Goal: Transaction & Acquisition: Purchase product/service

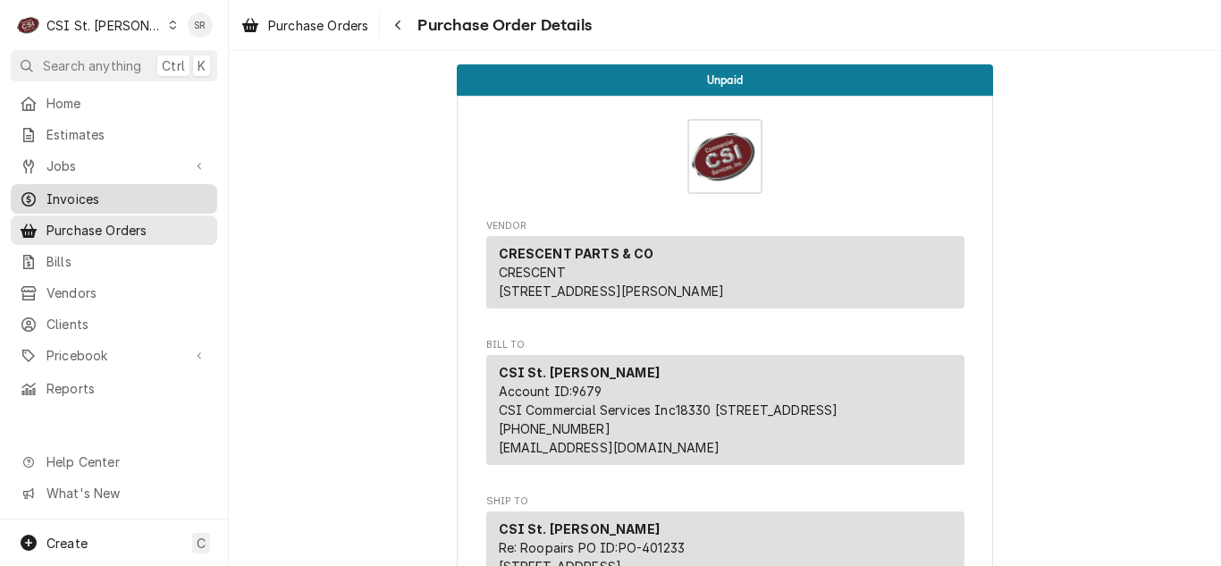
scroll to position [1609, 0]
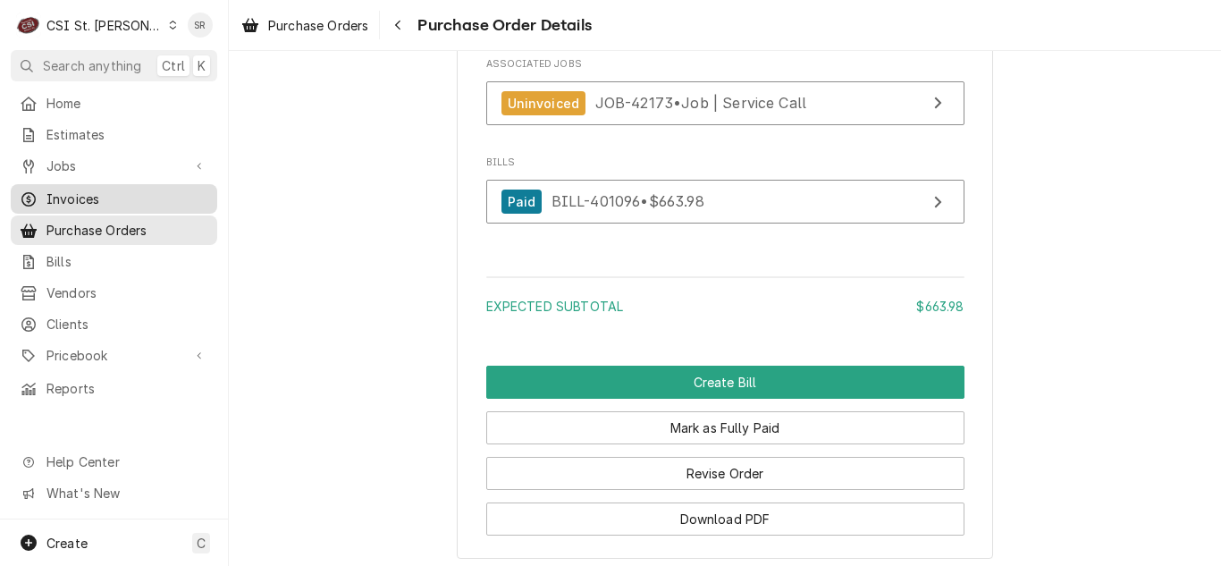
click at [87, 198] on span "Invoices" at bounding box center [127, 199] width 162 height 19
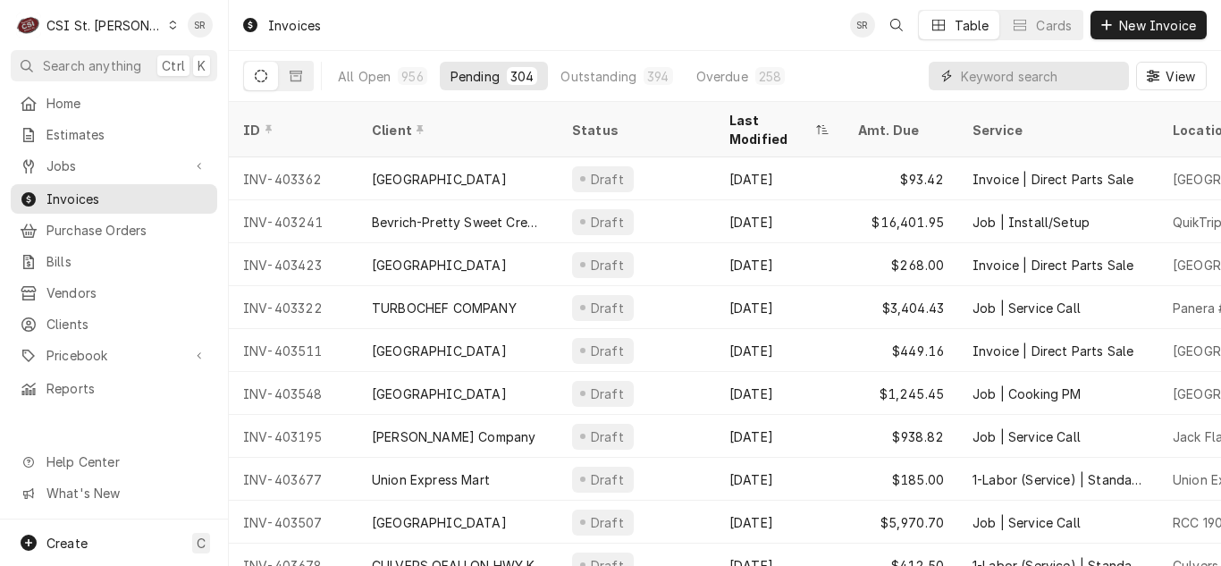
click at [1029, 80] on input "Dynamic Content Wrapper" at bounding box center [1040, 76] width 159 height 29
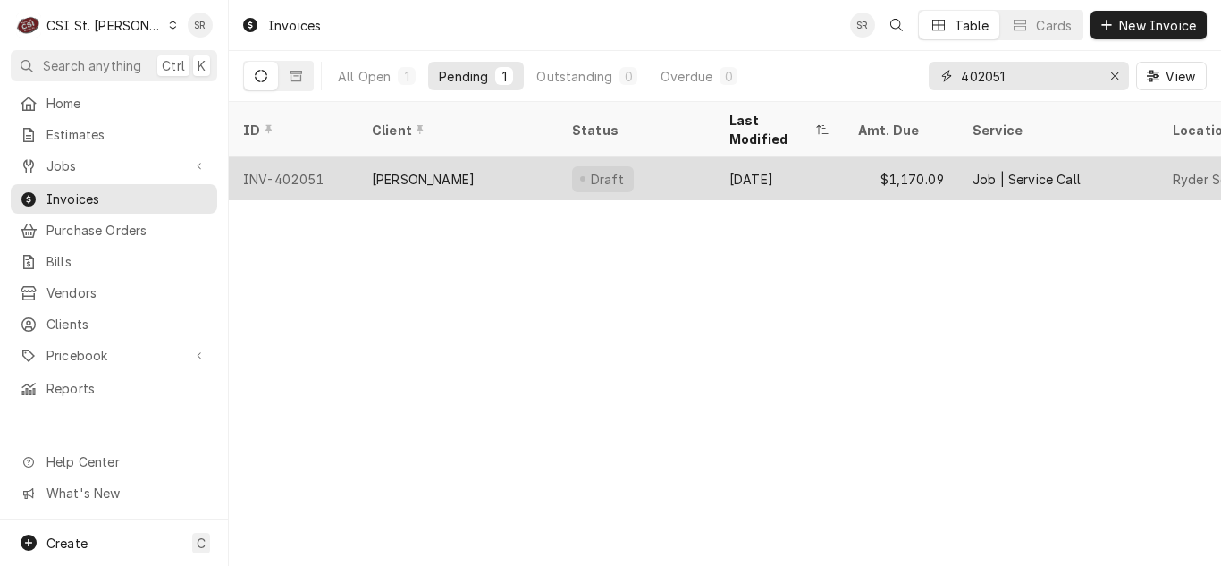
type input "402051"
click at [403, 170] on div "[PERSON_NAME]" at bounding box center [423, 179] width 103 height 19
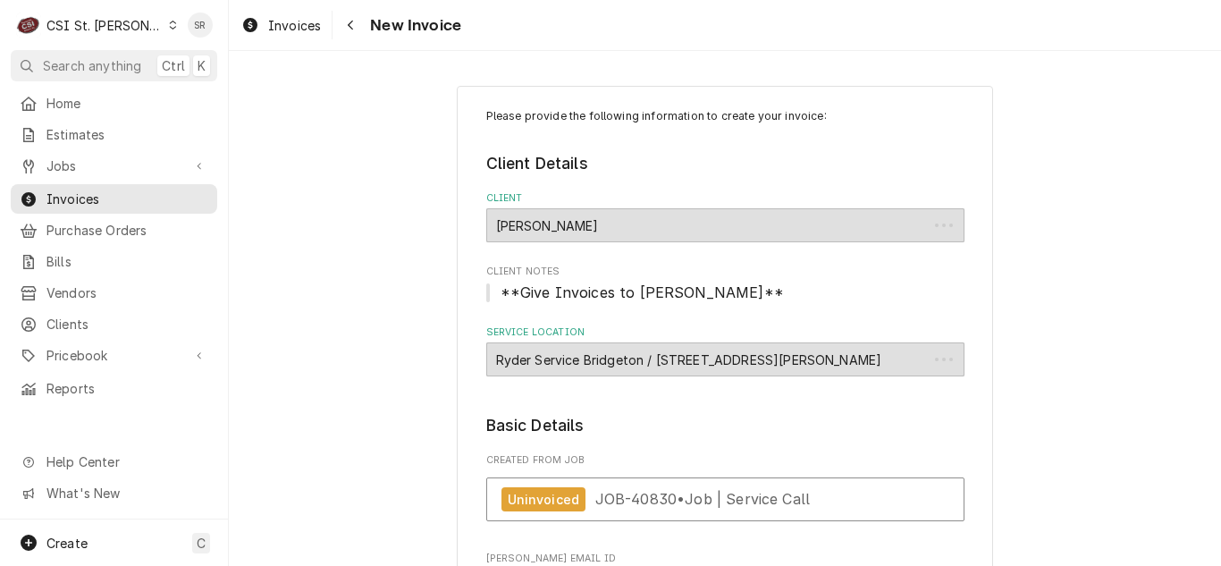
type textarea "x"
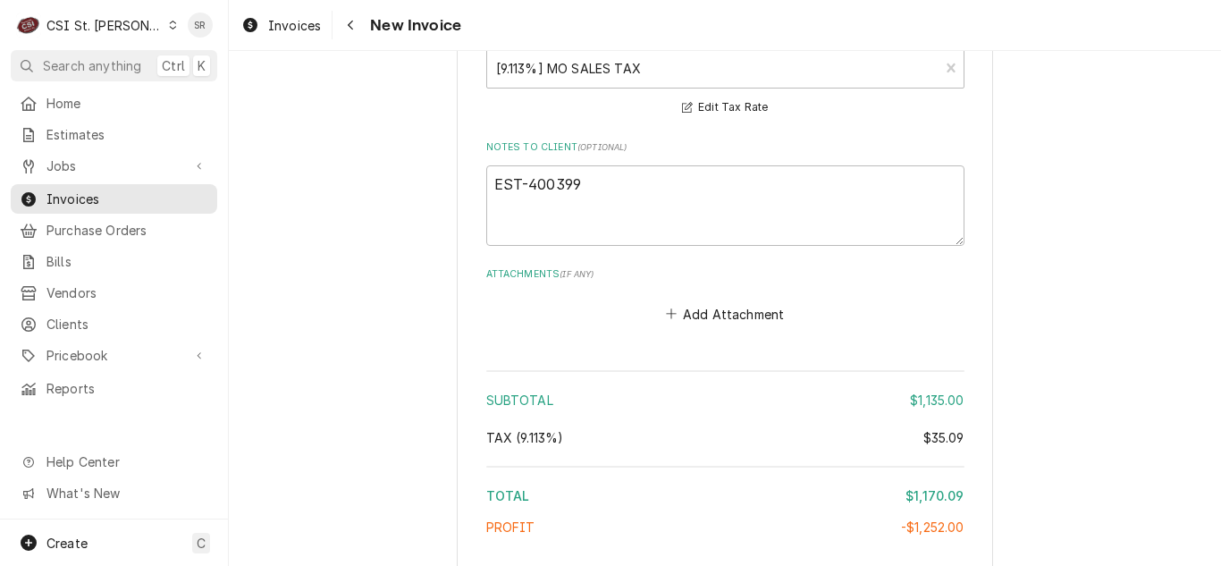
scroll to position [2513, 0]
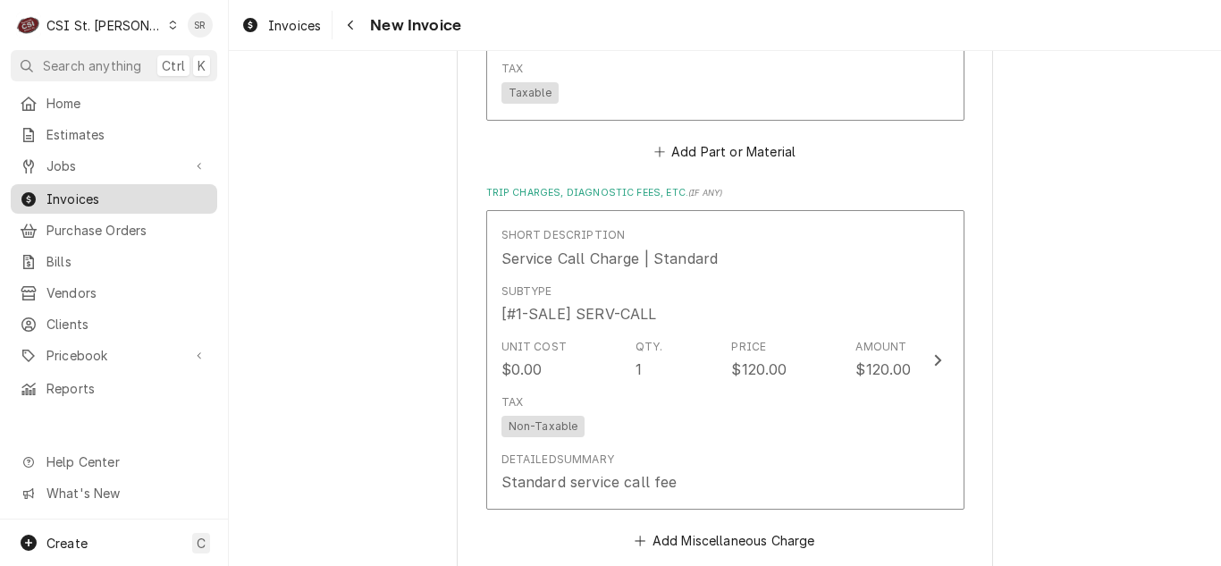
click at [75, 194] on span "Invoices" at bounding box center [127, 199] width 162 height 19
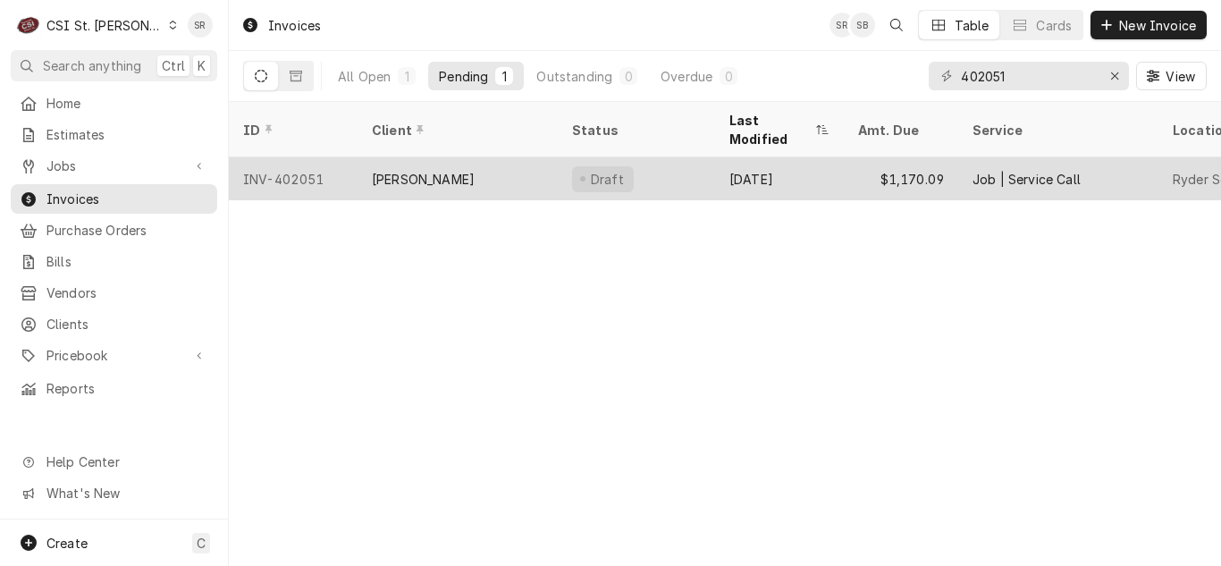
click at [535, 157] on div "[PERSON_NAME]" at bounding box center [458, 178] width 200 height 43
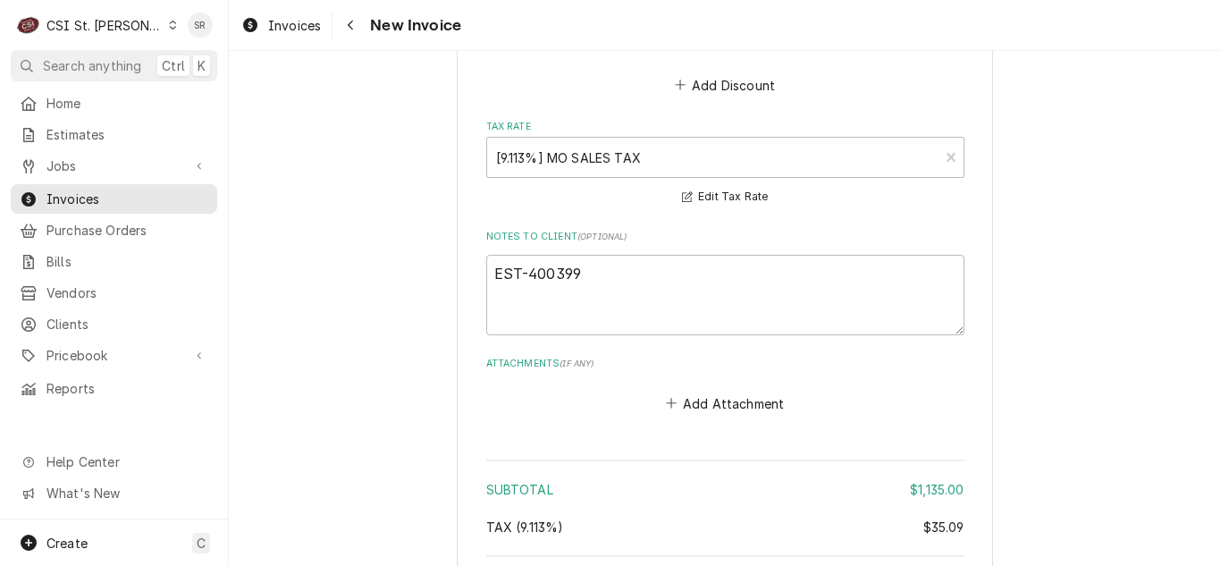
scroll to position [3308, 0]
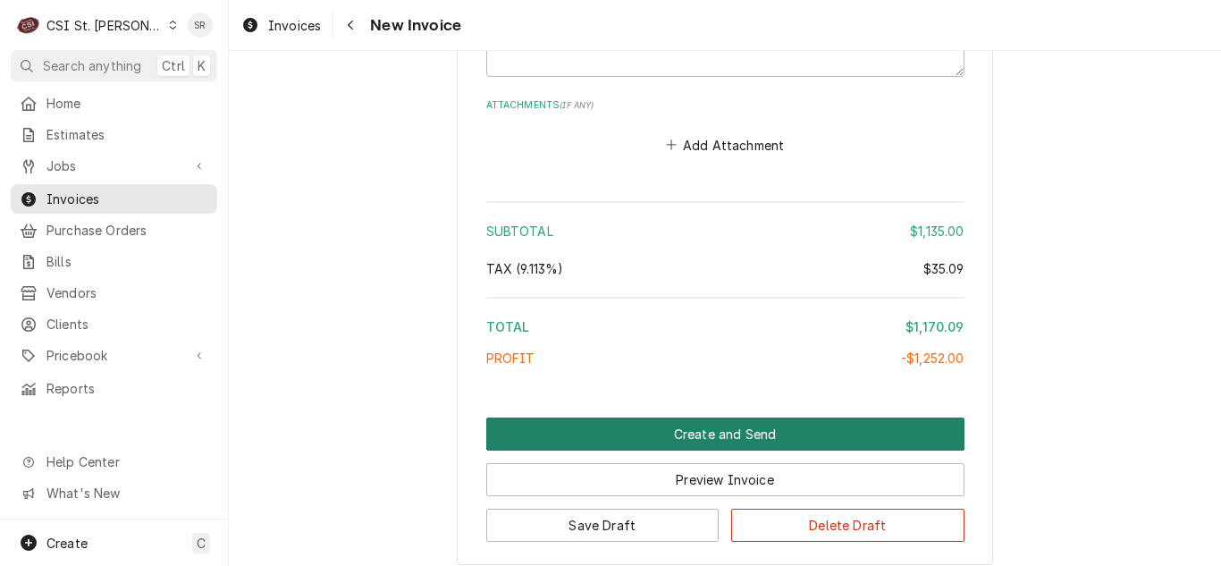
click at [739, 425] on button "Create and Send" at bounding box center [725, 433] width 478 height 33
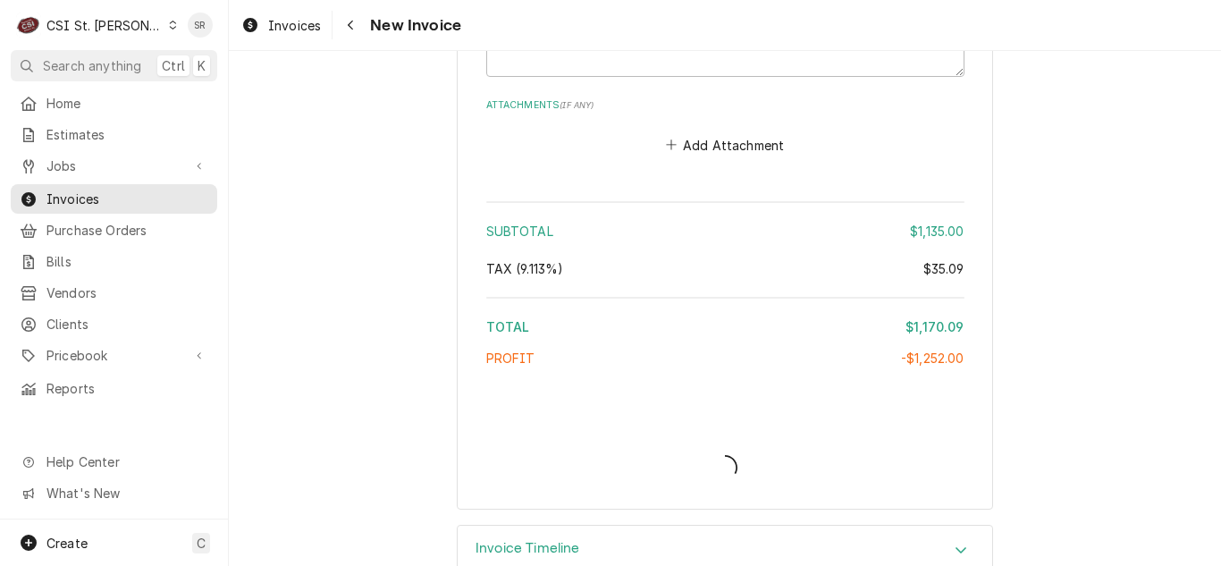
type textarea "x"
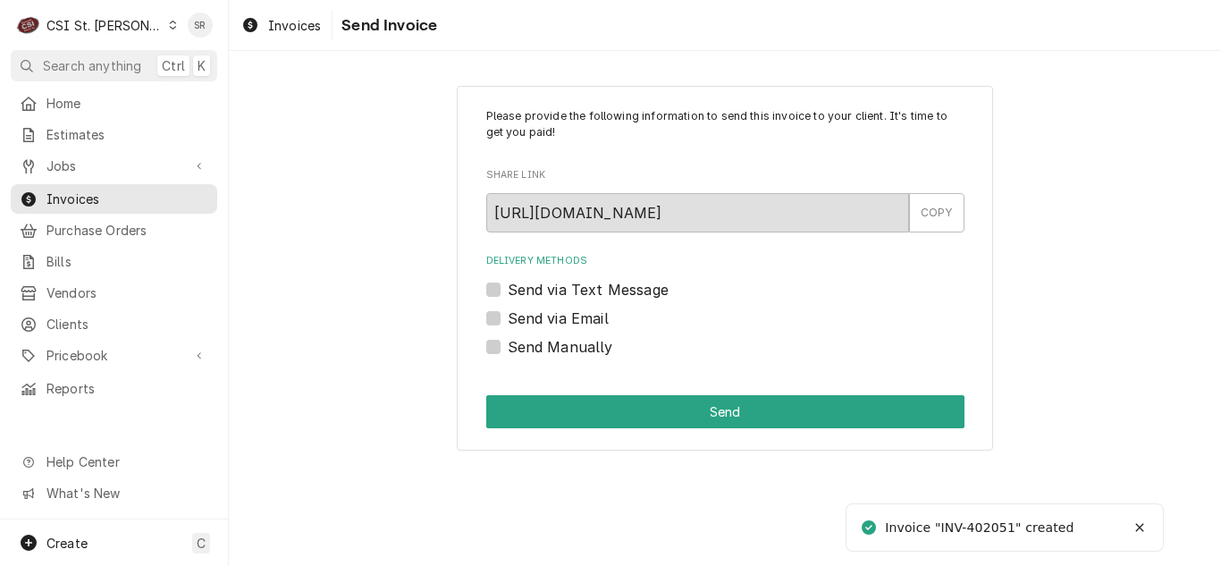
click at [594, 323] on label "Send via Email" at bounding box center [558, 318] width 101 height 21
click at [594, 323] on input "Send via Email" at bounding box center [747, 327] width 478 height 39
checkbox input "true"
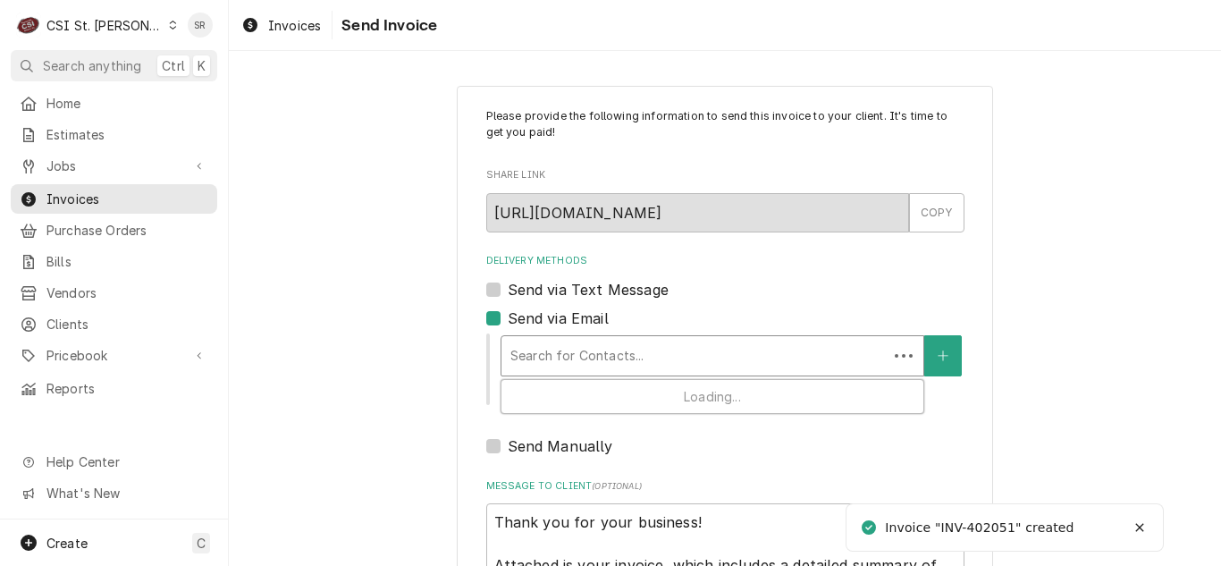
click at [639, 352] on div "Delivery Methods" at bounding box center [694, 356] width 368 height 32
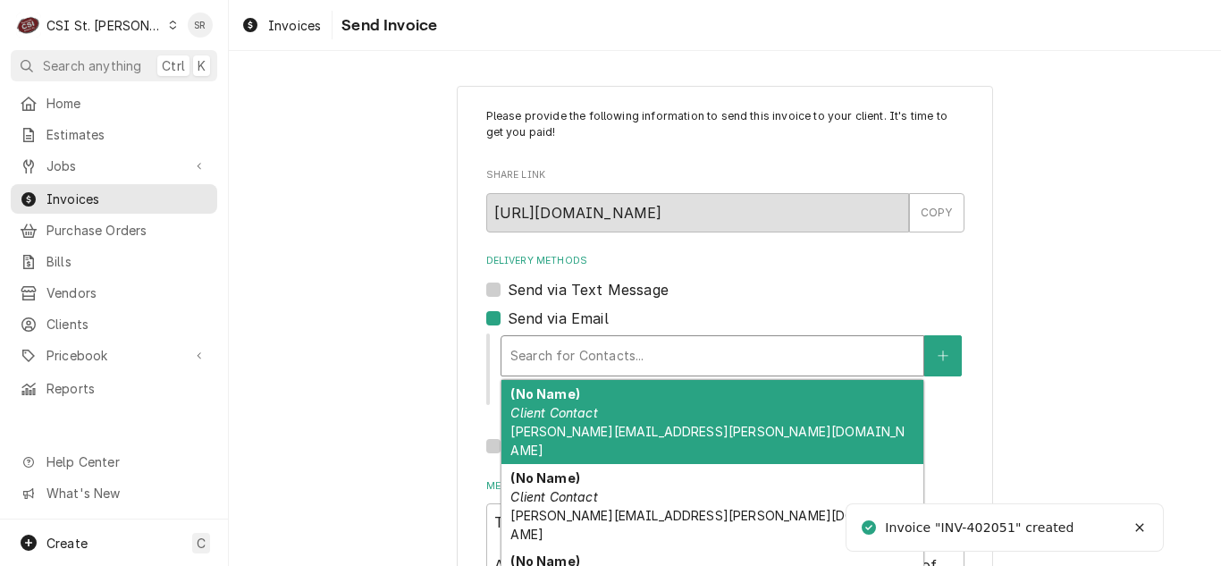
click at [641, 432] on span "[PERSON_NAME][EMAIL_ADDRESS][PERSON_NAME][DOMAIN_NAME]" at bounding box center [707, 441] width 394 height 34
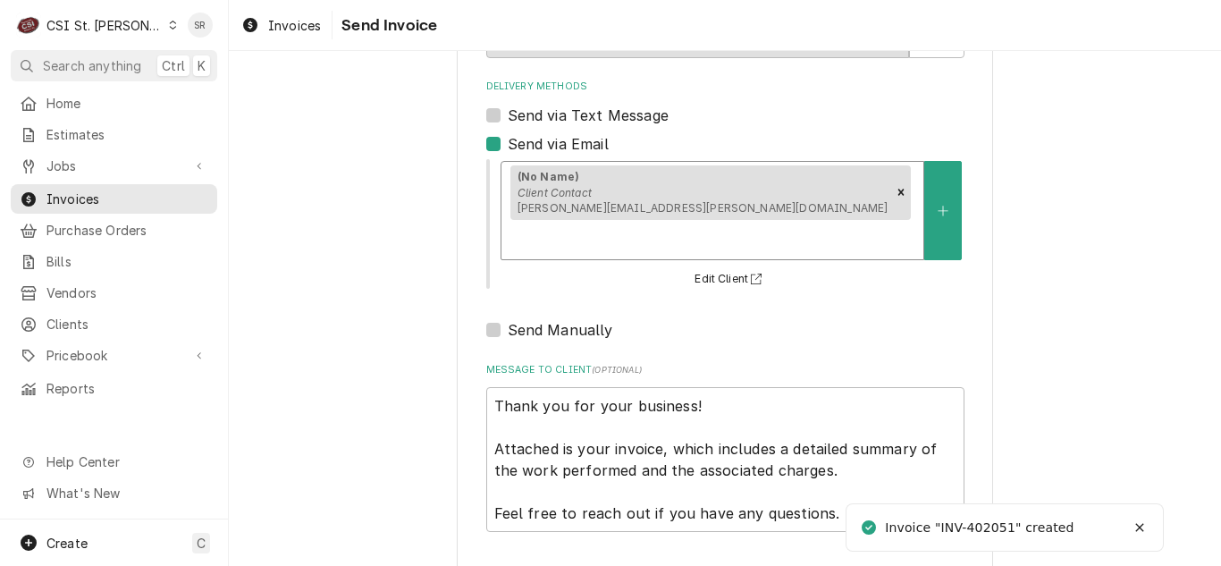
scroll to position [214, 0]
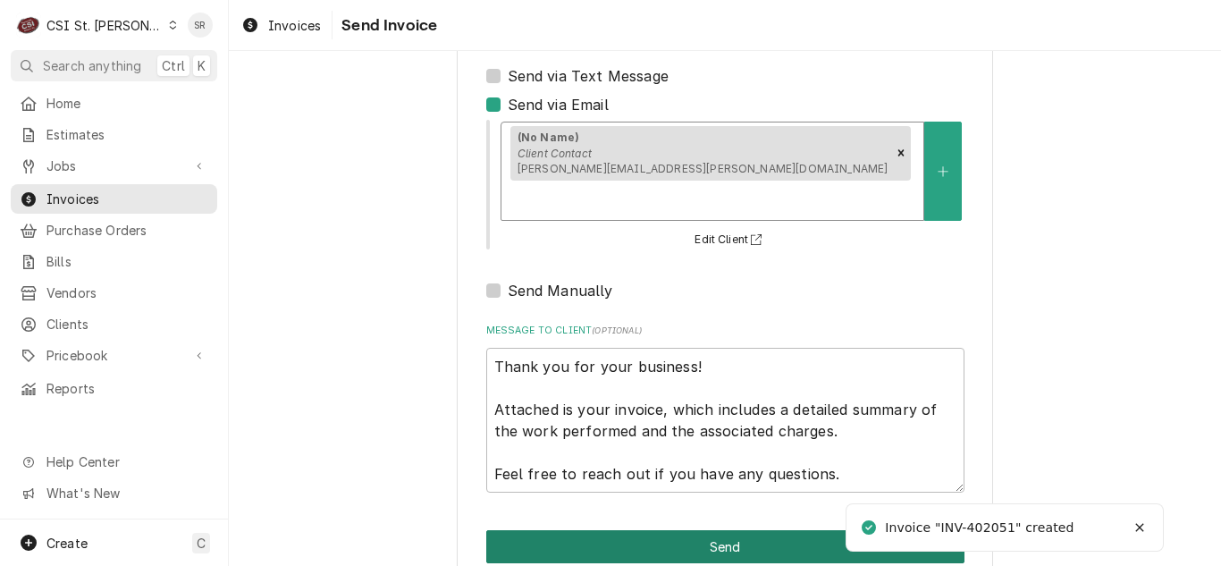
click at [711, 530] on button "Send" at bounding box center [725, 546] width 478 height 33
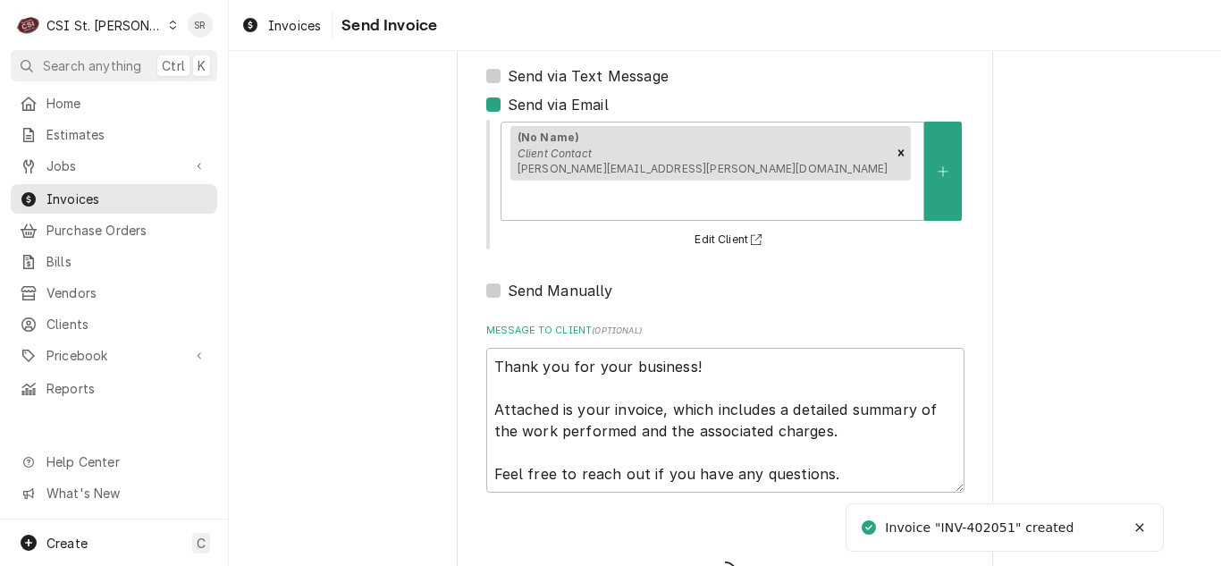
type textarea "x"
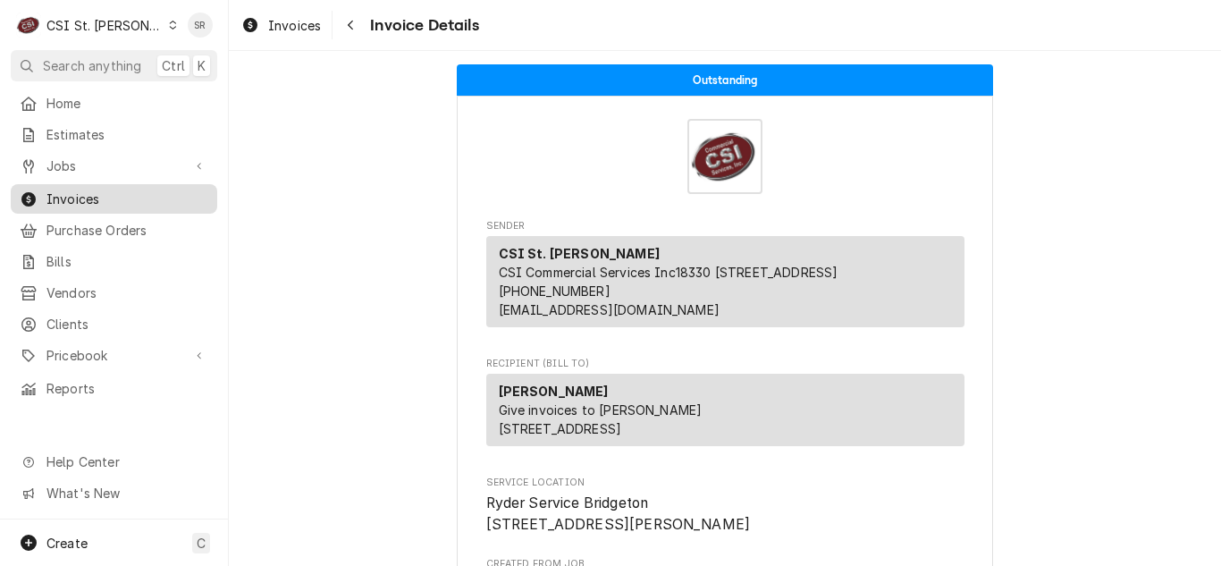
click at [139, 195] on span "Invoices" at bounding box center [127, 199] width 162 height 19
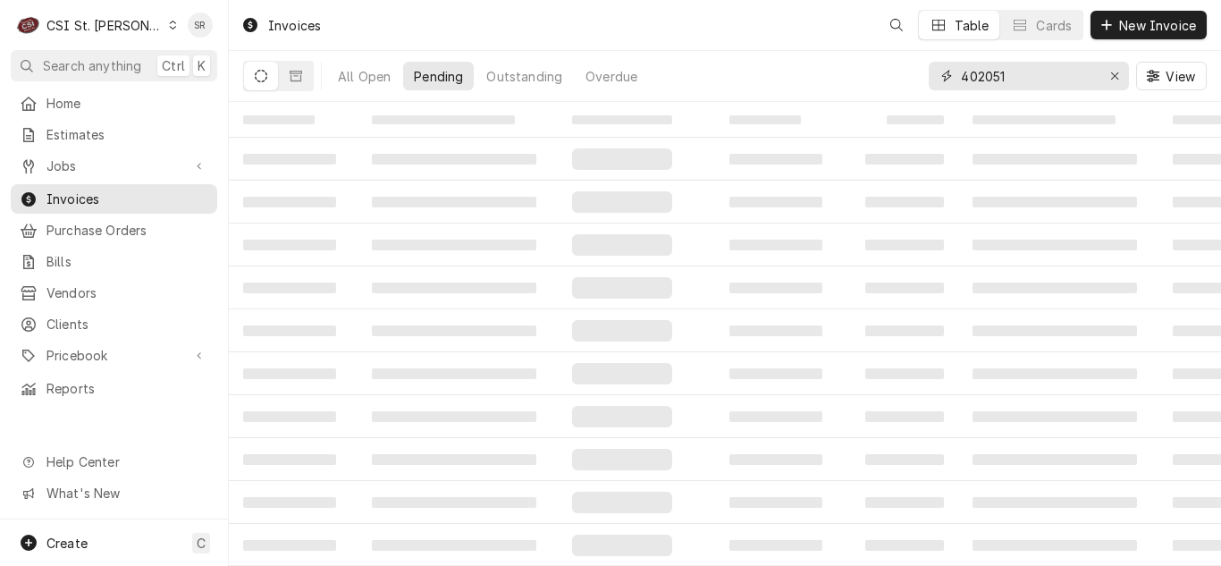
click at [957, 80] on div "402051" at bounding box center [1029, 76] width 200 height 29
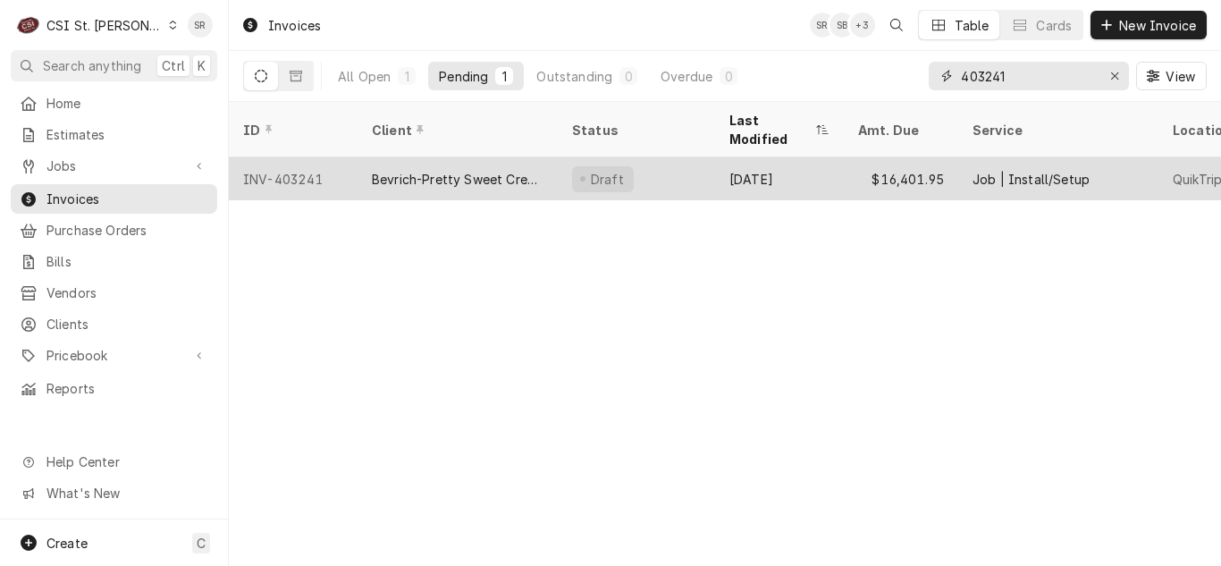
type input "403241"
click at [481, 170] on div "Bevrich-Pretty Sweet Creations" at bounding box center [458, 179] width 172 height 19
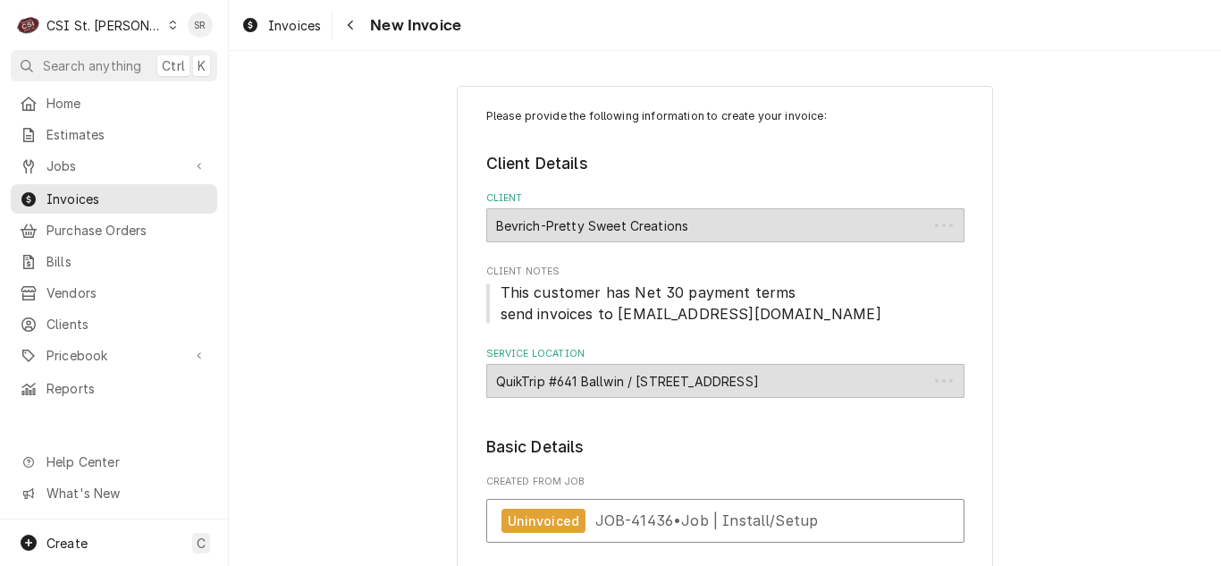
type textarea "x"
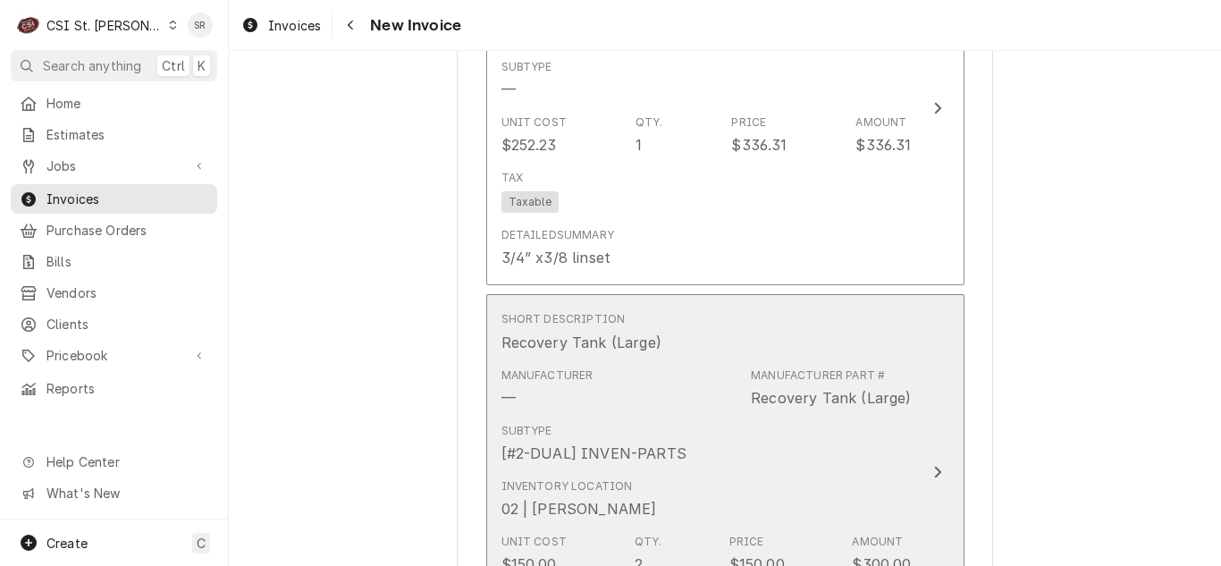
scroll to position [6436, 0]
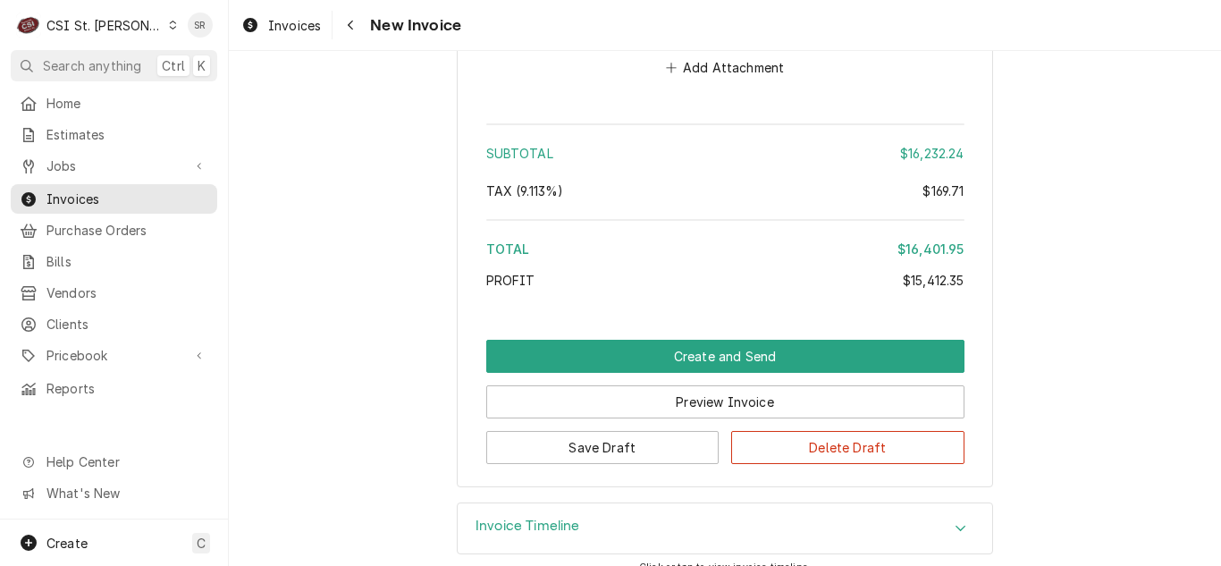
click at [578, 503] on div "Invoice Timeline" at bounding box center [725, 528] width 535 height 50
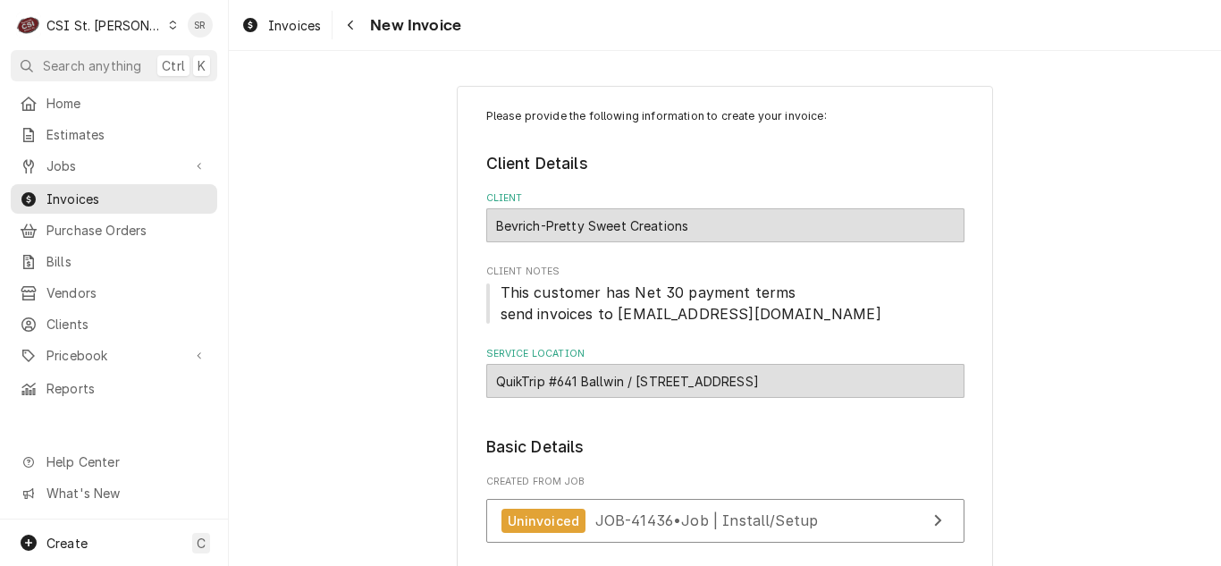
scroll to position [447, 0]
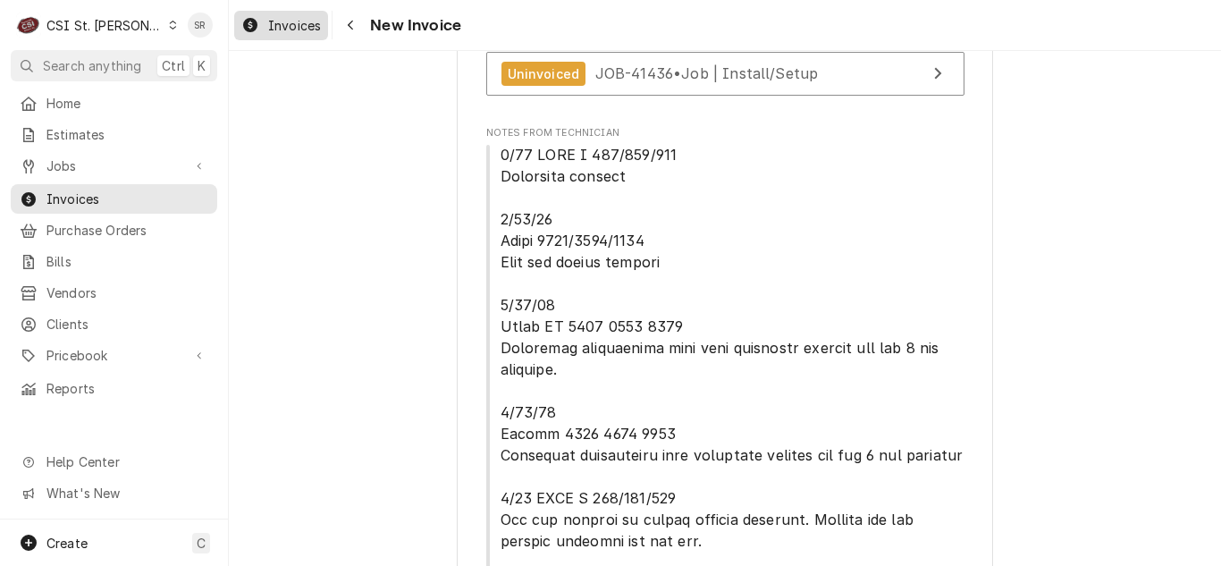
click at [303, 21] on span "Invoices" at bounding box center [294, 25] width 53 height 19
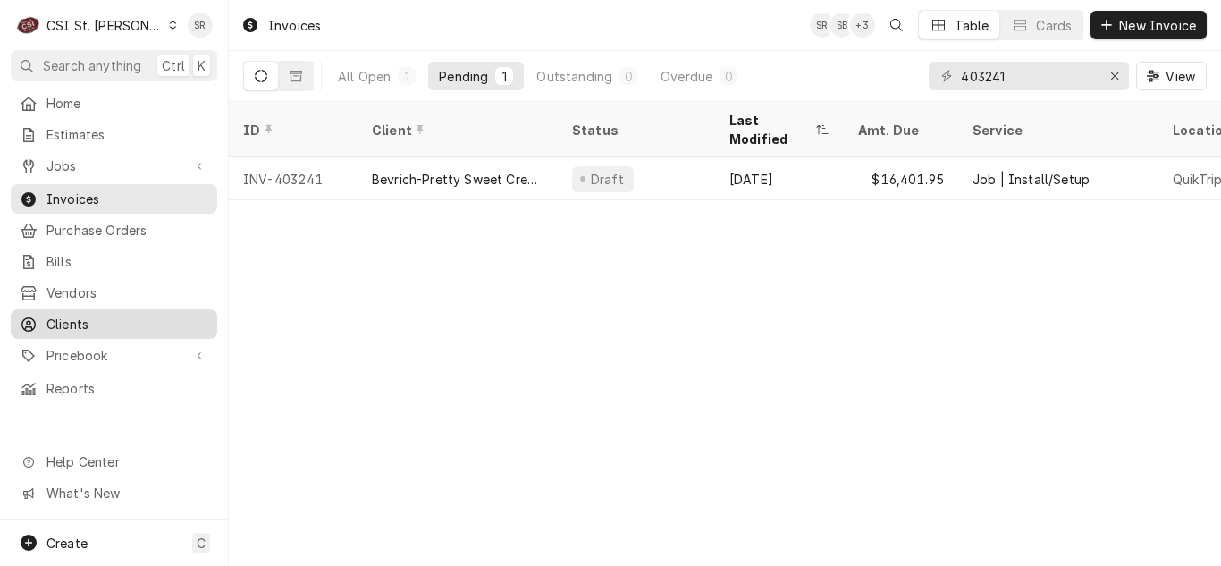
click at [90, 315] on span "Clients" at bounding box center [127, 324] width 162 height 19
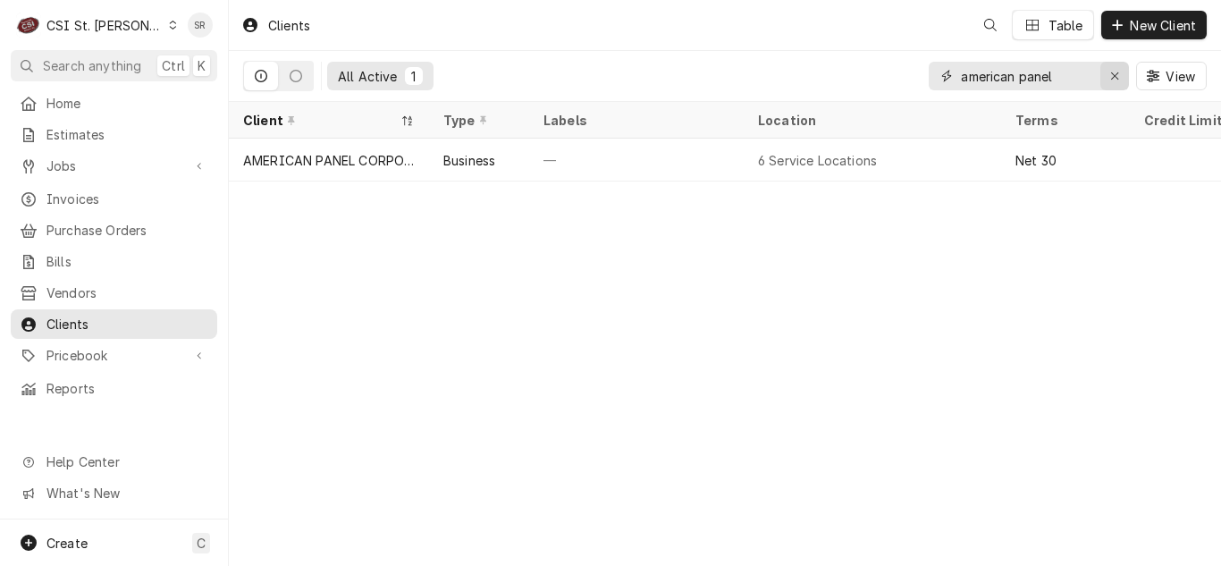
click at [1117, 74] on icon "Erase input" at bounding box center [1115, 76] width 10 height 13
click at [1067, 74] on input "Dynamic Content Wrapper" at bounding box center [1045, 76] width 168 height 29
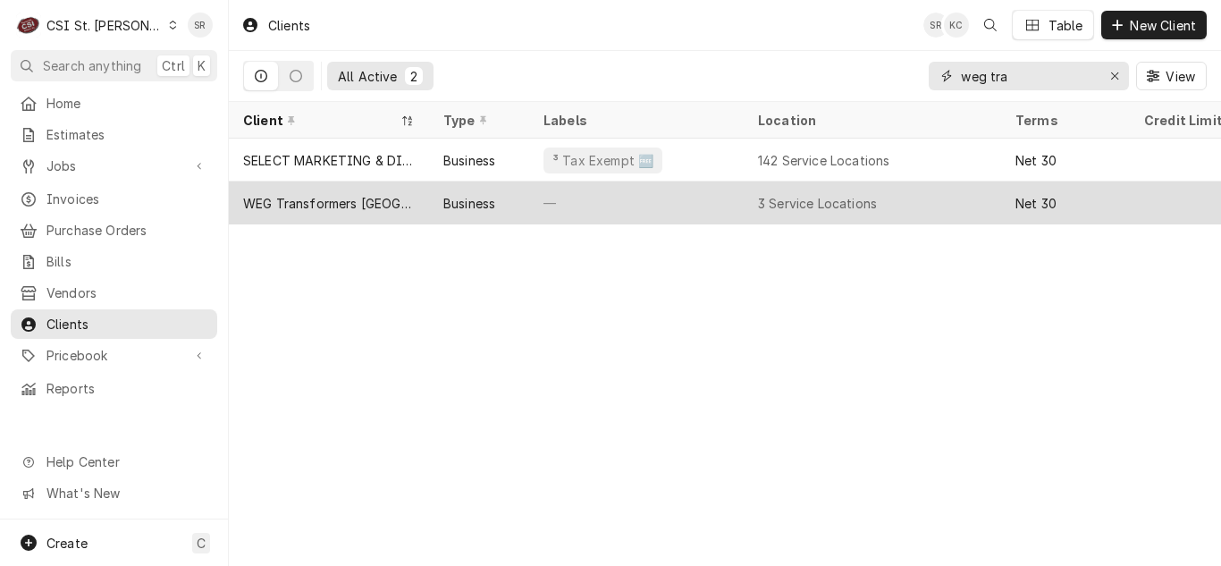
type input "weg tra"
click at [346, 203] on div "WEG Transformers [GEOGRAPHIC_DATA]" at bounding box center [329, 203] width 172 height 19
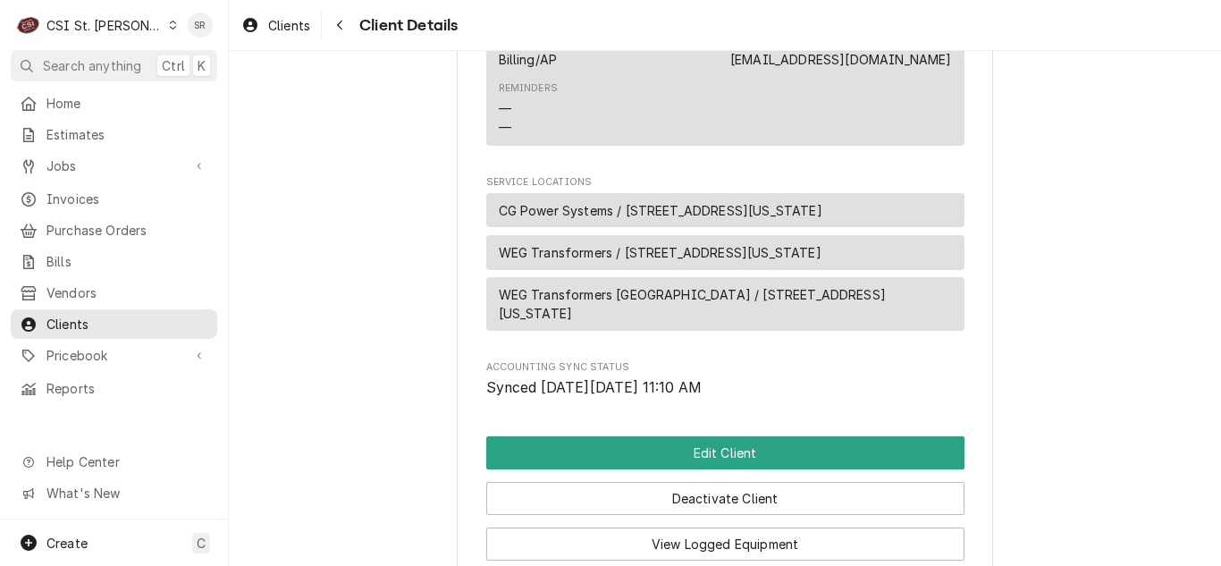
scroll to position [999, 0]
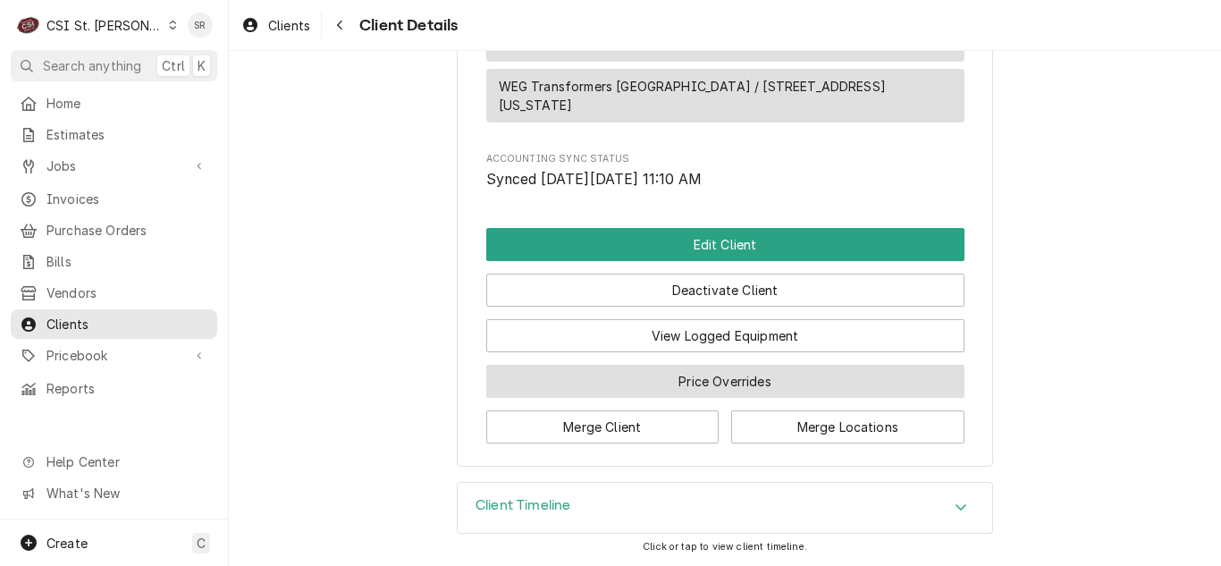
click at [687, 379] on button "Price Overrides" at bounding box center [725, 381] width 478 height 33
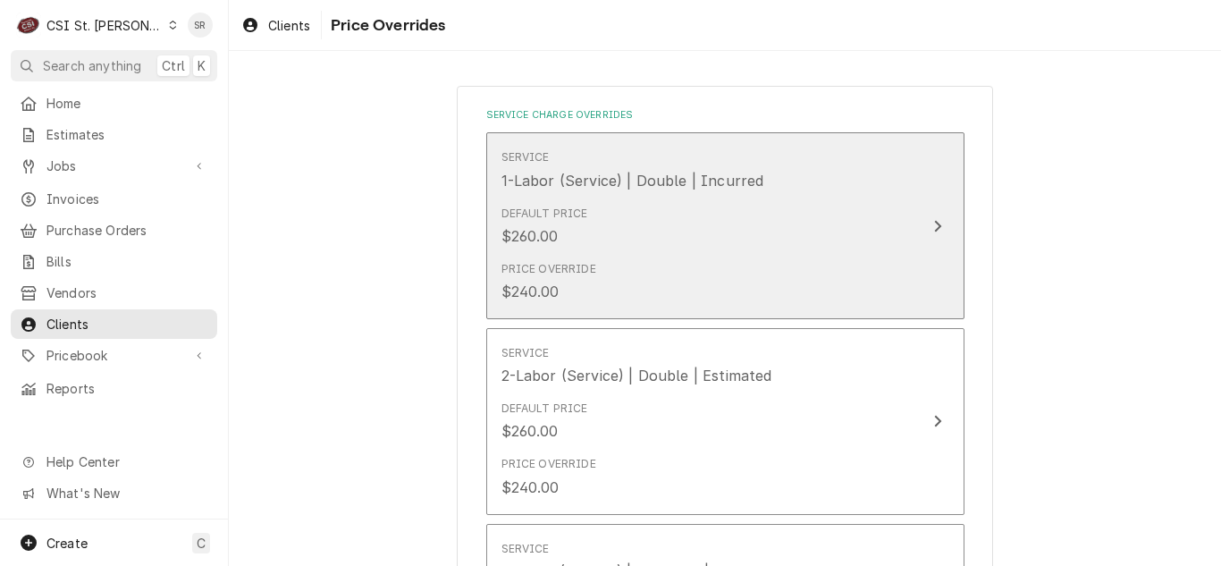
click at [687, 249] on div "Default Price $260.00" at bounding box center [706, 225] width 410 height 55
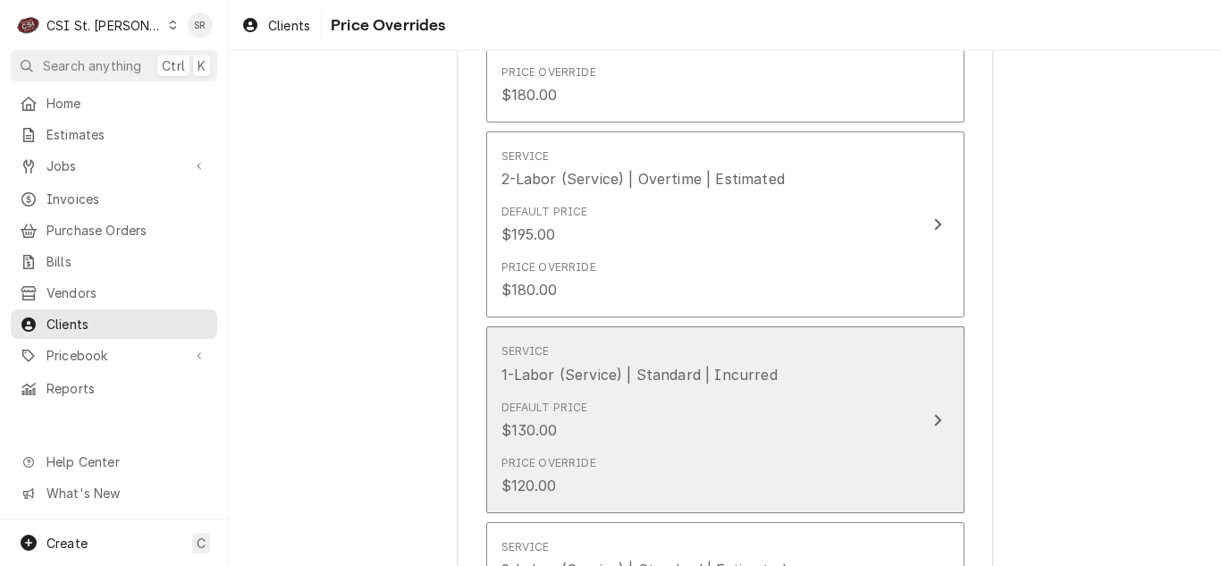
scroll to position [268, 0]
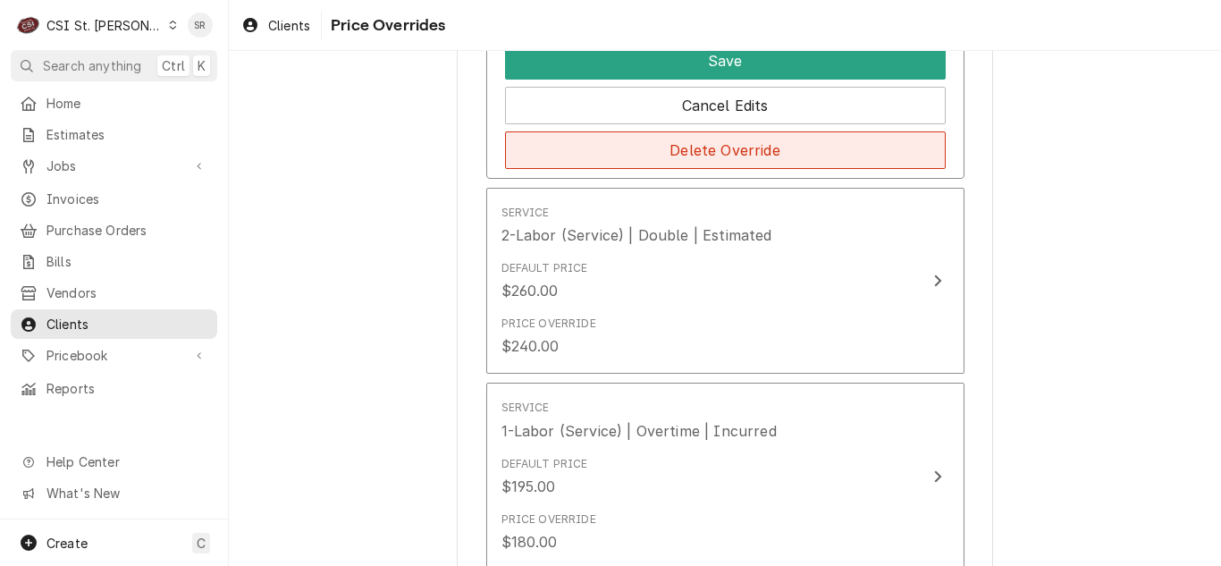
click at [694, 163] on button "Delete Override" at bounding box center [725, 150] width 441 height 38
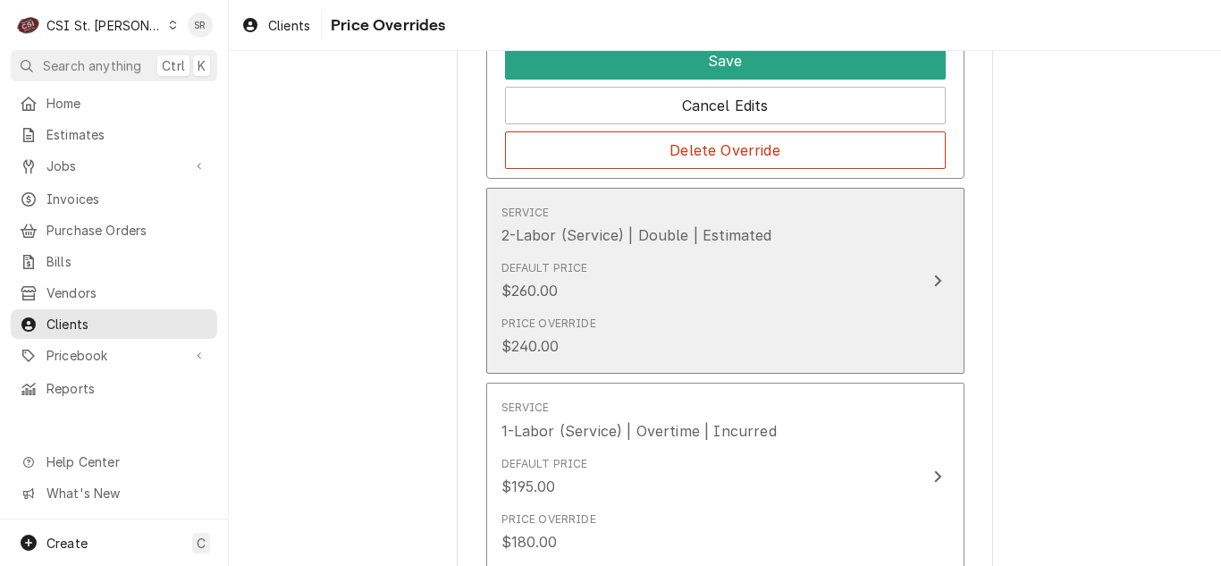
scroll to position [0, 0]
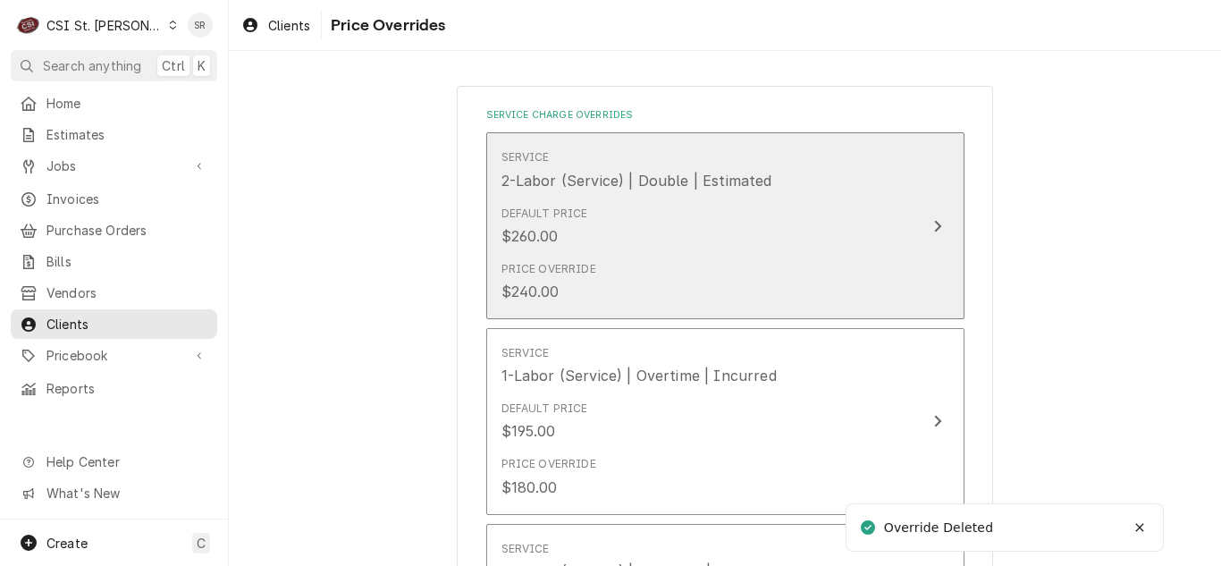
click at [685, 193] on div "Service 2-Labor (Service) | Double | Estimated" at bounding box center [706, 169] width 410 height 55
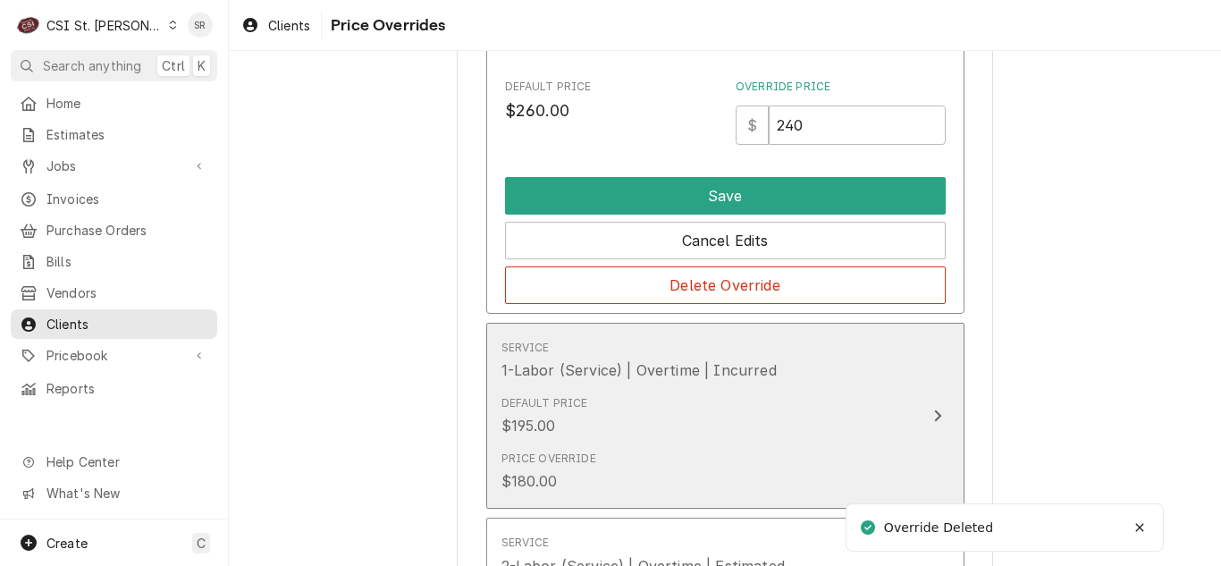
scroll to position [268, 0]
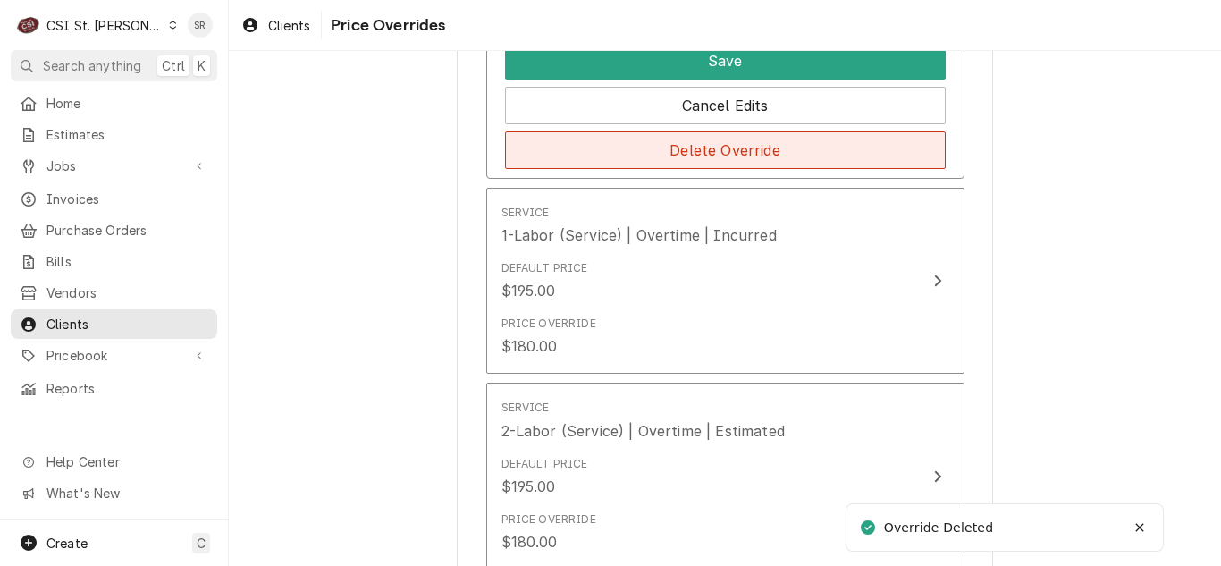
click at [697, 164] on button "Delete Override" at bounding box center [725, 150] width 441 height 38
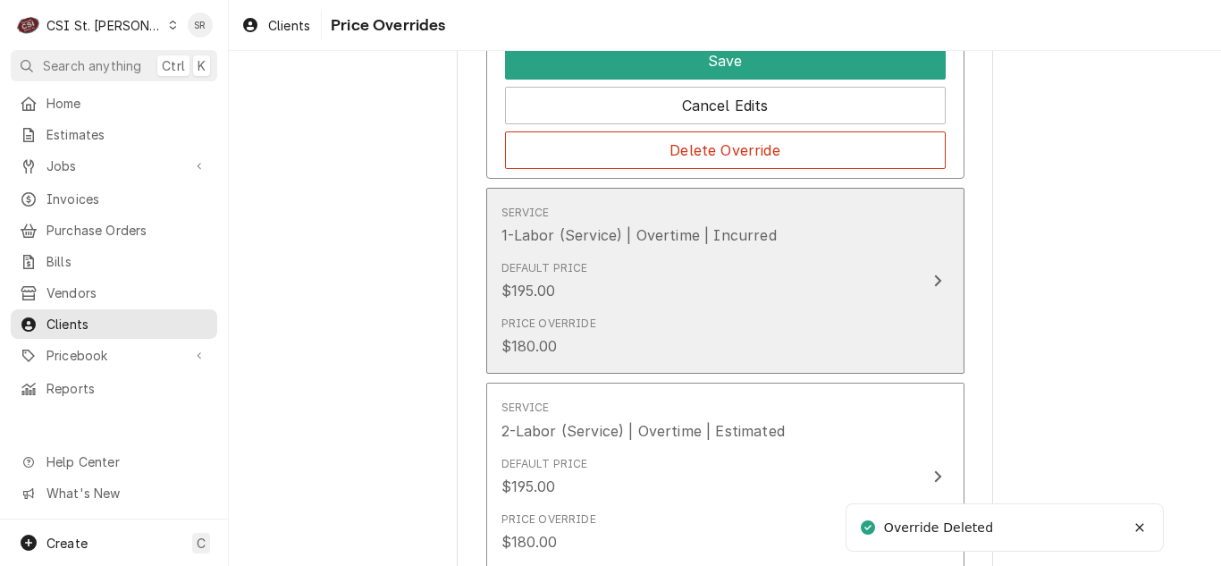
scroll to position [0, 0]
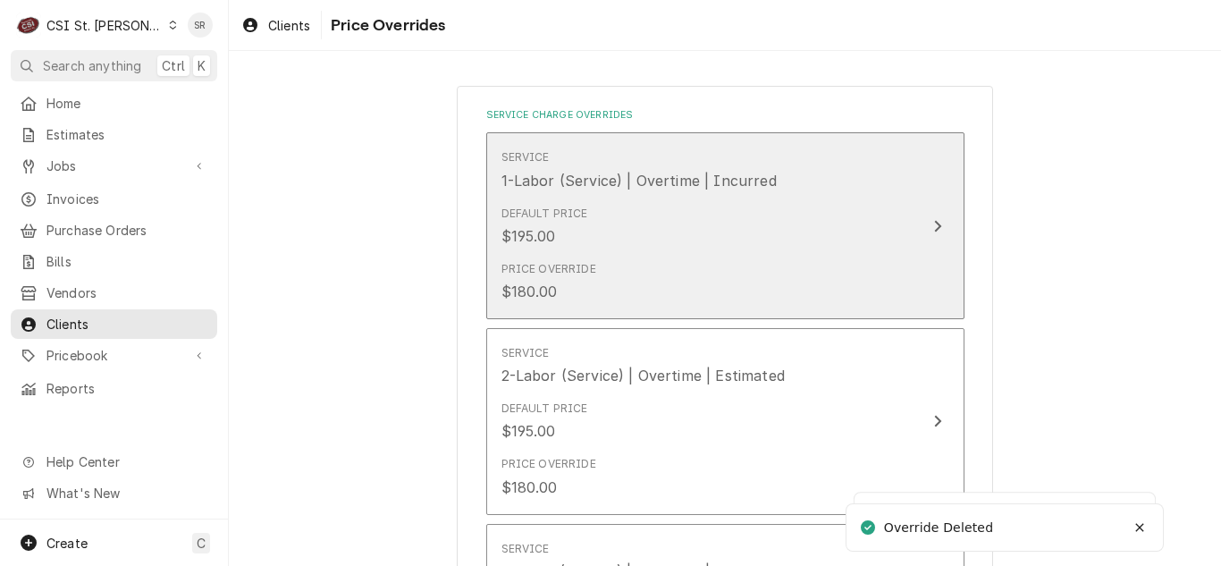
click at [699, 181] on div "1-Labor (Service) | Overtime | Incurred" at bounding box center [638, 180] width 275 height 21
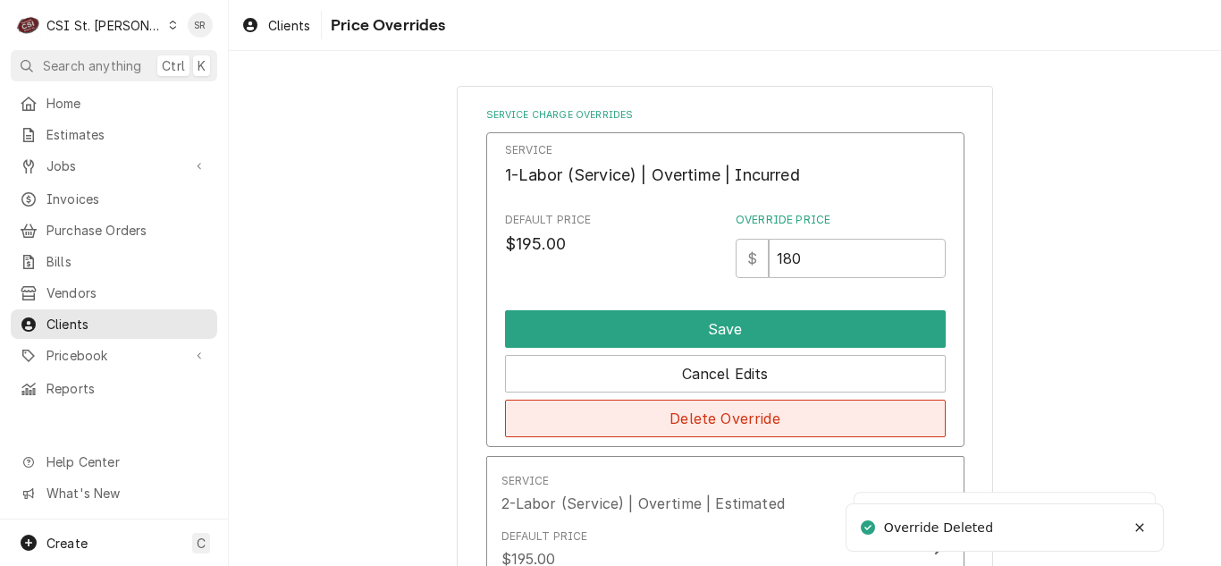
click at [710, 411] on button "Delete Override" at bounding box center [725, 419] width 441 height 38
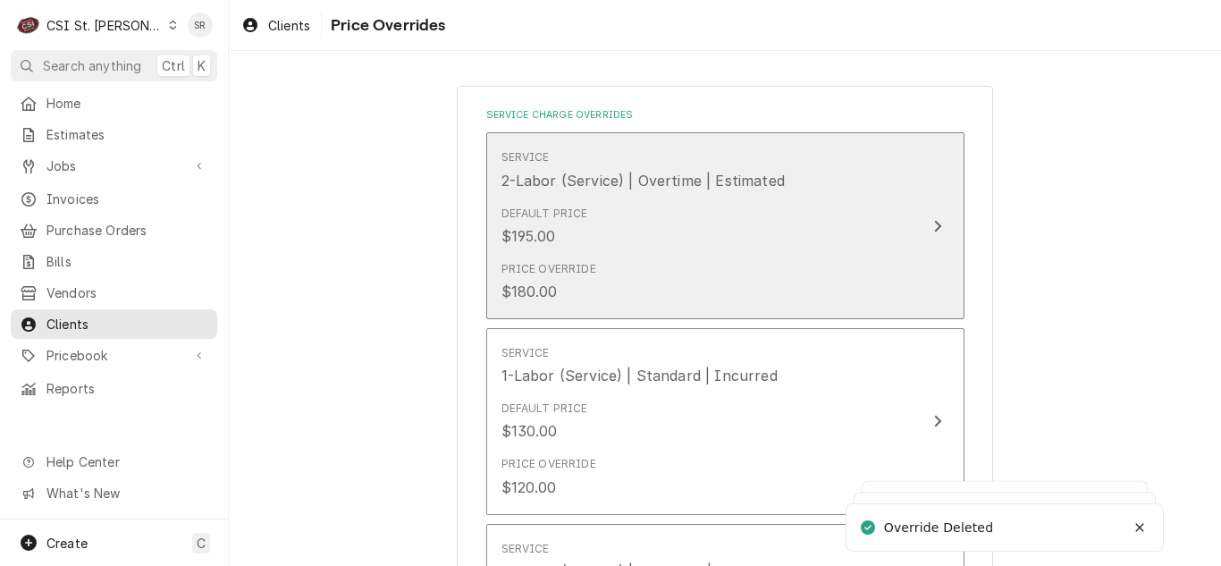
click at [707, 245] on div "Default Price $195.00" at bounding box center [706, 225] width 410 height 55
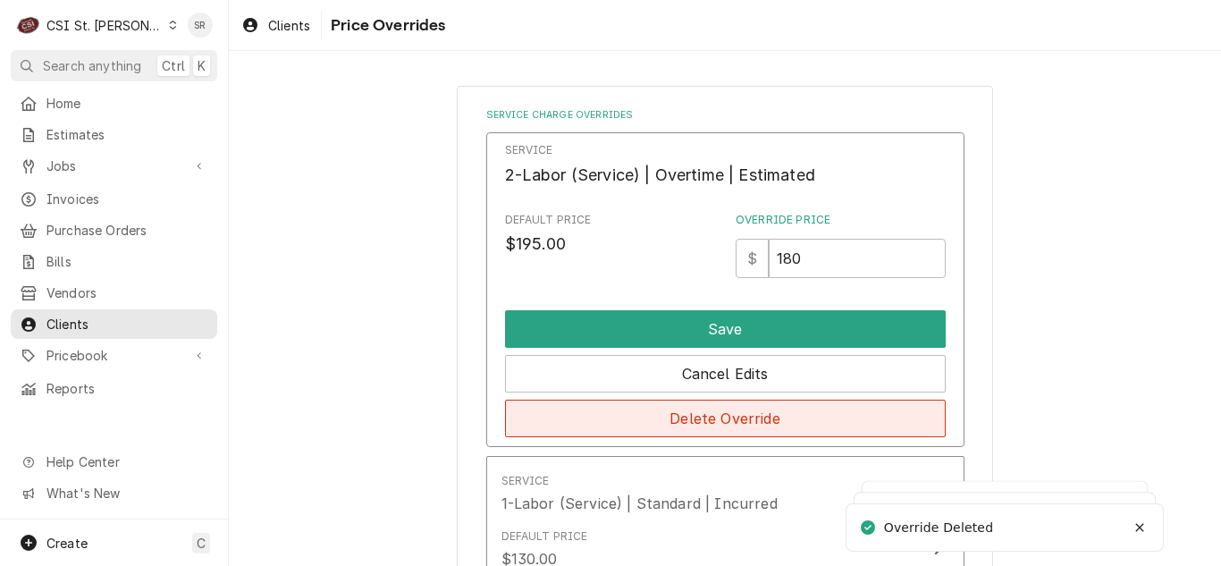
click at [710, 413] on button "Delete Override" at bounding box center [725, 419] width 441 height 38
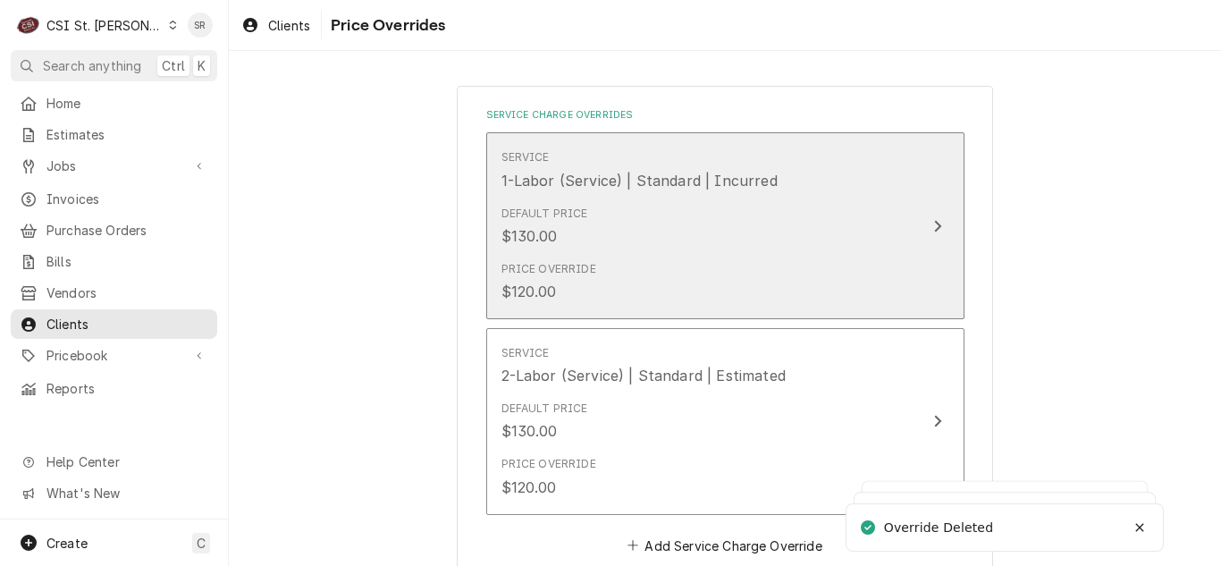
click at [703, 274] on div "Price Override $120.00" at bounding box center [706, 281] width 410 height 55
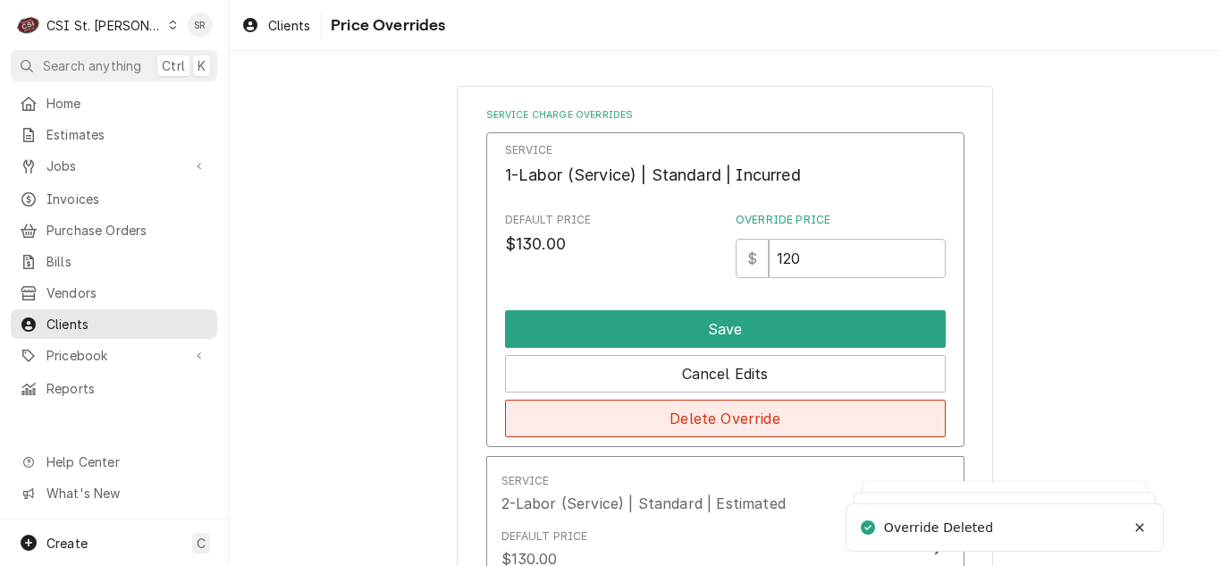
click at [723, 405] on button "Delete Override" at bounding box center [725, 419] width 441 height 38
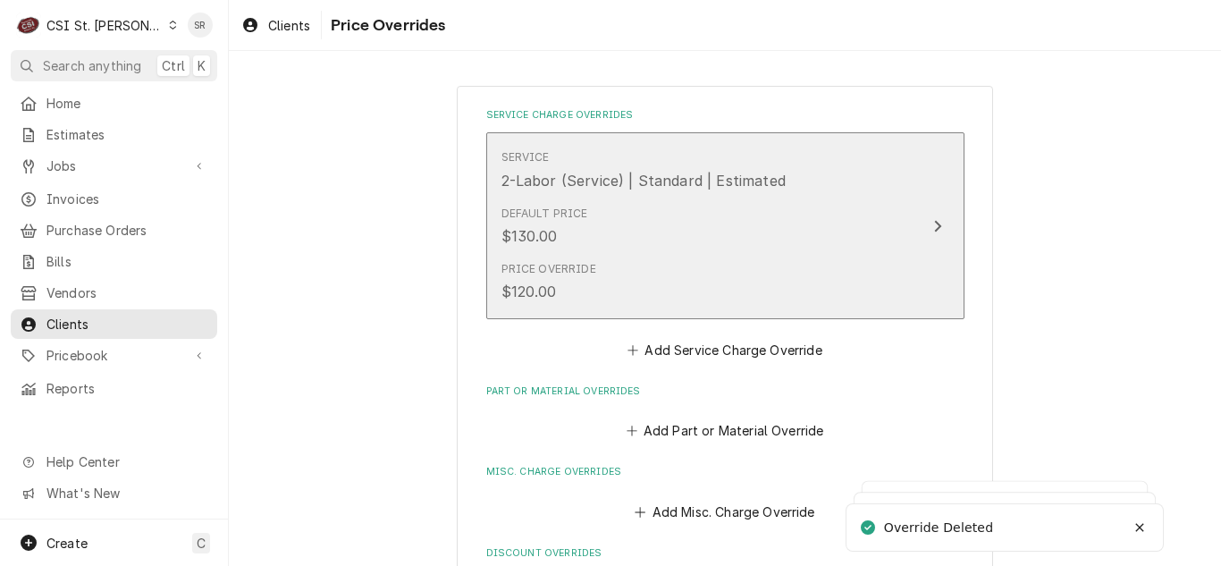
click at [689, 247] on div "Default Price $130.00" at bounding box center [706, 225] width 410 height 55
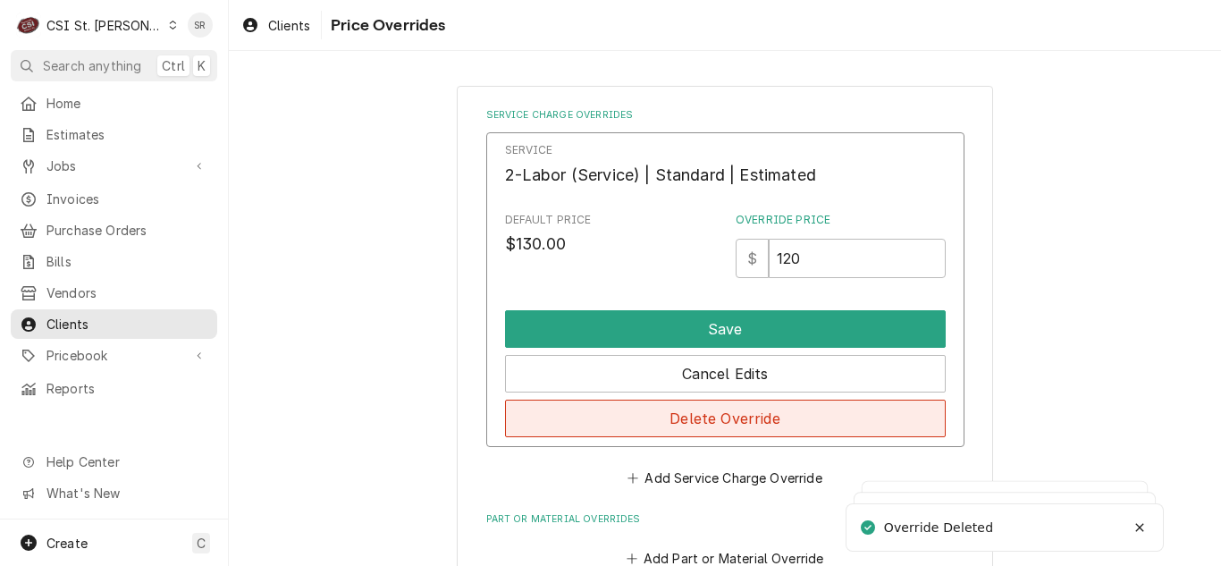
click at [712, 411] on button "Delete Override" at bounding box center [725, 419] width 441 height 38
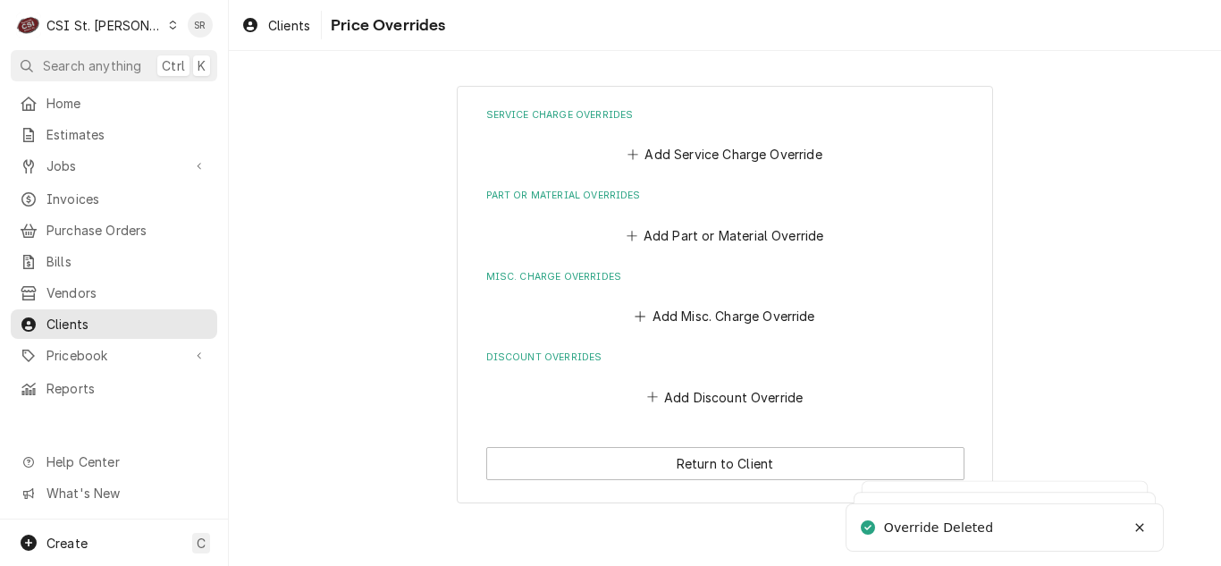
click at [414, 473] on div "Service Charge Overrides Add Service Charge Override Part or Material Overrides…" at bounding box center [725, 294] width 992 height 449
click at [85, 32] on div "CSI St. Louis" at bounding box center [104, 25] width 116 height 19
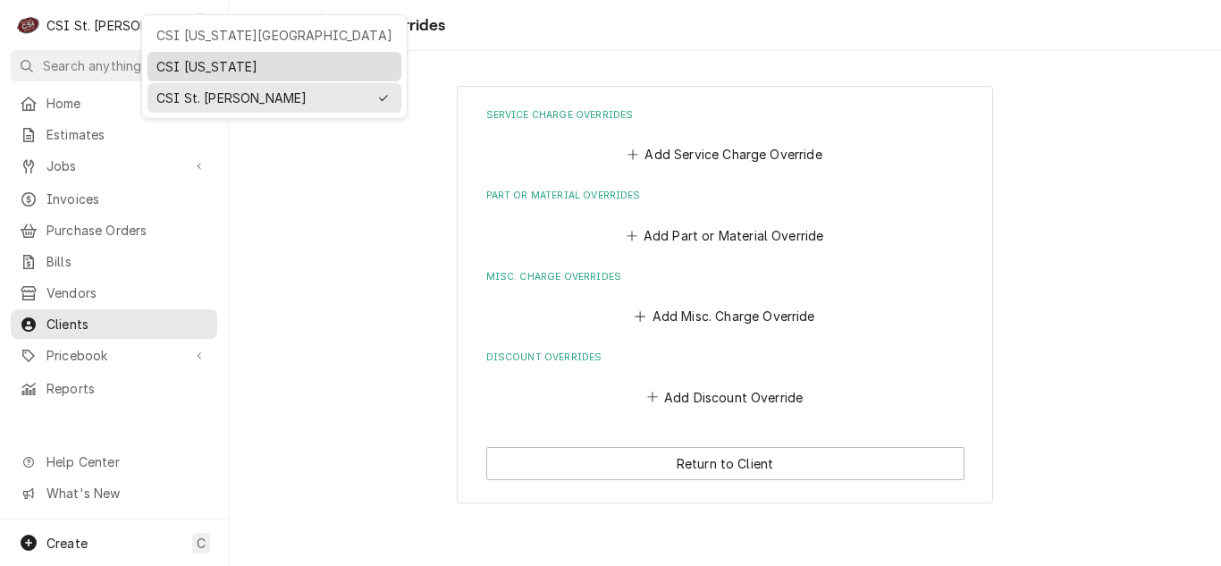
click at [197, 62] on div "CSI [US_STATE]" at bounding box center [274, 66] width 236 height 19
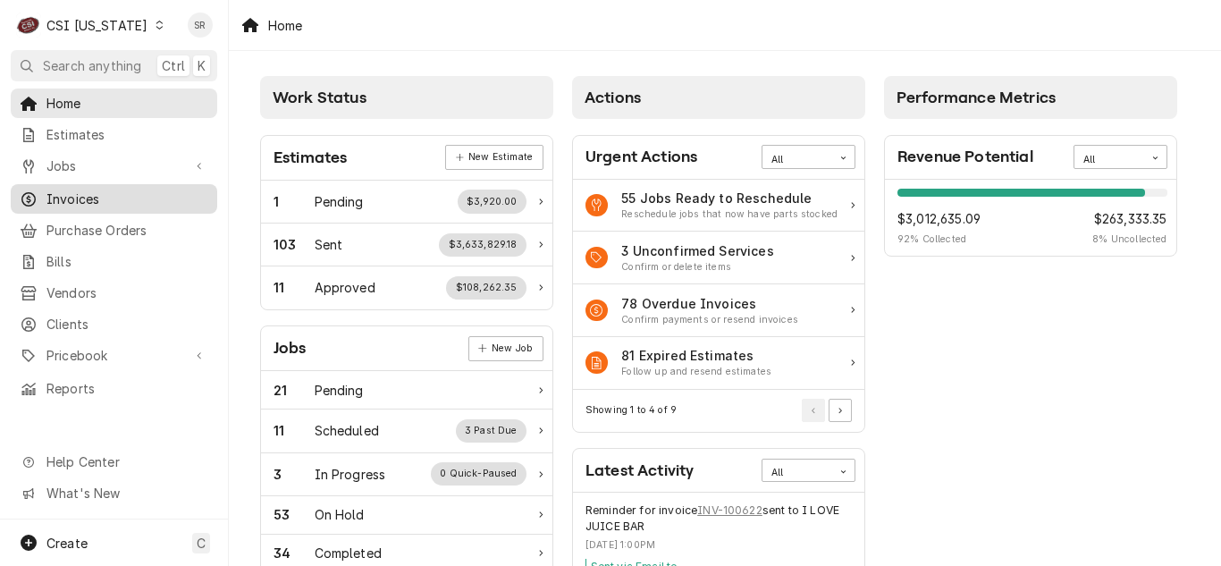
click at [114, 184] on link "Invoices" at bounding box center [114, 198] width 206 height 29
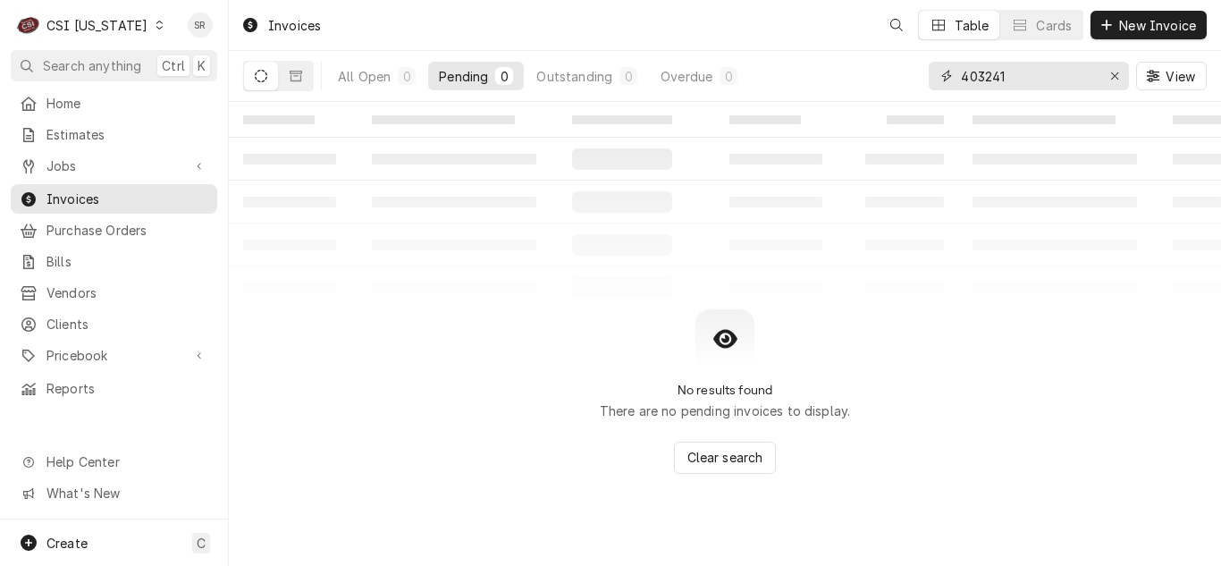
drag, startPoint x: 1006, startPoint y: 73, endPoint x: 951, endPoint y: 71, distance: 54.6
click at [951, 71] on div "403241" at bounding box center [1029, 76] width 200 height 29
type input "100630"
click at [600, 66] on button "Outstanding 1" at bounding box center [587, 76] width 122 height 29
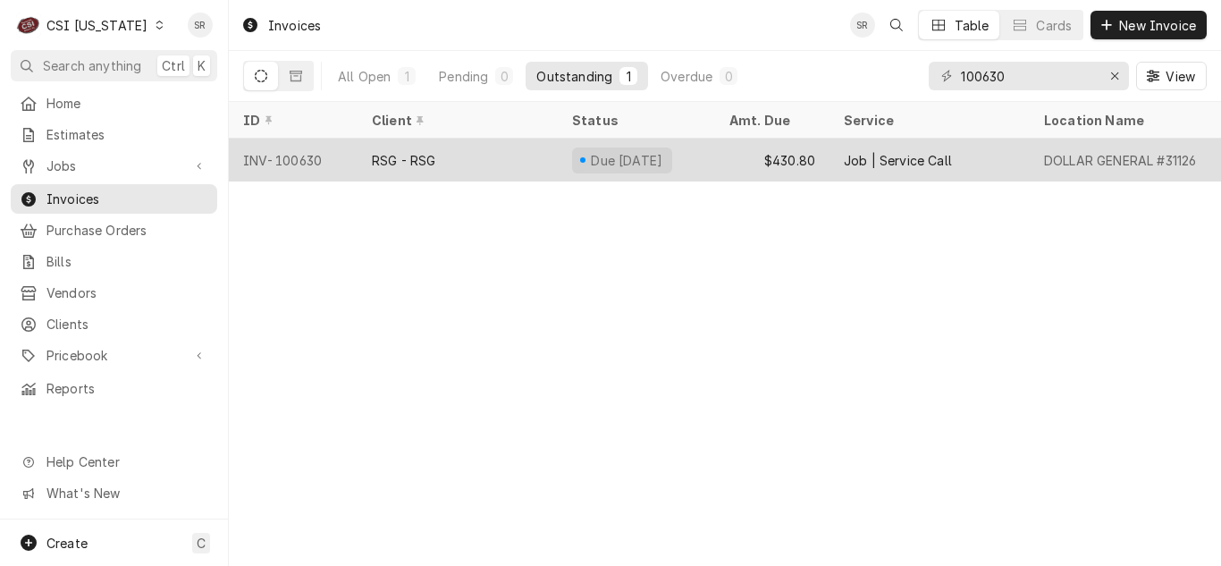
click at [559, 155] on div "Due [DATE]" at bounding box center [636, 160] width 157 height 43
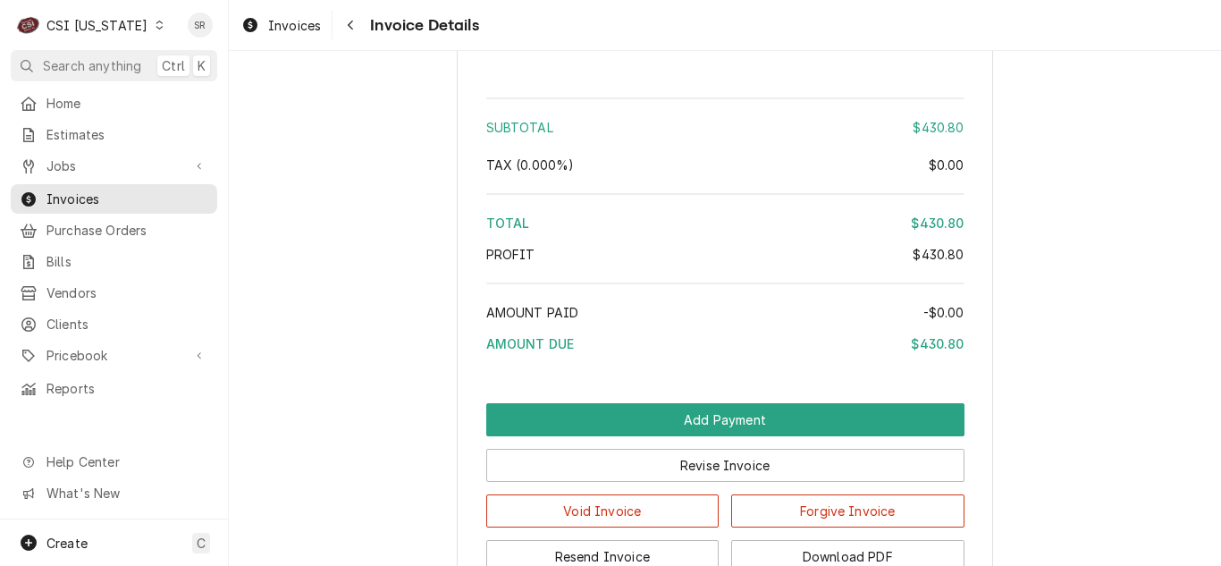
scroll to position [3235, 0]
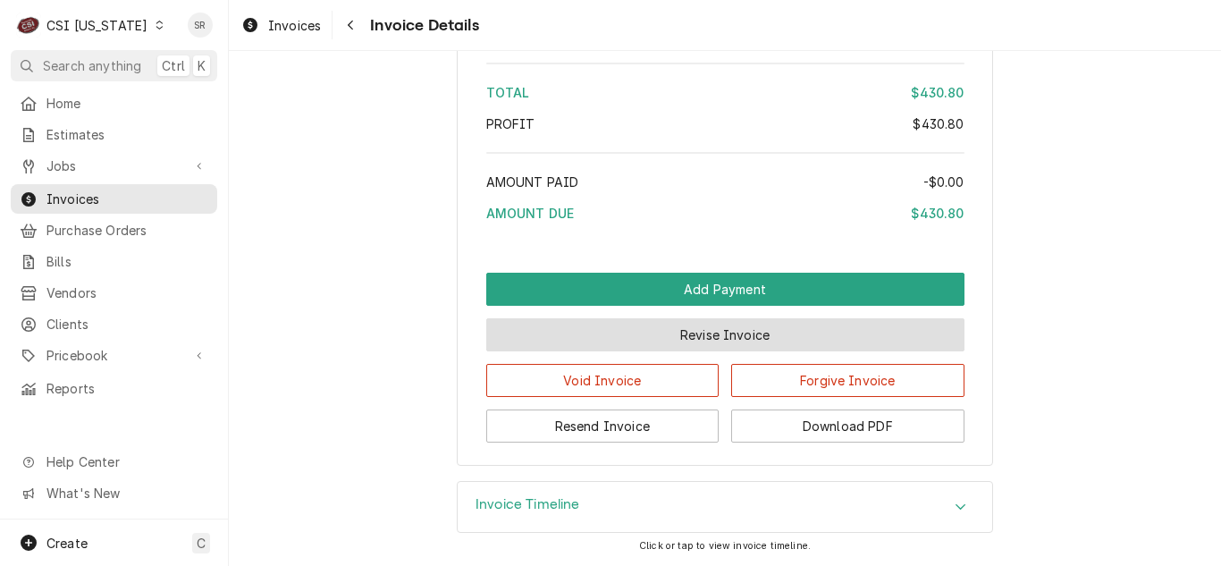
click at [673, 349] on button "Revise Invoice" at bounding box center [725, 334] width 478 height 33
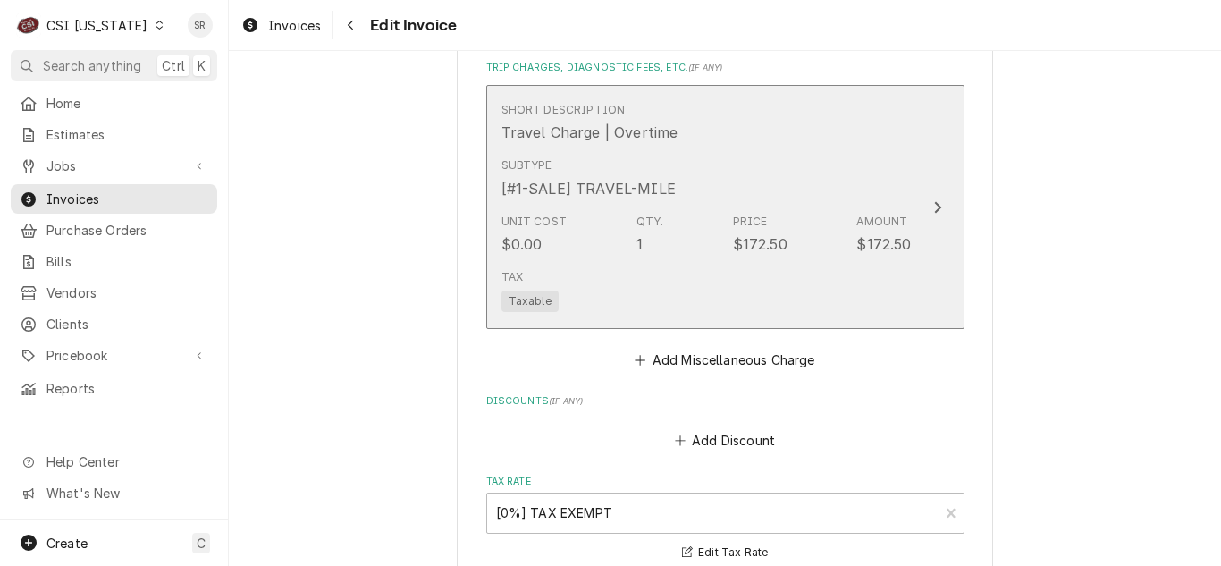
click at [706, 262] on div "Tax Taxable" at bounding box center [706, 290] width 410 height 57
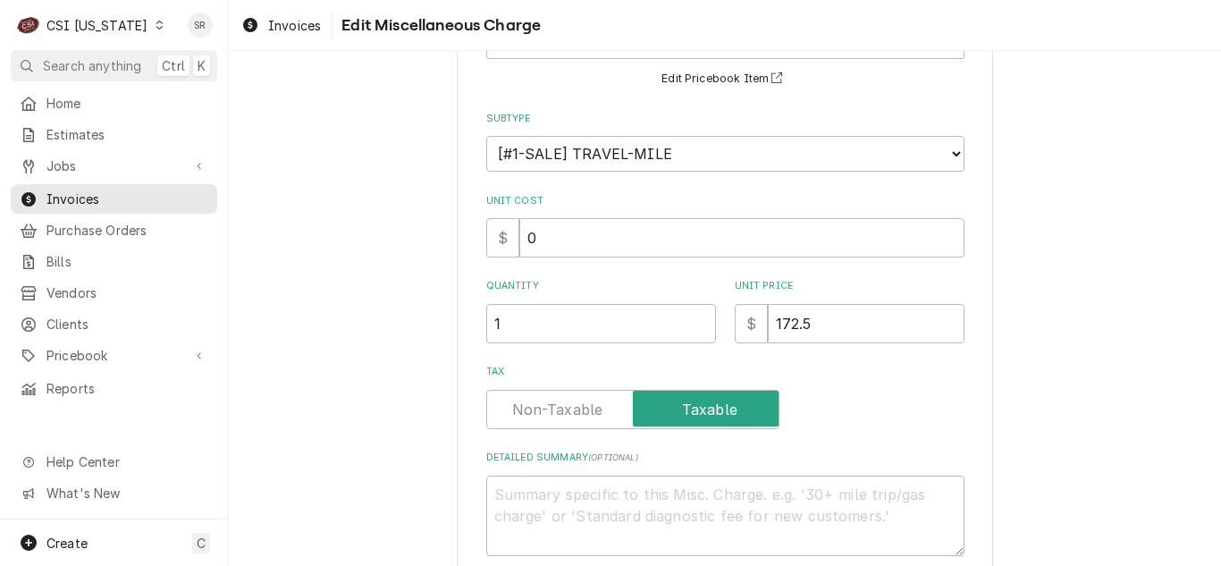
scroll to position [296, 0]
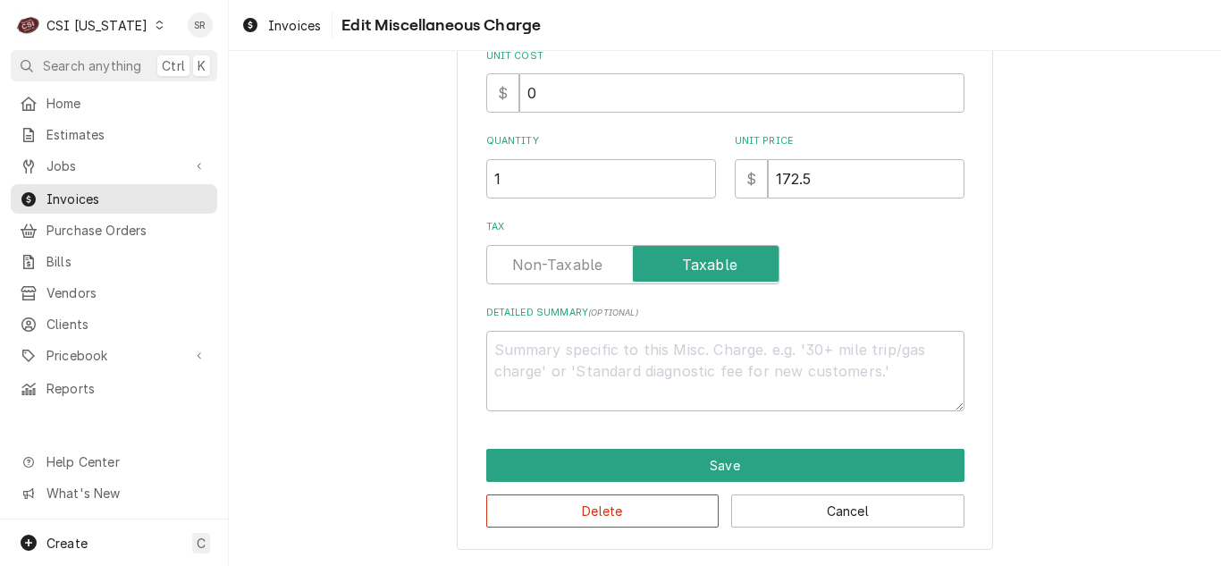
click at [850, 535] on div "Use the fields below to edit this miscellaneous charge Short Description Travel…" at bounding box center [725, 170] width 536 height 761
click at [850, 520] on button "Cancel" at bounding box center [847, 510] width 233 height 33
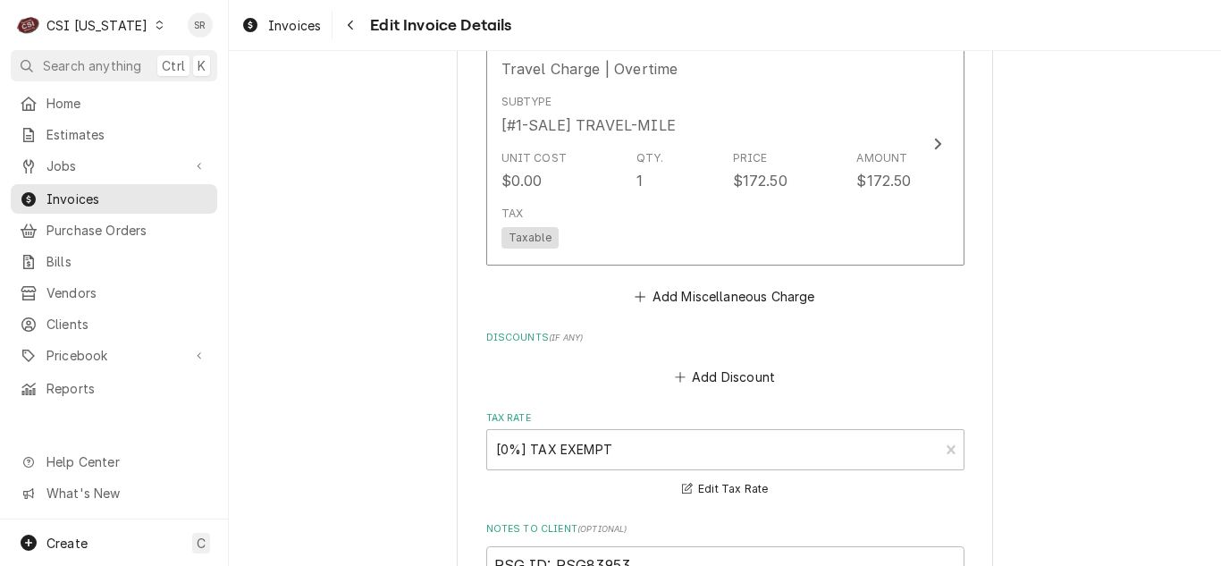
scroll to position [2209, 0]
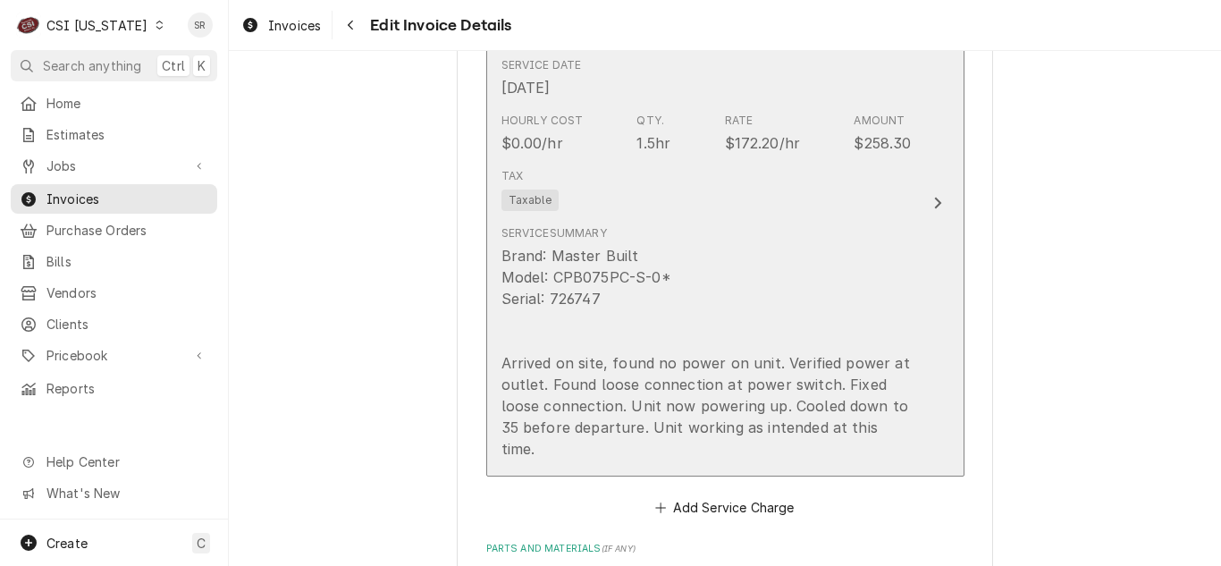
click at [762, 292] on div "Brand: Master Built Model: CPB075PC-S-0* Serial: 726747 Arrived on site, found …" at bounding box center [706, 352] width 410 height 215
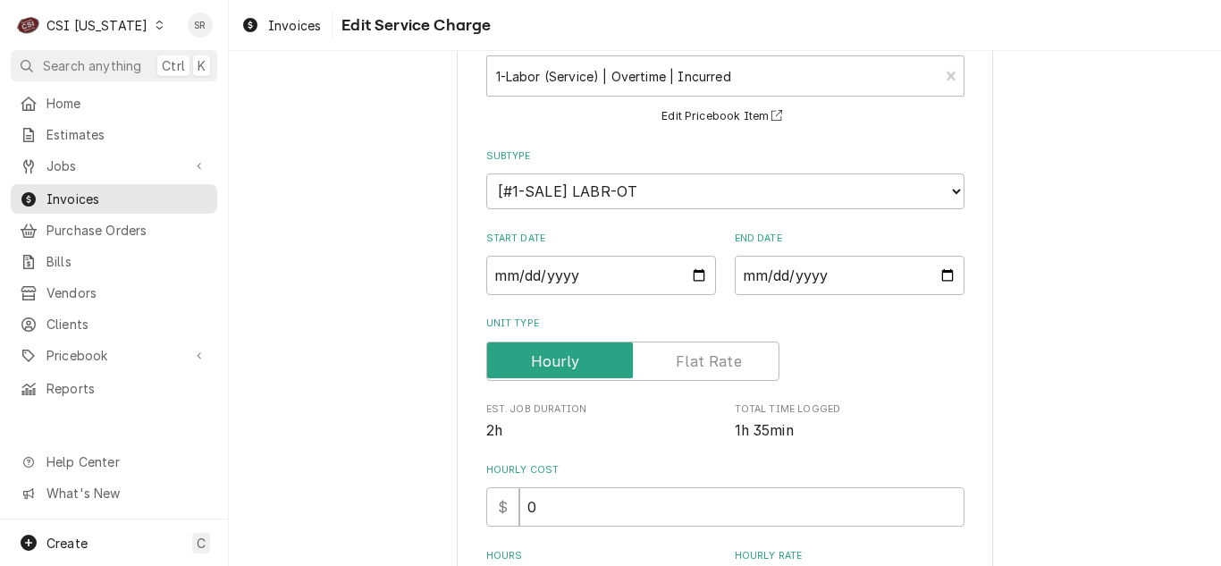
scroll to position [268, 0]
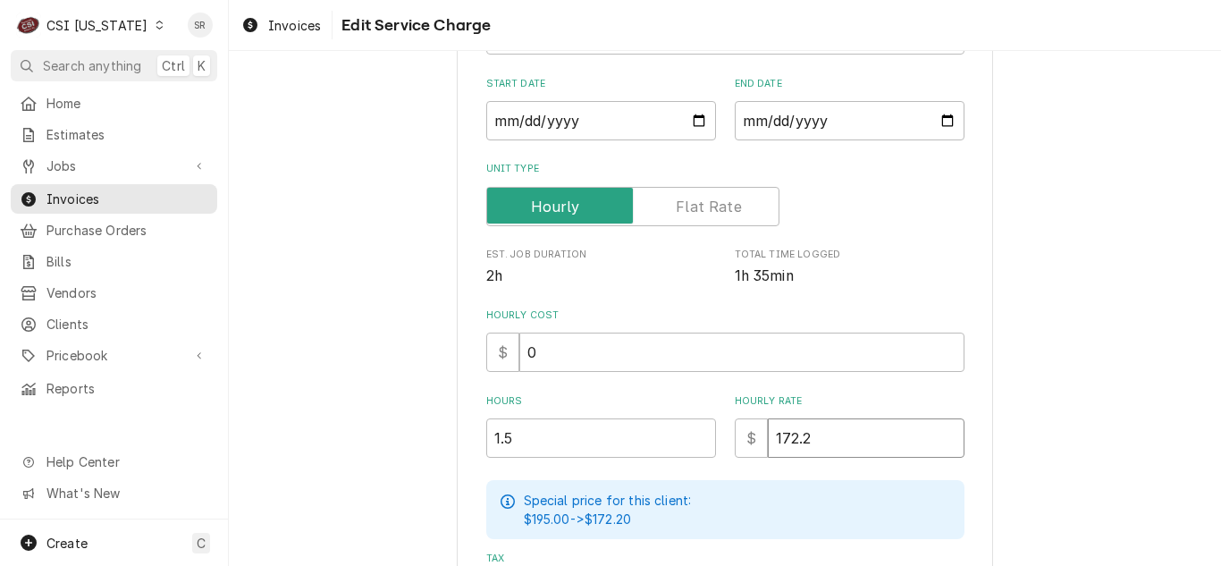
click at [810, 431] on input "172.2" at bounding box center [866, 437] width 197 height 39
type textarea "x"
type input "172"
type textarea "x"
type input "172.5"
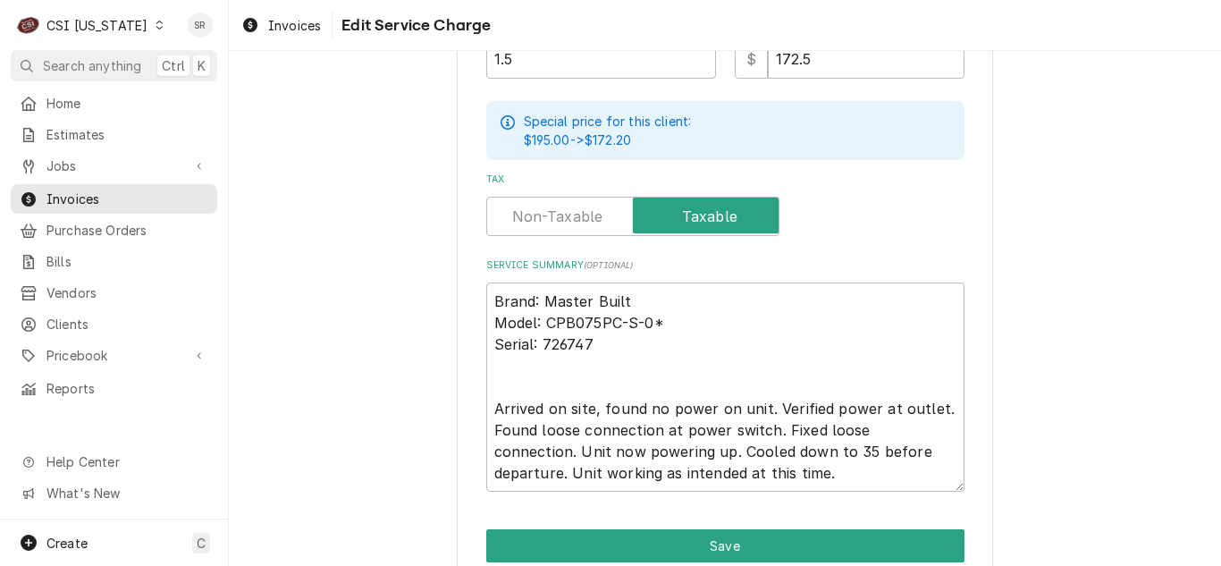
scroll to position [726, 0]
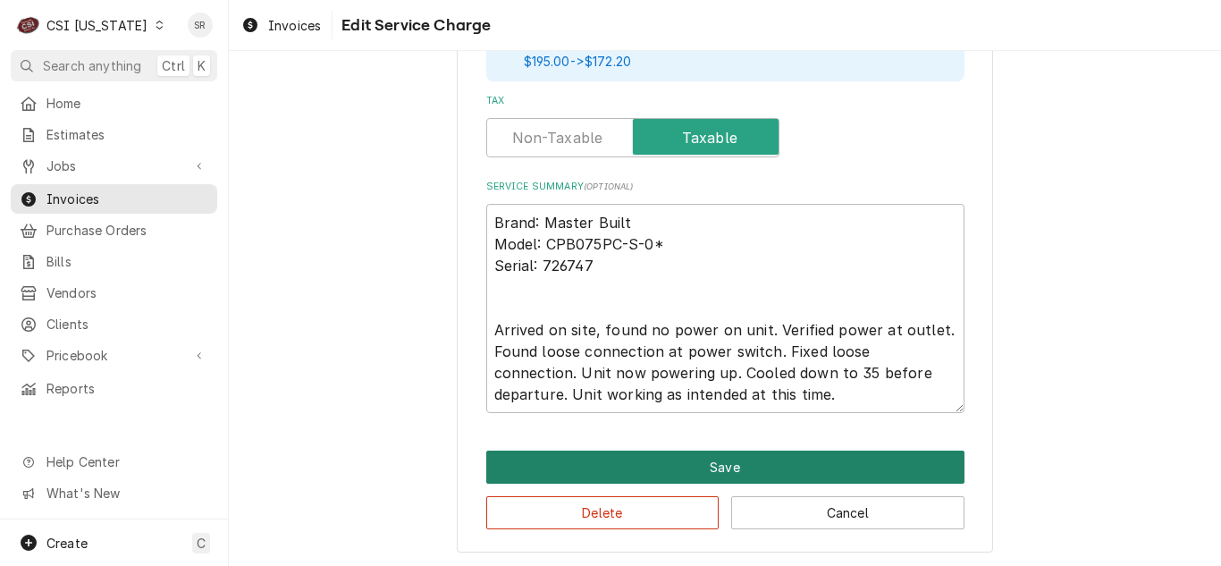
click at [682, 465] on button "Save" at bounding box center [725, 467] width 478 height 33
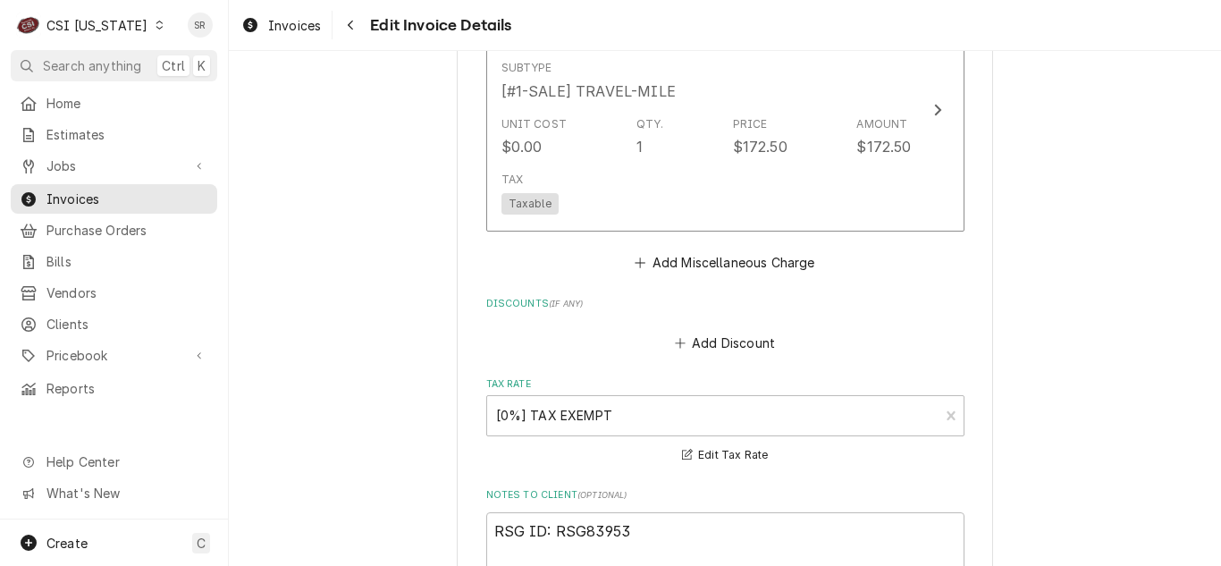
scroll to position [2835, 0]
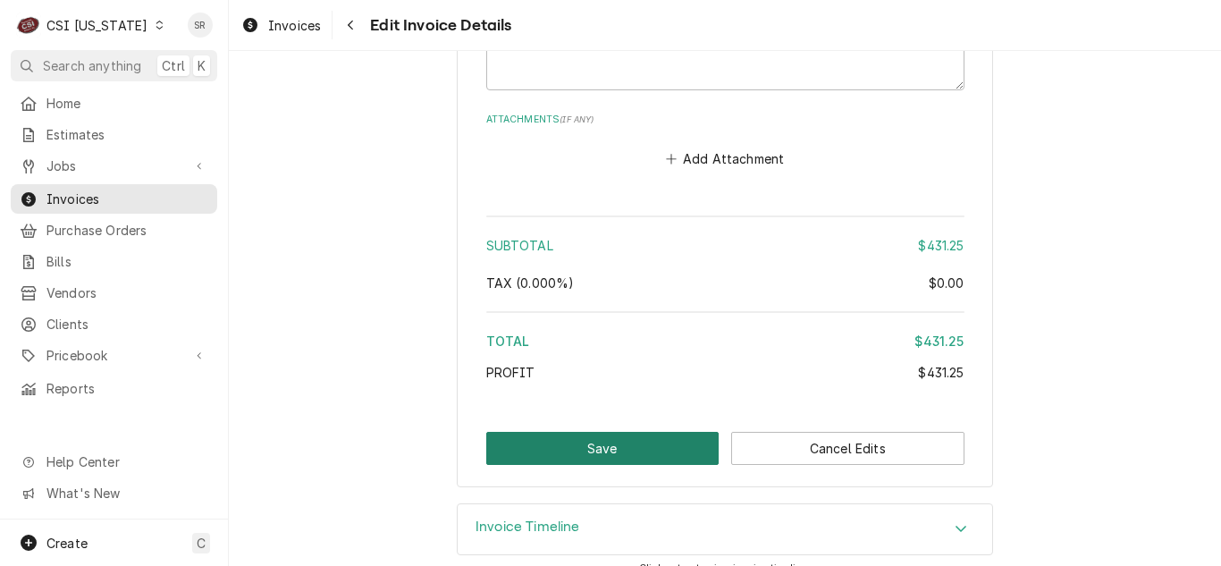
click at [627, 432] on button "Save" at bounding box center [602, 448] width 233 height 33
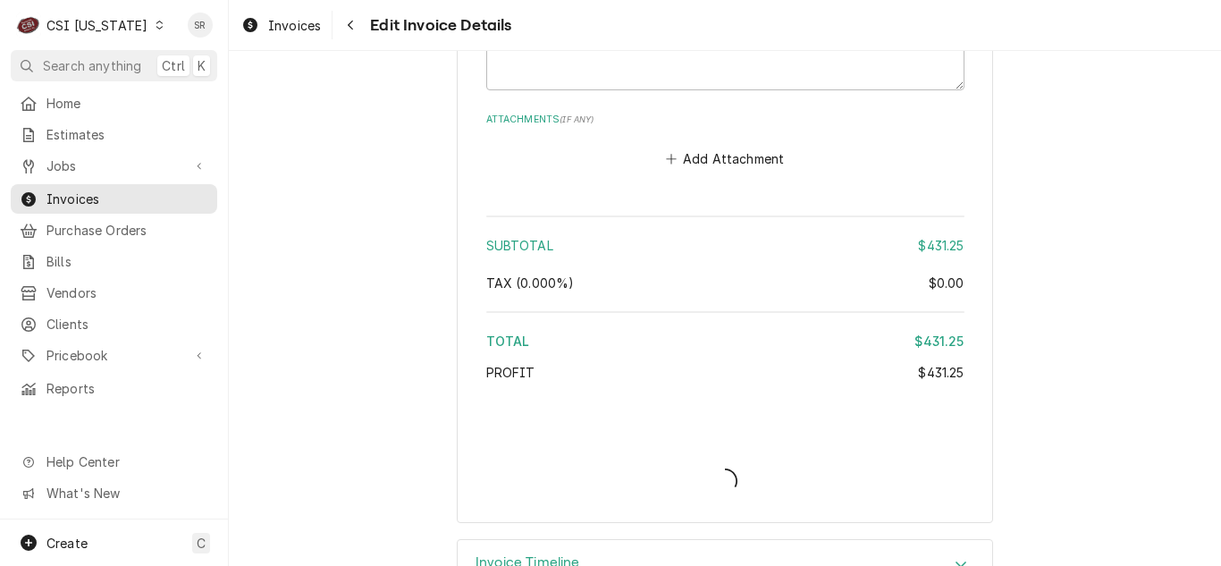
type textarea "x"
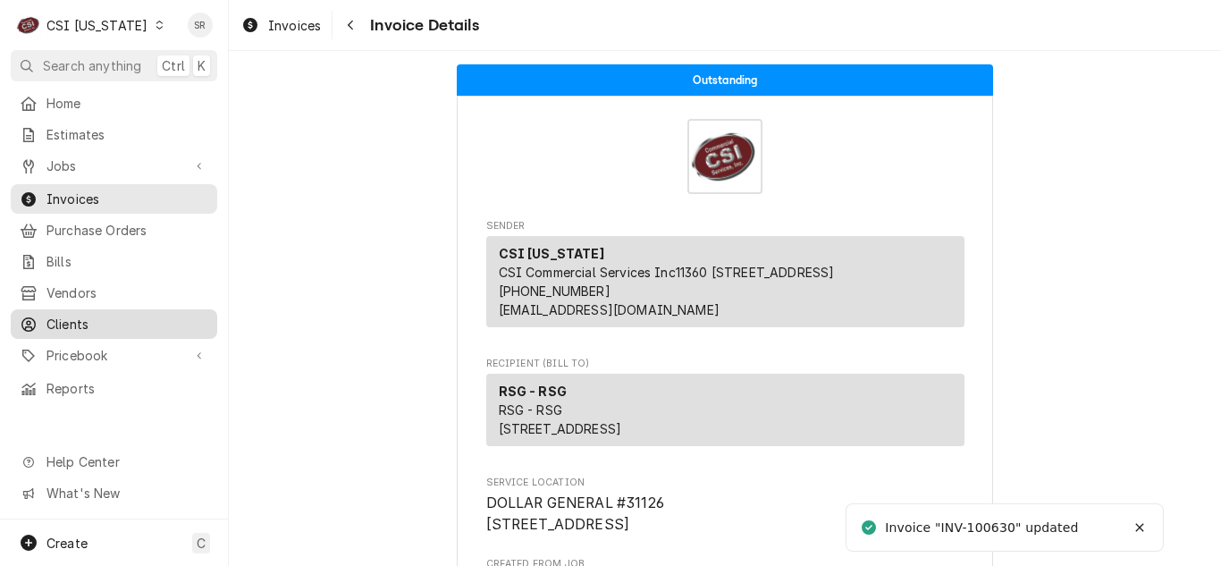
click at [84, 316] on span "Clients" at bounding box center [127, 324] width 162 height 19
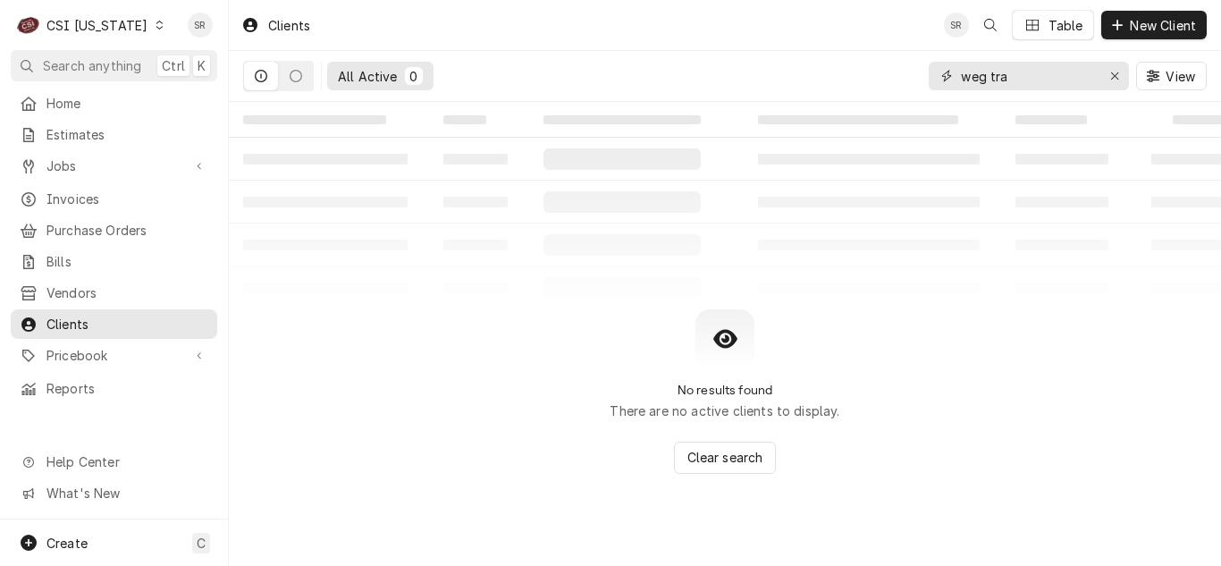
drag, startPoint x: 924, startPoint y: 72, endPoint x: 904, endPoint y: 66, distance: 21.2
click at [904, 66] on div "All Active 0 weg tra View" at bounding box center [725, 76] width 964 height 50
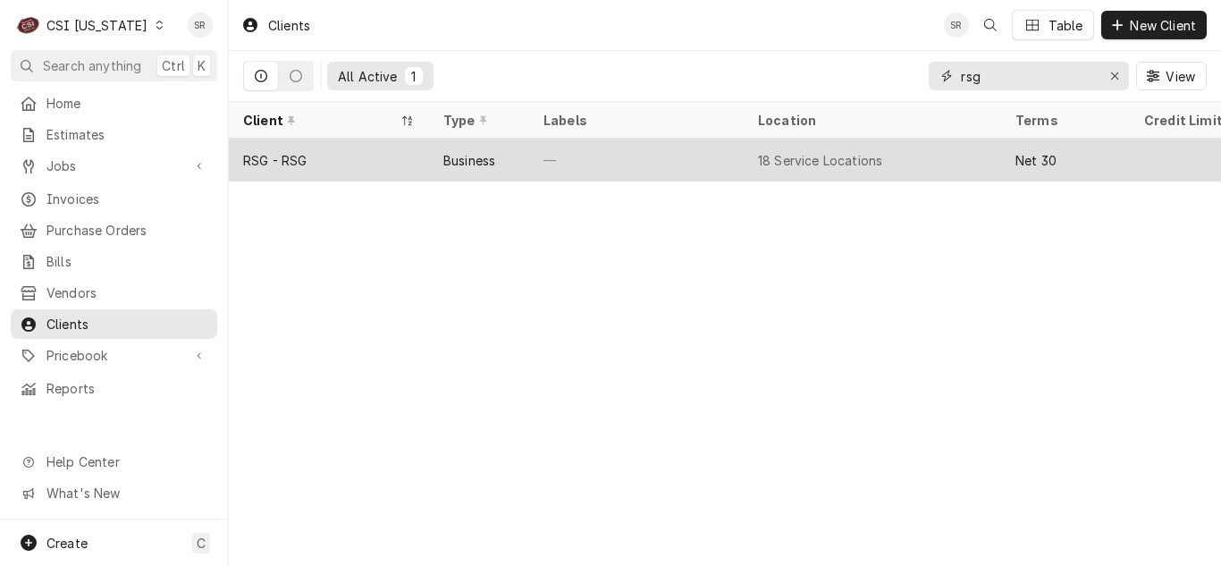
type input "rsg"
click at [378, 157] on div "RSG - RSG" at bounding box center [329, 160] width 200 height 43
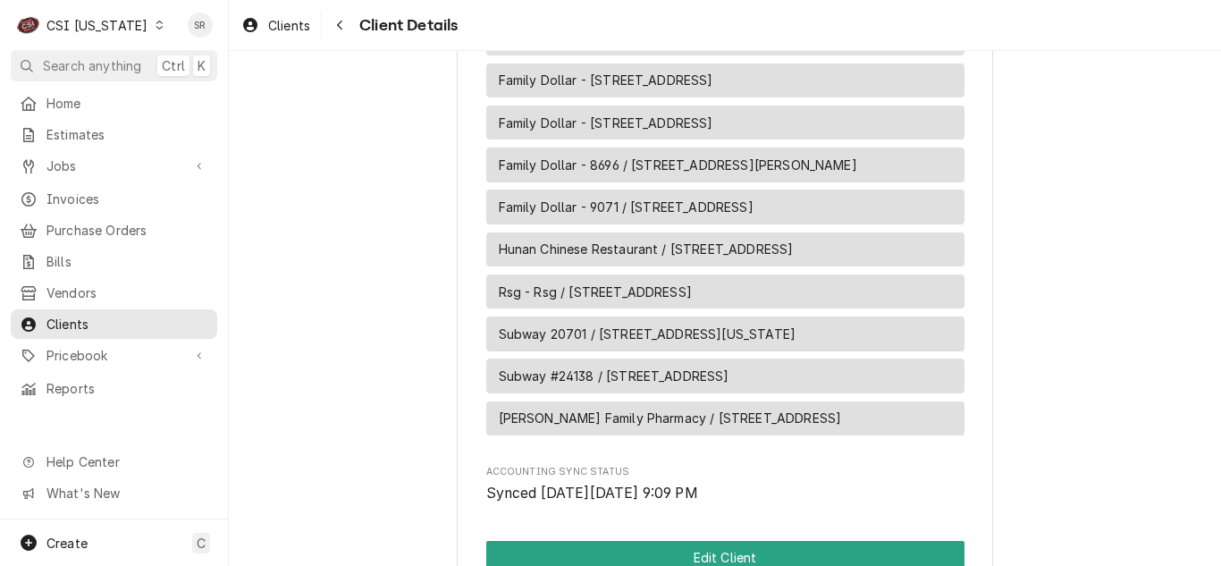
scroll to position [1787, 0]
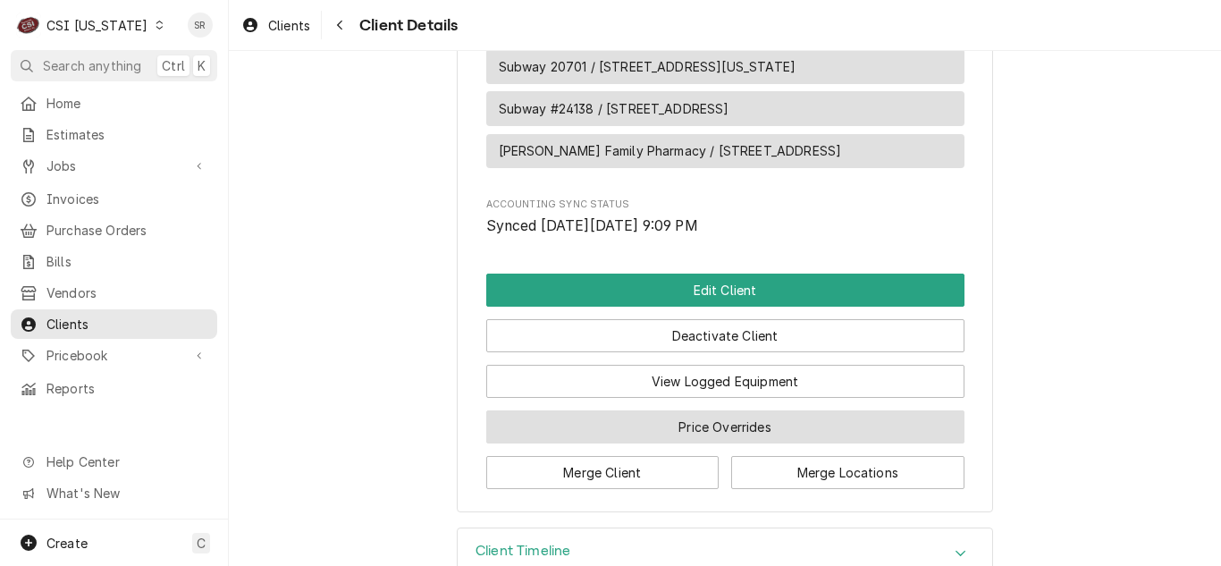
click at [693, 410] on button "Price Overrides" at bounding box center [725, 426] width 478 height 33
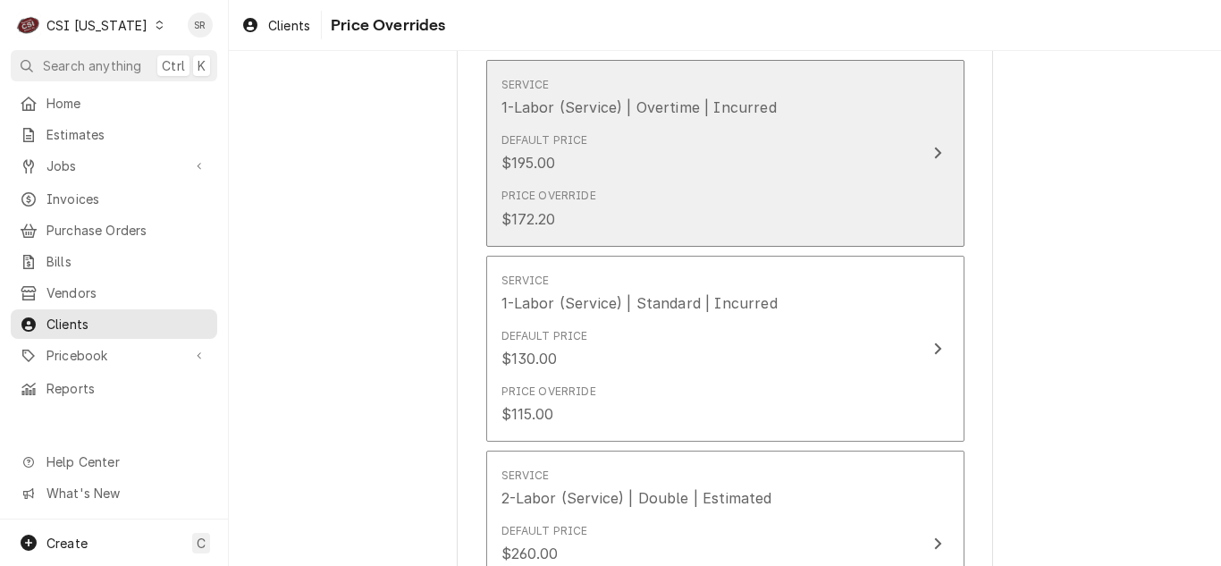
click at [689, 206] on div "Price Override $172.20" at bounding box center [706, 208] width 410 height 55
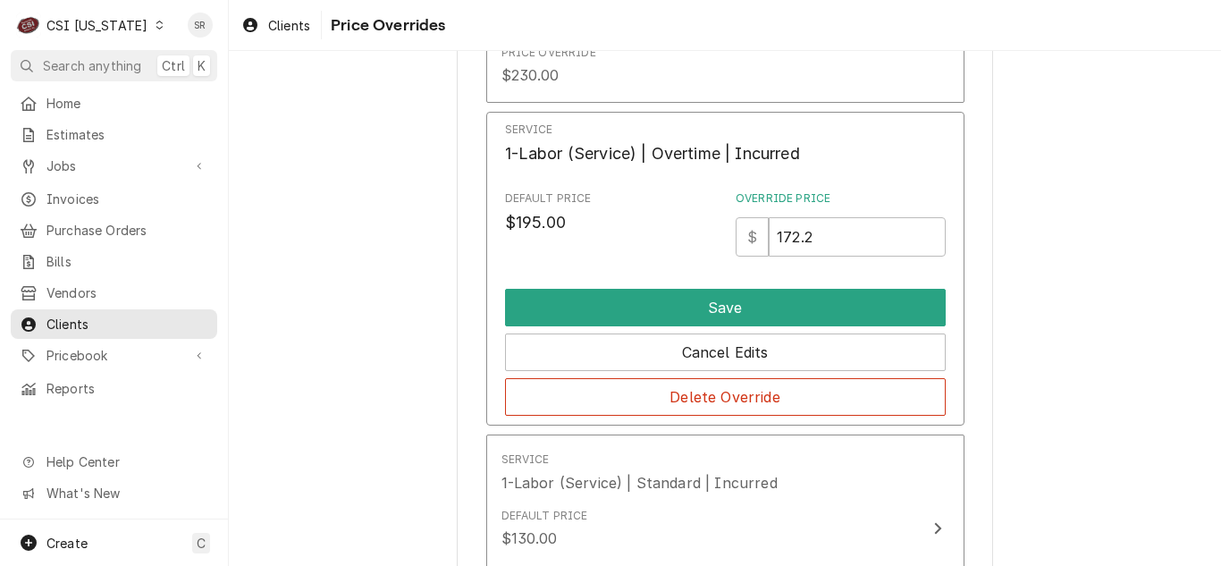
scroll to position [127, 0]
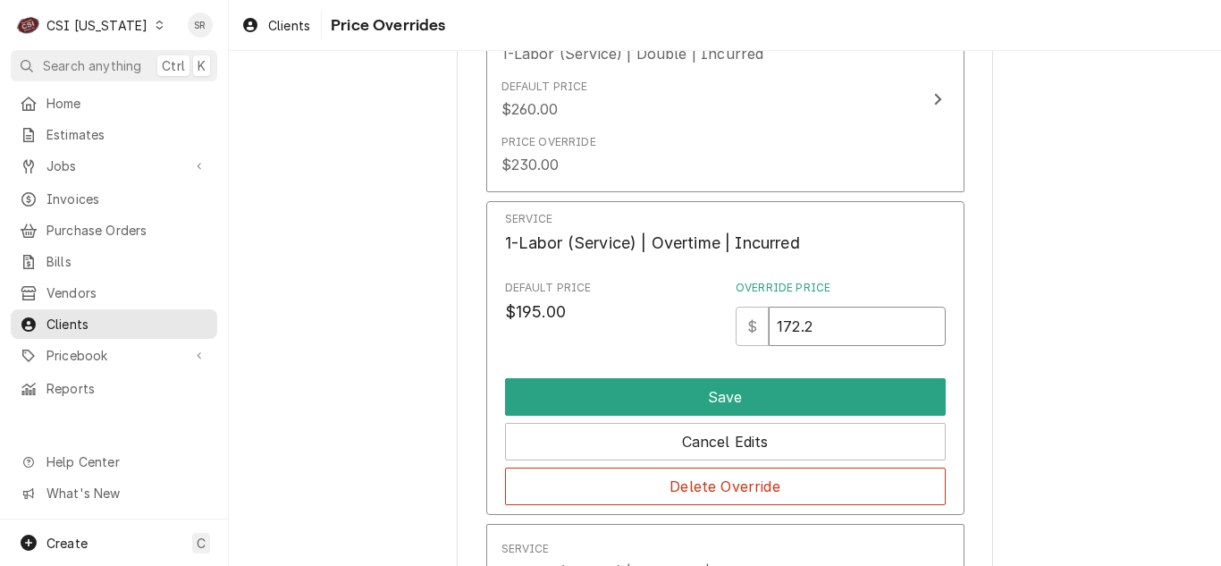
click at [823, 331] on input "172.2" at bounding box center [857, 326] width 176 height 39
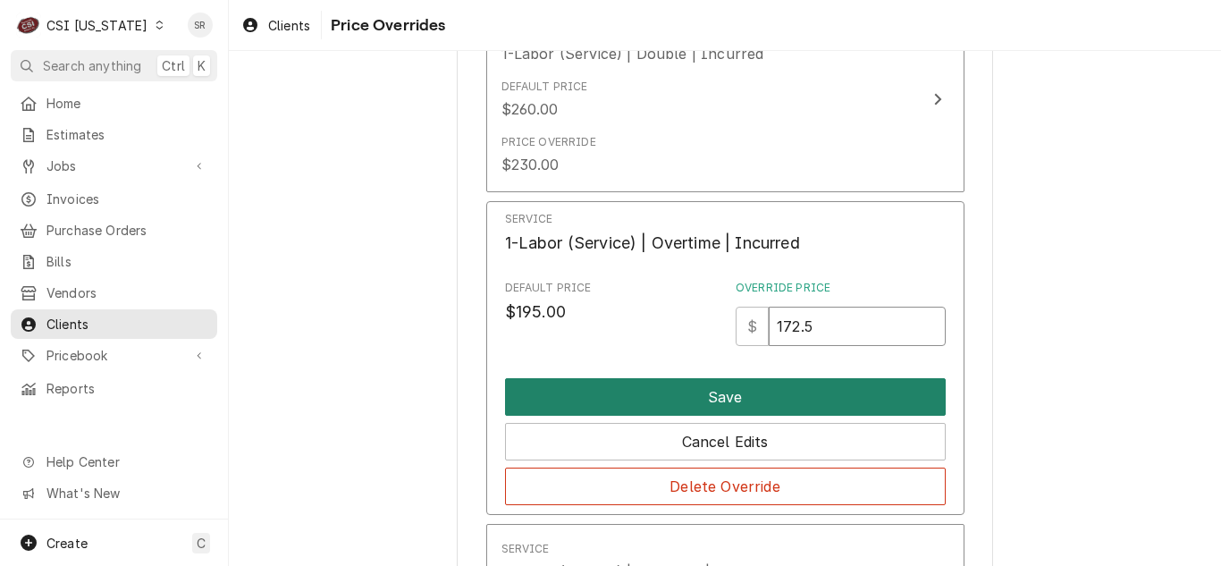
type input "172.5"
click at [711, 397] on button "Save" at bounding box center [725, 397] width 441 height 38
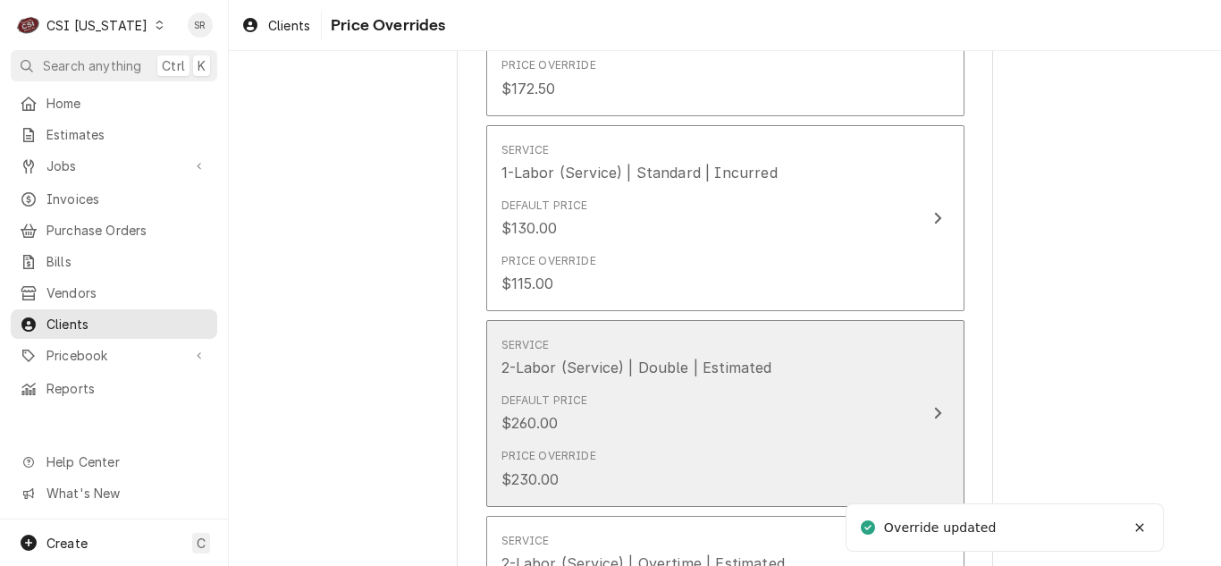
scroll to position [663, 0]
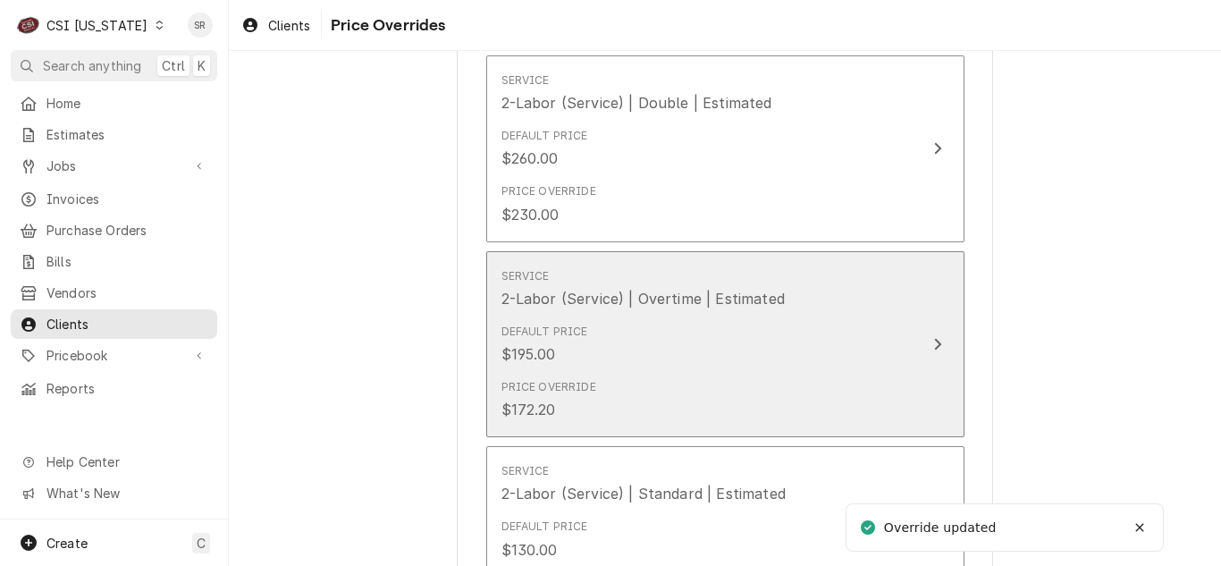
click at [715, 327] on div "Default Price $195.00" at bounding box center [706, 343] width 410 height 55
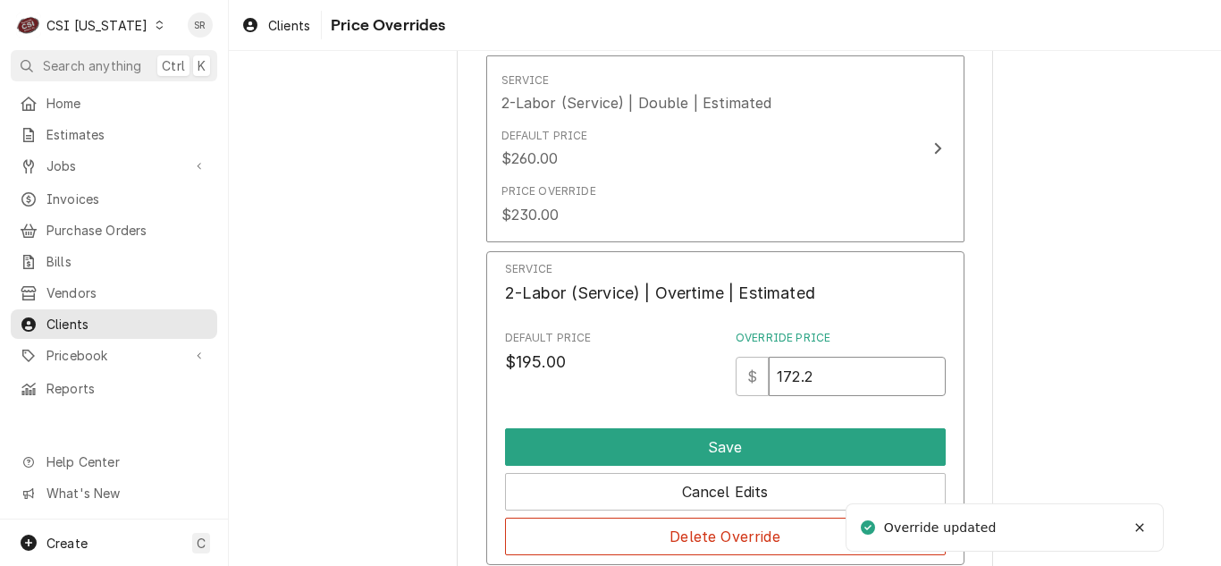
click at [823, 376] on input "172.2" at bounding box center [857, 376] width 176 height 39
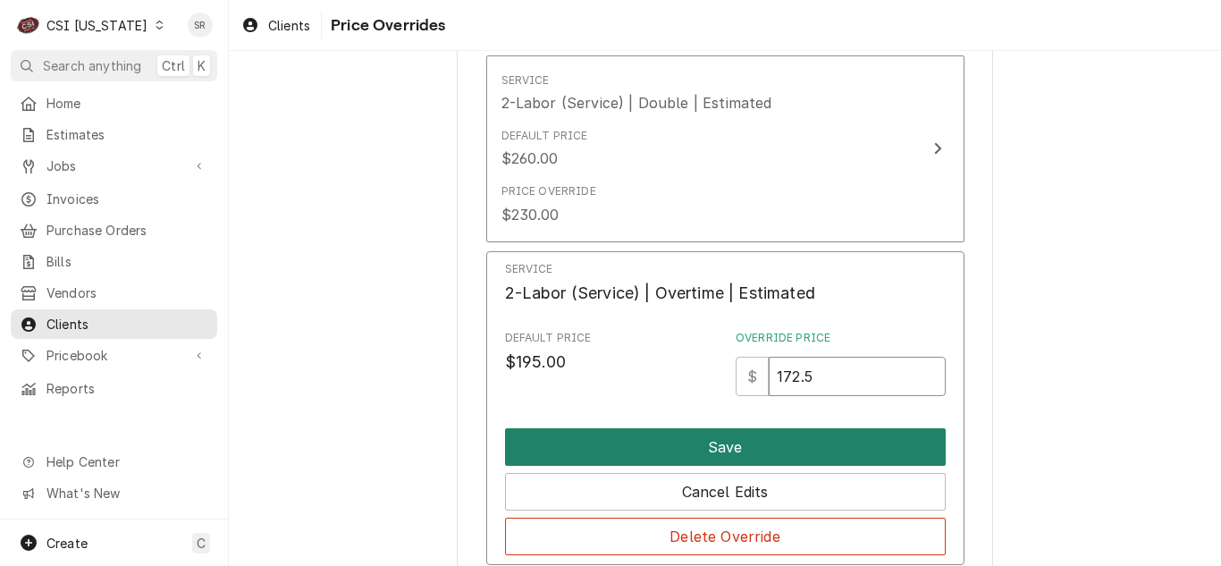
type input "172.5"
click at [768, 442] on button "Save" at bounding box center [725, 447] width 441 height 38
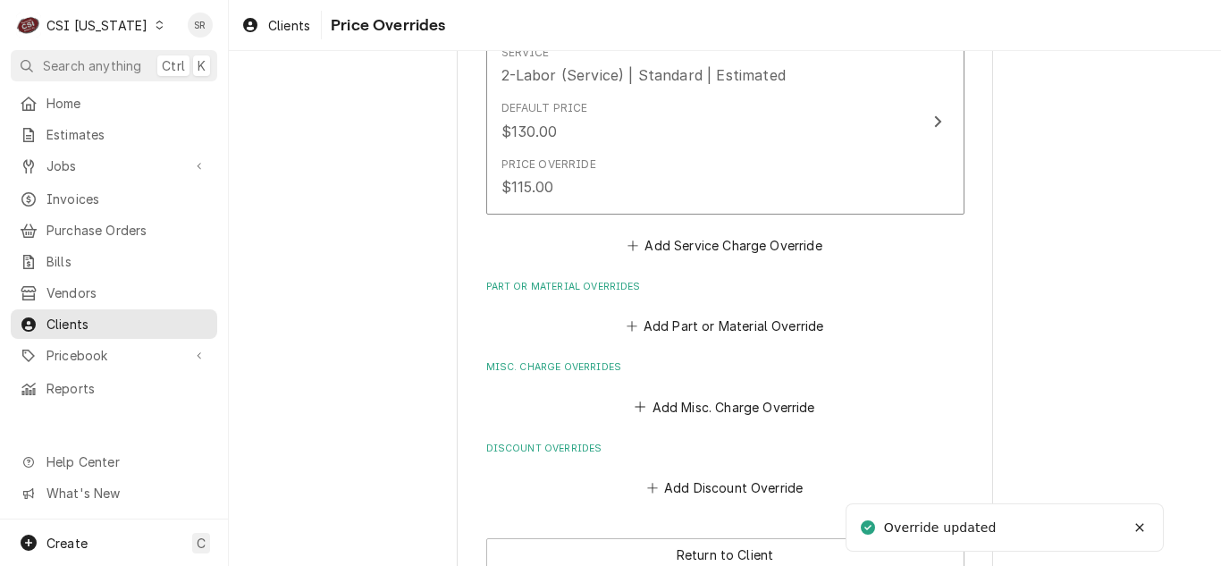
scroll to position [1125, 0]
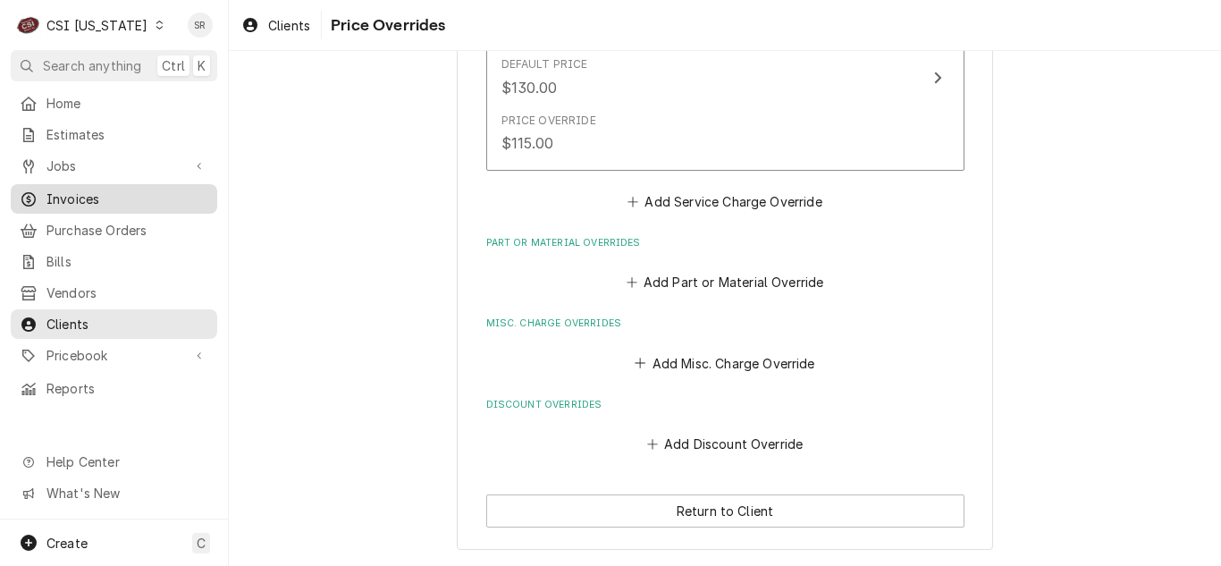
click at [80, 190] on span "Invoices" at bounding box center [127, 199] width 162 height 19
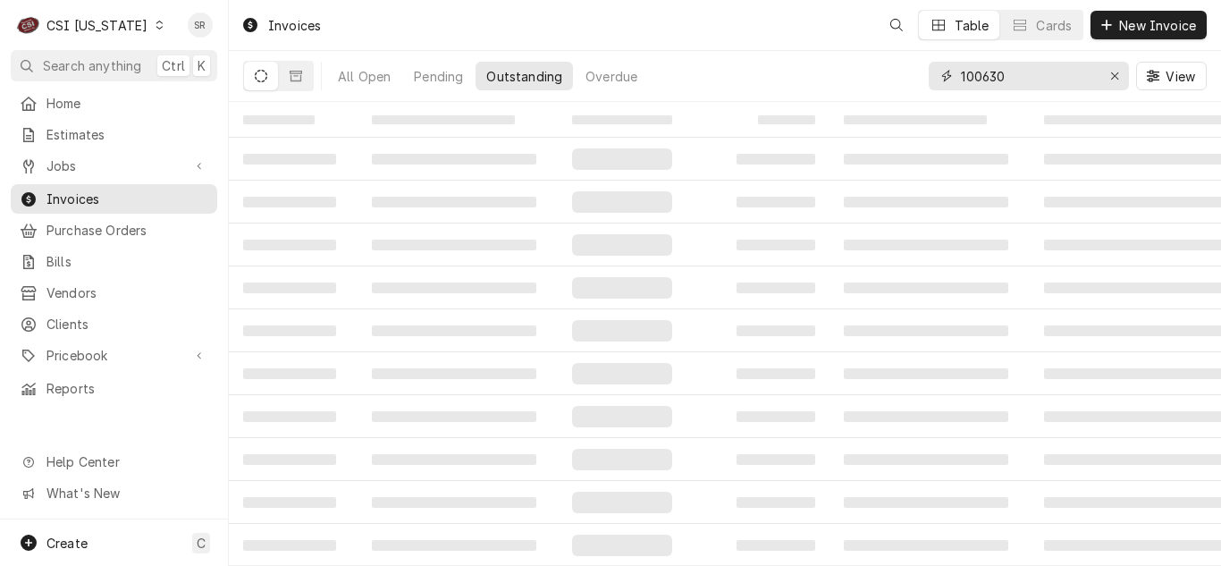
click at [923, 67] on div "All Open Pending Outstanding Overdue 100630 View" at bounding box center [725, 76] width 964 height 50
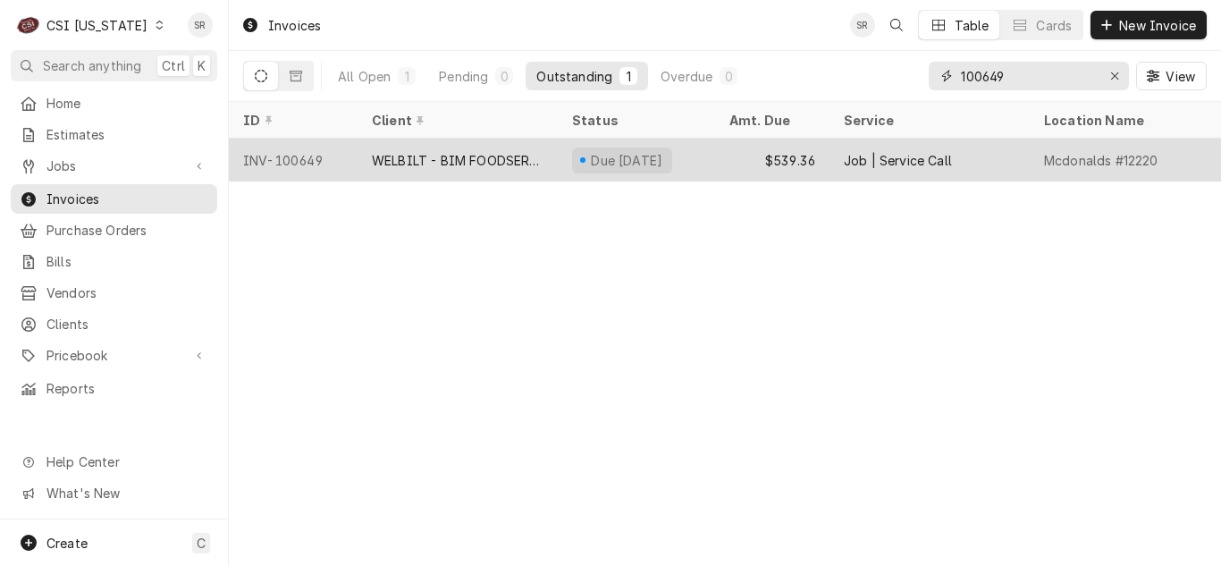
type input "100649"
click at [527, 167] on div "WELBILT - BIM FOODSERVICE GROUP" at bounding box center [458, 160] width 200 height 43
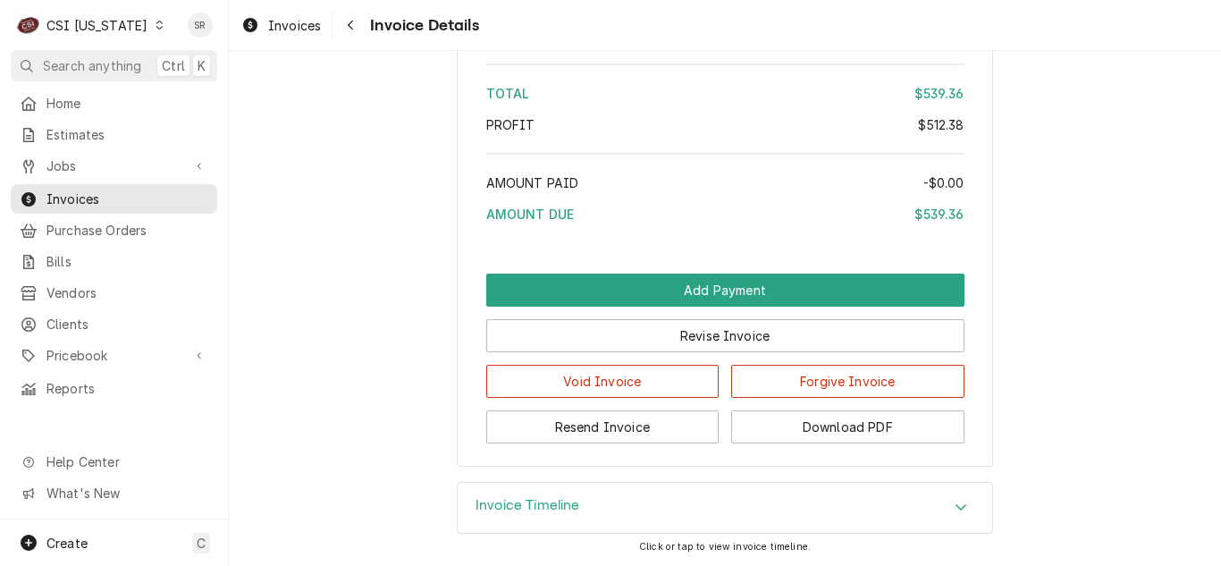
scroll to position [3940, 0]
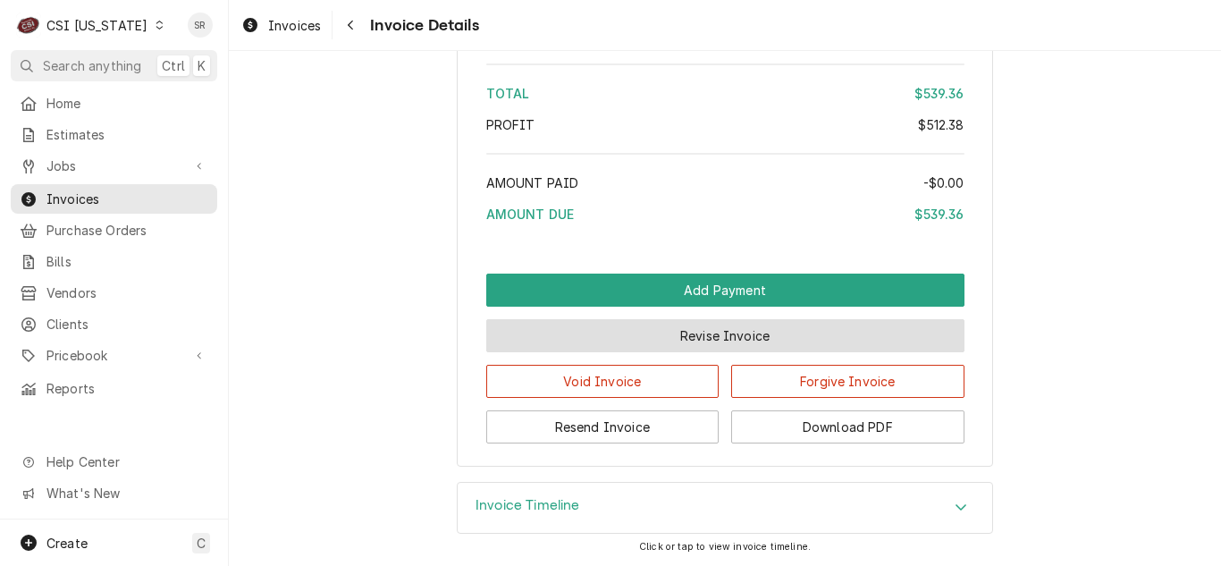
click at [685, 331] on button "Revise Invoice" at bounding box center [725, 335] width 478 height 33
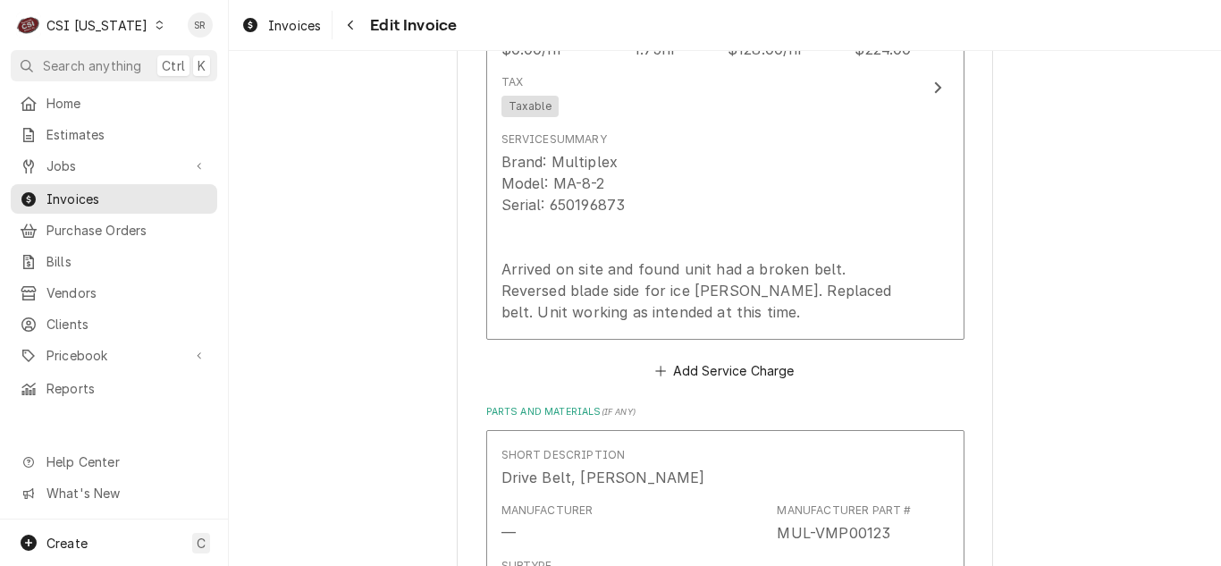
scroll to position [2145, 0]
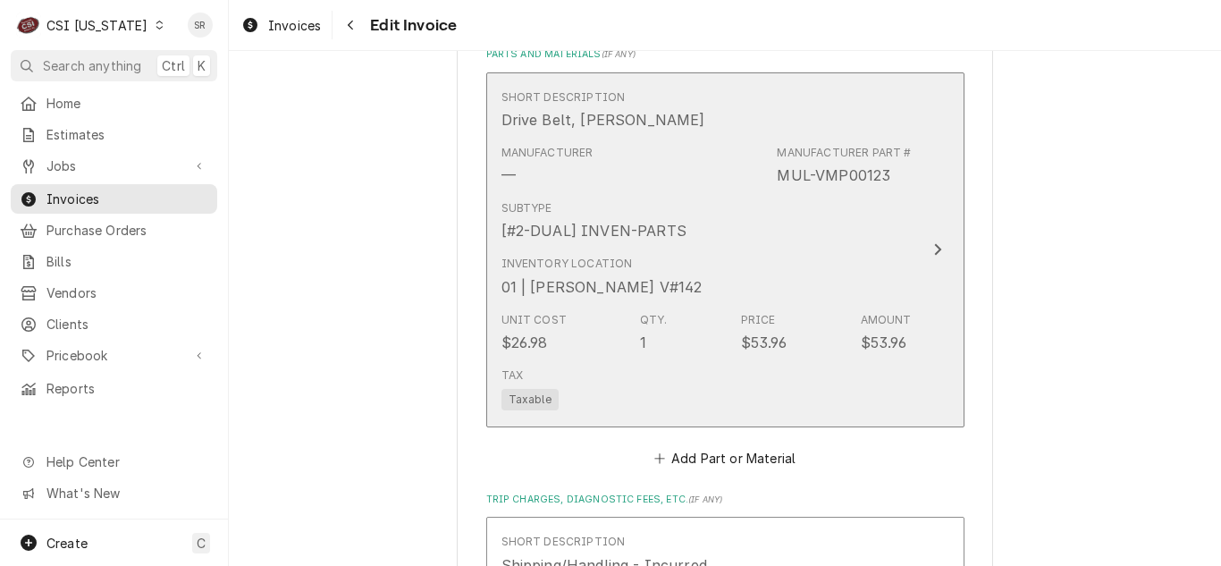
click at [709, 303] on div "Inventory Location 01 | [PERSON_NAME] V#142" at bounding box center [706, 276] width 410 height 55
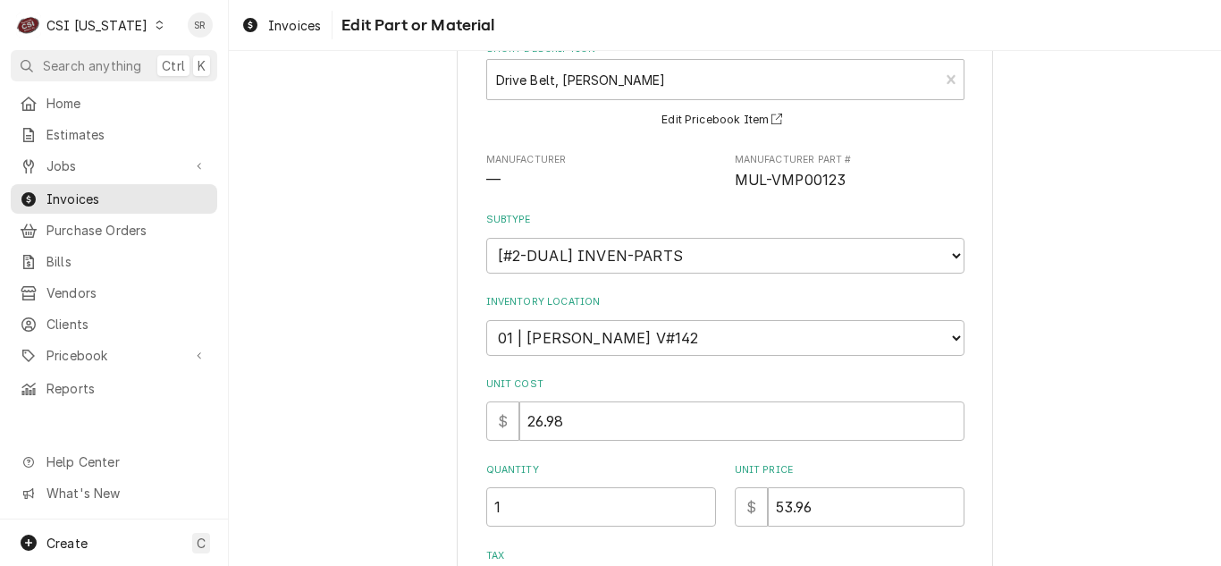
scroll to position [358, 0]
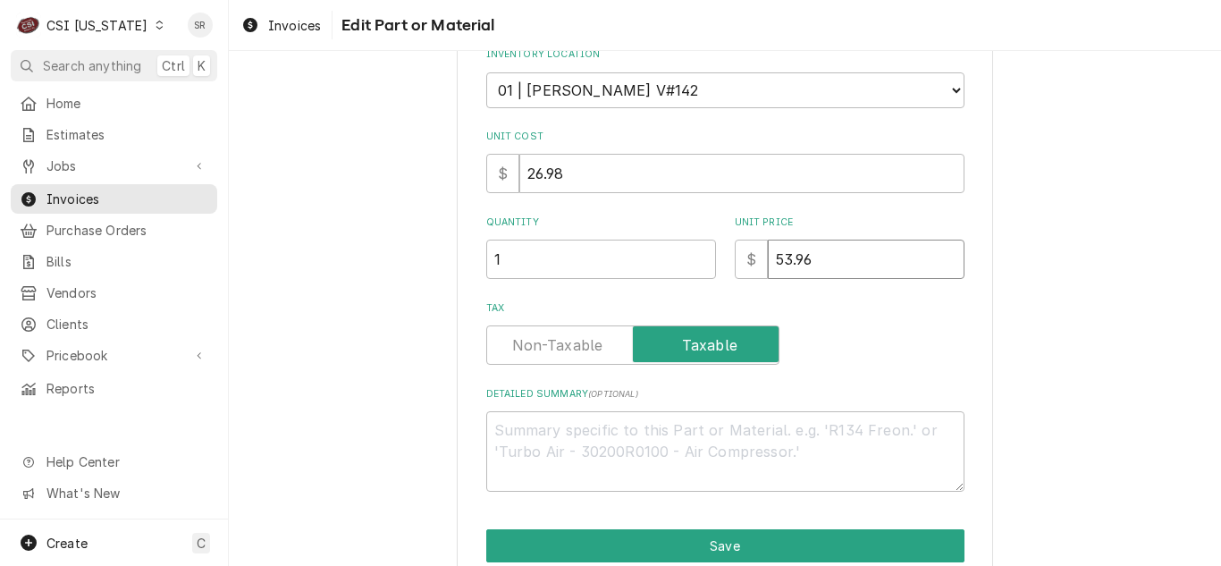
drag, startPoint x: 822, startPoint y: 273, endPoint x: 766, endPoint y: 258, distance: 58.1
click at [768, 258] on input "53.96" at bounding box center [866, 259] width 197 height 39
type textarea "x"
type input "2"
type textarea "x"
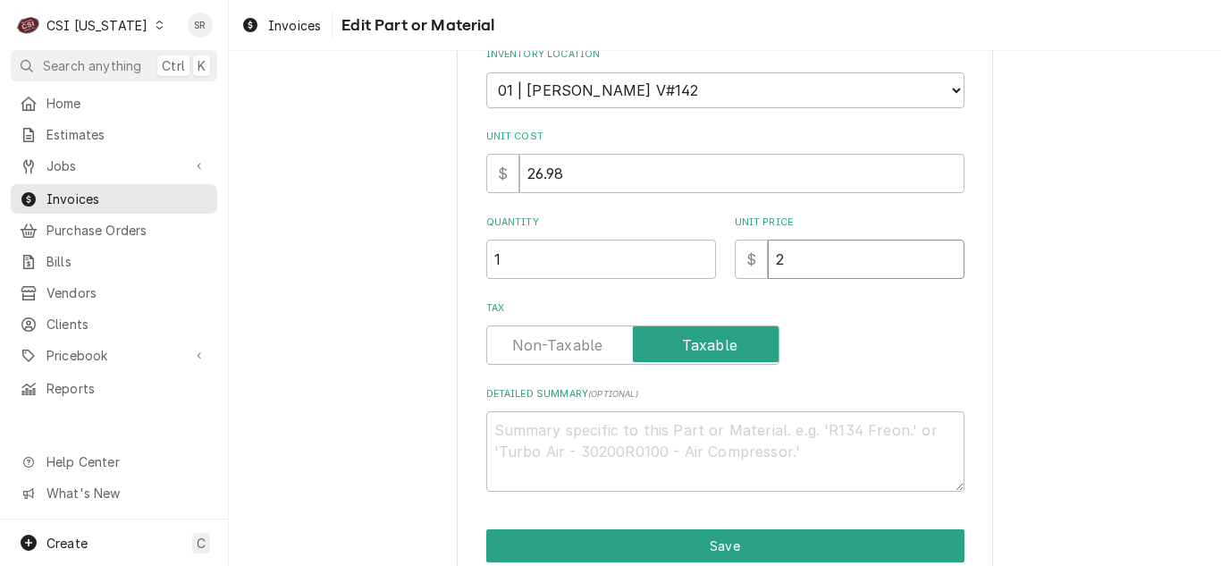
type input "24"
type textarea "x"
type input "24.4"
type textarea "x"
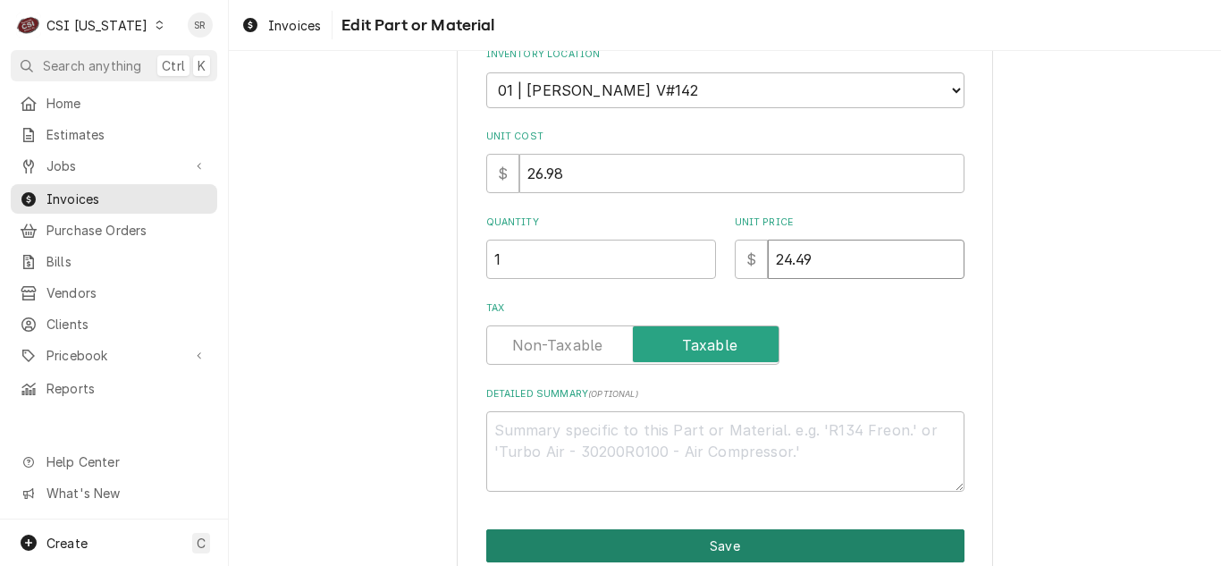
type input "24.49"
click at [710, 552] on button "Save" at bounding box center [725, 545] width 478 height 33
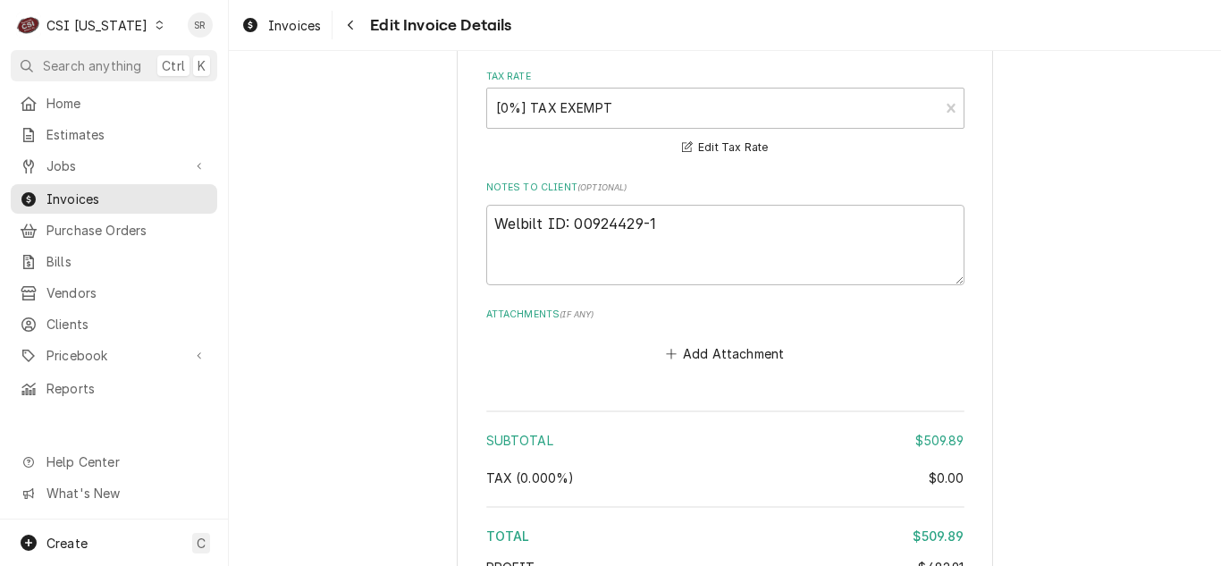
scroll to position [3704, 0]
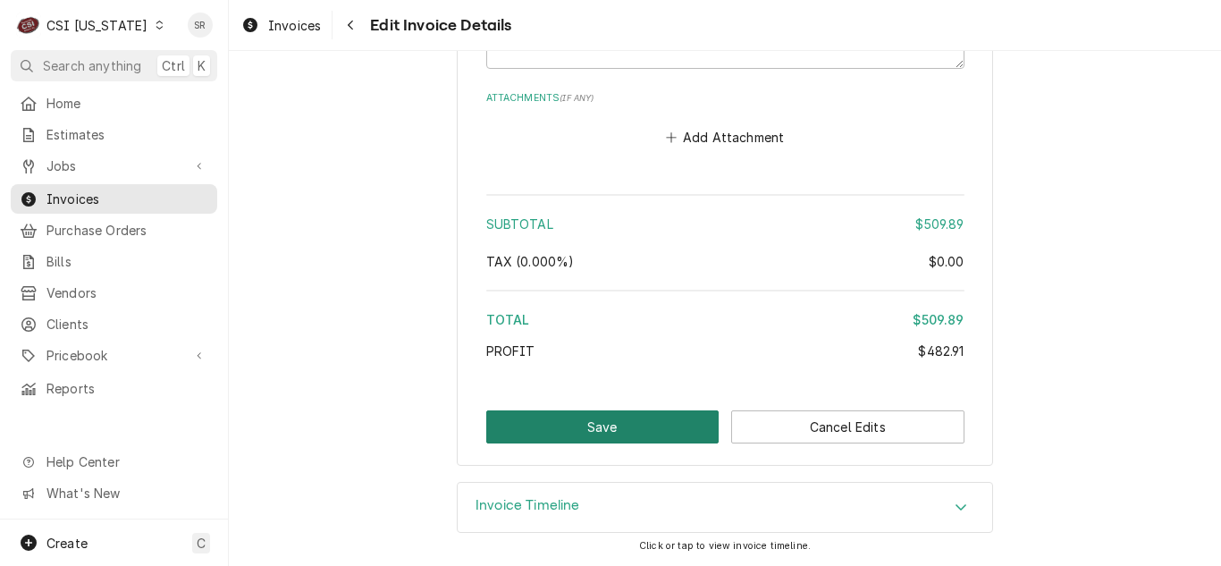
click at [610, 429] on button "Save" at bounding box center [602, 426] width 233 height 33
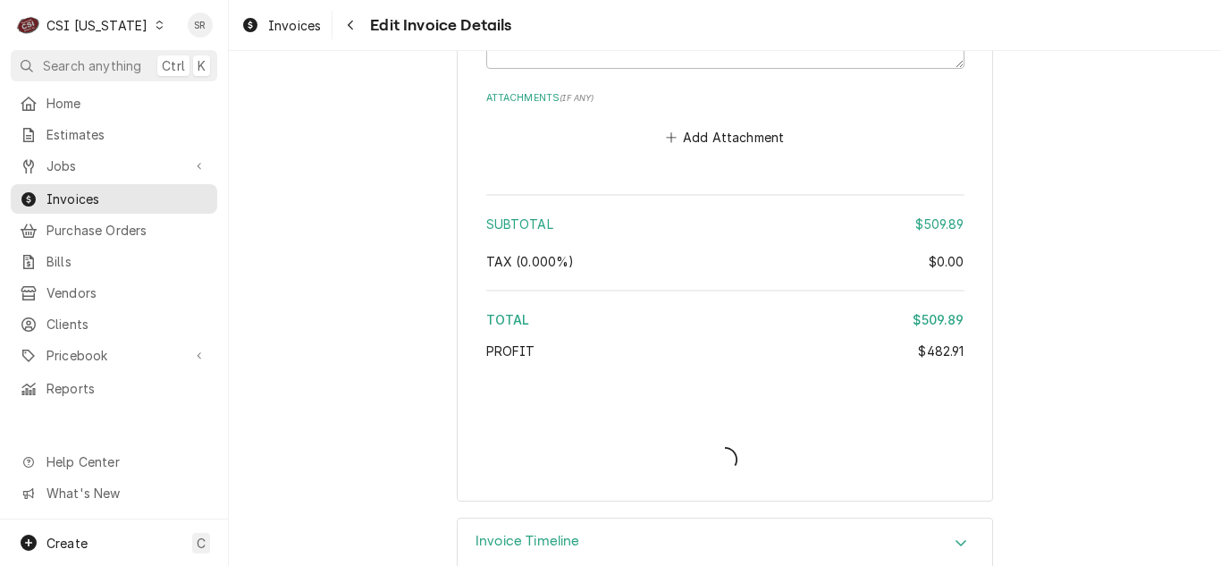
type textarea "x"
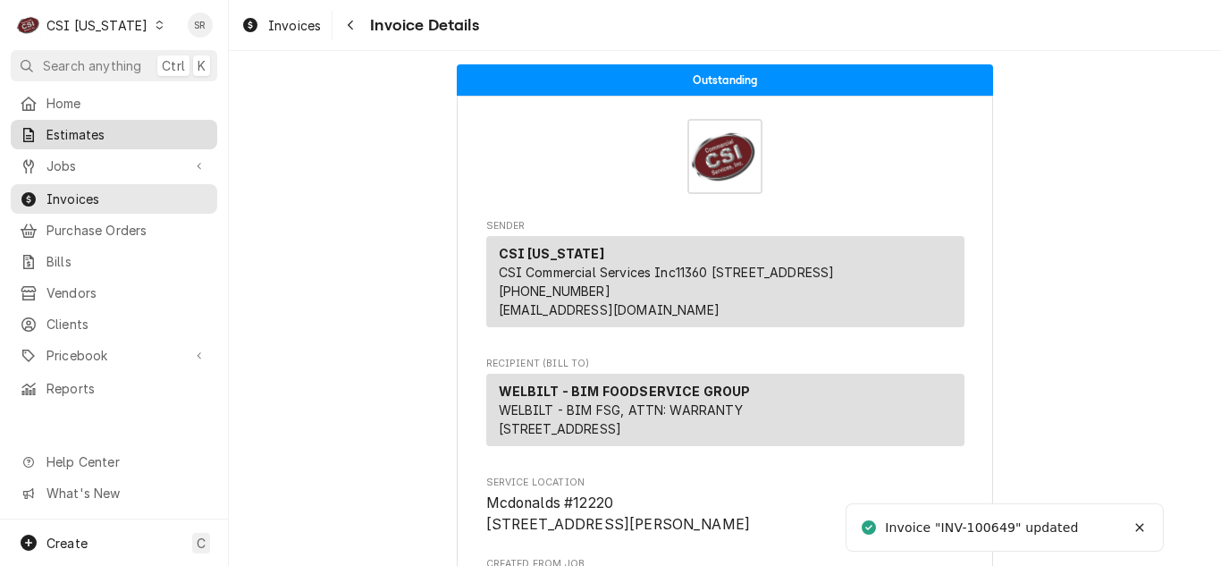
click at [101, 135] on span "Estimates" at bounding box center [127, 134] width 162 height 19
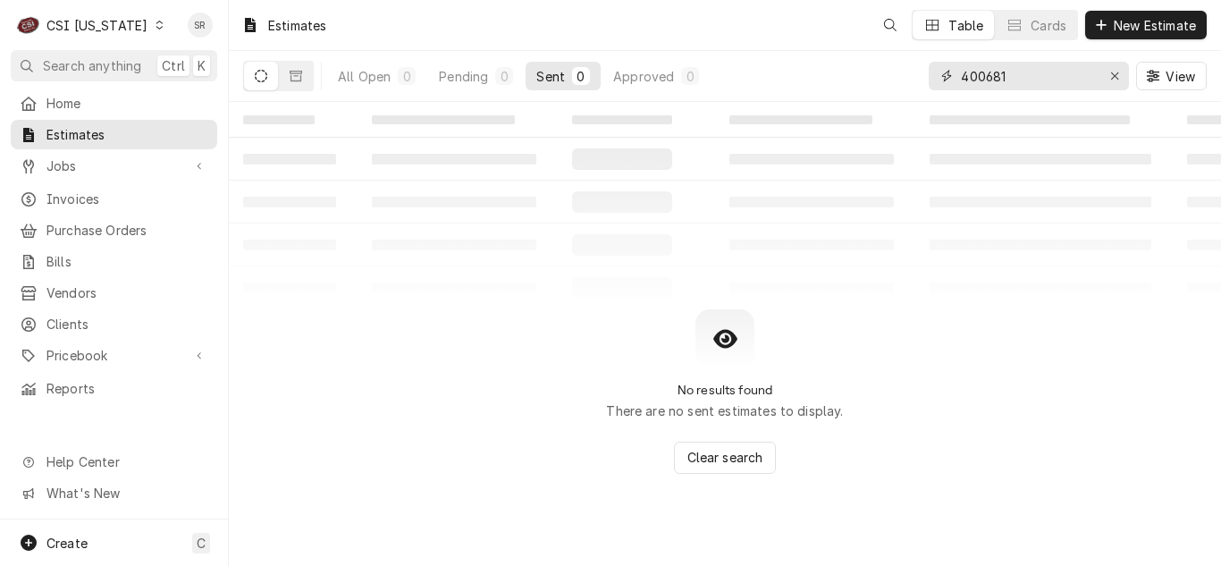
drag, startPoint x: 1115, startPoint y: 70, endPoint x: 1101, endPoint y: 70, distance: 13.4
click at [1116, 70] on icon "Erase input" at bounding box center [1115, 76] width 10 height 13
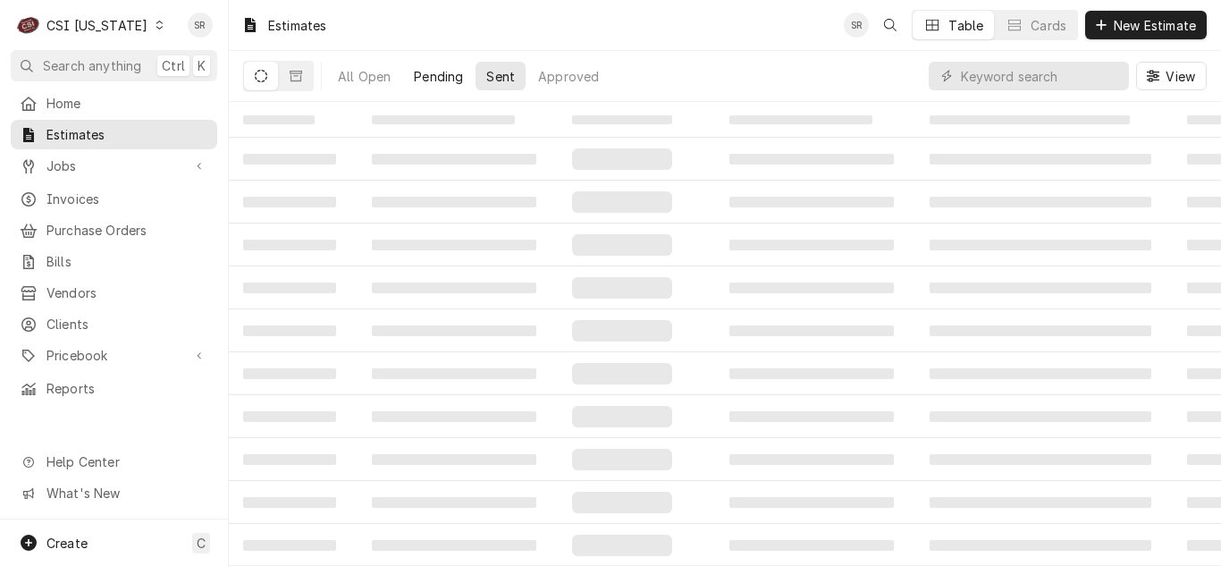
click at [477, 78] on button "Sent" at bounding box center [501, 76] width 50 height 29
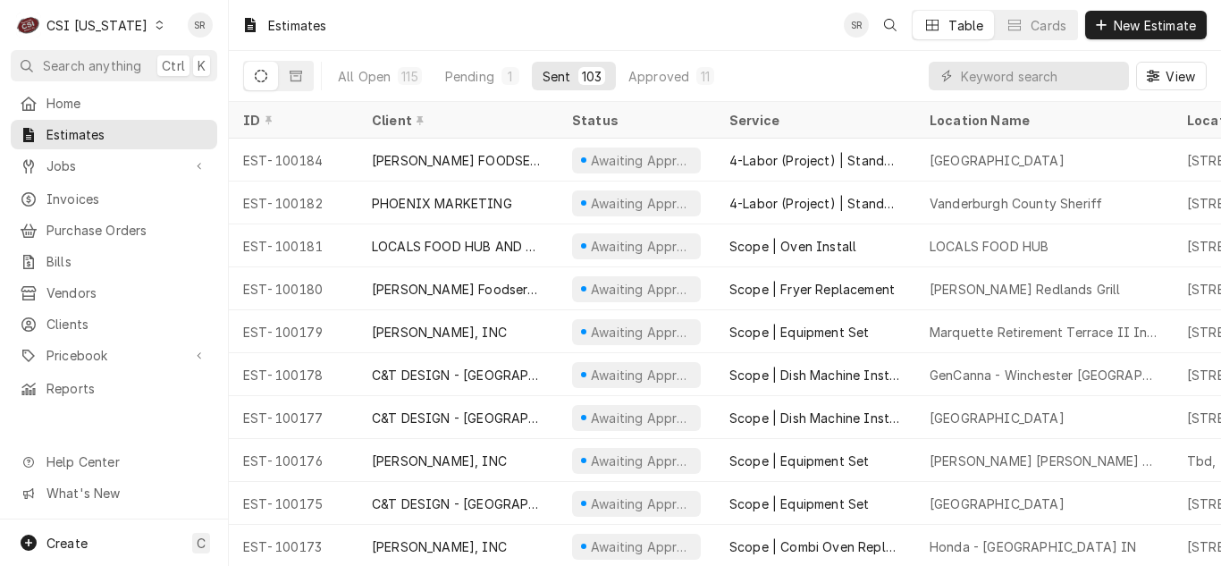
click at [468, 97] on div "All Open 115 Pending 1 Sent 103 Approved 11" at bounding box center [526, 76] width 398 height 50
click at [475, 82] on div "Pending" at bounding box center [469, 76] width 49 height 19
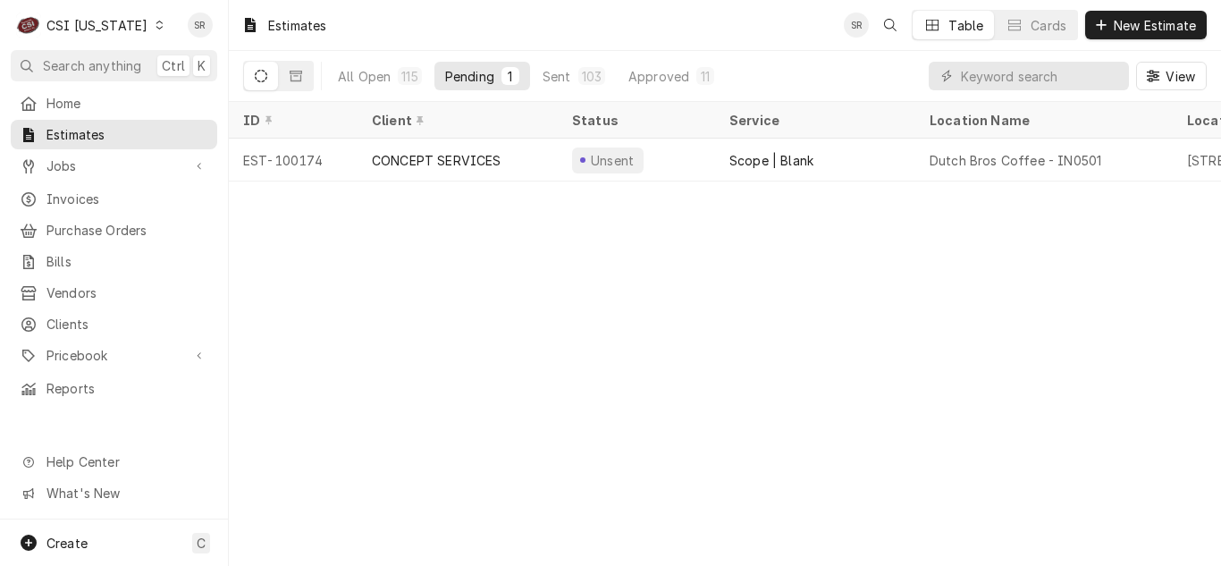
click at [420, 164] on div "CONCEPT SERVICES" at bounding box center [437, 160] width 130 height 19
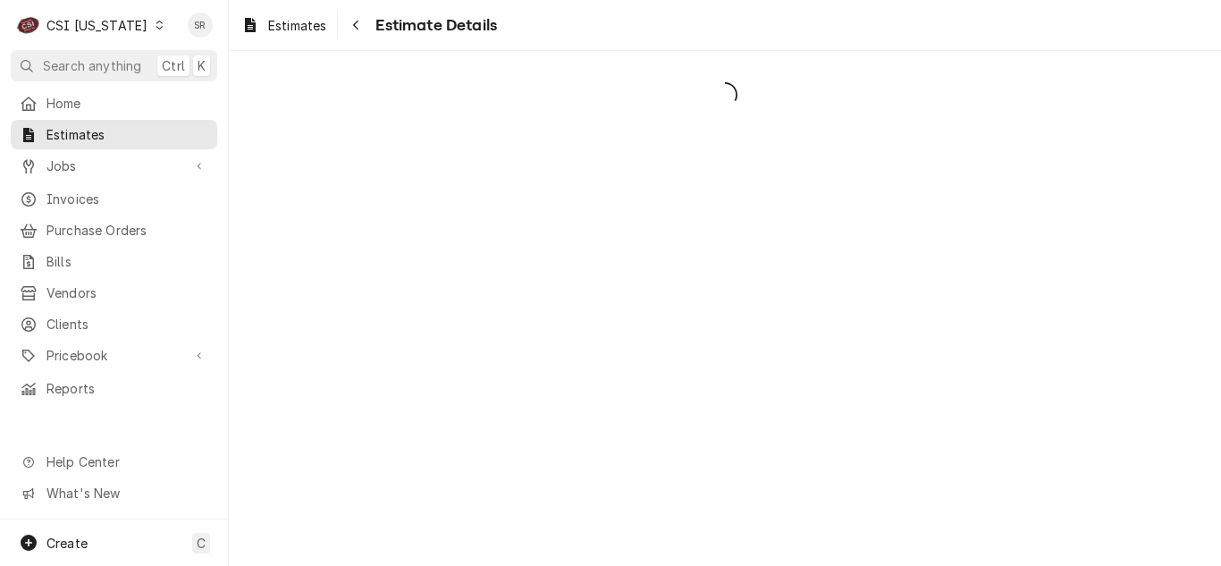
click at [103, 21] on div "CSI Kentucky" at bounding box center [96, 25] width 101 height 19
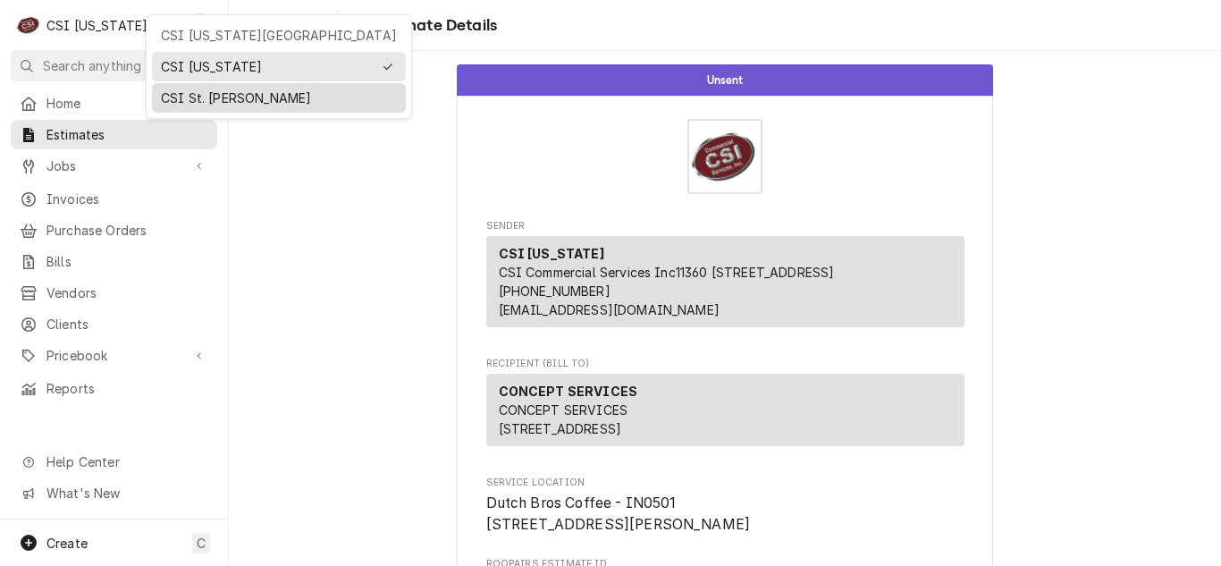
click at [220, 100] on div "CSI St. [PERSON_NAME]" at bounding box center [279, 97] width 236 height 19
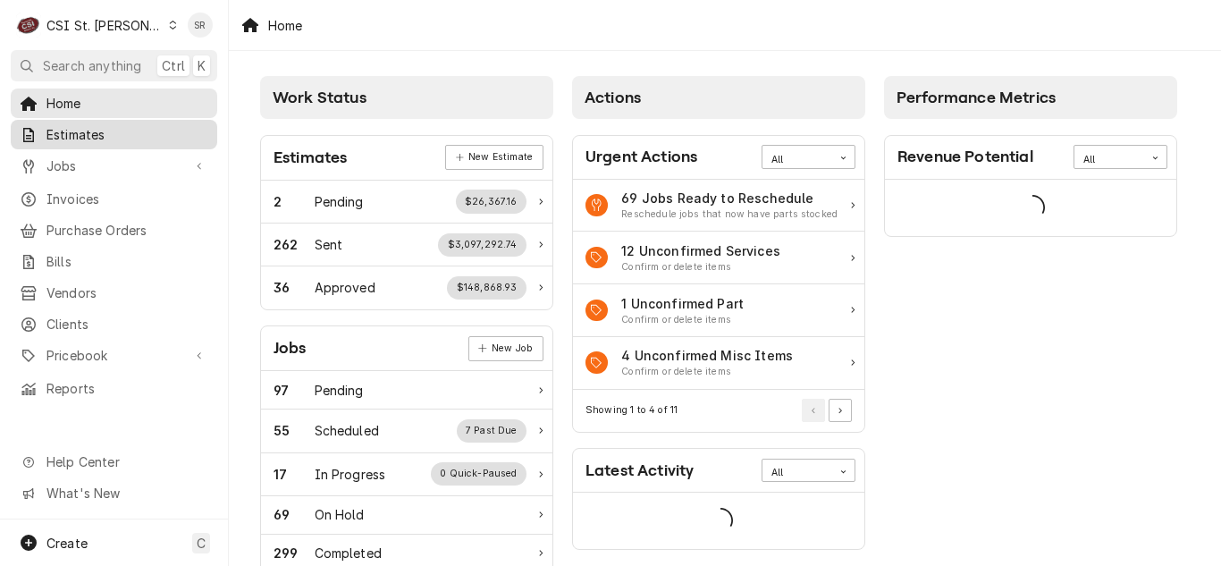
click at [88, 142] on link "Estimates" at bounding box center [114, 134] width 206 height 29
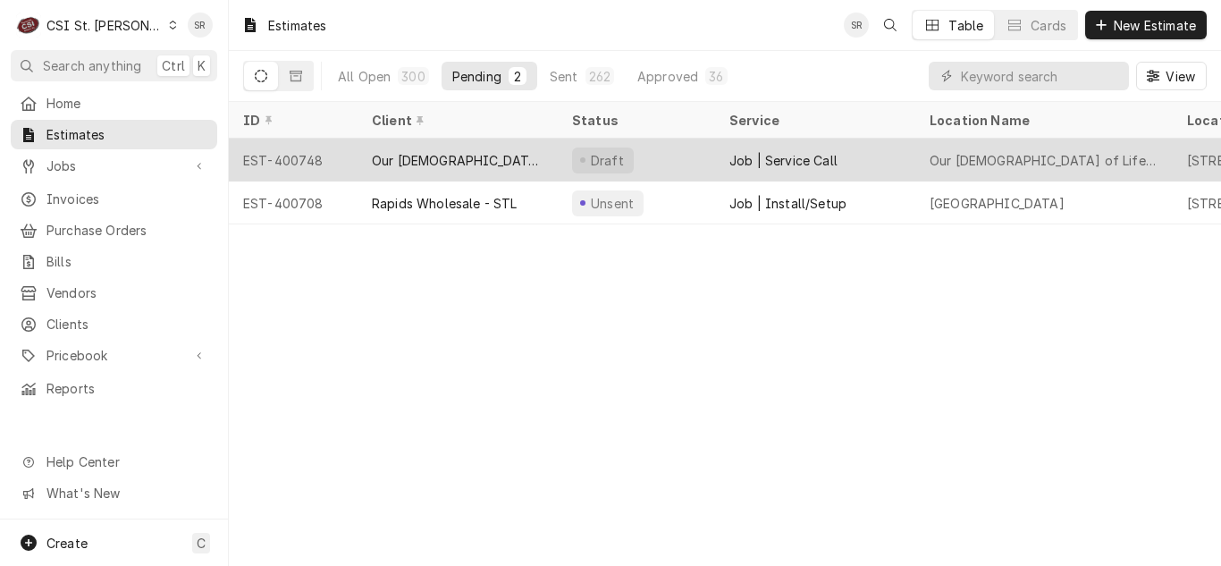
click at [453, 163] on div "Our [DEMOGRAPHIC_DATA] of Life Apartments" at bounding box center [458, 160] width 172 height 19
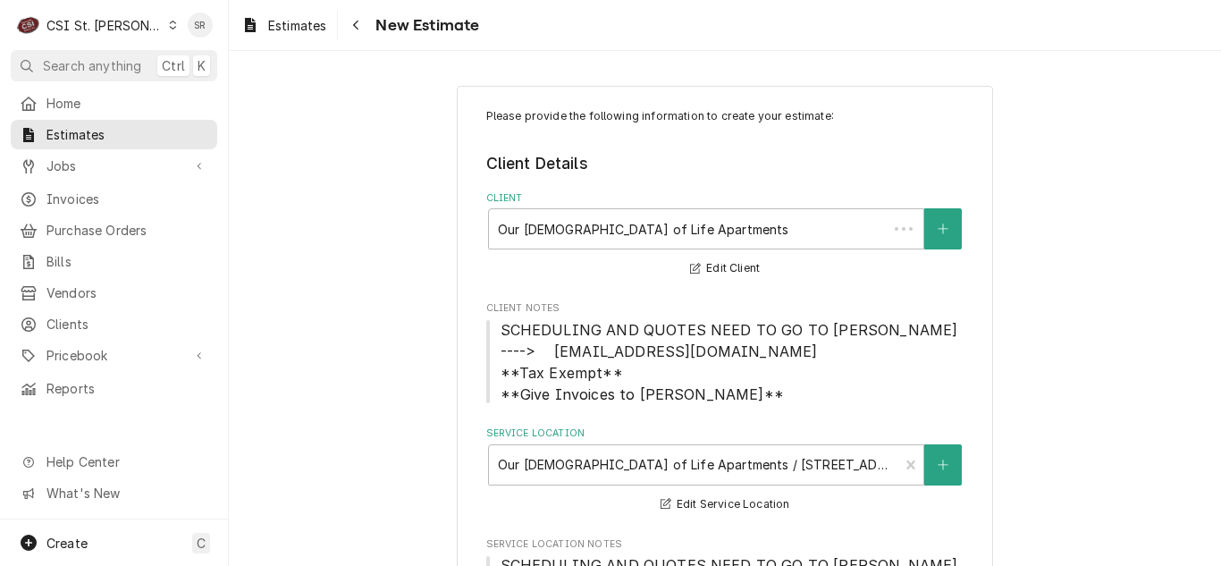
type textarea "x"
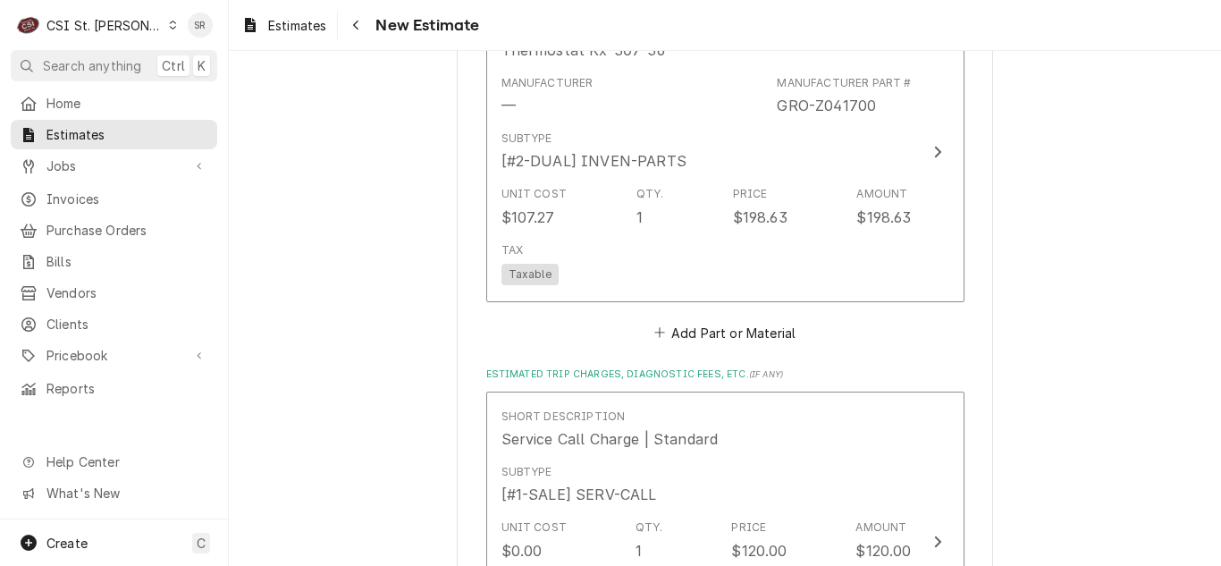
scroll to position [4648, 0]
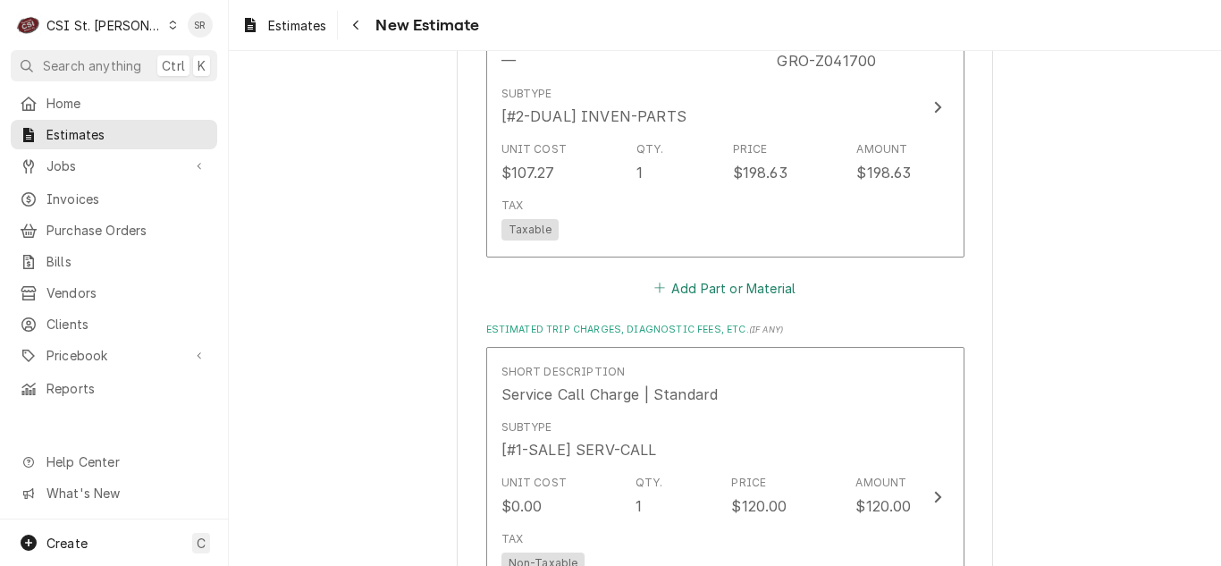
click at [691, 282] on button "Add Part or Material" at bounding box center [724, 287] width 147 height 25
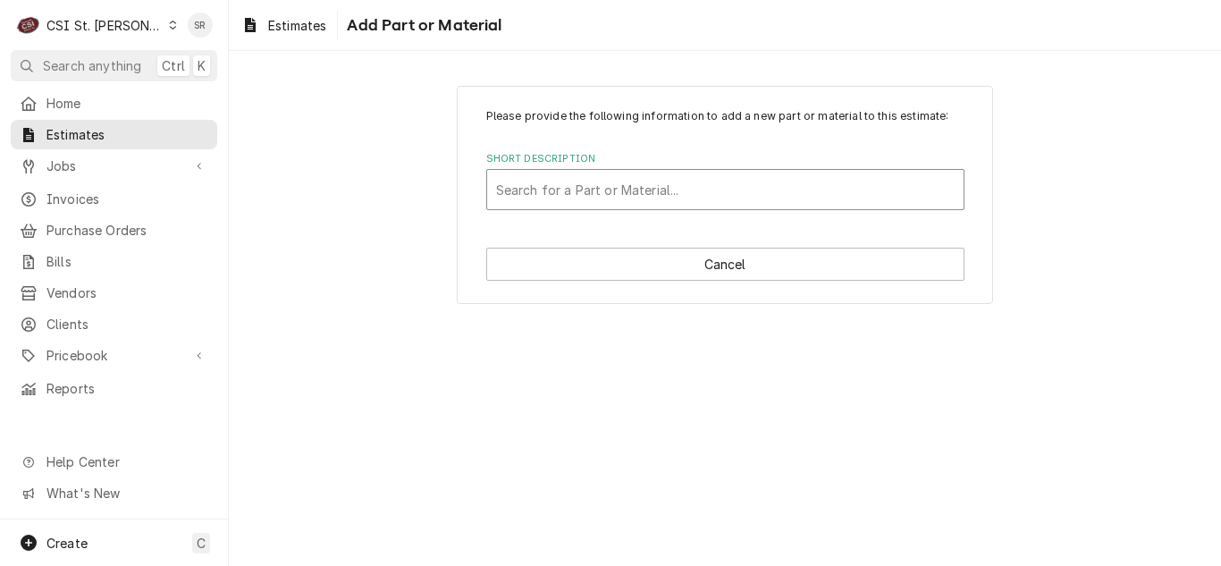
click at [611, 173] on div "Short Description" at bounding box center [725, 189] width 459 height 32
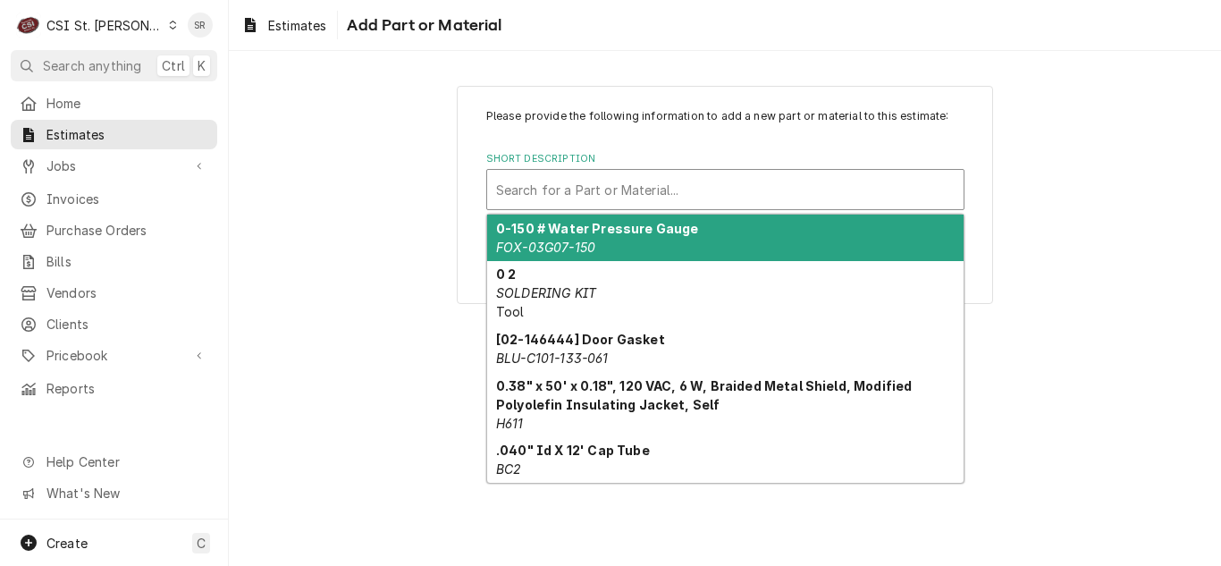
paste input "gro-04700"
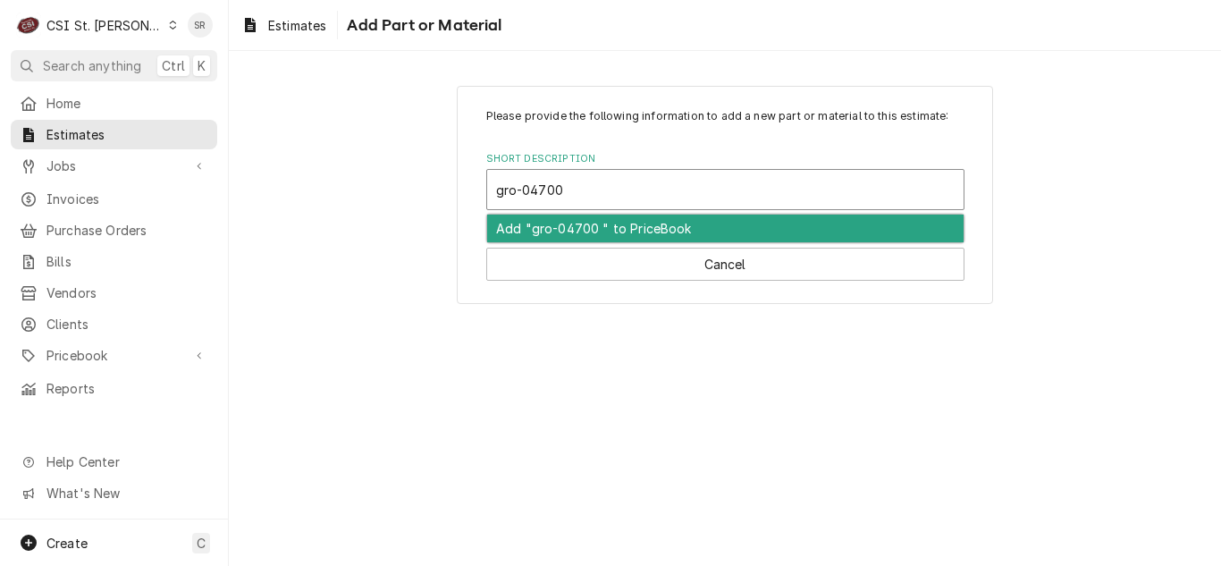
type input "gro-04700"
click at [611, 173] on div "Short Description" at bounding box center [725, 189] width 459 height 32
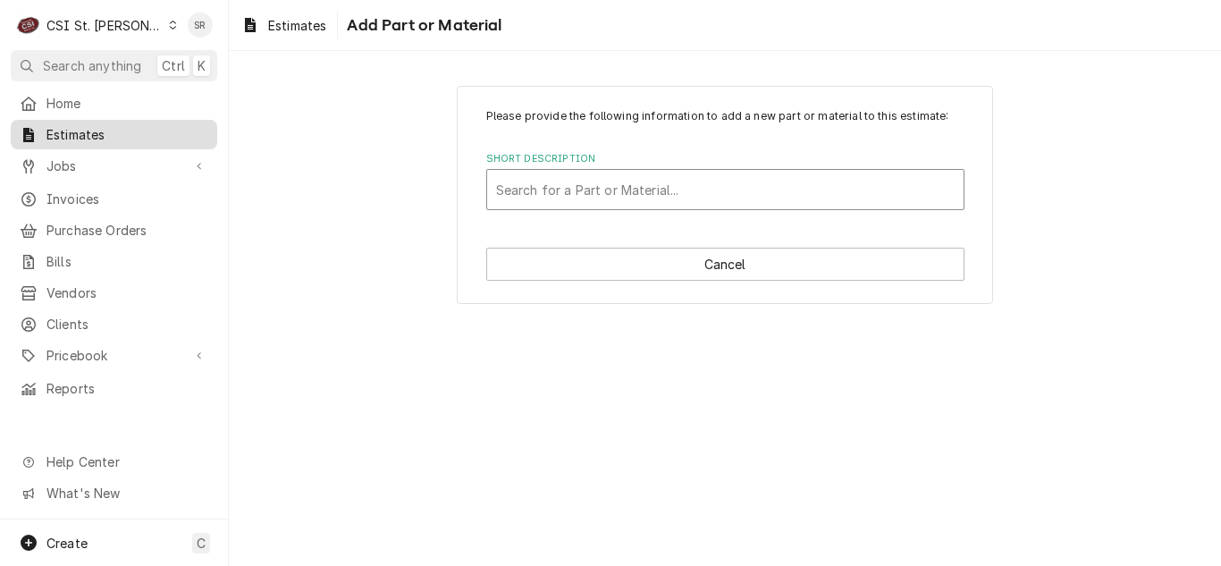
click at [96, 126] on span "Estimates" at bounding box center [127, 134] width 162 height 19
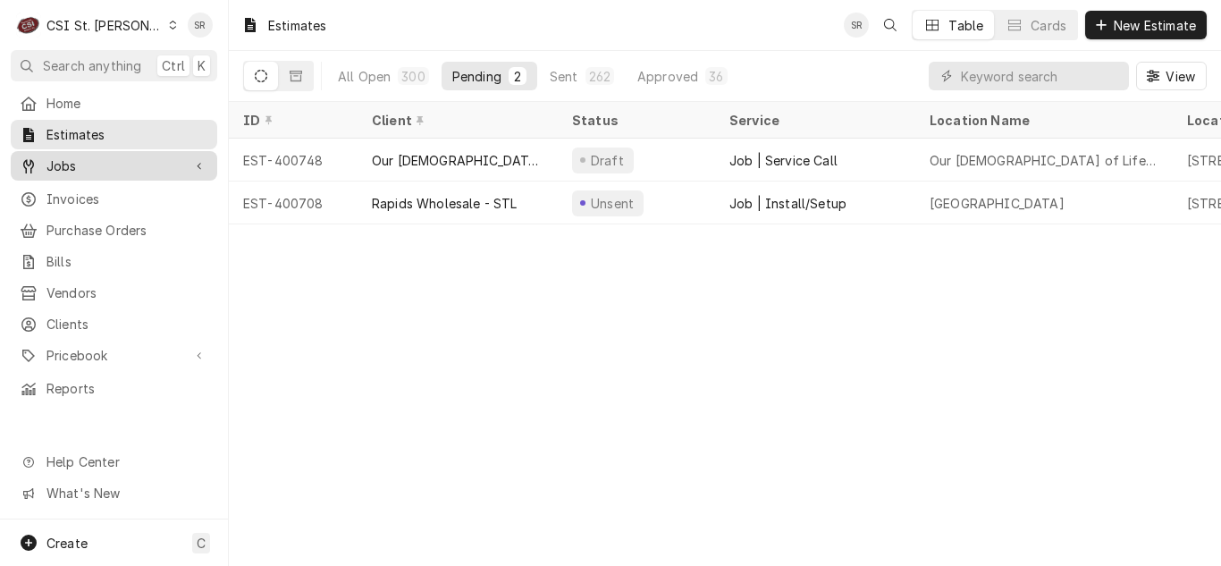
click at [116, 159] on span "Jobs" at bounding box center [113, 165] width 135 height 19
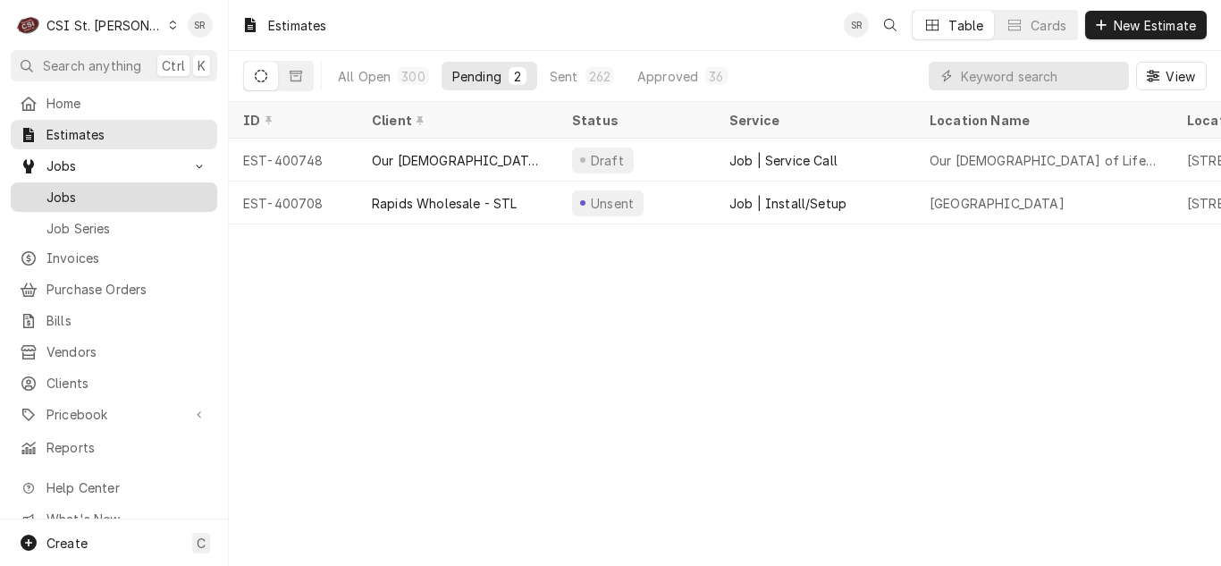
click at [110, 189] on span "Jobs" at bounding box center [127, 197] width 162 height 19
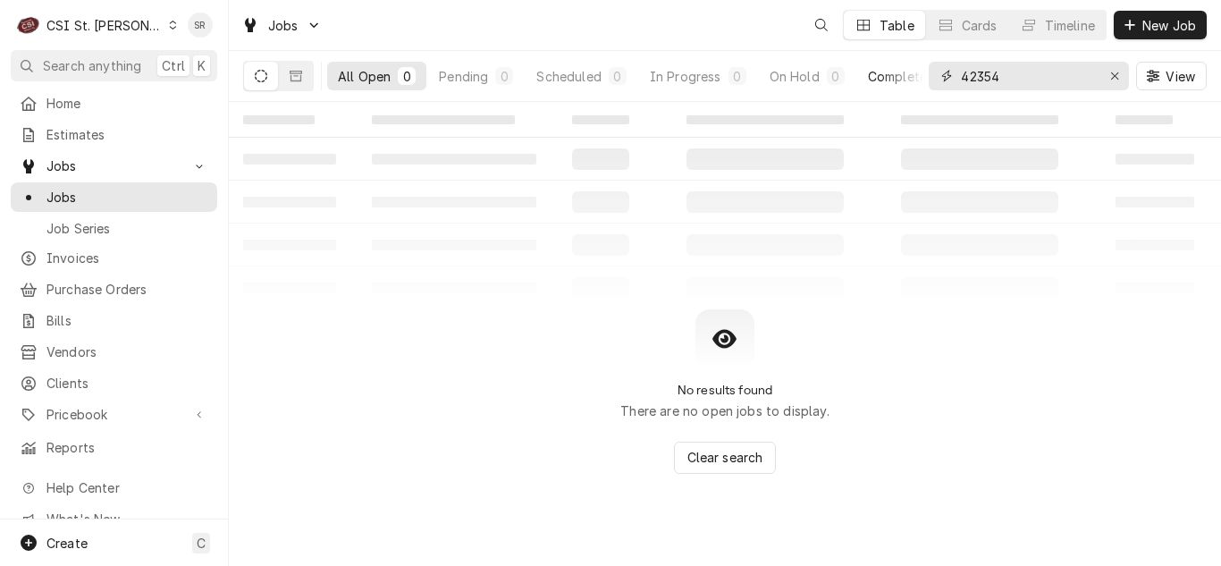
drag, startPoint x: 1008, startPoint y: 81, endPoint x: 910, endPoint y: 74, distance: 98.6
click at [910, 74] on div "All Open 0 Pending 0 Scheduled 0 In Progress 0 On Hold 0 Completed 0 42354 View" at bounding box center [725, 76] width 964 height 50
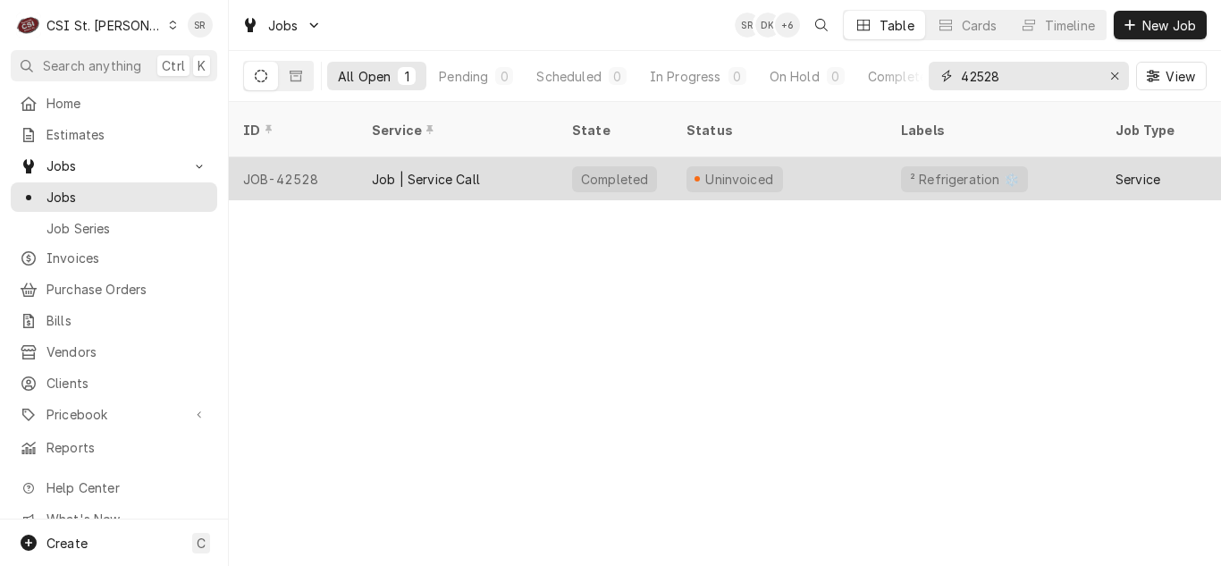
type input "42528"
click at [486, 157] on div "Job | Service Call" at bounding box center [458, 178] width 200 height 43
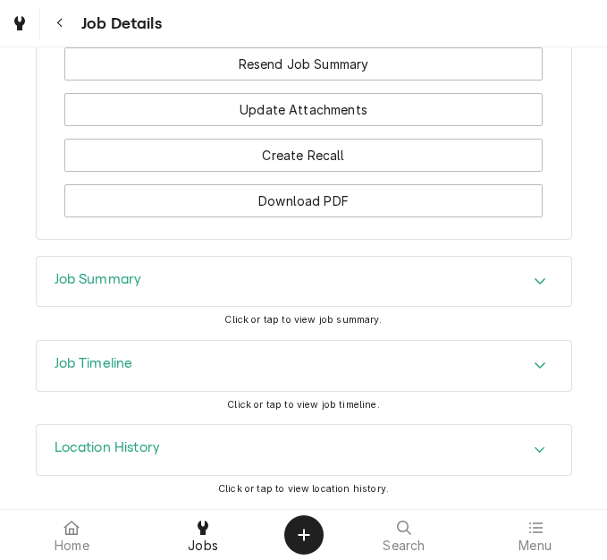
click at [203, 307] on div "Job Summary" at bounding box center [304, 282] width 535 height 50
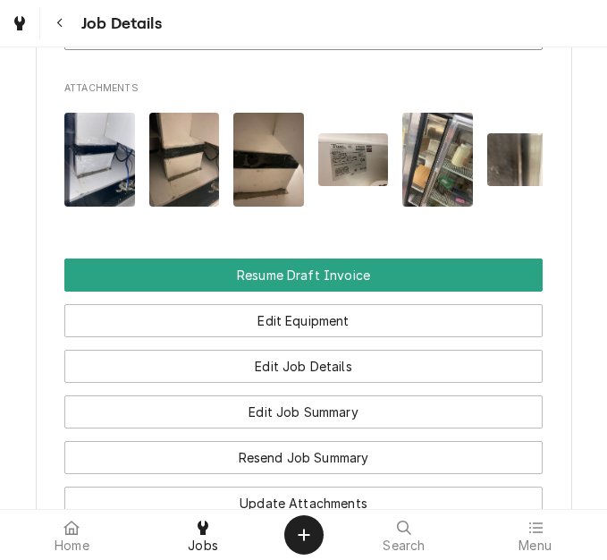
scroll to position [1692, 0]
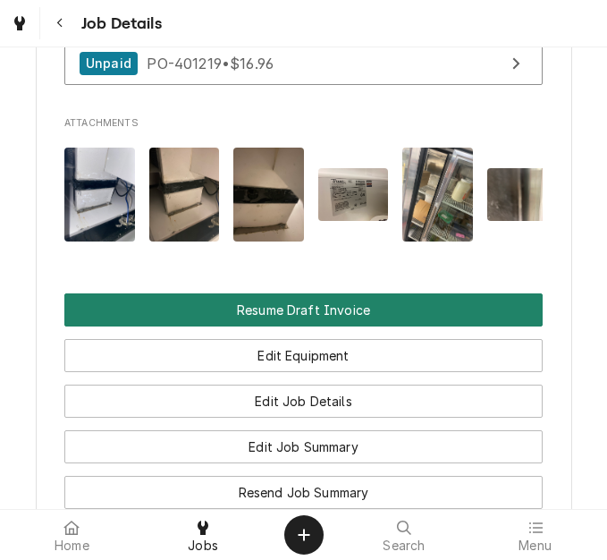
click at [306, 326] on button "Resume Draft Invoice" at bounding box center [303, 309] width 478 height 33
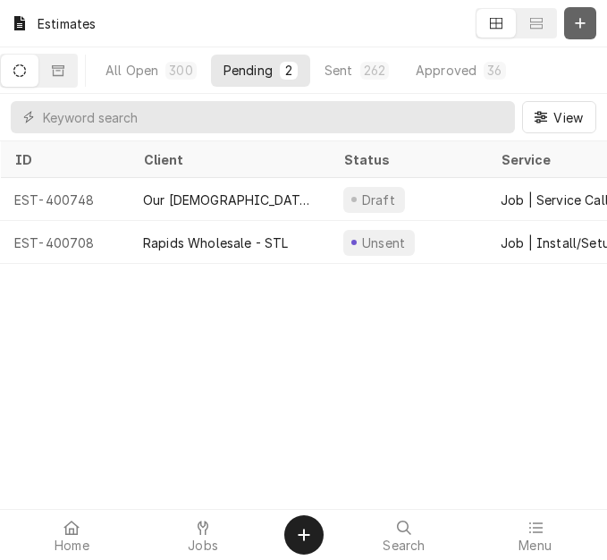
click at [591, 26] on button "Dynamic Content Wrapper" at bounding box center [580, 23] width 32 height 32
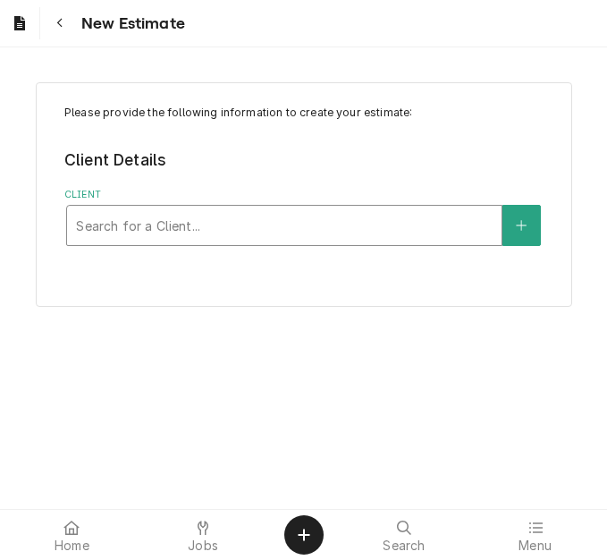
click at [190, 224] on div "Client" at bounding box center [284, 225] width 417 height 32
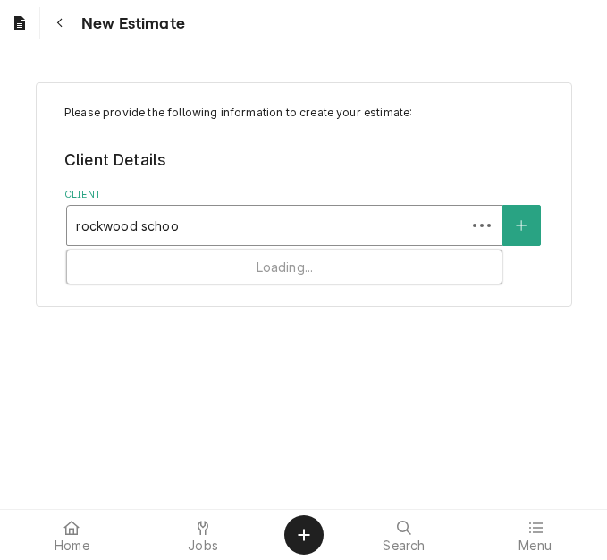
type input "[GEOGRAPHIC_DATA]"
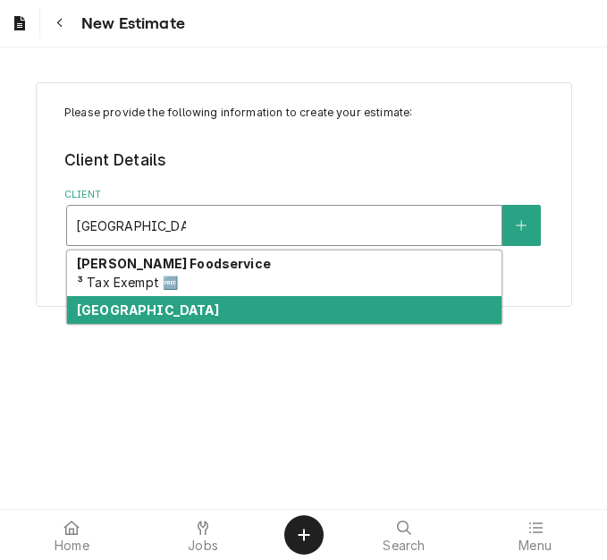
click at [174, 303] on strong "[GEOGRAPHIC_DATA]" at bounding box center [148, 309] width 142 height 15
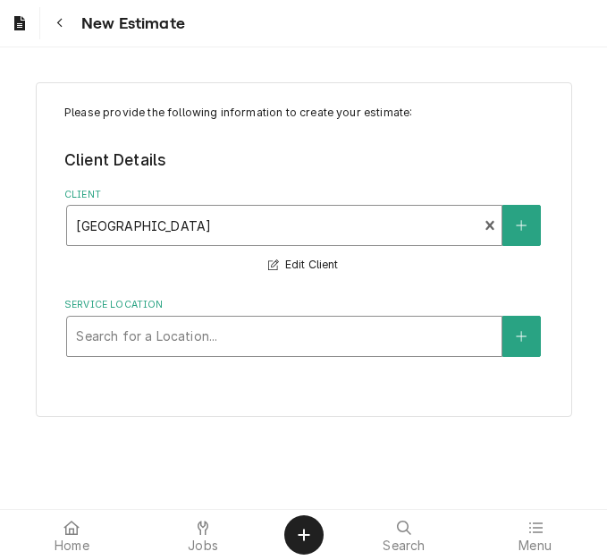
click at [215, 334] on div "Service Location" at bounding box center [284, 336] width 417 height 32
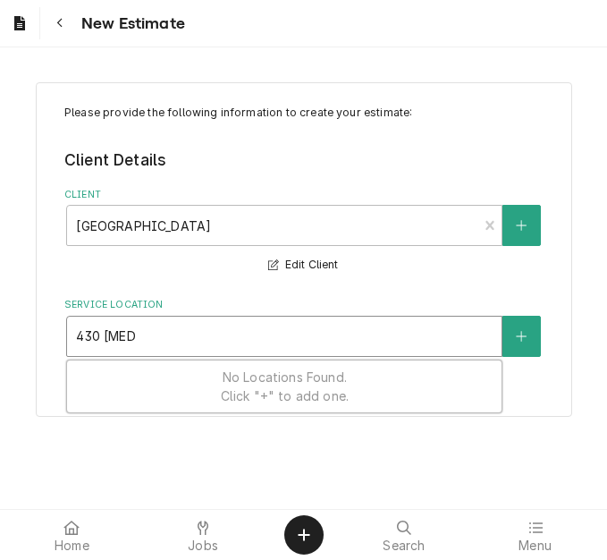
type input "430 bald"
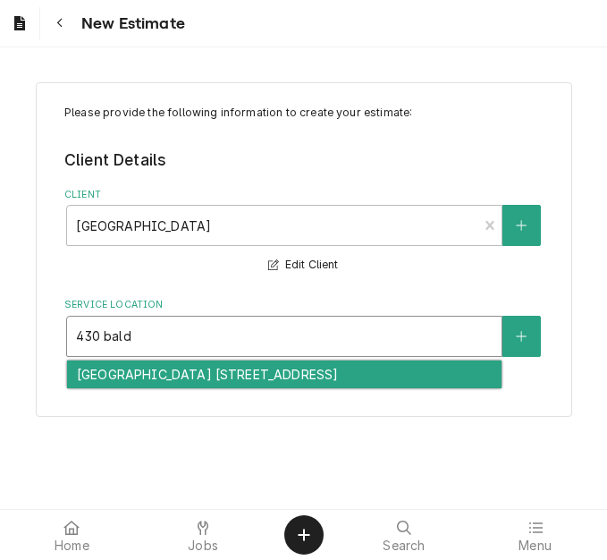
click at [198, 380] on div "[GEOGRAPHIC_DATA] [STREET_ADDRESS]" at bounding box center [284, 374] width 434 height 28
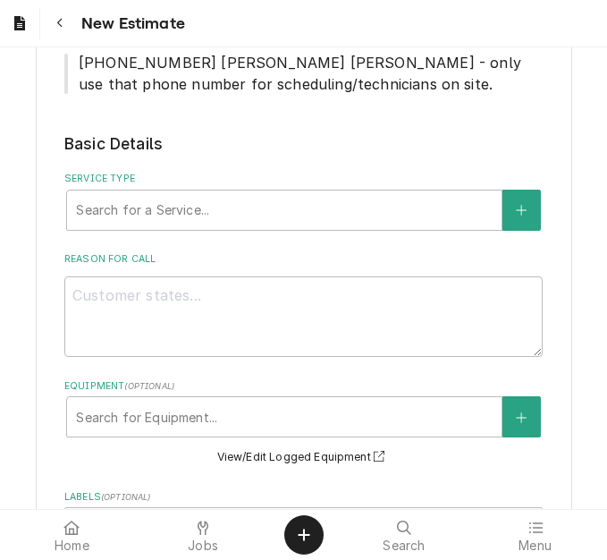
scroll to position [447, 0]
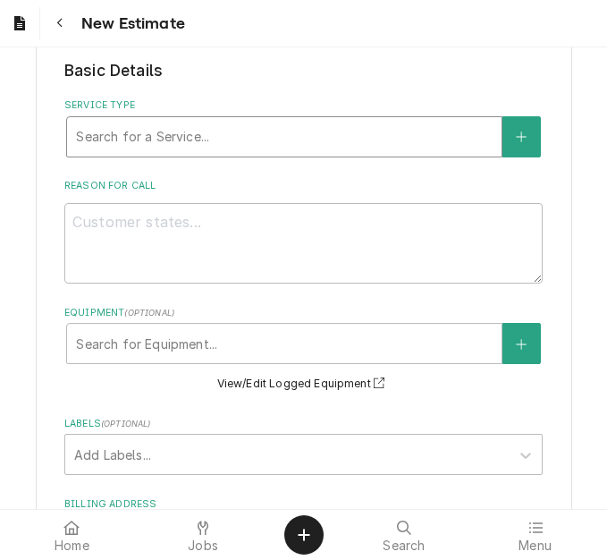
click at [213, 131] on div "Service Type" at bounding box center [284, 137] width 417 height 32
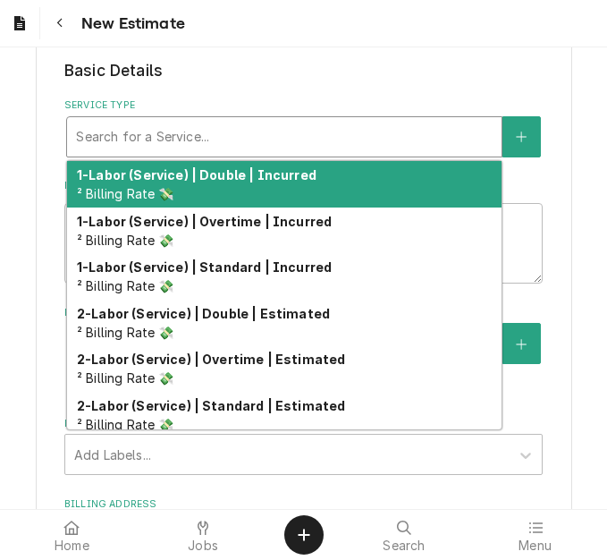
type textarea "x"
type input "s"
type textarea "x"
type input "se"
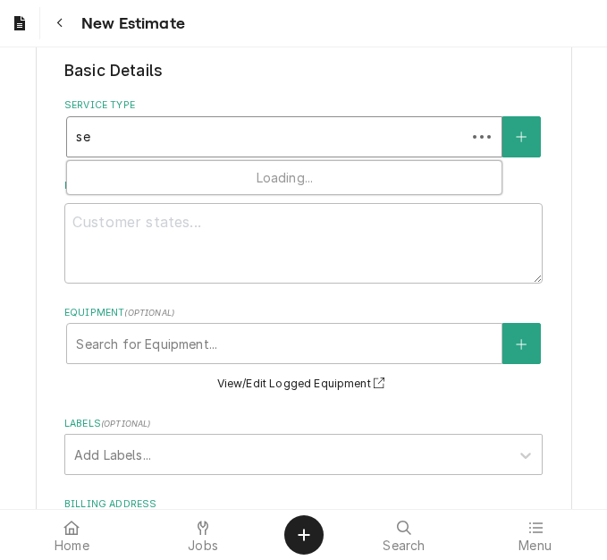
type textarea "x"
type input "ser"
type textarea "x"
type input "servi"
type textarea "x"
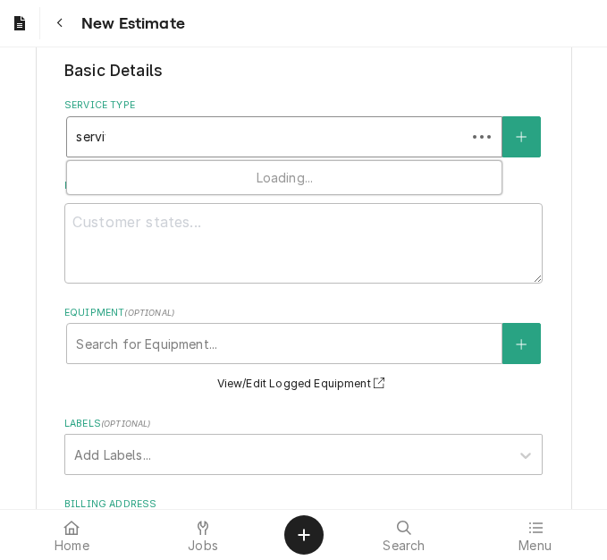
type input "servivc"
type textarea "x"
type input "servivce"
type textarea "x"
type input "servivce c"
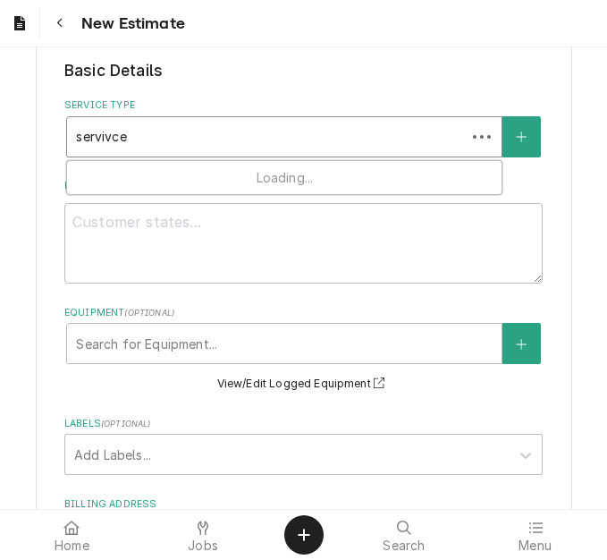
type textarea "x"
type input "servivce ca"
type textarea "x"
type input "servivce cal"
type textarea "x"
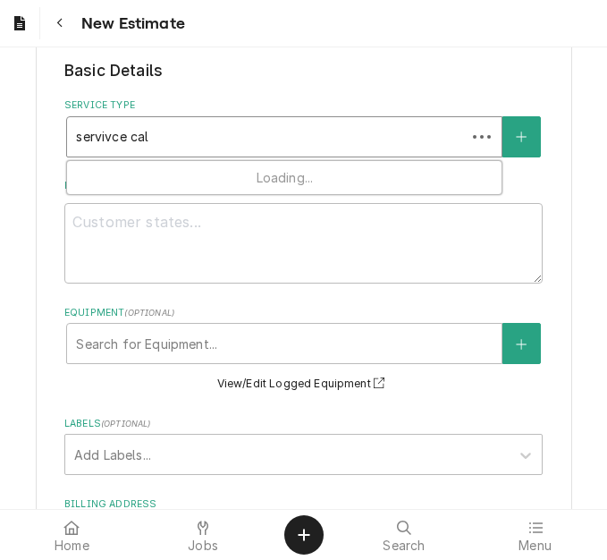
type input "servivce call"
type textarea "x"
type input "servivce cal"
type textarea "x"
type input "servivce ca"
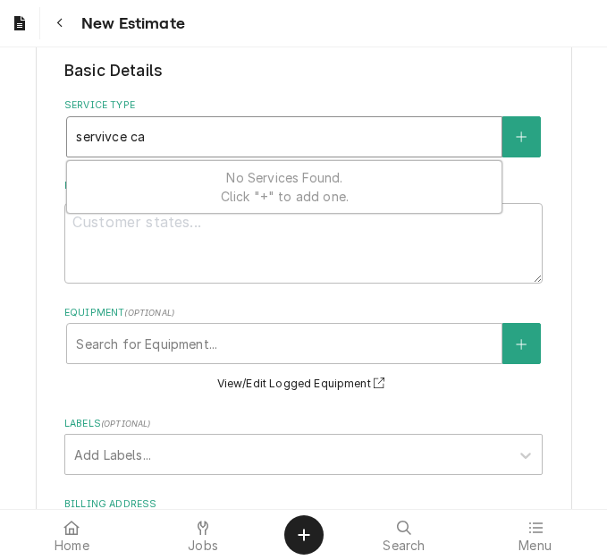
type textarea "x"
type input "servivce c"
type textarea "x"
type input "servivce"
type textarea "x"
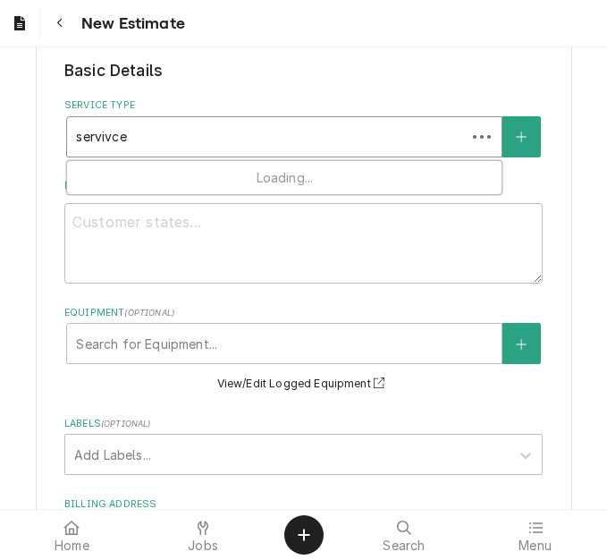
type input "servivce"
type textarea "x"
type input "servivc"
type textarea "x"
type input "serviv"
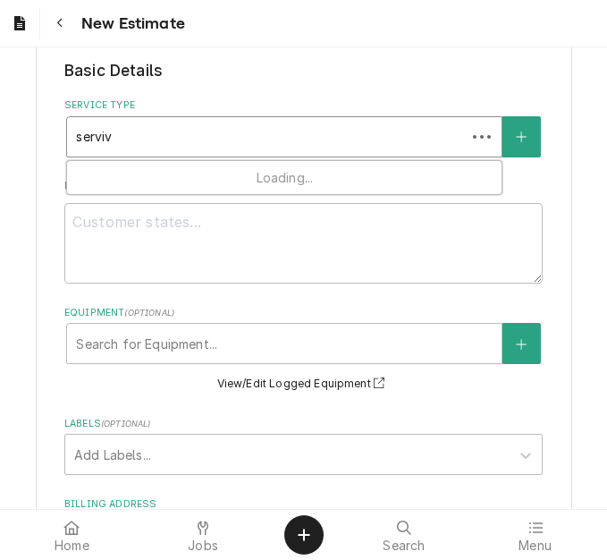
type textarea "x"
type input "servi"
type textarea "x"
type input "servic"
type textarea "x"
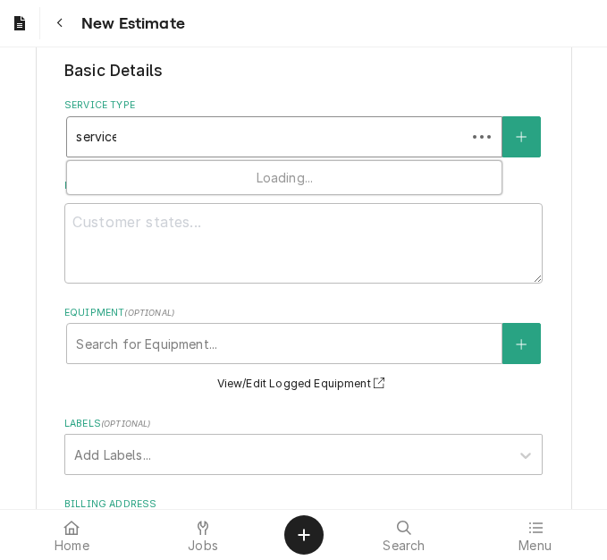
type input "service"
type textarea "x"
type input "service c"
type textarea "x"
type input "service ca"
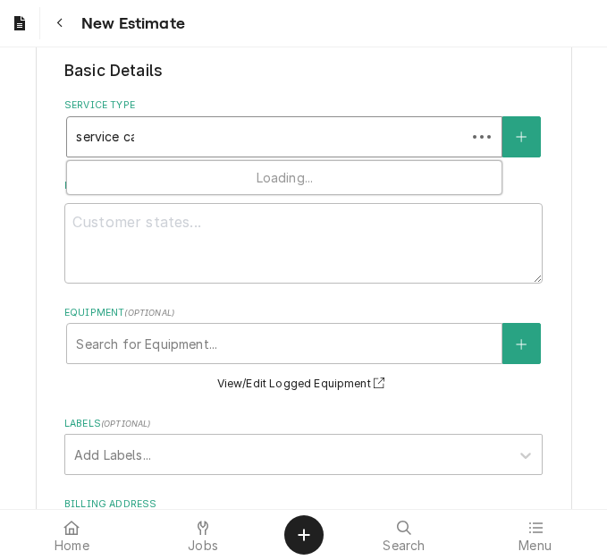
type textarea "x"
type input "service cal"
type textarea "x"
type input "service call"
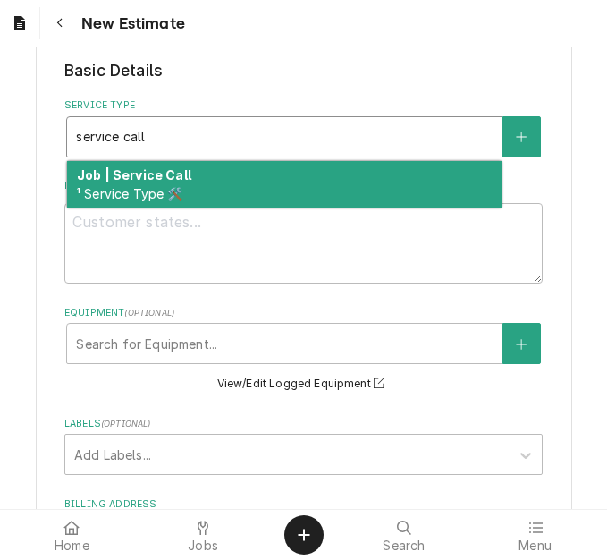
click at [181, 170] on strong "Job | Service Call" at bounding box center [134, 174] width 114 height 15
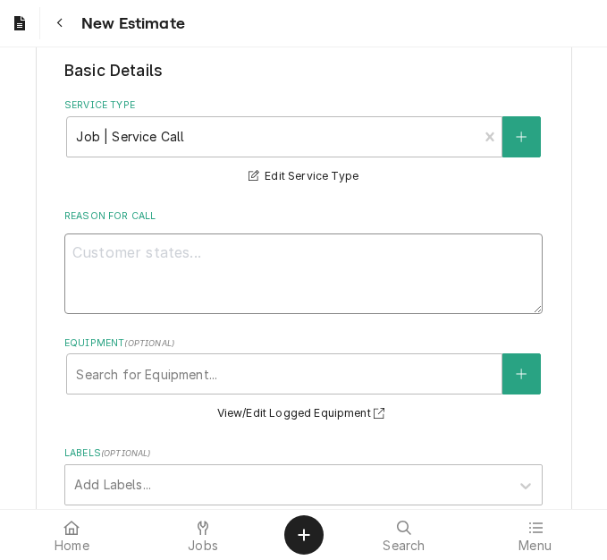
click at [177, 272] on textarea "Reason For Call" at bounding box center [303, 273] width 478 height 80
type textarea "x"
type textarea "Q"
type textarea "x"
type textarea "Qu"
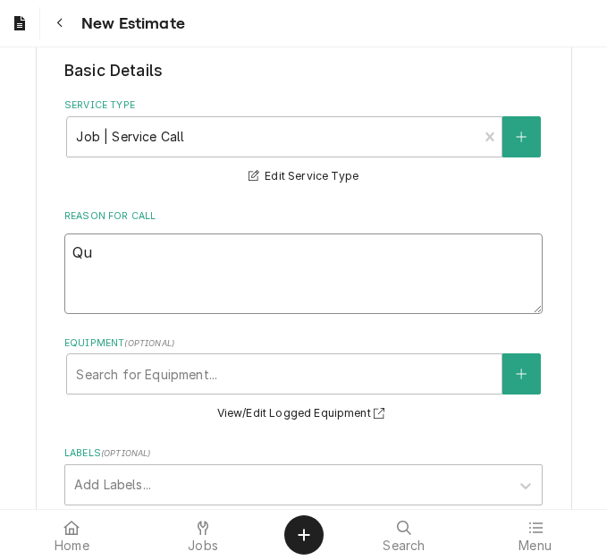
type textarea "x"
type textarea "Quo"
type textarea "x"
type textarea "Quot"
type textarea "x"
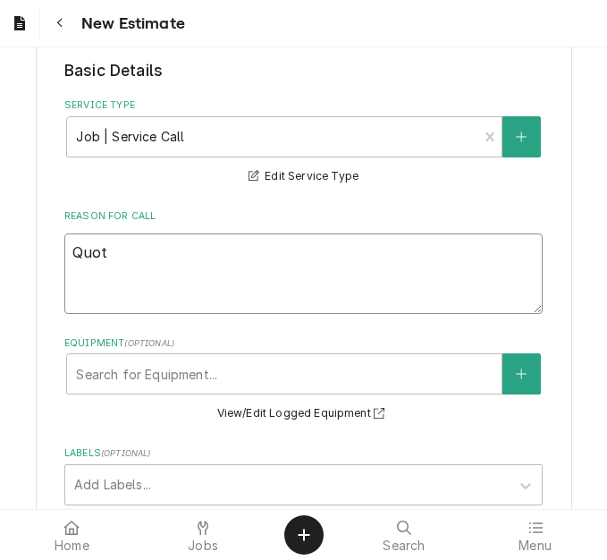
type textarea "Quote"
type textarea "x"
type textarea "Quote"
type textarea "x"
type textarea "Quote t"
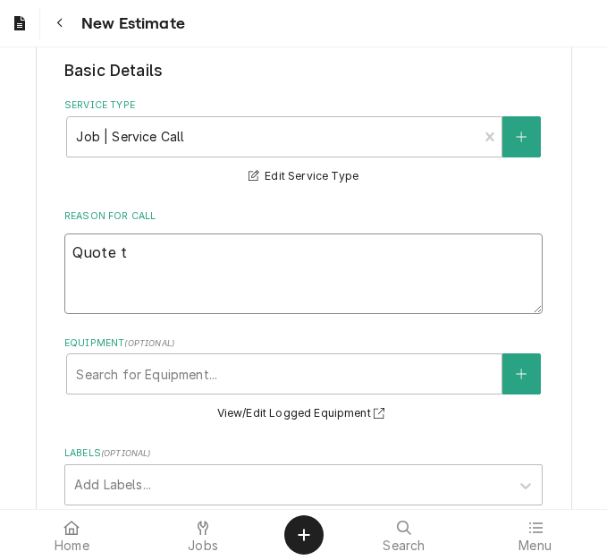
type textarea "x"
type textarea "Quote to"
type textarea "x"
type textarea "Quote to"
type textarea "x"
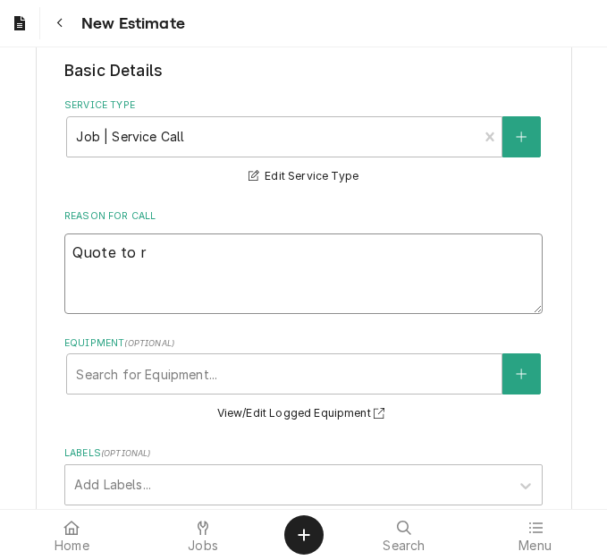
type textarea "Quote to re"
type textarea "x"
type textarea "Quote to rep"
type textarea "x"
type textarea "Quote to repl"
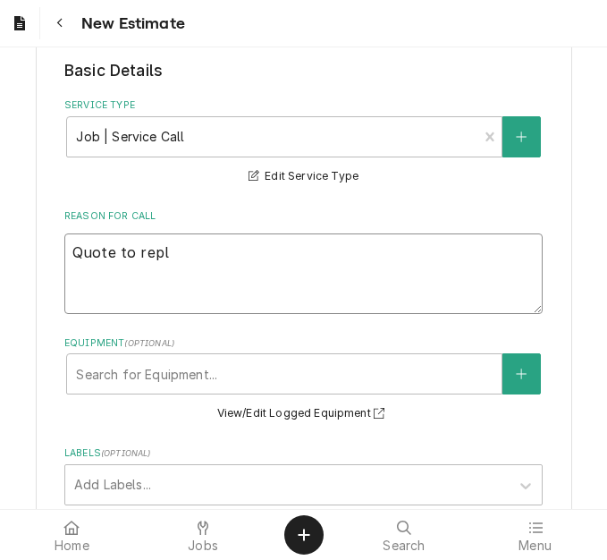
type textarea "x"
type textarea "Quote to repla"
type textarea "x"
type textarea "Quote to replac"
type textarea "x"
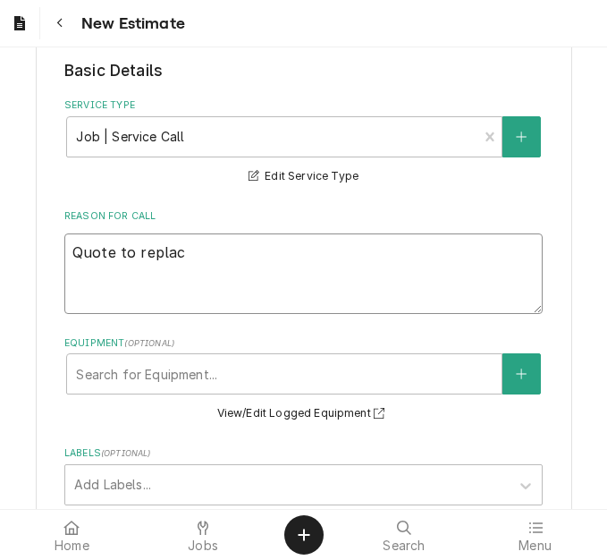
type textarea "Quote to replace"
type textarea "x"
type textarea "Quote to replace v"
type textarea "x"
type textarea "Quote to replace va"
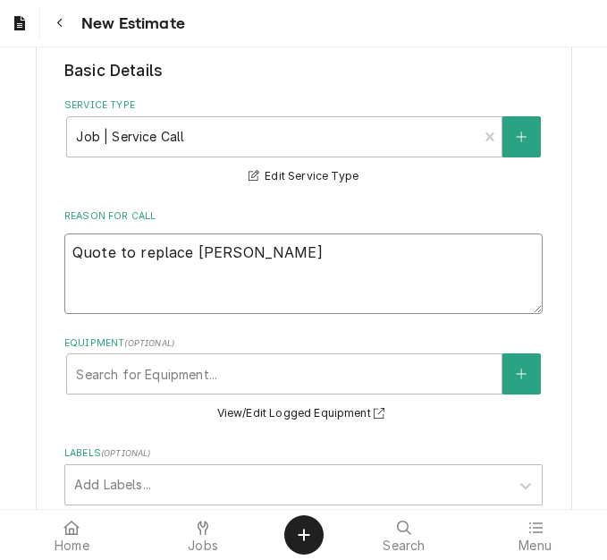
type textarea "x"
type textarea "Quote to replace vap"
type textarea "x"
type textarea "Quote to replace vap"
type textarea "x"
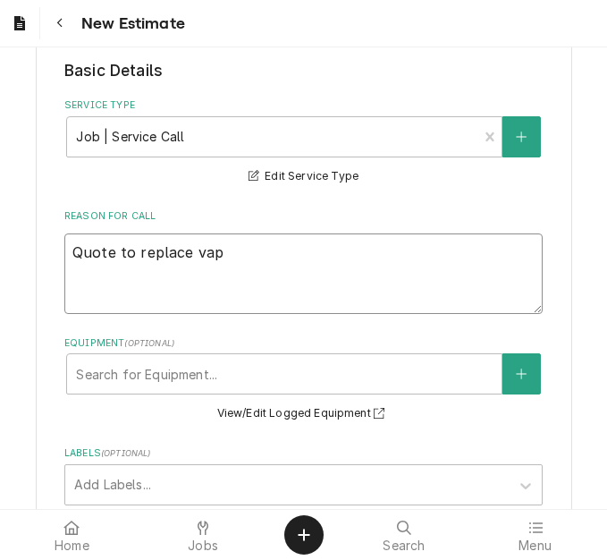
type textarea "Quote to replace vap d"
type textarea "x"
type textarea "Quote to replace vap dr"
type textarea "x"
type textarea "Quote to replace vap dra"
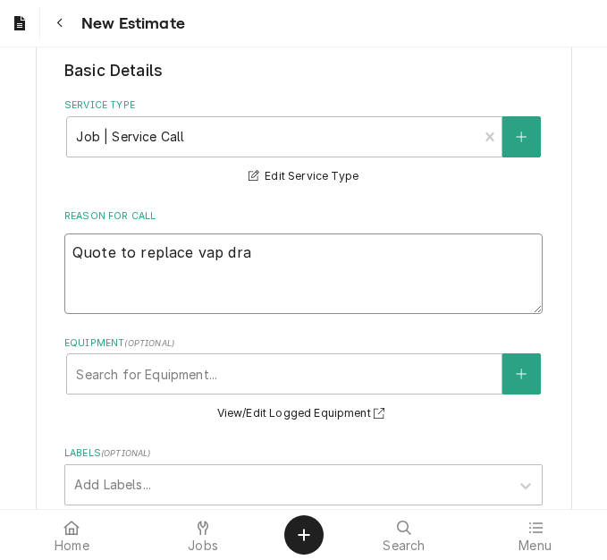
type textarea "x"
type textarea "Quote to replace vap drai"
type textarea "x"
type textarea "Quote to replace vap drain"
type textarea "x"
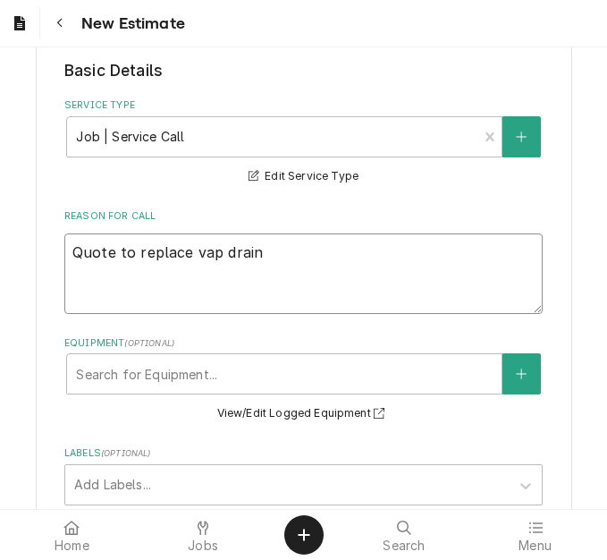
type textarea "Quote to replace vap drai"
type textarea "x"
type textarea "Quote to replace vap dra"
type textarea "x"
type textarea "Quote to replace vap dr"
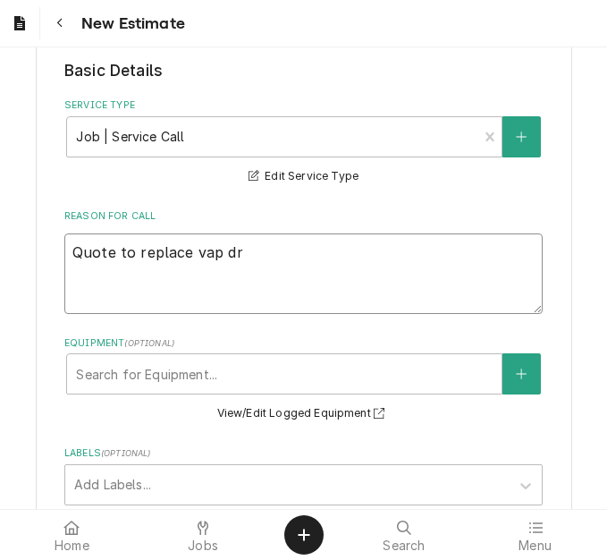
type textarea "x"
type textarea "Quote to replace vap d"
type textarea "x"
type textarea "Quote to replace vap"
type textarea "x"
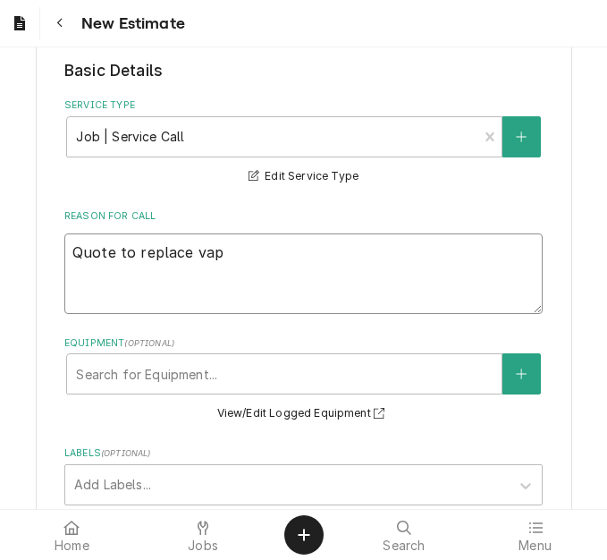
type textarea "Quote to replace vap"
type textarea "x"
type textarea "Quote to replace va"
type textarea "x"
type textarea "Quote to replace v"
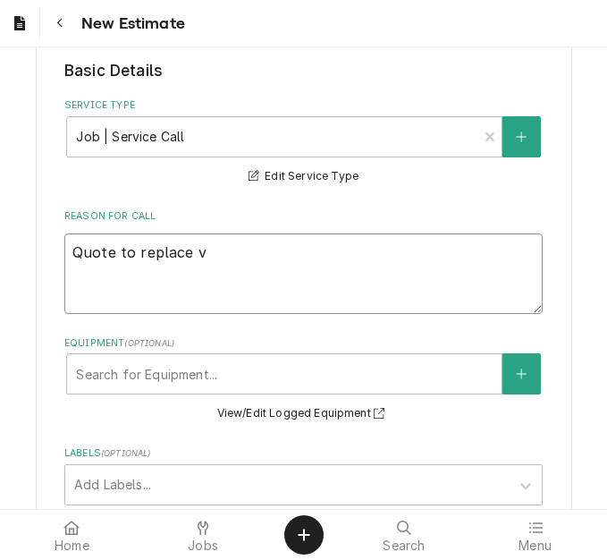
type textarea "x"
type textarea "Quote to replace"
type textarea "x"
type textarea "Quote to replace e"
type textarea "x"
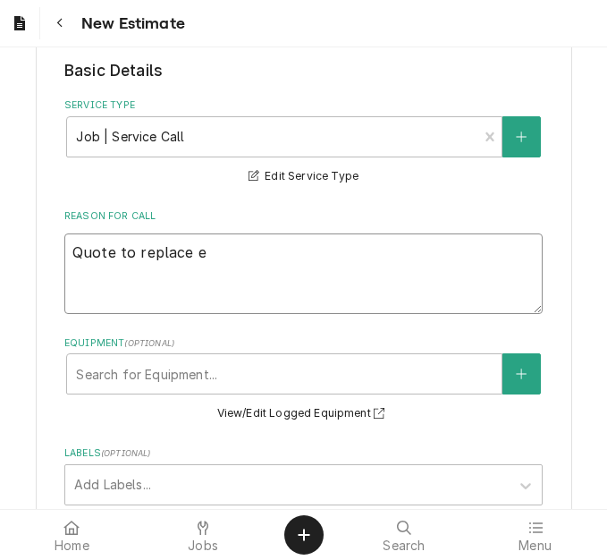
type textarea "Quote to replace ev"
type textarea "x"
type textarea "Quote to replace eva"
type textarea "x"
type textarea "Quote to replace evap"
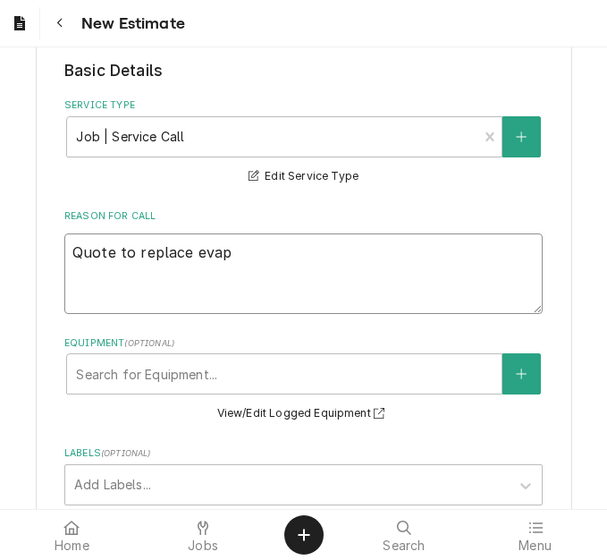
type textarea "x"
type textarea "Quote to replace evapo"
type textarea "x"
type textarea "Quote to replace evapor"
type textarea "x"
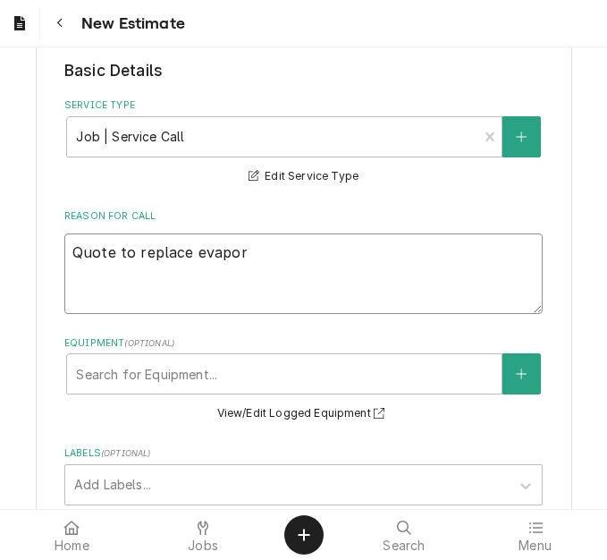
type textarea "Quote to replace evapora"
type textarea "x"
type textarea "Quote to replace evaporat"
type textarea "x"
type textarea "Quote to replace evaporate"
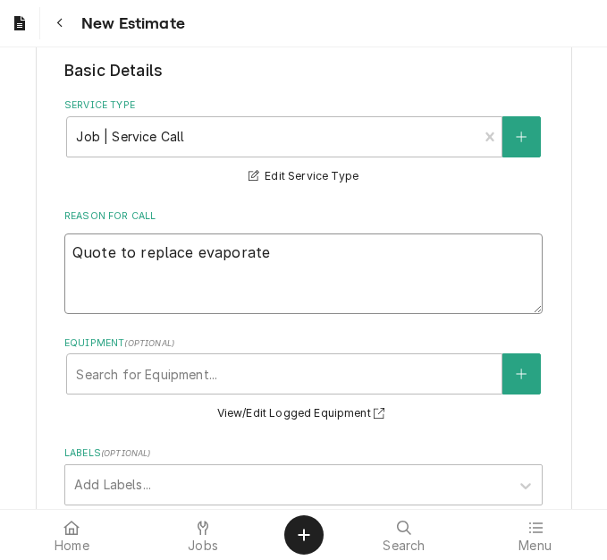
type textarea "x"
type textarea "Quote to replace evaporater"
type textarea "x"
type textarea "Quote to replace evaporater"
type textarea "x"
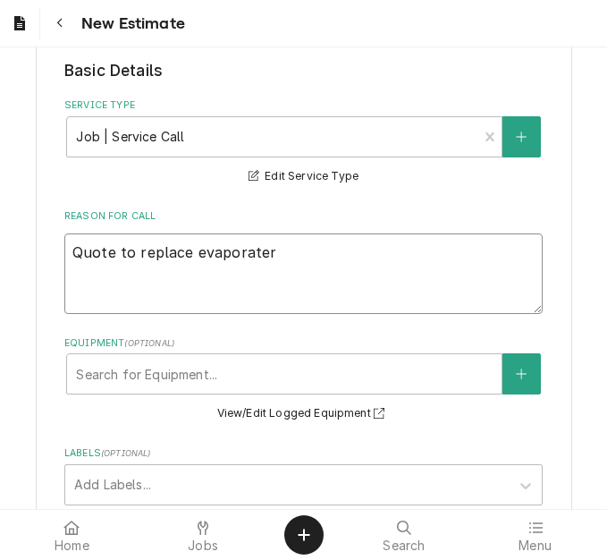
type textarea "Quote to replace evaporater d"
type textarea "x"
type textarea "Quote to replace evaporater dra"
type textarea "x"
type textarea "Quote to replace evaporater drai"
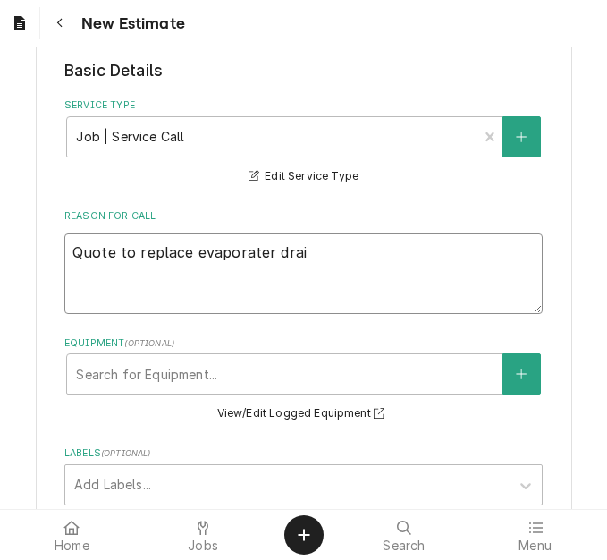
type textarea "x"
type textarea "Quote to replace evaporater drain"
type textarea "x"
type textarea "Quote to replace evaporater drain"
type textarea "x"
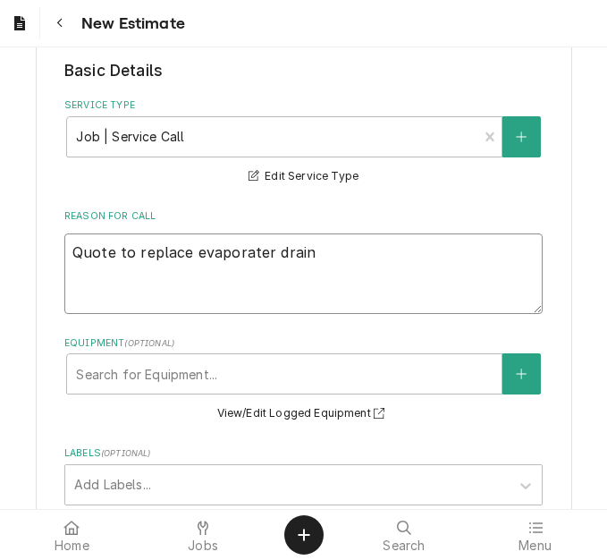
type textarea "Quote to replace evaporater drain p"
type textarea "x"
type textarea "Quote to replace evaporater drain pan"
type textarea "x"
type textarea "Quote to replace evaporater drain pan"
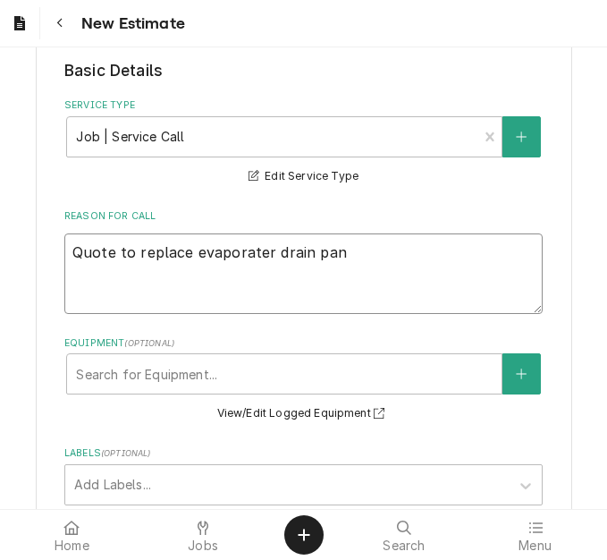
type textarea "x"
type textarea "Quote to replace evaporater drain pan o"
type textarea "x"
type textarea "Quote to replace evaporater drain pan on"
click at [213, 253] on textarea "Quote to replace evaporater drain pan on" at bounding box center [303, 273] width 478 height 80
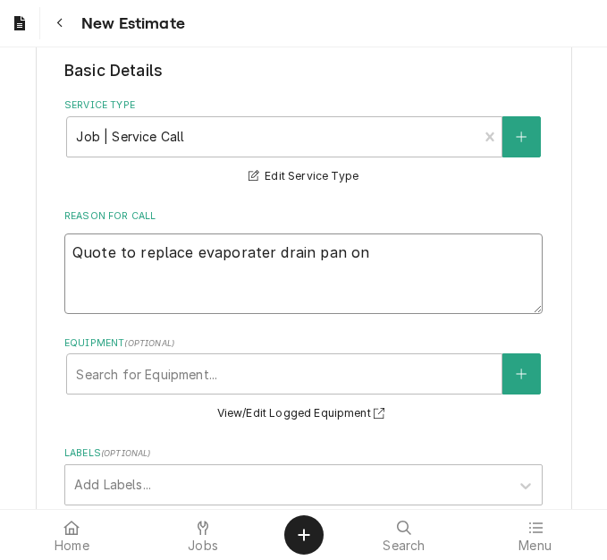
type textarea "x"
type textarea "Quote to replace evaporator drain pan on"
click at [386, 261] on textarea "Quote to replace evaporator drain pan on" at bounding box center [303, 273] width 478 height 80
type textarea "x"
type textarea "Quote to replace evaporator drain pan on"
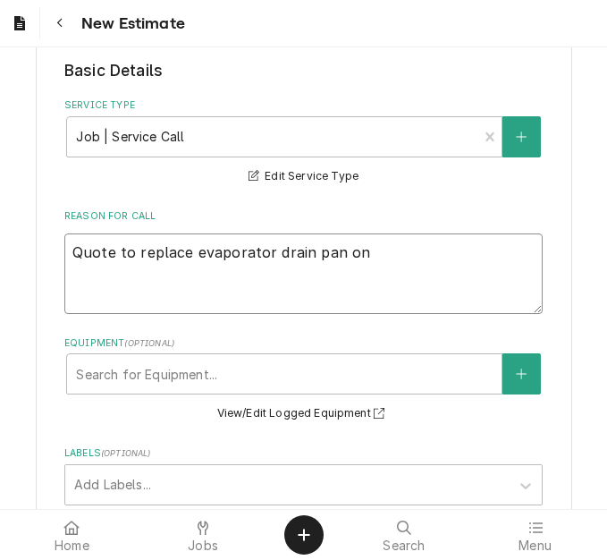
type textarea "x"
type textarea "Quote to replace evaporator drain pan on T"
type textarea "x"
type textarea "Quote to replace evaporator drain pan on Tr"
type textarea "x"
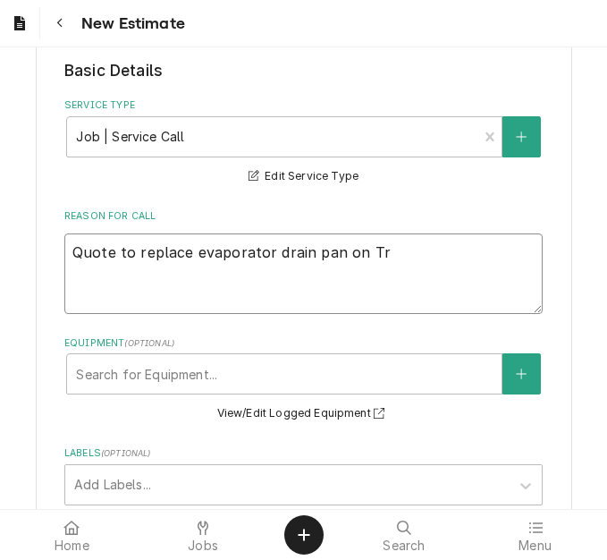
type textarea "Quote to replace evaporator drain pan on Tru"
type textarea "x"
type textarea "Quote to replace evaporator drain pan on True"
type textarea "x"
type textarea "Quote to replace evaporator drain pan on True"
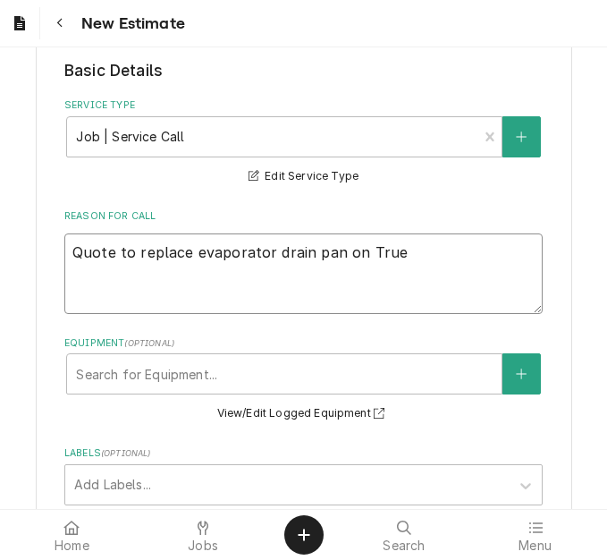
type textarea "x"
type textarea "Quote to replace evaporator drain pan on True"
type textarea "x"
type textarea "Quote to replace evaporator drain pan on True"
type textarea "x"
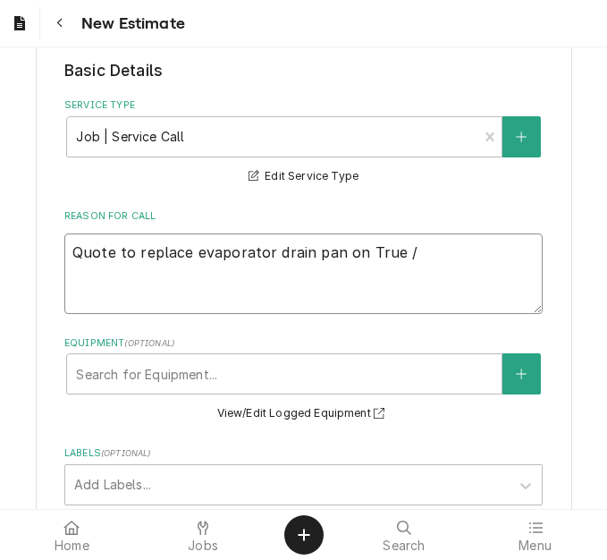
type textarea "Quote to replace evaporator drain pan on True /"
type textarea "x"
type textarea "Quote to replace evaporator drain pan on True / m"
type textarea "x"
type textarea "Quote to replace evaporator drain pan on True / mo"
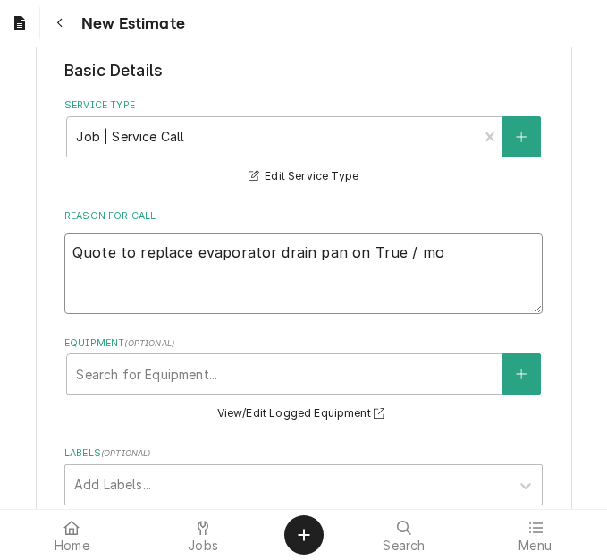
type textarea "x"
type textarea "Quote to replace evaporator drain pan on True / mod"
type textarea "x"
type textarea "Quote to replace evaporator drain pan on True / model"
type textarea "x"
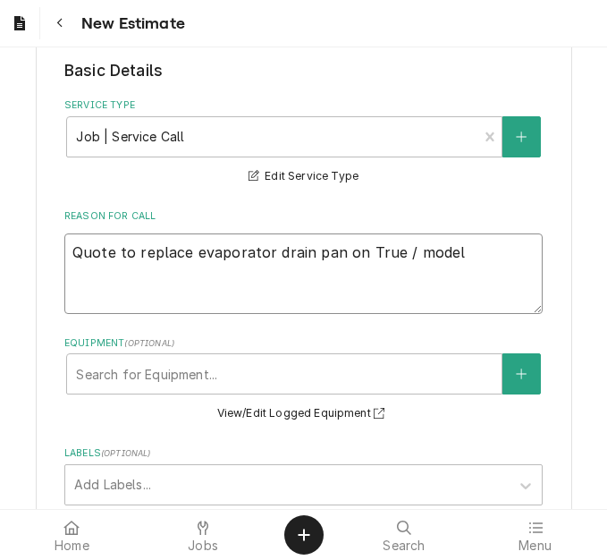
type textarea "Quote to replace evaporator drain pan on True / model:"
type textarea "x"
type textarea "Quote to replace evaporator drain pan on True / model:"
type textarea "x"
type textarea "Quote to replace evaporator drain pan on True / model:"
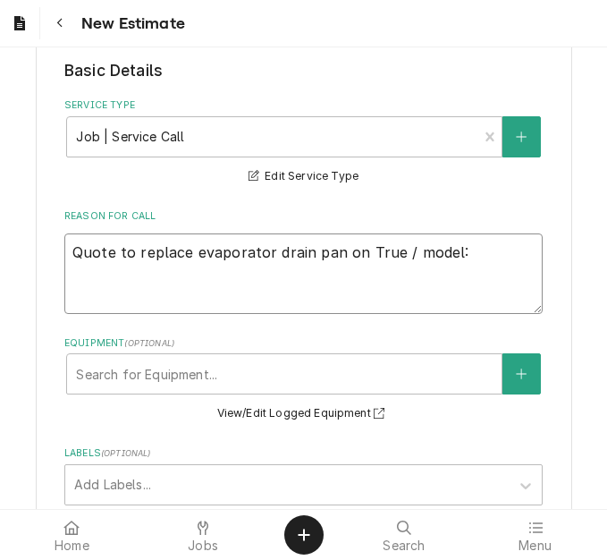
type textarea "x"
type textarea "Quote to replace evaporator drain pan on True / model"
type textarea "x"
type textarea "Quote to replace evaporator drain pan on True / mode"
type textarea "x"
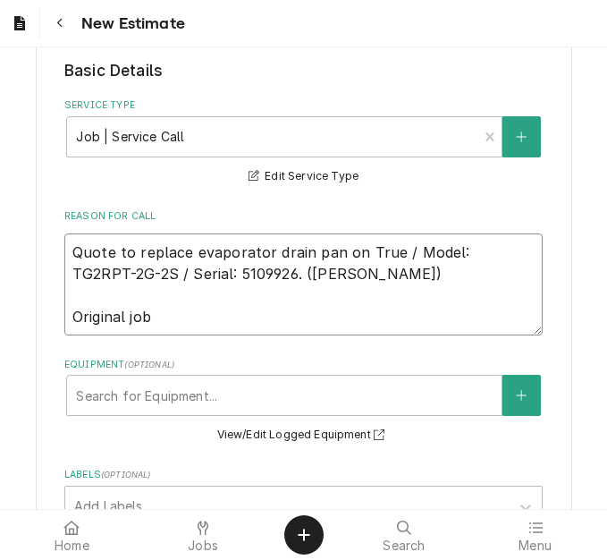
click at [253, 321] on textarea "Quote to replace evaporator drain pan on True / Model: TG2RPT-2G-2S / Serial: 5…" at bounding box center [303, 284] width 478 height 102
drag, startPoint x: 233, startPoint y: 274, endPoint x: 31, endPoint y: 251, distance: 203.3
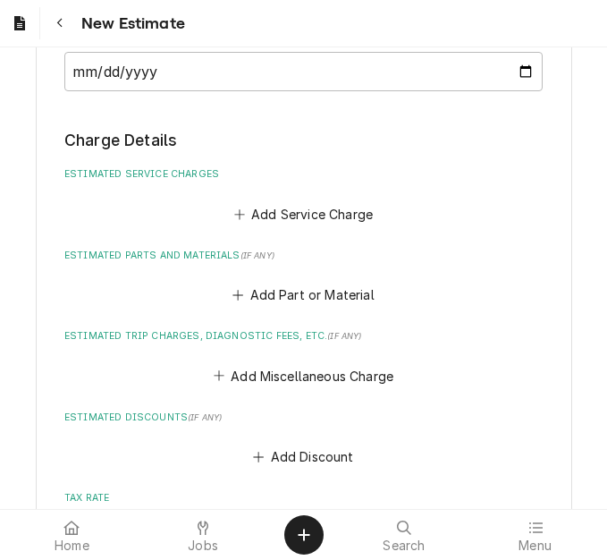
scroll to position [1609, 0]
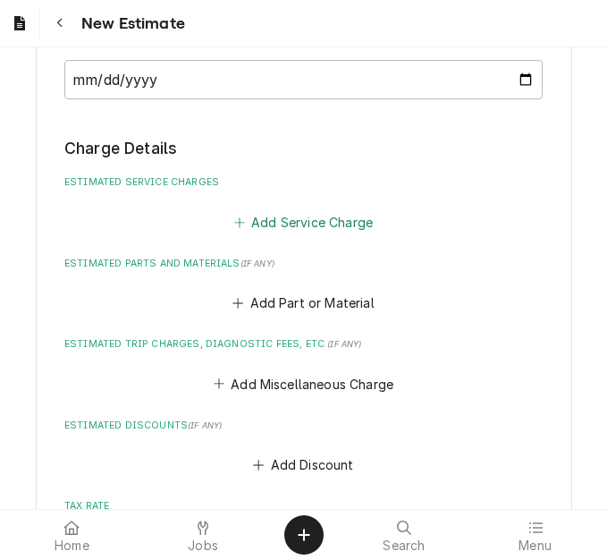
click at [274, 223] on button "Add Service Charge" at bounding box center [303, 221] width 145 height 25
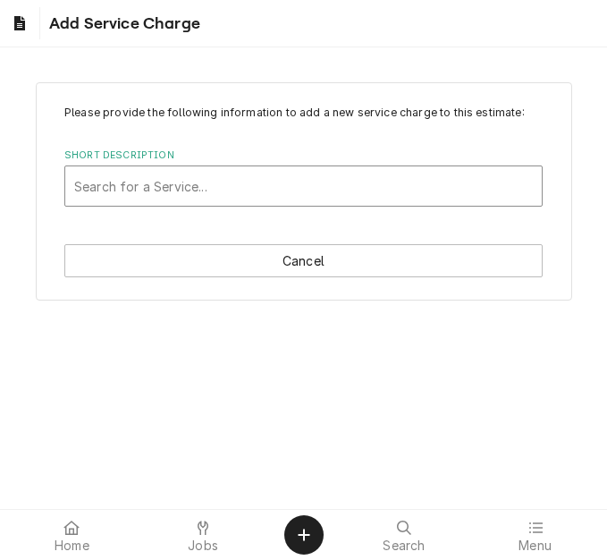
click at [227, 201] on div "Short Description" at bounding box center [303, 186] width 459 height 32
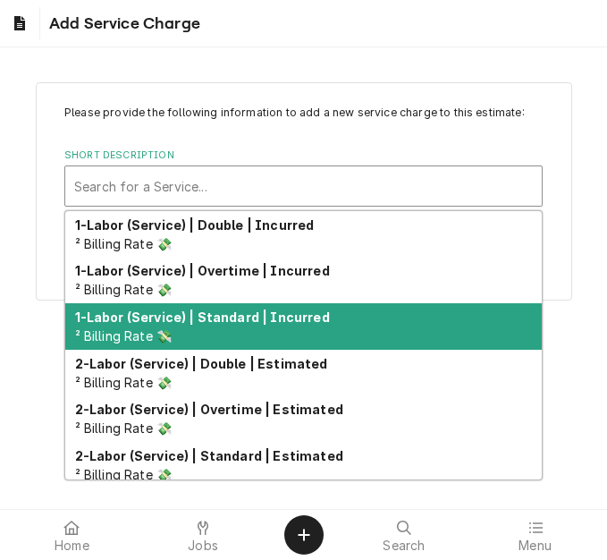
click at [244, 309] on strong "1-Labor (Service) | Standard | Incurred" at bounding box center [202, 316] width 255 height 15
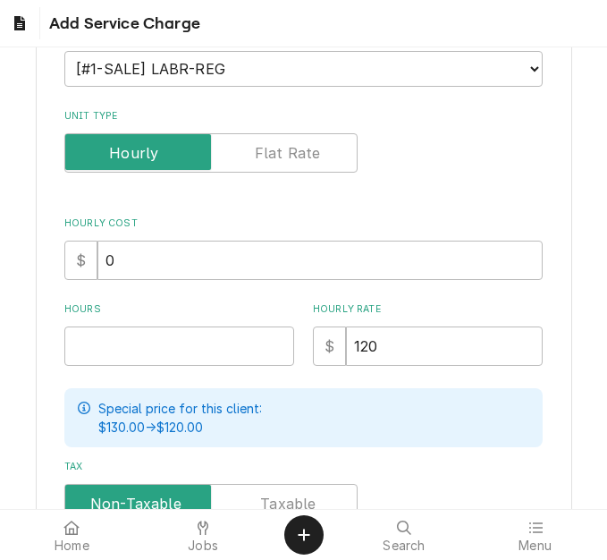
scroll to position [358, 0]
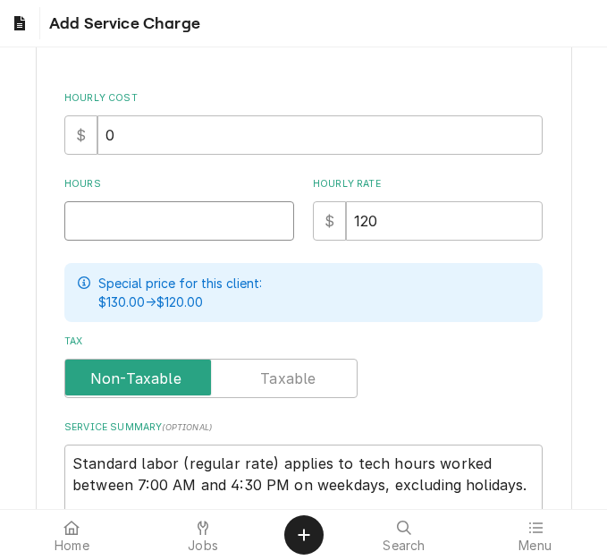
click at [104, 224] on input "Hours" at bounding box center [179, 220] width 230 height 39
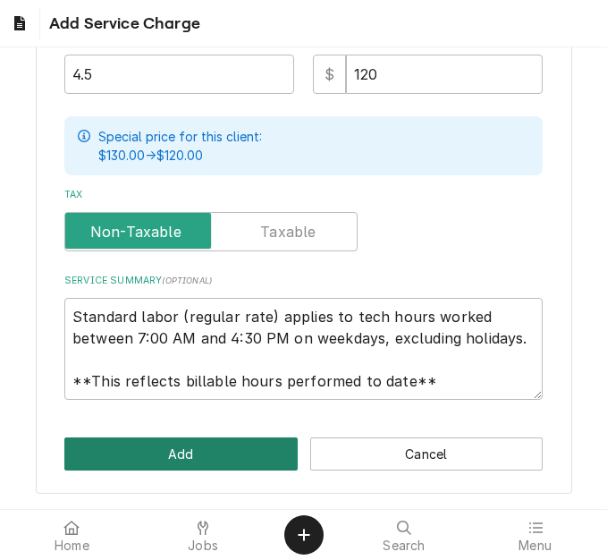
click at [176, 453] on button "Add" at bounding box center [180, 453] width 233 height 33
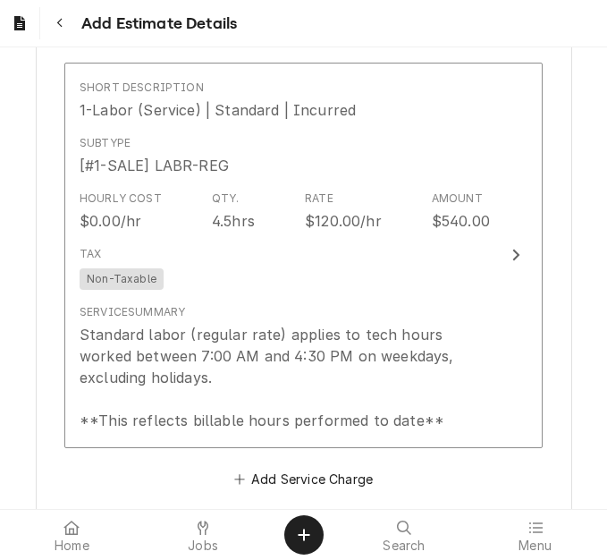
scroll to position [1945, 0]
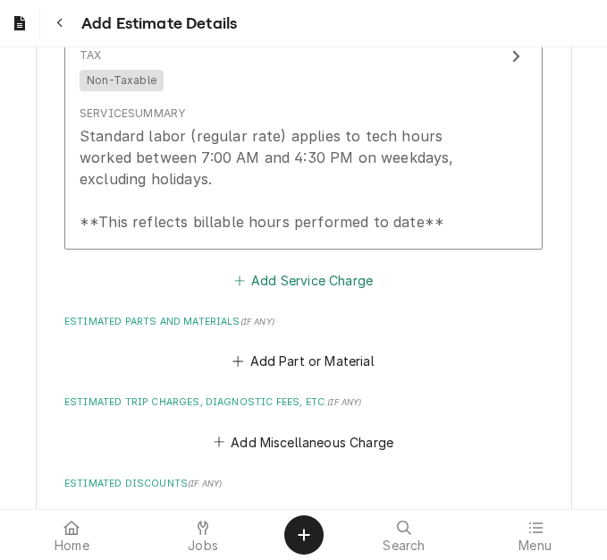
click at [300, 270] on button "Add Service Charge" at bounding box center [303, 279] width 145 height 25
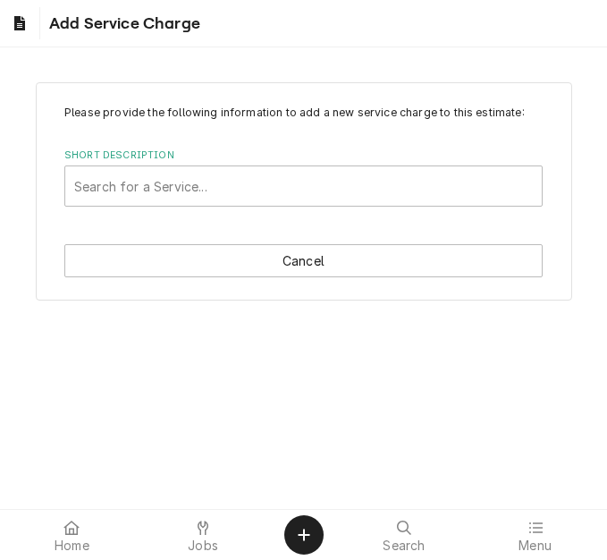
click at [226, 164] on div "Short Description Search for a Service..." at bounding box center [303, 177] width 478 height 58
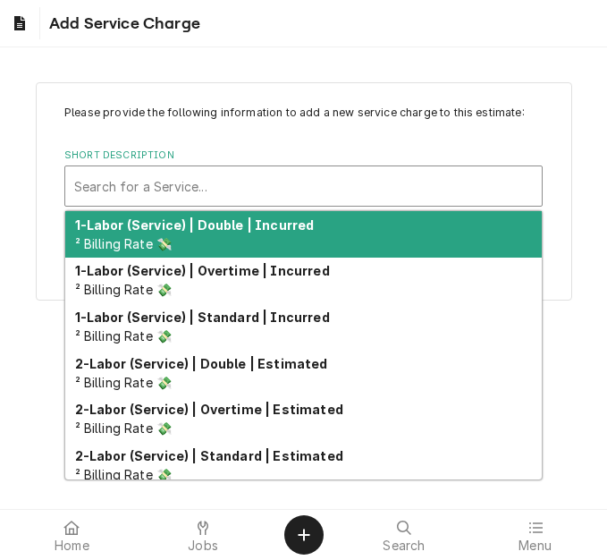
click at [231, 195] on div "Short Description" at bounding box center [303, 186] width 459 height 32
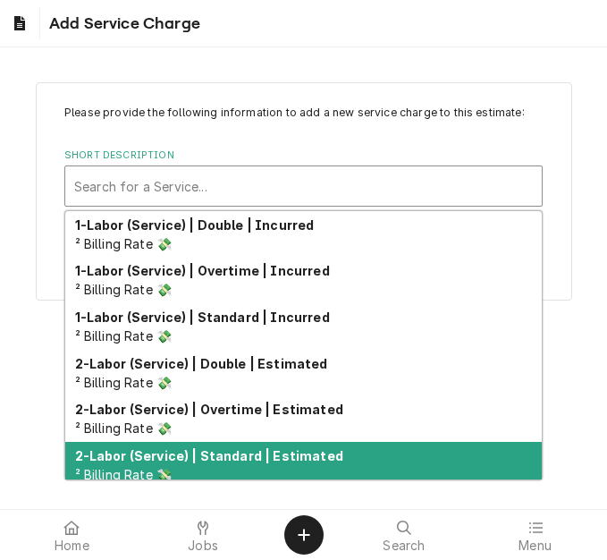
click at [230, 451] on strong "2-Labor (Service) | Standard | Estimated" at bounding box center [209, 455] width 268 height 15
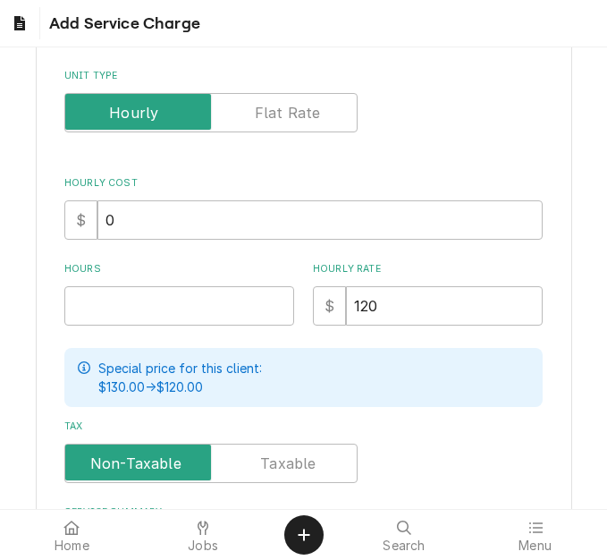
scroll to position [510, 0]
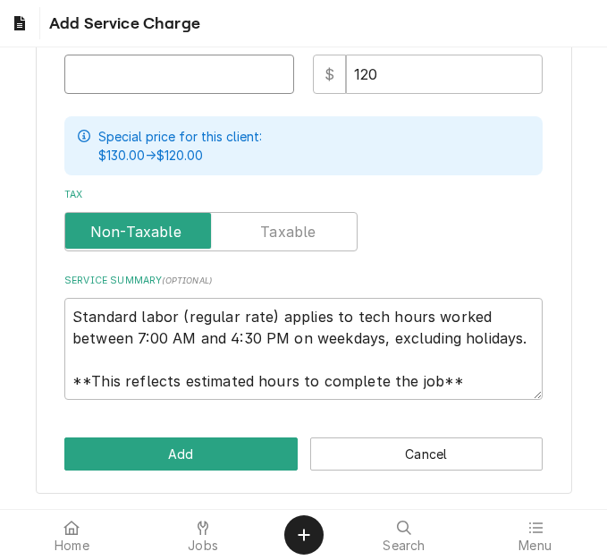
click at [111, 87] on input "Hours" at bounding box center [179, 74] width 230 height 39
click at [177, 435] on div "Please provide the following information to add a new service charge to this es…" at bounding box center [304, 35] width 536 height 915
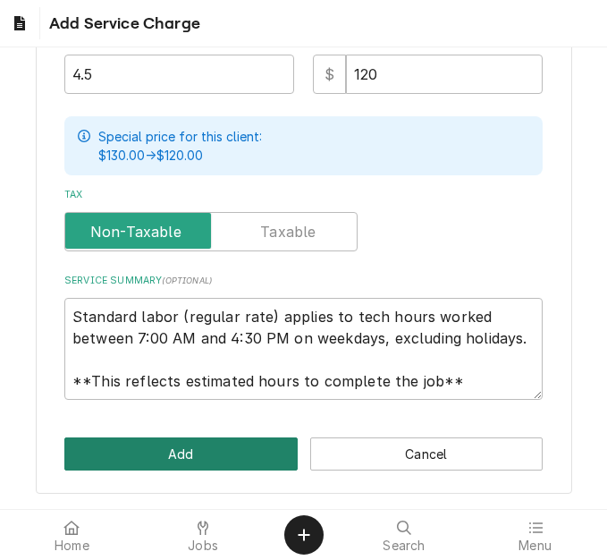
click at [187, 442] on button "Add" at bounding box center [180, 453] width 233 height 33
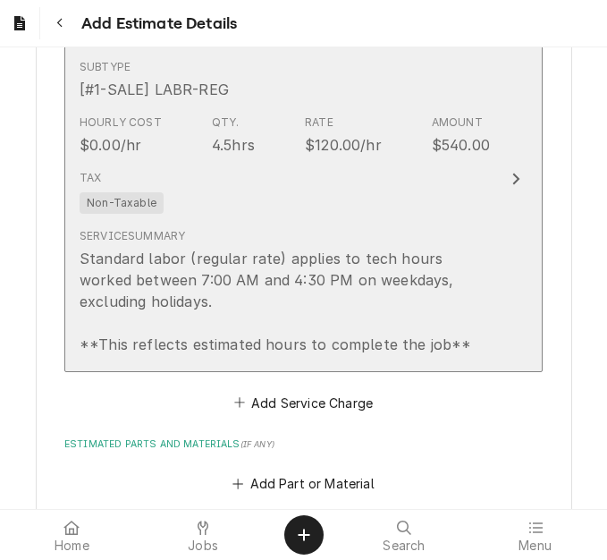
scroll to position [2248, 0]
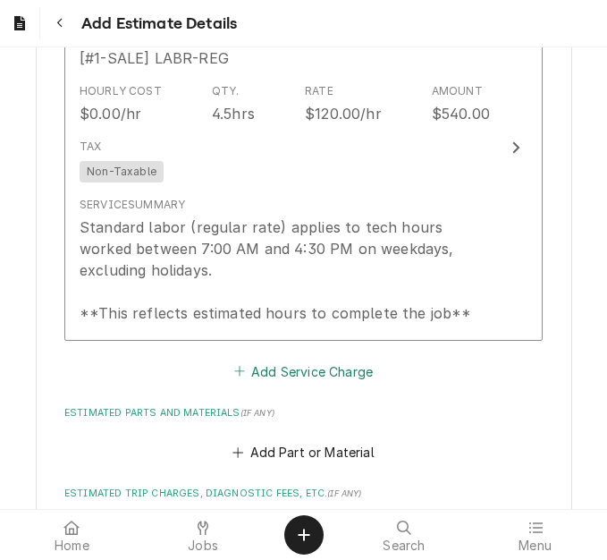
click at [269, 369] on button "Add Service Charge" at bounding box center [303, 370] width 145 height 25
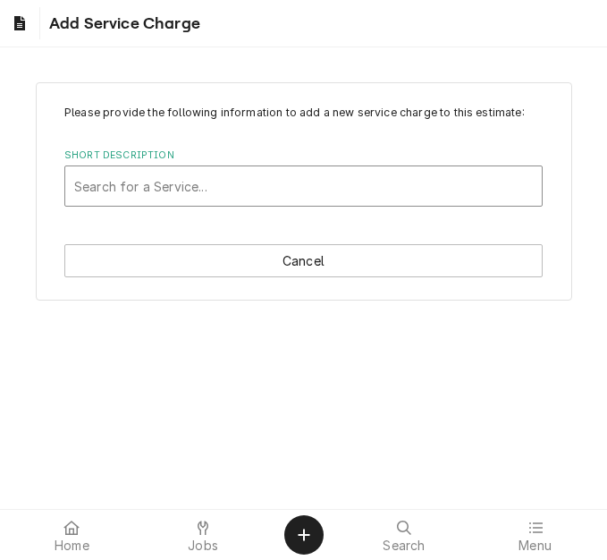
click at [186, 177] on div "Short Description" at bounding box center [303, 186] width 459 height 32
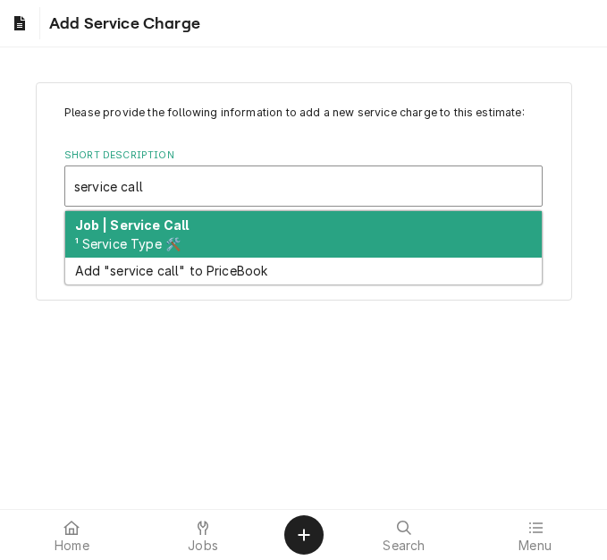
click at [186, 236] on div "Job | Service Call ¹ Service Type 🛠️" at bounding box center [303, 234] width 476 height 46
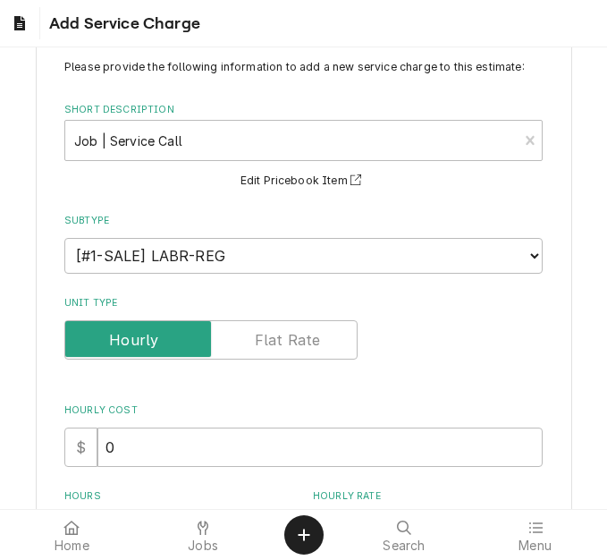
scroll to position [89, 0]
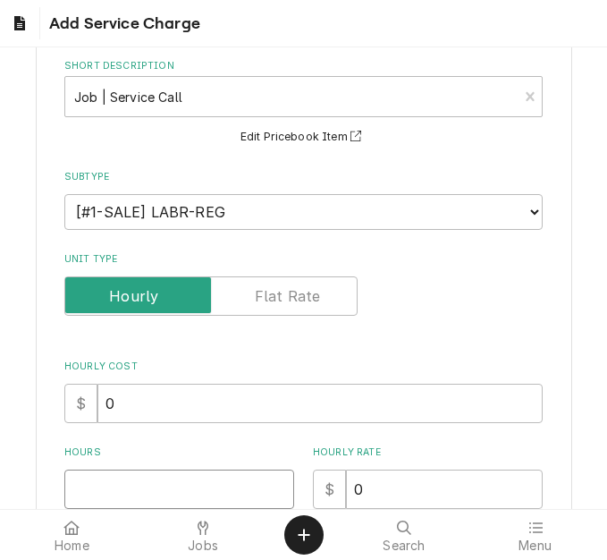
click at [113, 481] on input "Hours" at bounding box center [179, 488] width 230 height 39
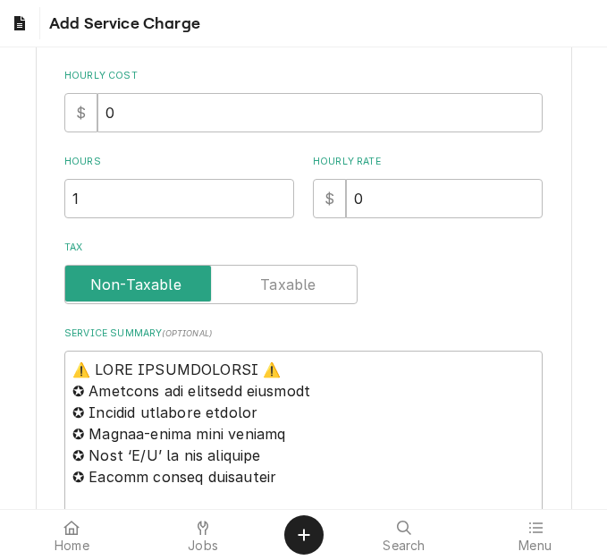
scroll to position [447, 0]
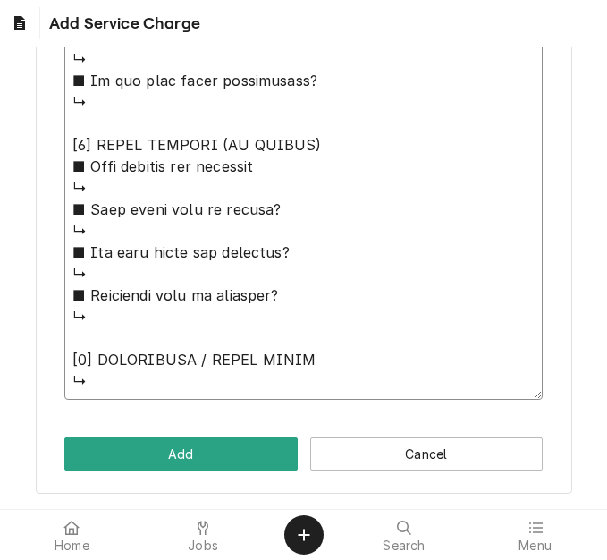
drag, startPoint x: 74, startPoint y: 304, endPoint x: 307, endPoint y: 513, distance: 312.7
click at [307, 513] on body "Add Service Charge Please provide the following information to add a new servic…" at bounding box center [303, 280] width 607 height 560
paste textarea "Quote to replace evaporator drain pan on True / Model: TG2RPT-2G-2S / Serial: 5…"
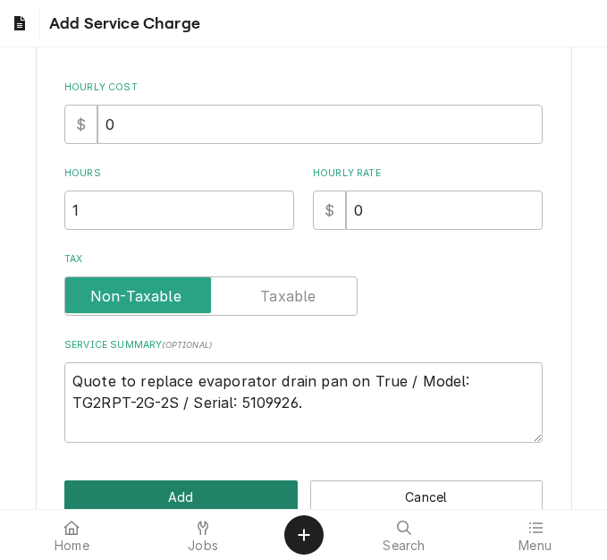
click at [173, 495] on button "Add" at bounding box center [180, 496] width 233 height 33
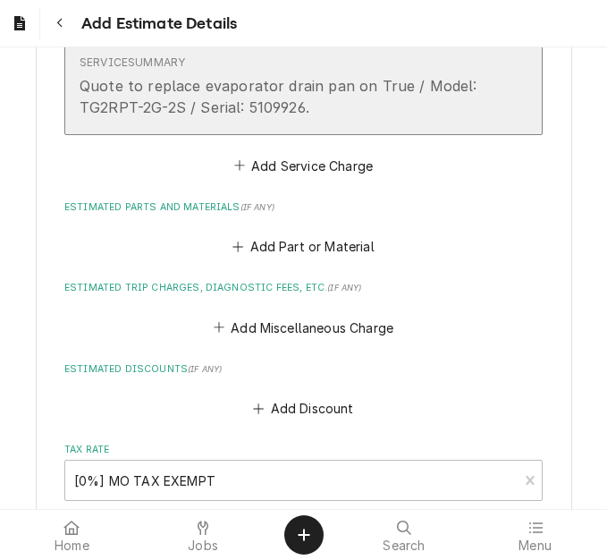
scroll to position [2785, 0]
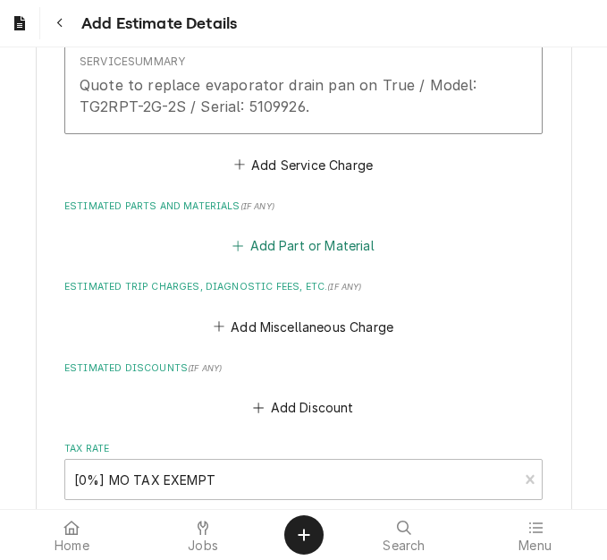
click at [276, 243] on button "Add Part or Material" at bounding box center [303, 245] width 147 height 25
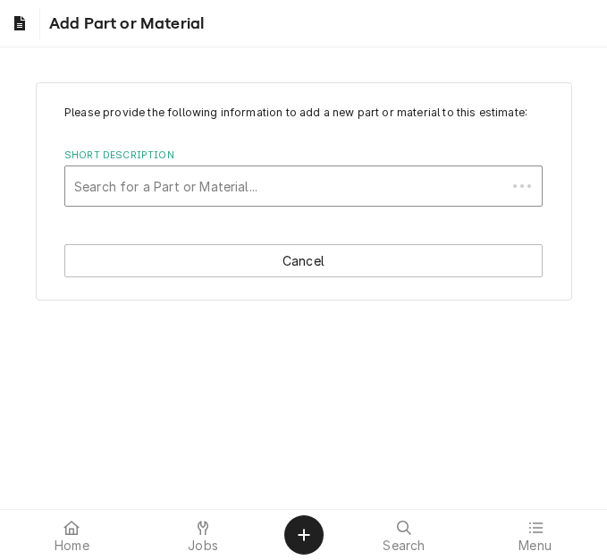
click at [170, 183] on div "Short Description" at bounding box center [285, 186] width 423 height 32
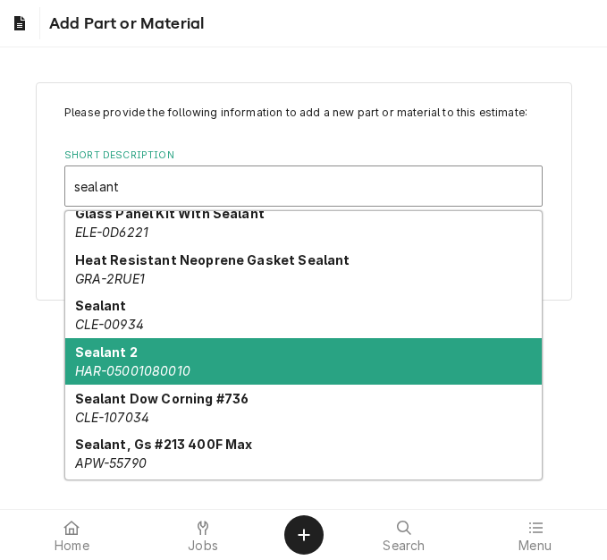
scroll to position [352, 0]
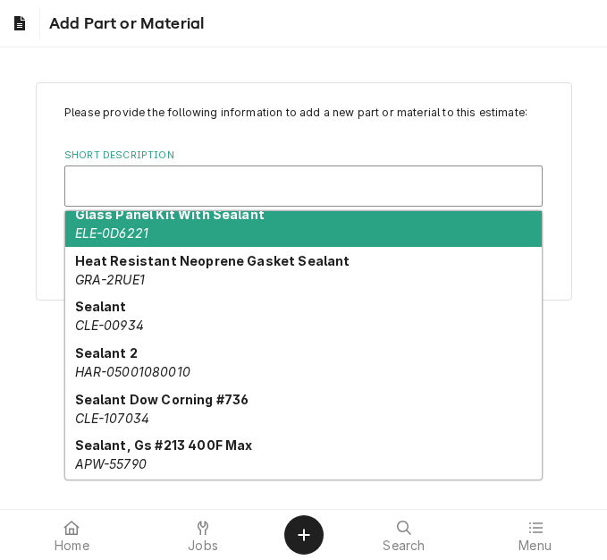
click at [131, 181] on div "Short Description" at bounding box center [303, 186] width 459 height 32
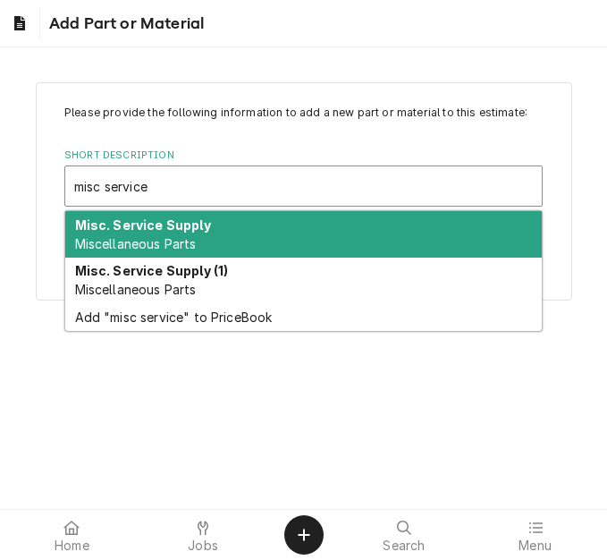
click at [126, 255] on div "Misc. Service Supply Miscellaneous Parts" at bounding box center [303, 234] width 476 height 46
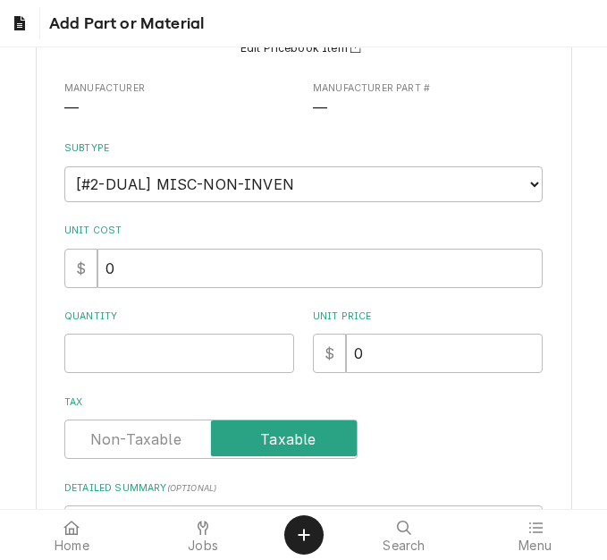
scroll to position [358, 0]
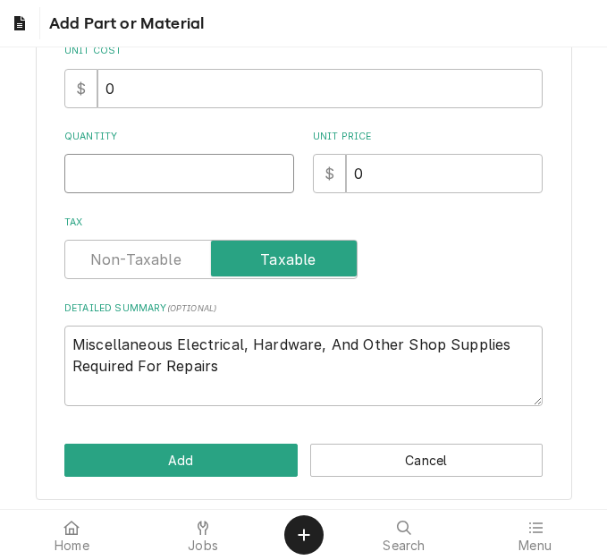
click at [107, 192] on input "Quantity" at bounding box center [179, 173] width 230 height 39
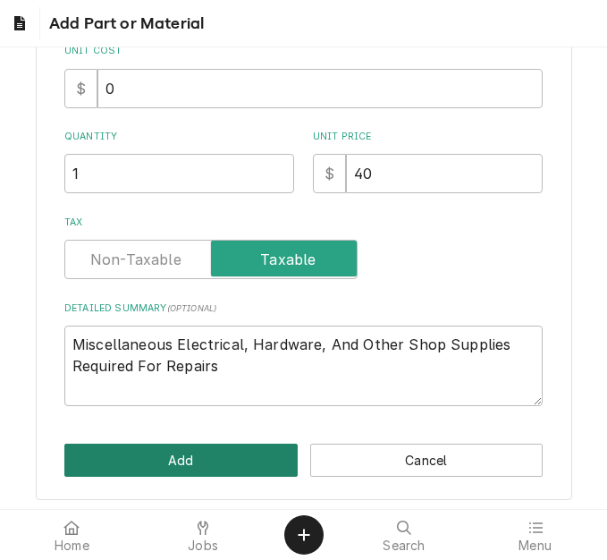
click at [190, 459] on button "Add" at bounding box center [180, 459] width 233 height 33
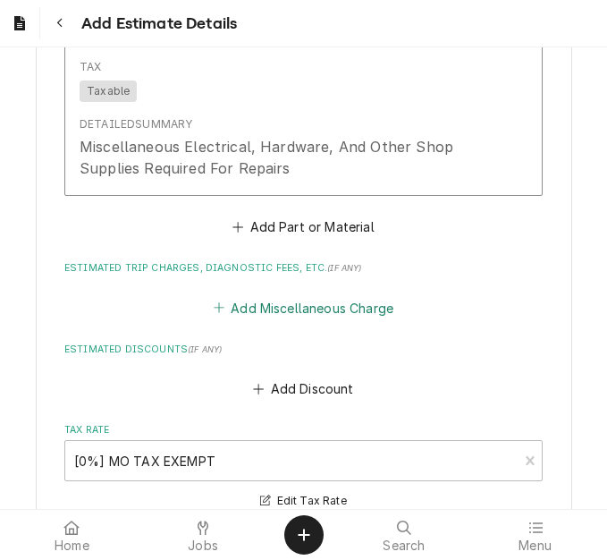
scroll to position [3198, 0]
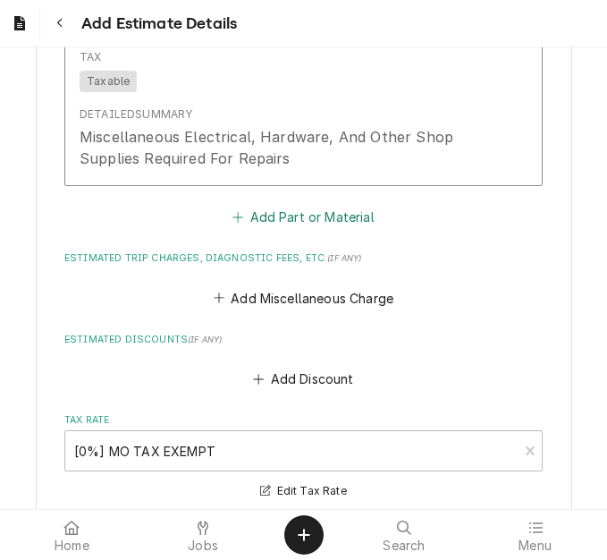
click at [264, 219] on button "Add Part or Material" at bounding box center [303, 217] width 147 height 25
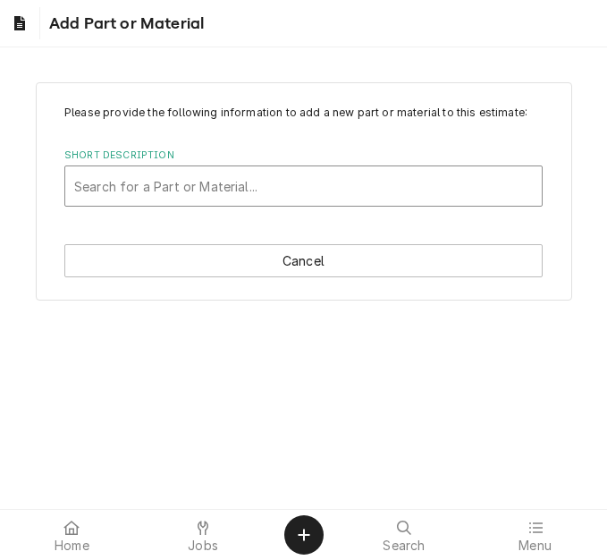
click at [229, 188] on div "Short Description" at bounding box center [303, 186] width 459 height 32
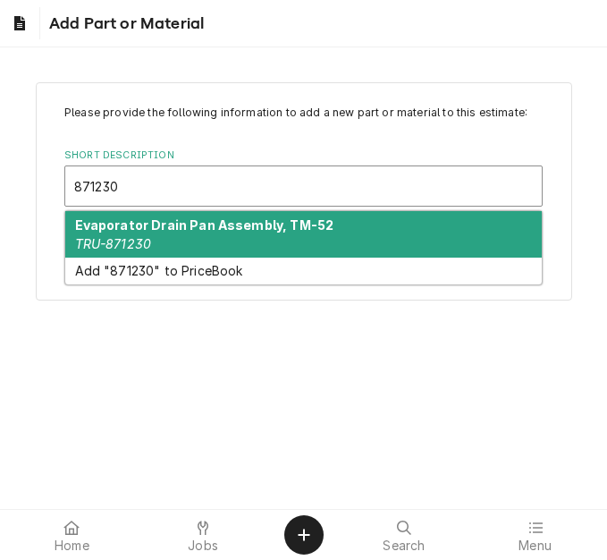
click at [215, 241] on div "Evaporator Drain Pan Assembly, TM-52 TRU-871230" at bounding box center [303, 234] width 476 height 46
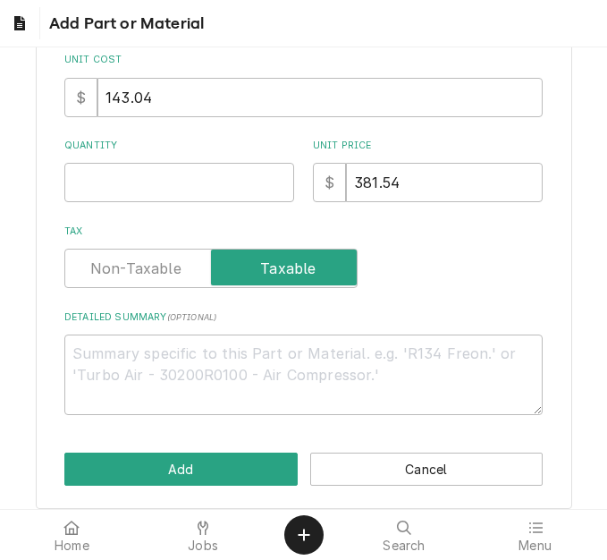
scroll to position [358, 0]
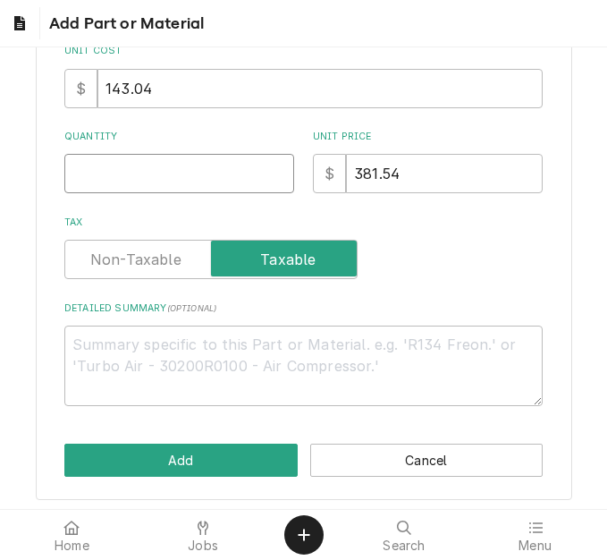
click at [122, 181] on input "Quantity" at bounding box center [179, 173] width 230 height 39
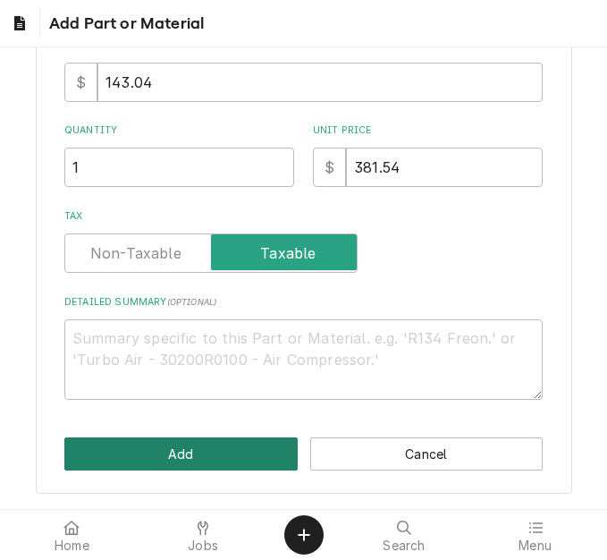
click at [183, 453] on button "Add" at bounding box center [180, 453] width 233 height 33
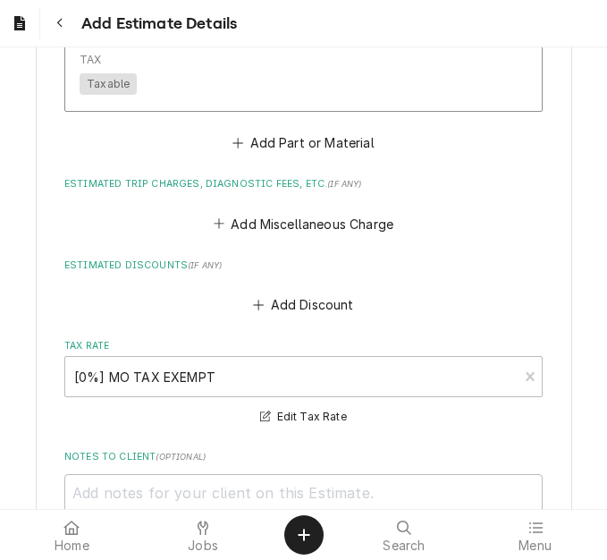
scroll to position [3577, 0]
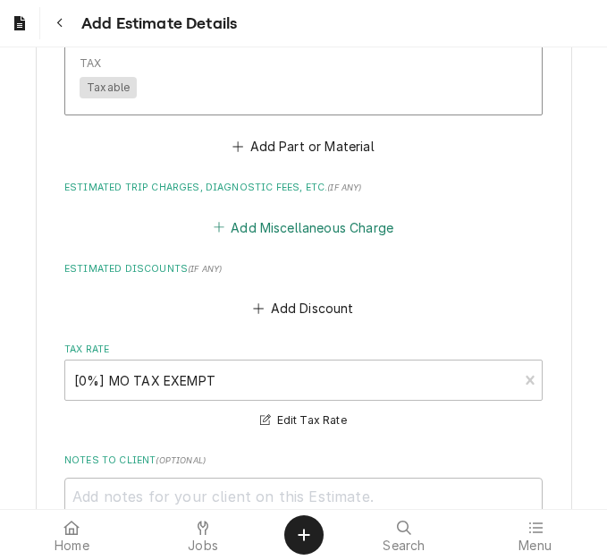
click at [273, 228] on button "Add Miscellaneous Charge" at bounding box center [303, 227] width 186 height 25
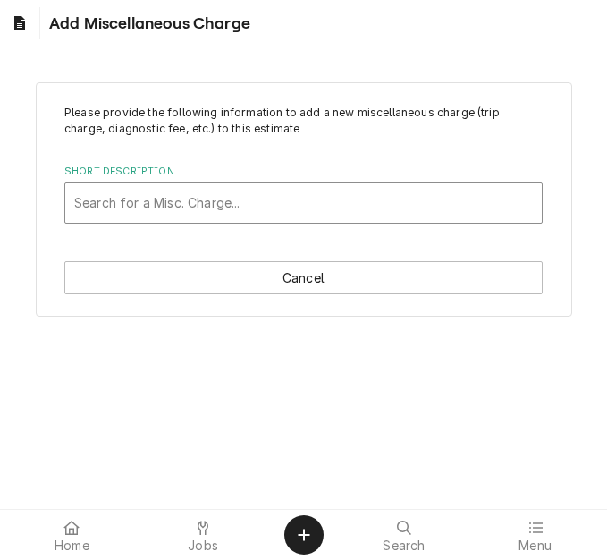
click at [173, 202] on div "Short Description" at bounding box center [303, 203] width 459 height 32
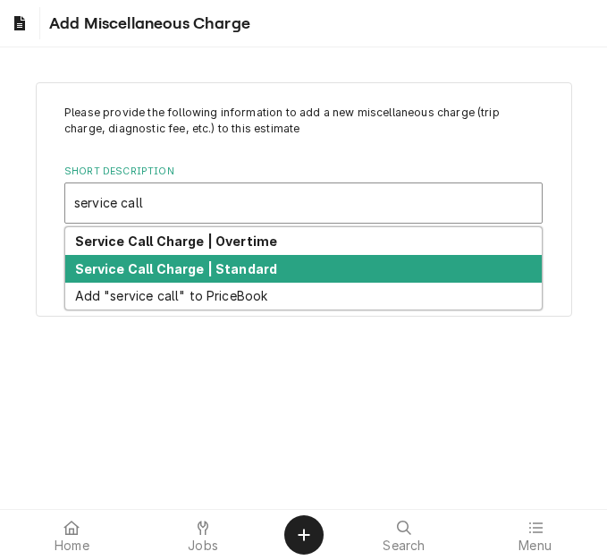
click at [174, 257] on div "Service Call Charge | Standard" at bounding box center [303, 269] width 476 height 28
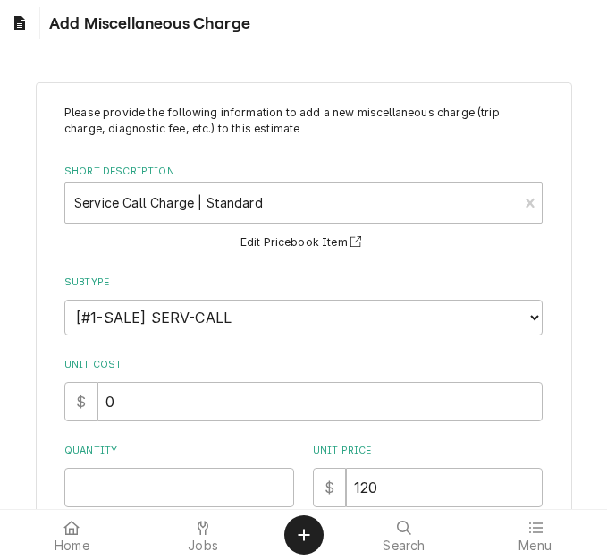
click at [150, 466] on div "Quantity" at bounding box center [179, 474] width 230 height 63
click at [146, 473] on input "Quantity" at bounding box center [179, 487] width 230 height 39
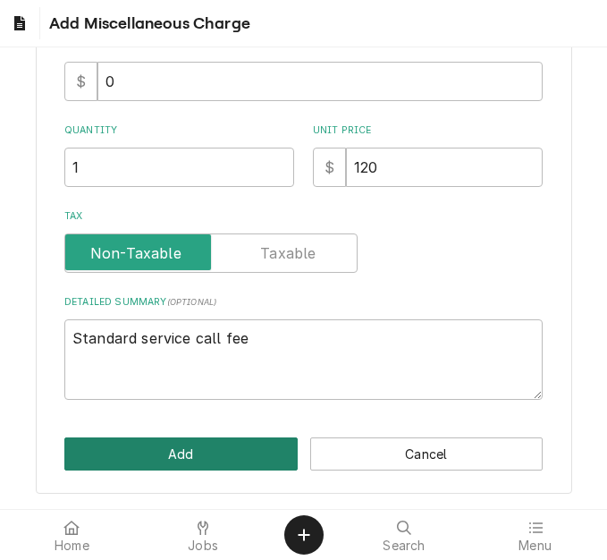
click at [188, 463] on button "Add" at bounding box center [180, 453] width 233 height 33
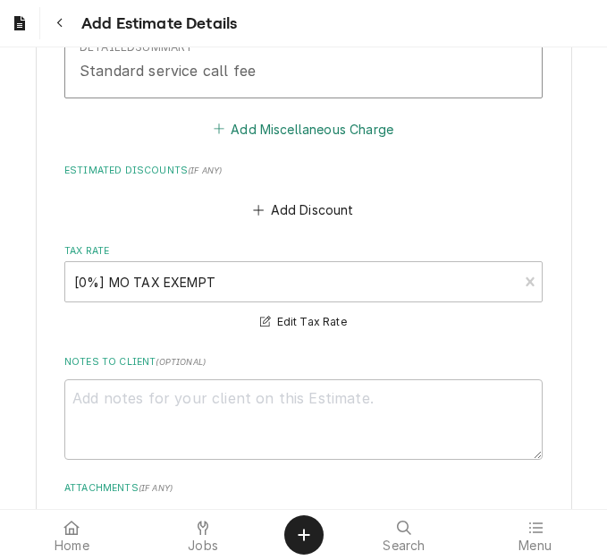
scroll to position [3889, 0]
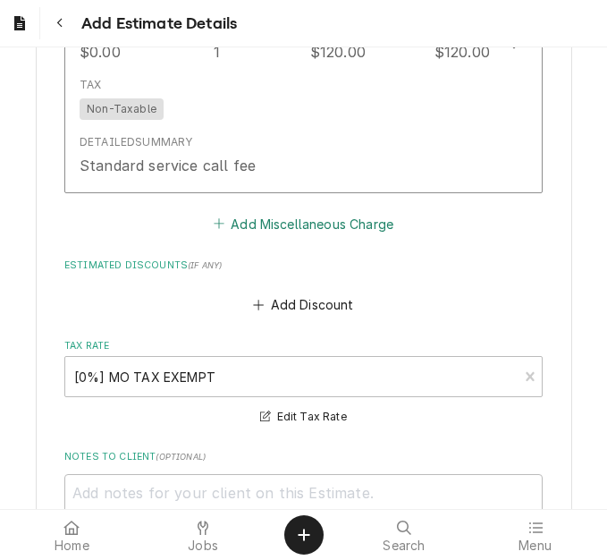
click at [273, 224] on button "Add Miscellaneous Charge" at bounding box center [303, 223] width 186 height 25
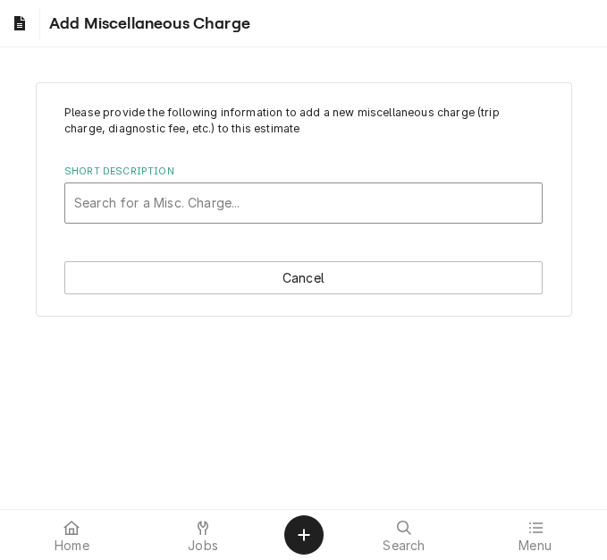
click at [150, 206] on div "Short Description" at bounding box center [303, 203] width 459 height 32
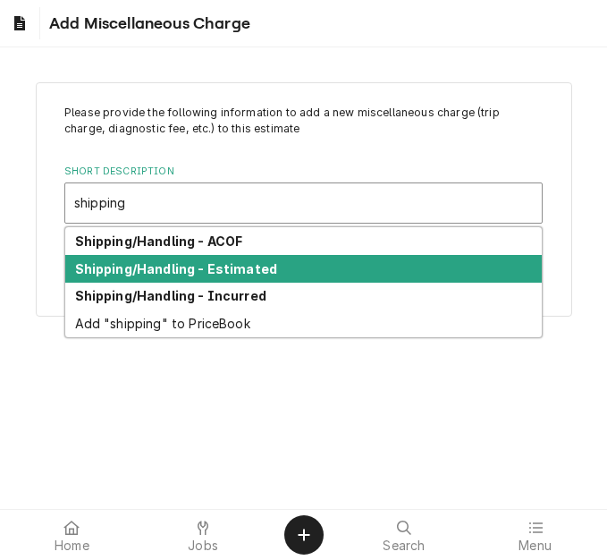
click at [195, 271] on strong "Shipping/Handling - Estimated" at bounding box center [176, 268] width 203 height 15
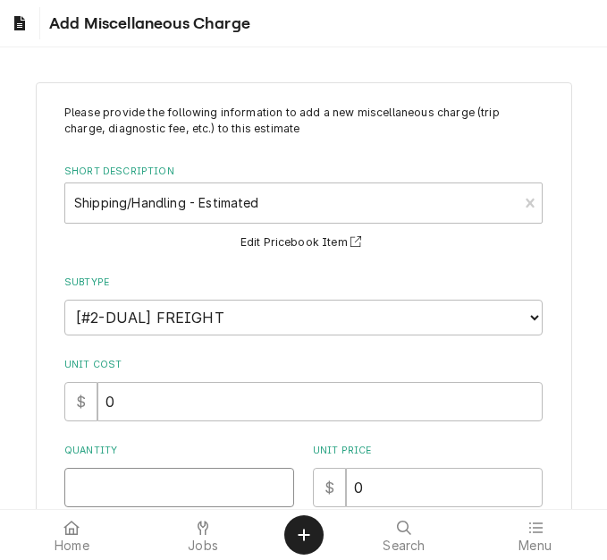
click at [124, 493] on input "Quantity" at bounding box center [179, 487] width 230 height 39
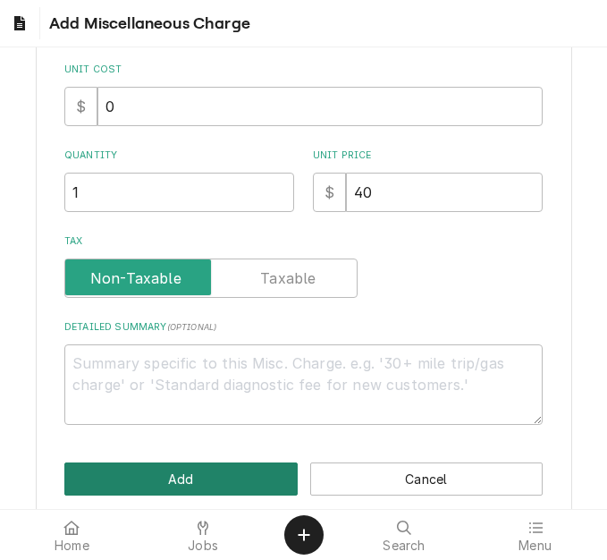
click at [163, 469] on button "Add" at bounding box center [180, 478] width 233 height 33
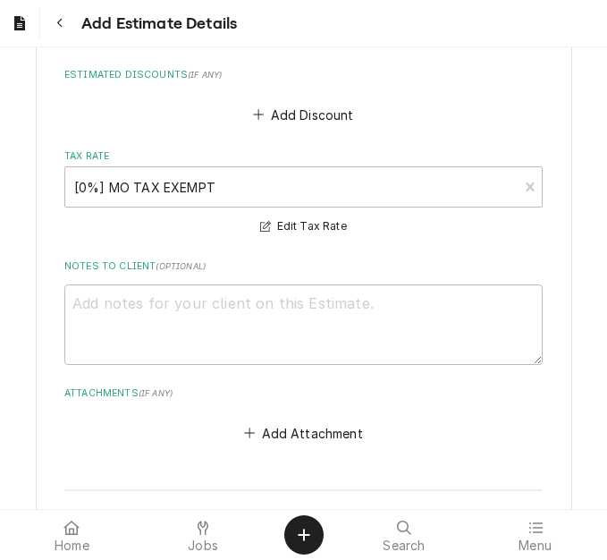
scroll to position [4704, 0]
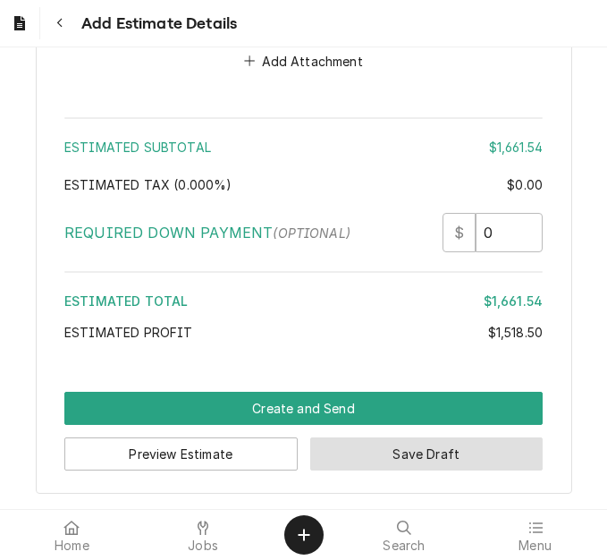
click at [482, 444] on button "Save Draft" at bounding box center [426, 453] width 233 height 33
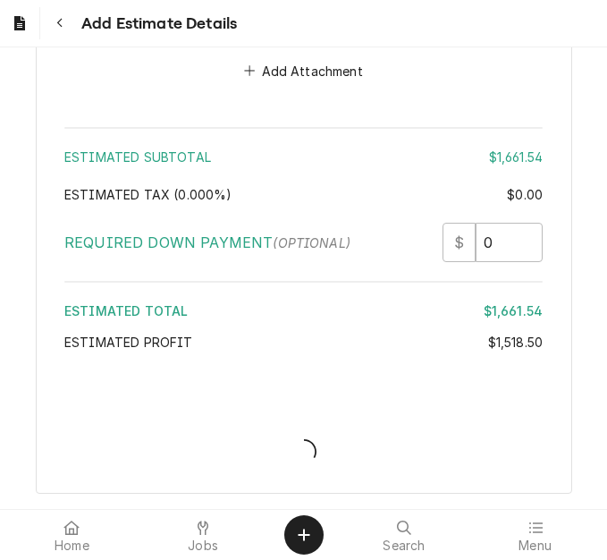
scroll to position [4694, 0]
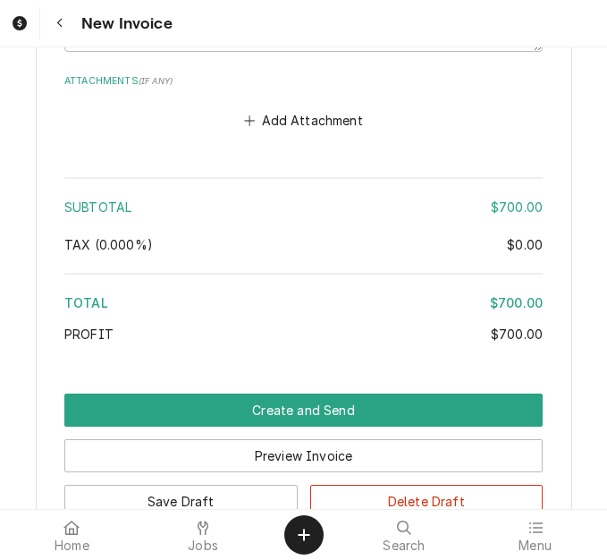
scroll to position [3129, 0]
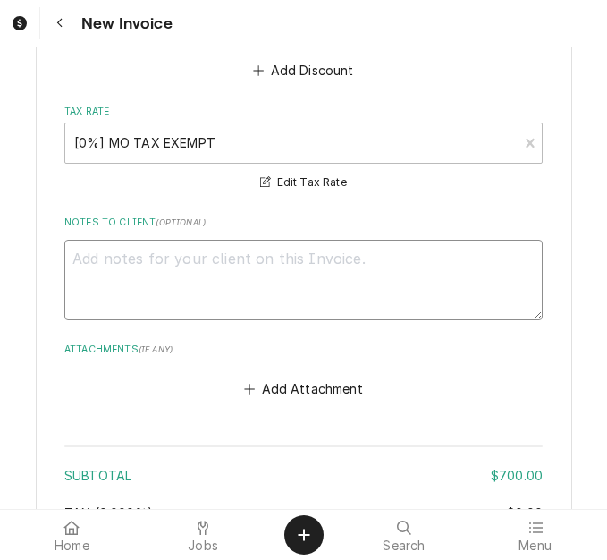
click at [246, 246] on textarea "Notes to Client ( optional )" at bounding box center [303, 280] width 478 height 80
type textarea "x"
type textarea "q"
type textarea "x"
type textarea "qu"
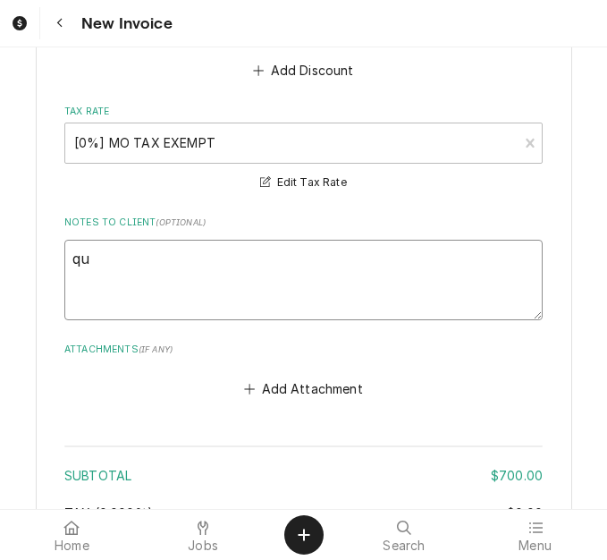
type textarea "x"
type textarea "quot"
type textarea "x"
type textarea "quote"
type textarea "x"
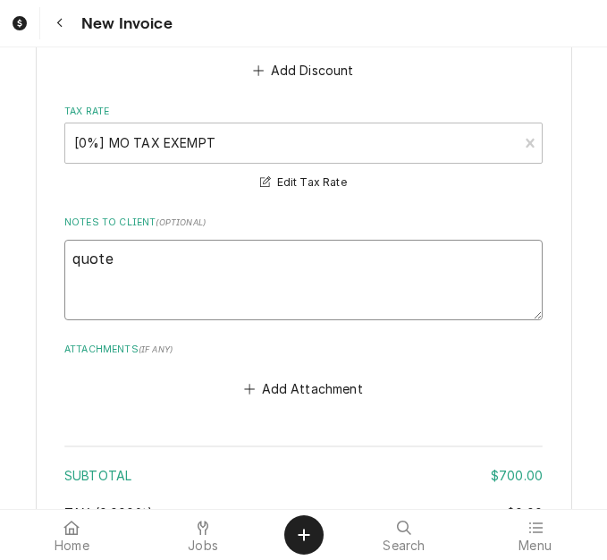
type textarea "quoted"
type textarea "x"
type textarea "quoted"
type textarea "x"
type textarea "quoted o"
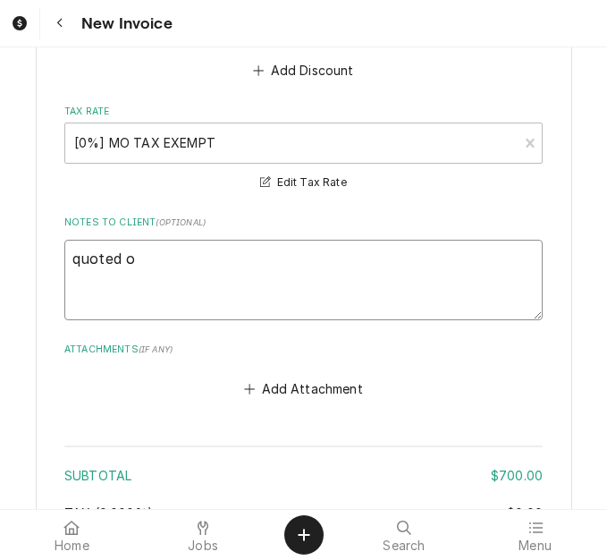
type textarea "x"
type textarea "quoted on"
type textarea "x"
type textarea "quoted on"
click at [230, 264] on textarea "quoted on" at bounding box center [303, 280] width 478 height 80
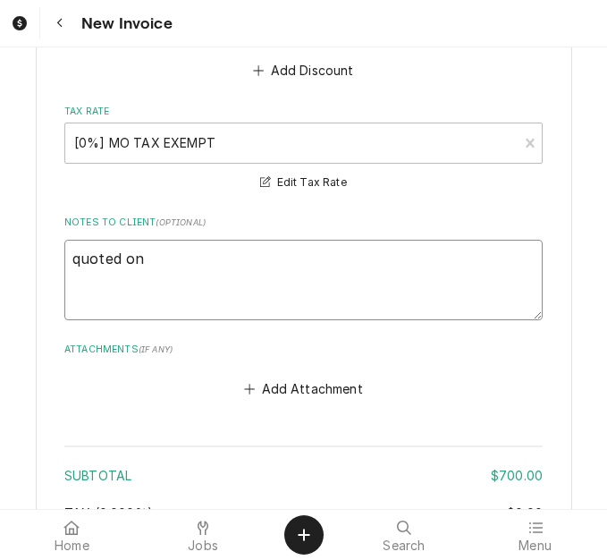
type textarea "x"
type textarea "quoted on 4"
type textarea "x"
type textarea "quoted on 40"
type textarea "x"
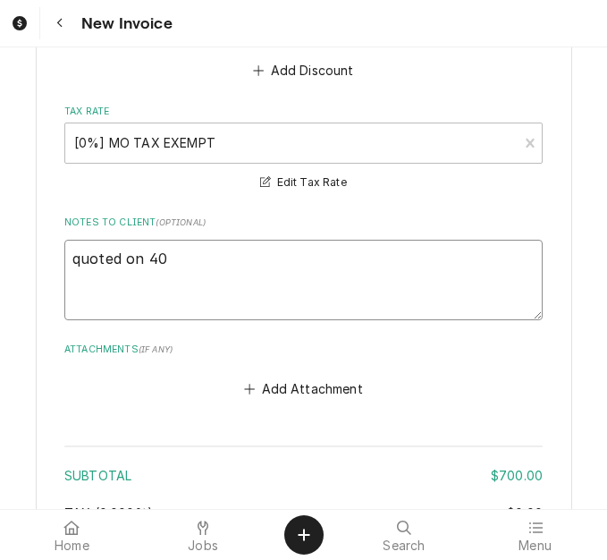
type textarea "quoted on 400"
type textarea "x"
type textarea "quoted on 4007"
type textarea "x"
type textarea "quoted on 40076"
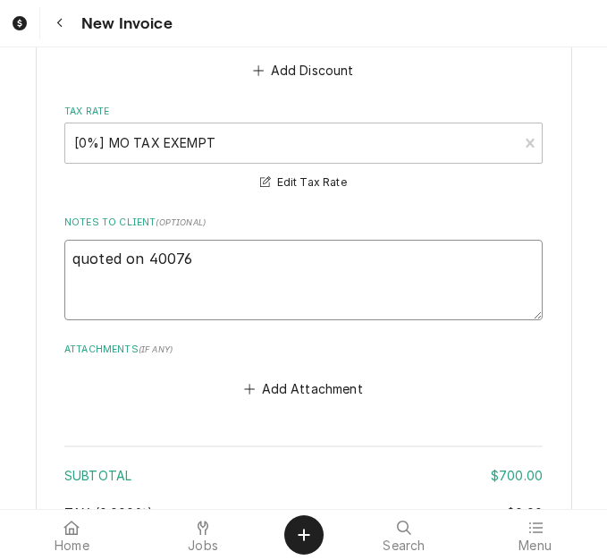
type textarea "x"
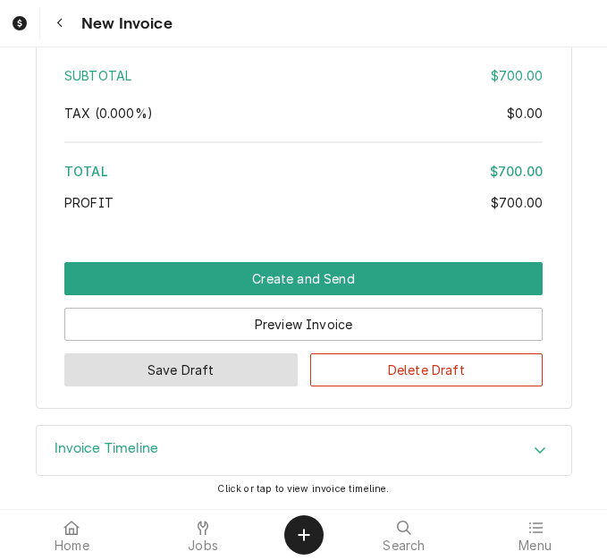
type textarea "quoted on 400760"
click at [208, 367] on button "Save Draft" at bounding box center [180, 369] width 233 height 33
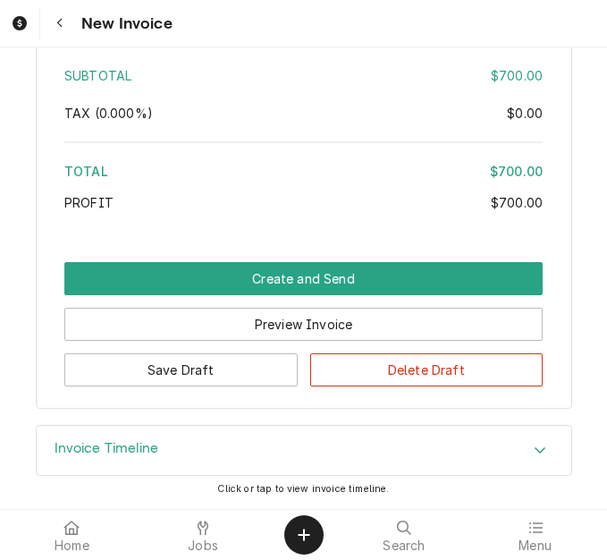
scroll to position [3473, 0]
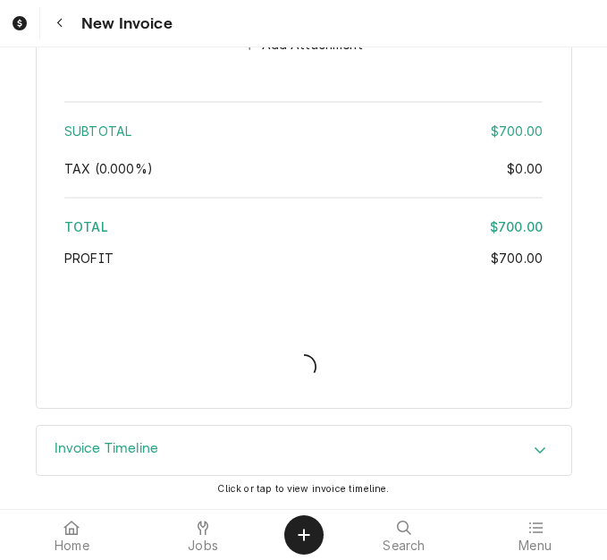
type textarea "x"
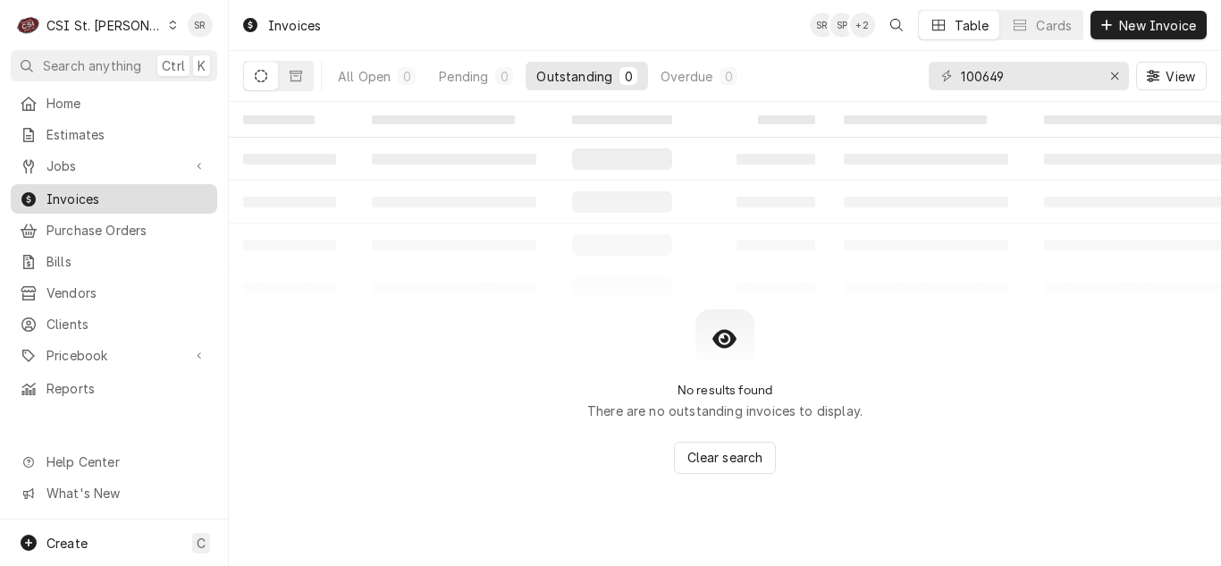
click at [80, 198] on span "Invoices" at bounding box center [127, 199] width 162 height 19
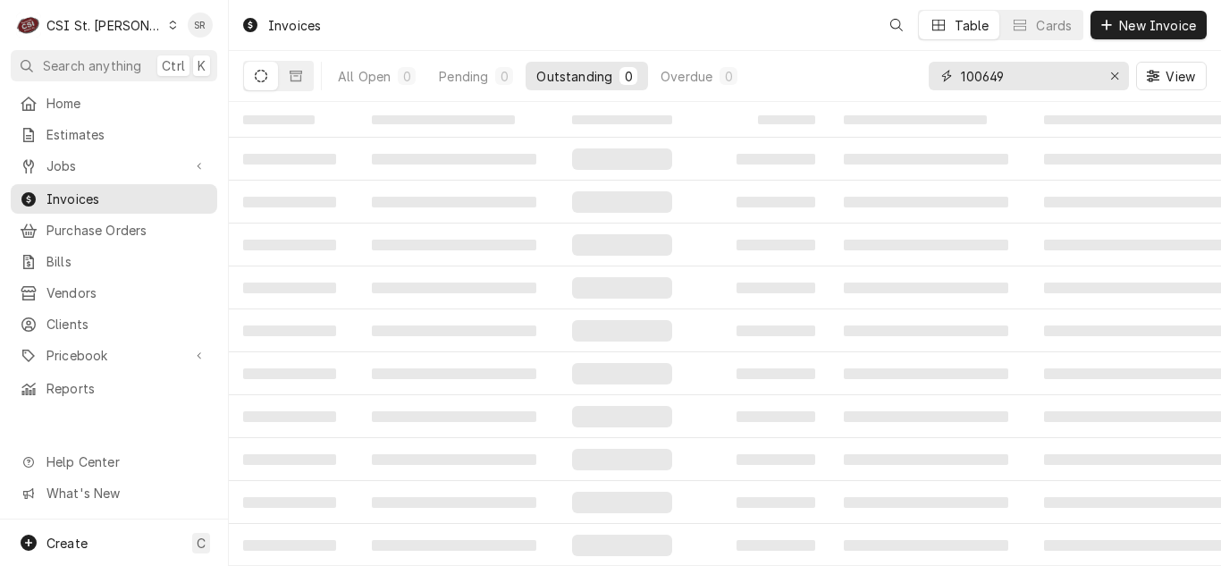
drag, startPoint x: 0, startPoint y: 0, endPoint x: 926, endPoint y: 73, distance: 929.0
click at [926, 73] on div "All Open 0 Pending 0 Outstanding 0 Overdue 0 100649 View" at bounding box center [725, 76] width 964 height 50
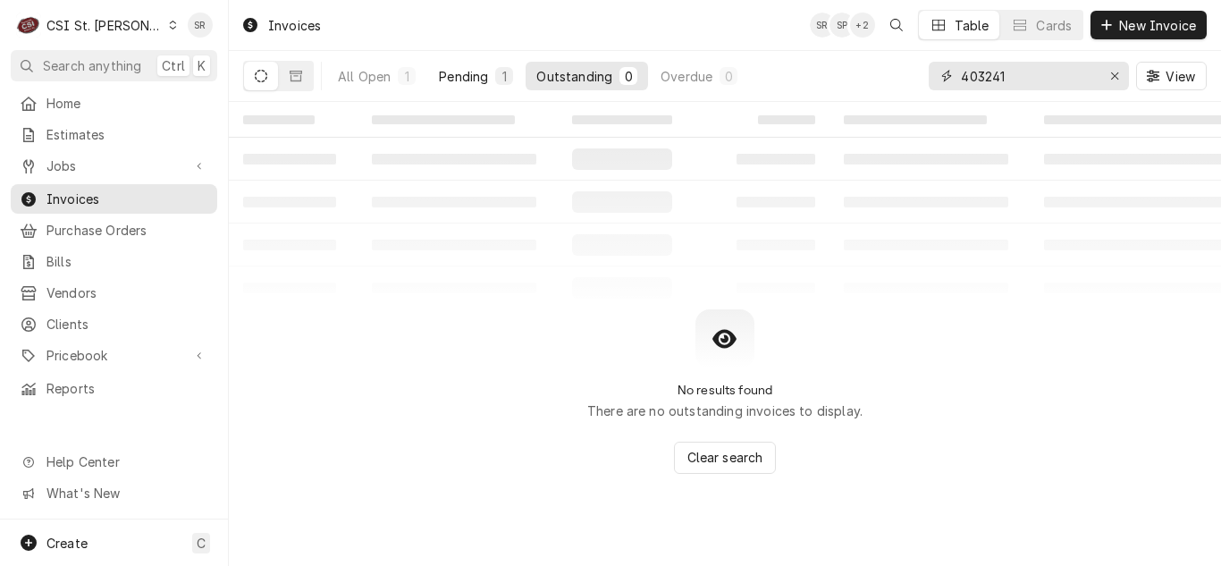
type input "403241"
click at [471, 86] on button "Pending 1" at bounding box center [476, 76] width 96 height 29
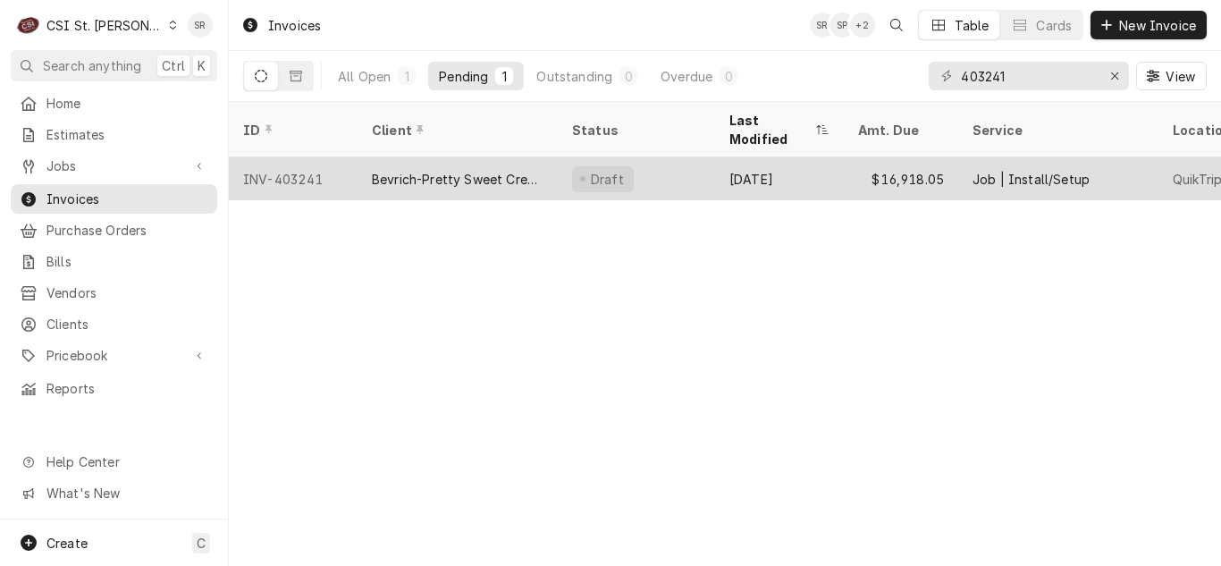
click at [485, 170] on div "Bevrich-Pretty Sweet Creations" at bounding box center [458, 179] width 172 height 19
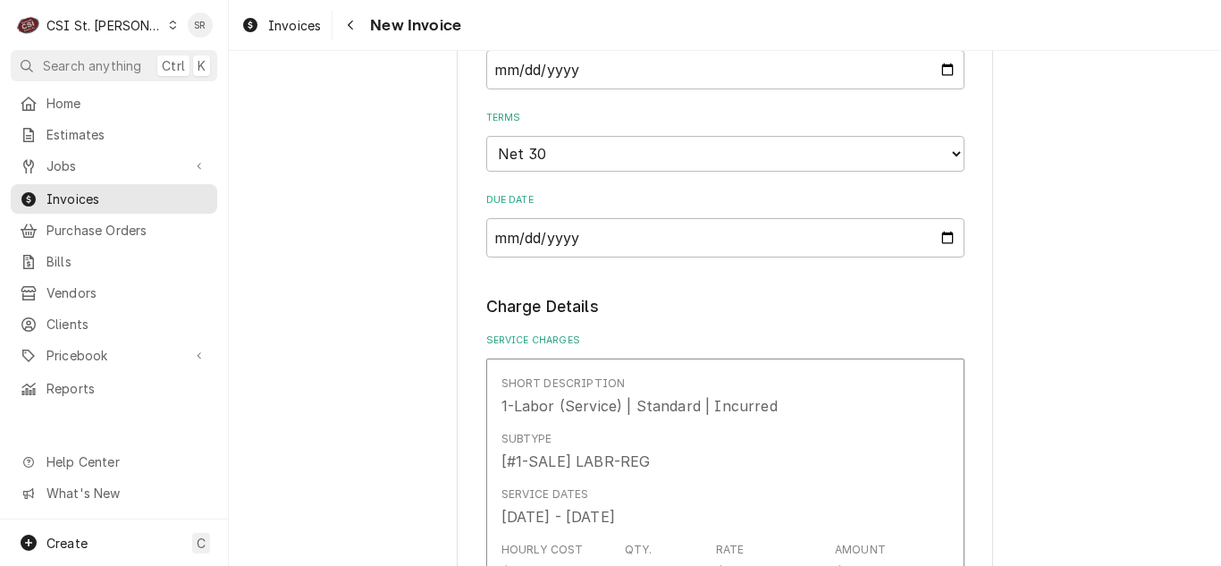
scroll to position [2682, 0]
click at [938, 85] on input "[DATE]" at bounding box center [725, 68] width 478 height 39
type textarea "x"
type input "[DATE]"
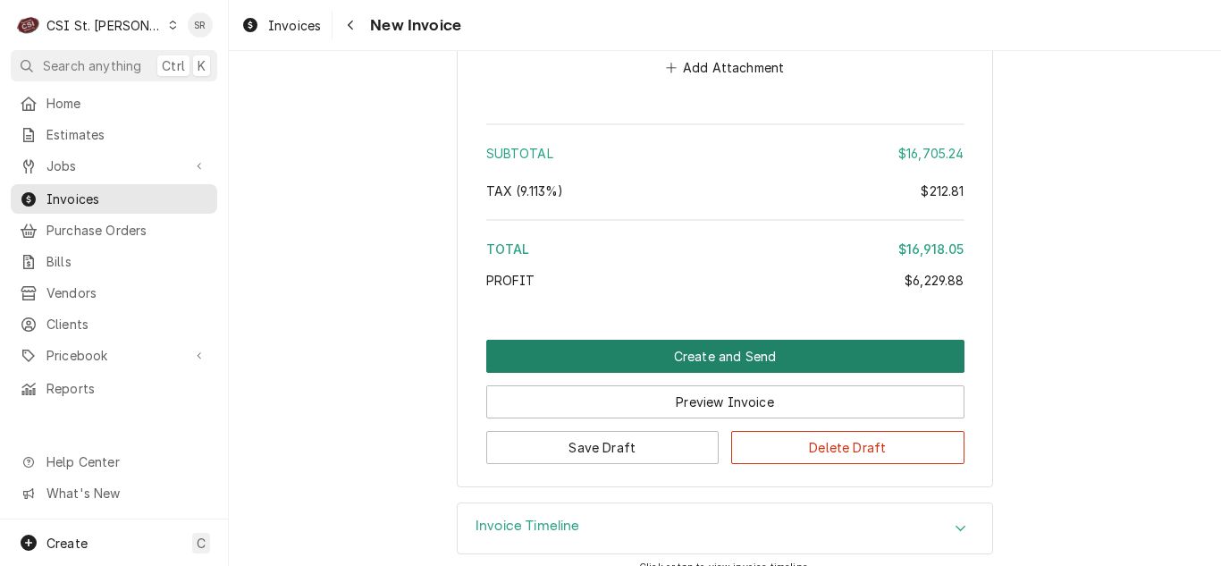
click at [733, 340] on button "Create and Send" at bounding box center [725, 356] width 478 height 33
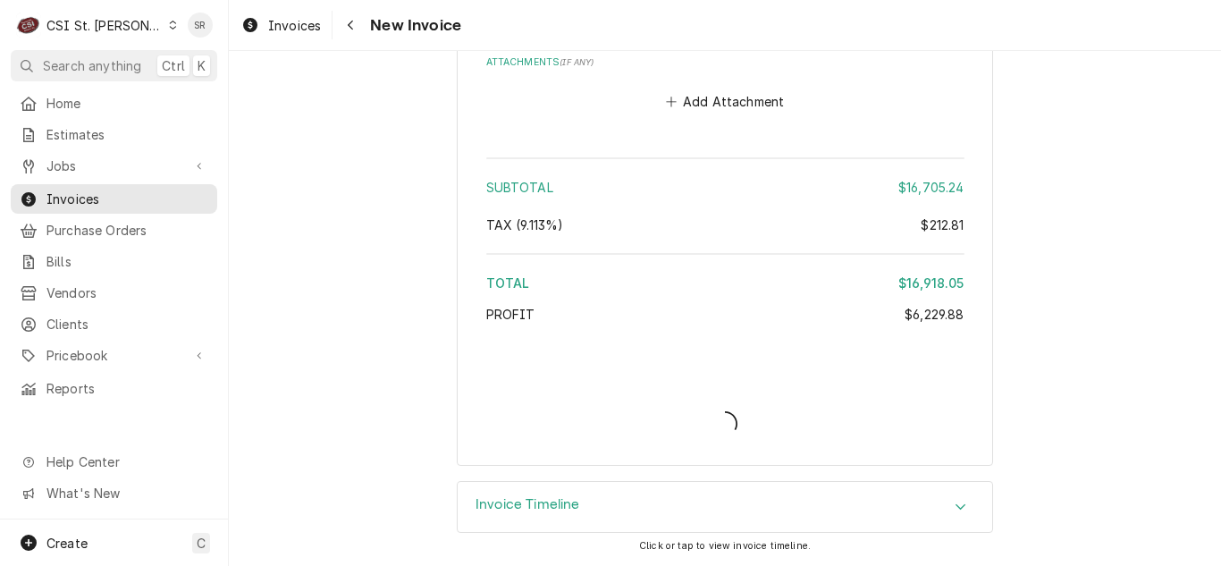
scroll to position [8566, 0]
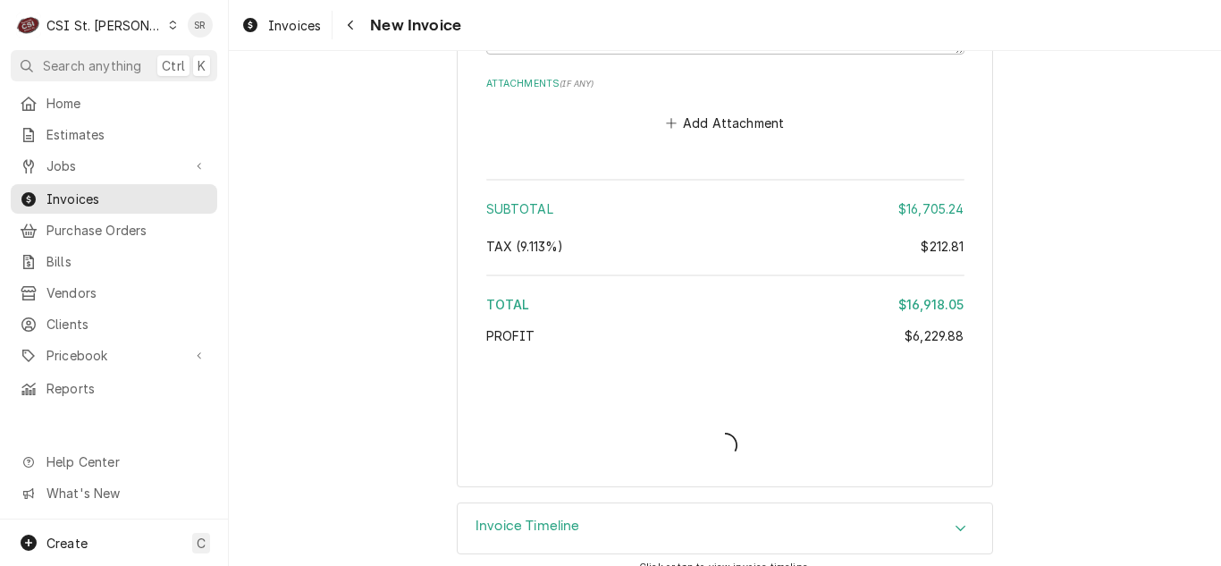
type textarea "x"
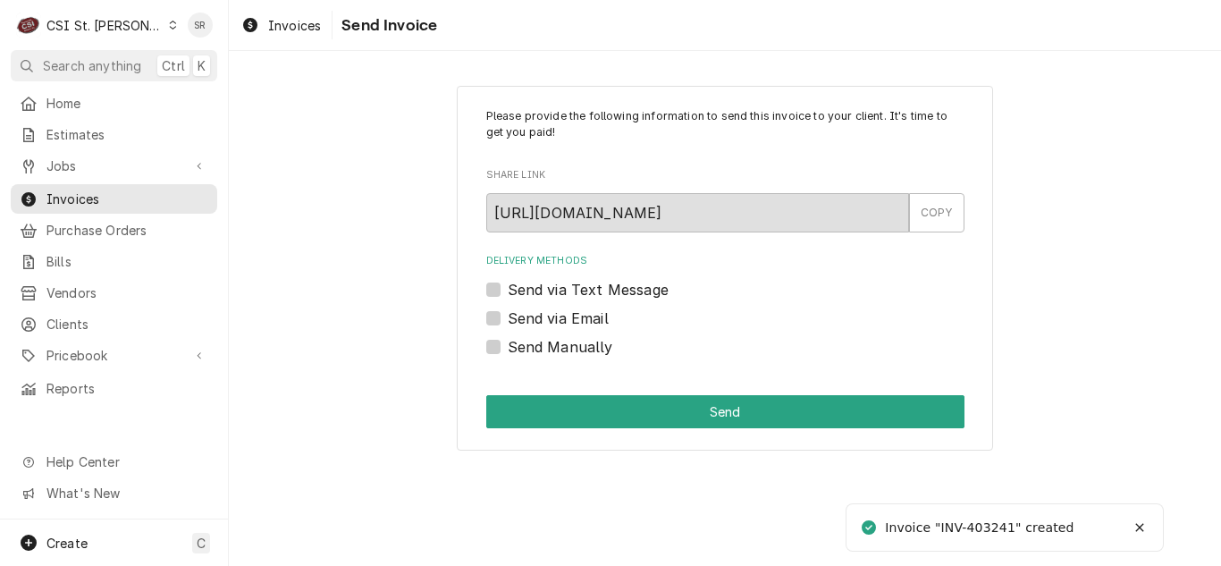
click at [570, 316] on label "Send via Email" at bounding box center [558, 318] width 101 height 21
click at [570, 316] on input "Send via Email" at bounding box center [747, 327] width 478 height 39
checkbox input "true"
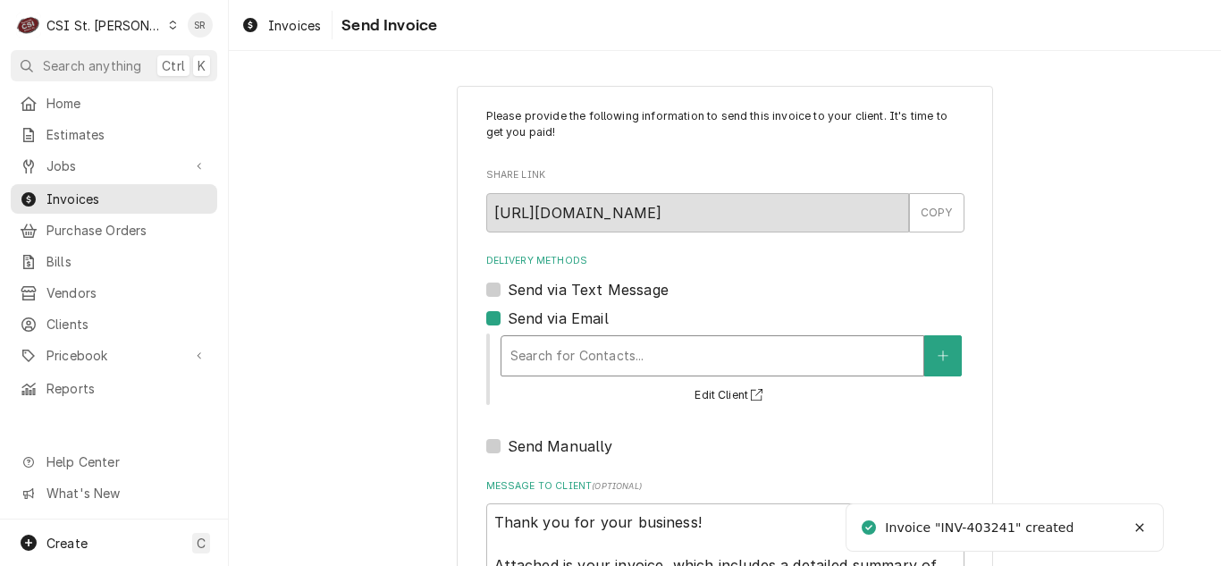
click at [609, 341] on div "Delivery Methods" at bounding box center [712, 356] width 404 height 32
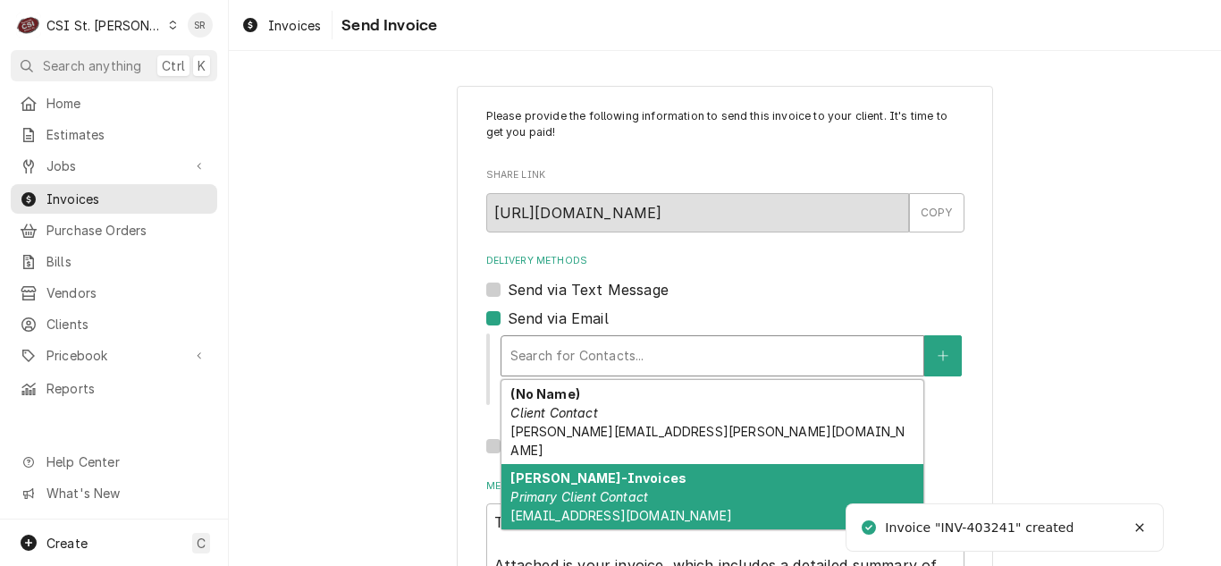
click at [590, 486] on div "[PERSON_NAME]-Invoices Primary Client Contact [EMAIL_ADDRESS][DOMAIN_NAME]" at bounding box center [712, 496] width 422 height 65
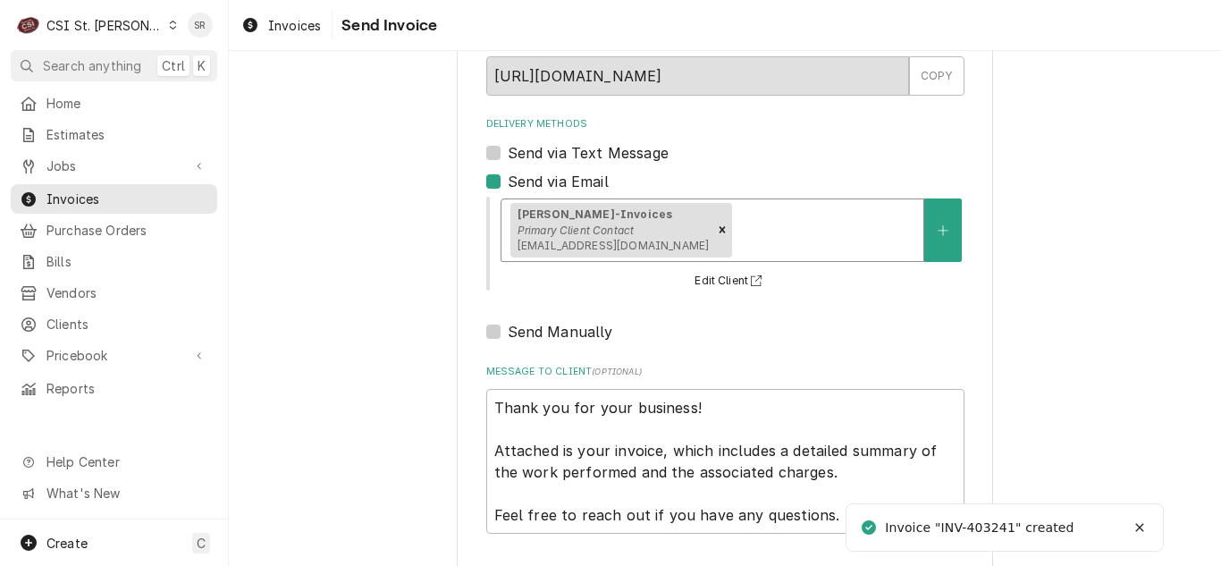
scroll to position [214, 0]
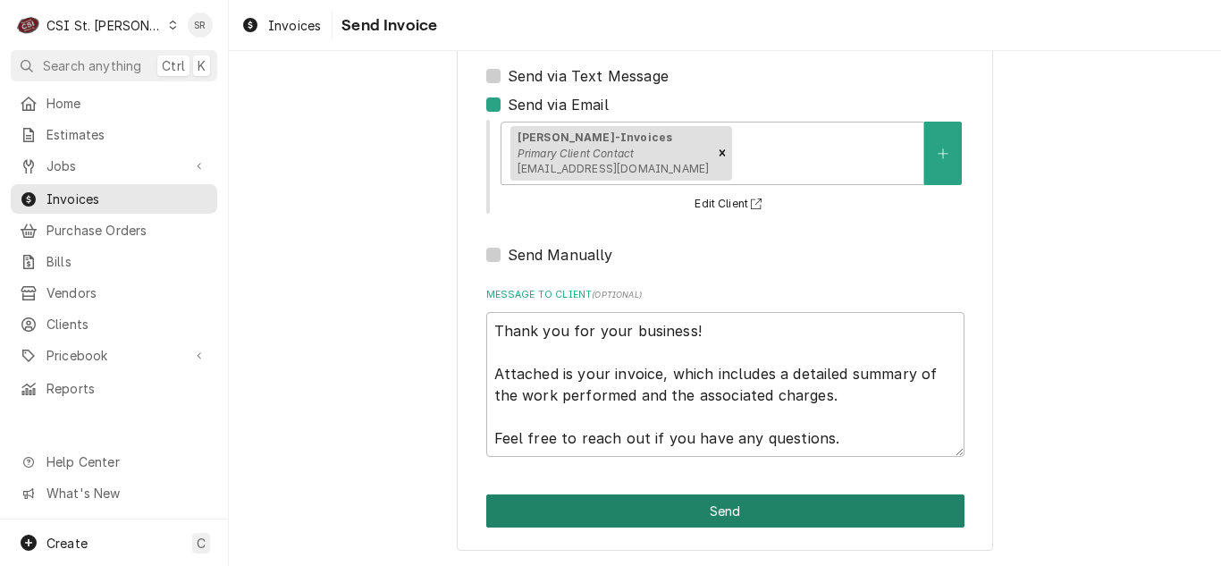
click at [712, 509] on button "Send" at bounding box center [725, 510] width 478 height 33
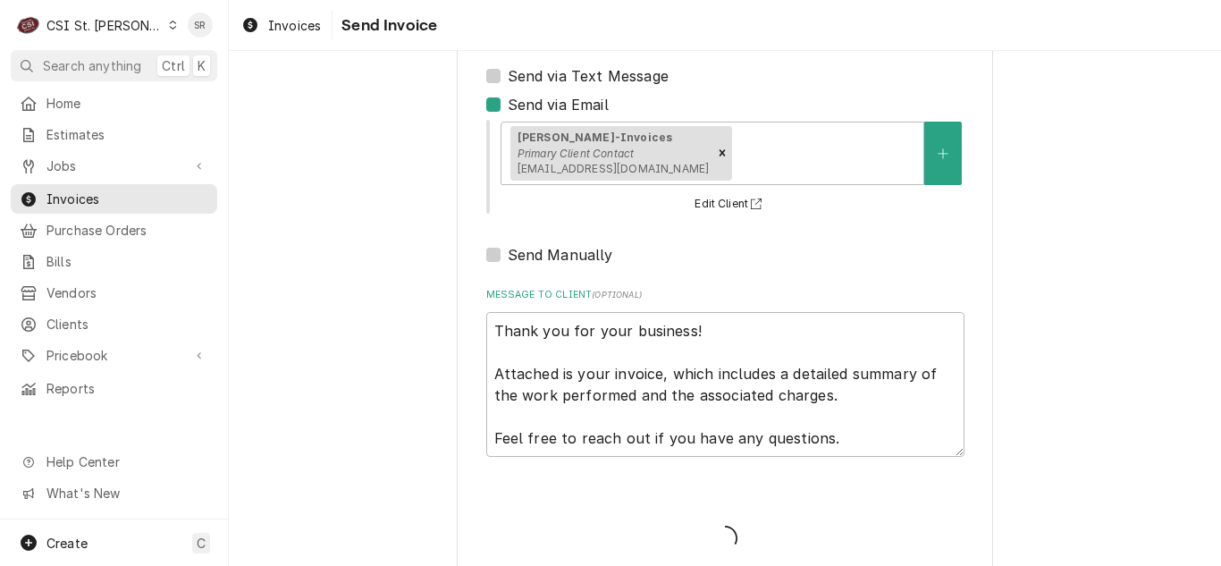
type textarea "x"
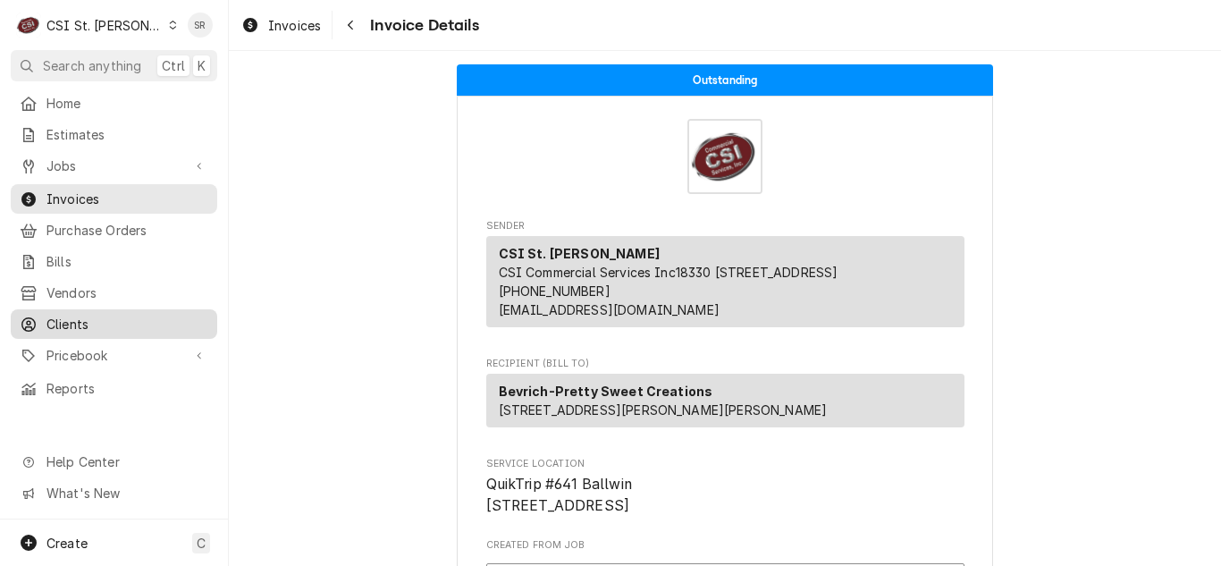
click at [108, 315] on span "Clients" at bounding box center [127, 324] width 162 height 19
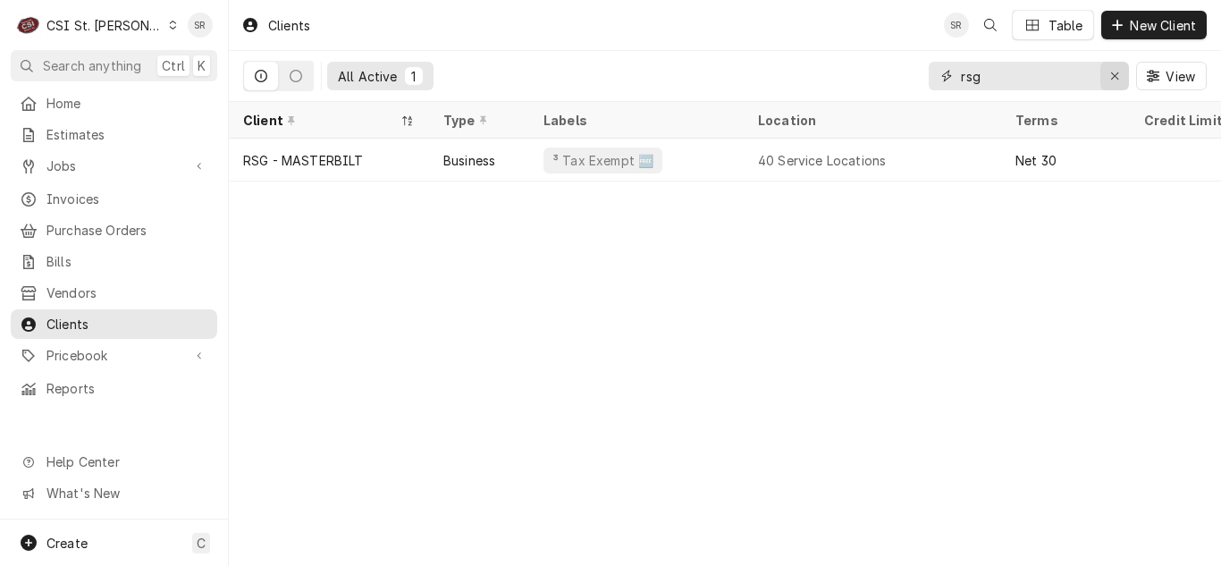
click at [1112, 73] on icon "Erase input" at bounding box center [1115, 76] width 10 height 13
click at [1010, 84] on input "Dynamic Content Wrapper" at bounding box center [1045, 76] width 168 height 29
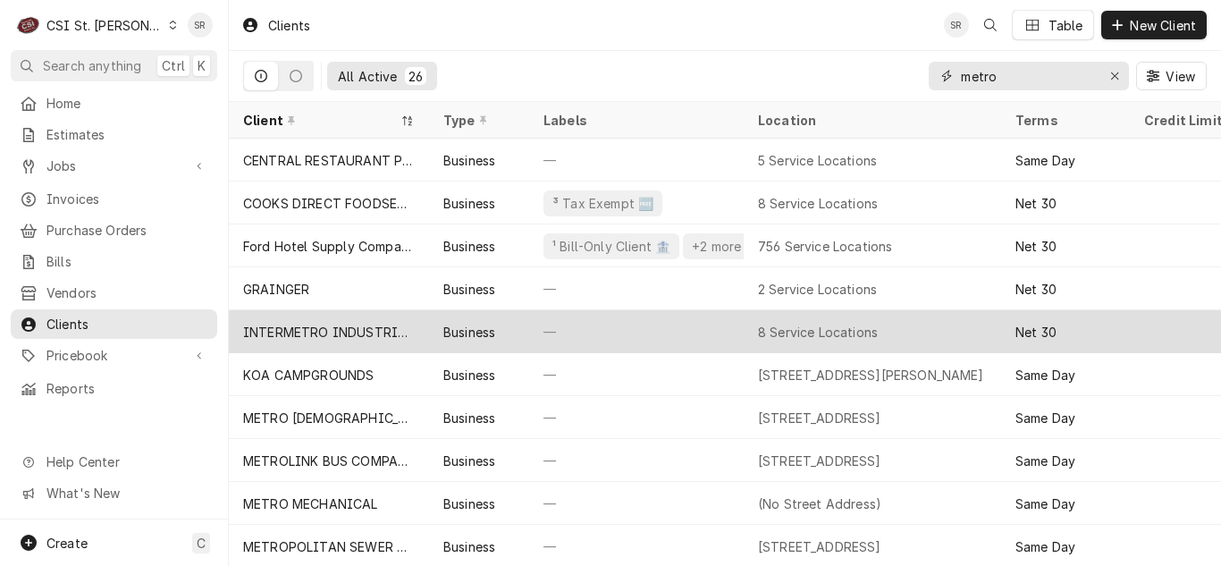
type input "metro"
click at [416, 331] on div "INTERMETRO INDUSTRIES CORP - KC" at bounding box center [329, 331] width 200 height 43
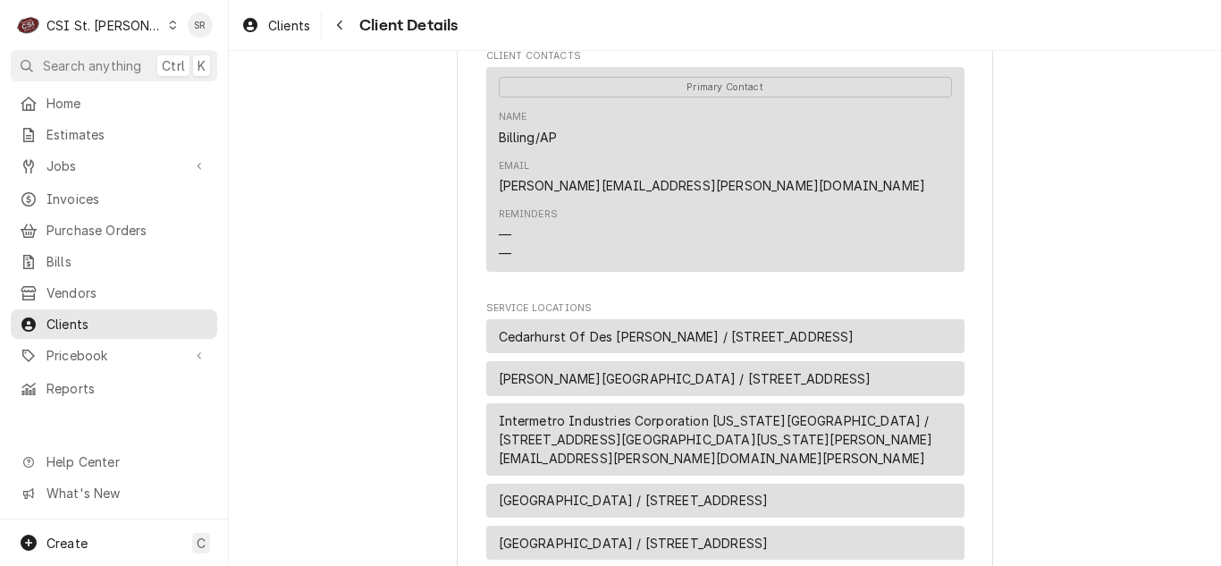
scroll to position [1163, 0]
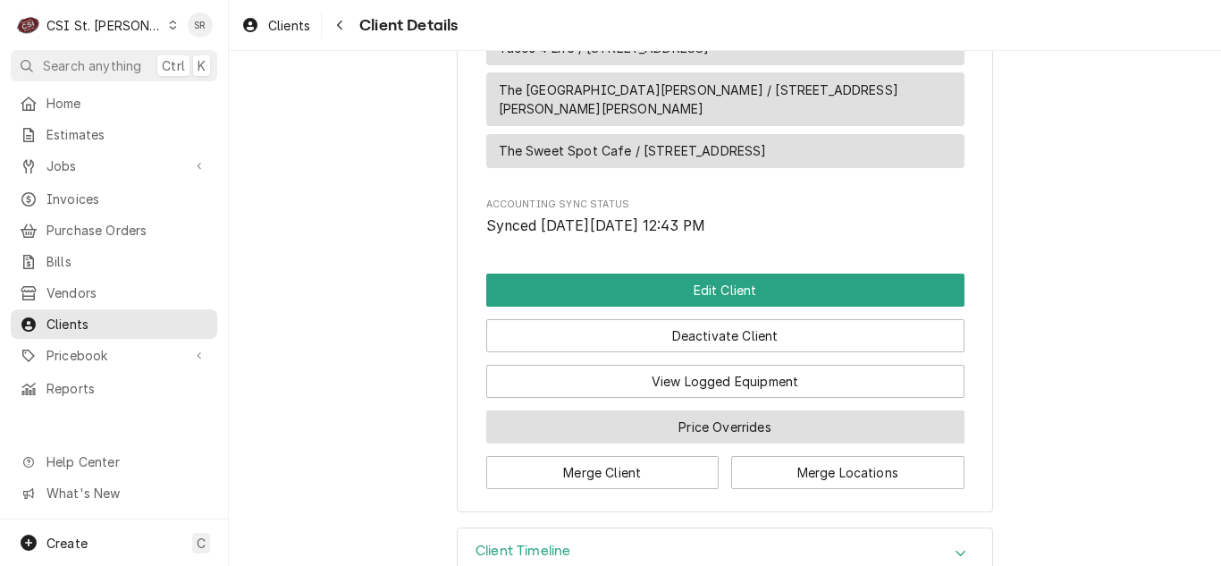
click at [688, 410] on button "Price Overrides" at bounding box center [725, 426] width 478 height 33
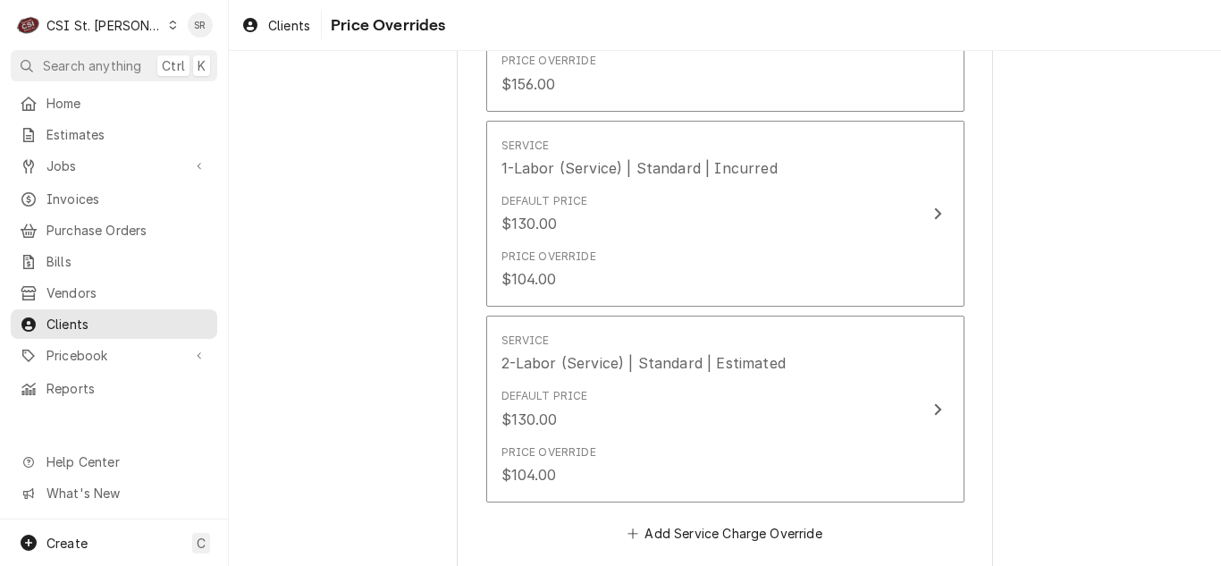
scroll to position [805, 0]
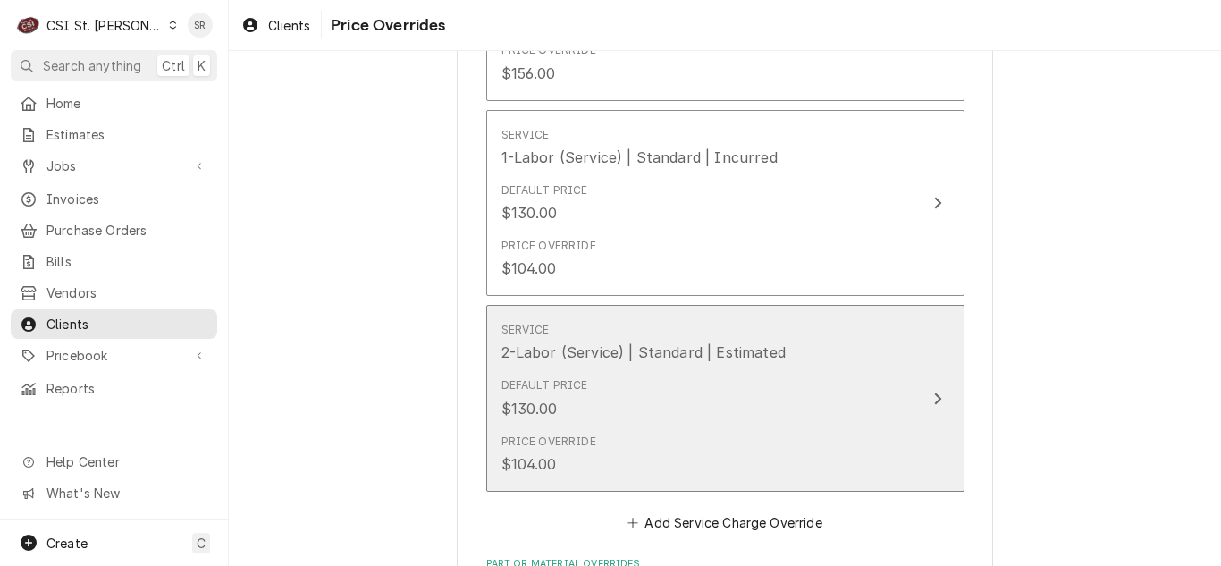
click at [833, 422] on div "Default Price $130.00" at bounding box center [706, 397] width 410 height 55
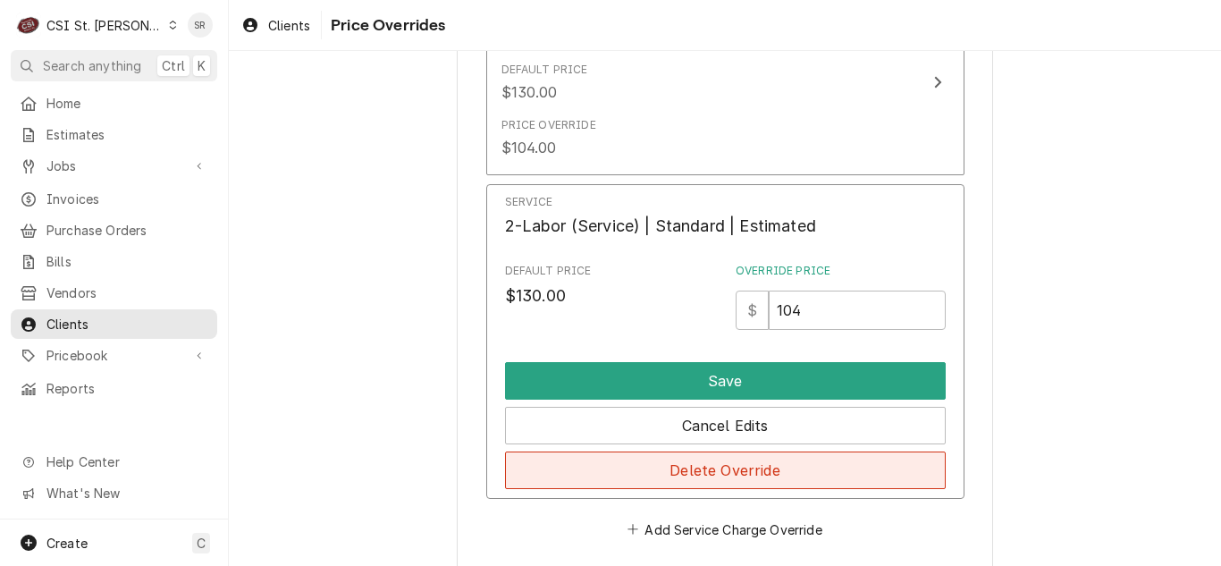
scroll to position [1073, 0]
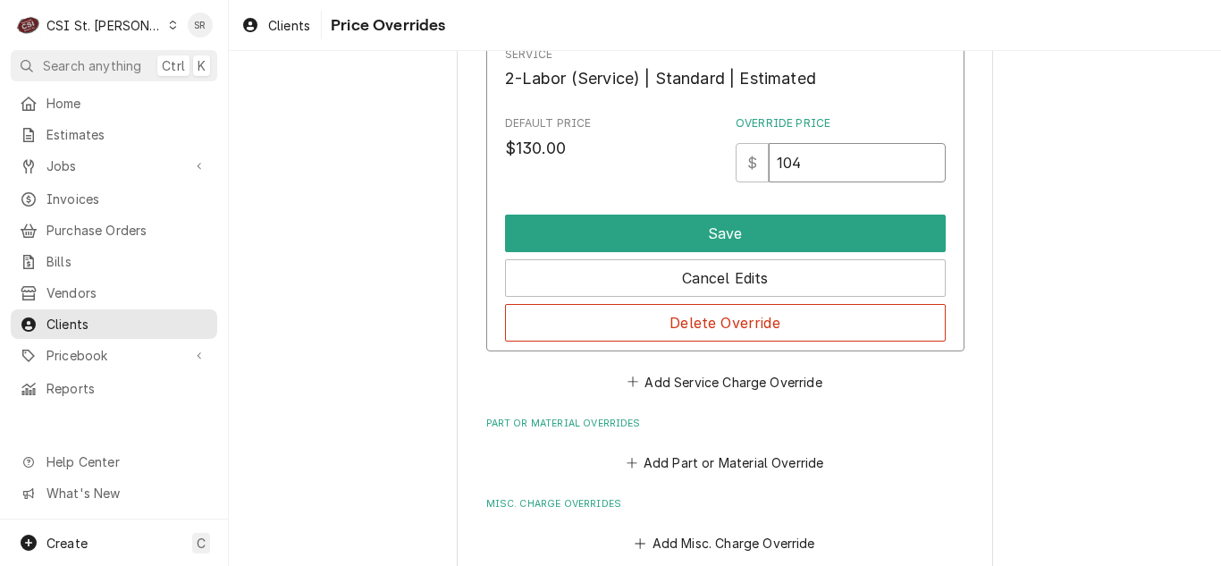
drag, startPoint x: 806, startPoint y: 164, endPoint x: 743, endPoint y: 153, distance: 64.5
click at [743, 153] on div "$ 104" at bounding box center [841, 162] width 210 height 39
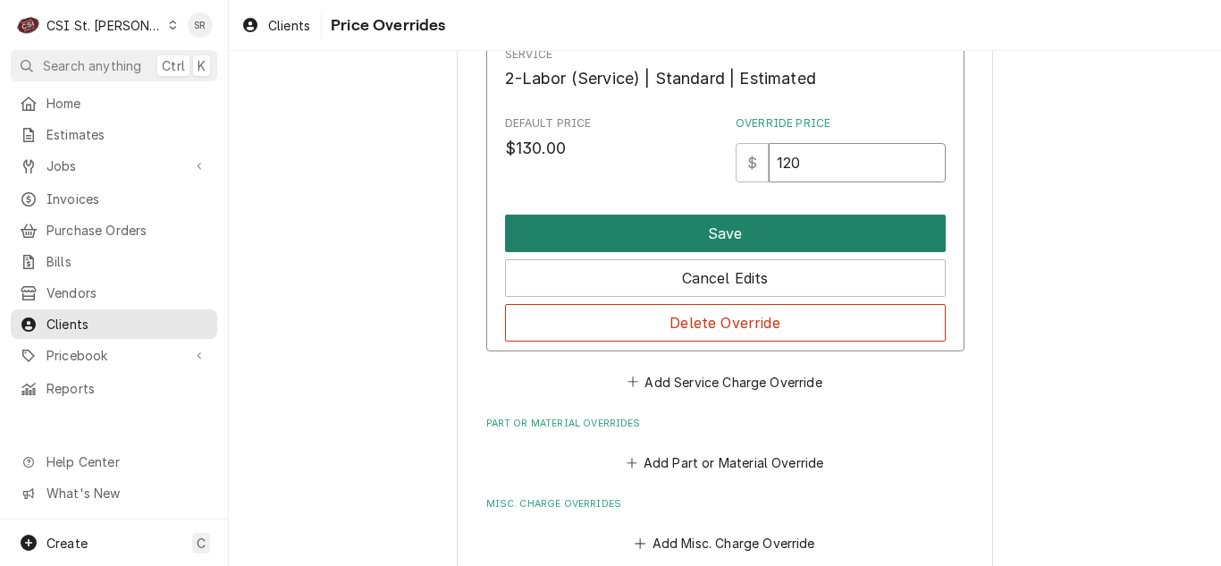
type input "120"
click at [739, 223] on button "Save" at bounding box center [725, 234] width 441 height 38
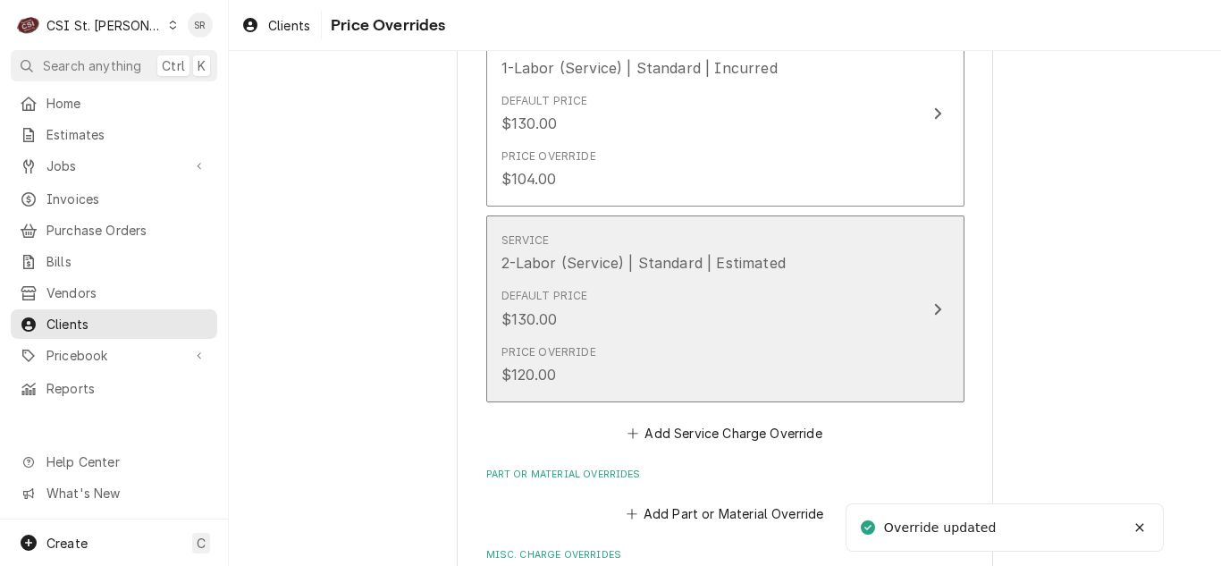
scroll to position [805, 0]
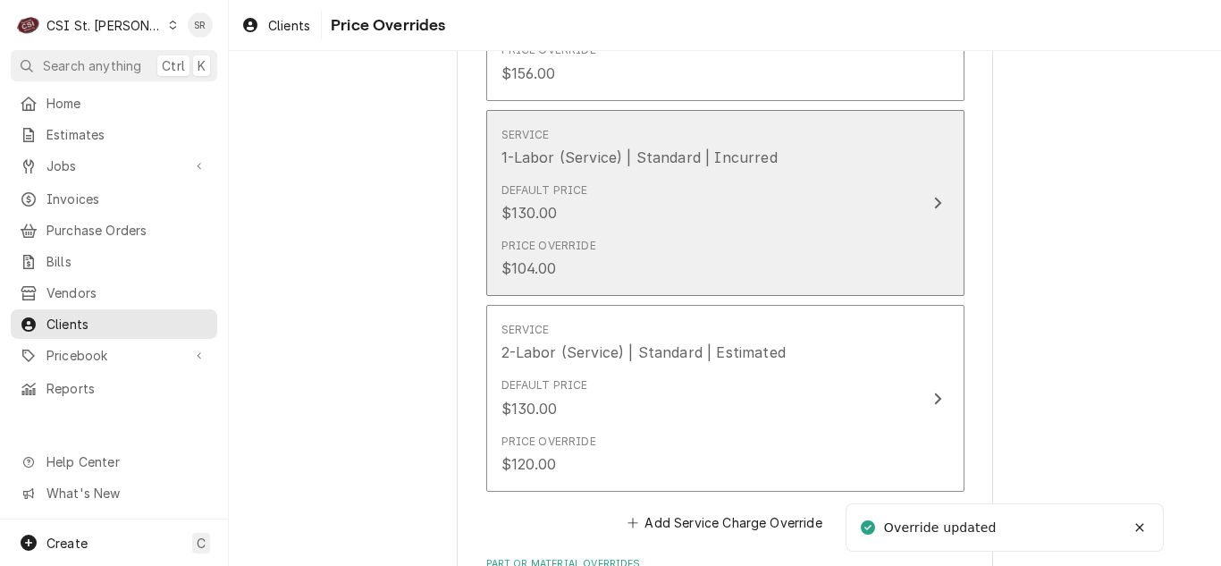
click at [769, 229] on div "Default Price $130.00" at bounding box center [706, 202] width 410 height 55
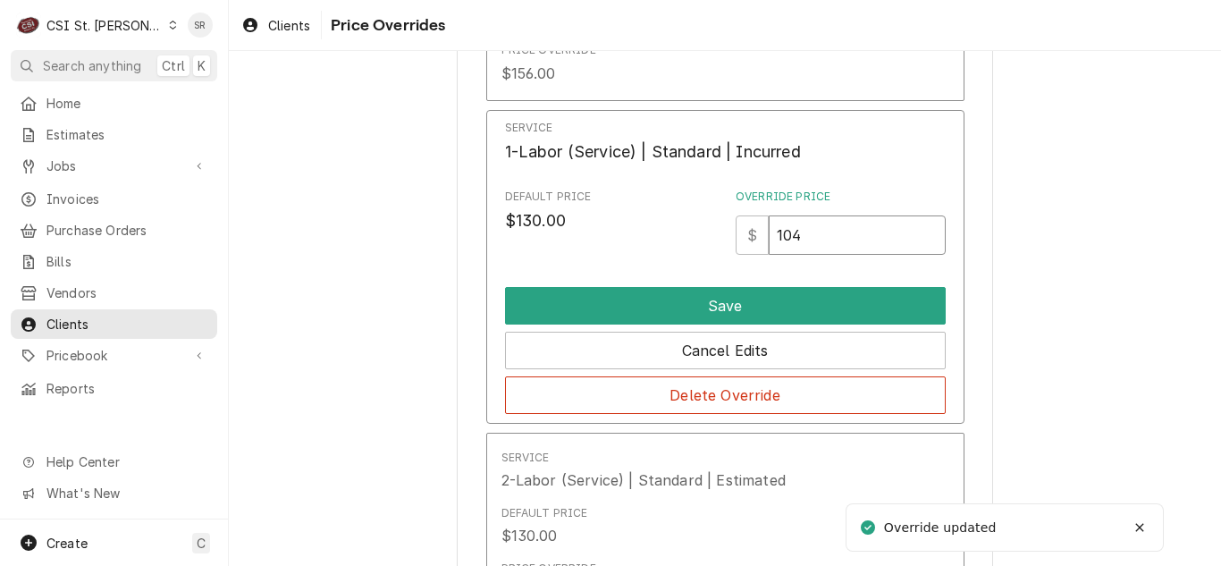
drag, startPoint x: 829, startPoint y: 249, endPoint x: 741, endPoint y: 231, distance: 89.4
click at [741, 231] on div "$ 104" at bounding box center [841, 234] width 210 height 39
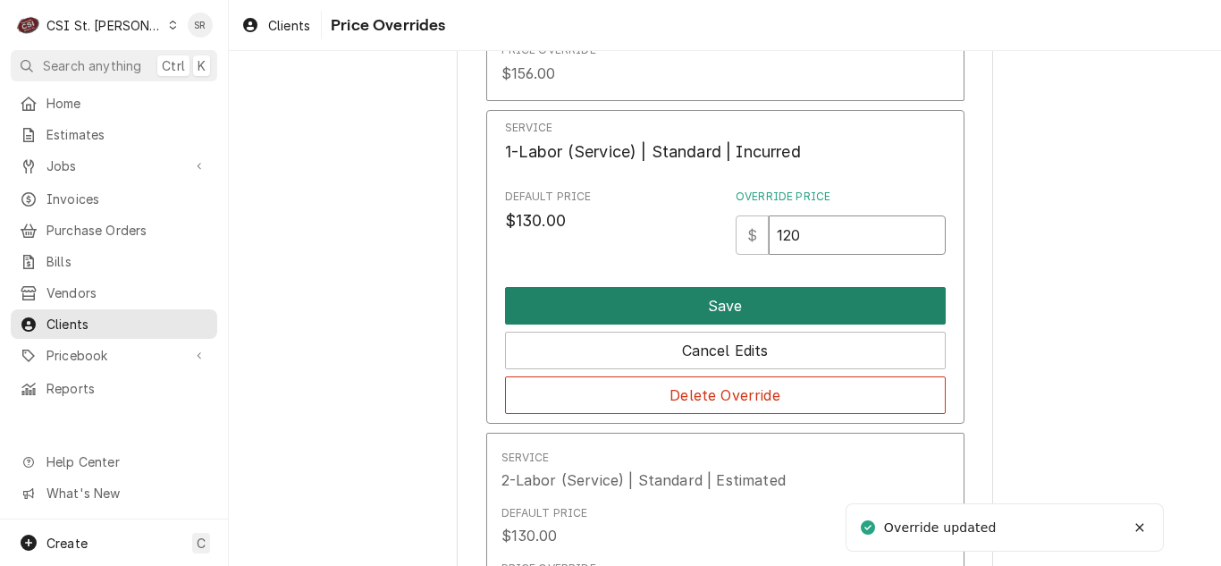
type input "120"
click at [741, 300] on button "Save" at bounding box center [725, 306] width 441 height 38
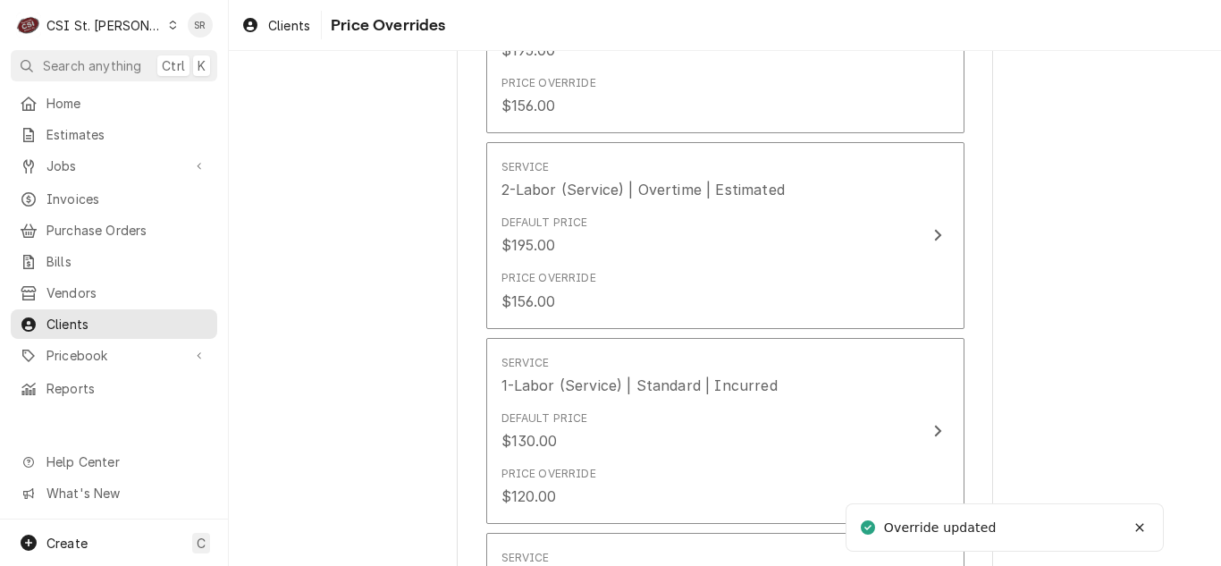
scroll to position [536, 0]
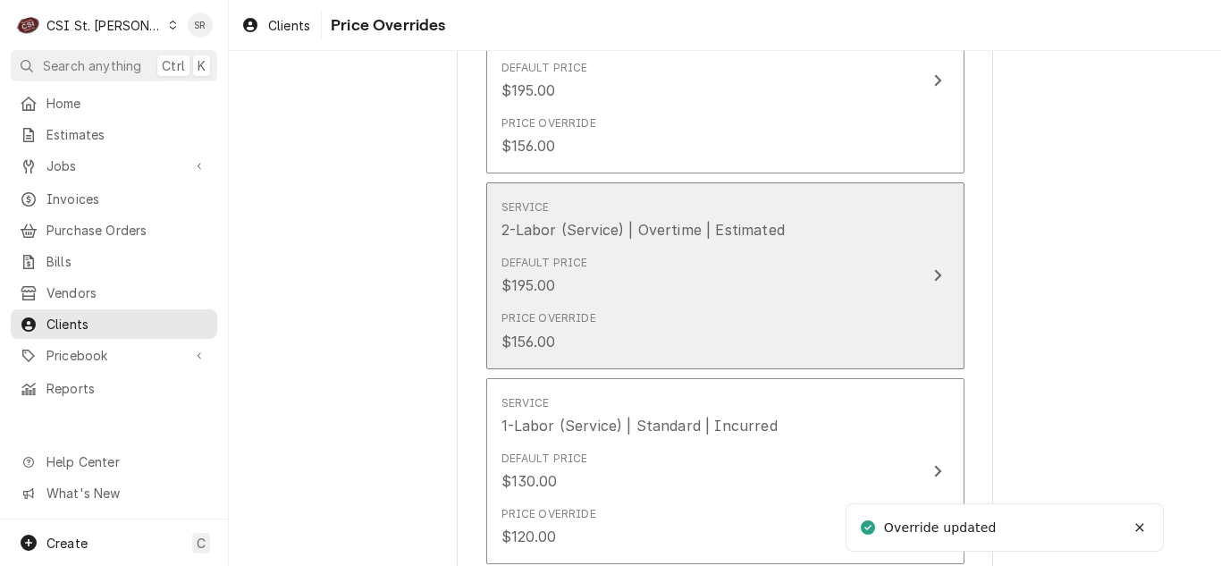
click at [685, 271] on div "Default Price $195.00" at bounding box center [706, 275] width 410 height 55
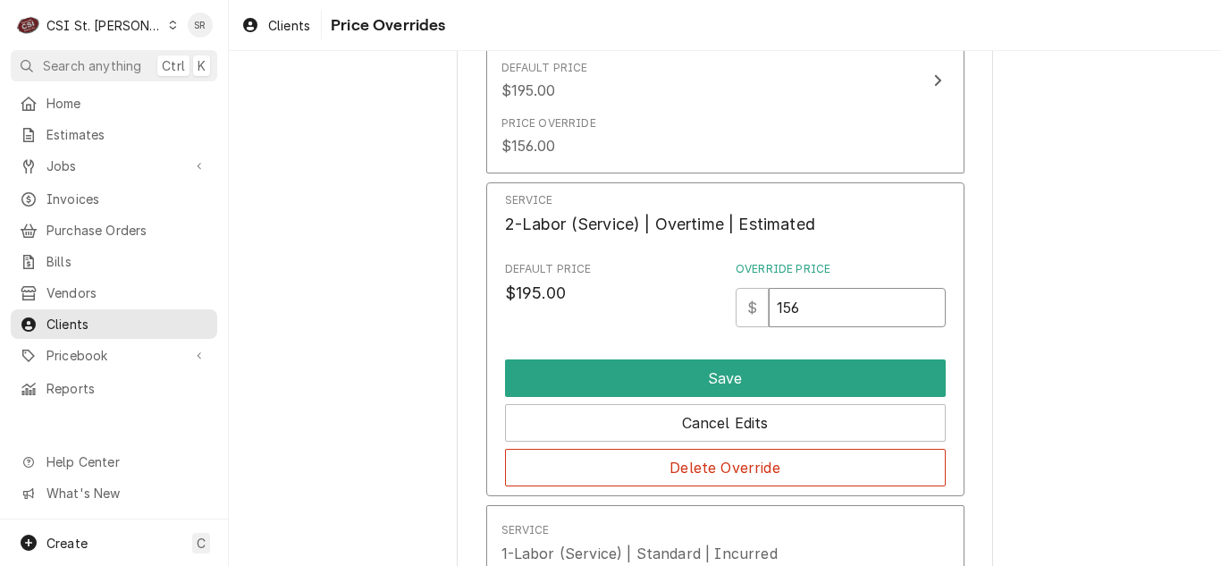
drag, startPoint x: 802, startPoint y: 308, endPoint x: 776, endPoint y: 306, distance: 26.0
click at [776, 306] on input "156" at bounding box center [857, 307] width 176 height 39
type input "1"
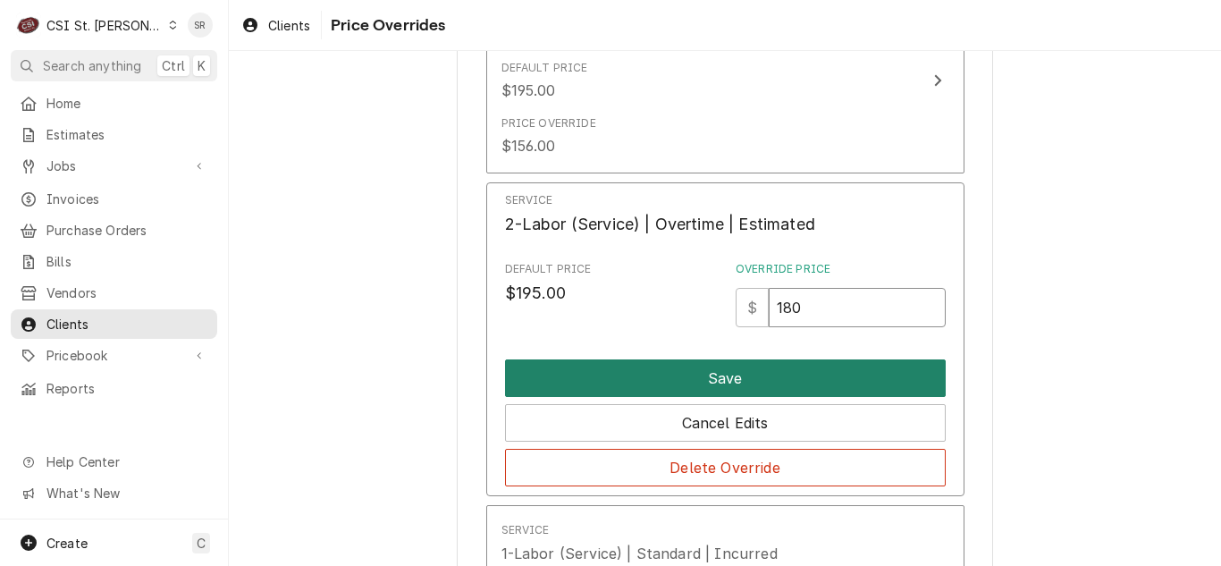
type input "180"
click at [748, 380] on button "Save" at bounding box center [725, 378] width 441 height 38
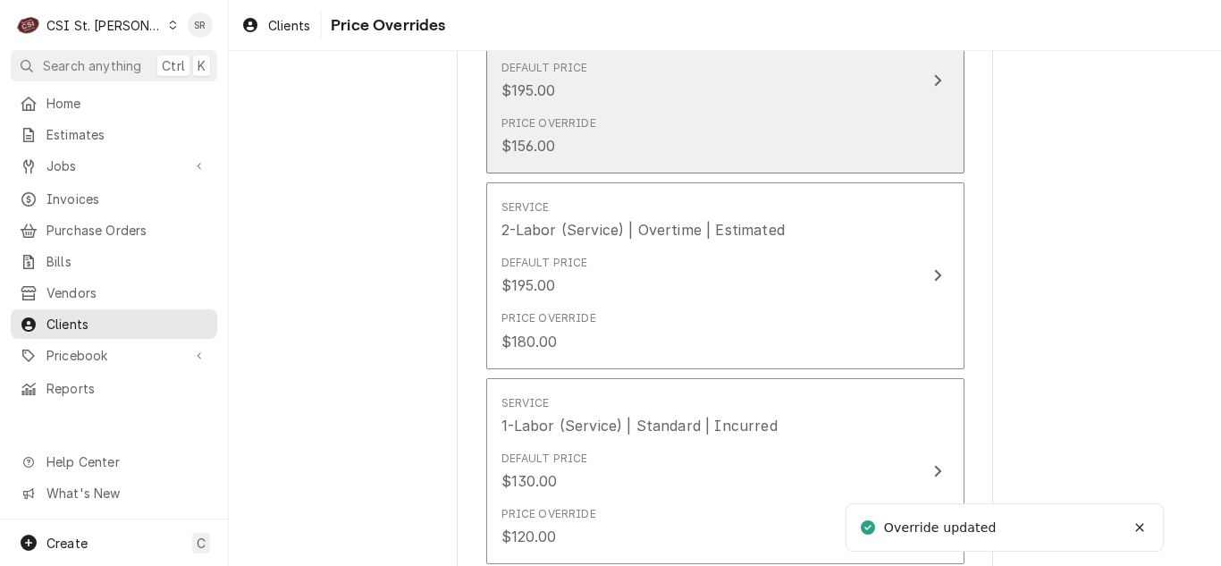
click at [744, 155] on div "Price Override $156.00" at bounding box center [706, 135] width 410 height 55
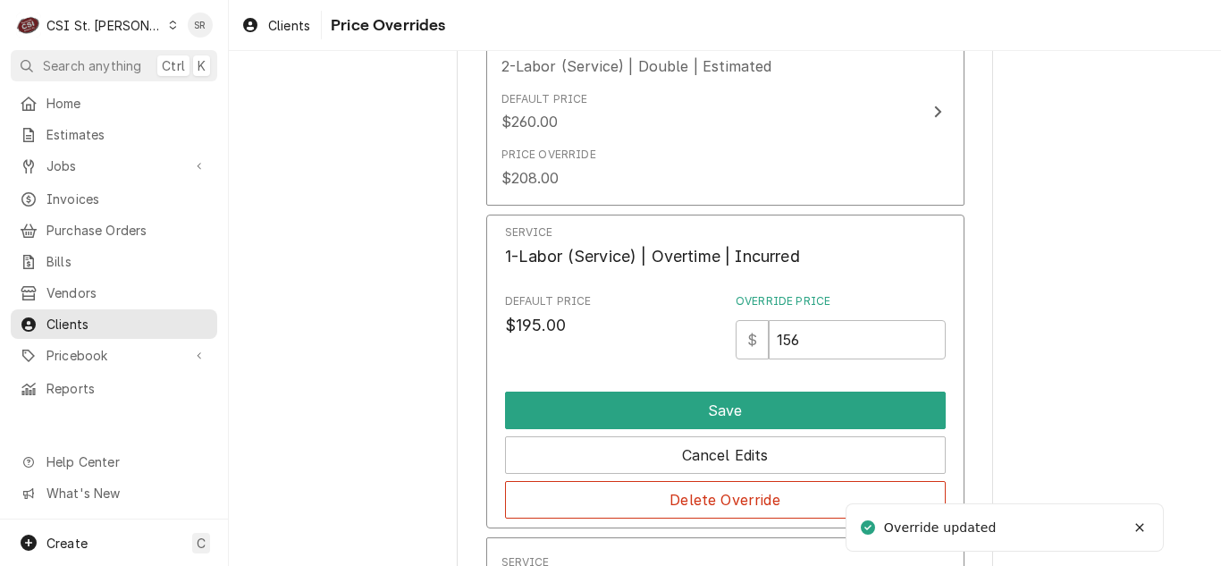
scroll to position [307, 0]
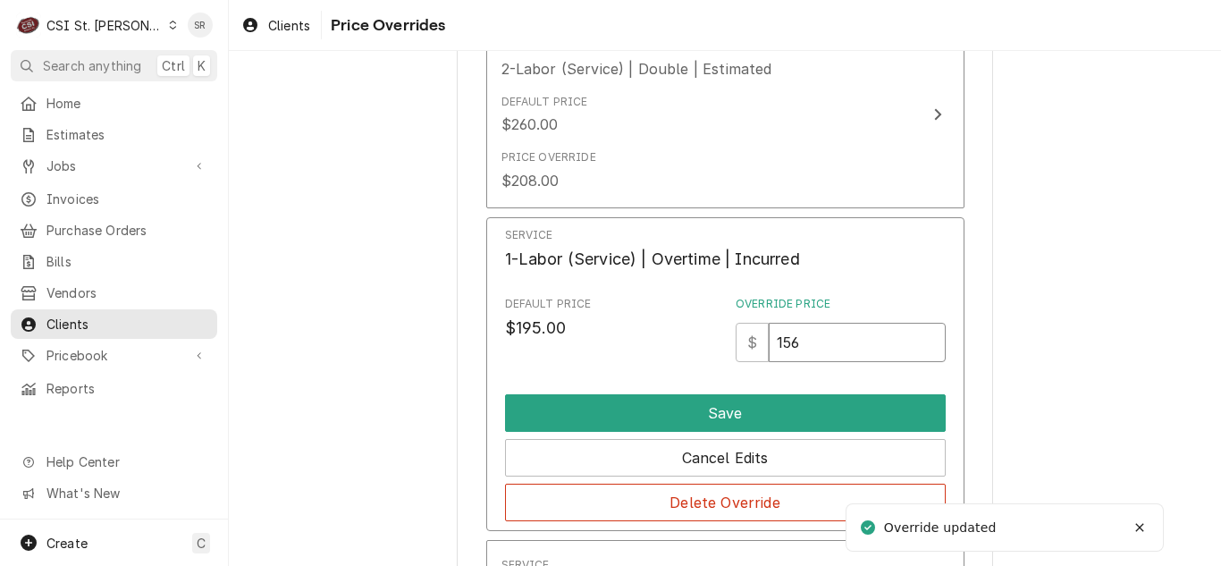
drag, startPoint x: 813, startPoint y: 330, endPoint x: 732, endPoint y: 330, distance: 80.5
click at [736, 330] on div "$ 156" at bounding box center [841, 342] width 210 height 39
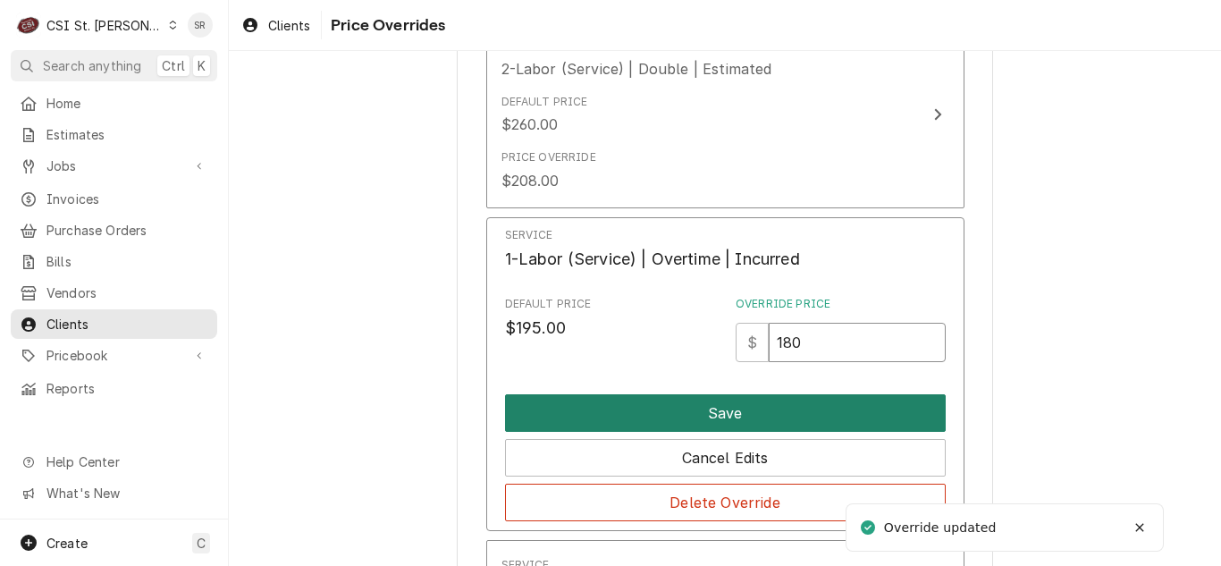
type input "180"
click at [739, 402] on button "Save" at bounding box center [725, 413] width 441 height 38
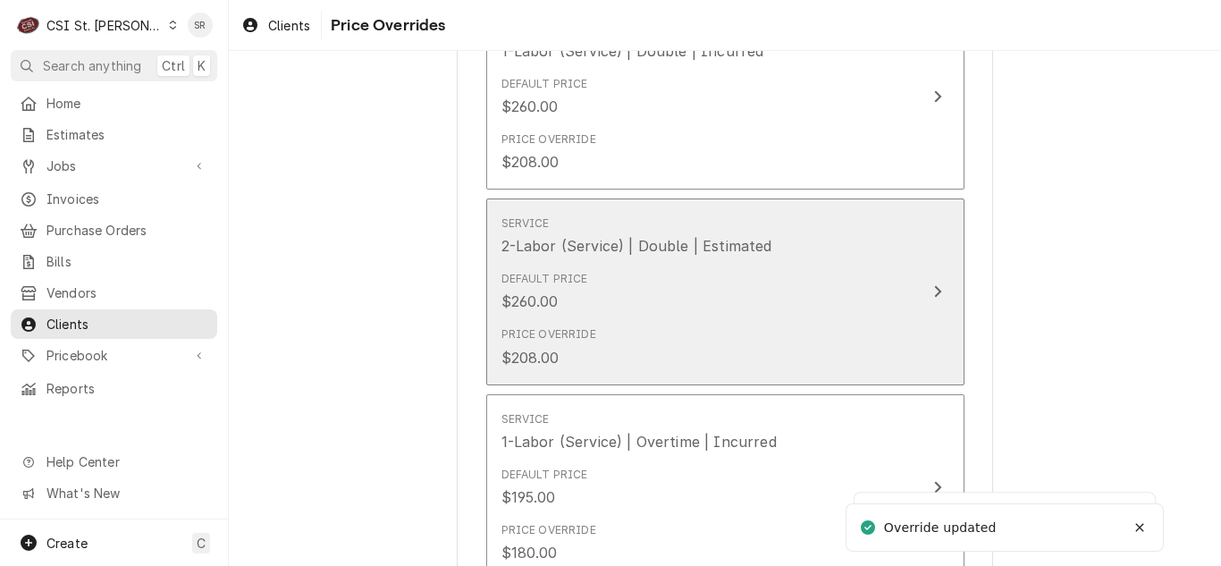
scroll to position [128, 0]
click at [686, 280] on div "Default Price $260.00" at bounding box center [706, 292] width 410 height 55
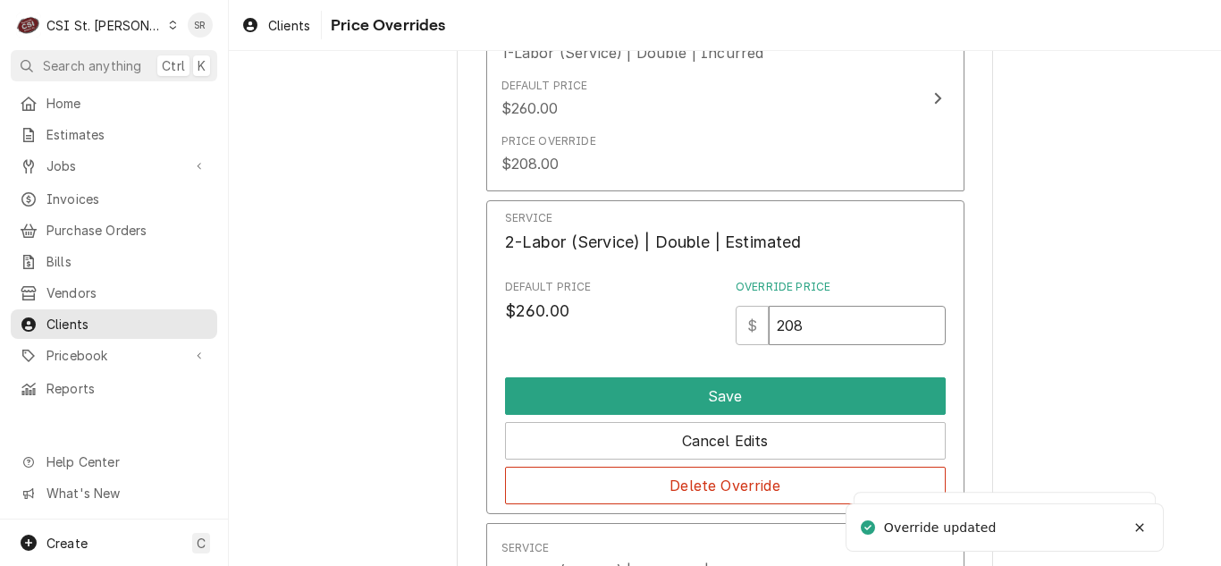
drag, startPoint x: 809, startPoint y: 330, endPoint x: 771, endPoint y: 327, distance: 37.6
click at [771, 327] on input "208" at bounding box center [857, 325] width 176 height 39
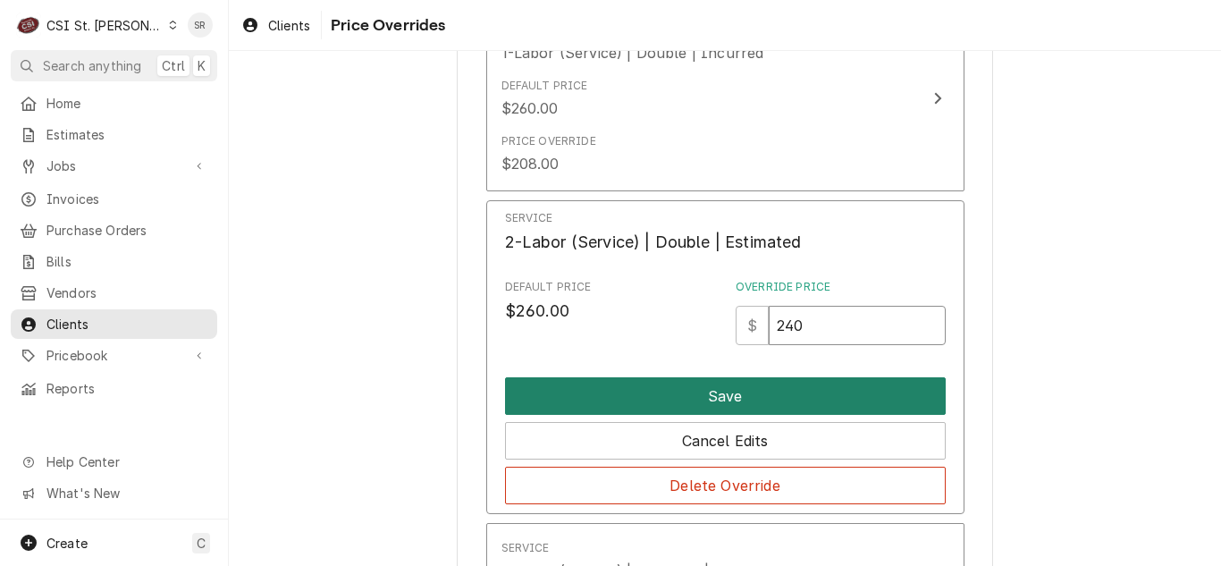
type input "240"
click at [774, 407] on button "Save" at bounding box center [725, 396] width 441 height 38
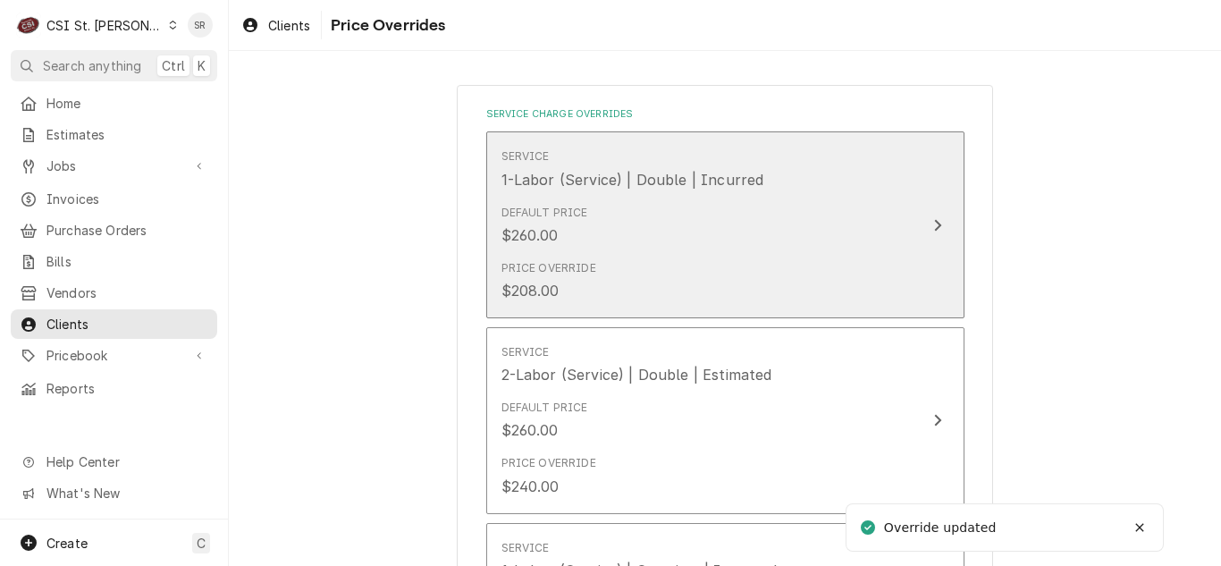
scroll to position [0, 0]
click at [714, 243] on div "Default Price $260.00" at bounding box center [706, 225] width 410 height 55
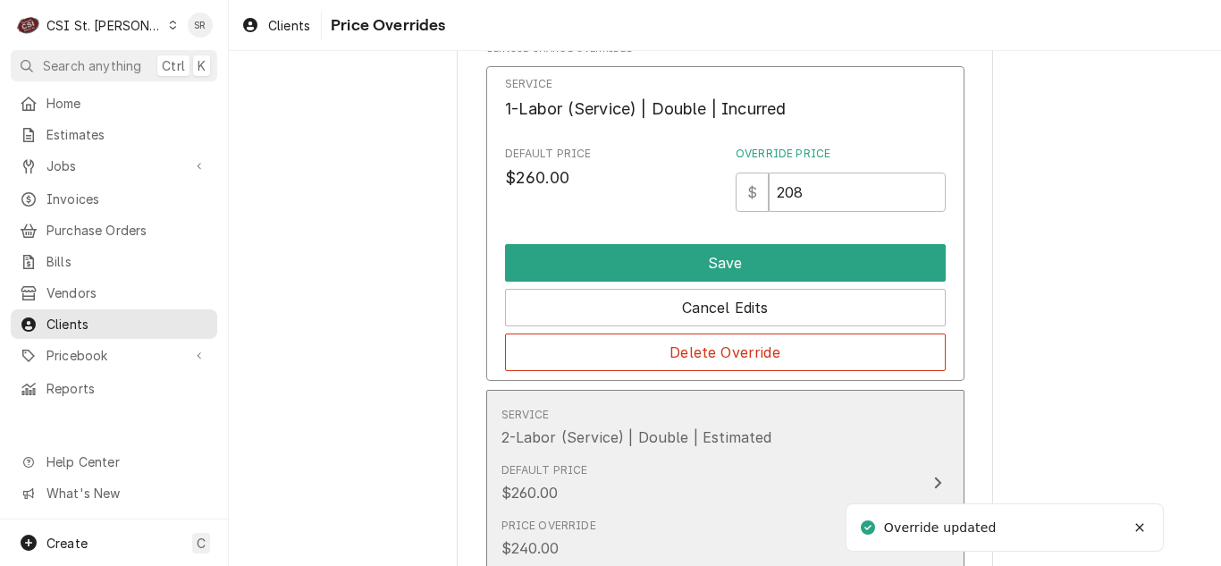
scroll to position [179, 0]
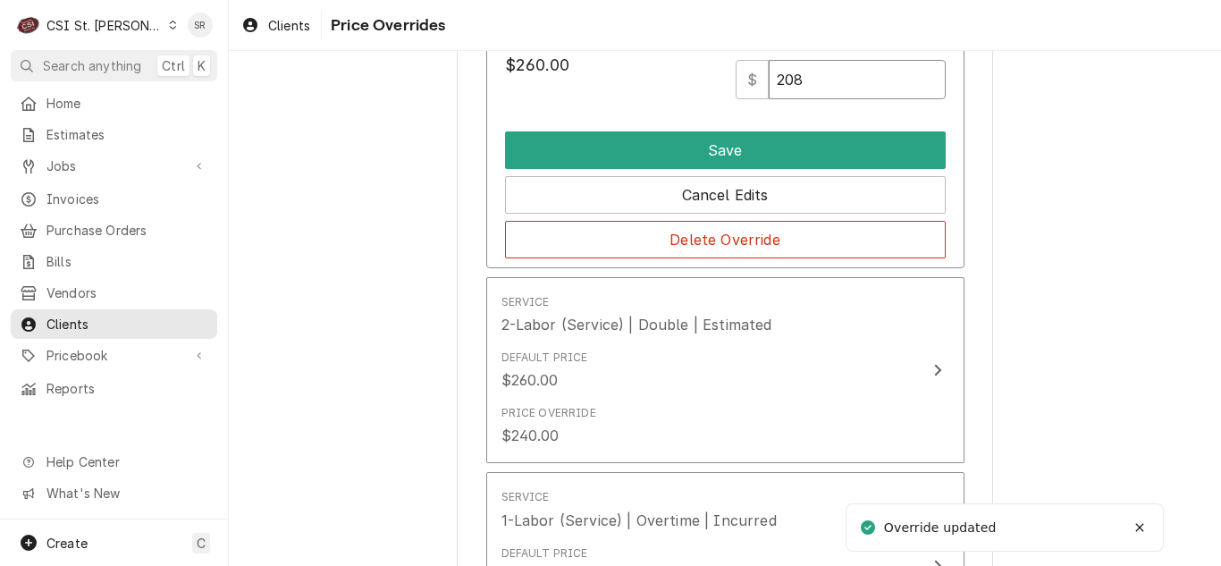
drag, startPoint x: 771, startPoint y: 81, endPoint x: 729, endPoint y: 72, distance: 43.1
click at [736, 72] on div "$ 208" at bounding box center [841, 79] width 210 height 39
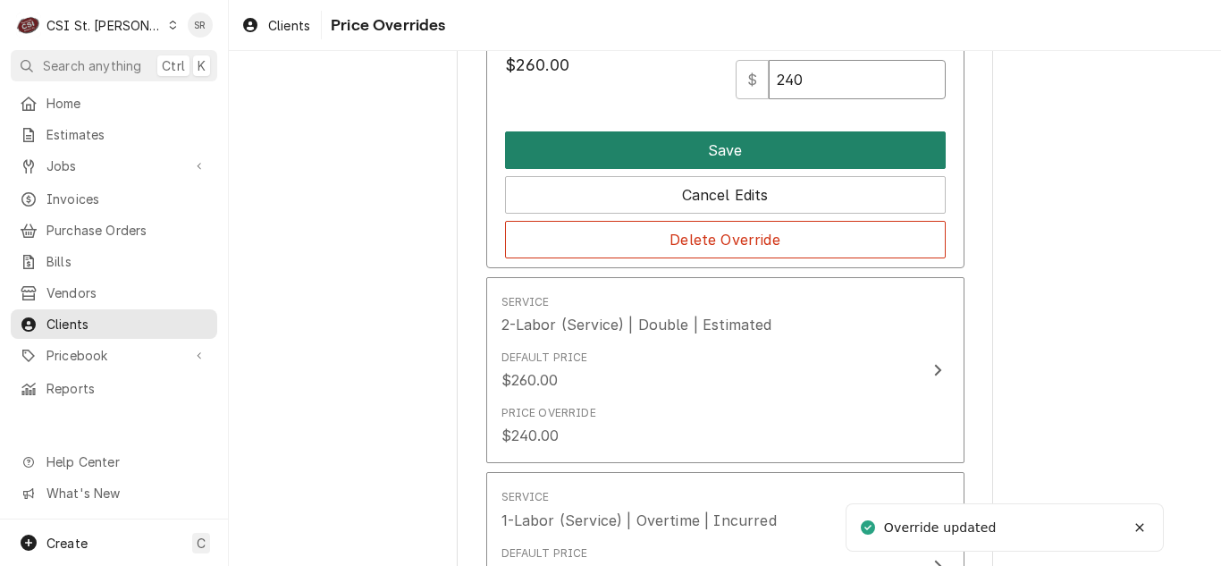
type input "240"
click at [738, 149] on button "Save" at bounding box center [725, 150] width 441 height 38
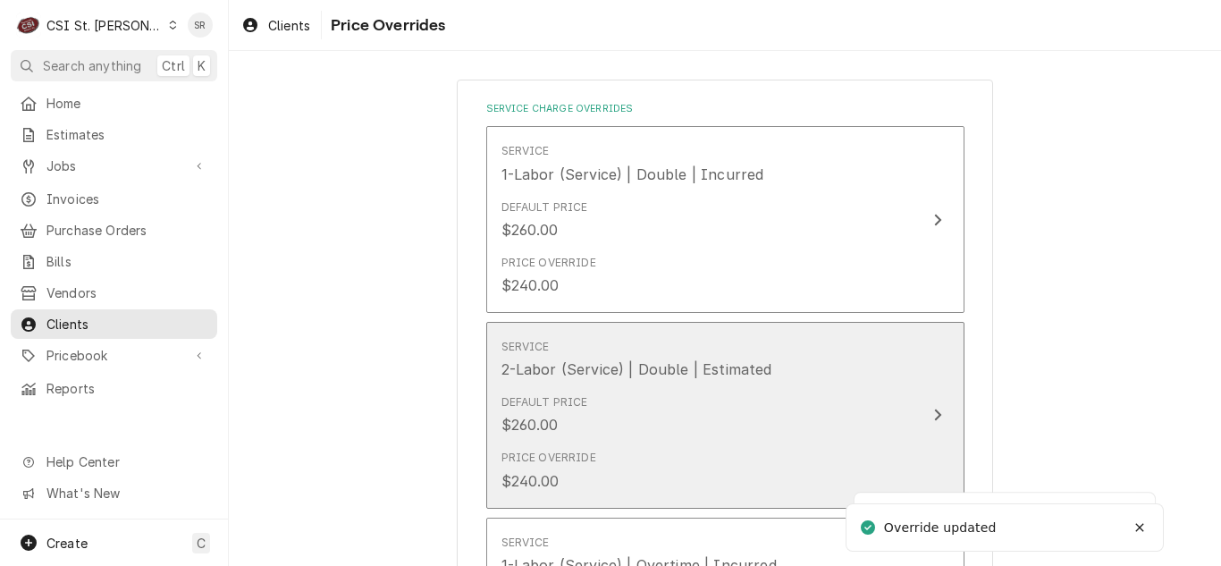
scroll to position [0, 0]
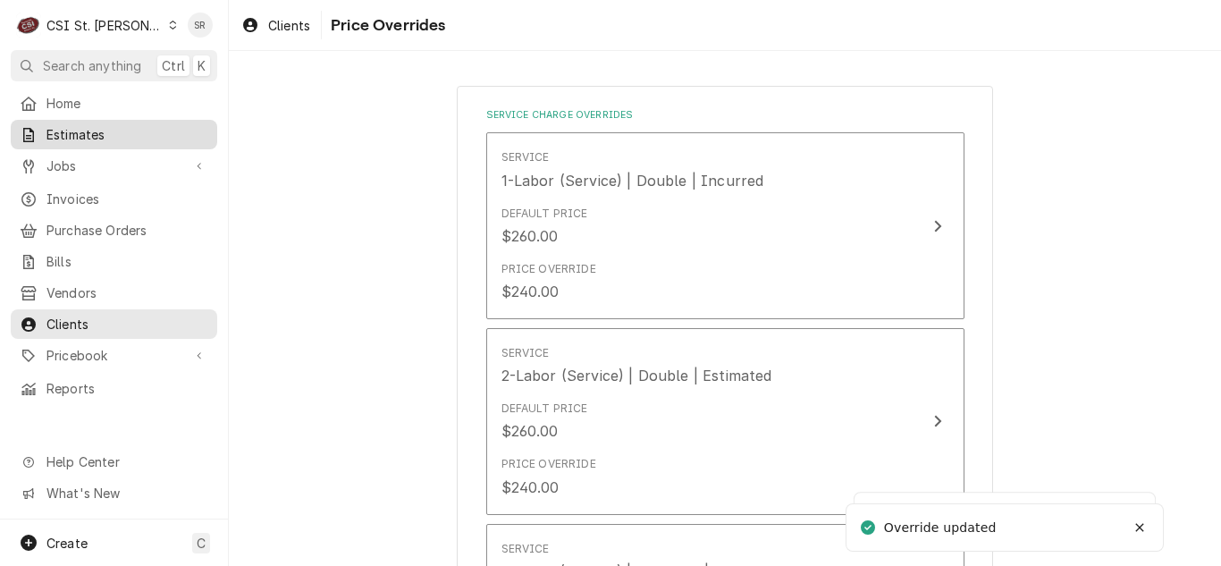
click at [82, 125] on span "Estimates" at bounding box center [127, 134] width 162 height 19
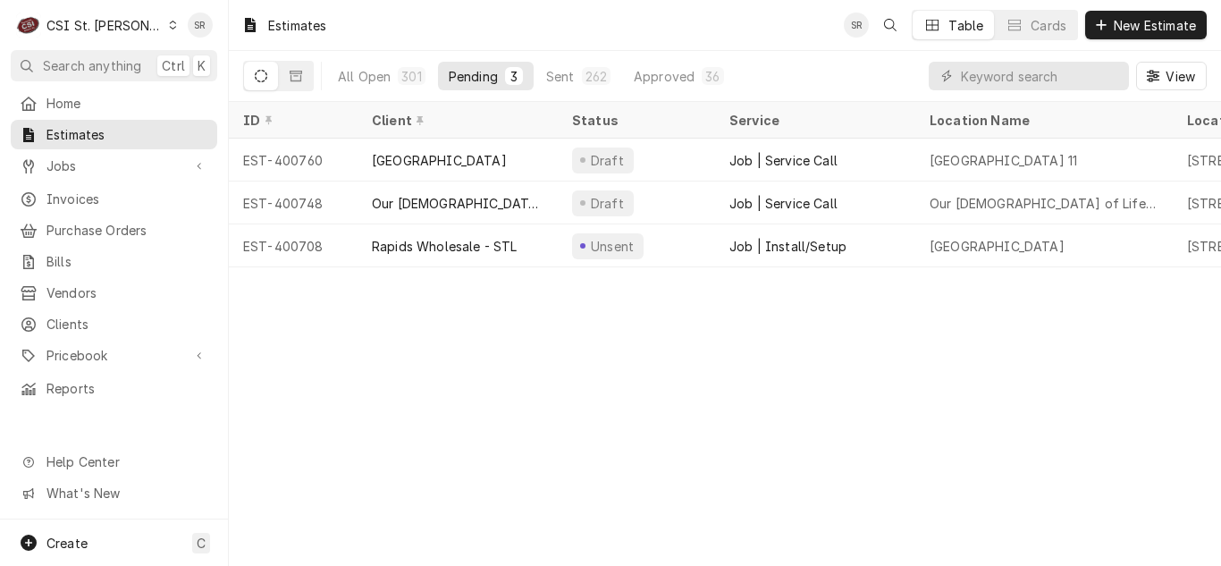
click at [80, 21] on div "CSI St. [PERSON_NAME]" at bounding box center [104, 25] width 116 height 19
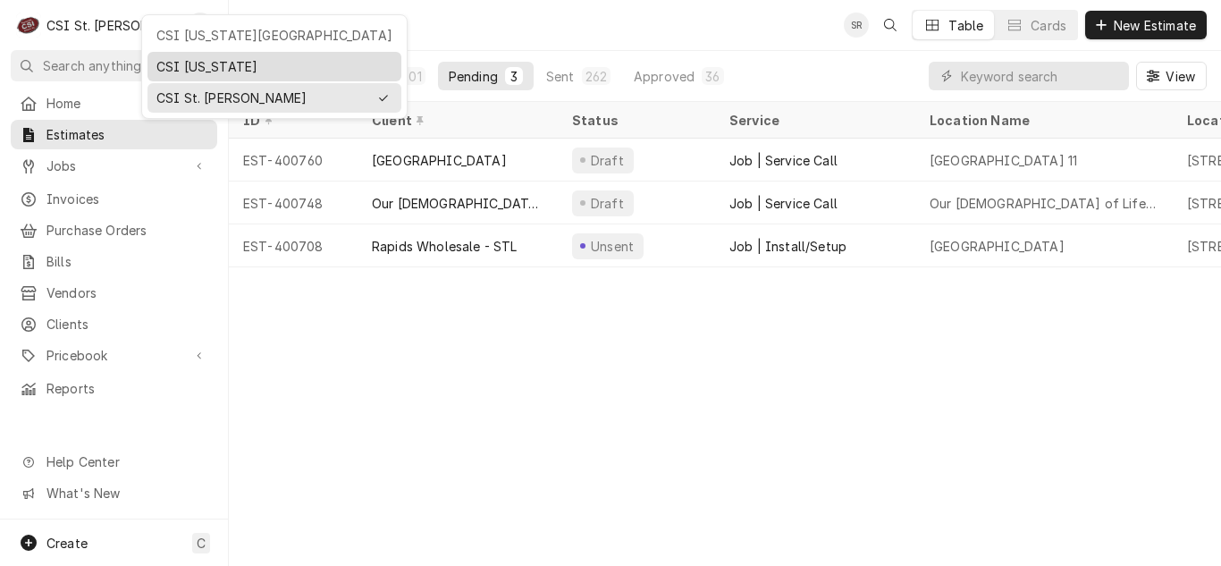
click at [207, 64] on div "CSI [US_STATE]" at bounding box center [274, 66] width 236 height 19
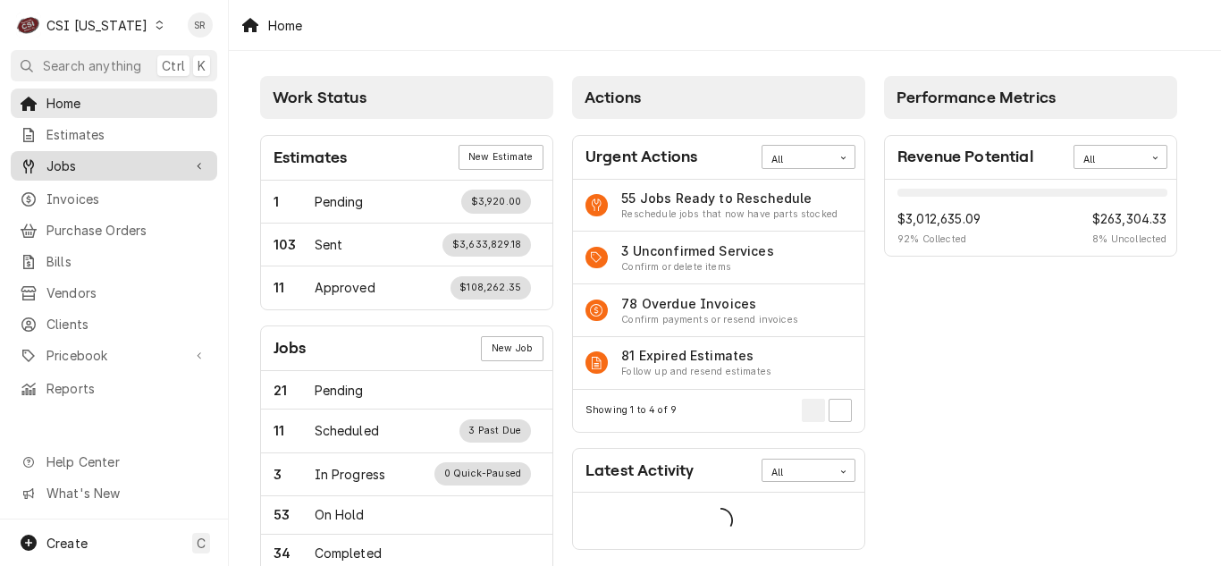
click at [95, 164] on span "Jobs" at bounding box center [113, 165] width 135 height 19
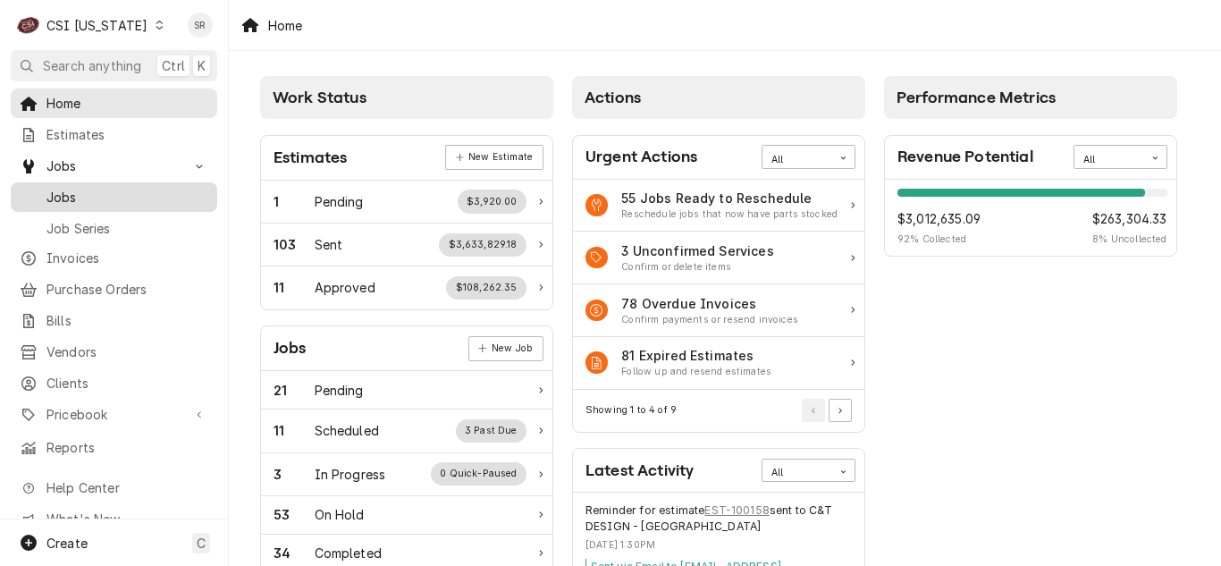
click at [84, 190] on span "Jobs" at bounding box center [127, 197] width 162 height 19
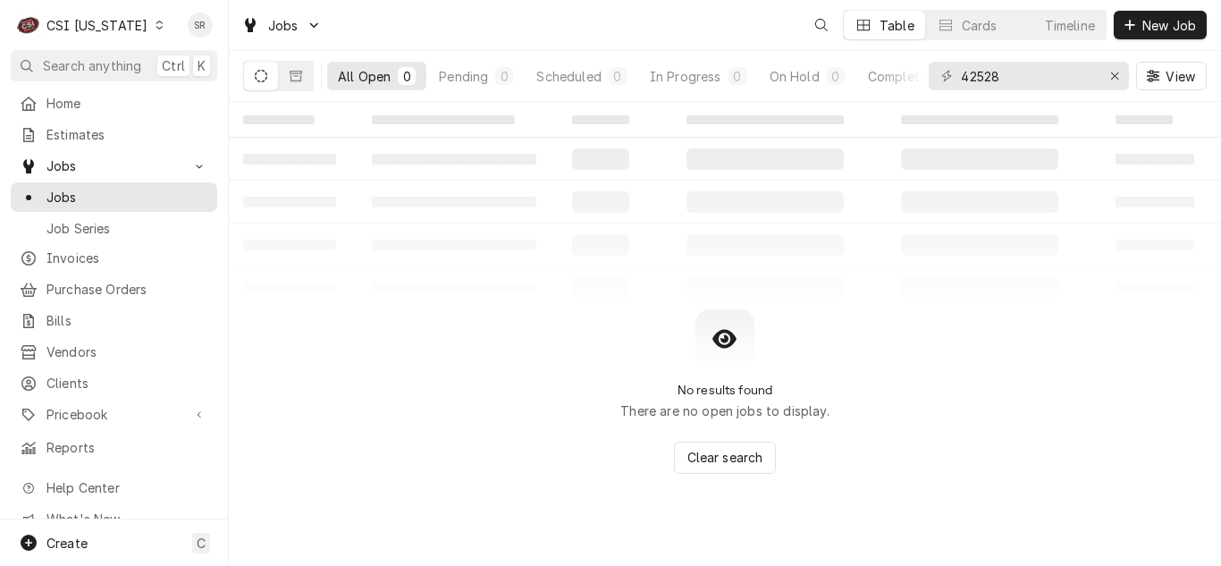
drag, startPoint x: 1146, startPoint y: 23, endPoint x: 1135, endPoint y: 51, distance: 29.7
click at [1146, 22] on span "New Job" at bounding box center [1169, 25] width 61 height 19
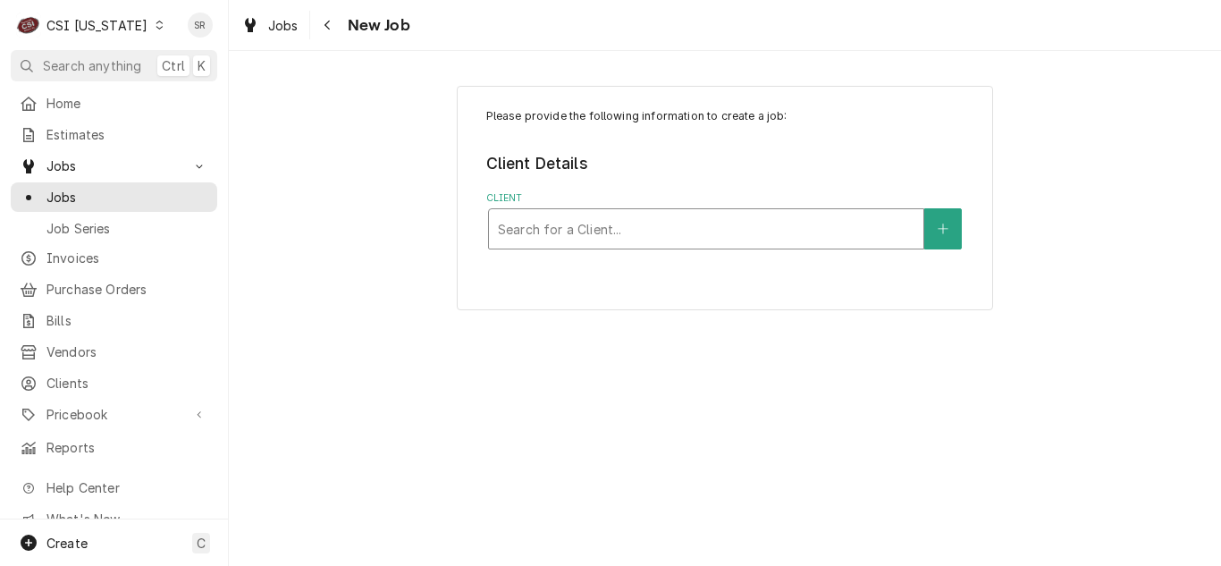
click at [648, 243] on div "Client" at bounding box center [706, 229] width 417 height 32
type input "4229 town"
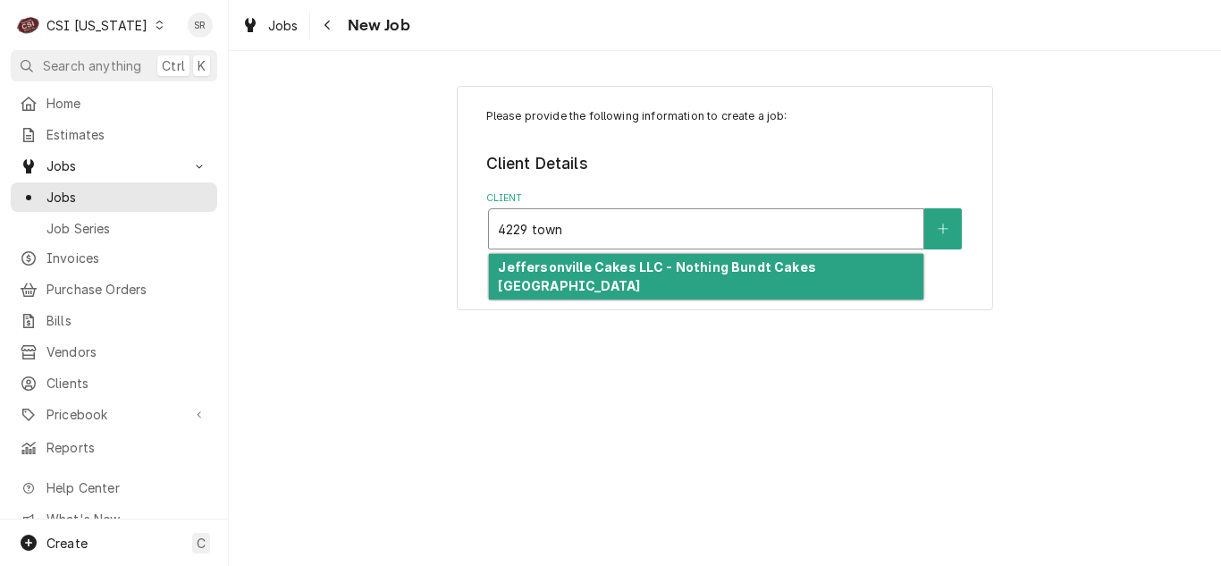
click at [651, 267] on strong "Jeffersonville Cakes LLC - Nothing Bundt Cakes [GEOGRAPHIC_DATA]" at bounding box center [656, 276] width 317 height 34
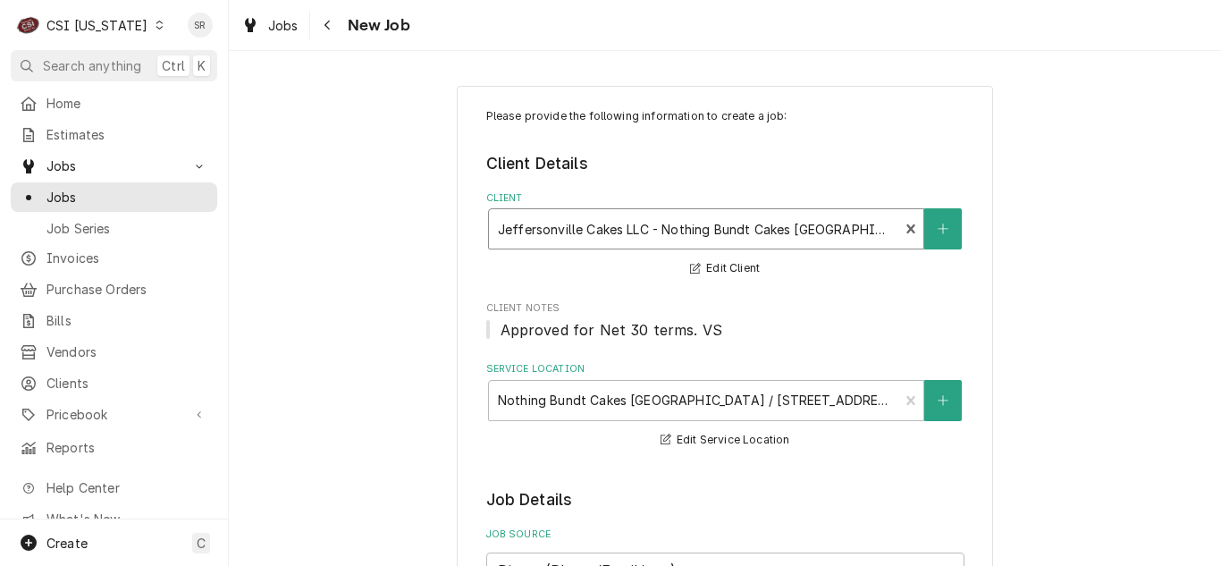
scroll to position [358, 0]
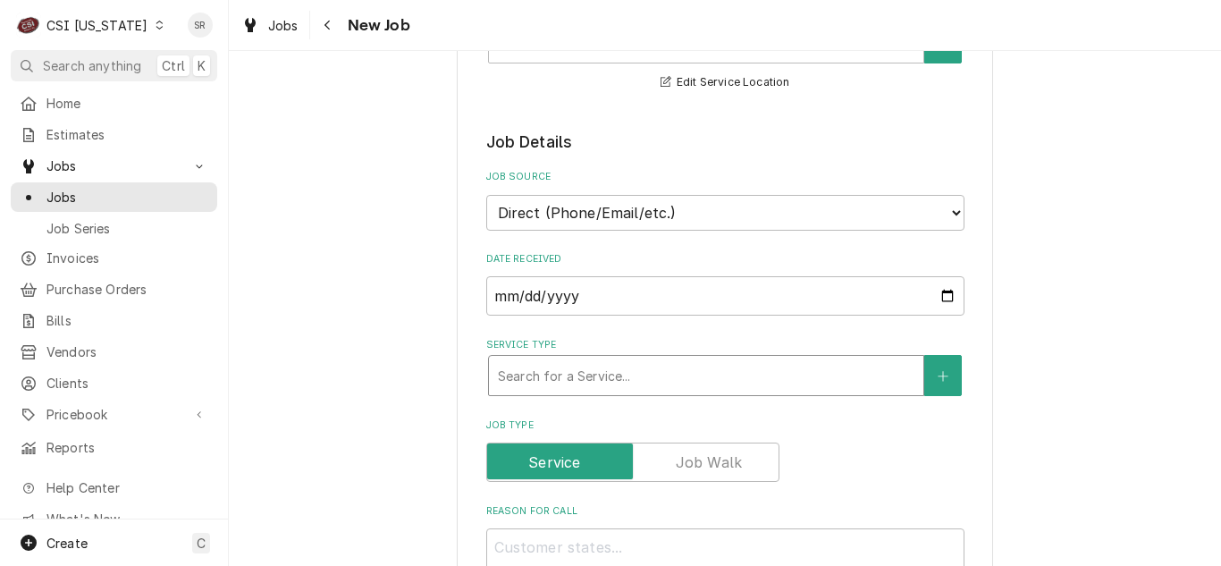
click at [567, 377] on div "Service Type" at bounding box center [706, 375] width 417 height 32
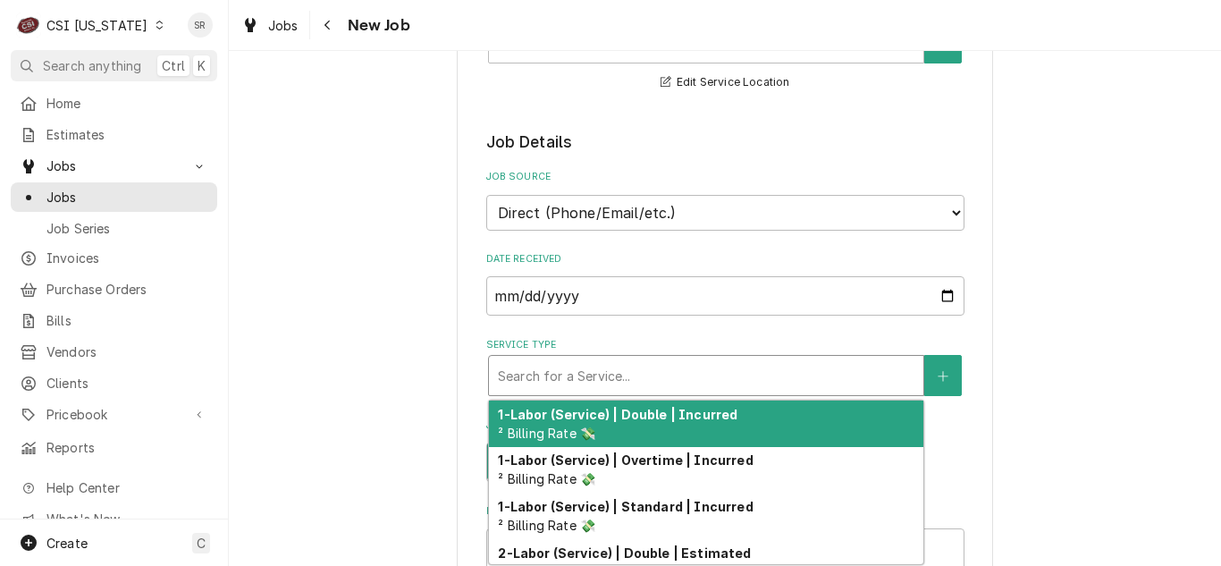
type textarea "x"
type input "c"
type textarea "x"
type input "co"
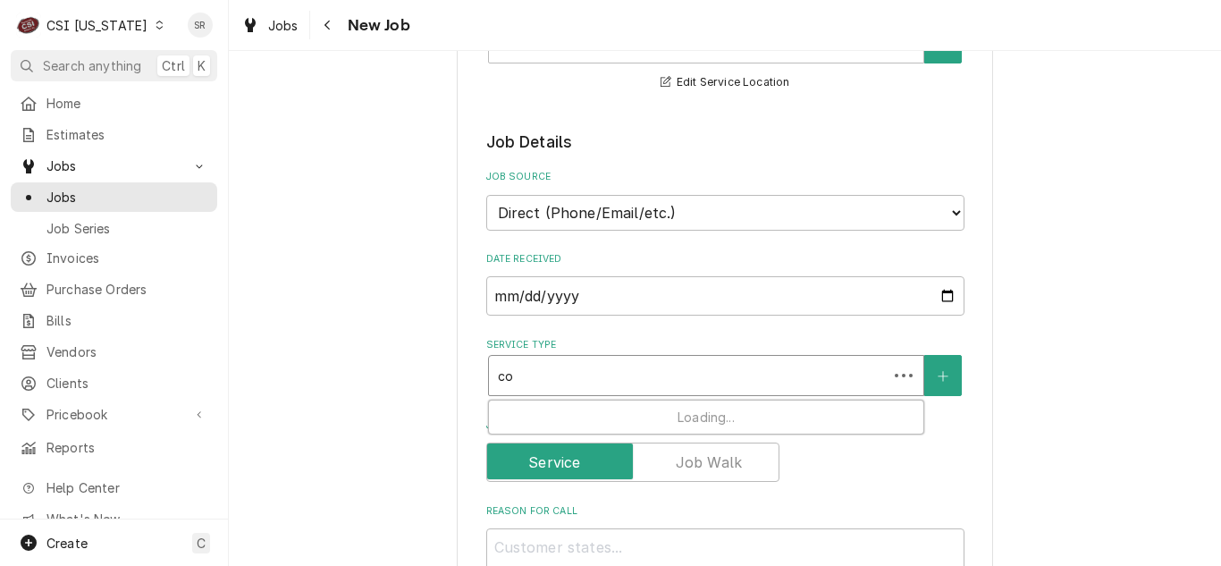
type textarea "x"
type input "coo"
type textarea "x"
type input "cook"
type textarea "x"
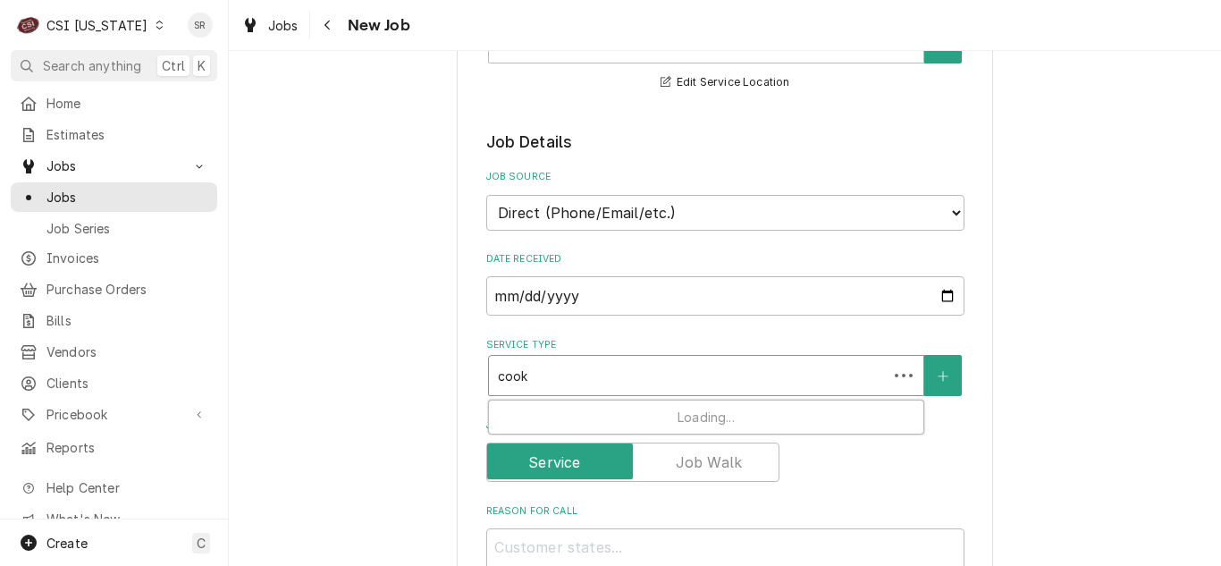
type input "cooki"
type textarea "x"
type input "cookin"
type textarea "x"
type input "cooking"
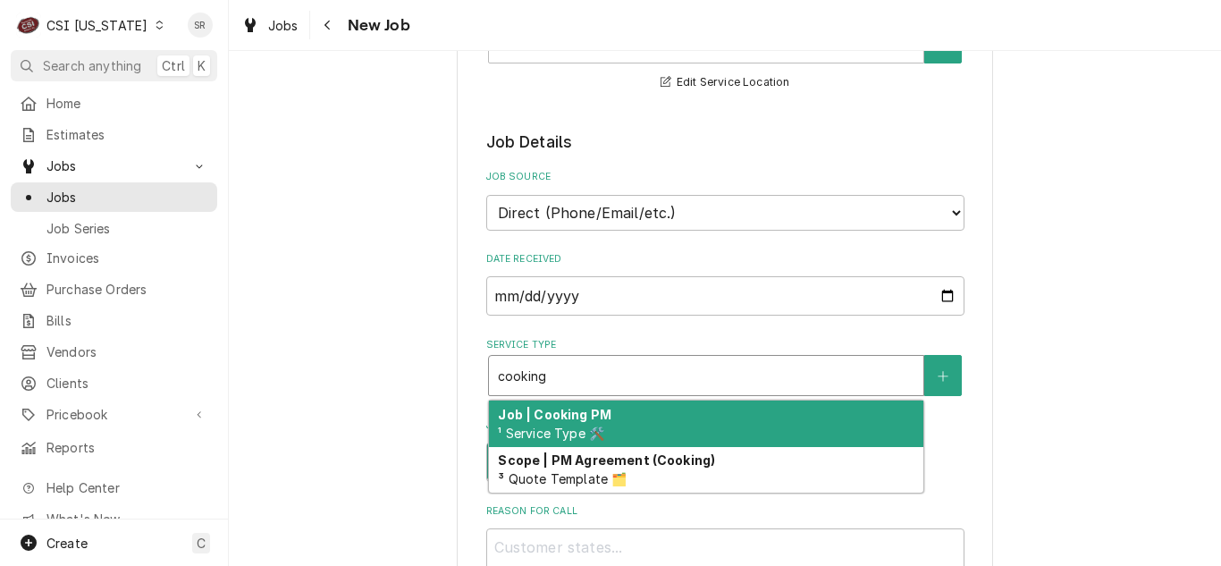
click at [592, 424] on div "Job | Cooking PM ¹ Service Type 🛠️" at bounding box center [706, 423] width 434 height 46
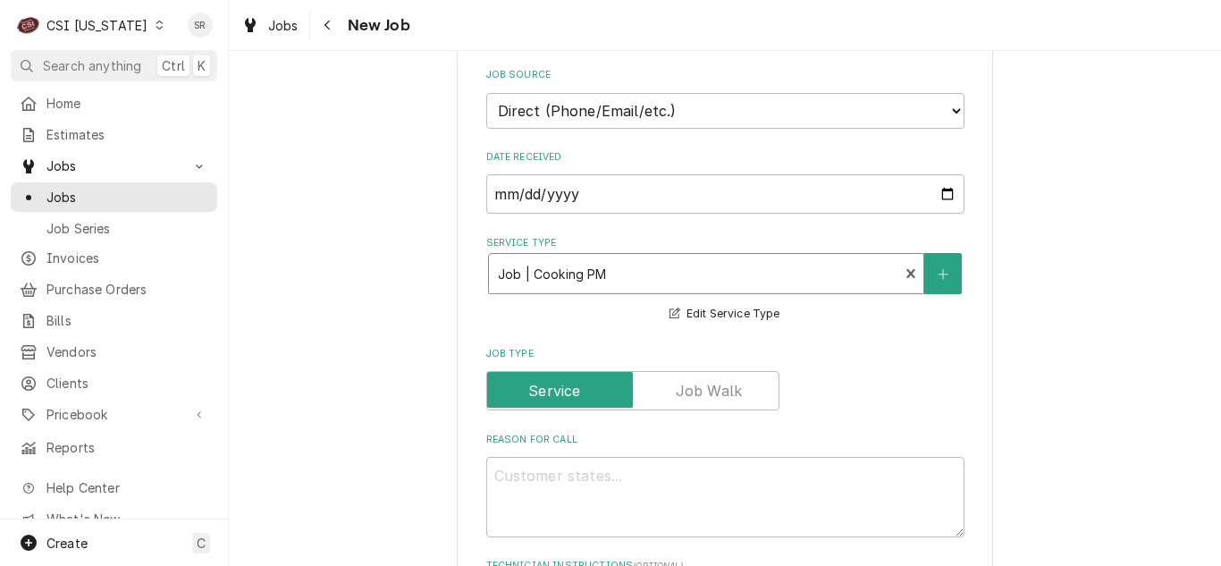
scroll to position [447, 0]
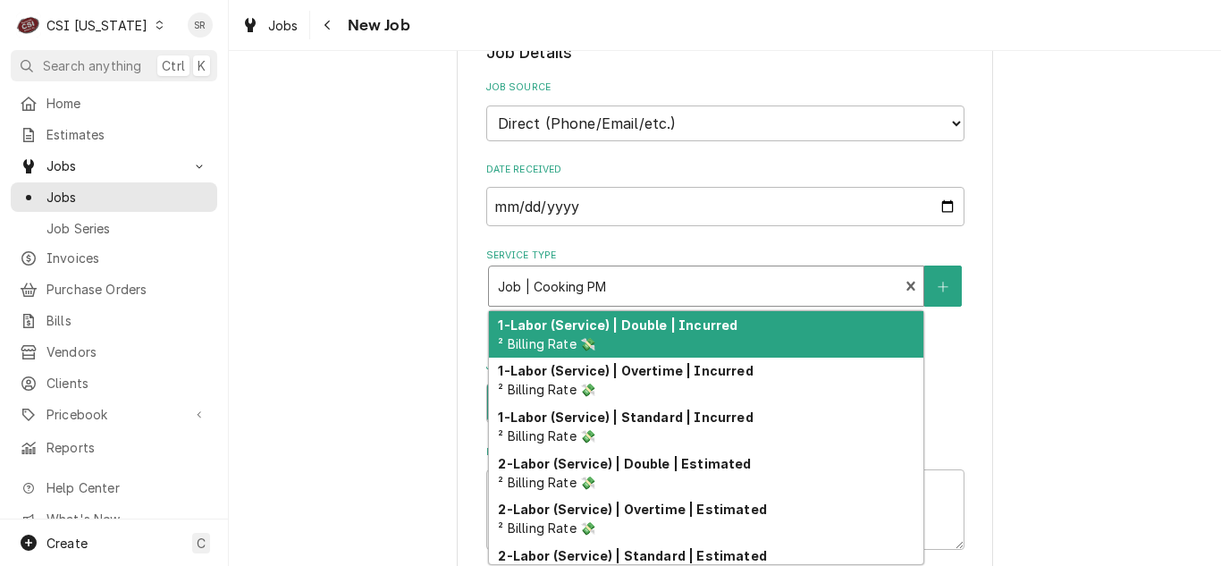
click at [594, 285] on div "Service Type" at bounding box center [694, 286] width 392 height 32
type textarea "x"
type input "r"
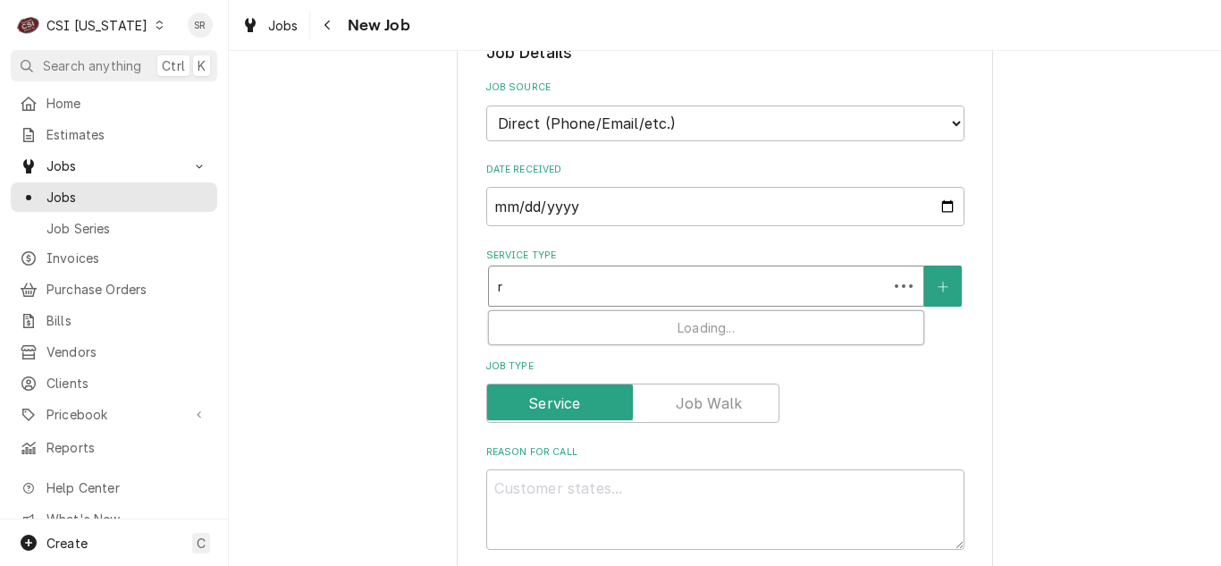
type textarea "x"
type input "re"
type textarea "x"
type input "ref"
type textarea "x"
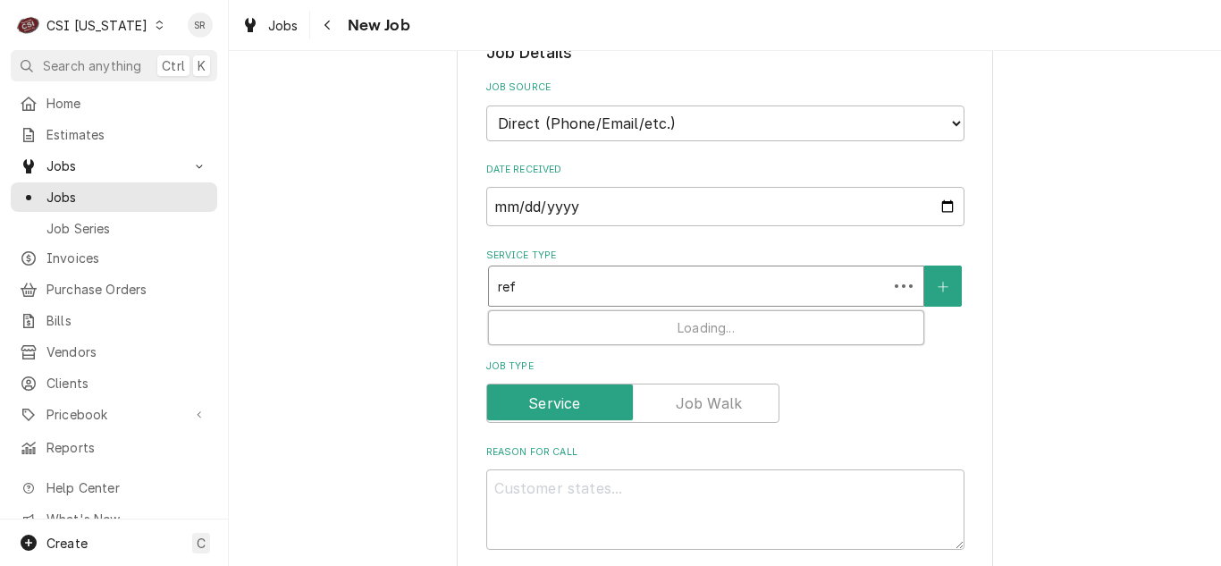
type input "refr"
type textarea "x"
type input "refri"
type textarea "x"
type input "refrige"
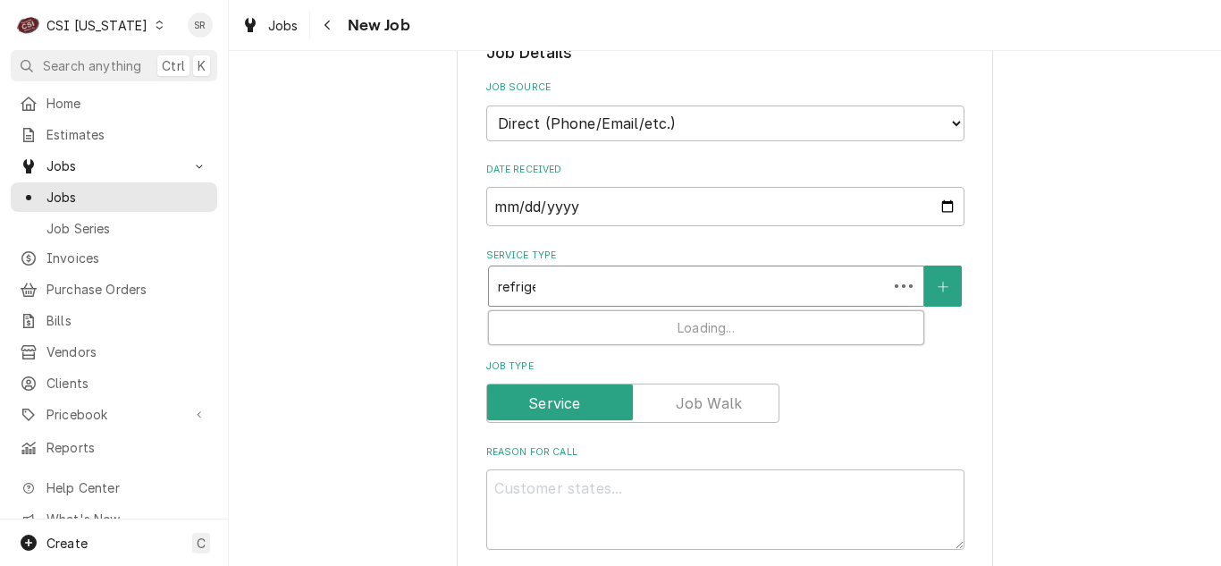
type textarea "x"
type input "refrigera"
type textarea "x"
type input "refrigerat"
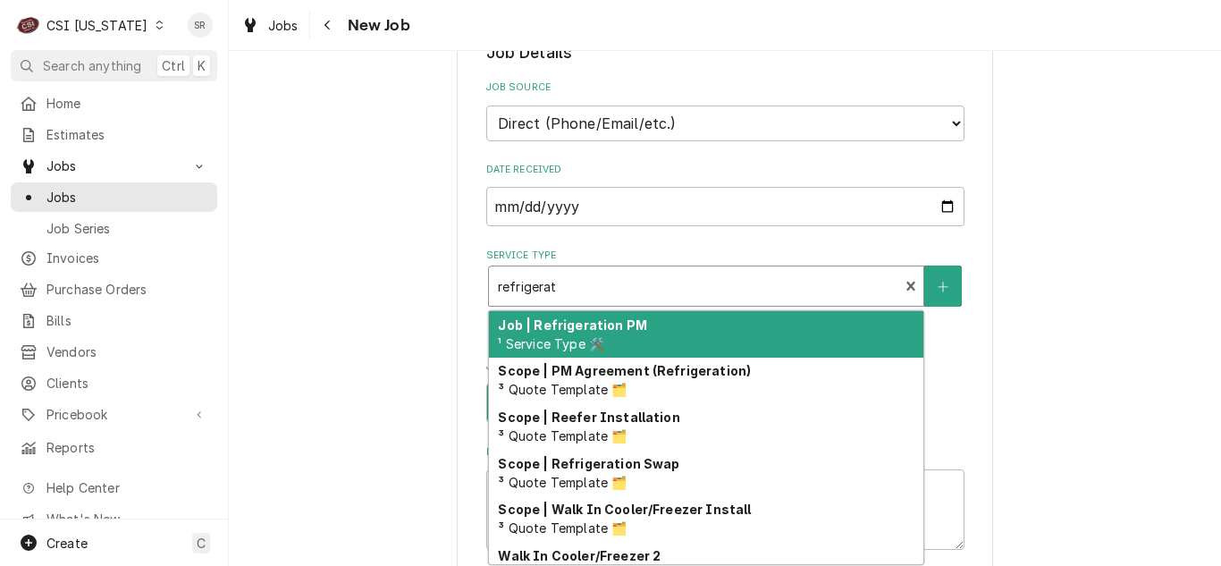
click at [597, 326] on strong "Job | Refrigeration PM" at bounding box center [572, 324] width 149 height 15
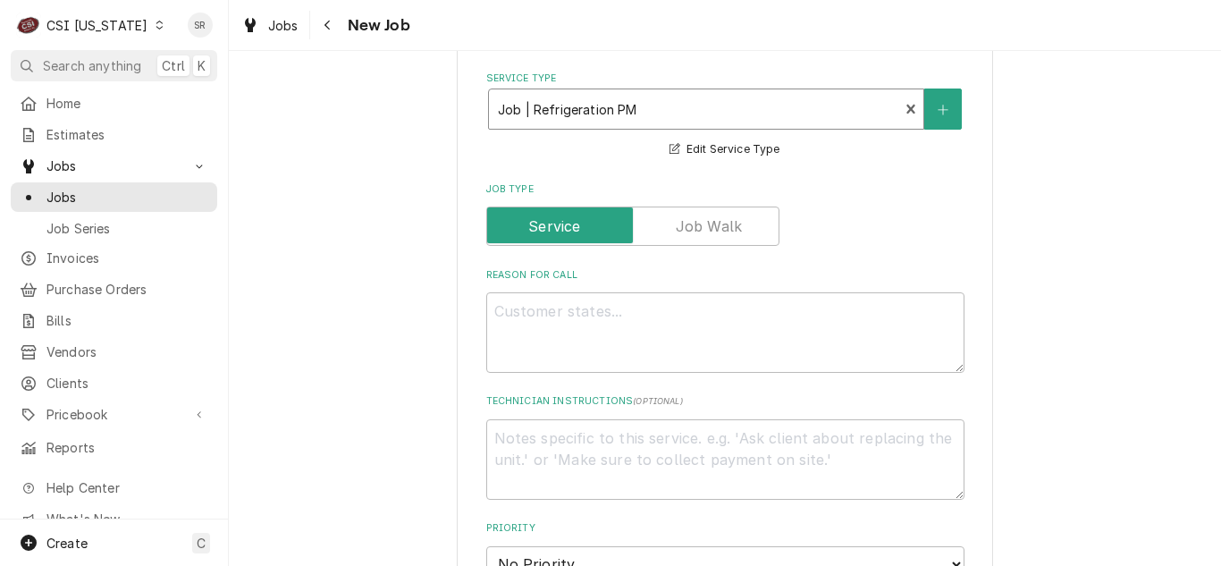
scroll to position [626, 0]
click at [626, 313] on textarea "Reason For Call" at bounding box center [725, 331] width 478 height 80
type textarea "x"
type textarea "P"
type textarea "x"
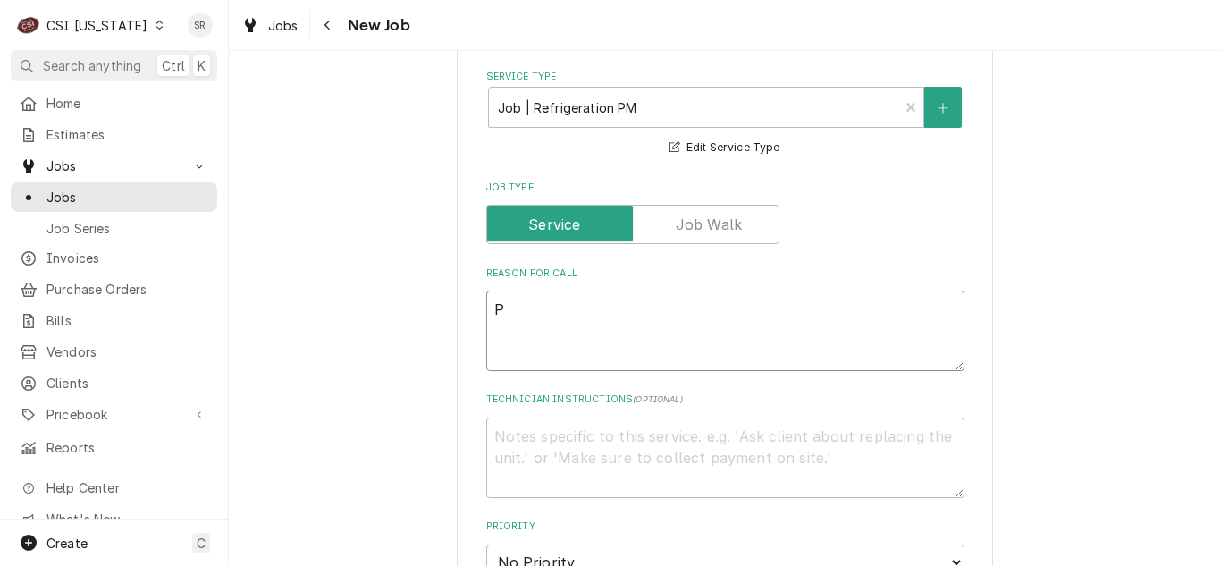
type textarea "PE"
type textarea "x"
type textarea "PER"
type textarea "x"
type textarea "PERF"
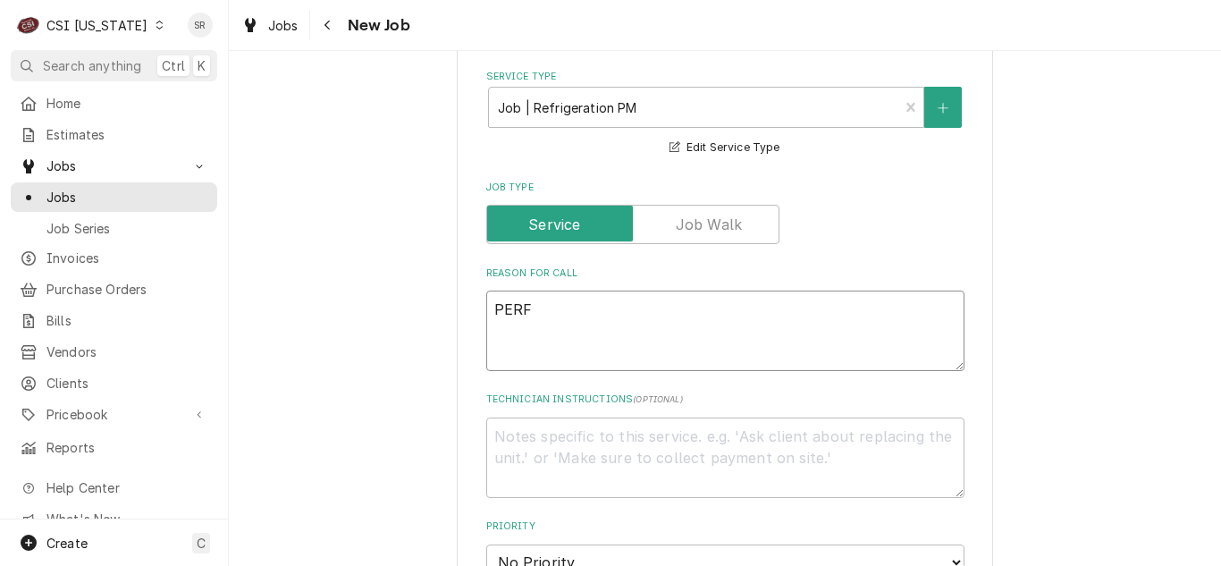
type textarea "x"
type textarea "PERFOR"
type textarea "x"
type textarea "PERFORM"
type textarea "x"
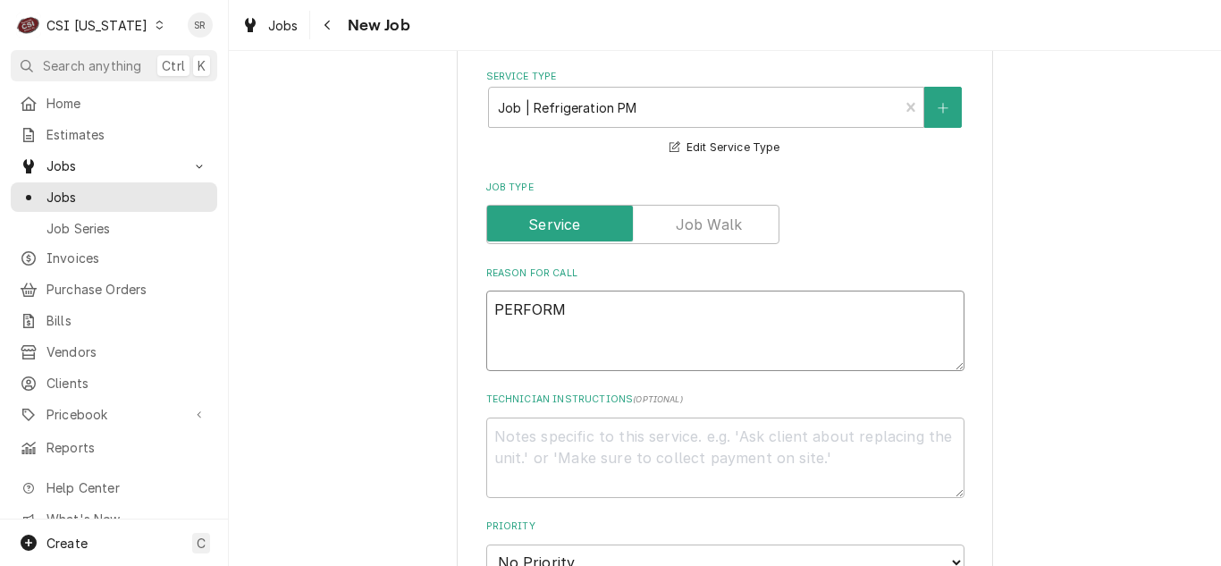
type textarea "PERFORM"
type textarea "x"
type textarea "PERFORM P"
type textarea "x"
type textarea "PERFORM PM"
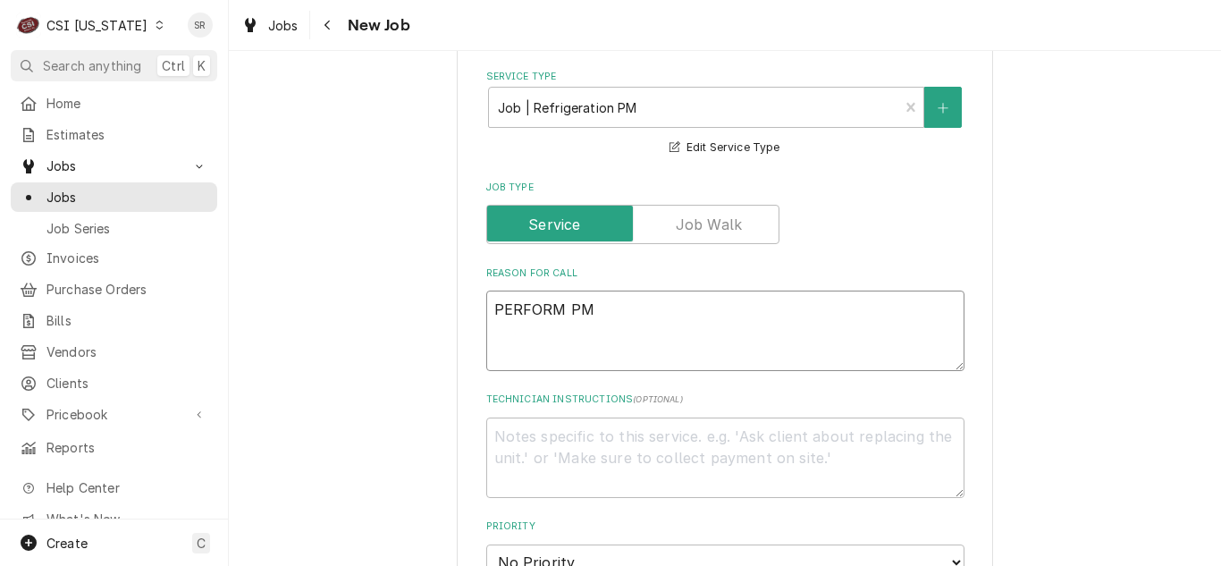
type textarea "x"
type textarea "PERFORM PM"
type textarea "x"
type textarea "PERFORM PM P"
type textarea "x"
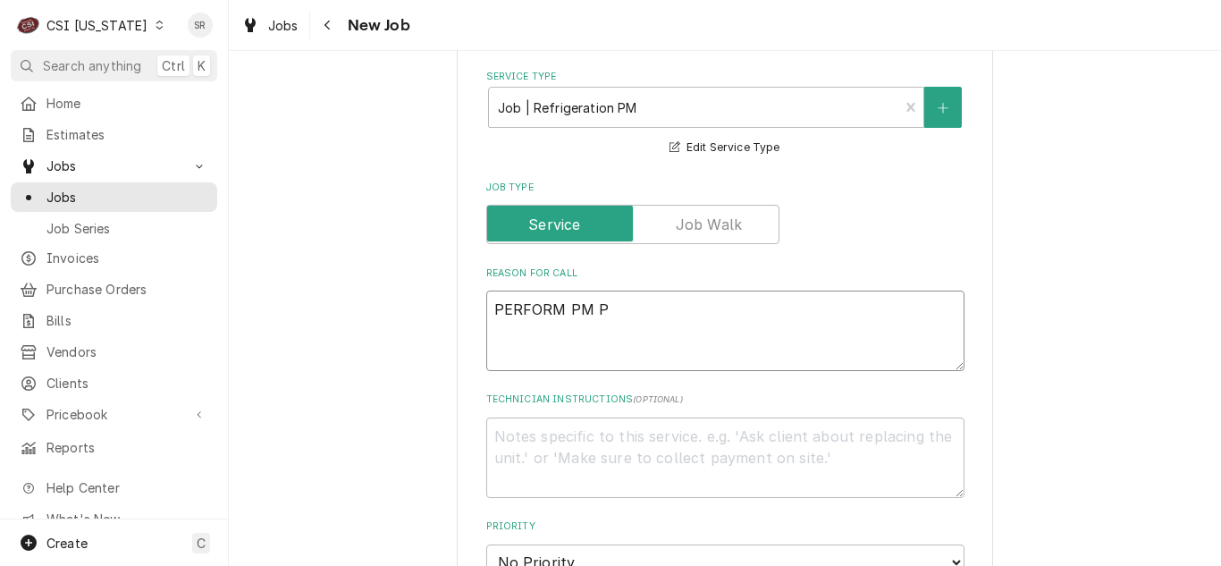
type textarea "PERFORM PM PE"
type textarea "x"
type textarea "PERFORM PM PER"
type textarea "x"
type textarea "PERFORM PM PER A"
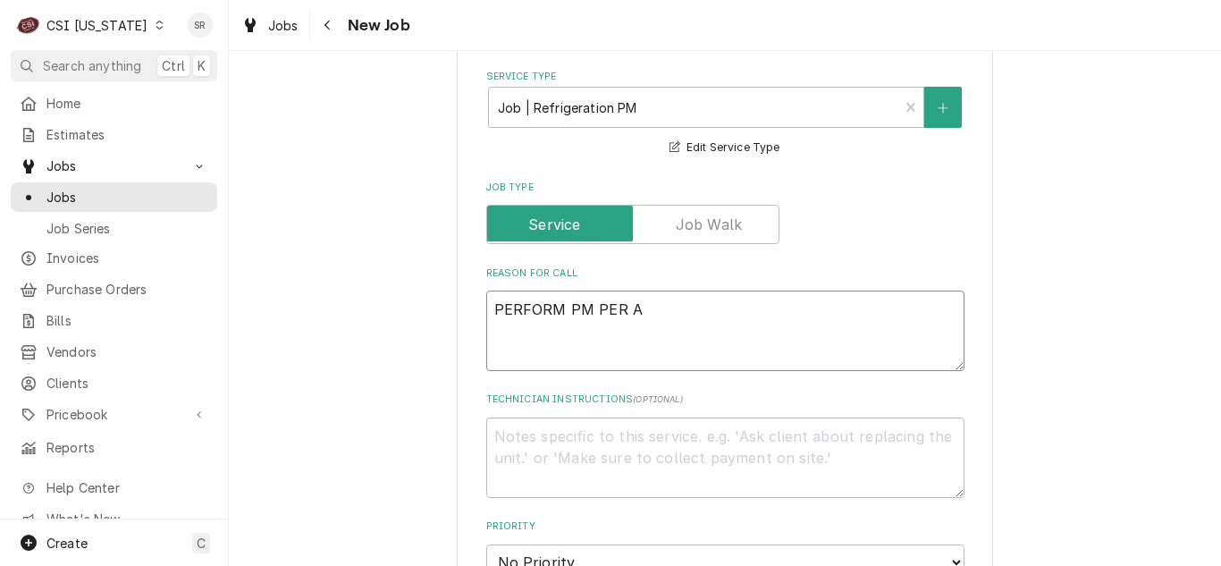
type textarea "x"
type textarea "PERFORM PM PER AR"
type textarea "x"
type textarea "PERFORM PM PER ARE"
type textarea "x"
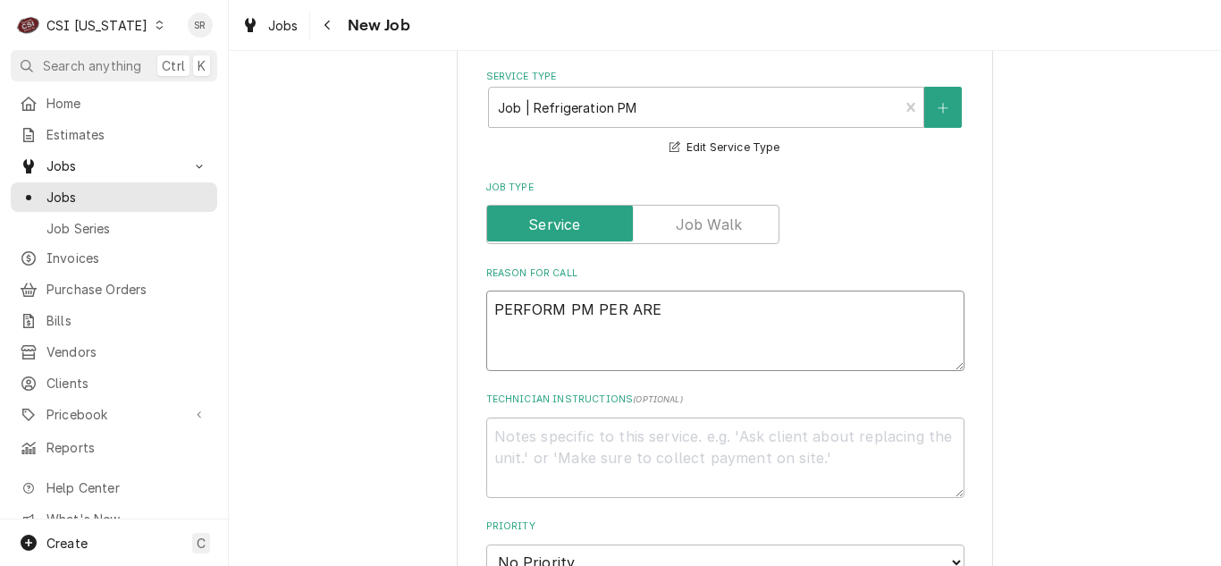
type textarea "PERFORM PM PER AR"
type textarea "x"
type textarea "PERFORM PM PER A"
type textarea "x"
type textarea "PERFORM PM PER AG"
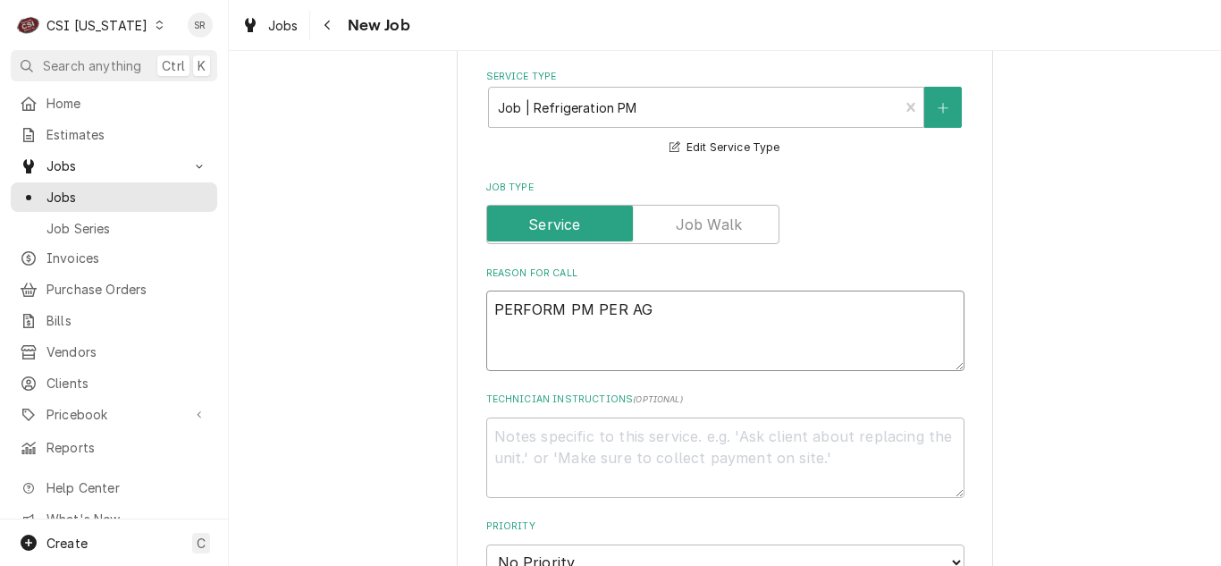
type textarea "x"
type textarea "PERFORM PM PER AGR"
type textarea "x"
type textarea "PERFORM PM PER AGRE"
type textarea "x"
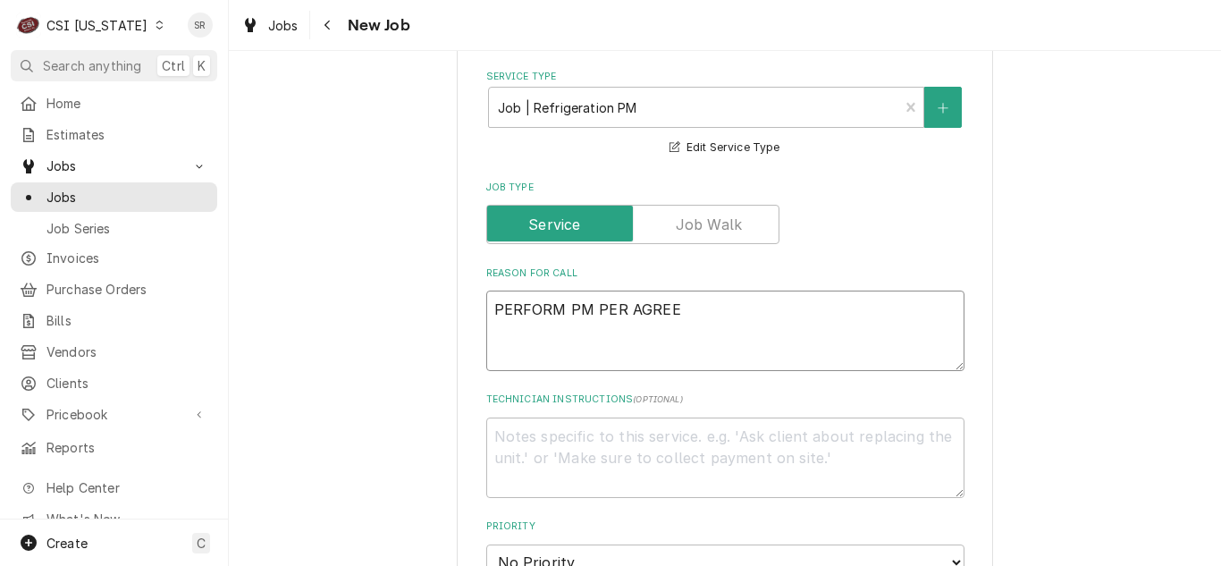
type textarea "PERFORM PM PER AGREEM"
type textarea "x"
type textarea "PERFORM PM PER AGREEMEN"
type textarea "x"
type textarea "PERFORM PM PER AGREEMENT"
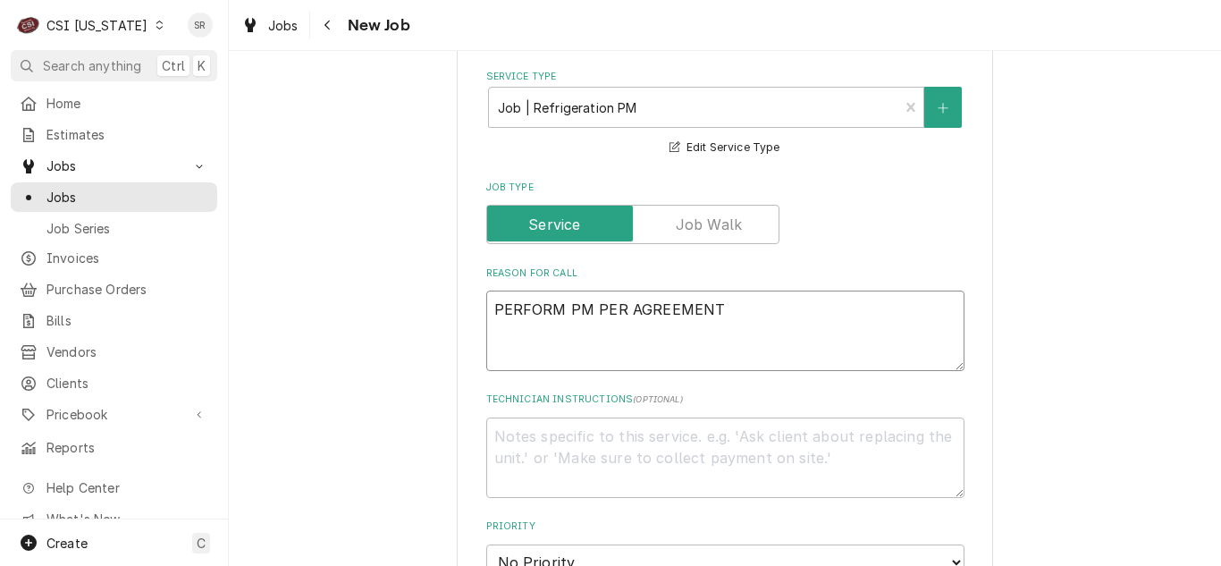
type textarea "x"
type textarea "PERFORM PM PER AGREEMENT"
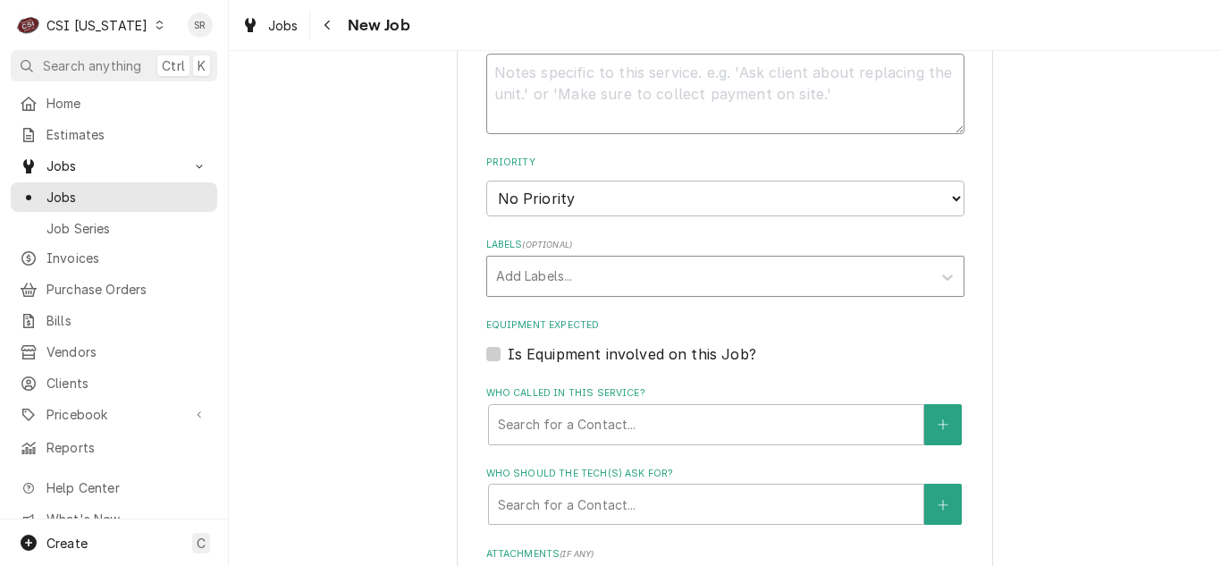
scroll to position [1162, 0]
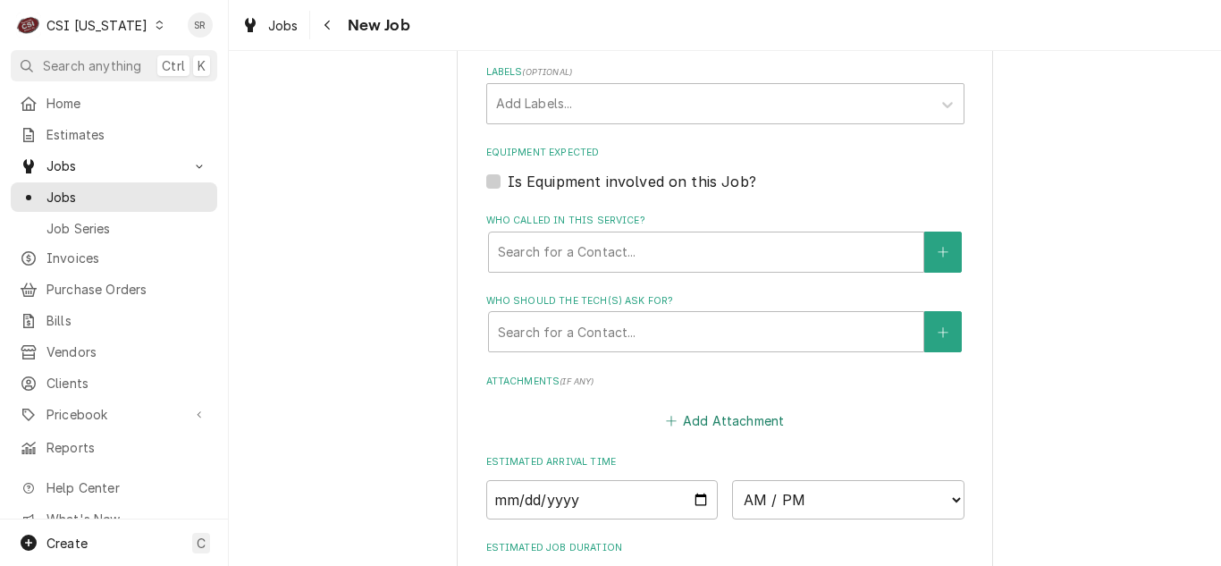
click at [679, 422] on button "Add Attachment" at bounding box center [724, 421] width 125 height 25
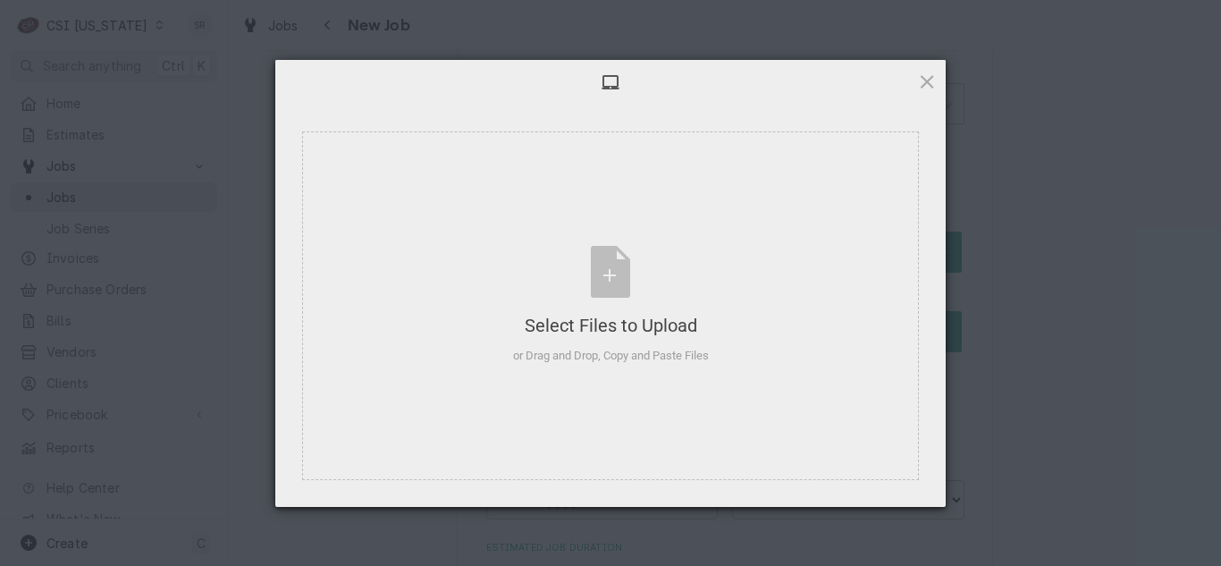
type textarea "x"
click at [564, 244] on div "Select Files to Upload or Drag and Drop, Copy and Paste Files" at bounding box center [610, 305] width 617 height 349
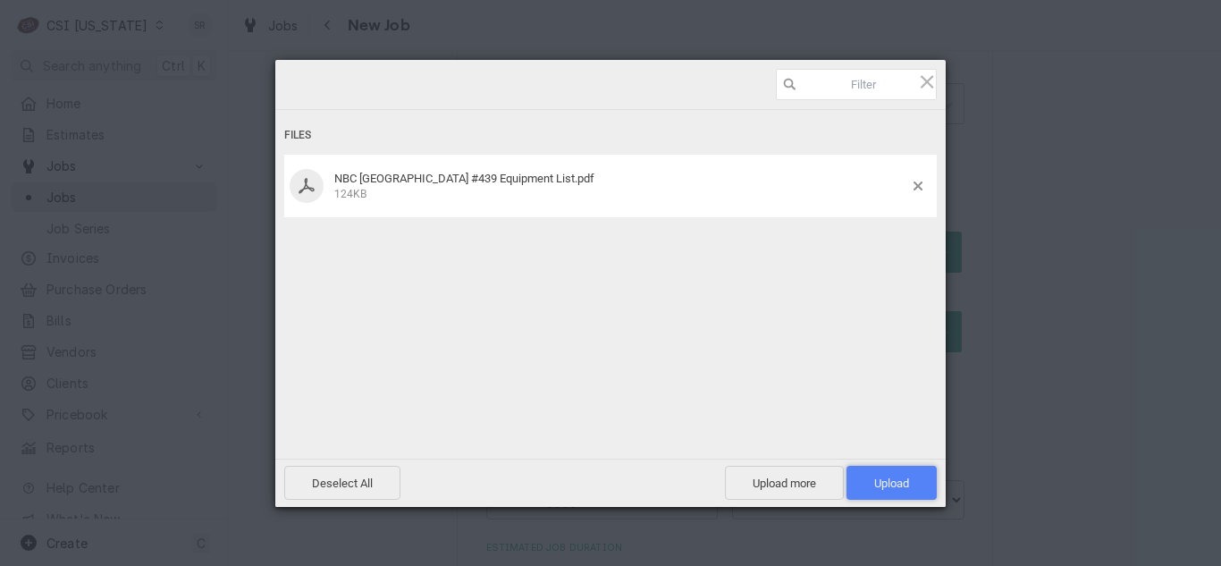
click at [882, 471] on span "Upload 1" at bounding box center [892, 483] width 90 height 34
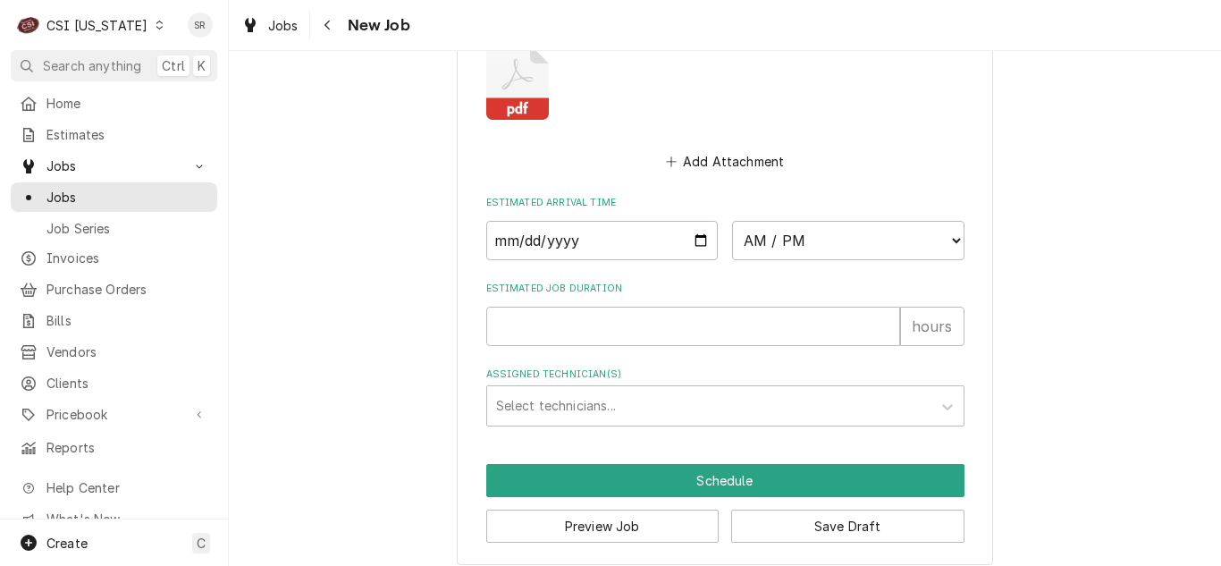
scroll to position [1537, 0]
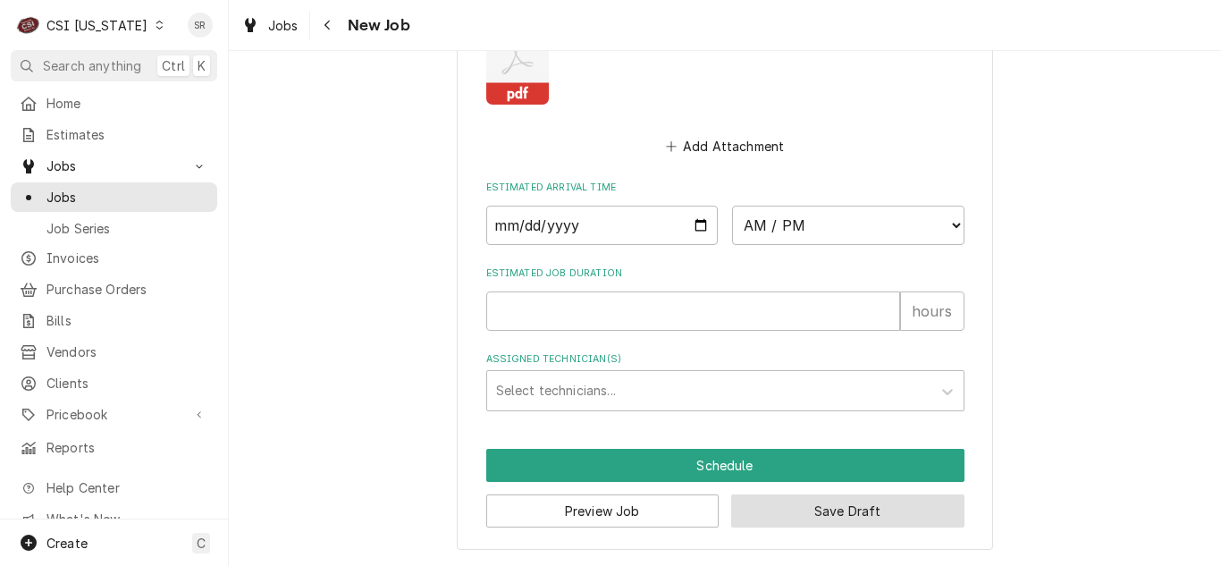
click at [838, 517] on button "Save Draft" at bounding box center [847, 510] width 233 height 33
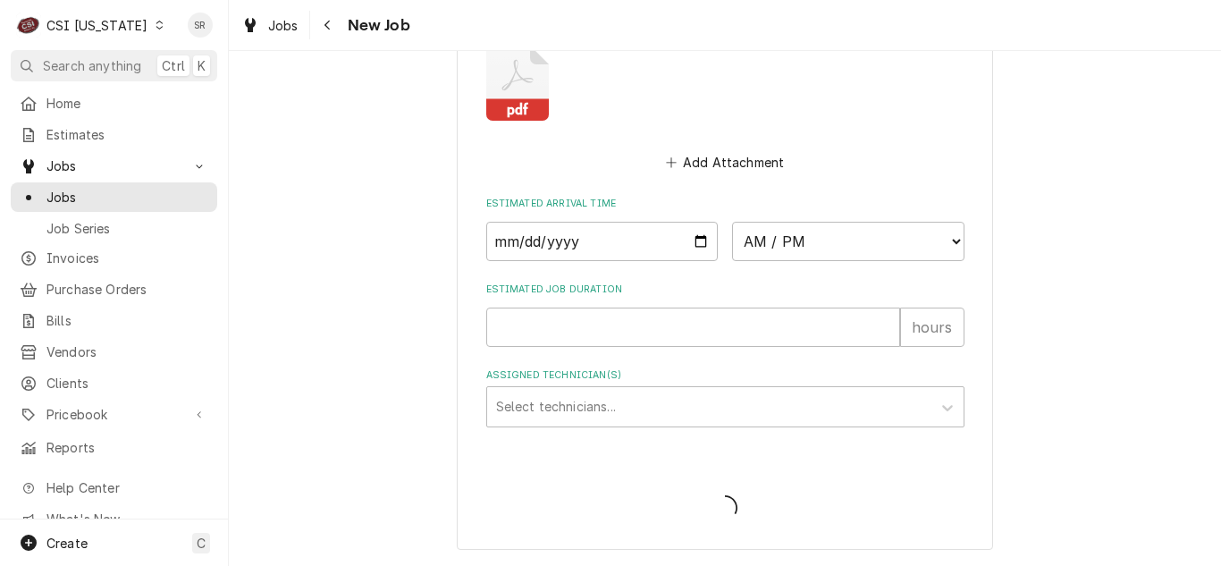
type textarea "x"
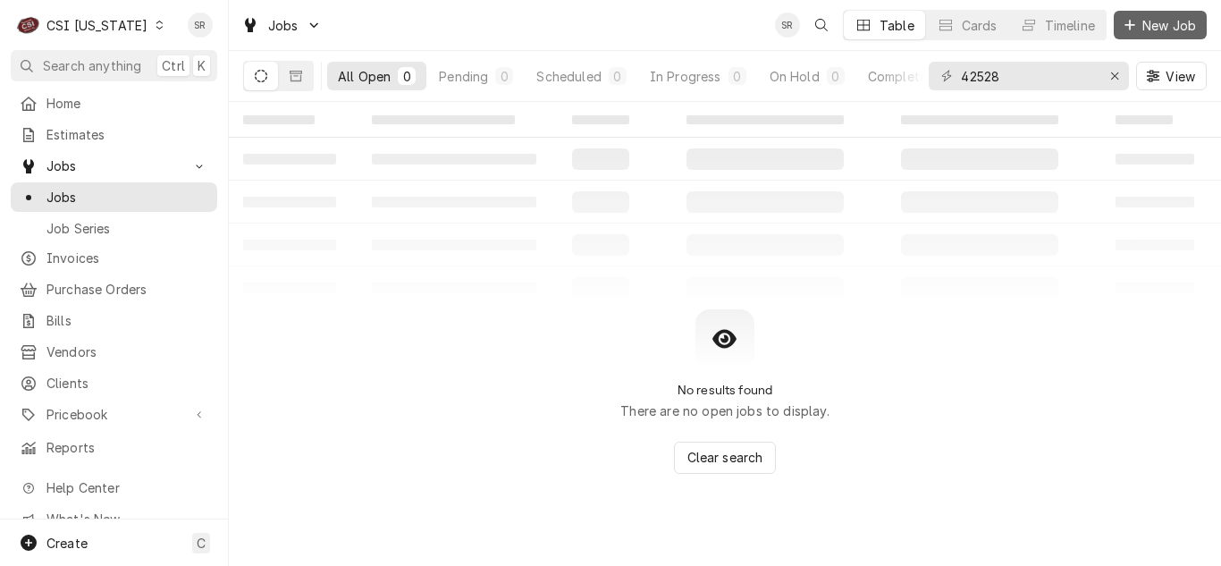
click at [1157, 26] on span "New Job" at bounding box center [1169, 25] width 61 height 19
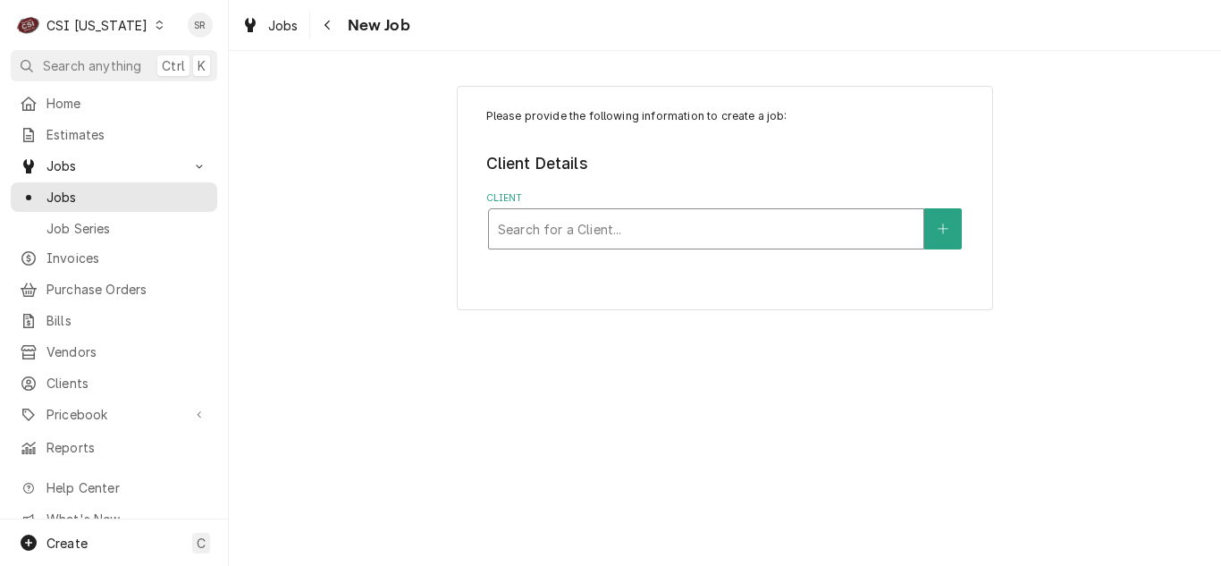
click at [611, 227] on div "Client" at bounding box center [706, 229] width 417 height 32
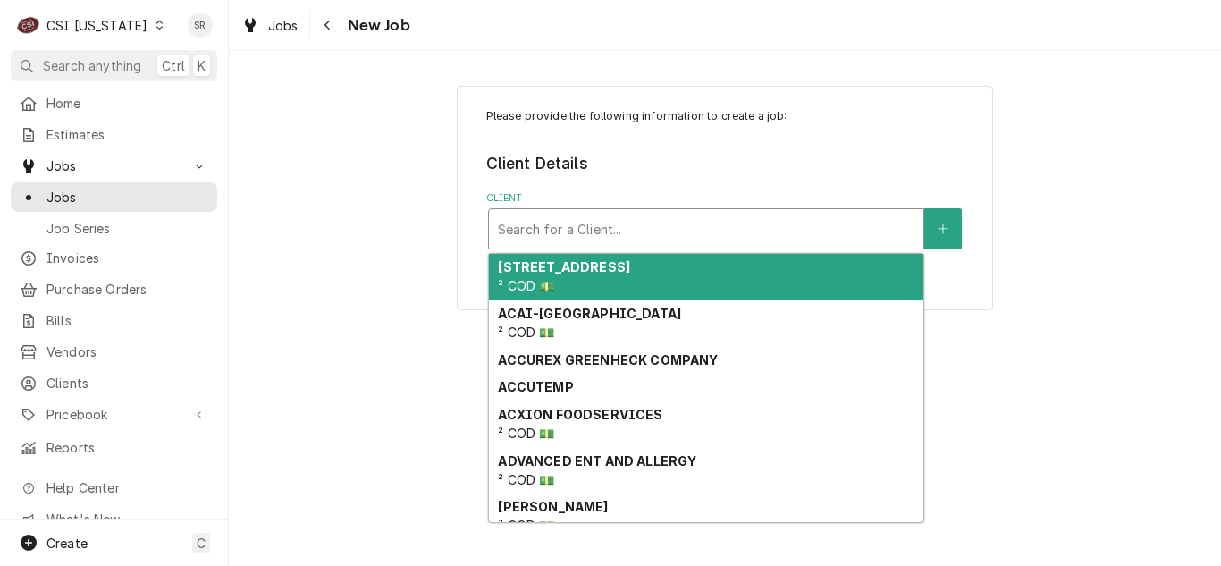
paste input "12949 Shelbyville Rd, Suite 101"
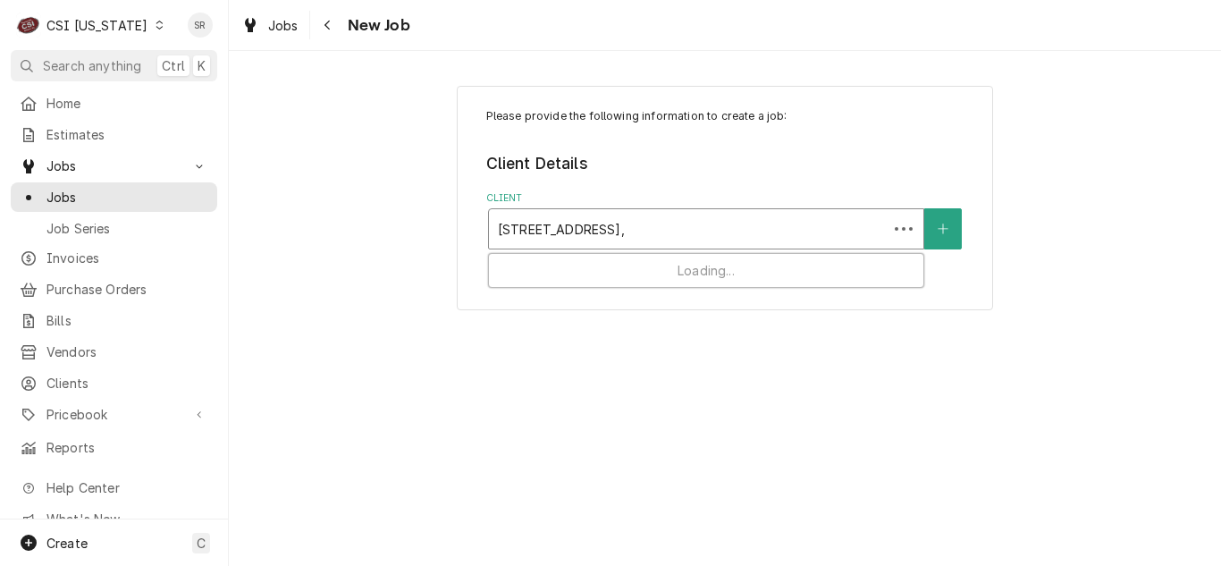
type input "12949 Shelbyville Rd"
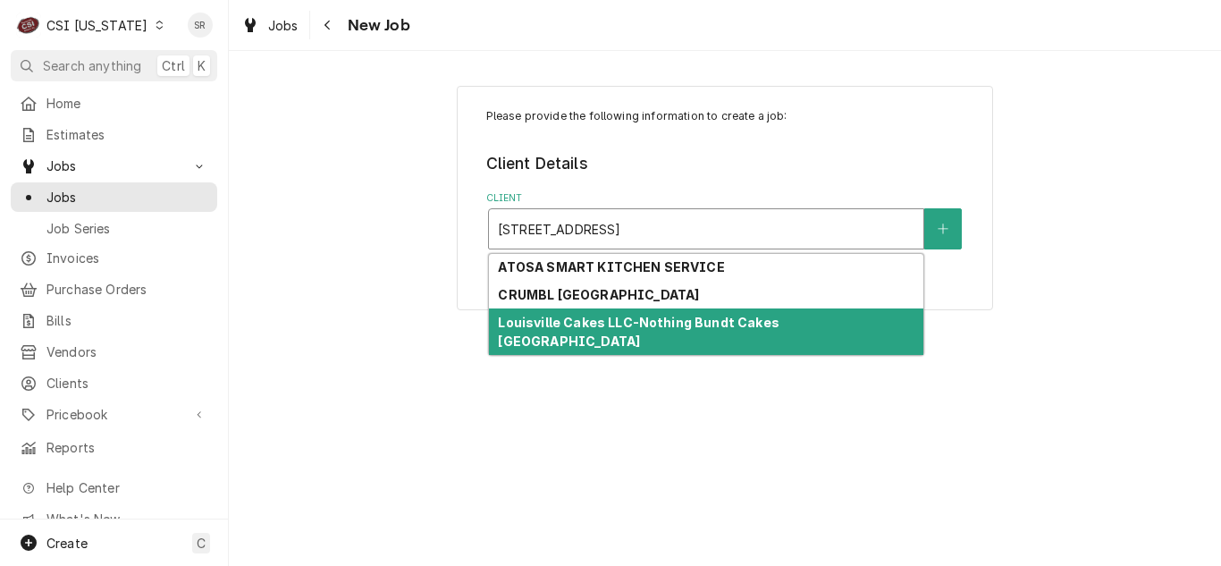
click at [633, 322] on strong "Louisville Cakes LLC-Nothing Bundt Cakes Middletown" at bounding box center [638, 332] width 281 height 34
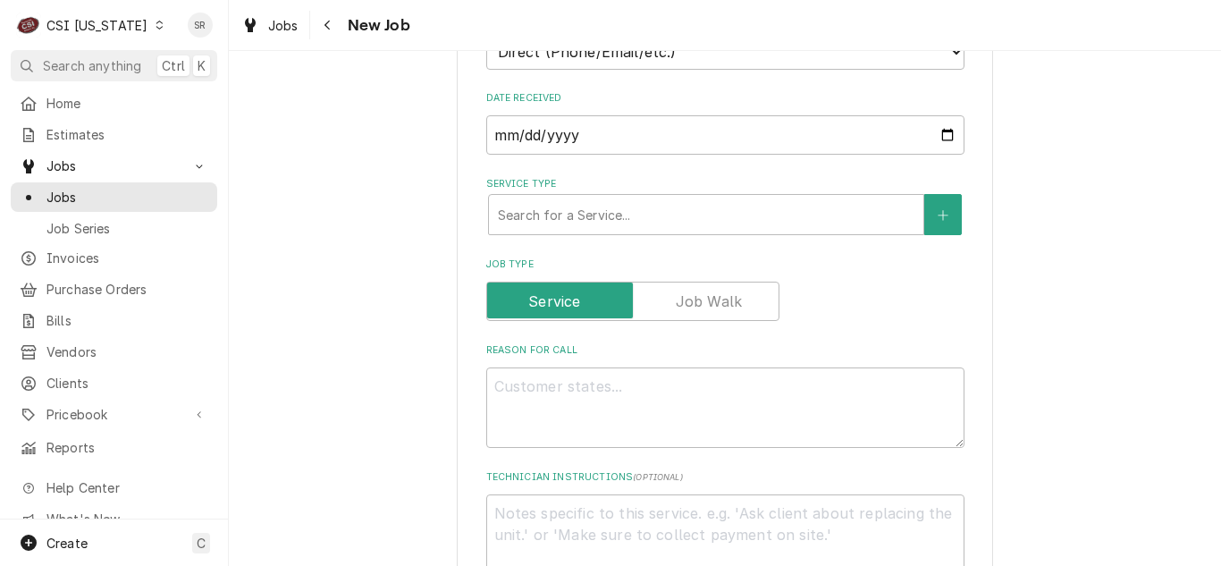
scroll to position [536, 0]
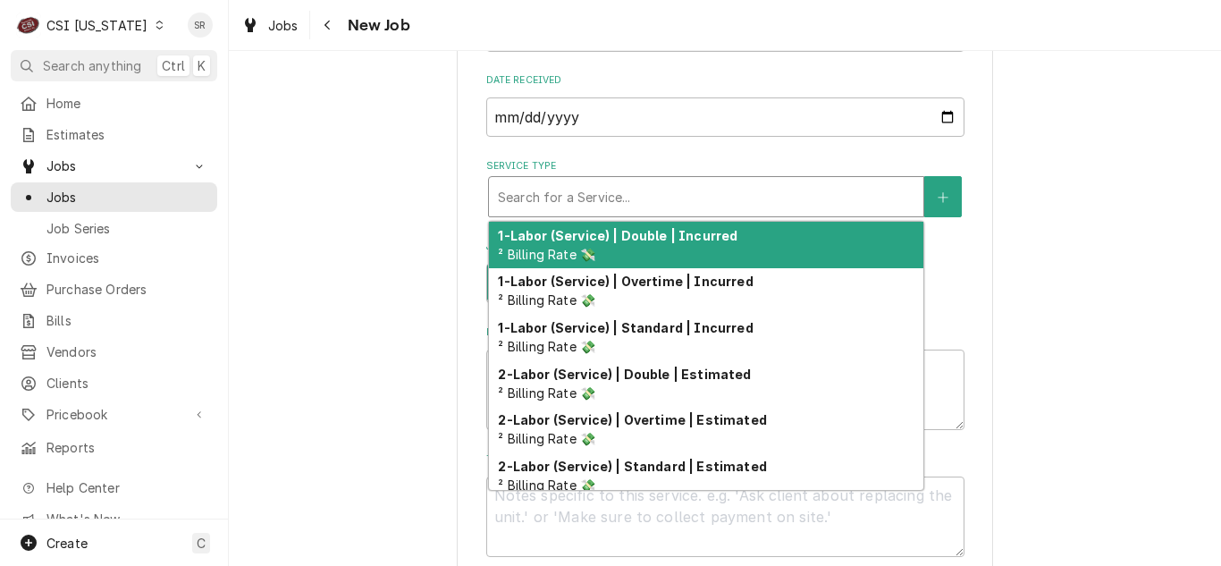
click at [621, 192] on div "Service Type" at bounding box center [706, 197] width 417 height 32
type textarea "x"
type input "R"
type textarea "x"
type input "RE"
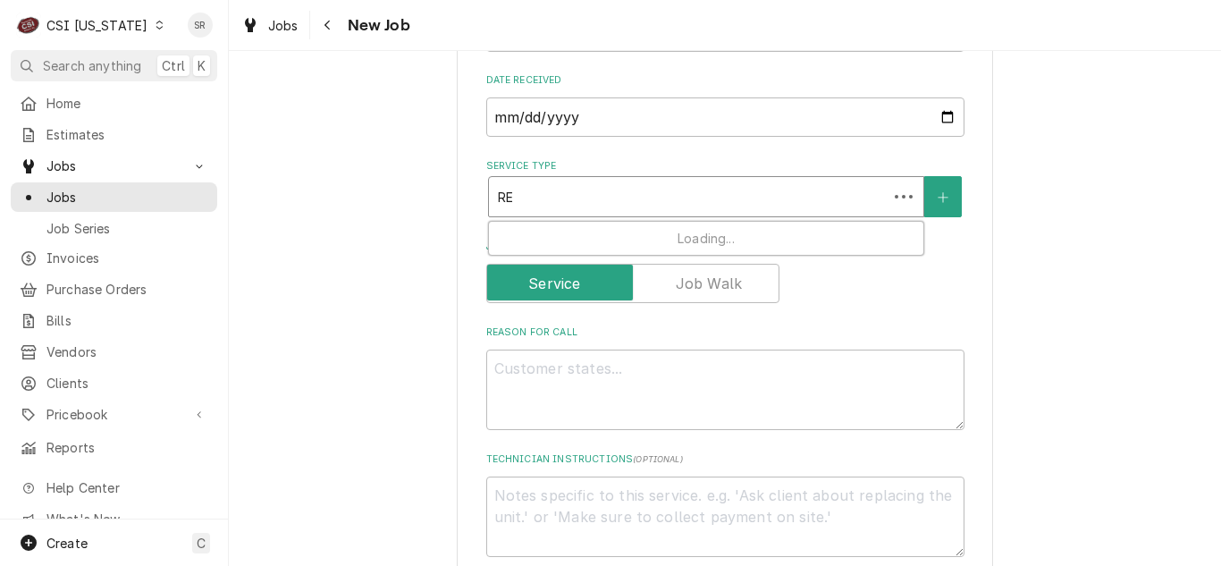
type textarea "x"
type input "REF"
type textarea "x"
type input "REFR"
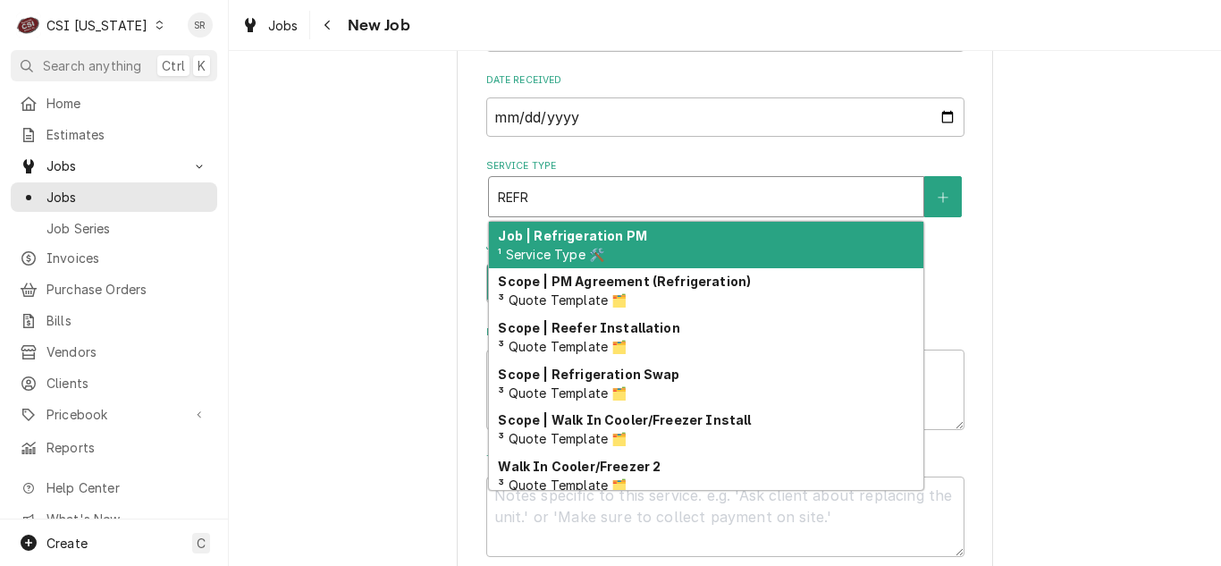
type textarea "x"
type input "REFRI"
type textarea "x"
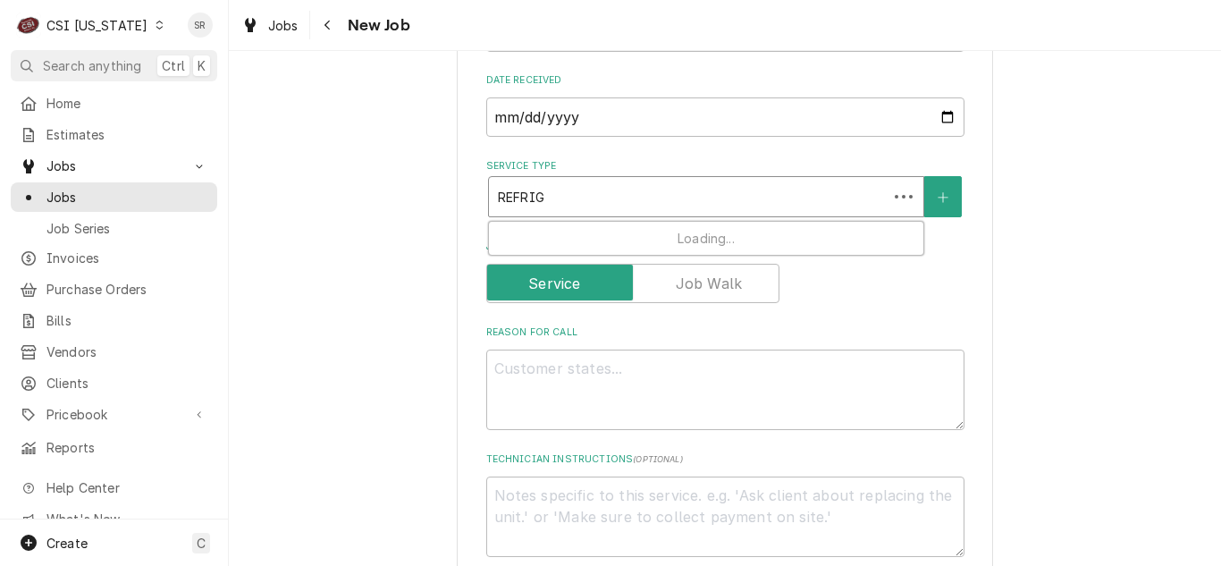
type input "REFRIGE"
type textarea "x"
type input "REFRIGER"
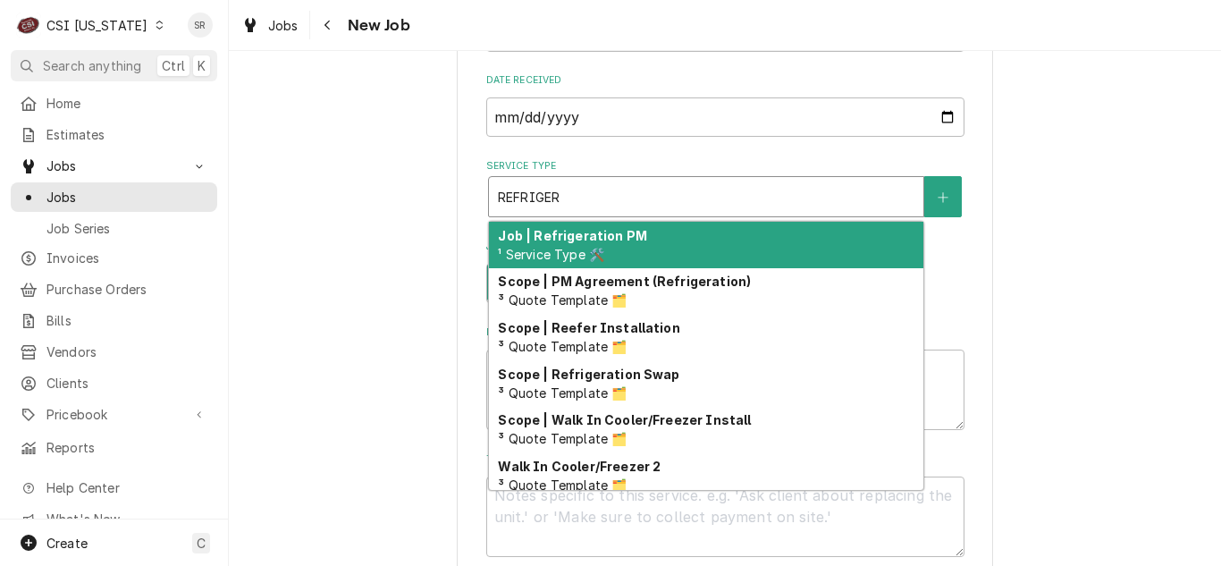
click at [621, 240] on strong "Job | Refrigeration PM" at bounding box center [572, 235] width 149 height 15
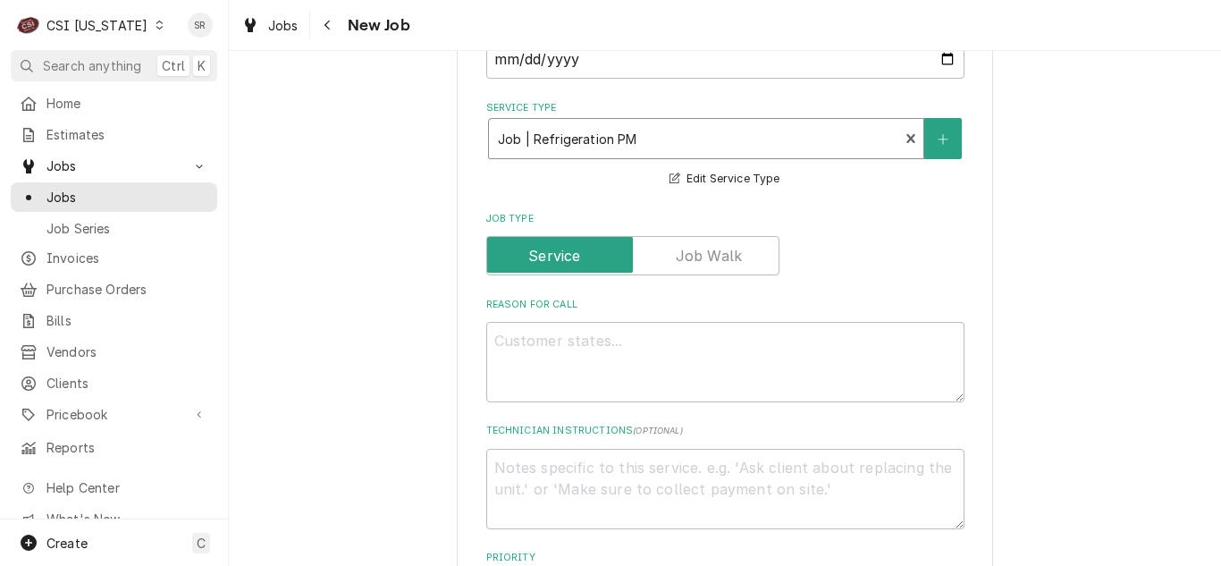
scroll to position [626, 0]
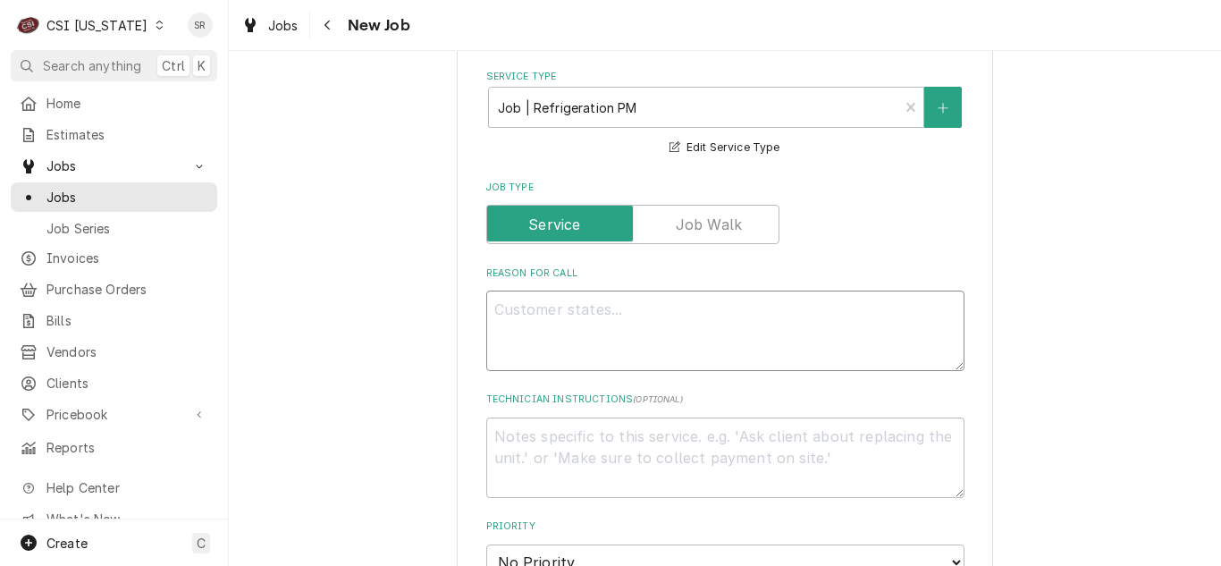
click at [621, 336] on textarea "Reason For Call" at bounding box center [725, 331] width 478 height 80
type textarea "x"
type textarea "p"
type textarea "x"
type textarea "pe"
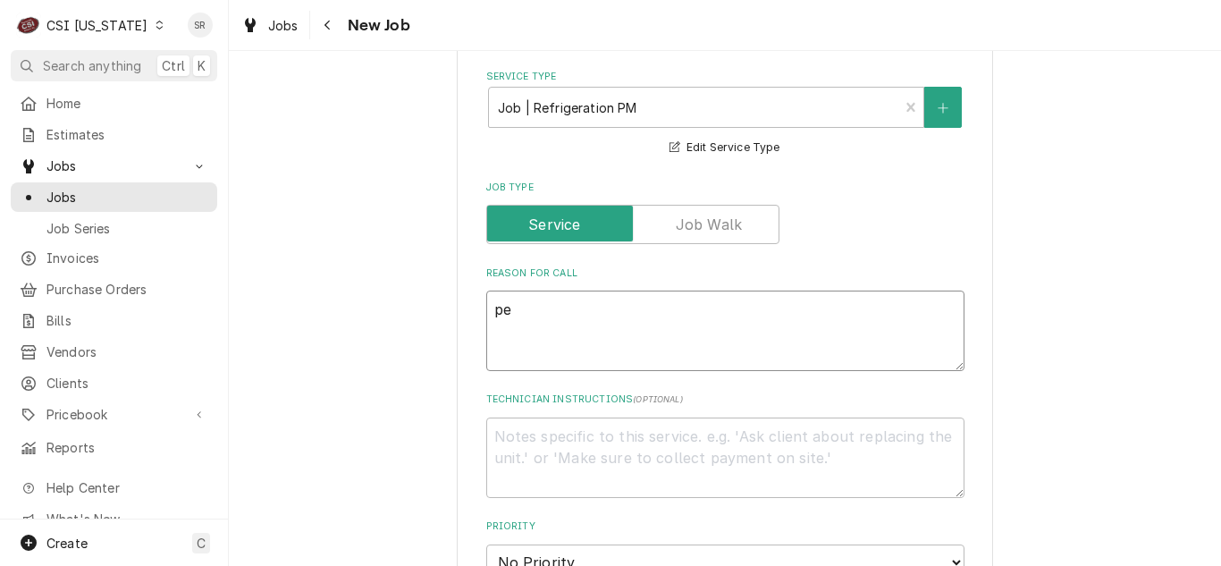
type textarea "x"
type textarea "per"
type textarea "x"
type textarea "perf"
type textarea "x"
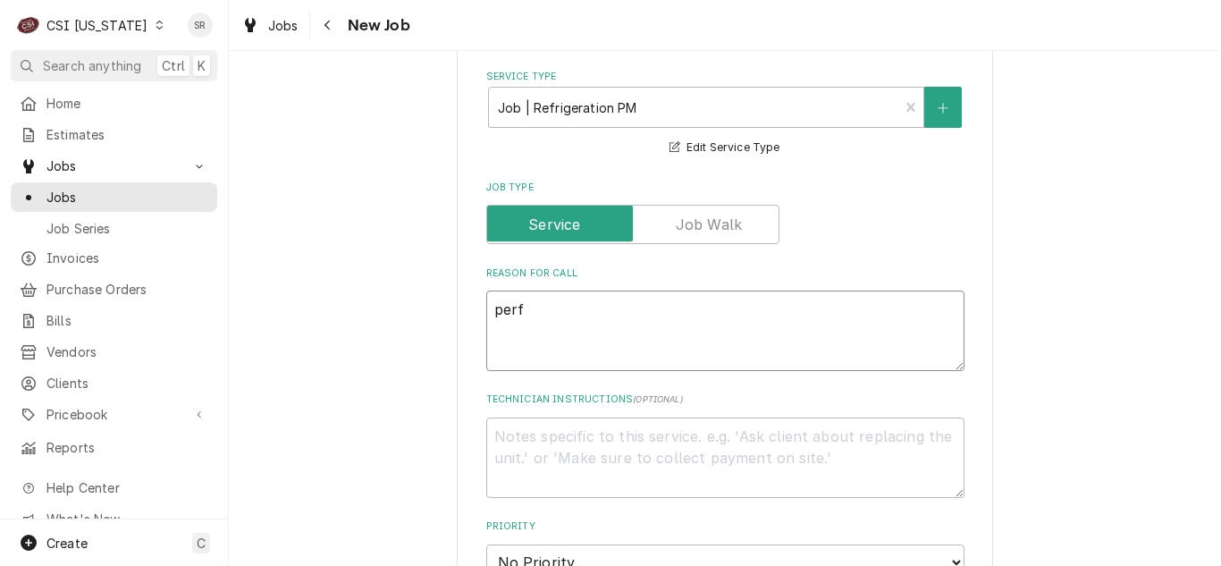
type textarea "perfo"
type textarea "x"
type textarea "perfor"
type textarea "x"
type textarea "perfo"
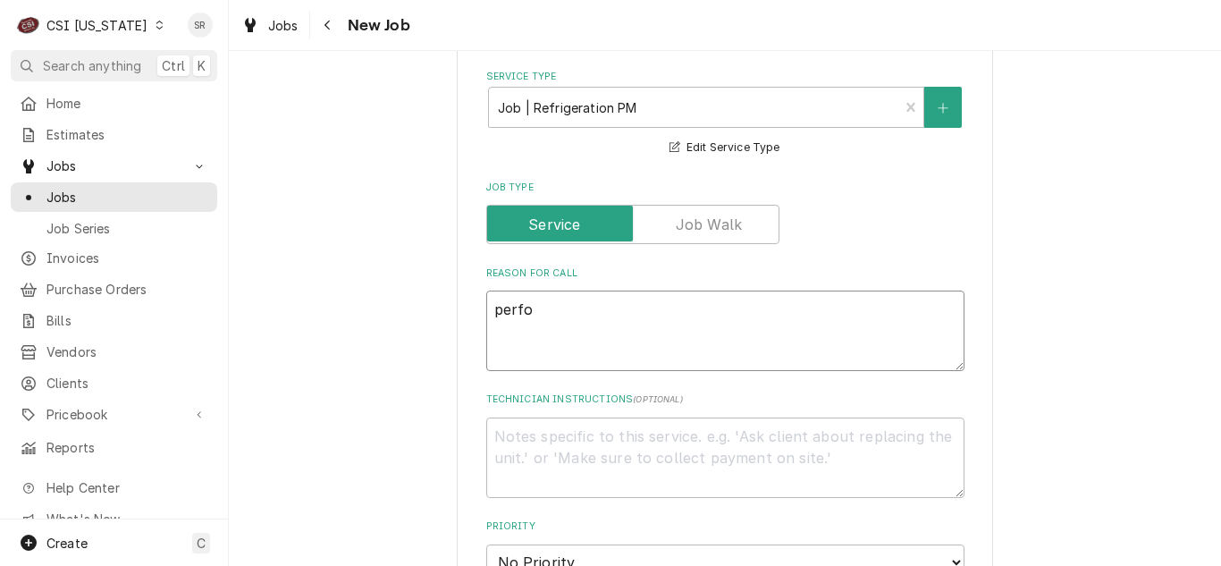
type textarea "x"
type textarea "perf"
type textarea "x"
type textarea "per"
type textarea "x"
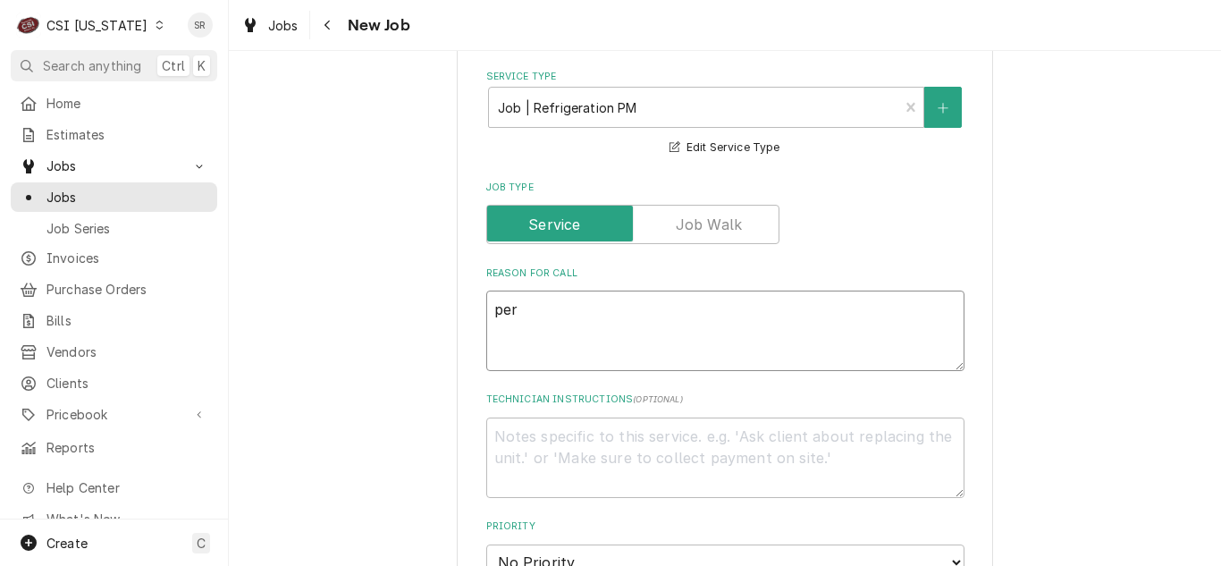
type textarea "pe"
type textarea "x"
type textarea "p"
type textarea "x"
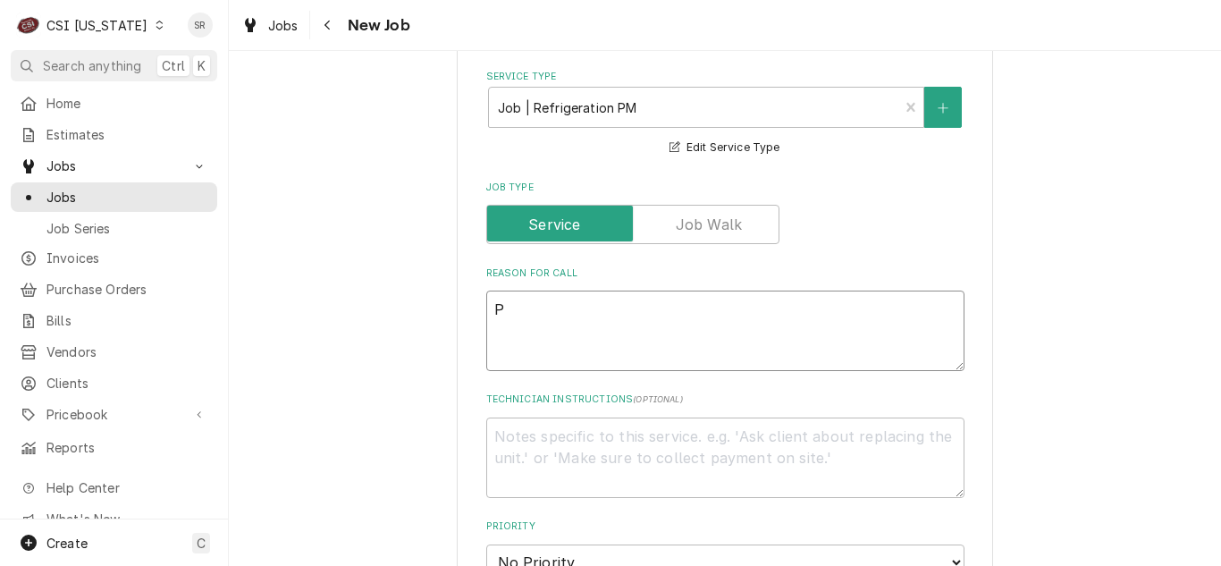
type textarea "PE"
type textarea "x"
type textarea "PER"
type textarea "x"
type textarea "PERFO"
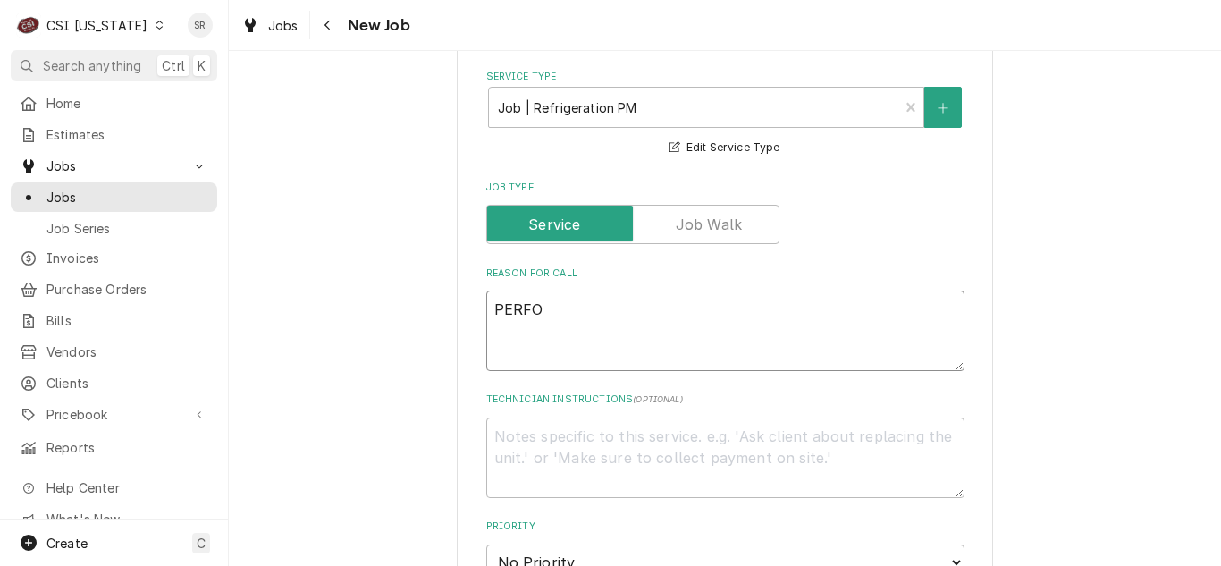
type textarea "x"
type textarea "PERFOR"
type textarea "x"
type textarea "PERFORM"
type textarea "x"
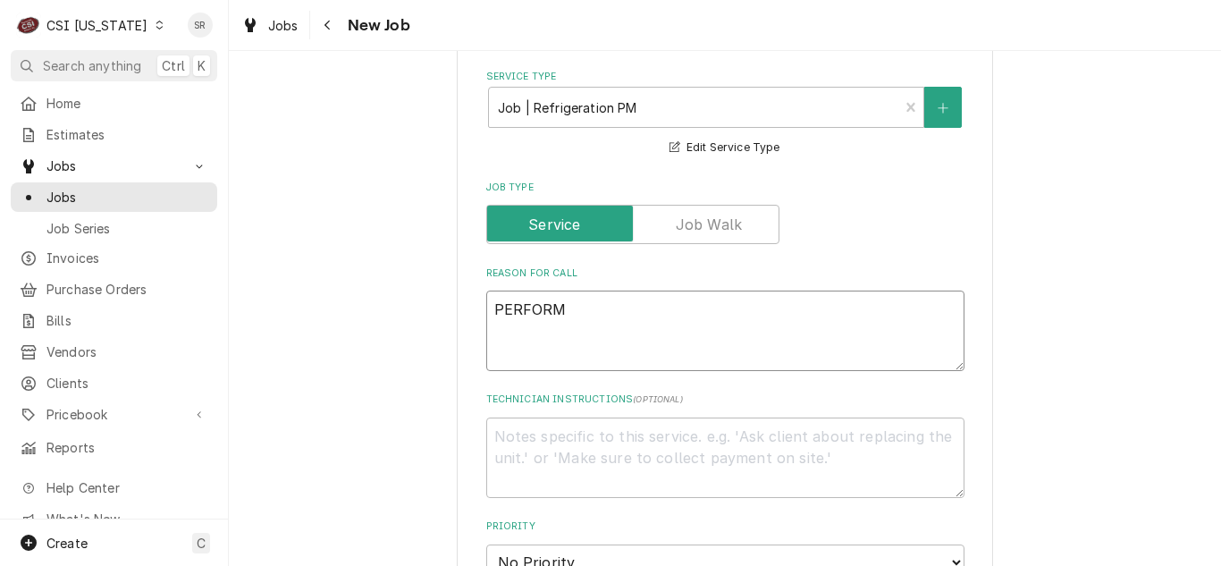
type textarea "PERFORM"
type textarea "x"
type textarea "PERFORM P"
type textarea "x"
type textarea "PERFORM PM"
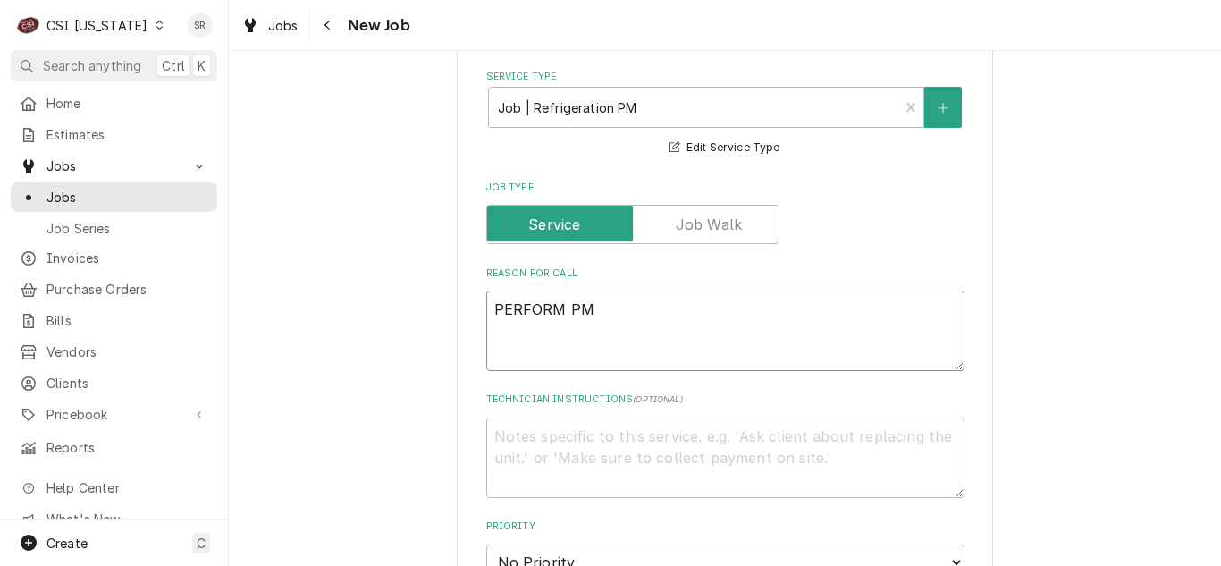
type textarea "x"
type textarea "PERFORM PM"
type textarea "x"
type textarea "PERFORM PM P"
type textarea "x"
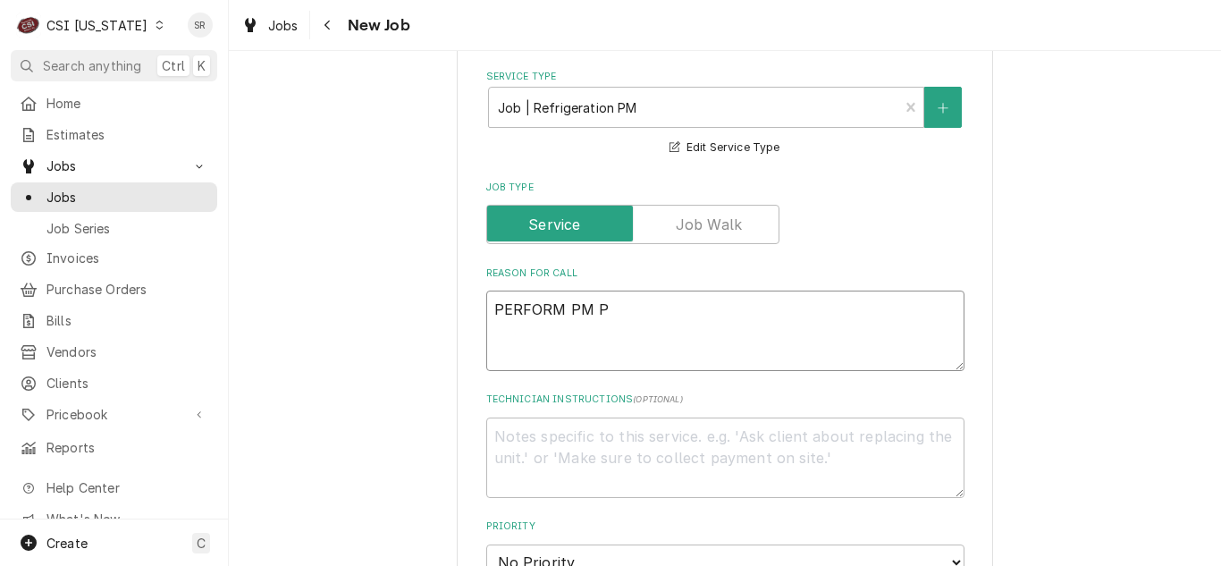
type textarea "PERFORM PM PE"
type textarea "x"
type textarea "PERFORM PM PER"
type textarea "x"
type textarea "PERFORM PM PER"
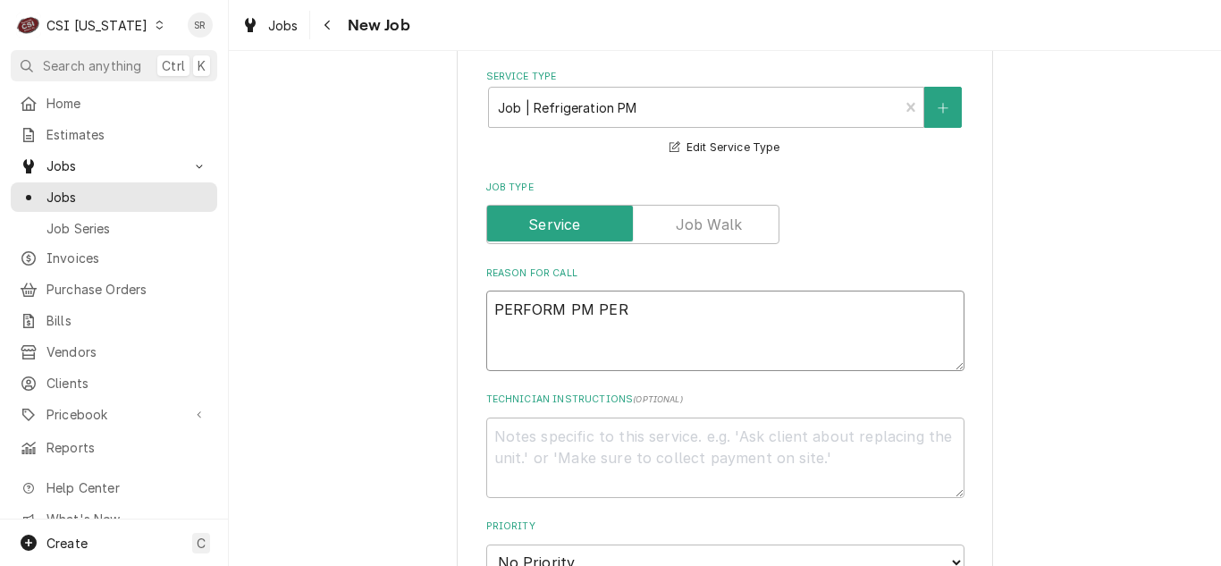
type textarea "x"
type textarea "PERFORM PM PER A"
type textarea "x"
type textarea "PERFORM PM PER AG"
type textarea "x"
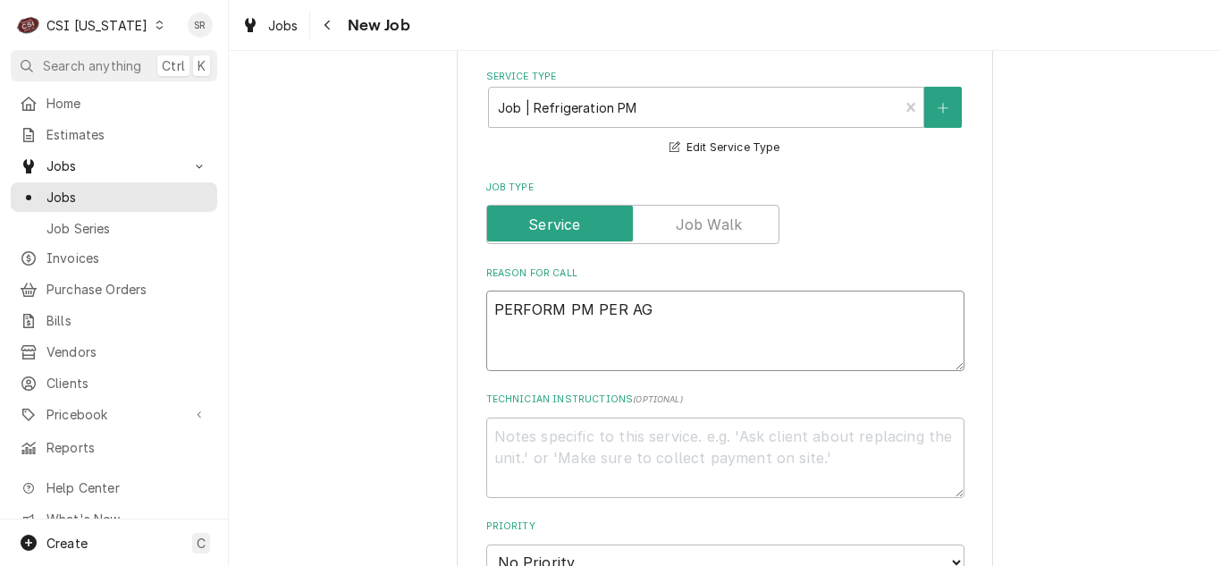
type textarea "PERFORM PM PER AGR"
type textarea "x"
type textarea "PERFORM PM PER AGRE"
type textarea "x"
type textarea "PERFORM PM PER AGREE"
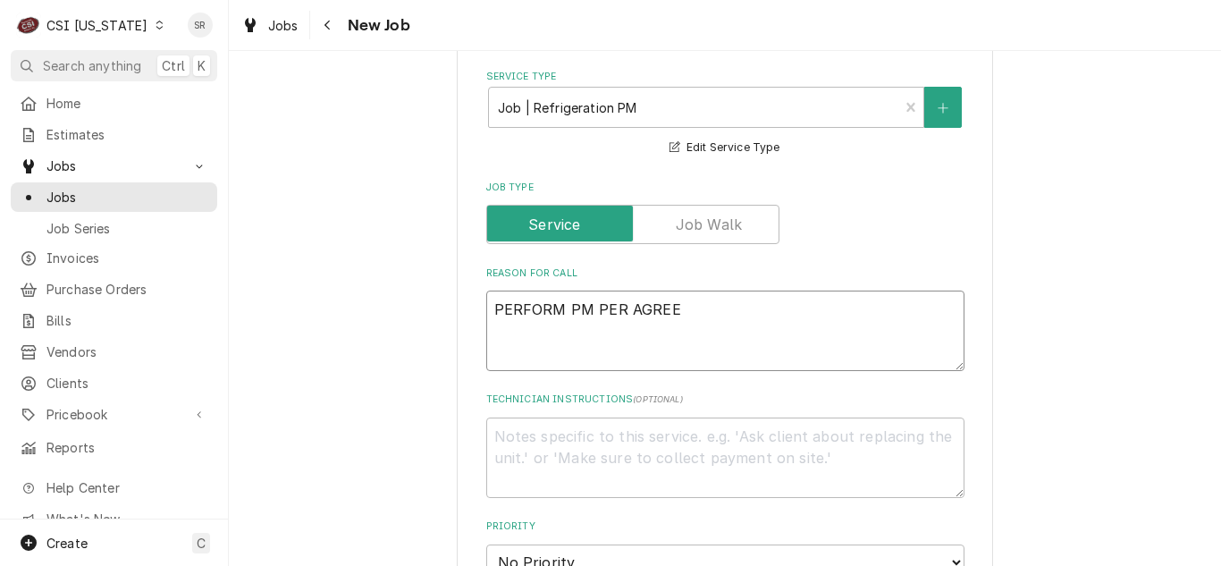
type textarea "x"
type textarea "PERFORM PM PER AGREEM"
type textarea "x"
type textarea "PERFORM PM PER AGREEMEN"
type textarea "x"
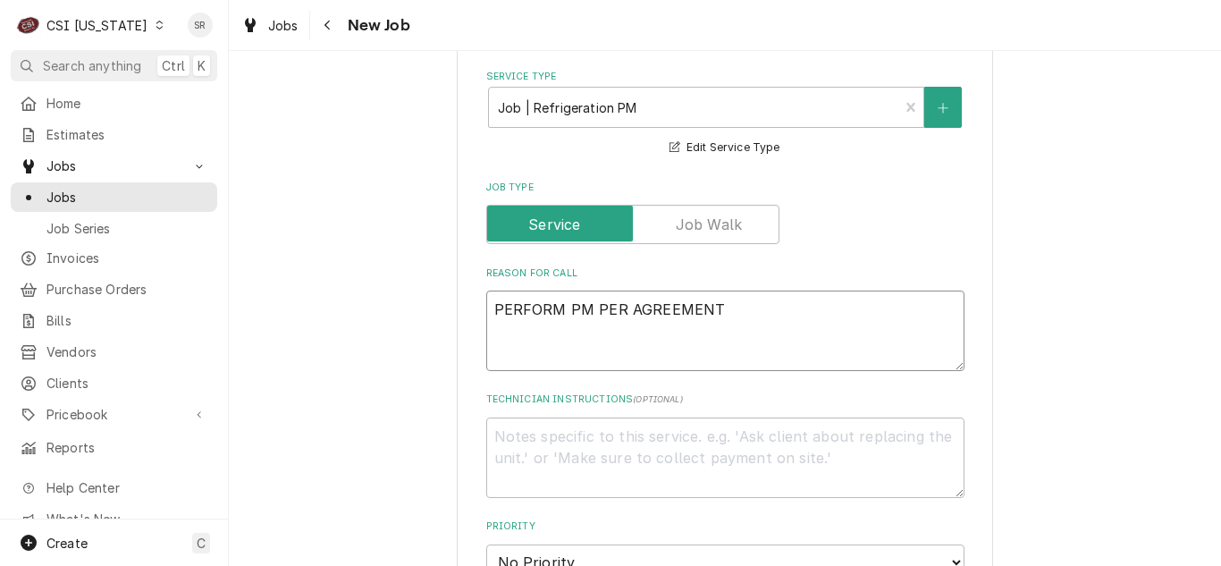
type textarea "PERFORM PM PER AGREEMENT"
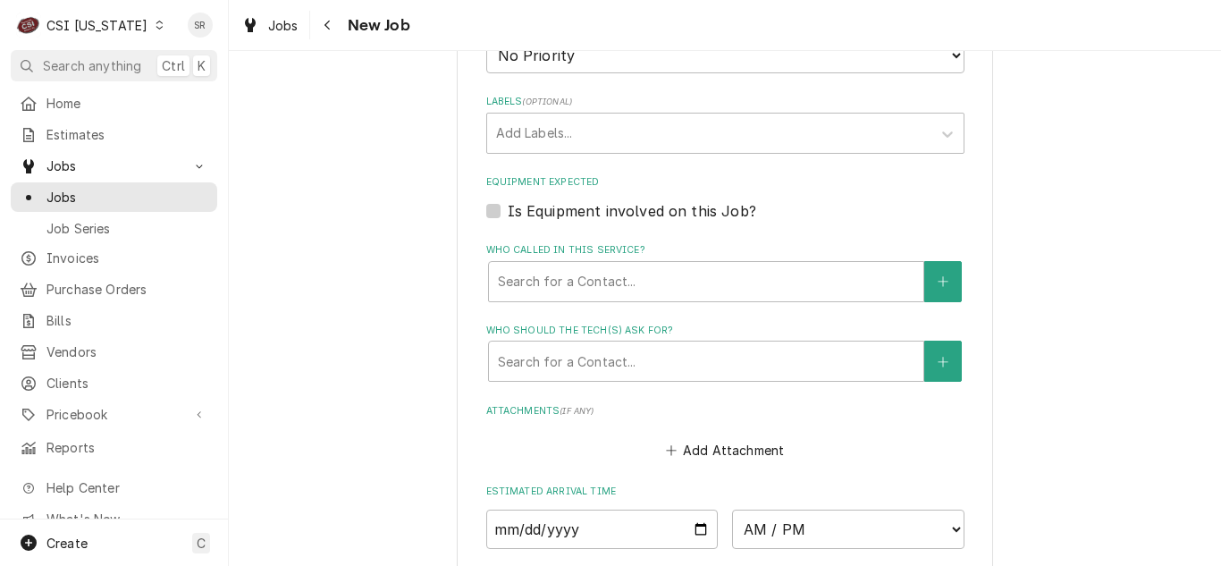
scroll to position [1251, 0]
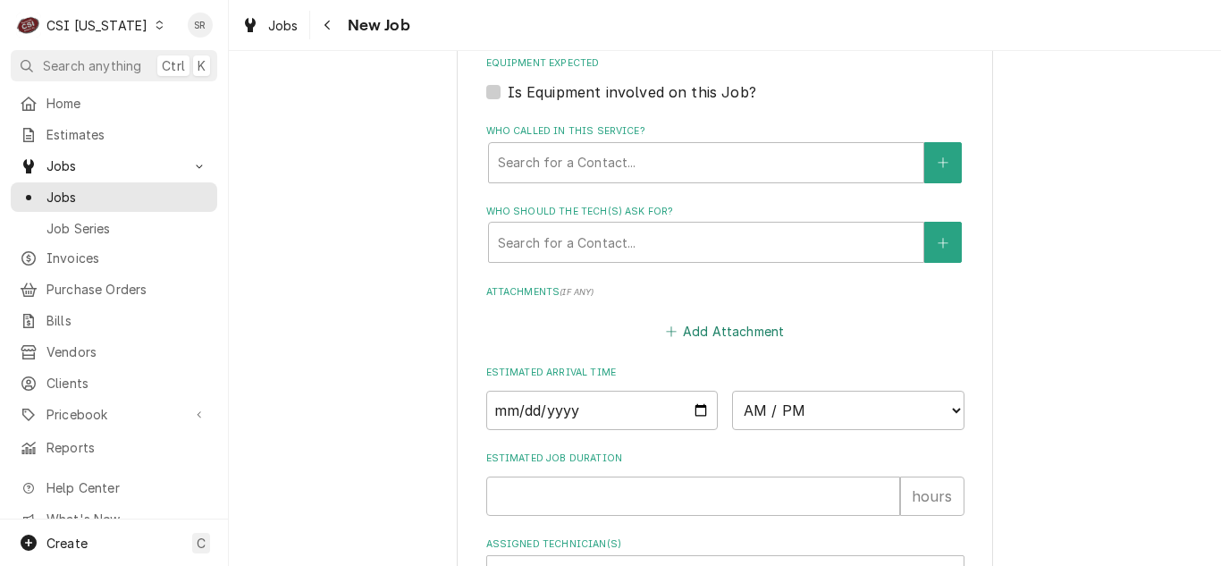
click at [713, 334] on button "Add Attachment" at bounding box center [724, 331] width 125 height 25
type textarea "x"
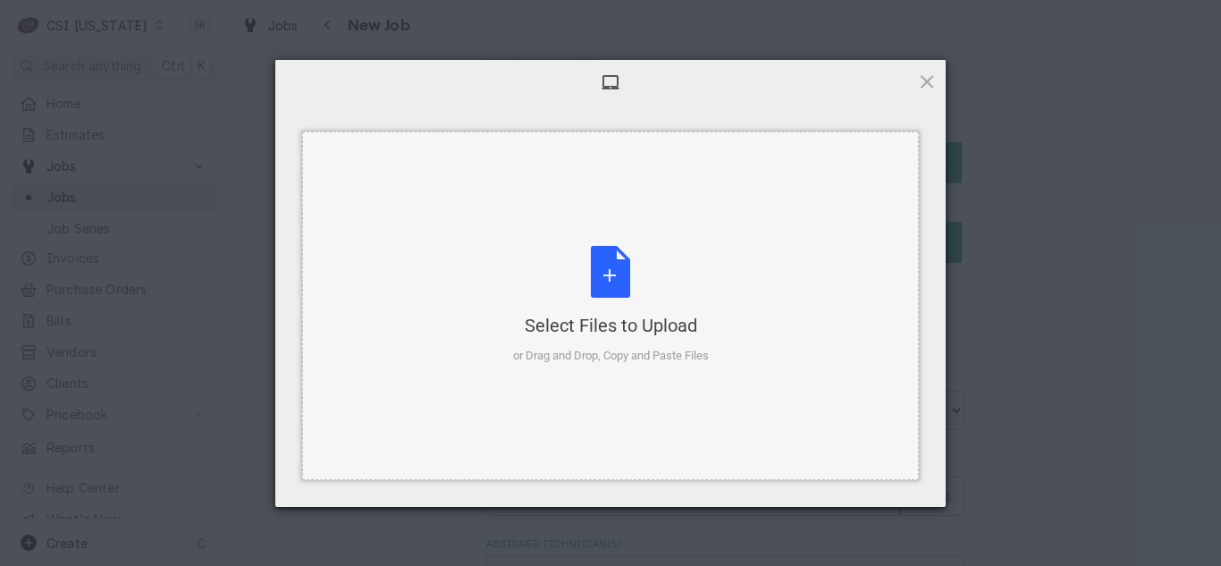
click at [615, 285] on div "Select Files to Upload or Drag and Drop, Copy and Paste Files" at bounding box center [611, 305] width 196 height 119
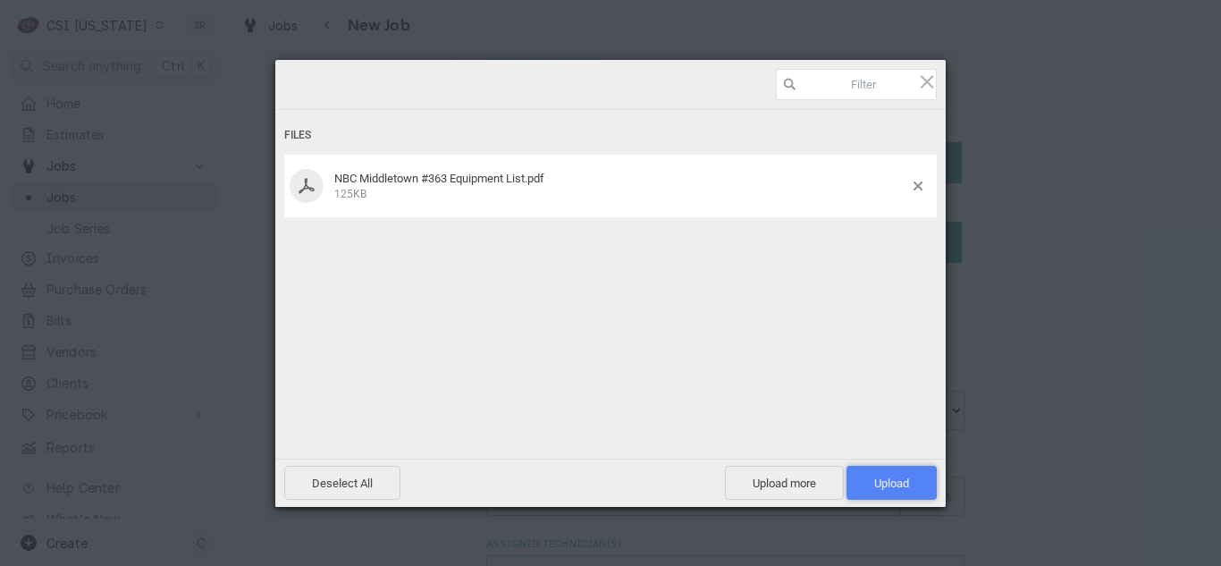
click at [889, 477] on span "Upload 1" at bounding box center [891, 482] width 35 height 13
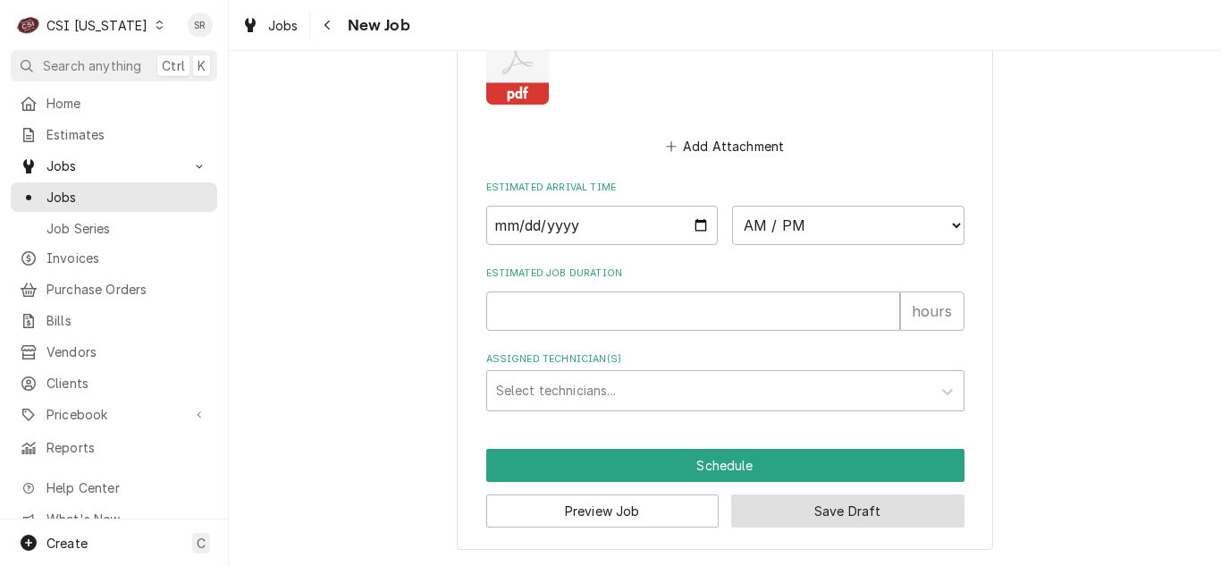
click at [794, 505] on button "Save Draft" at bounding box center [847, 510] width 233 height 33
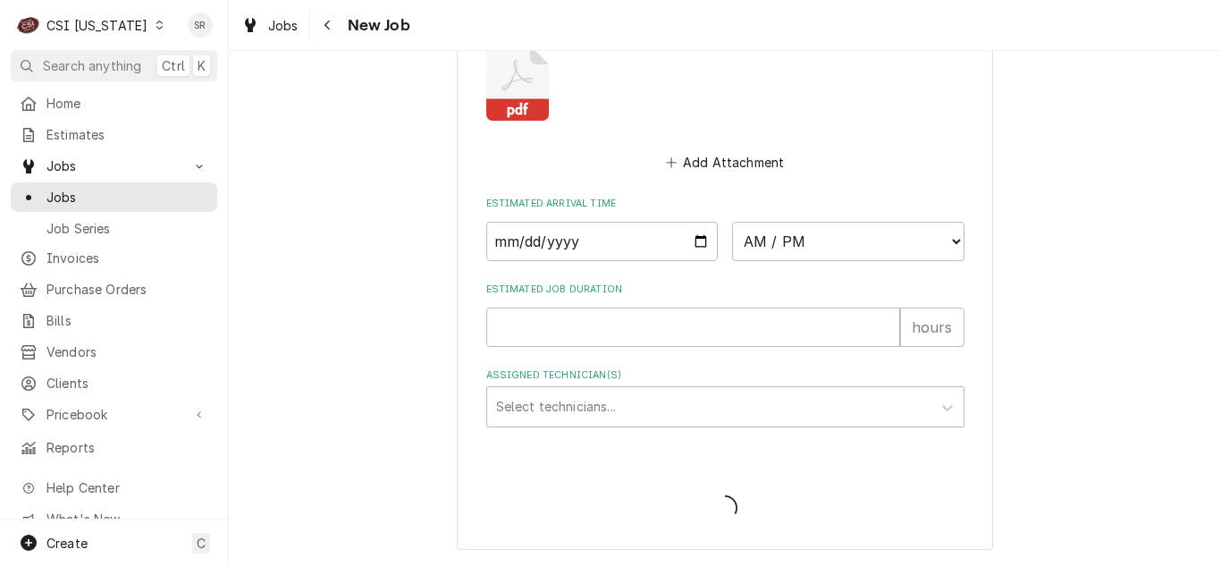
scroll to position [1521, 0]
type textarea "x"
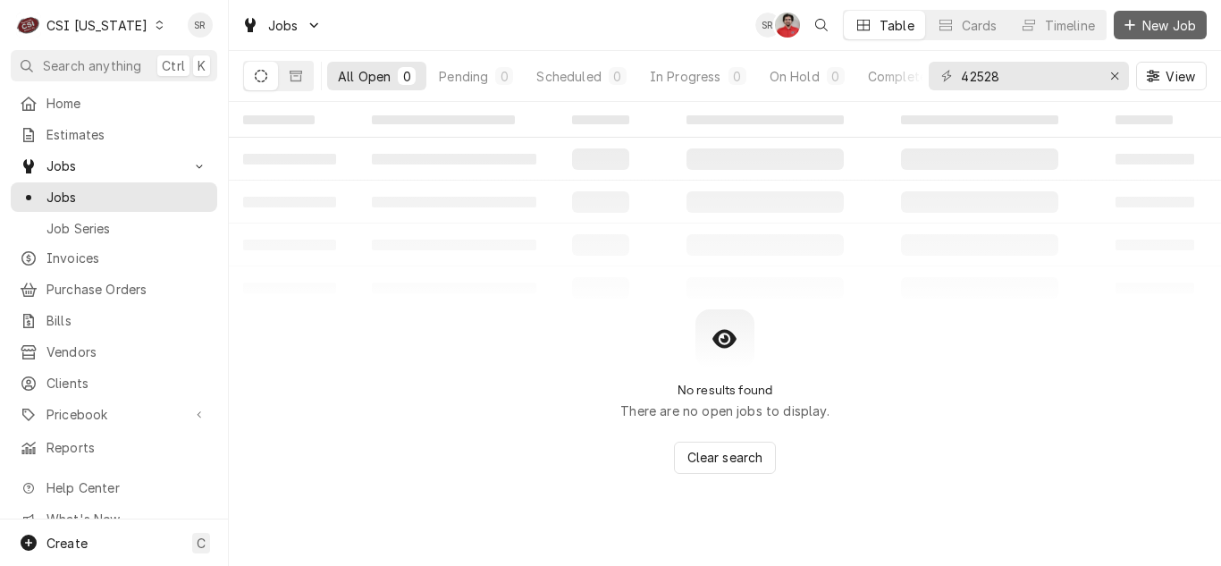
click at [1150, 15] on button "New Job" at bounding box center [1160, 25] width 93 height 29
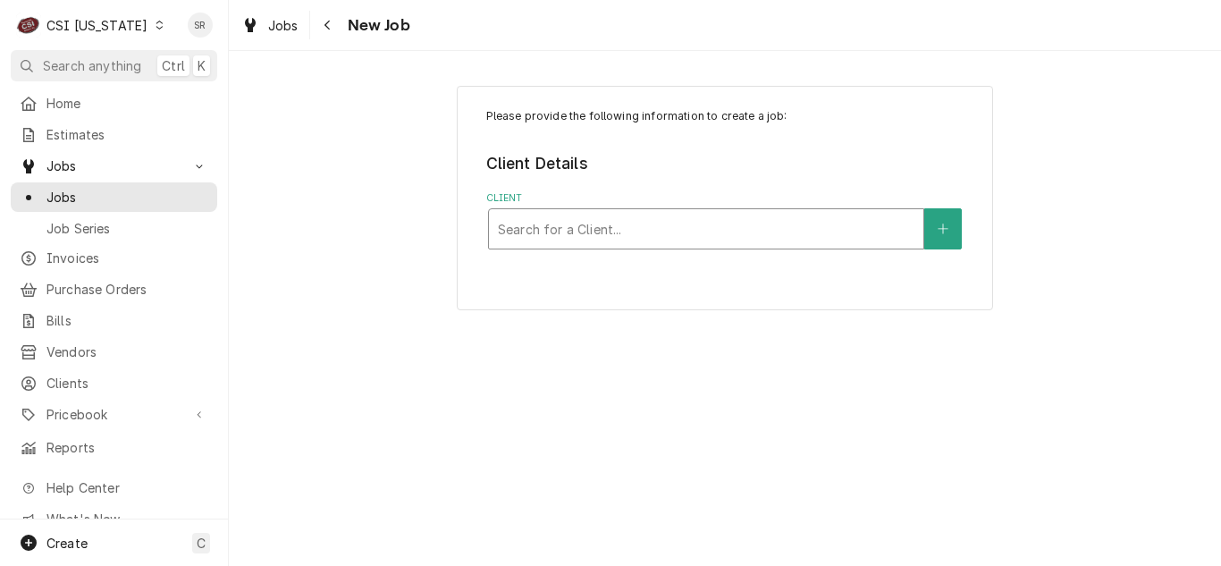
click at [608, 234] on div "Client" at bounding box center [706, 229] width 417 height 32
paste input "[GEOGRAPHIC_DATA]"
type input "[GEOGRAPHIC_DATA]"
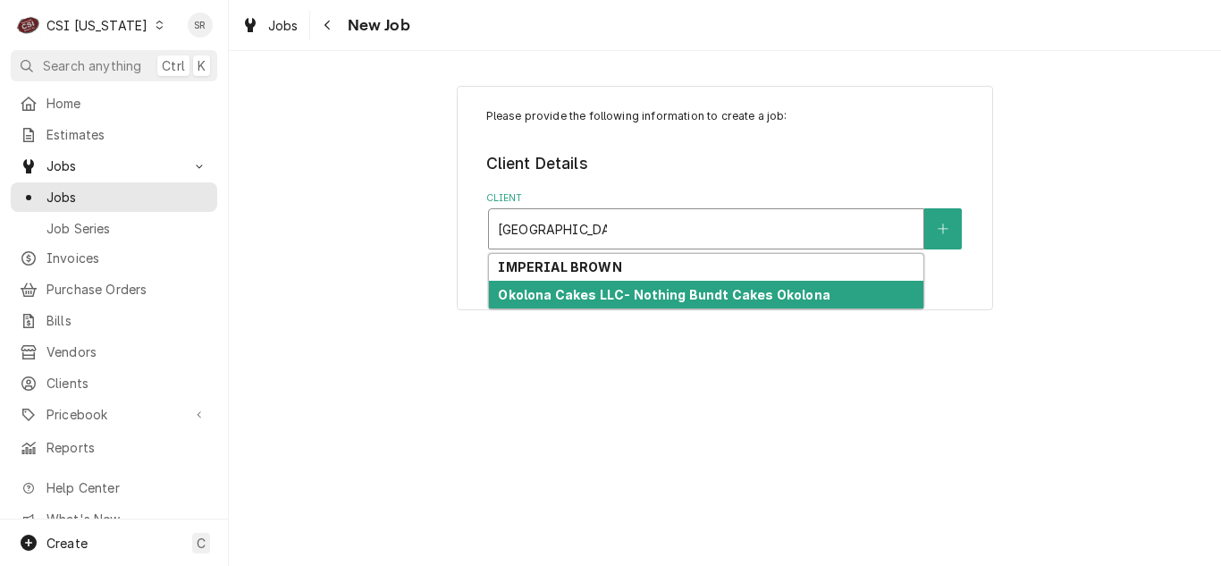
click at [611, 285] on div "Okolona Cakes LLC- Nothing Bundt Cakes Okolona" at bounding box center [706, 295] width 434 height 28
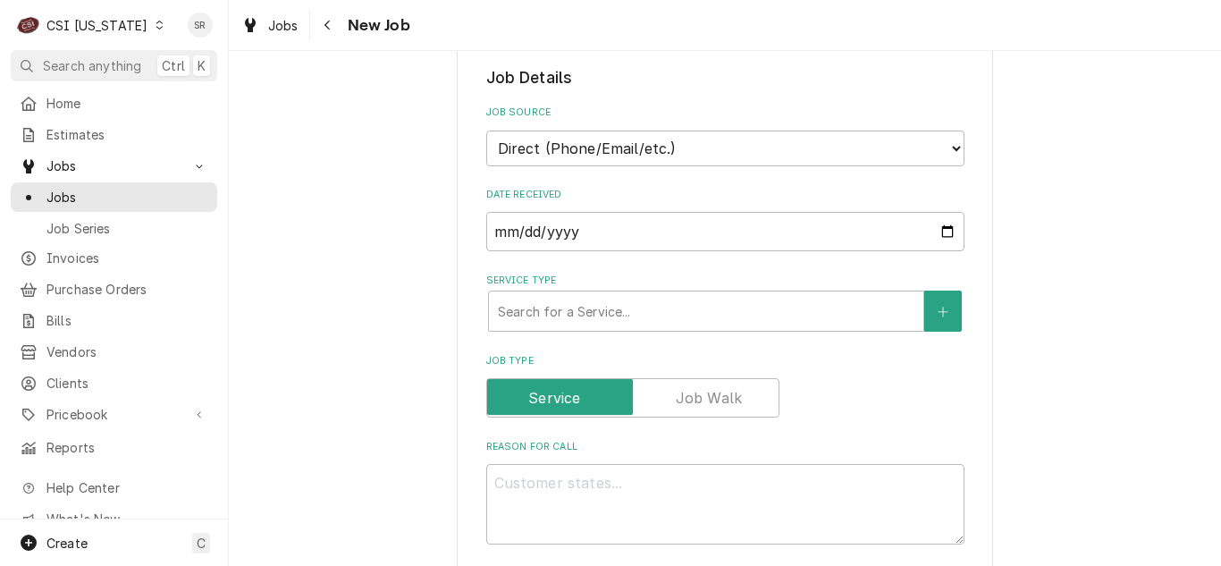
scroll to position [536, 0]
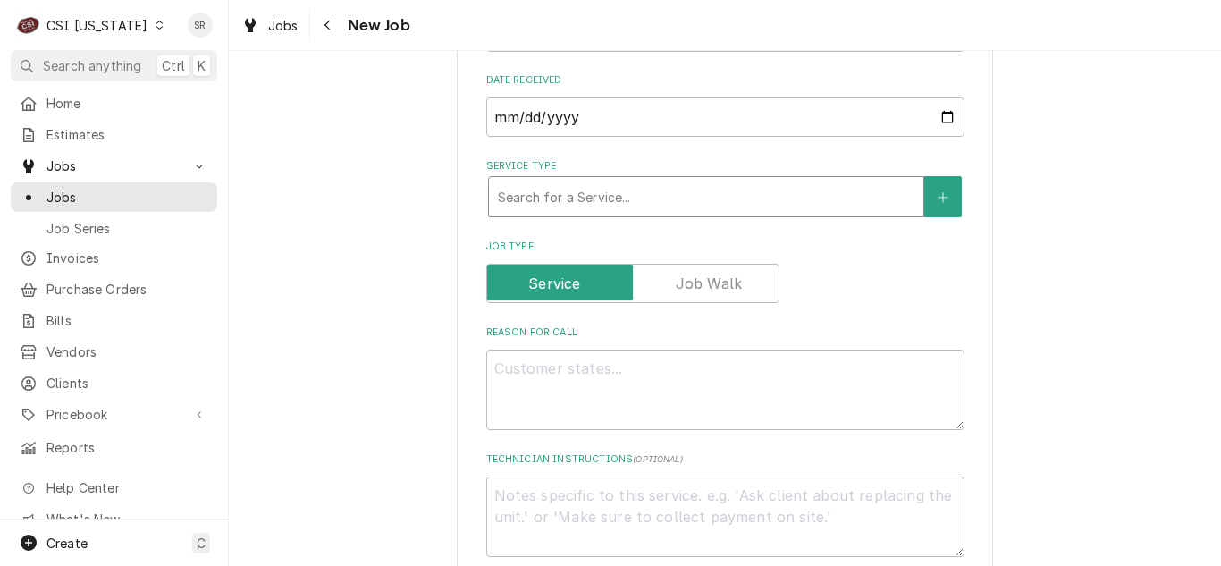
click at [594, 199] on div "Service Type" at bounding box center [706, 197] width 417 height 32
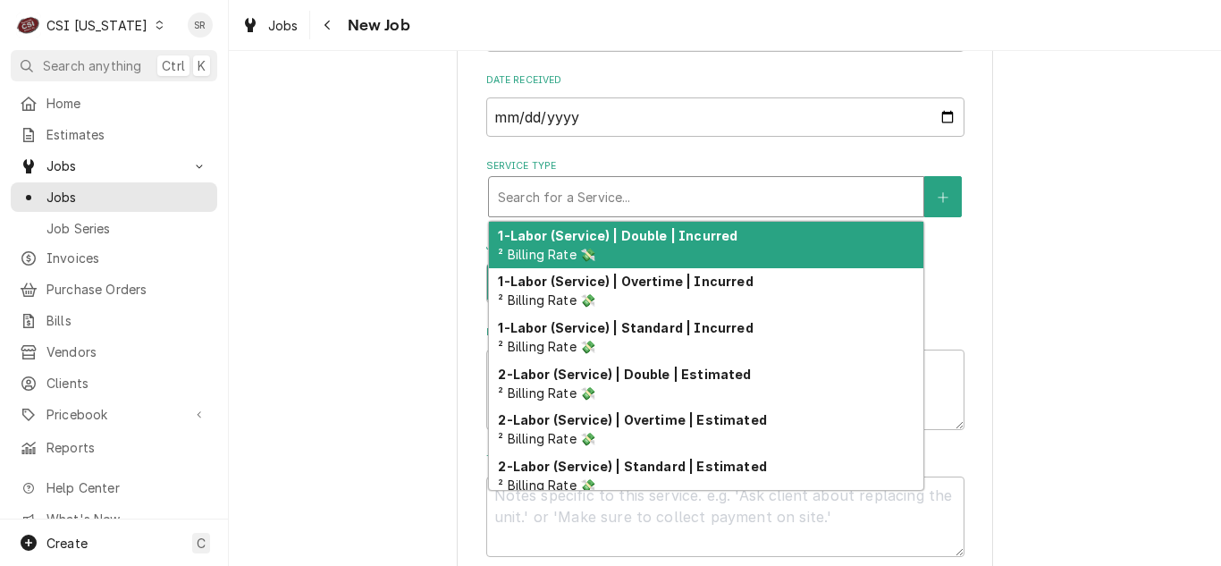
type textarea "x"
type input "R"
type textarea "x"
type input "RE"
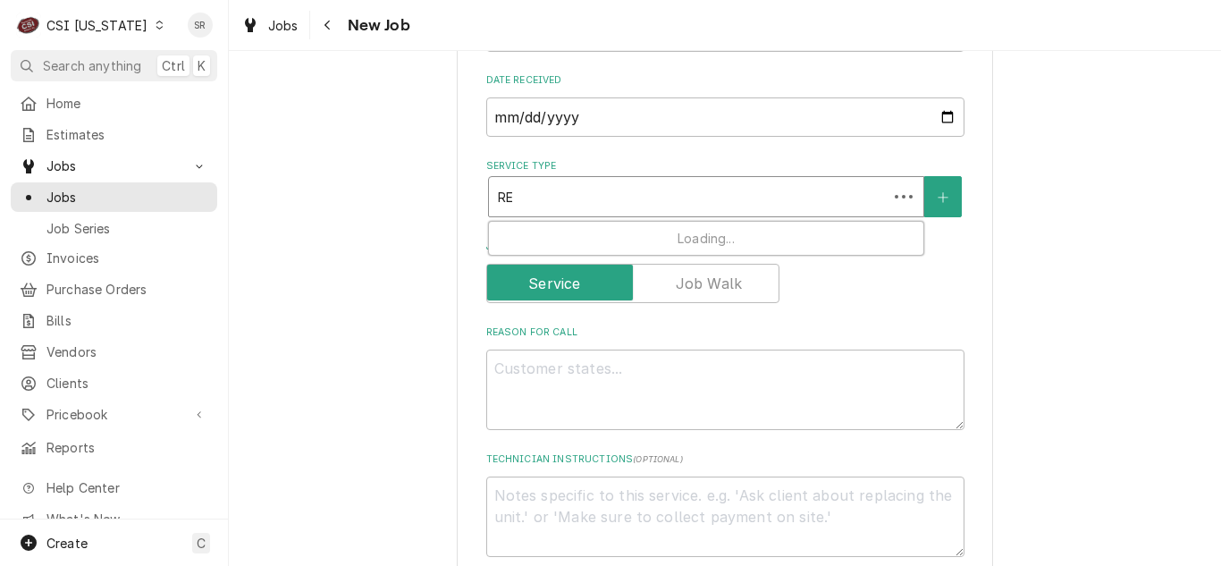
type textarea "x"
type input "REF"
type textarea "x"
type input "REFRI"
type textarea "x"
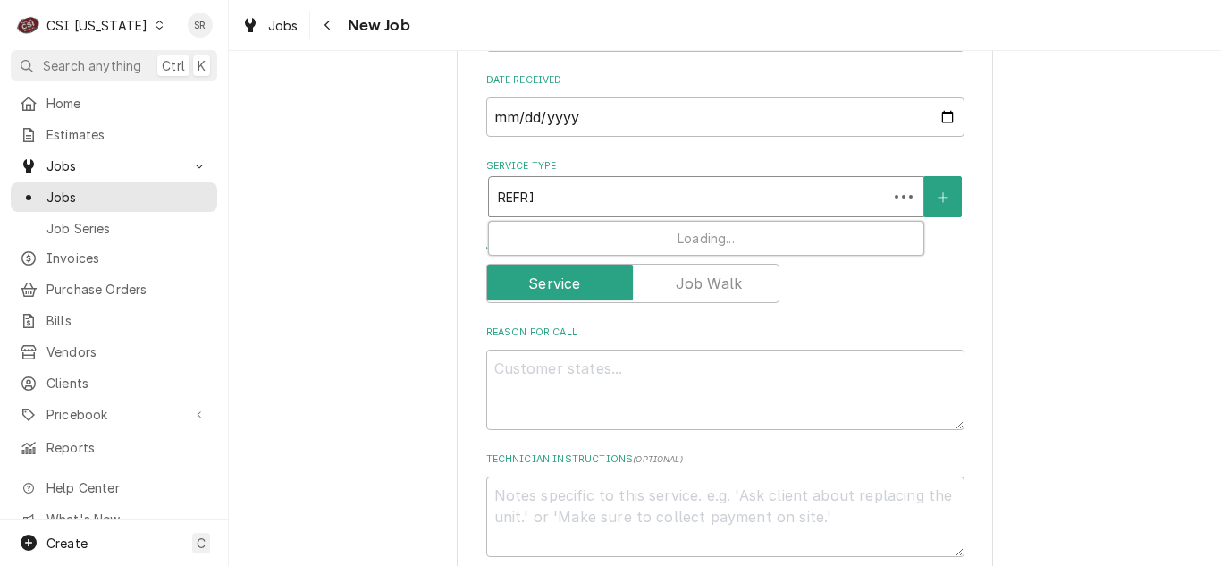
type input "REFRIG"
type textarea "x"
type input "REFRIGE"
type textarea "x"
type input "REFRIGER"
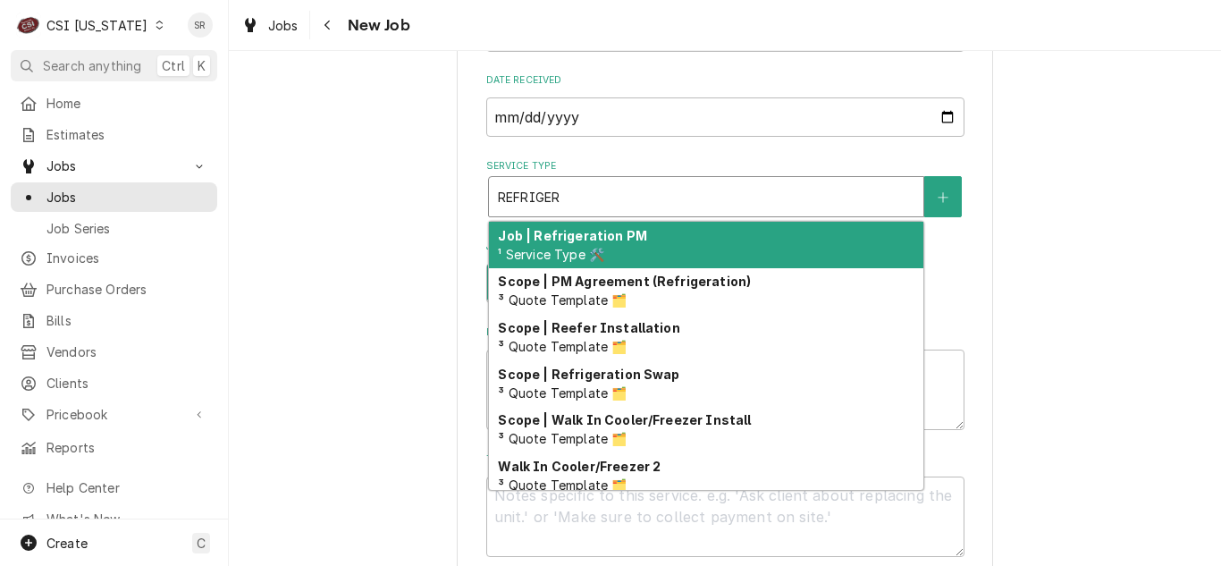
click at [632, 228] on div "Job | Refrigeration PM ¹ Service Type 🛠️" at bounding box center [706, 245] width 434 height 46
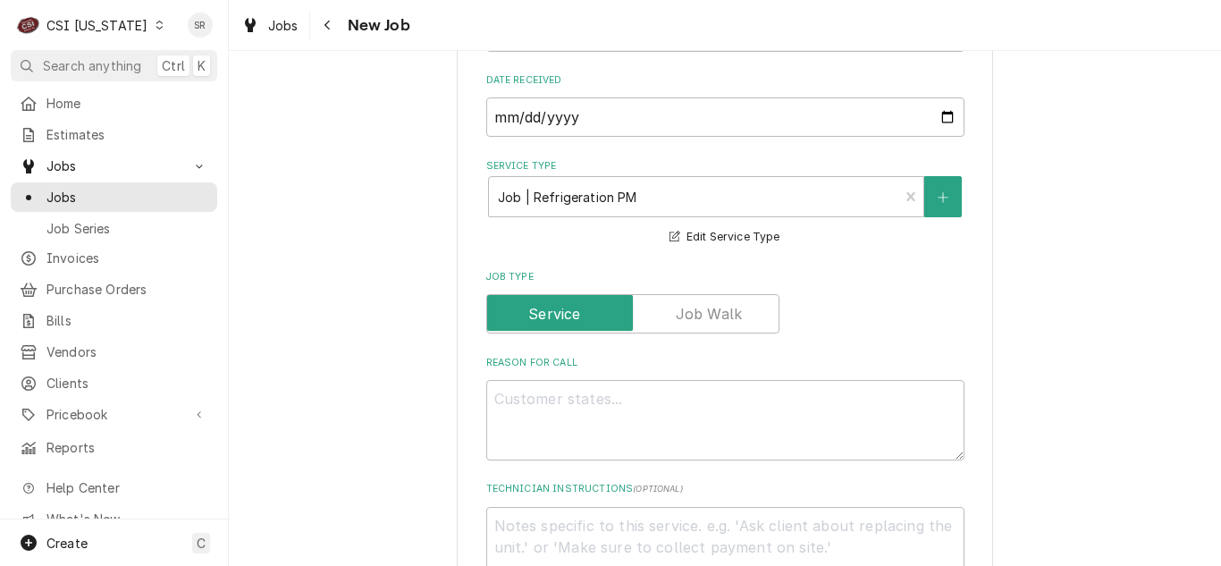
click at [603, 378] on div "Reason For Call" at bounding box center [725, 408] width 478 height 105
click at [594, 417] on textarea "Reason For Call" at bounding box center [725, 420] width 478 height 80
paste textarea "4424 Outer Loop"
type textarea "x"
type textarea "4424 Outer Loop"
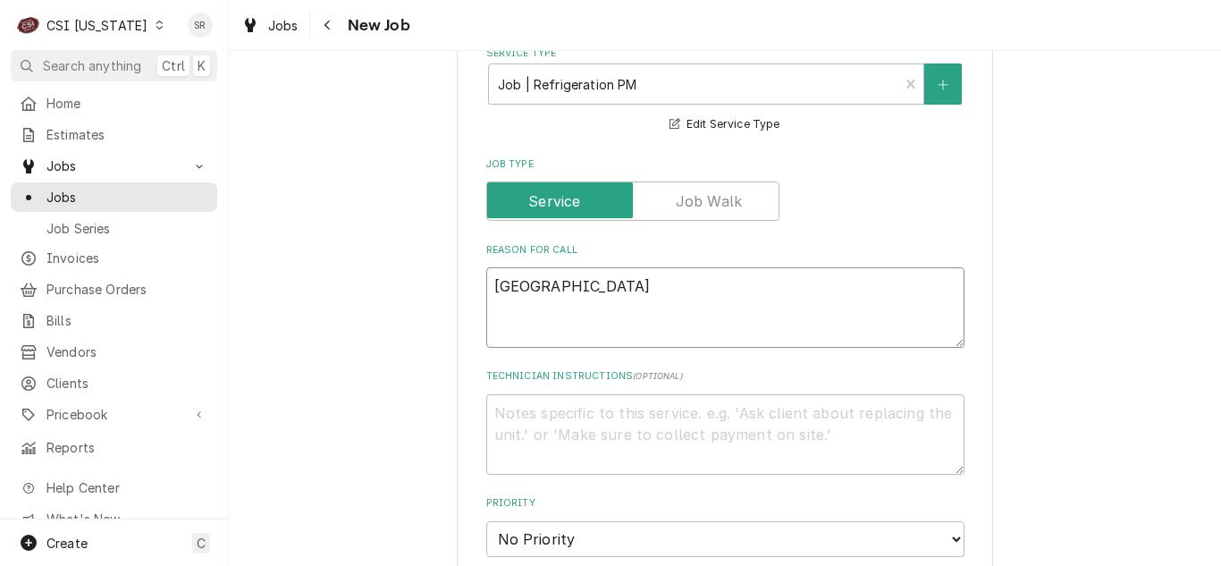
scroll to position [626, 0]
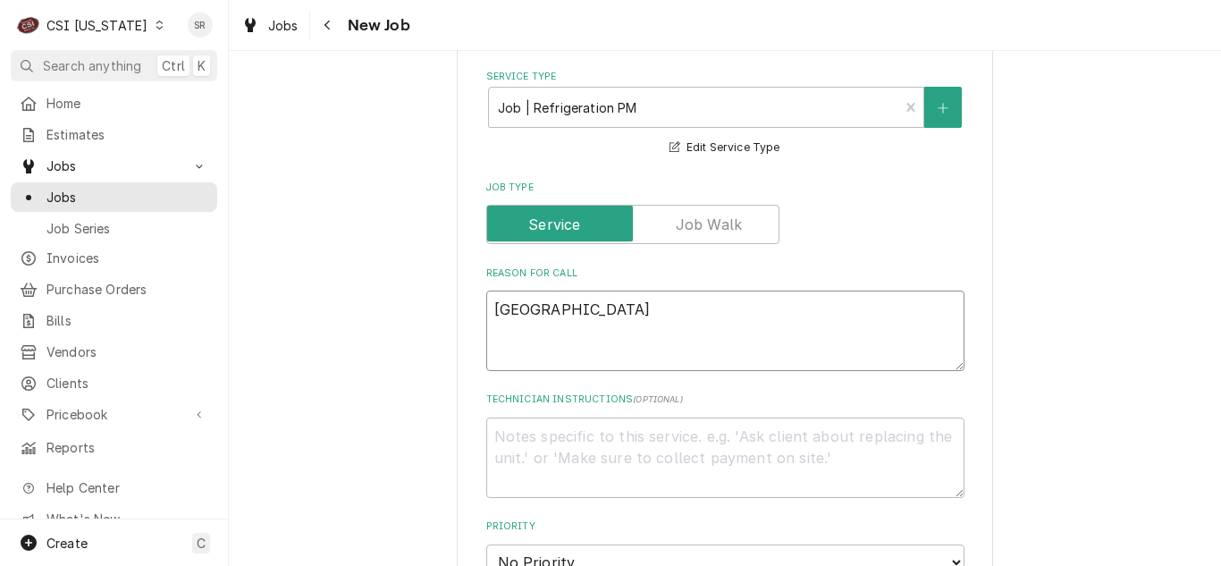
drag, startPoint x: 632, startPoint y: 323, endPoint x: 338, endPoint y: 310, distance: 294.4
click at [338, 310] on div "Please provide the following information to create a job: Client Details Client…" at bounding box center [725, 410] width 992 height 1933
type textarea "x"
type textarea "p"
type textarea "x"
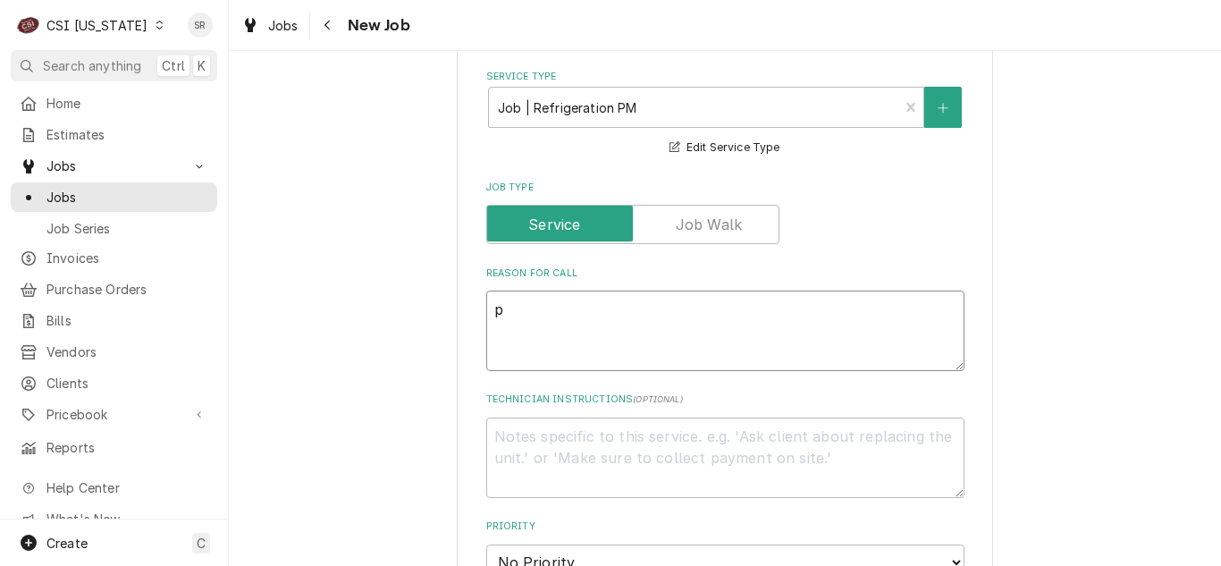
type textarea "pe"
type textarea "x"
type textarea "per"
type textarea "x"
type textarea "pe"
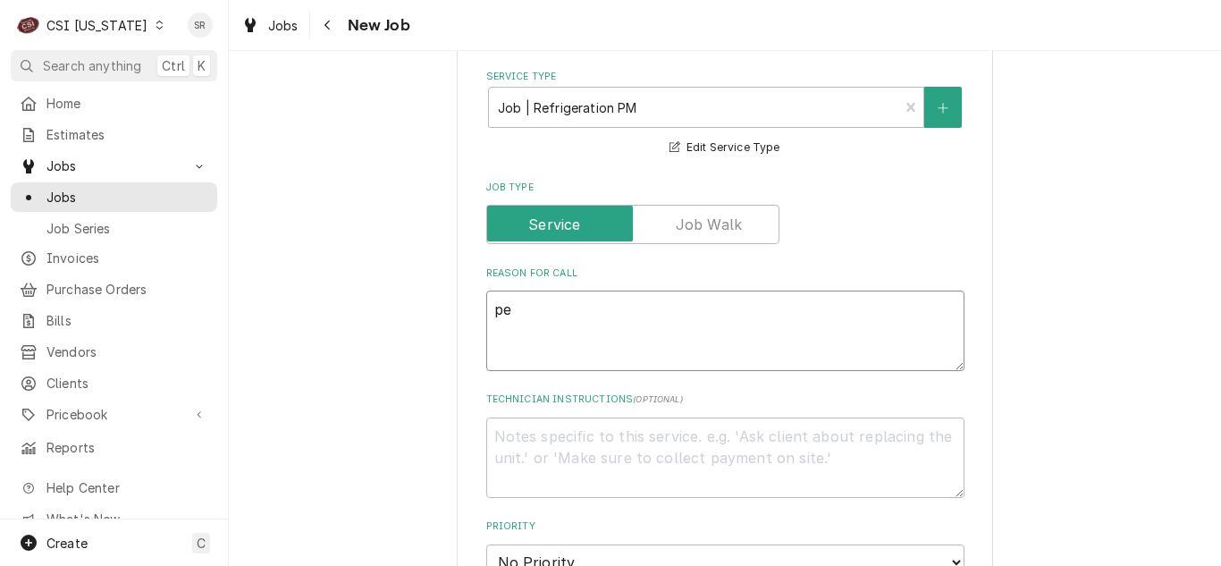
type textarea "x"
type textarea "p"
type textarea "x"
type textarea "E"
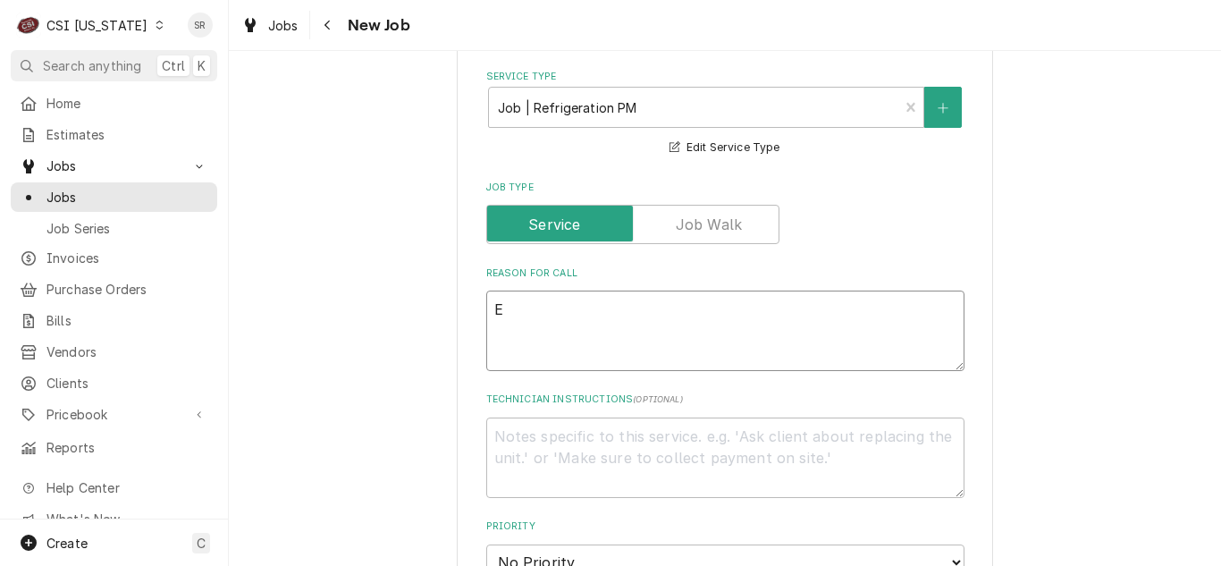
type textarea "x"
type textarea "P"
type textarea "x"
type textarea "PE"
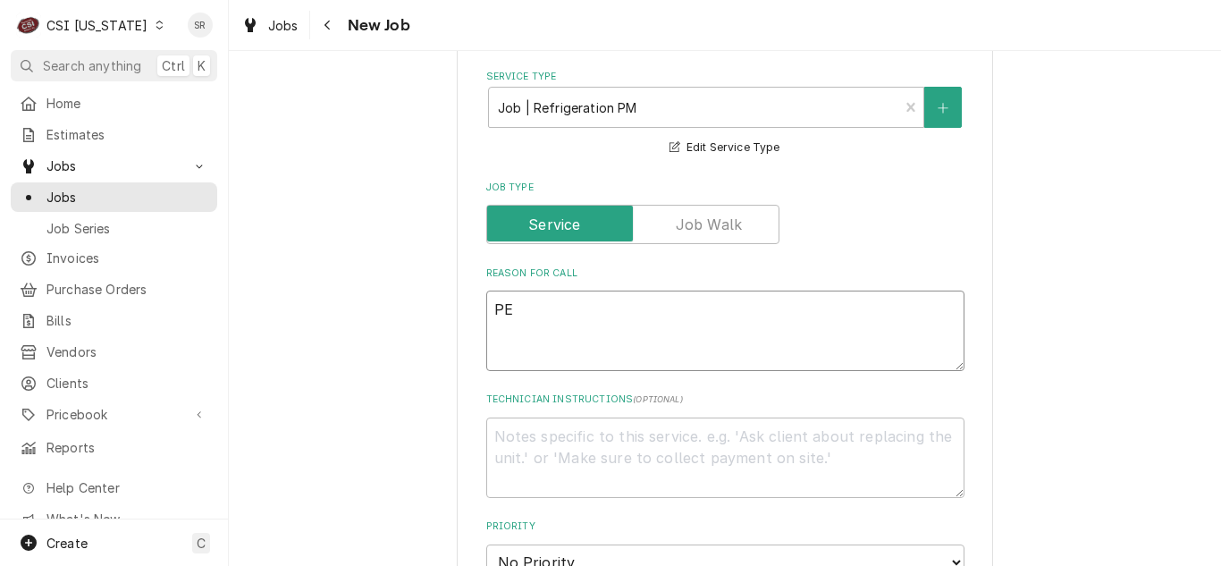
type textarea "x"
type textarea "PER"
type textarea "x"
type textarea "PERF"
type textarea "x"
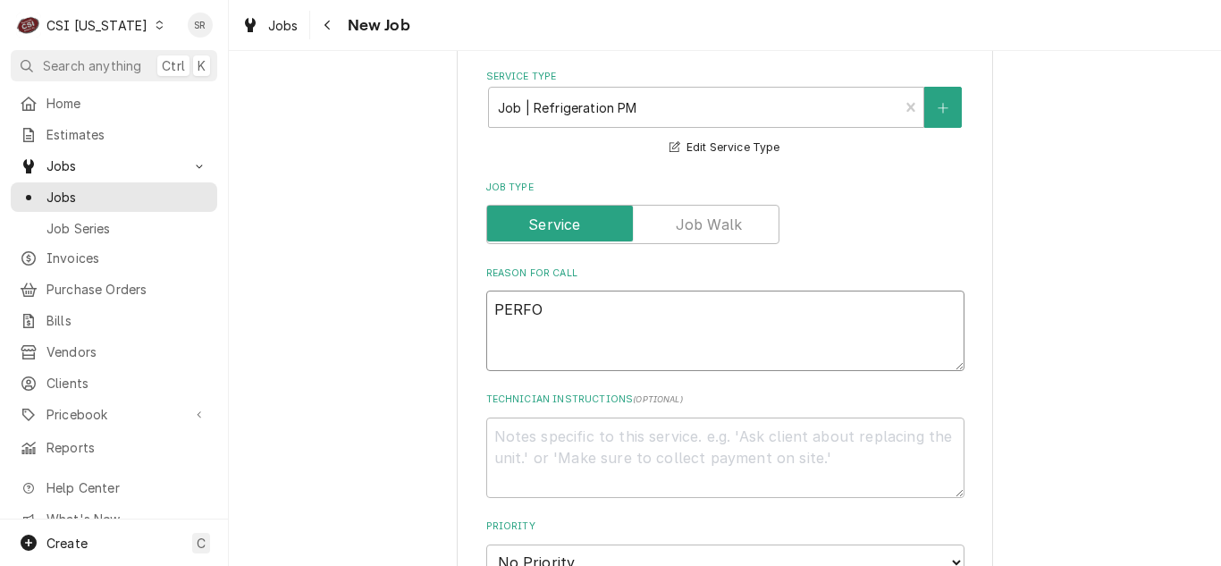
type textarea "PERFOR"
type textarea "x"
type textarea "PERFORM"
type textarea "x"
type textarea "PERFORM"
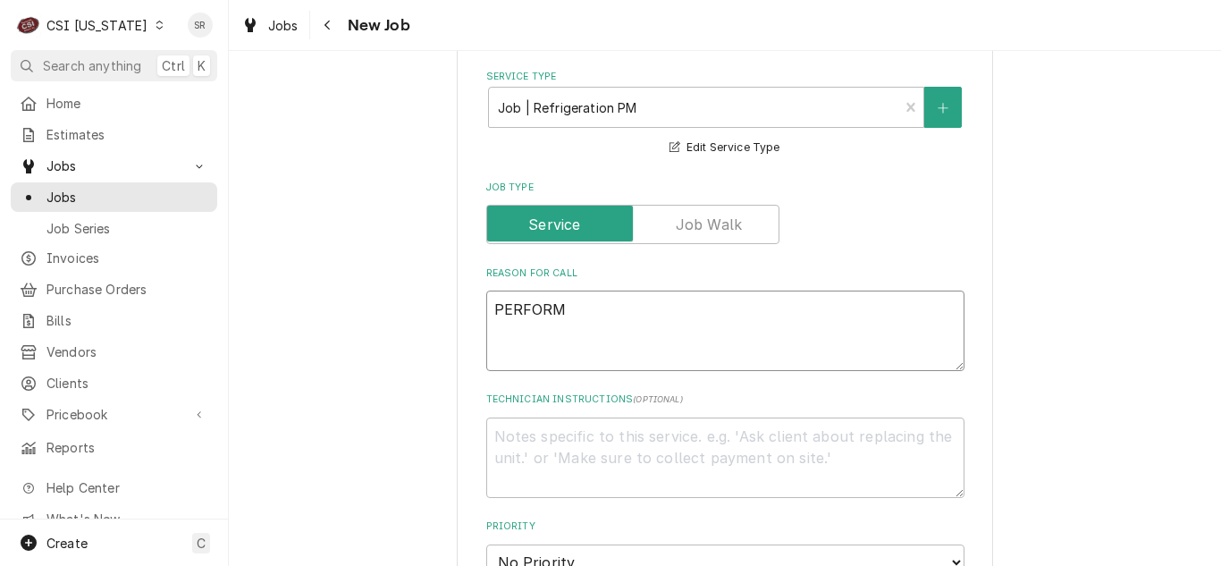
type textarea "x"
type textarea "PERFORM P"
type textarea "x"
type textarea "PERFORM PM"
type textarea "x"
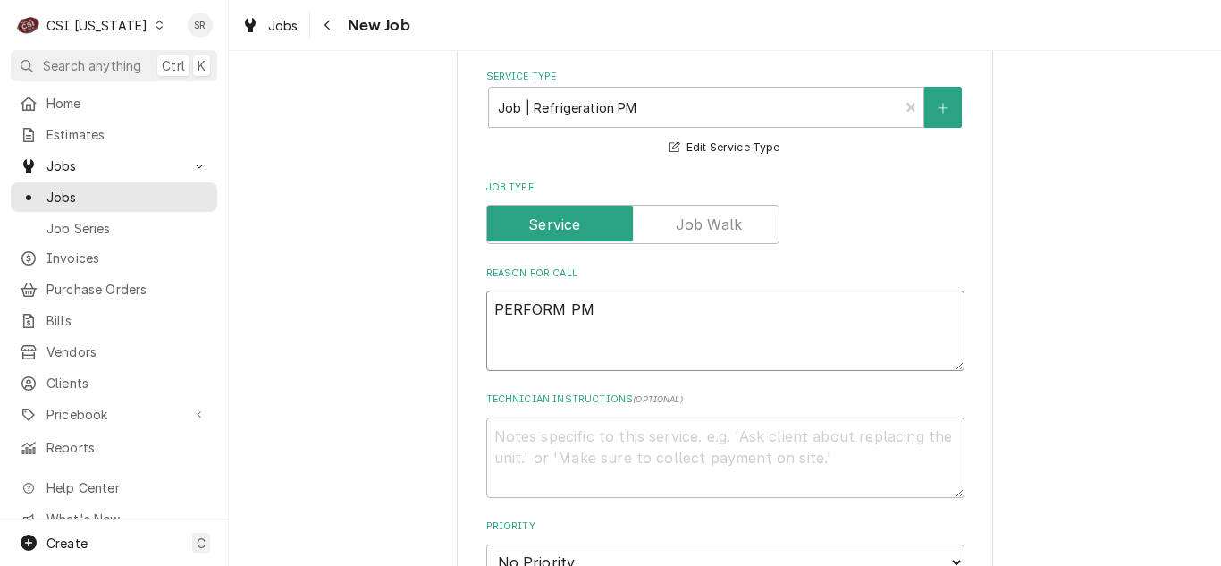
type textarea "PERFORM PM"
type textarea "x"
type textarea "PERFORM PM P"
type textarea "x"
type textarea "PERFORM PM PE"
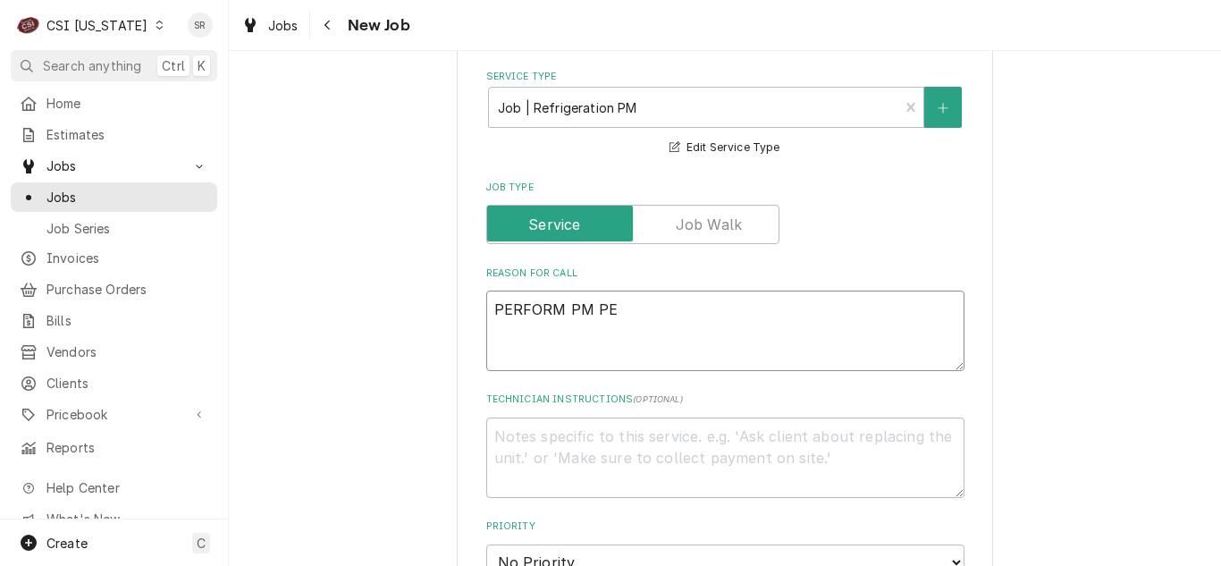
type textarea "x"
type textarea "PERFORM PM PER"
type textarea "x"
type textarea "PERFORM PM PER"
type textarea "x"
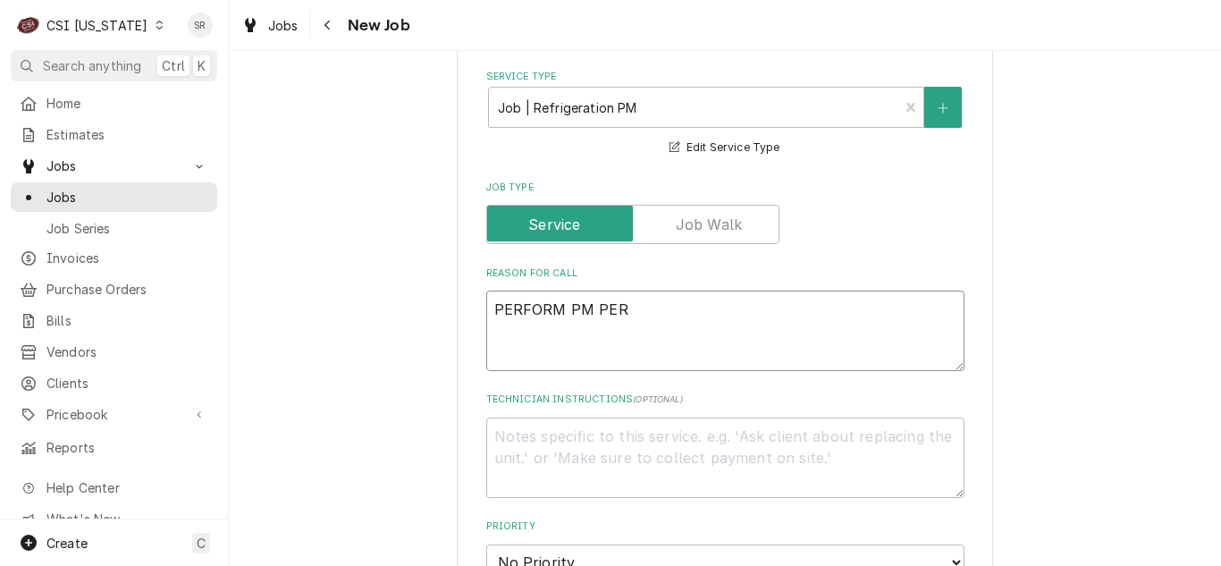
type textarea "PERFORM PM PER A"
type textarea "x"
type textarea "PERFORM PM PER AG"
type textarea "x"
type textarea "PERFORM PM PER AGR"
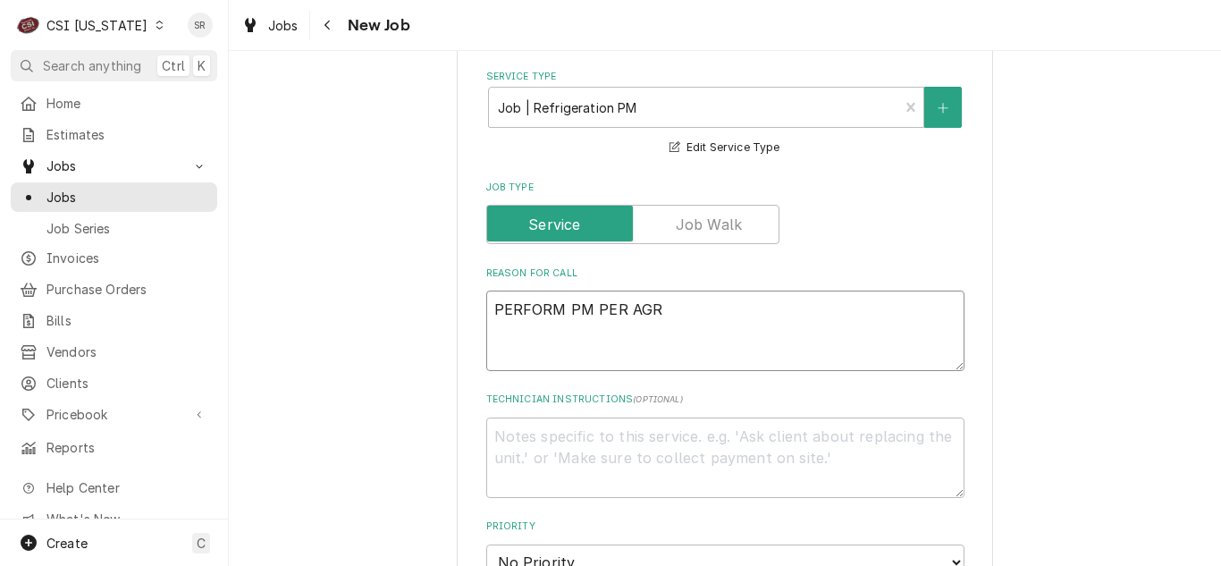
type textarea "x"
type textarea "PERFORM PM PER AGRE"
type textarea "x"
type textarea "PERFORM PM PER AGREE"
type textarea "x"
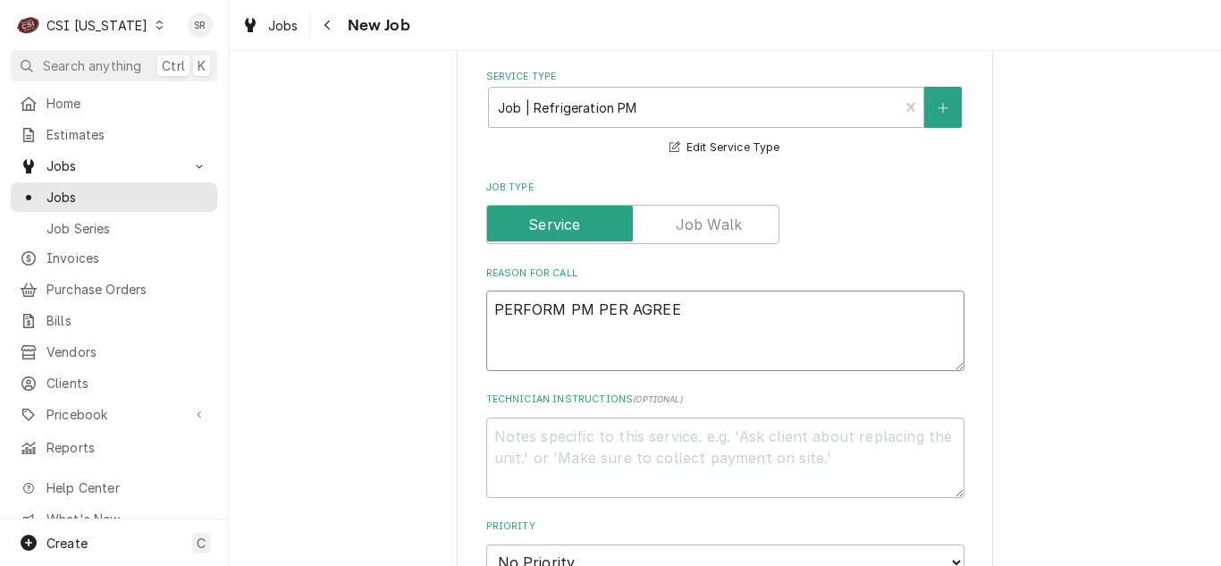
type textarea "PERFORM PM PER AGREEM"
type textarea "x"
type textarea "PERFORM PM PER AGREEMEN"
type textarea "x"
type textarea "PERFORM PM PER AGREEMENT"
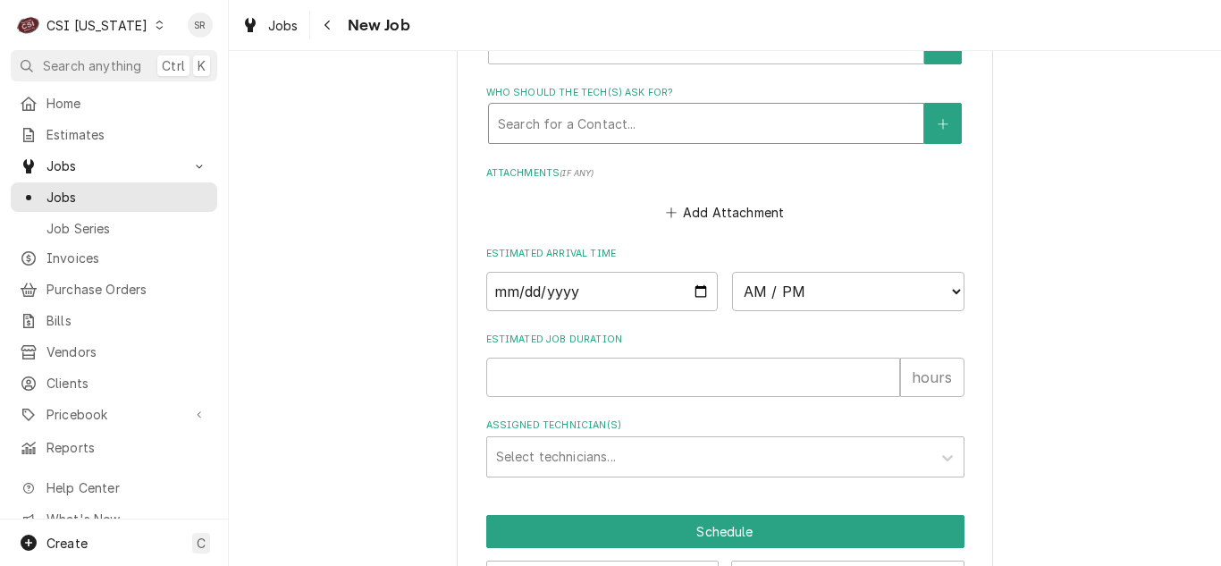
scroll to position [1258, 0]
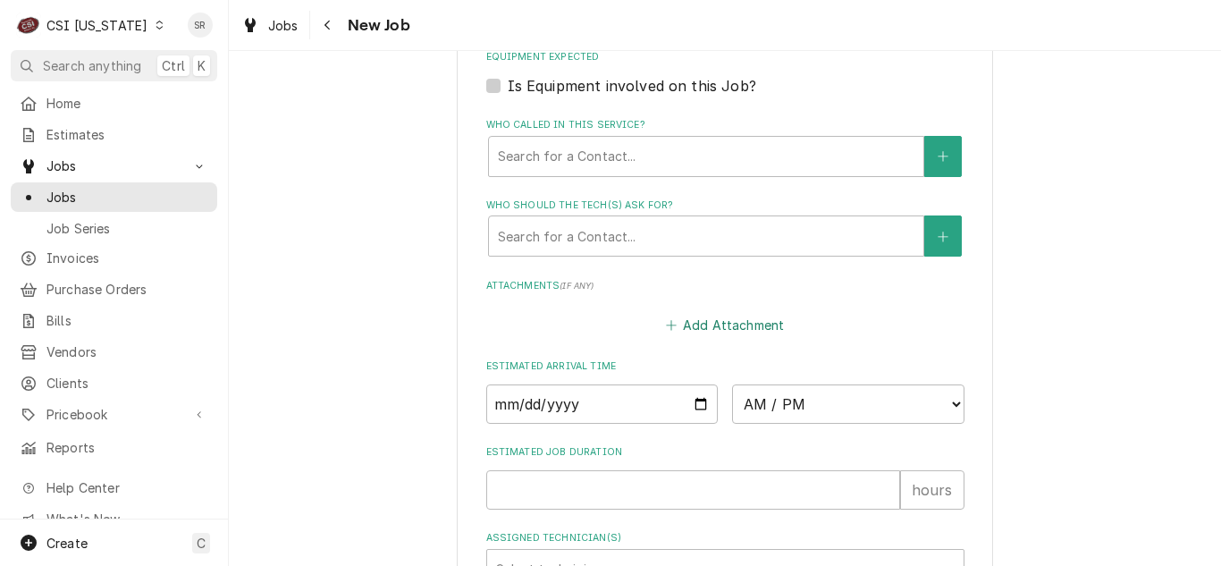
click at [722, 316] on button "Add Attachment" at bounding box center [724, 325] width 125 height 25
type textarea "x"
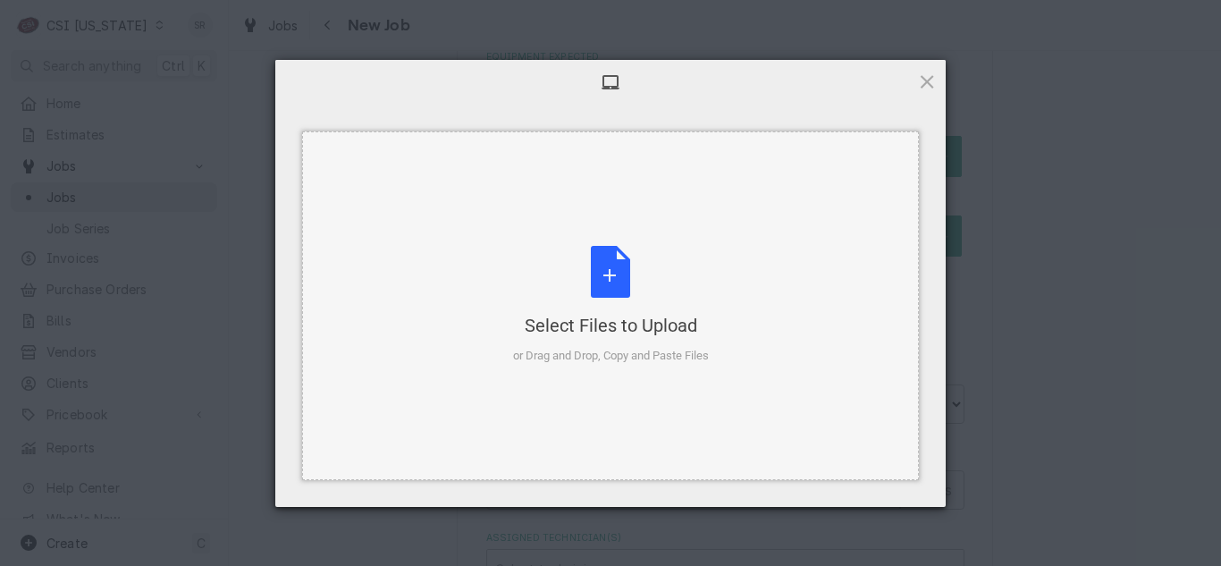
click at [569, 316] on div "Select Files to Upload" at bounding box center [611, 325] width 196 height 25
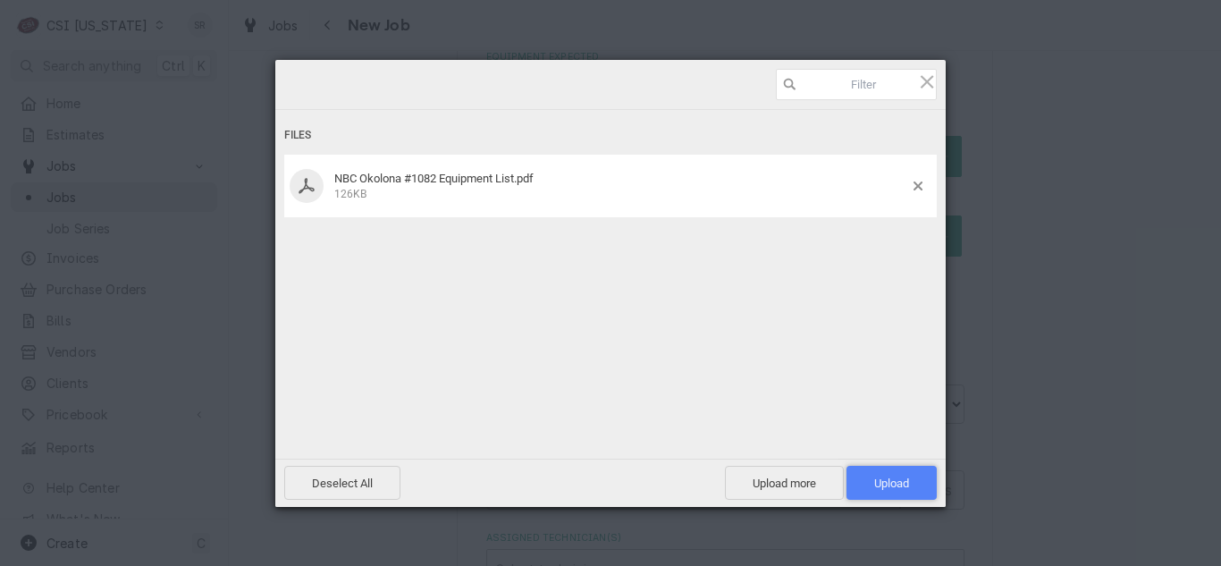
click at [889, 478] on span "Upload 1" at bounding box center [891, 482] width 35 height 13
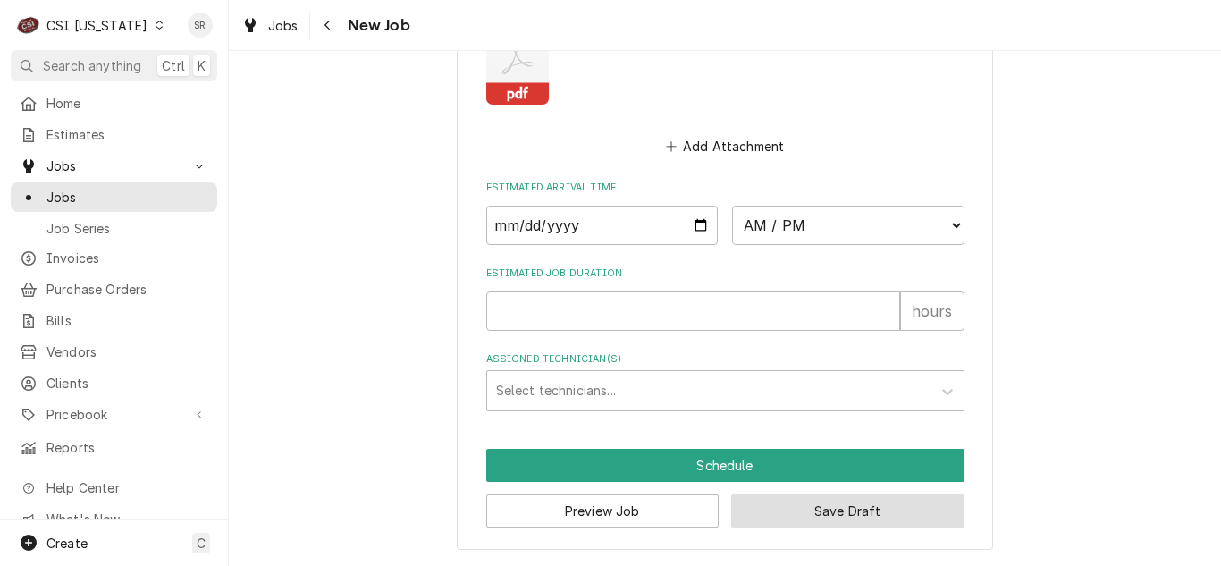
click at [821, 509] on button "Save Draft" at bounding box center [847, 510] width 233 height 33
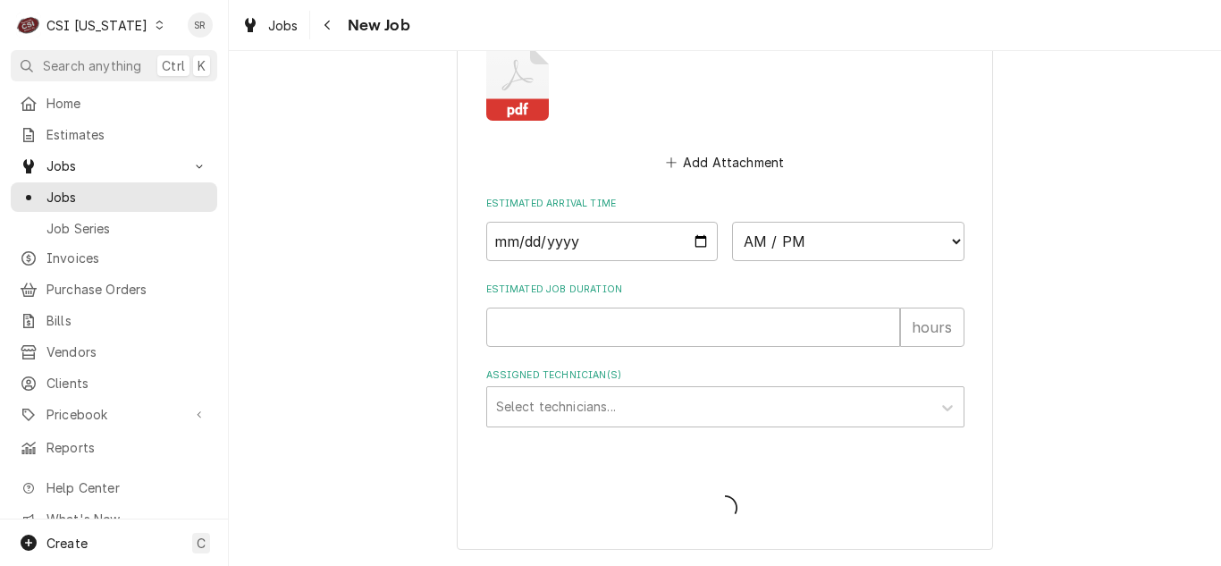
type textarea "x"
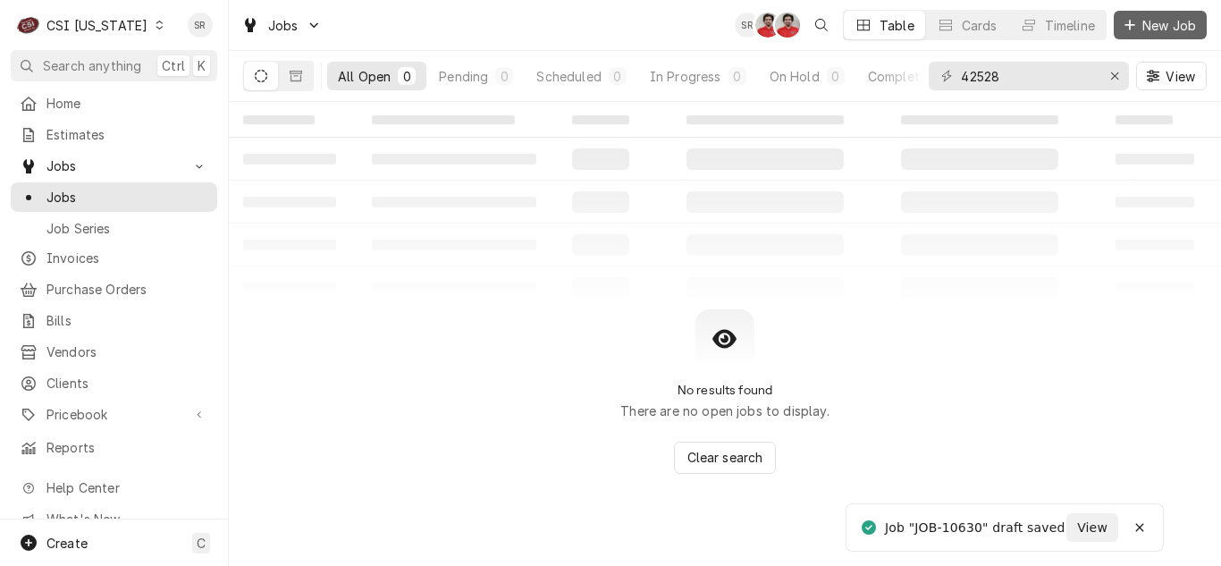
click at [1135, 22] on div "Dynamic Content Wrapper" at bounding box center [1130, 25] width 18 height 18
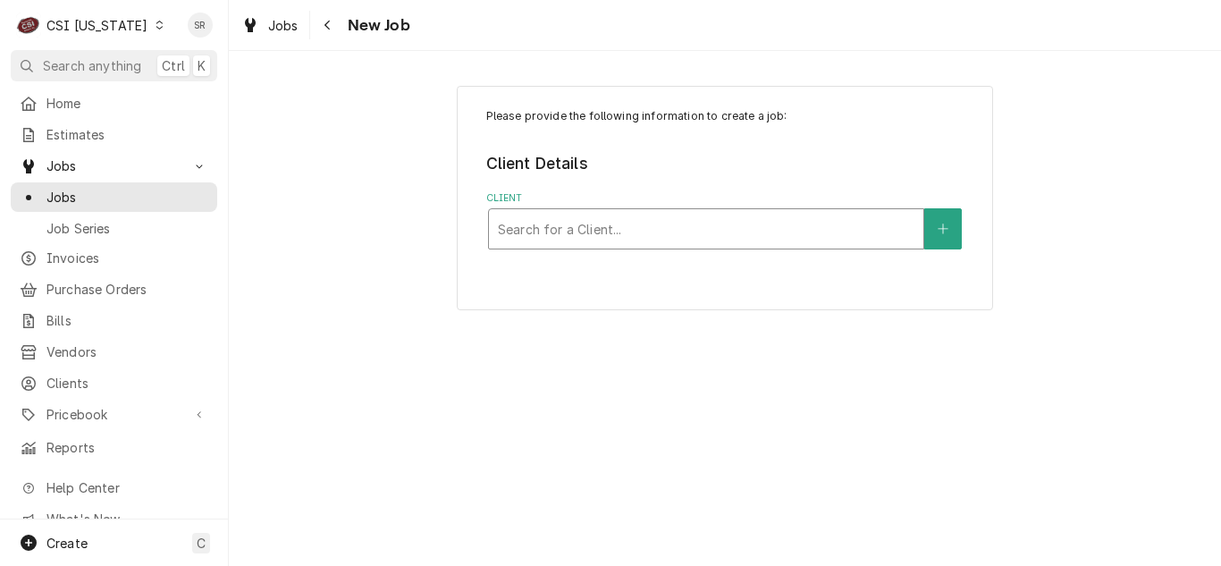
click at [654, 227] on div "Client" at bounding box center [706, 229] width 417 height 32
type input "4505"
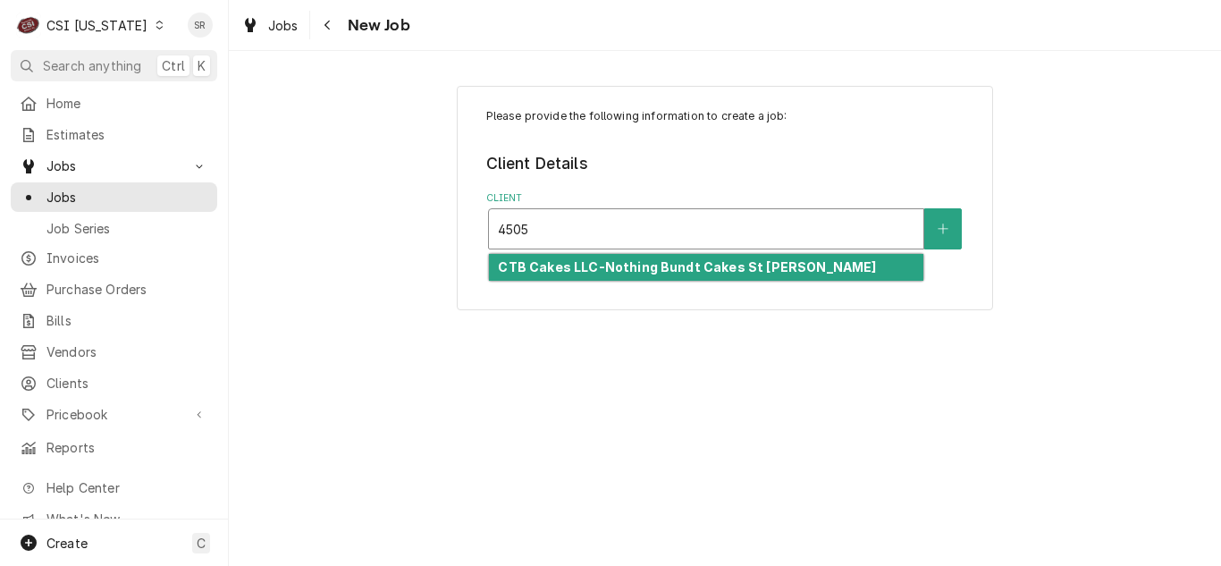
click at [654, 261] on strong "CTB Cakes LLC-Nothing Bundt Cakes St [PERSON_NAME]" at bounding box center [687, 266] width 378 height 15
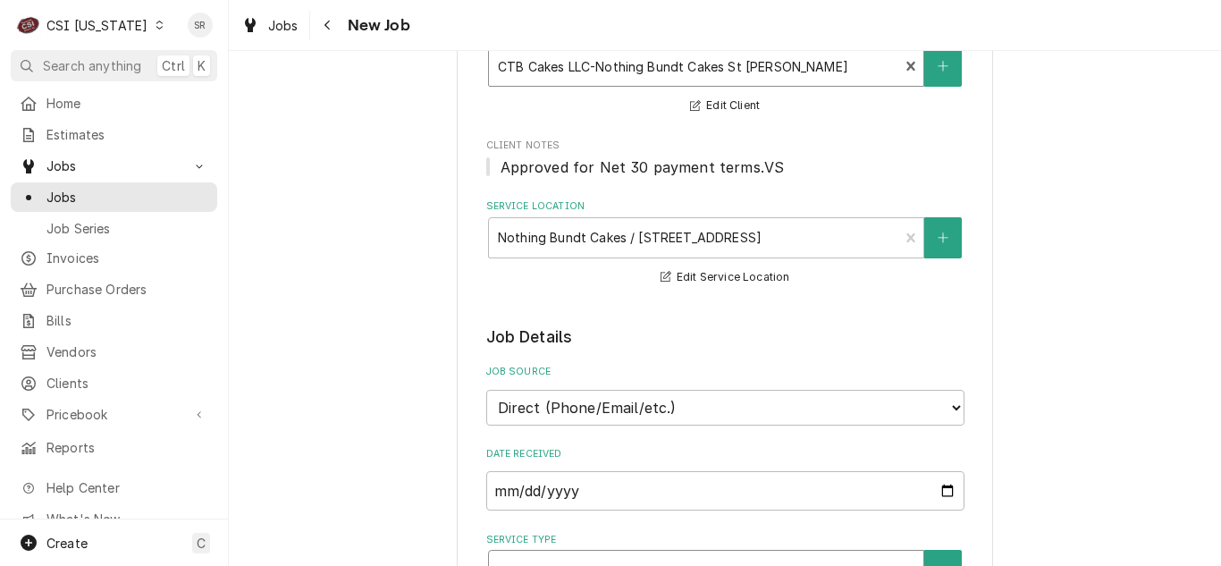
scroll to position [358, 0]
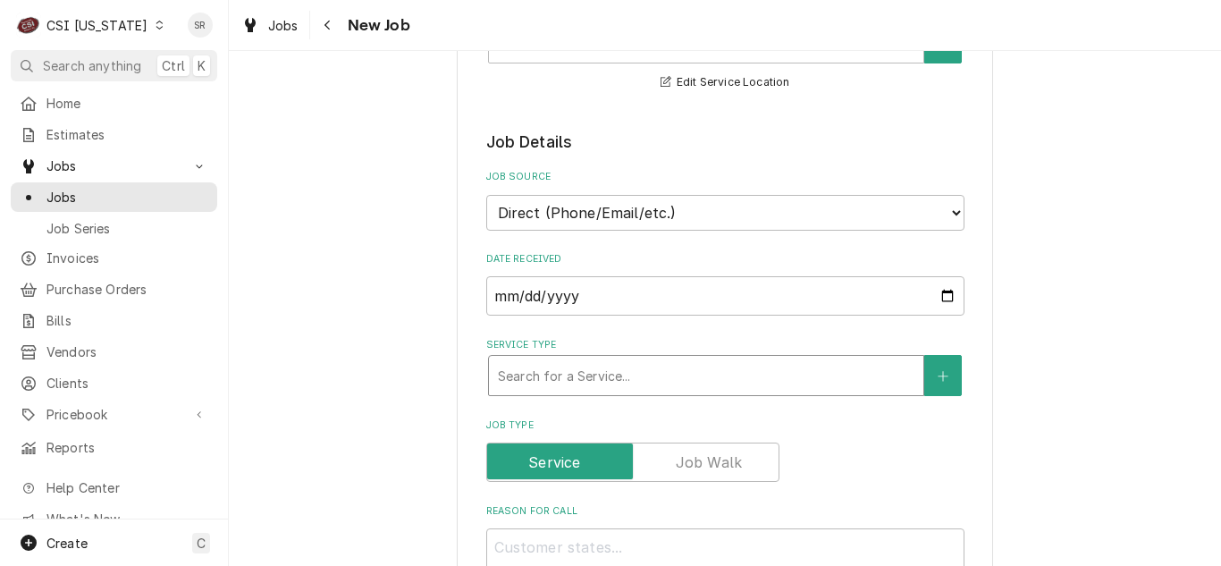
click at [586, 382] on div "Service Type" at bounding box center [706, 375] width 417 height 32
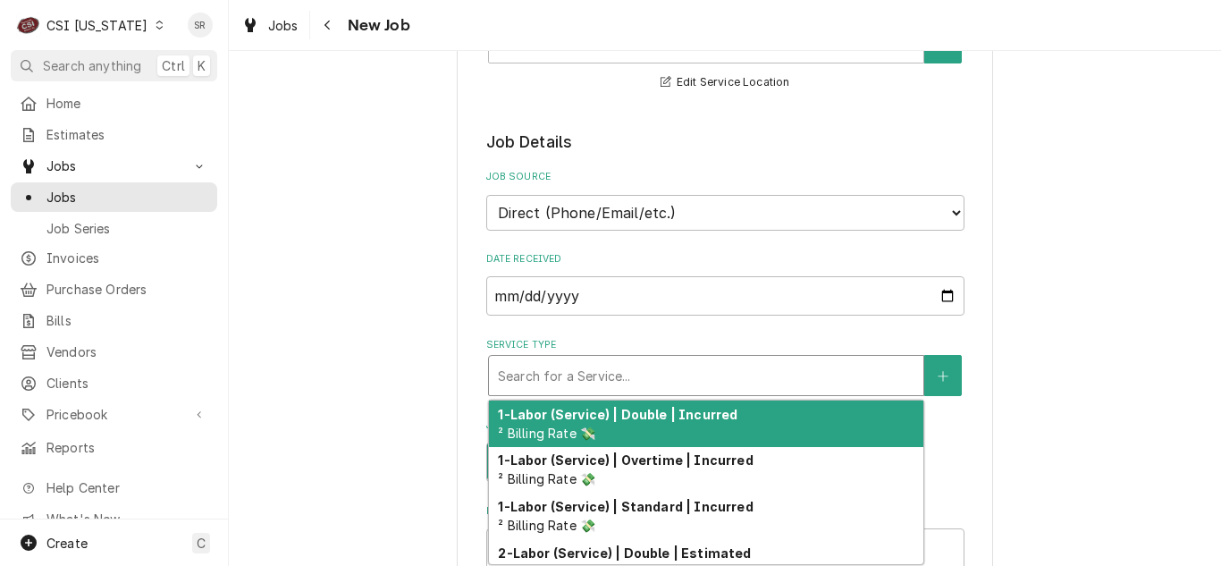
type textarea "x"
type input "R"
type textarea "x"
type input "RE"
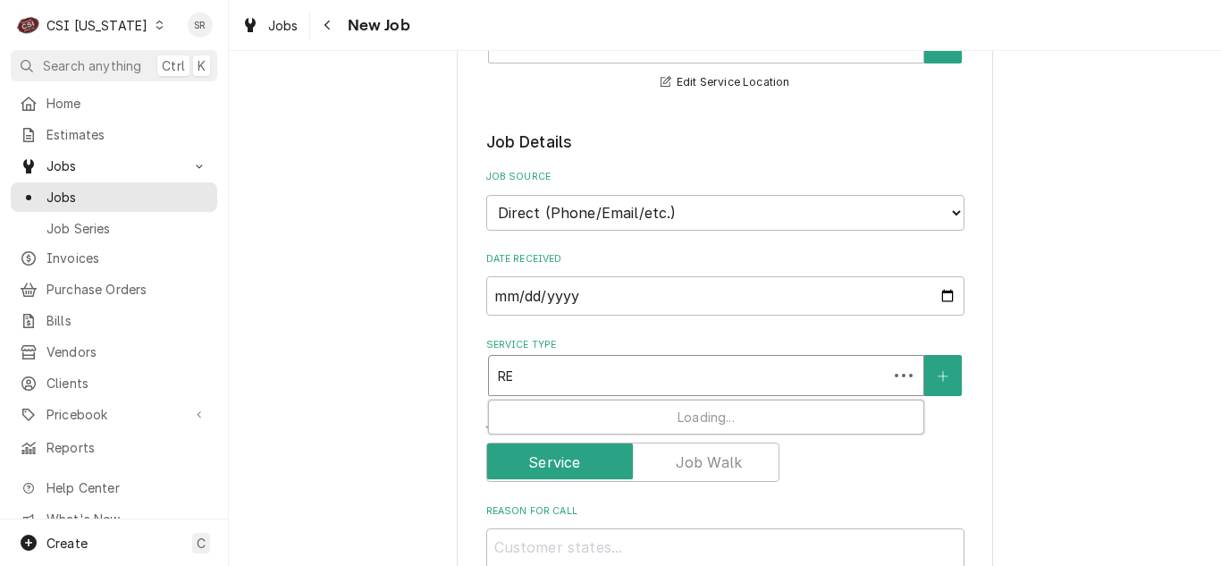
type textarea "x"
type input "REF"
type textarea "x"
type input "REFR"
type textarea "x"
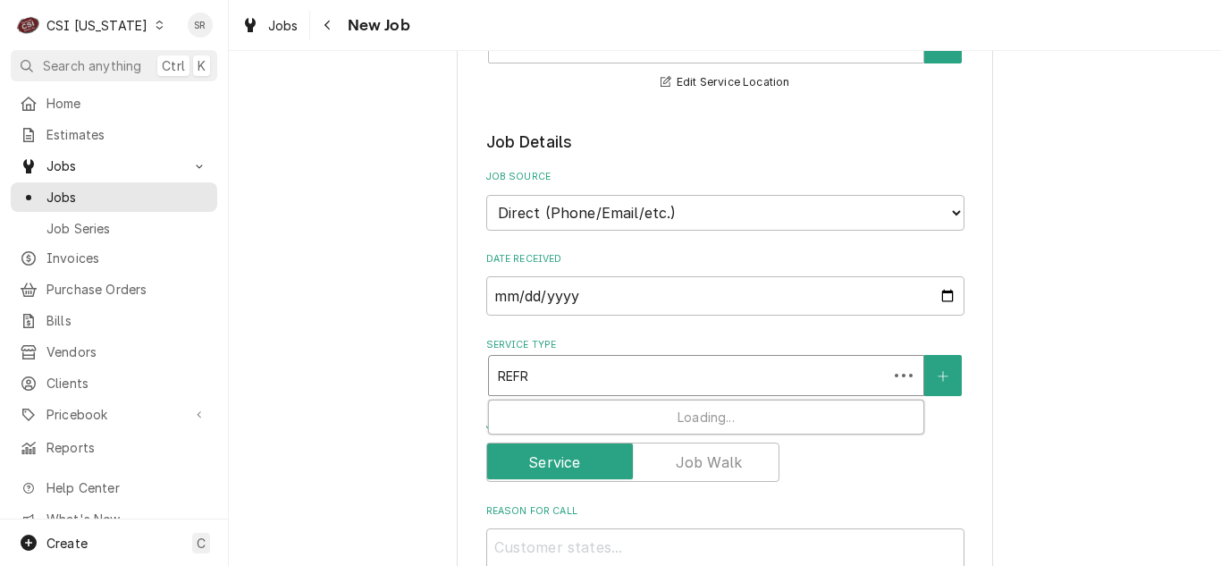
type input "REFRI"
type textarea "x"
type input "REFRIG"
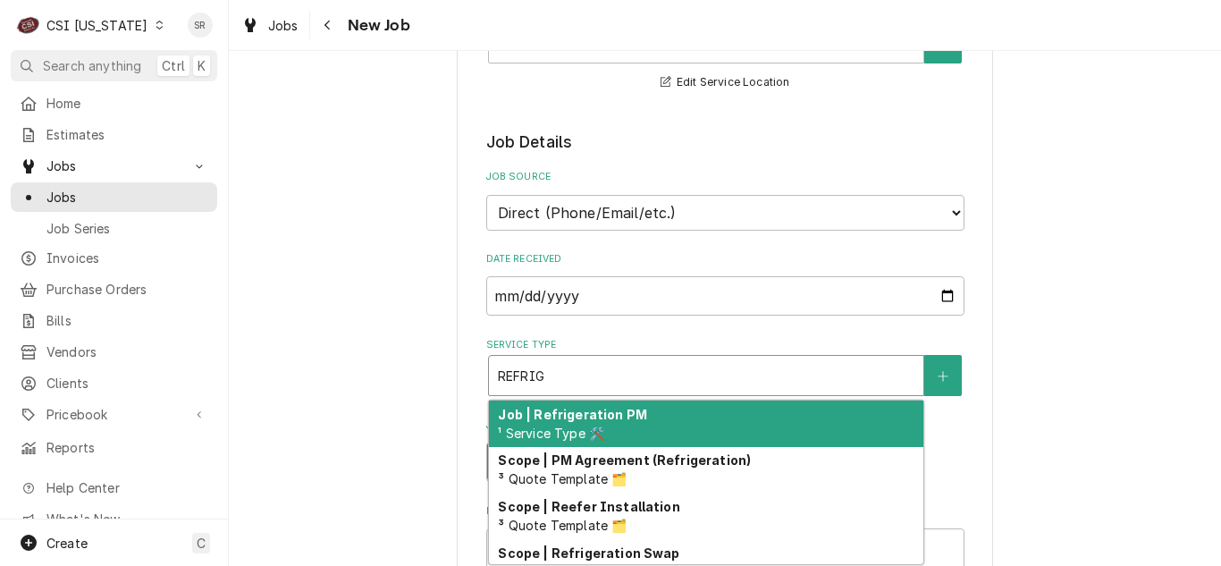
click at [592, 421] on strong "Job | Refrigeration PM" at bounding box center [572, 414] width 149 height 15
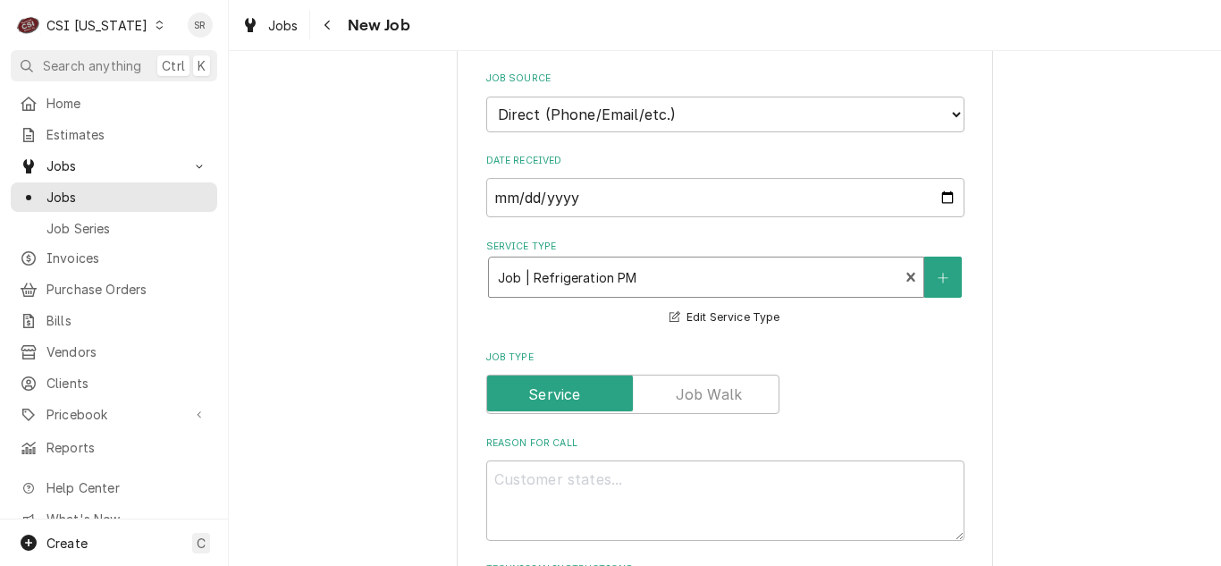
scroll to position [536, 0]
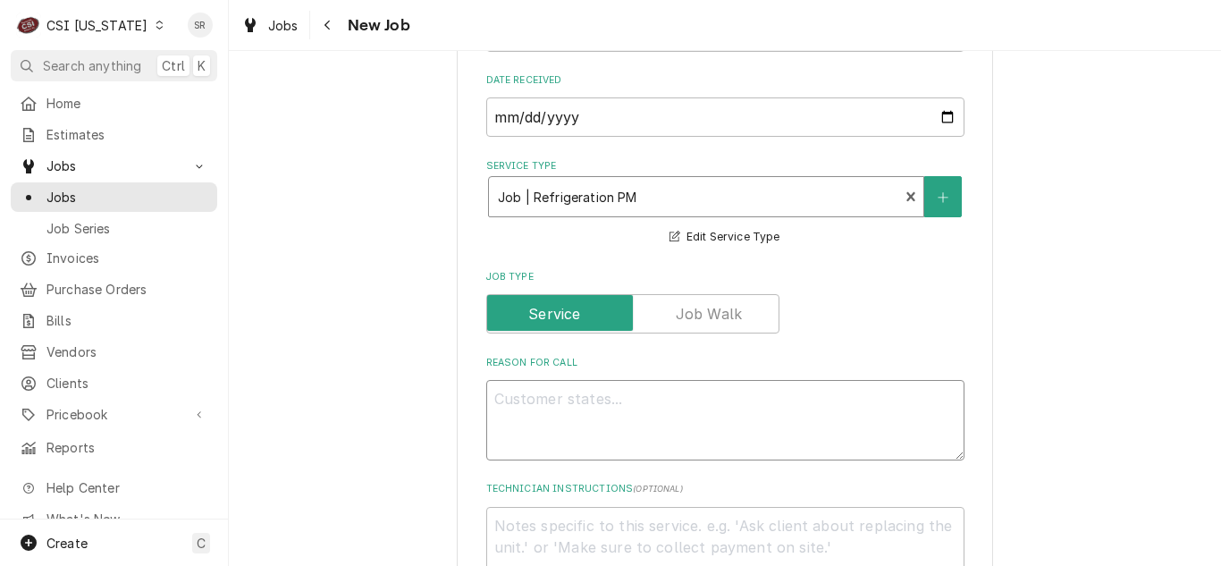
click at [605, 409] on textarea "Reason For Call" at bounding box center [725, 420] width 478 height 80
type textarea "x"
type textarea "P"
type textarea "x"
type textarea "PE"
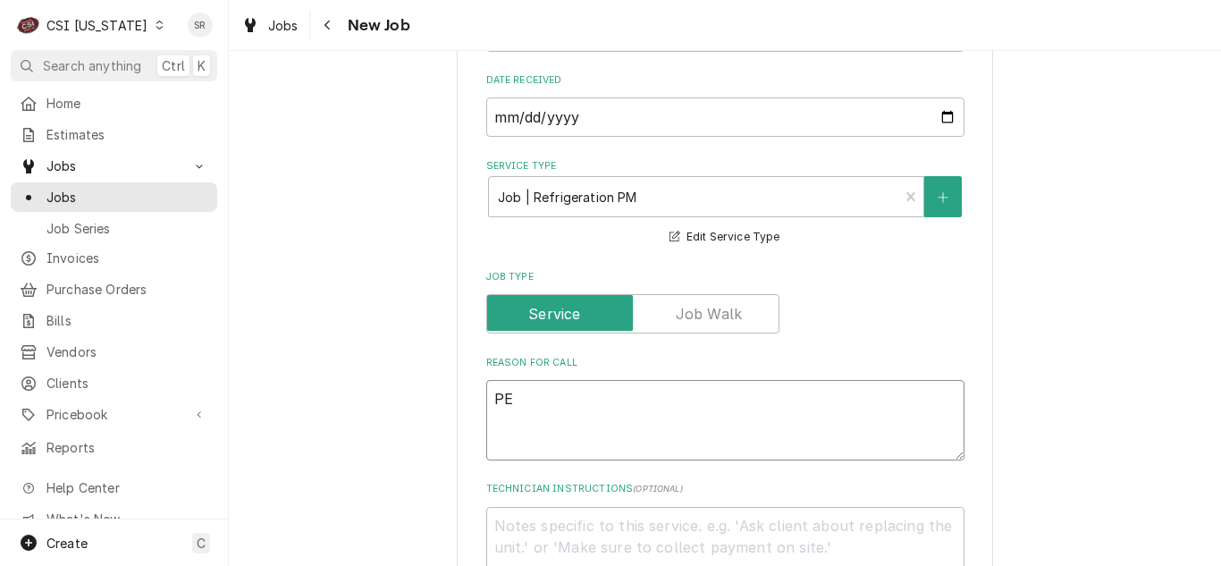
type textarea "x"
type textarea "PER"
type textarea "x"
type textarea "PERFO"
type textarea "x"
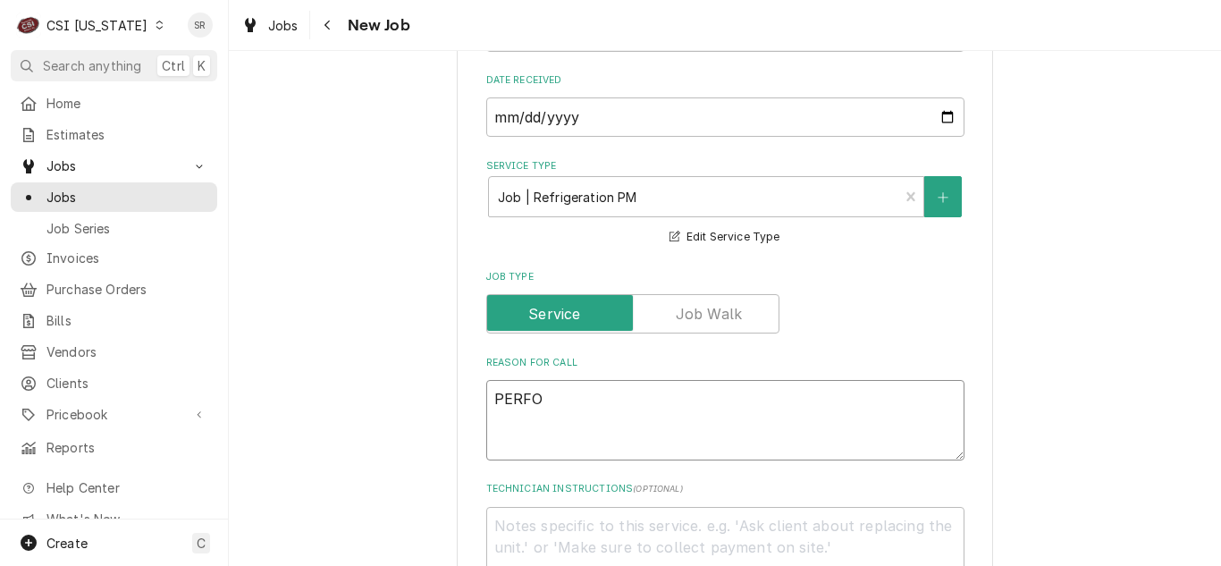
type textarea "PERFOR"
type textarea "x"
type textarea "PERFORM"
type textarea "x"
type textarea "PERFORM"
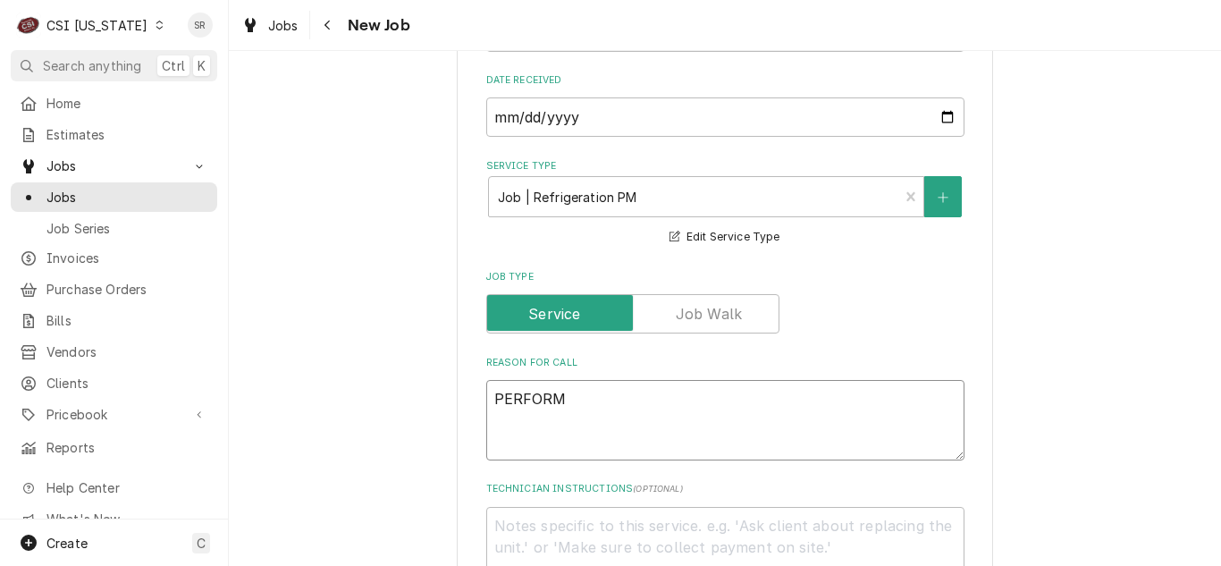
type textarea "x"
type textarea "PERFORM P"
type textarea "x"
type textarea "PERFORM PM"
type textarea "x"
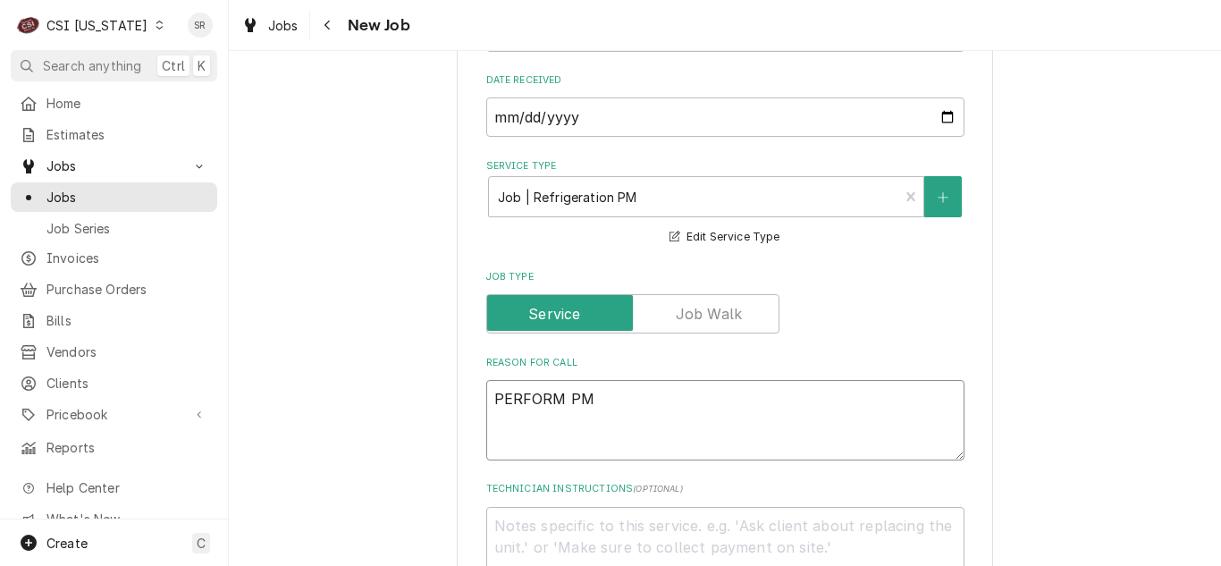
type textarea "PERFORM PM"
type textarea "x"
type textarea "PERFORM PM P"
type textarea "x"
type textarea "PERFORM PM PE"
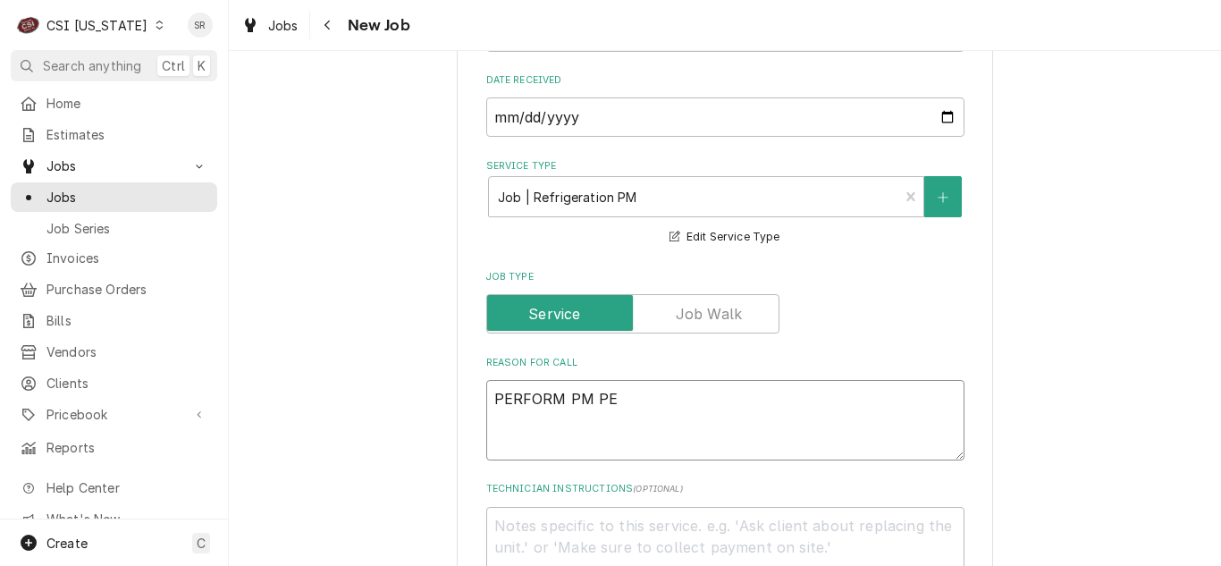
type textarea "x"
type textarea "PERFORM PM PER"
type textarea "x"
type textarea "PERFORM PM PER"
type textarea "x"
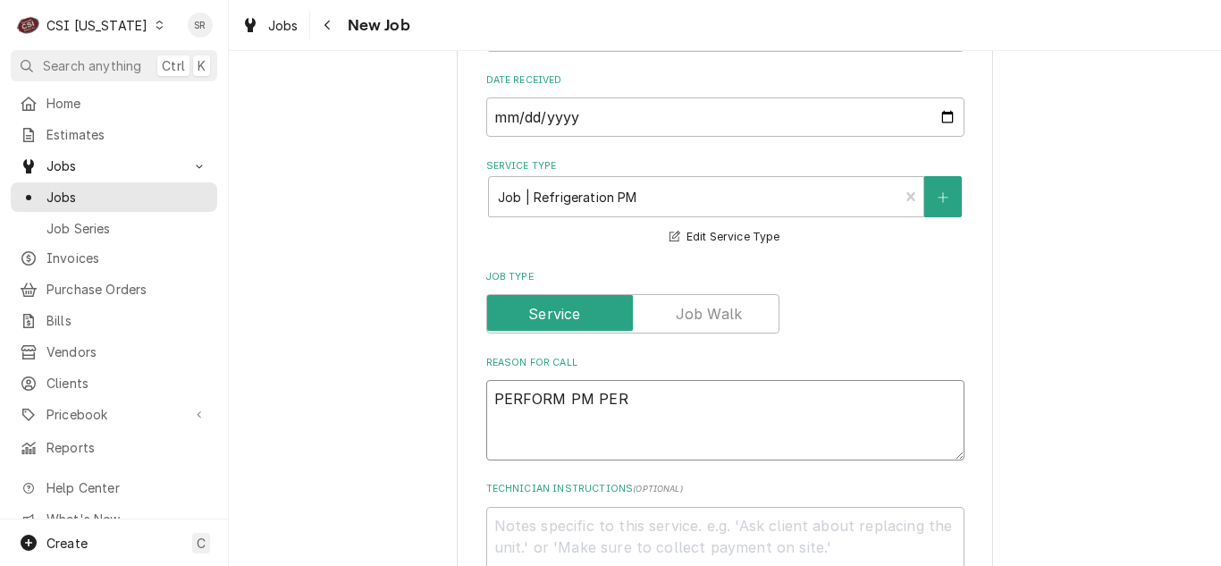
type textarea "PERFORM PM PER A"
type textarea "x"
type textarea "PERFORM PM PER AG"
type textarea "x"
type textarea "PERFORM PM PER AGR"
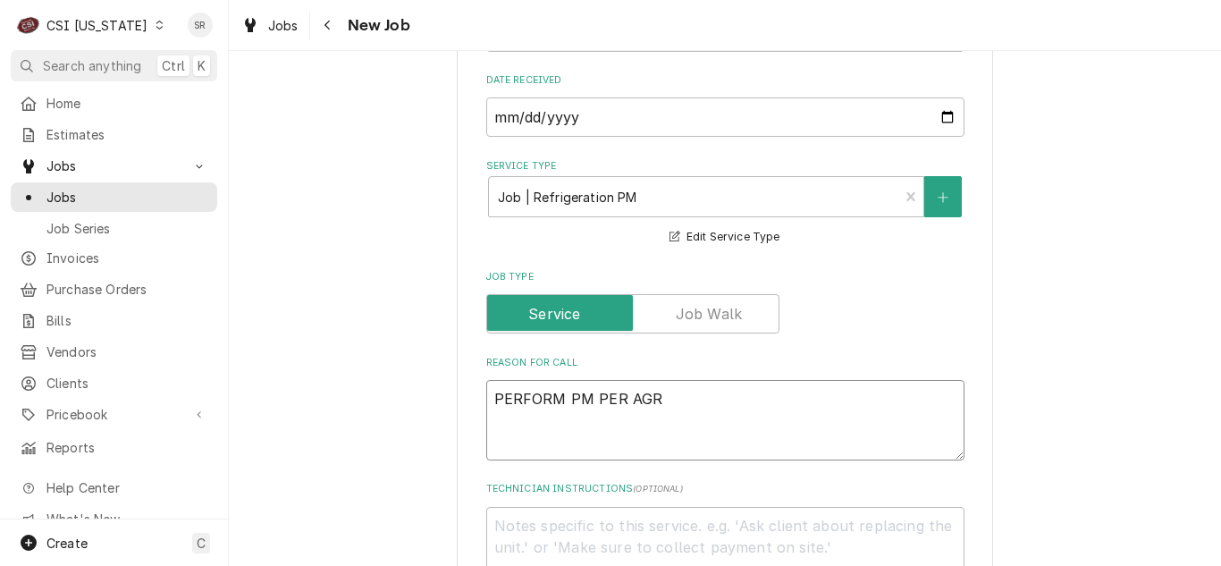
type textarea "x"
type textarea "PERFORM PM PER AGRE"
type textarea "x"
type textarea "PERFORM PM PER AGREE"
type textarea "x"
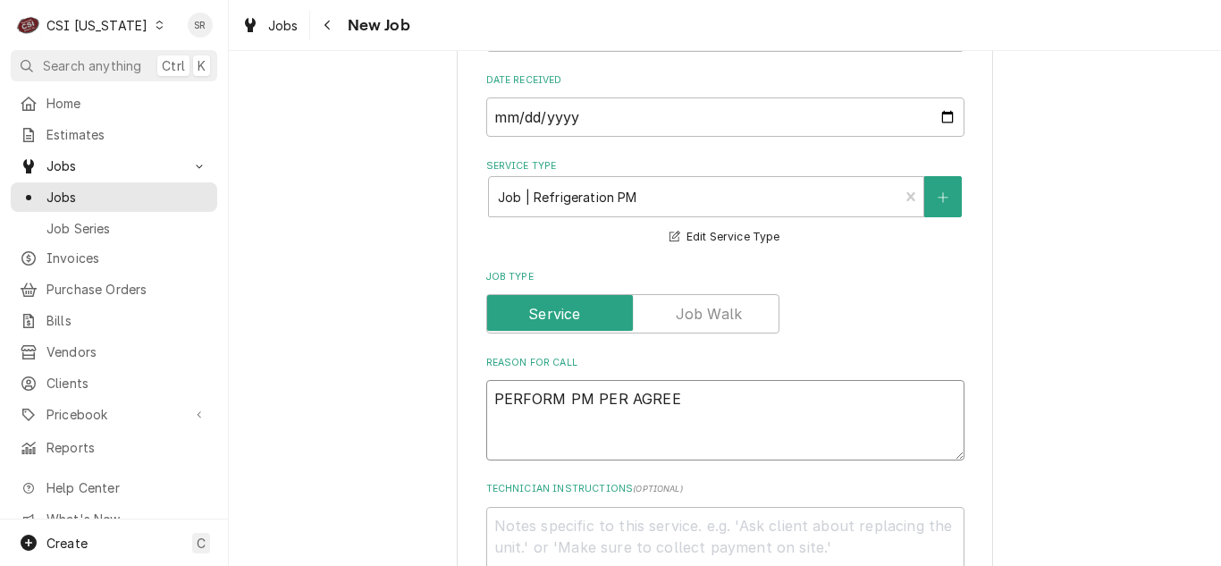
type textarea "PERFORM PM PER AGREEM"
type textarea "x"
type textarea "PERFORM PM PER AGREEME"
type textarea "x"
type textarea "PERFORM PM PER AGREEMEN"
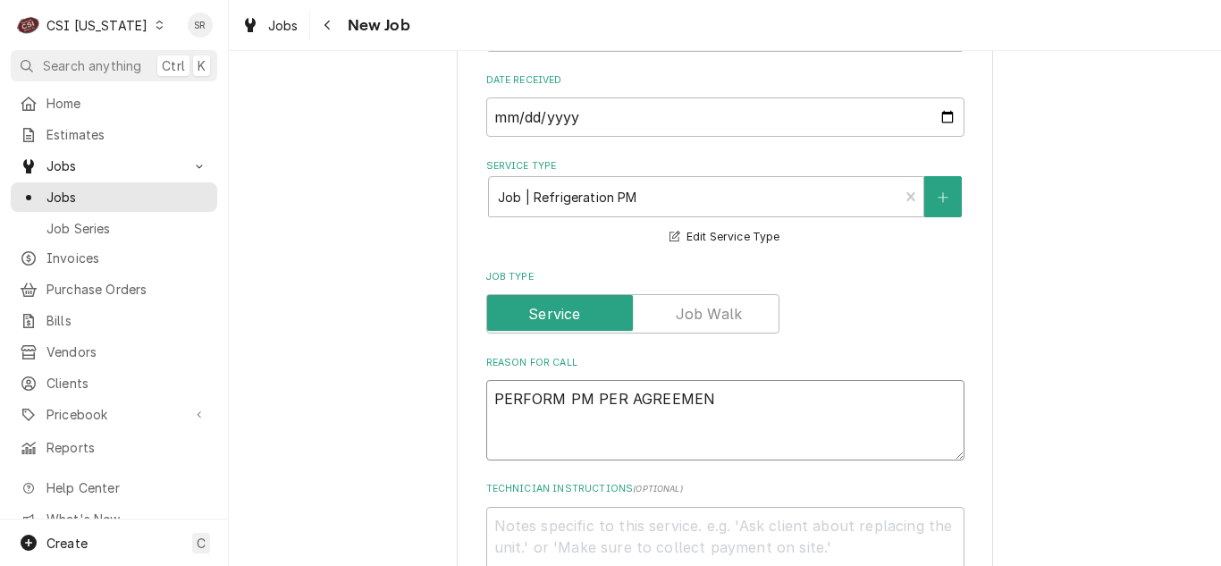
type textarea "x"
type textarea "PERFORM PM PER AGREEMENT"
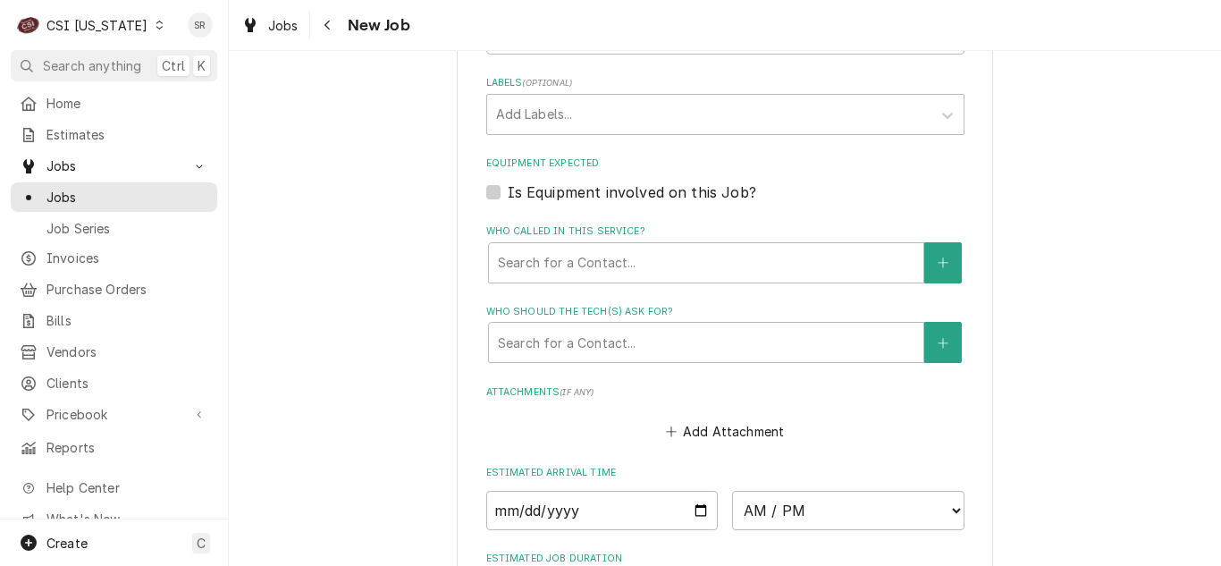
scroll to position [1162, 0]
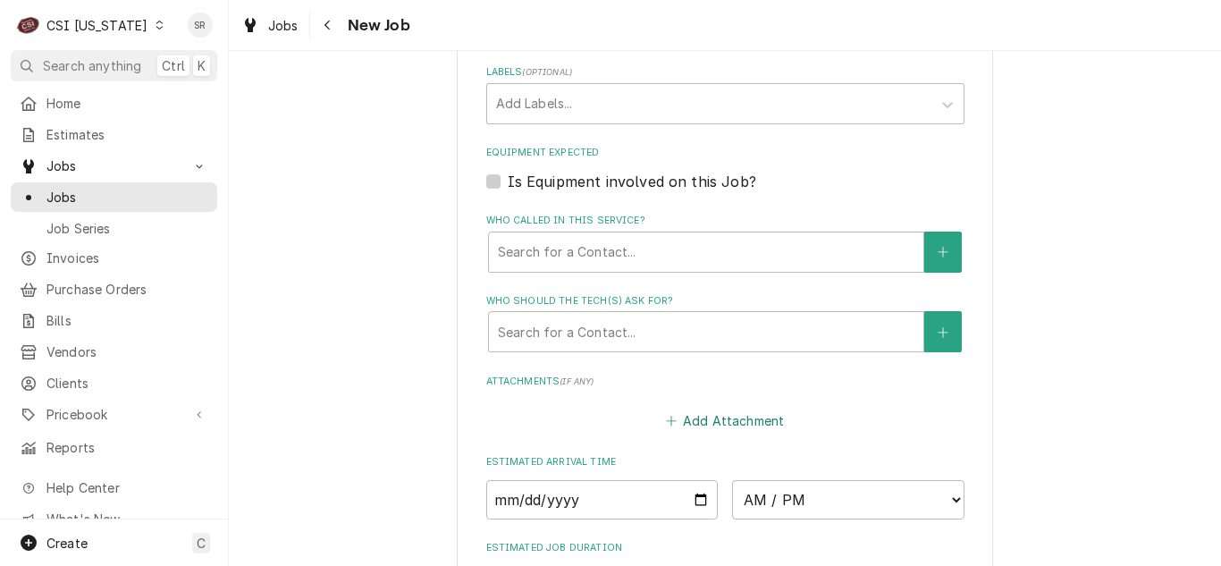
click at [708, 417] on button "Add Attachment" at bounding box center [724, 421] width 125 height 25
type textarea "x"
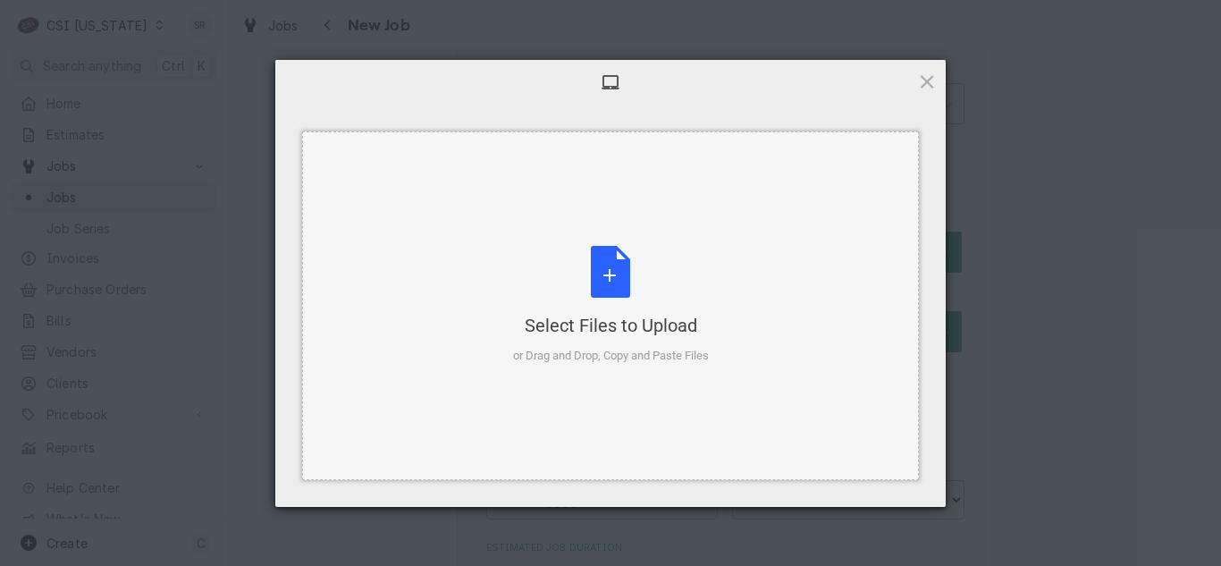
click at [555, 274] on div "Select Files to Upload or Drag and Drop, Copy and Paste Files" at bounding box center [611, 305] width 196 height 119
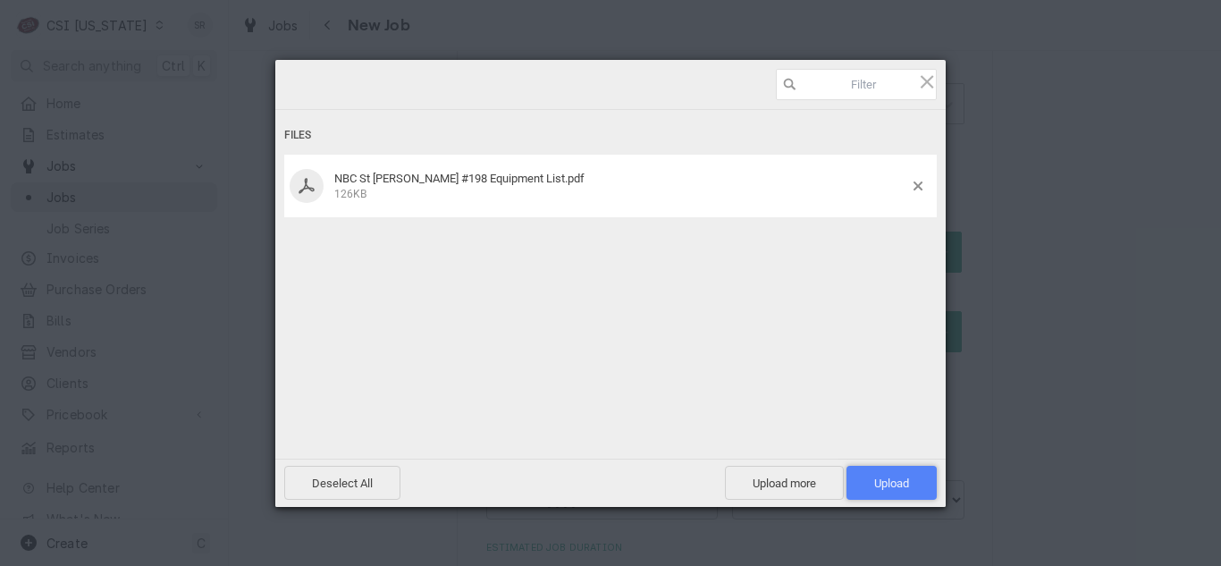
click at [861, 484] on span "Upload 1" at bounding box center [892, 483] width 90 height 34
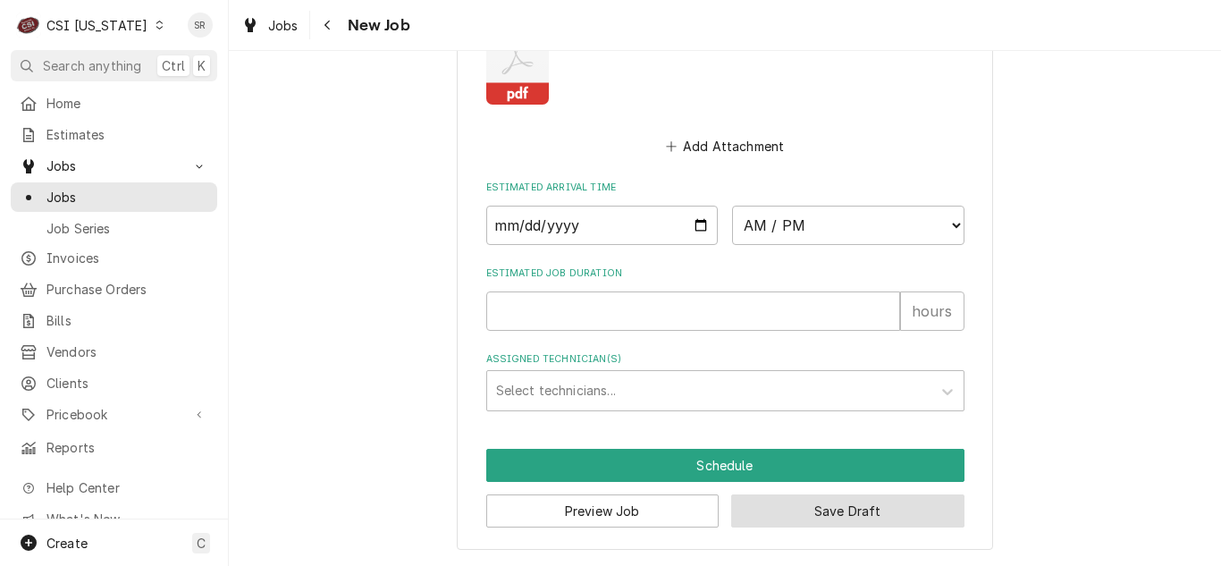
click at [804, 507] on button "Save Draft" at bounding box center [847, 510] width 233 height 33
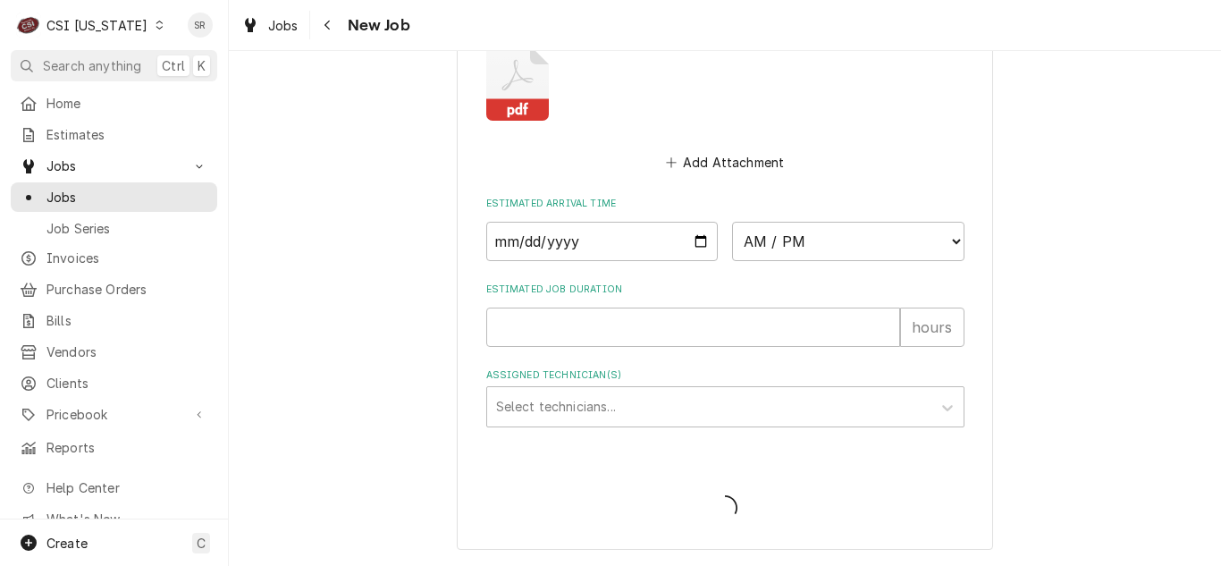
type textarea "x"
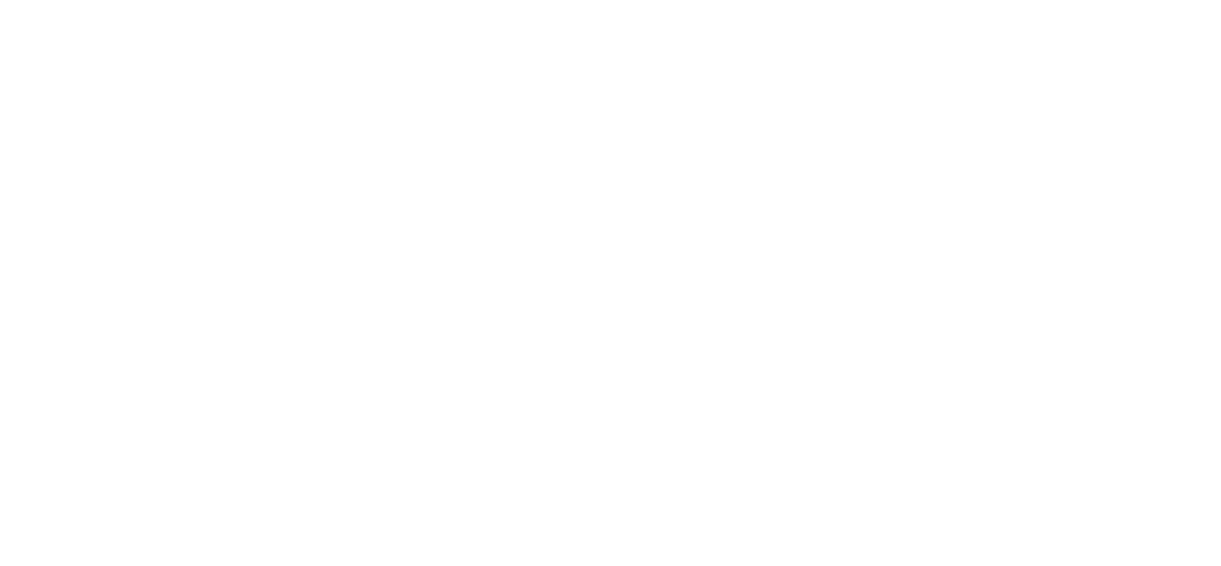
click at [857, 564] on div "Dynamic Content Wrapper" at bounding box center [610, 283] width 1221 height 566
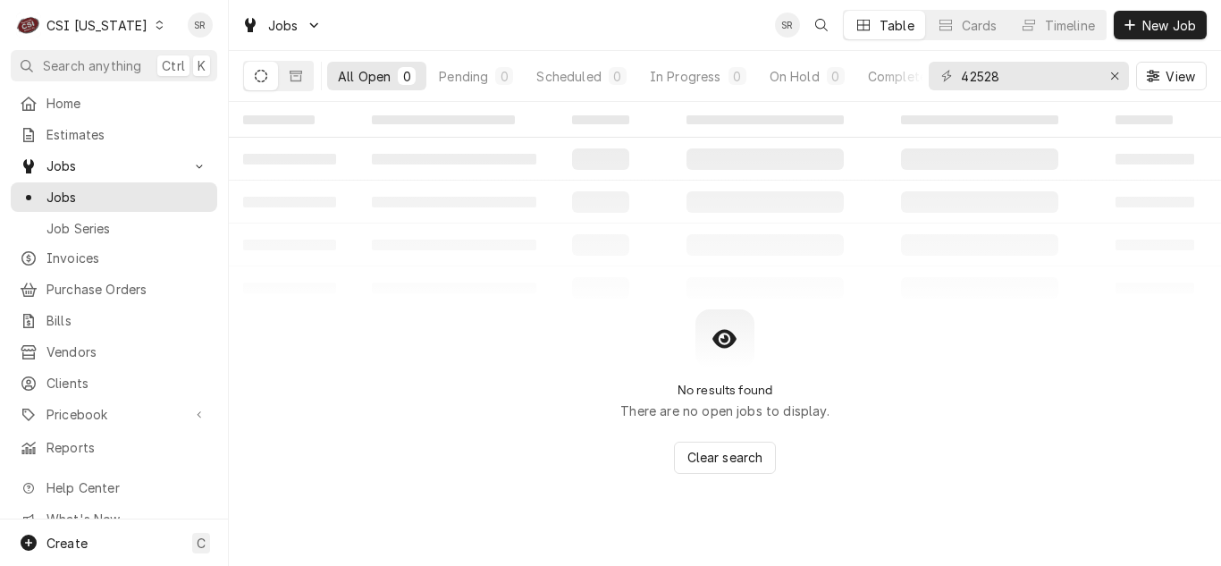
drag, startPoint x: 104, startPoint y: 20, endPoint x: 173, endPoint y: 41, distance: 73.0
click at [104, 20] on div "CSI Kentucky" at bounding box center [96, 25] width 101 height 19
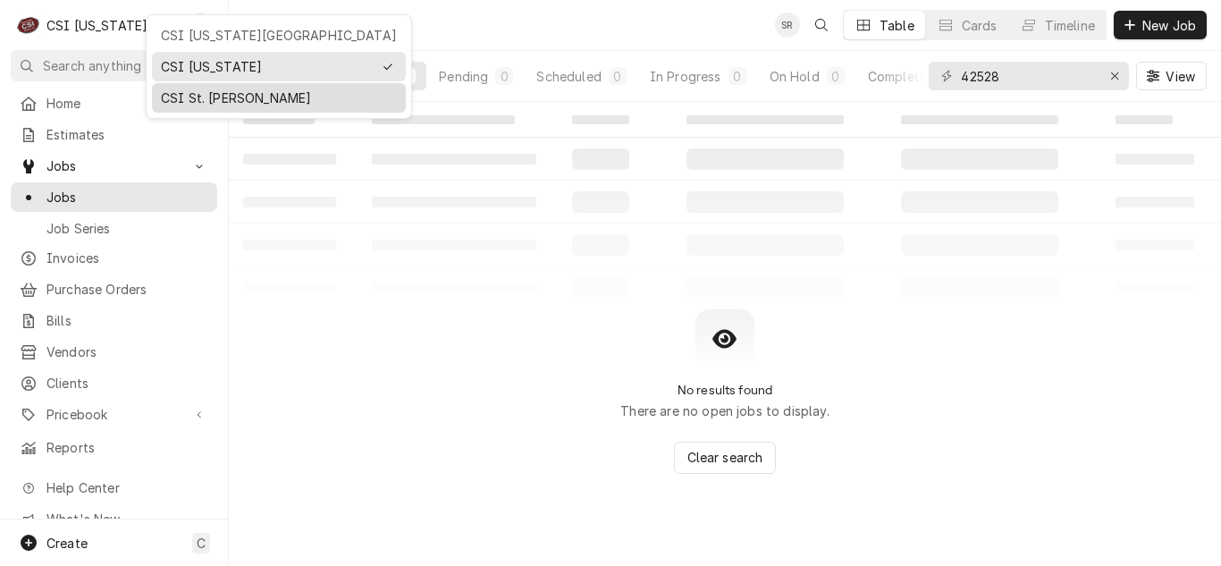
click at [211, 96] on div "CSI St. [PERSON_NAME]" at bounding box center [279, 97] width 236 height 19
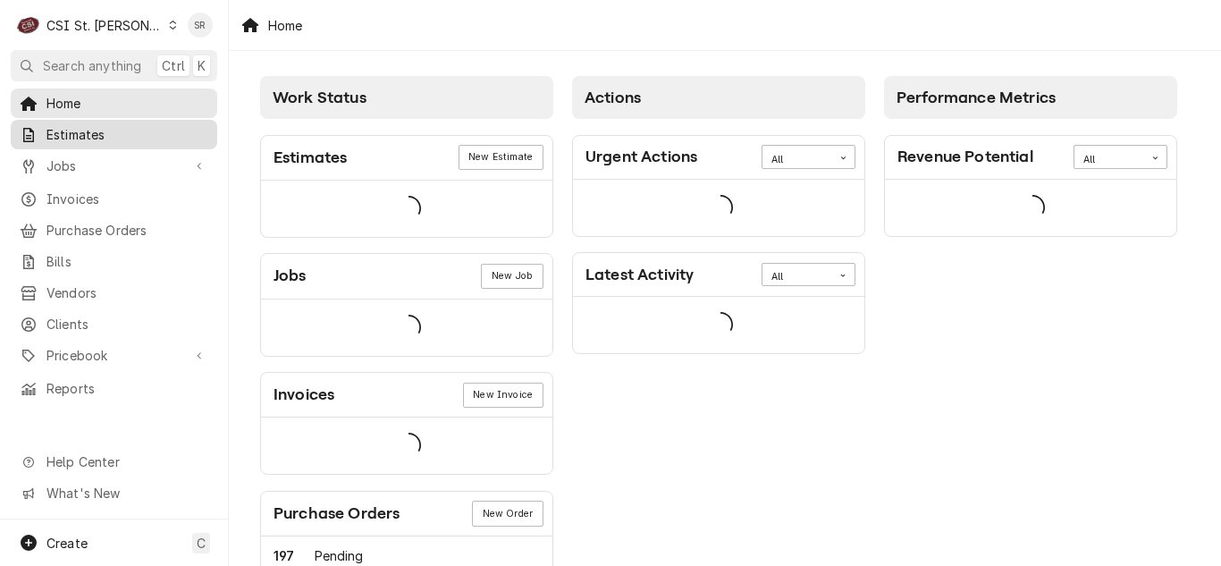
click at [102, 132] on span "Estimates" at bounding box center [127, 134] width 162 height 19
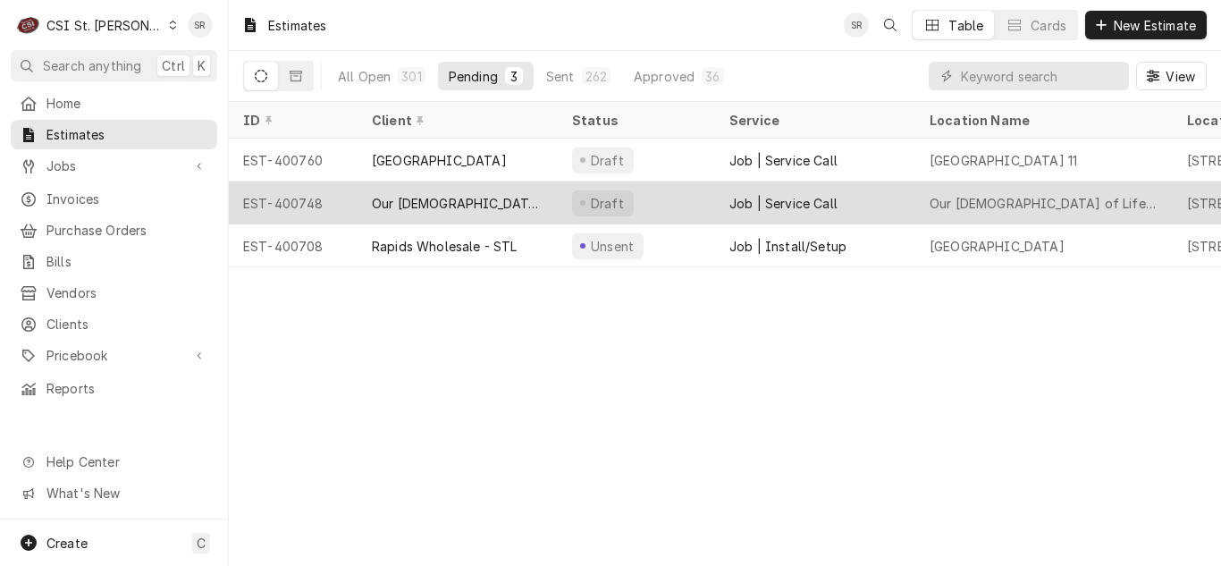
click at [424, 194] on div "Our Lady of Life Apartments" at bounding box center [458, 203] width 172 height 19
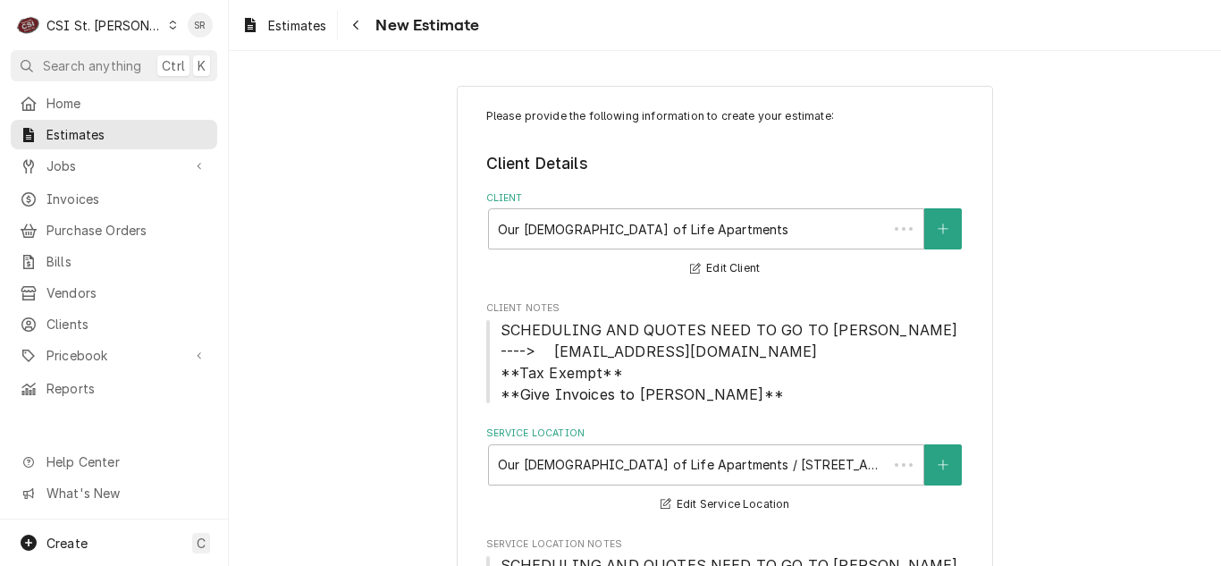
type textarea "x"
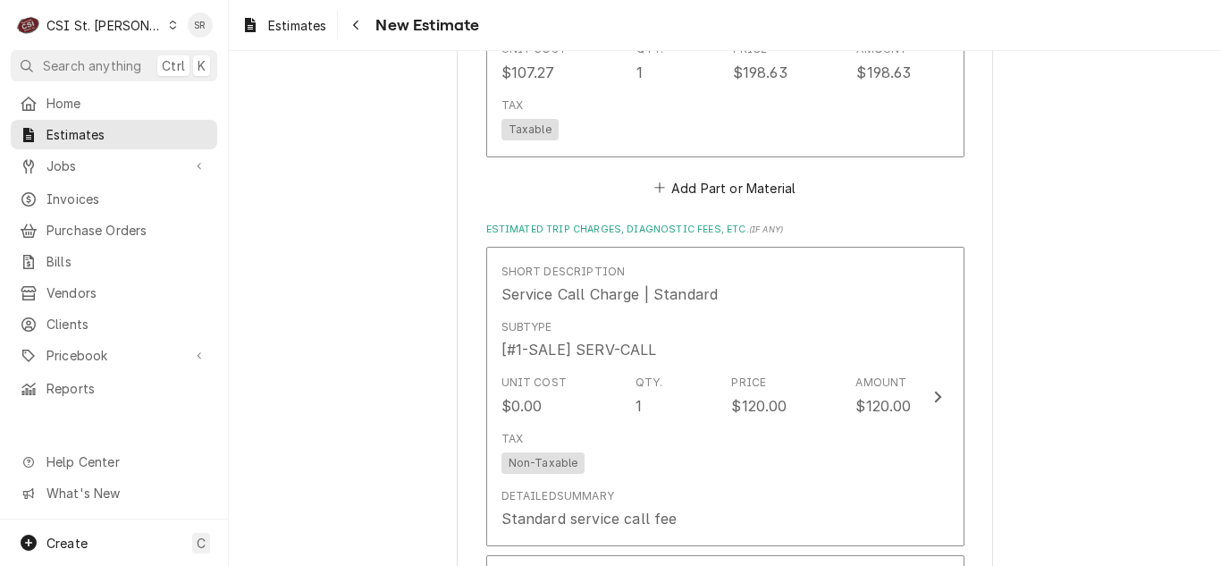
scroll to position [4738, 0]
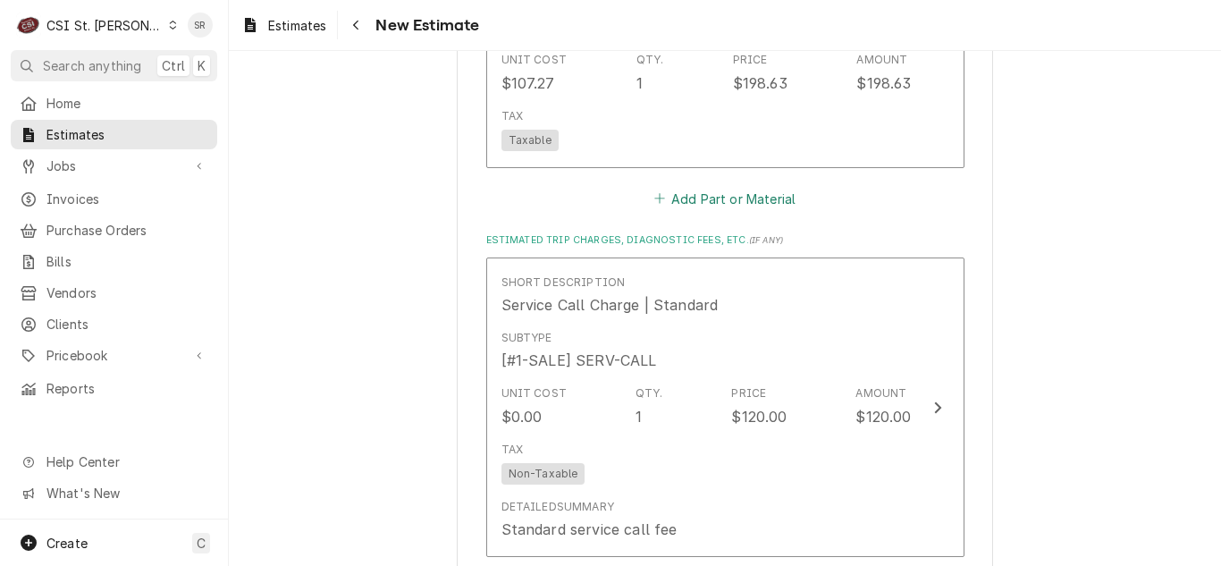
click at [697, 196] on button "Add Part or Material" at bounding box center [724, 198] width 147 height 25
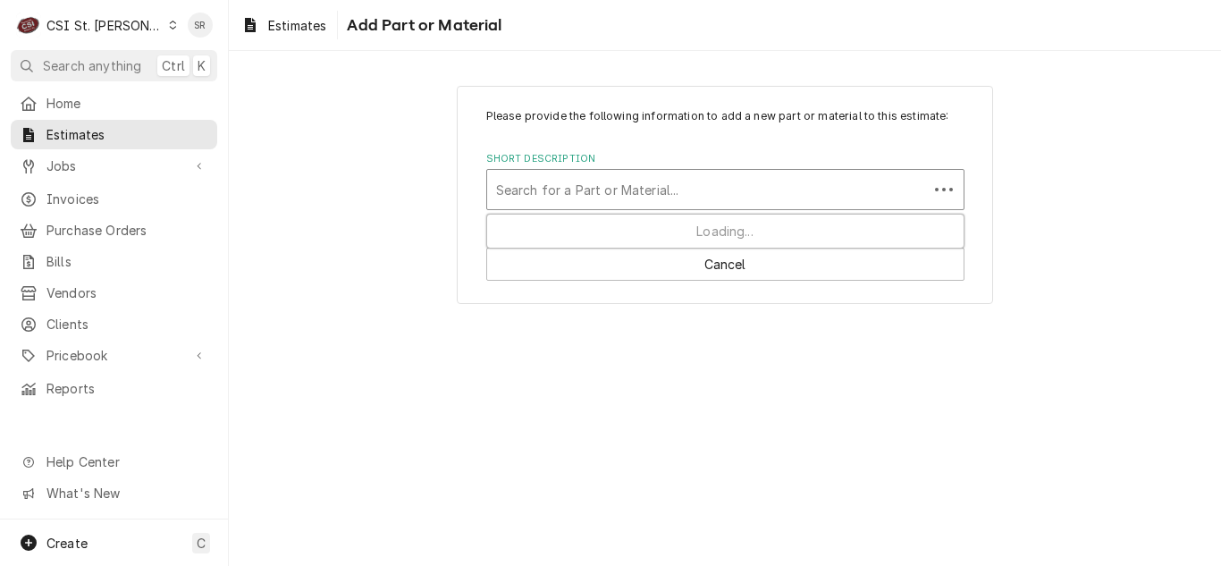
click at [570, 190] on div "Short Description" at bounding box center [707, 189] width 423 height 32
paste input "gro-z041700"
type input "gro-z041700"
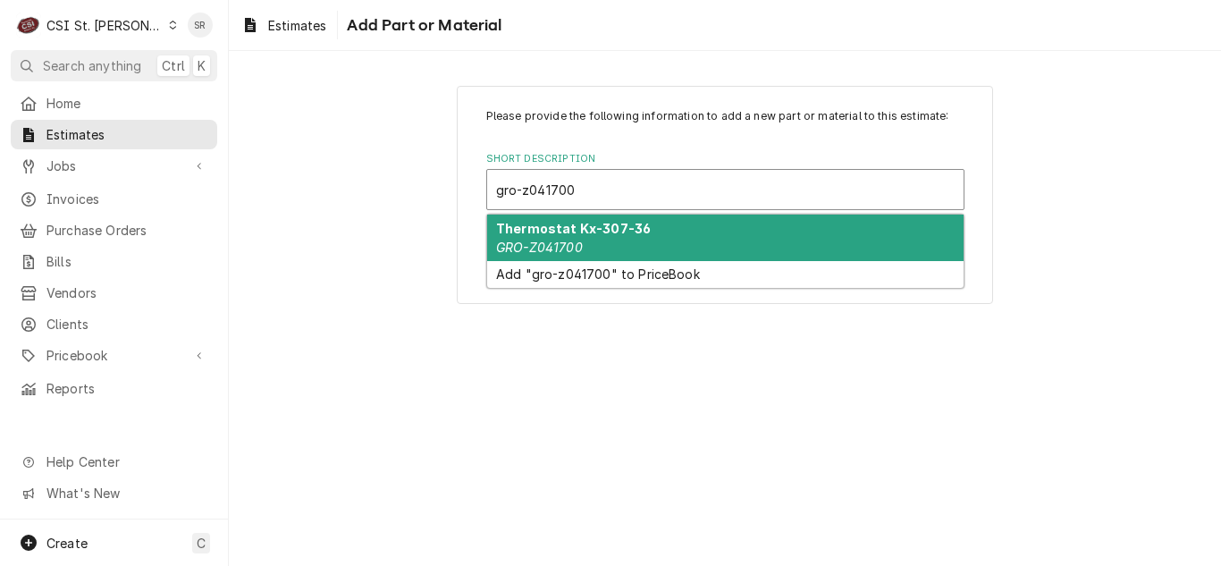
click at [555, 231] on strong "Thermostat Kx-307-36" at bounding box center [573, 228] width 155 height 15
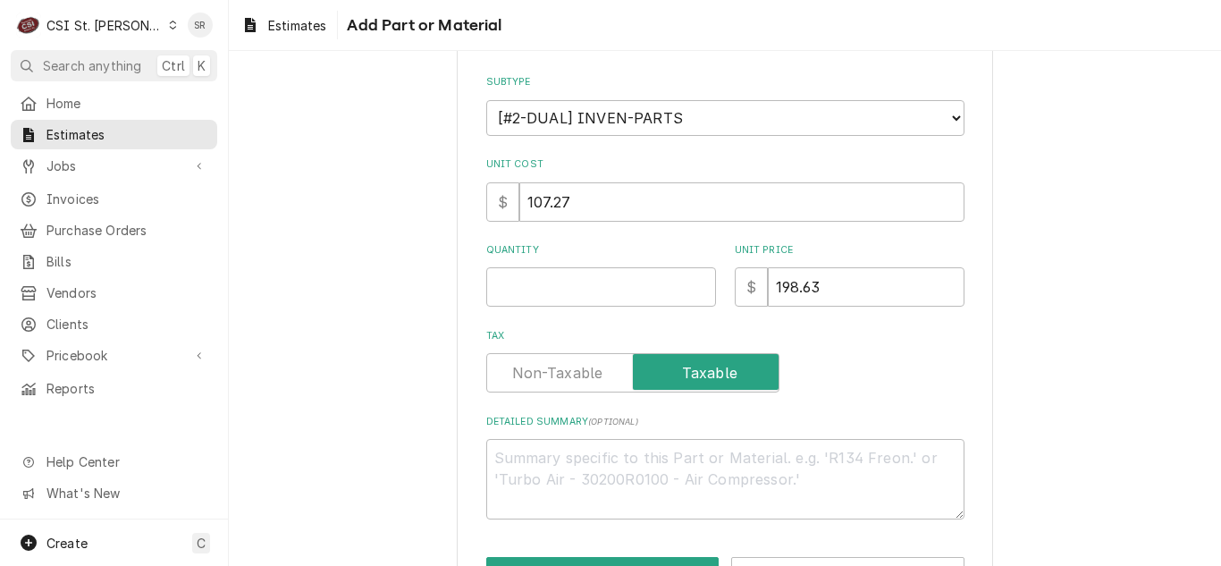
scroll to position [268, 0]
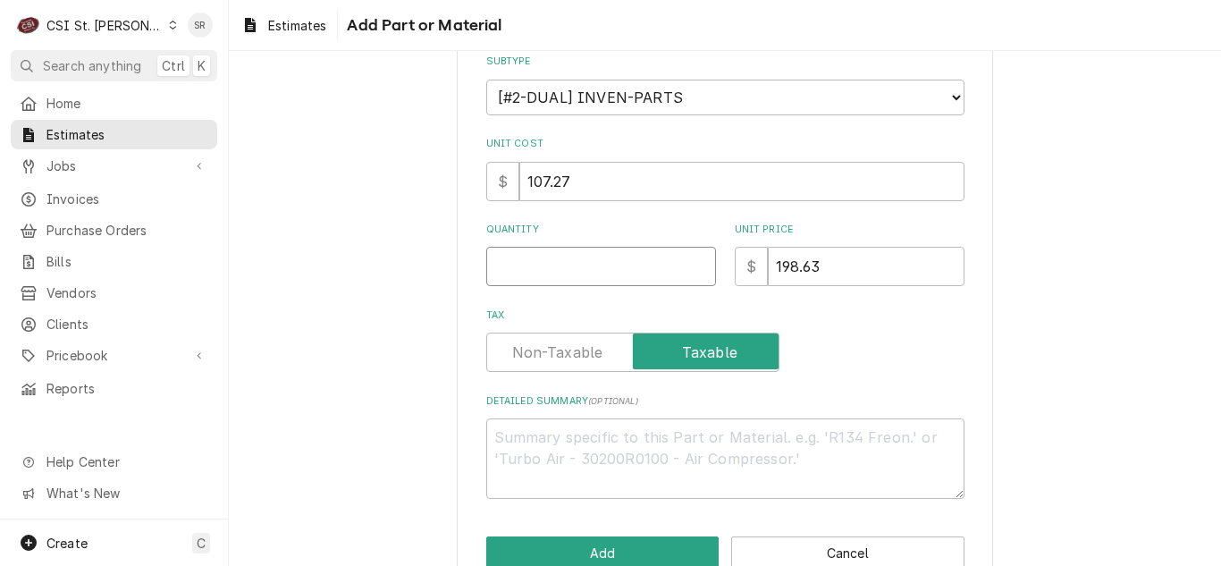
click at [548, 249] on input "Quantity" at bounding box center [601, 266] width 230 height 39
type textarea "x"
type input "1"
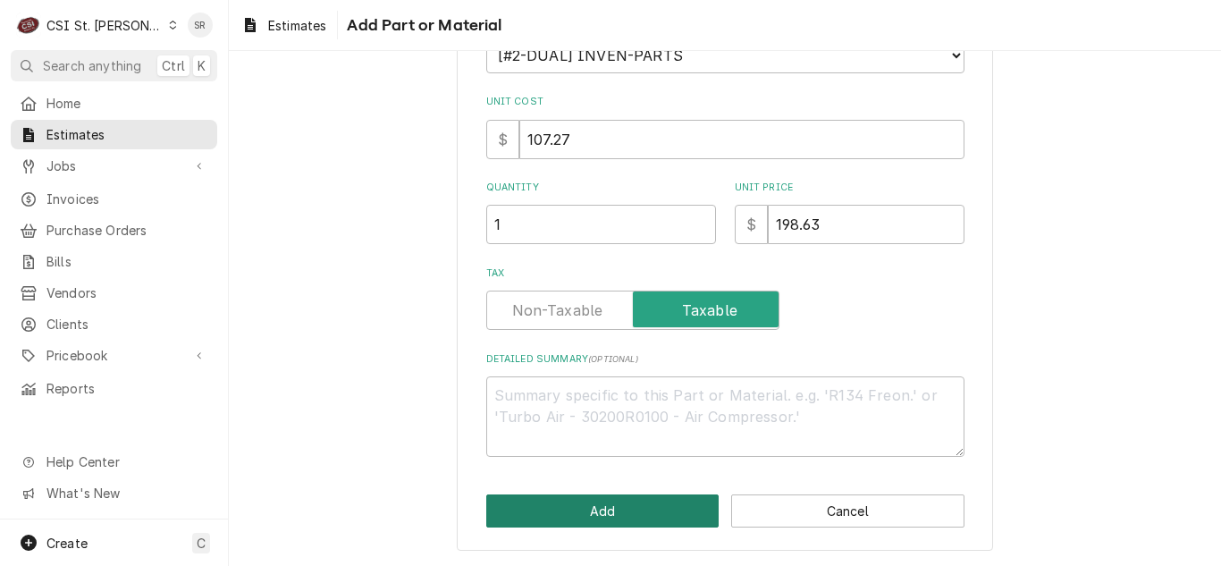
click at [586, 502] on button "Add" at bounding box center [602, 510] width 233 height 33
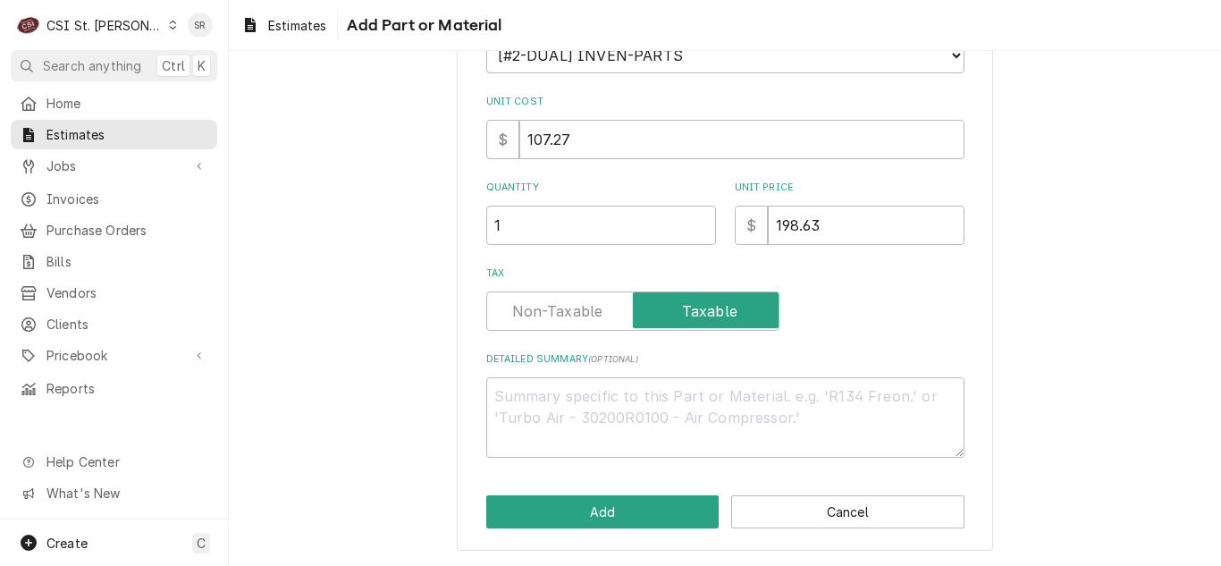
scroll to position [351, 0]
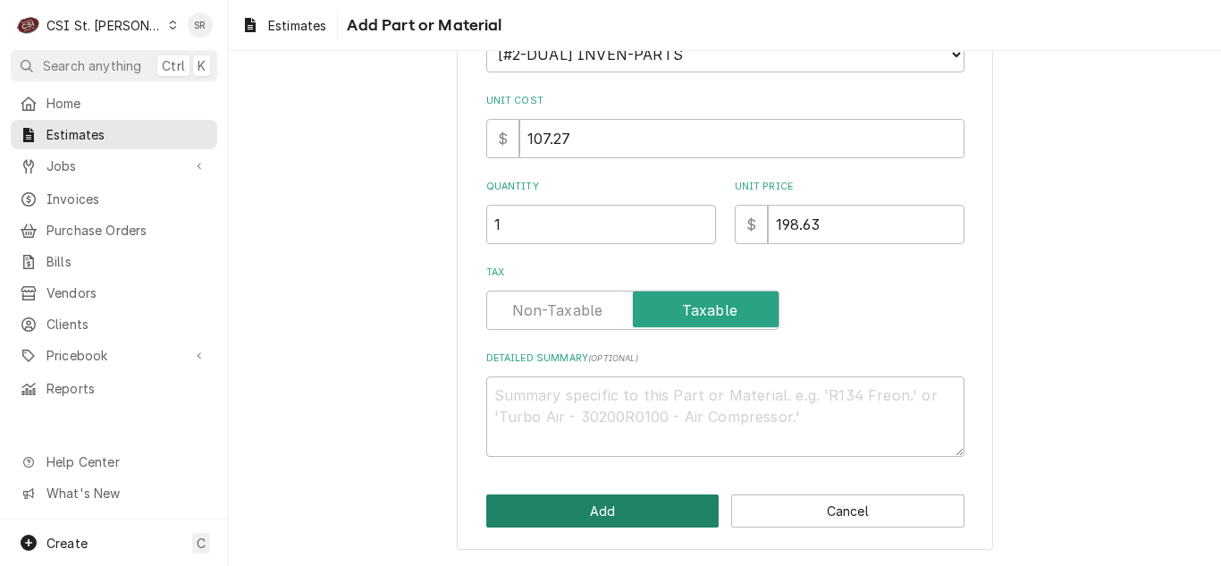
click at [588, 507] on button "Add" at bounding box center [602, 510] width 233 height 33
click at [595, 501] on button "Add" at bounding box center [602, 510] width 233 height 33
type textarea "x"
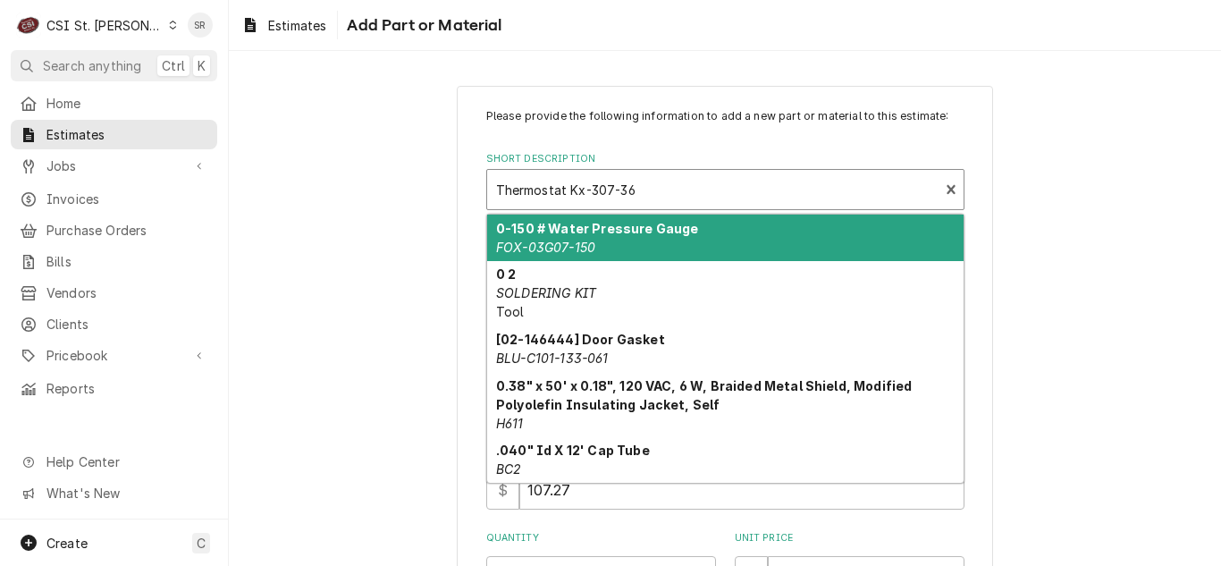
click at [630, 194] on div "Short Description" at bounding box center [713, 189] width 434 height 32
paste input "gro-z041700"
type input "gro-z041700"
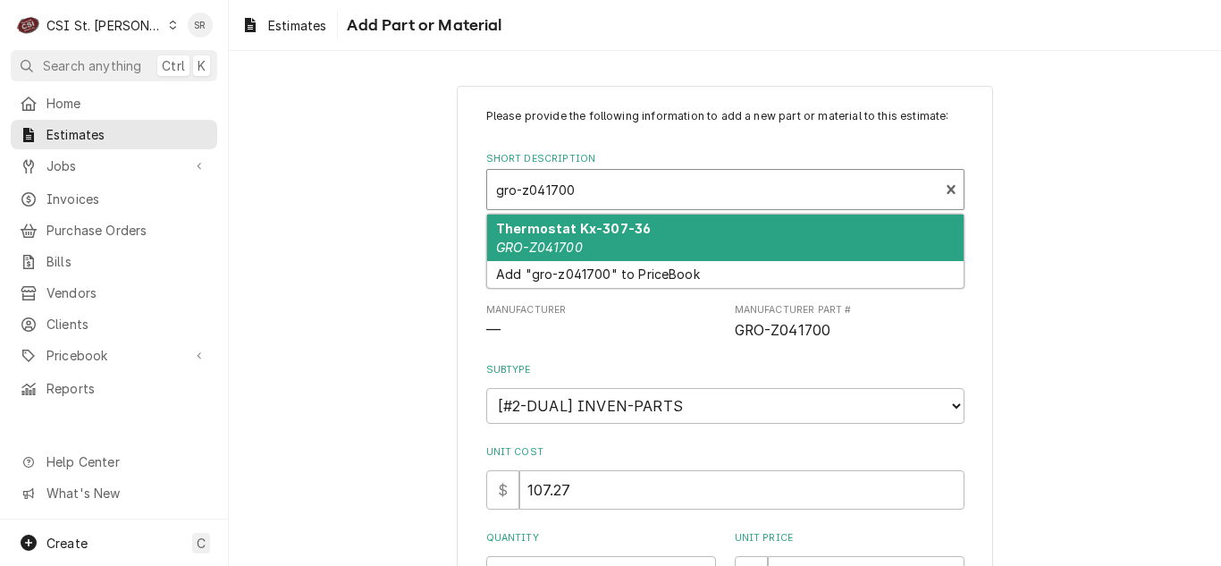
click at [614, 235] on strong "Thermostat Kx-307-36" at bounding box center [573, 228] width 155 height 15
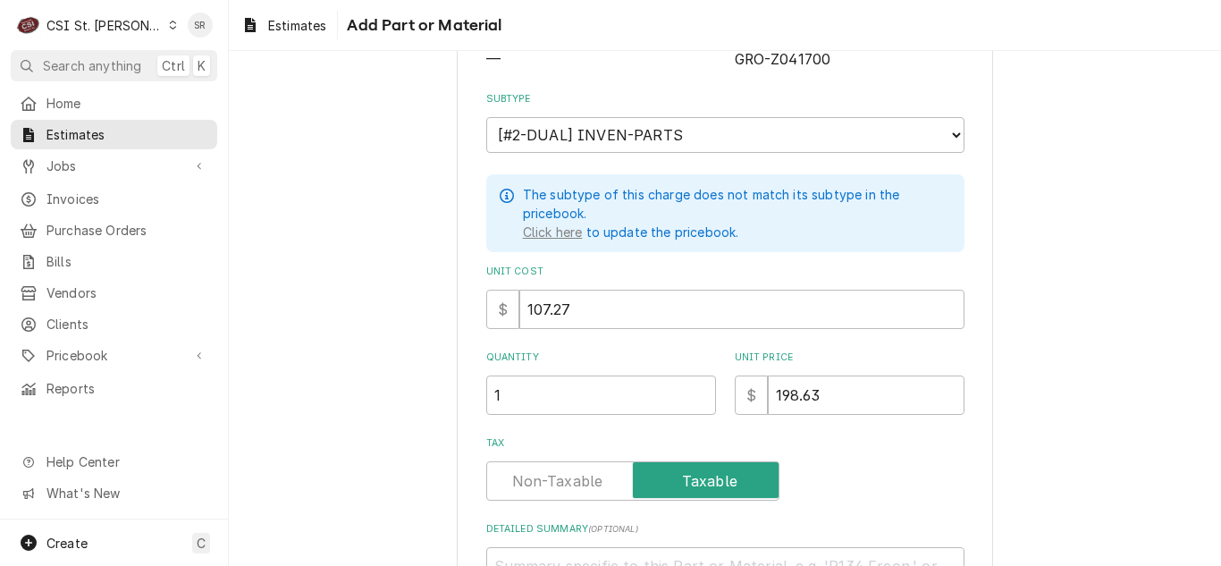
scroll to position [439, 0]
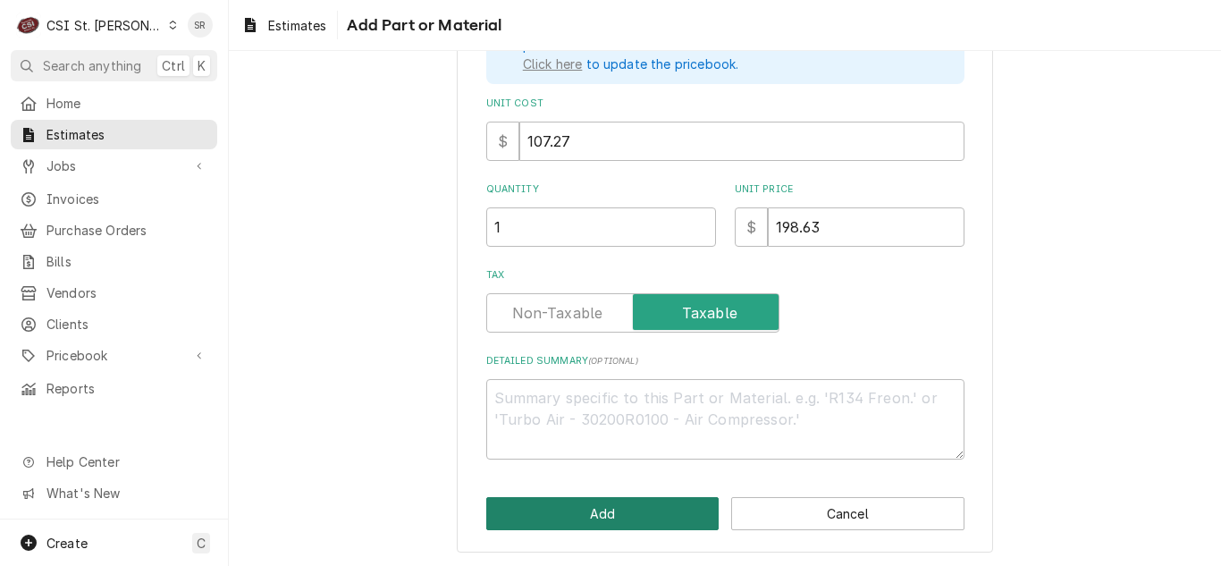
click at [586, 518] on button "Add" at bounding box center [602, 513] width 233 height 33
type textarea "x"
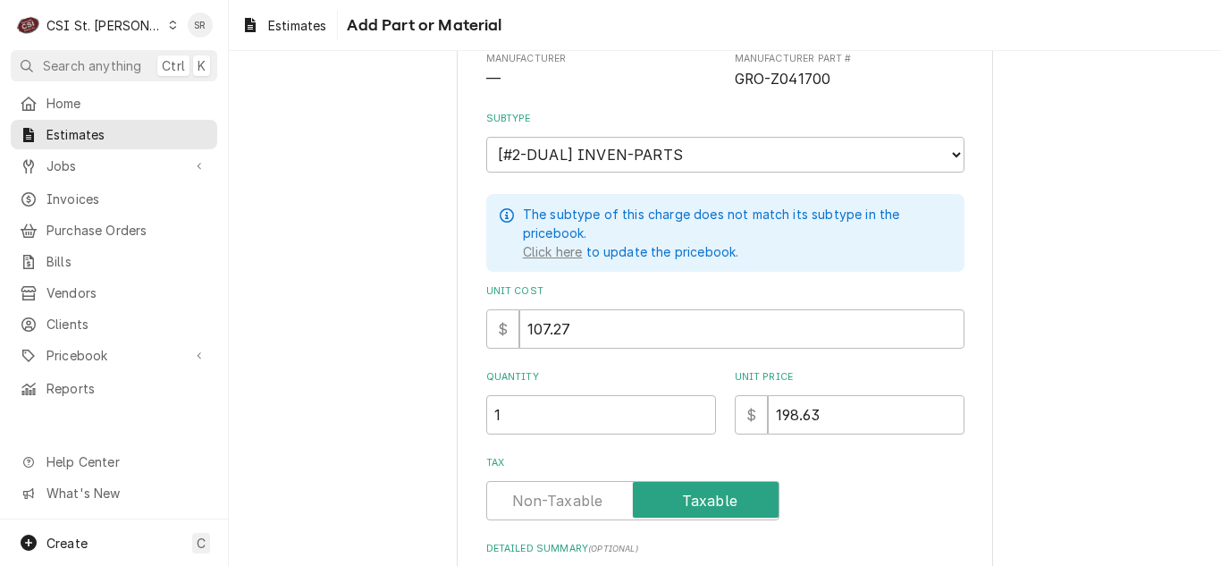
scroll to position [0, 0]
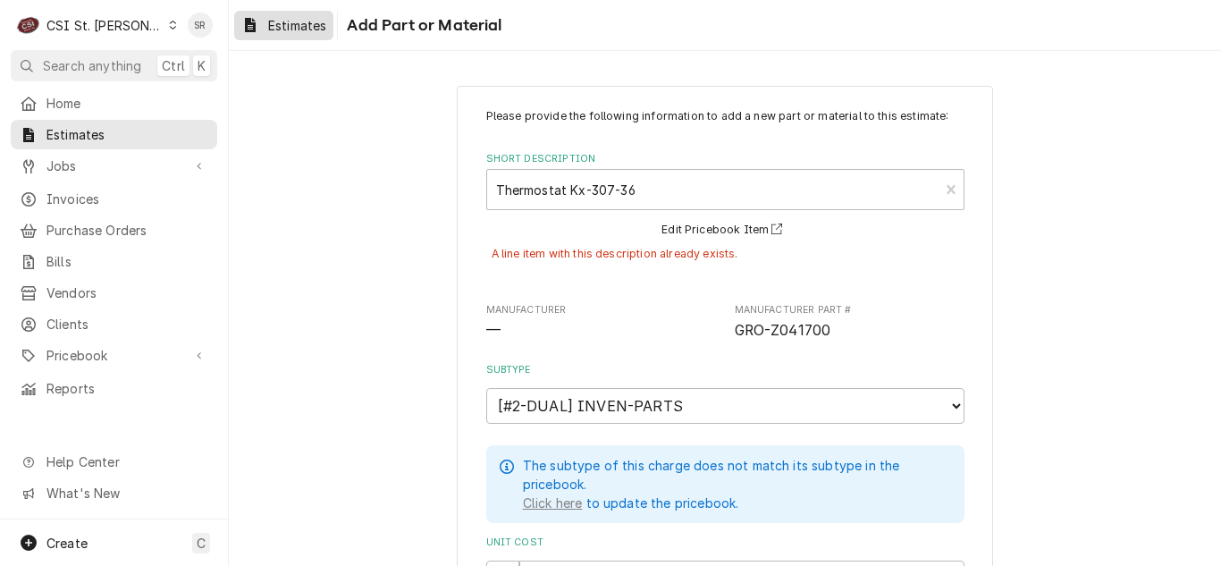
click at [290, 36] on link "Estimates" at bounding box center [283, 25] width 99 height 29
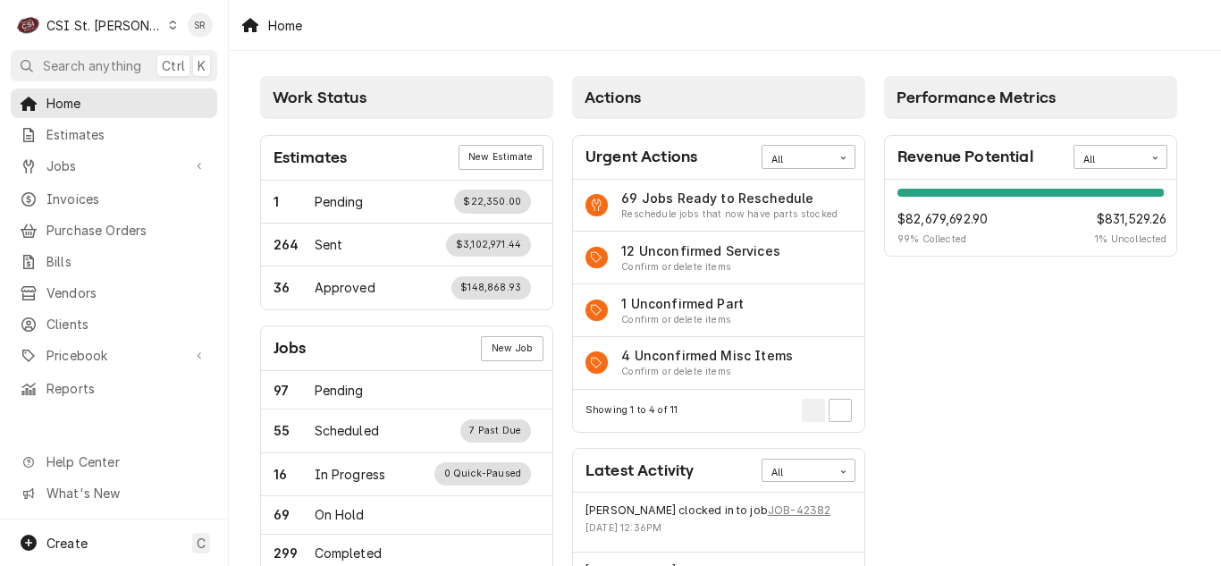
click at [98, 29] on div "CSI St. [PERSON_NAME]" at bounding box center [104, 25] width 116 height 19
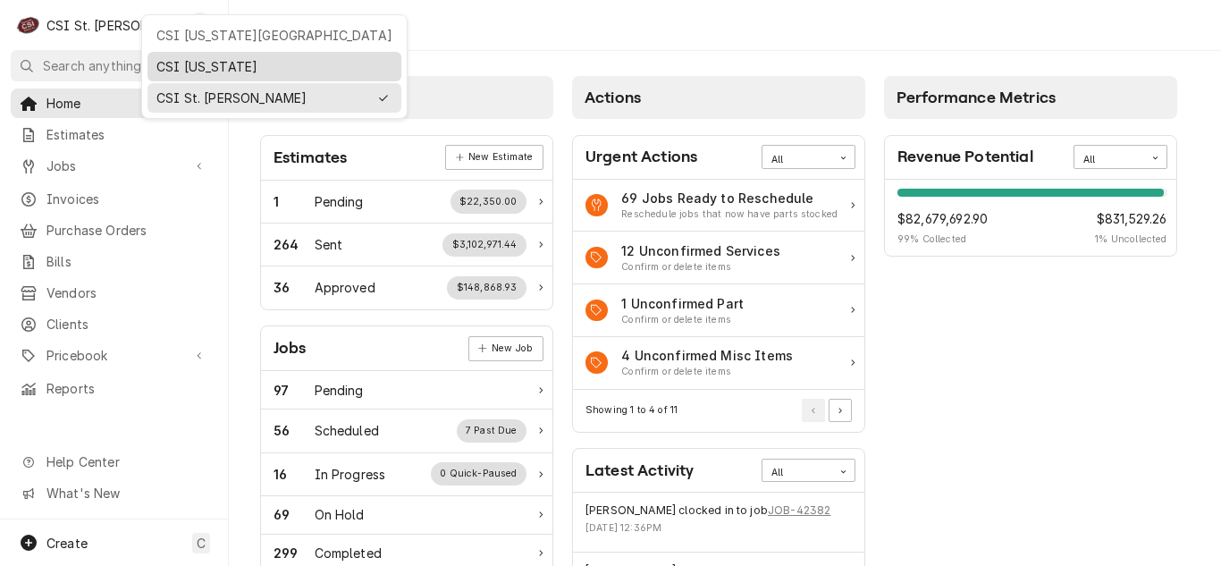
click at [205, 65] on div "CSI [US_STATE]" at bounding box center [274, 66] width 236 height 19
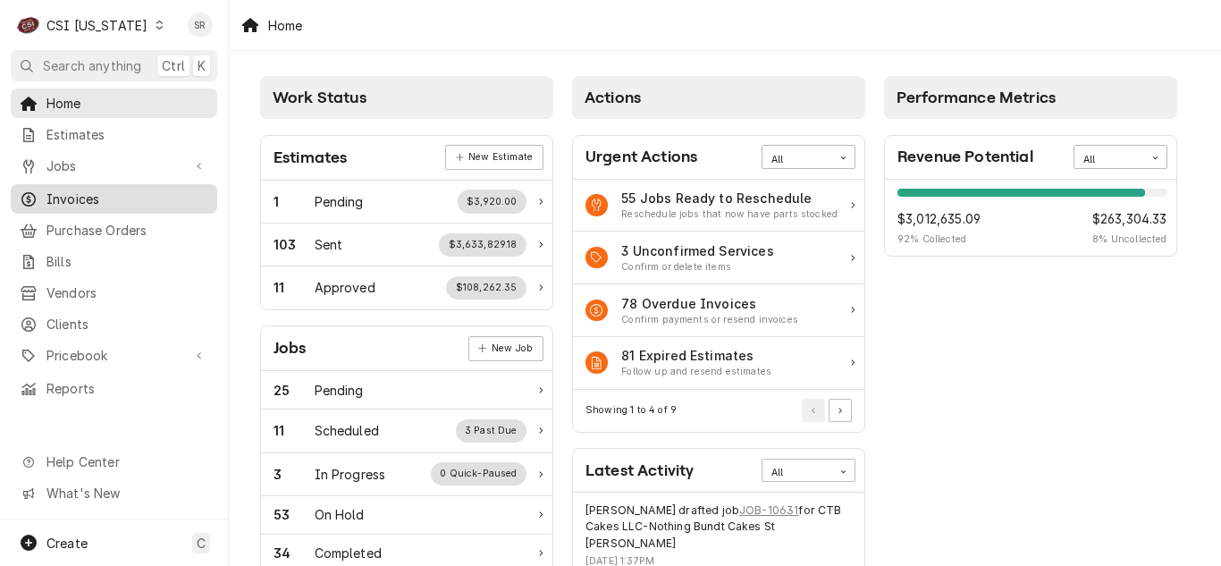
click at [88, 188] on div "Invoices" at bounding box center [113, 199] width 199 height 22
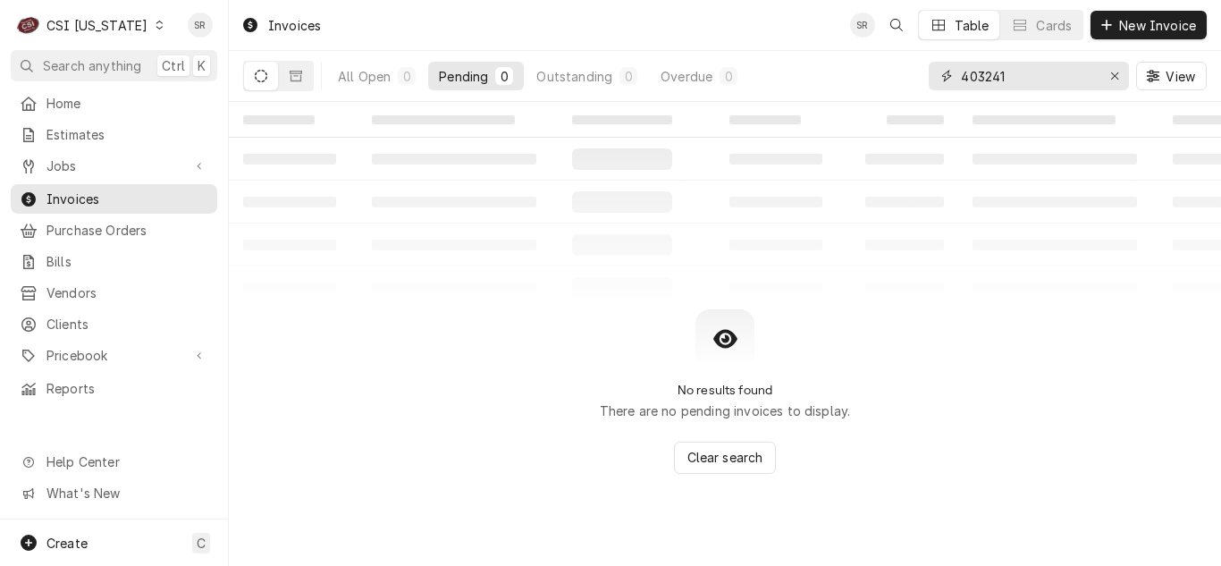
drag, startPoint x: 977, startPoint y: 76, endPoint x: 943, endPoint y: 71, distance: 34.4
click at [943, 71] on div "403241" at bounding box center [1029, 76] width 200 height 29
type input "100649"
click at [618, 79] on button "Outstanding 1" at bounding box center [587, 76] width 122 height 29
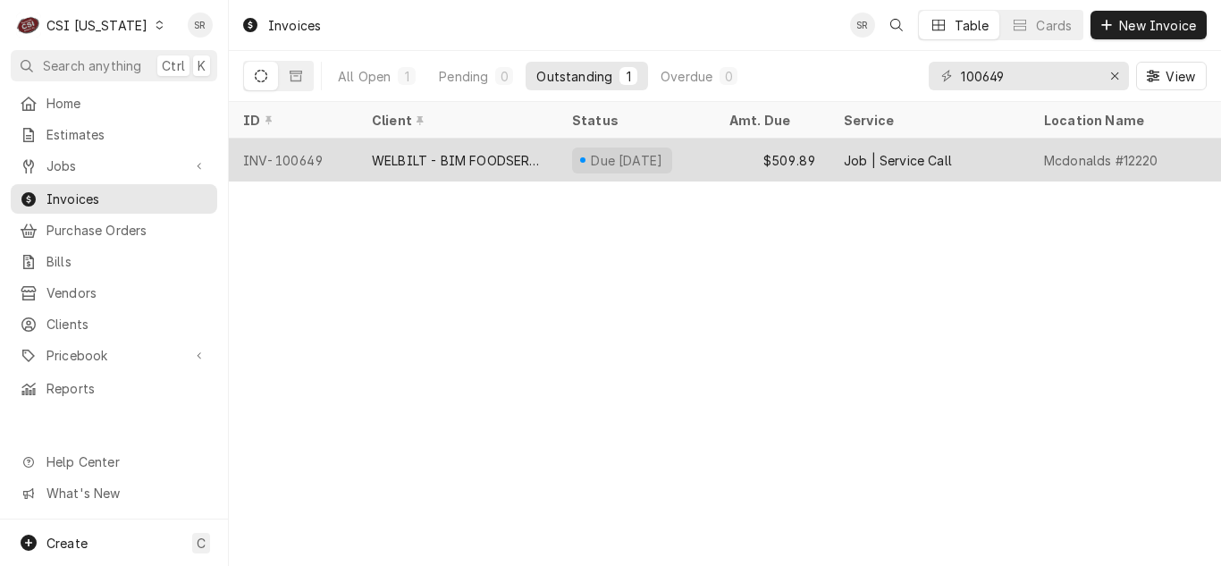
click at [477, 157] on div "WELBILT - BIM FOODSERVICE GROUP" at bounding box center [458, 160] width 172 height 19
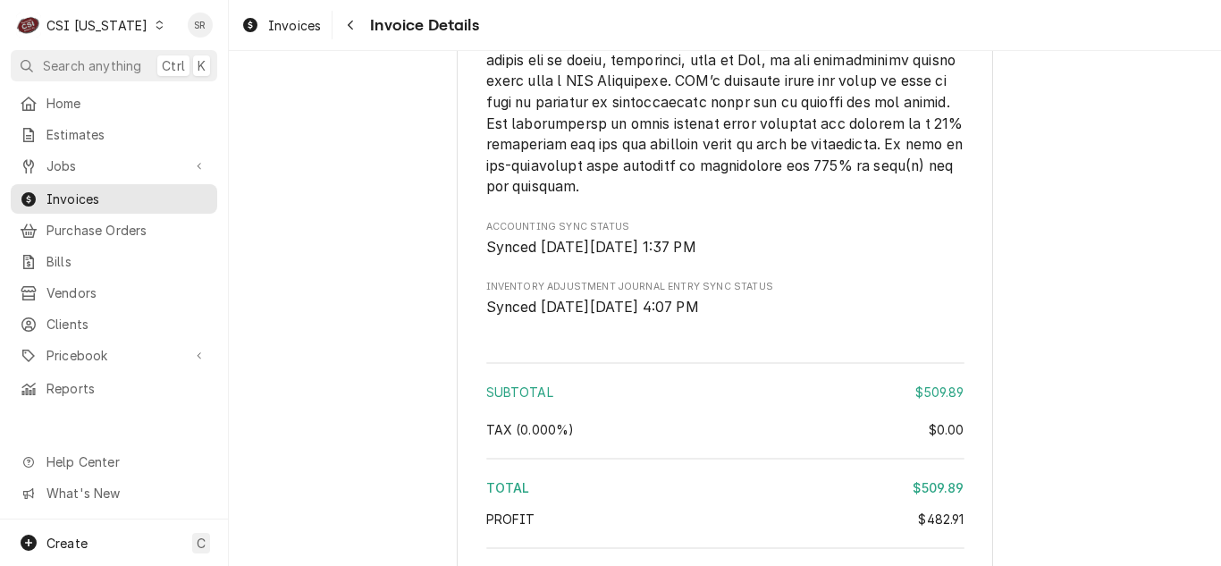
scroll to position [3940, 0]
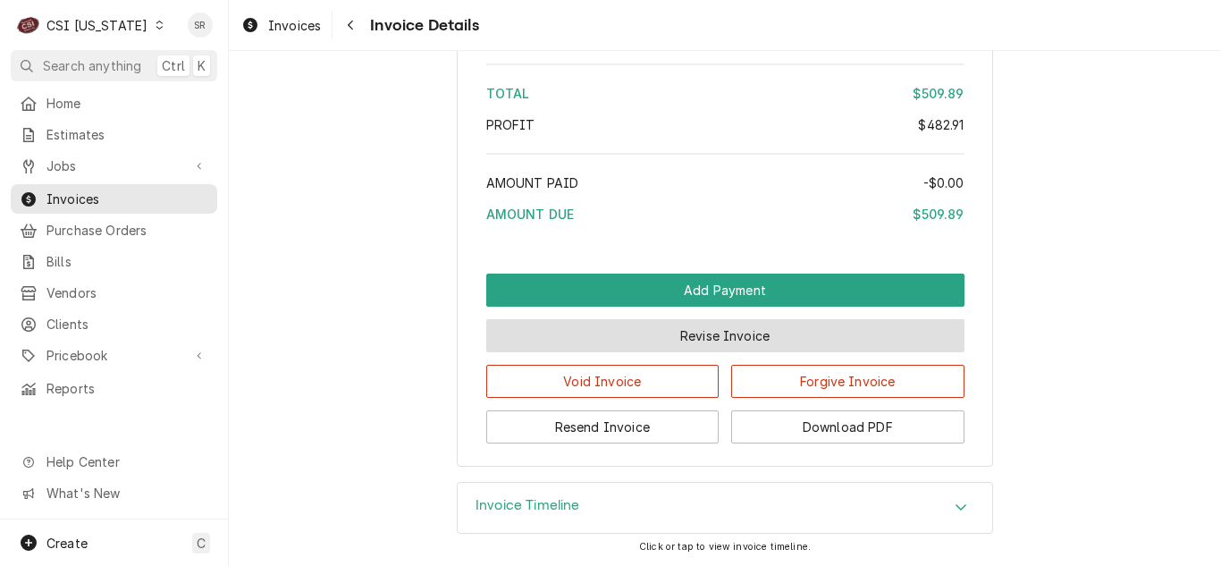
click at [652, 341] on button "Revise Invoice" at bounding box center [725, 335] width 478 height 33
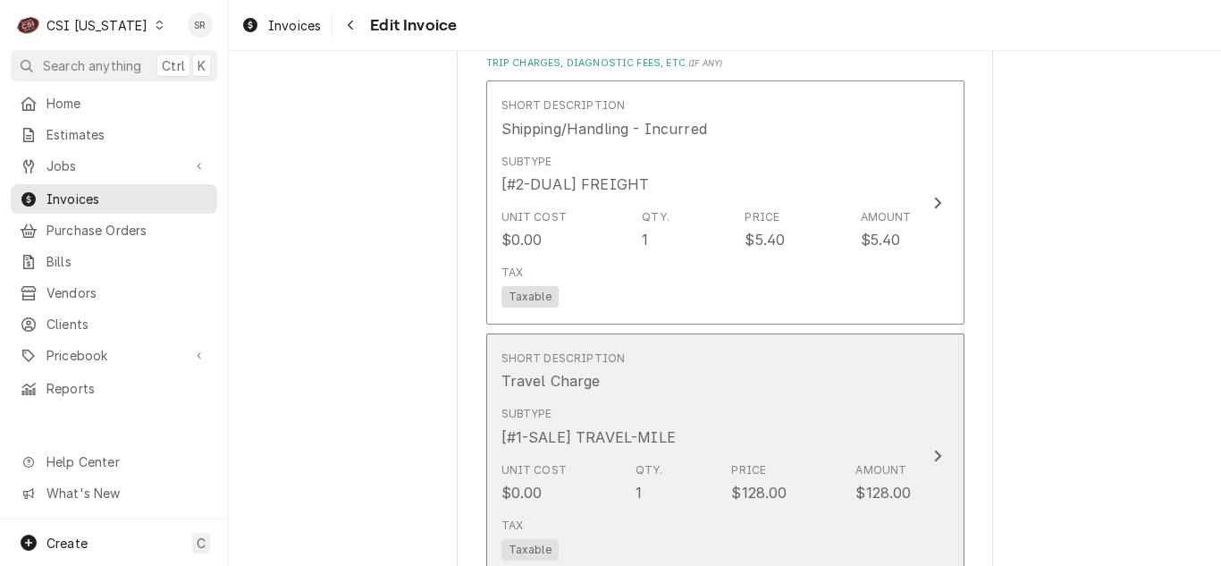
scroll to position [2414, 0]
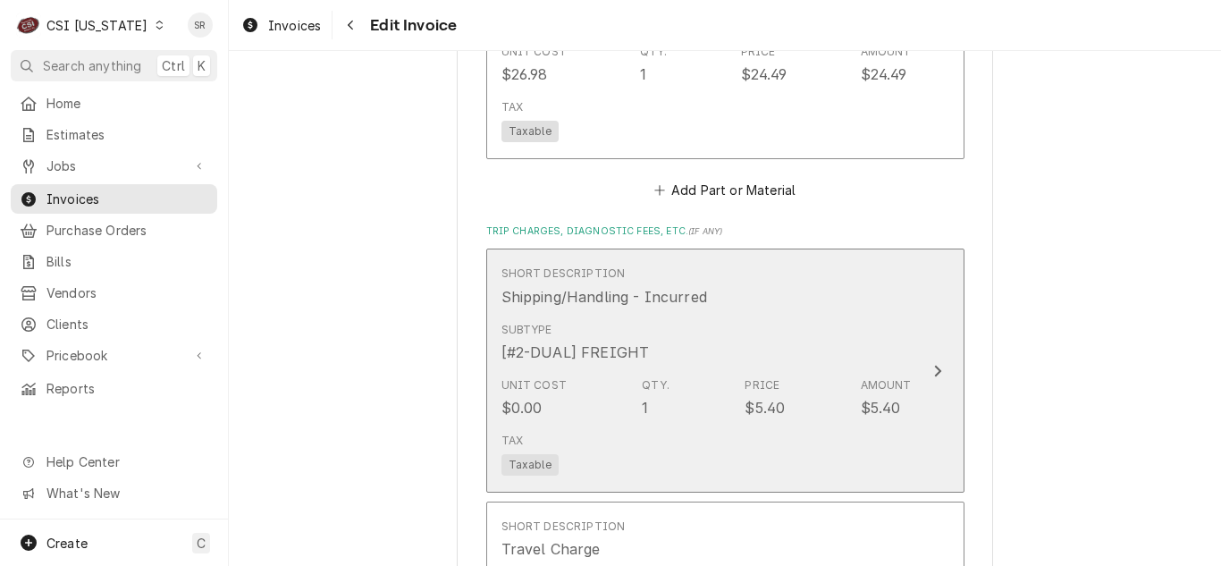
click at [763, 387] on div "Price" at bounding box center [762, 385] width 35 height 16
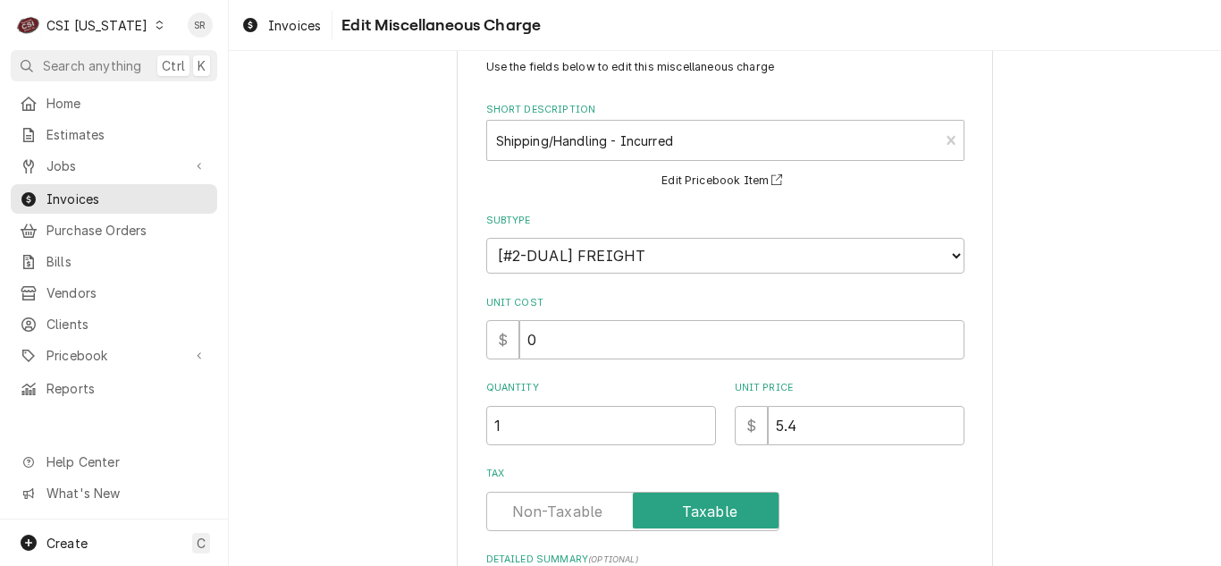
scroll to position [89, 0]
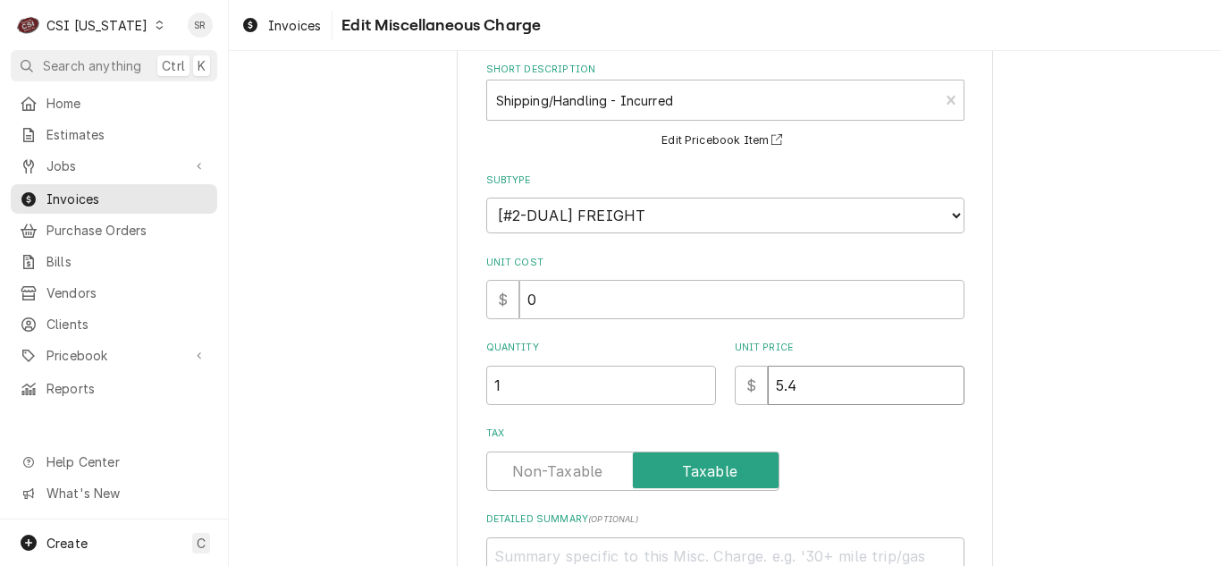
drag, startPoint x: 806, startPoint y: 383, endPoint x: 728, endPoint y: 372, distance: 79.5
click at [735, 372] on div "$ 5.4" at bounding box center [850, 385] width 230 height 39
type textarea "x"
type input "2"
type textarea "x"
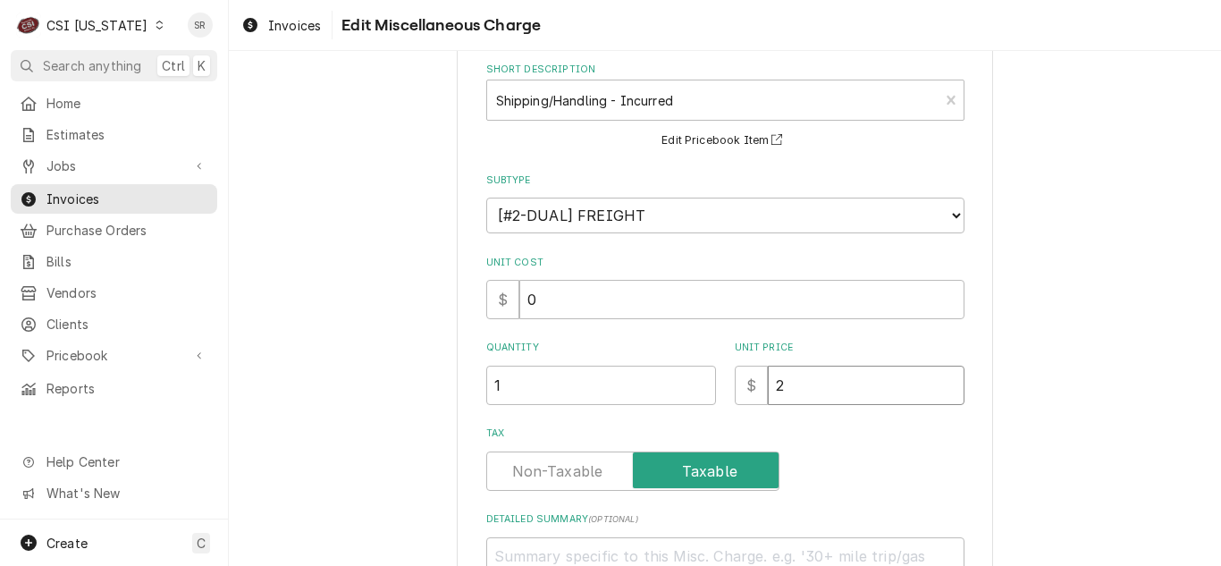
type input "24"
type textarea "x"
type input "245"
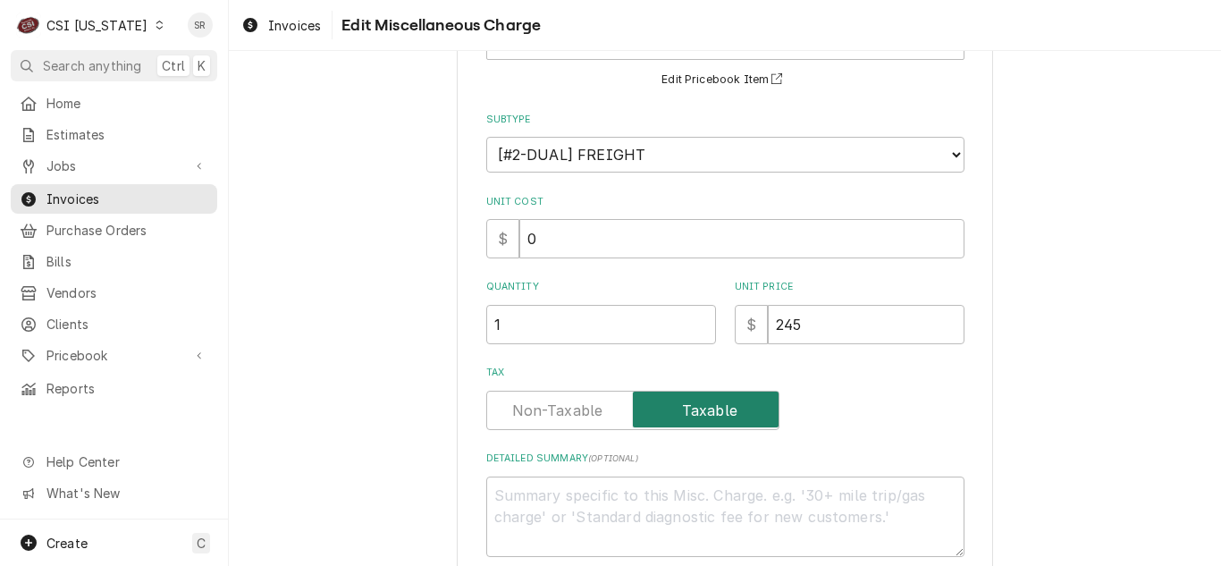
scroll to position [179, 0]
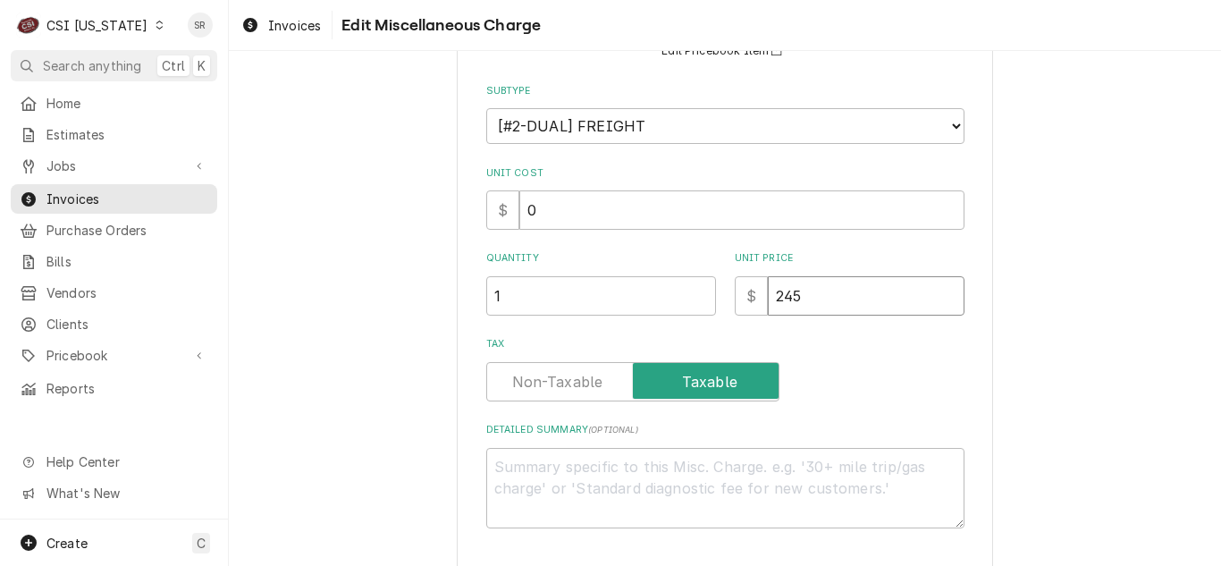
click at [780, 293] on input "245" at bounding box center [866, 295] width 197 height 39
type textarea "x"
type input "2.45"
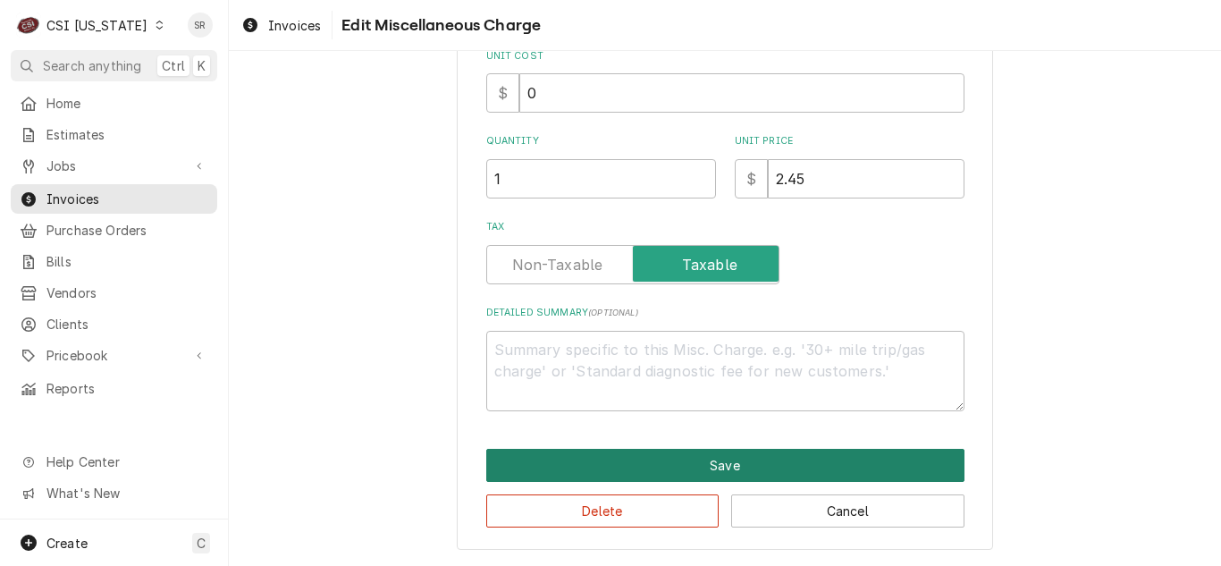
click at [611, 476] on button "Save" at bounding box center [725, 465] width 478 height 33
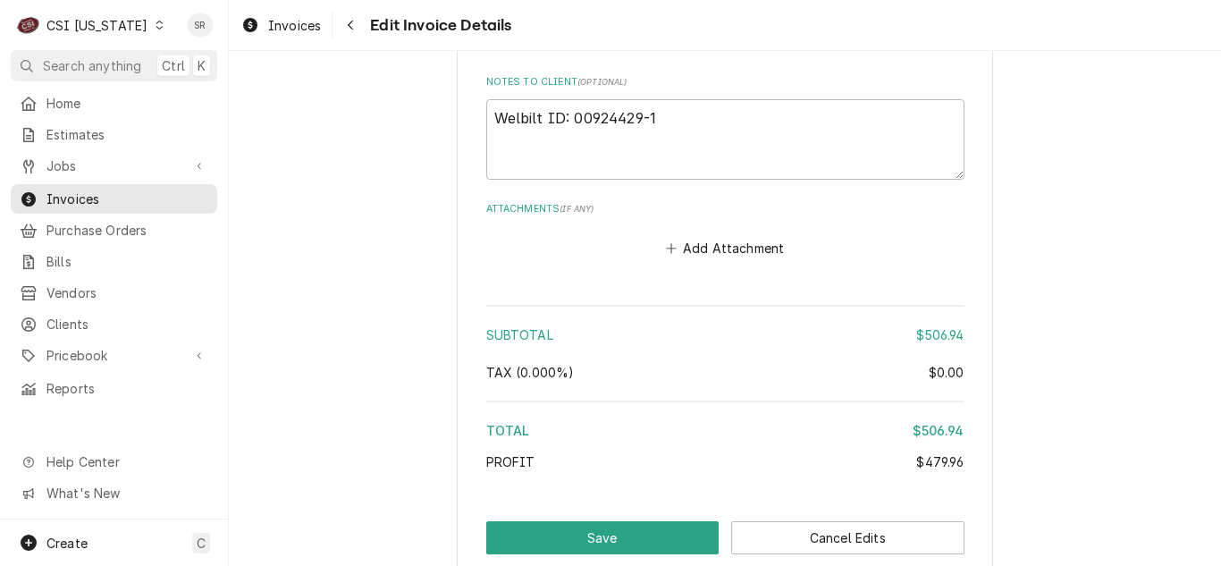
scroll to position [3665, 0]
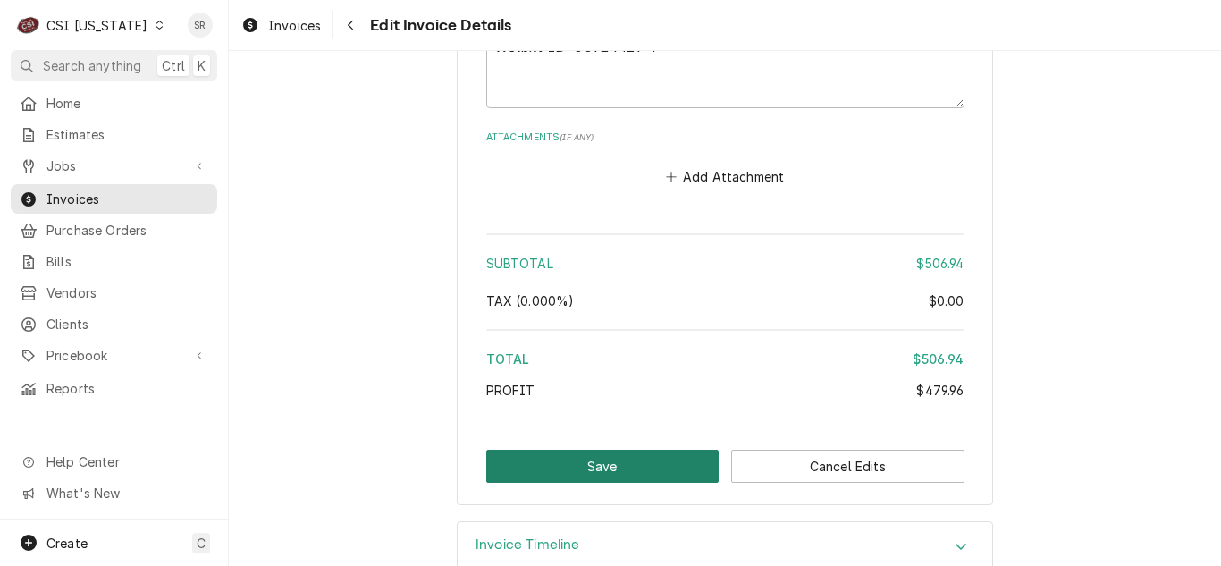
click at [594, 466] on button "Save" at bounding box center [602, 466] width 233 height 33
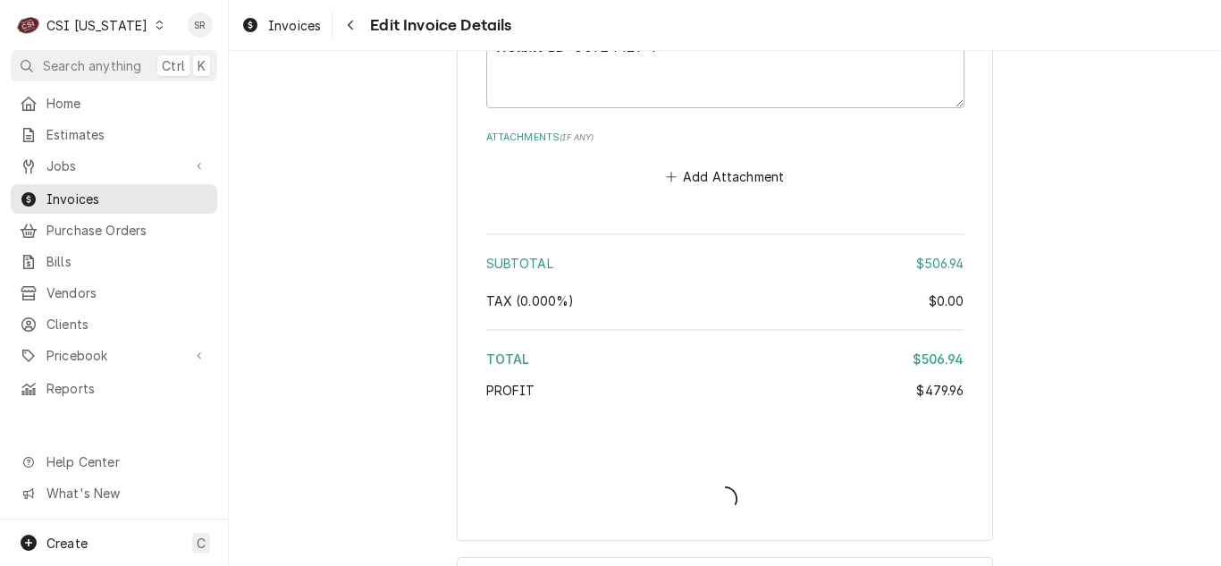
type textarea "x"
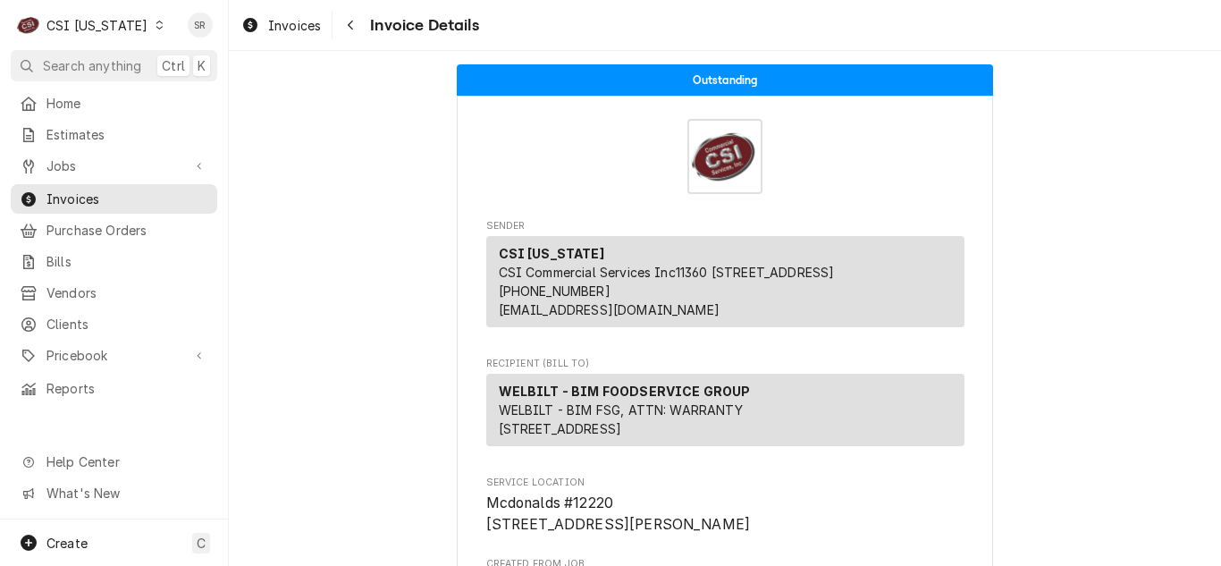
click at [93, 23] on div "CSI [US_STATE]" at bounding box center [96, 25] width 101 height 19
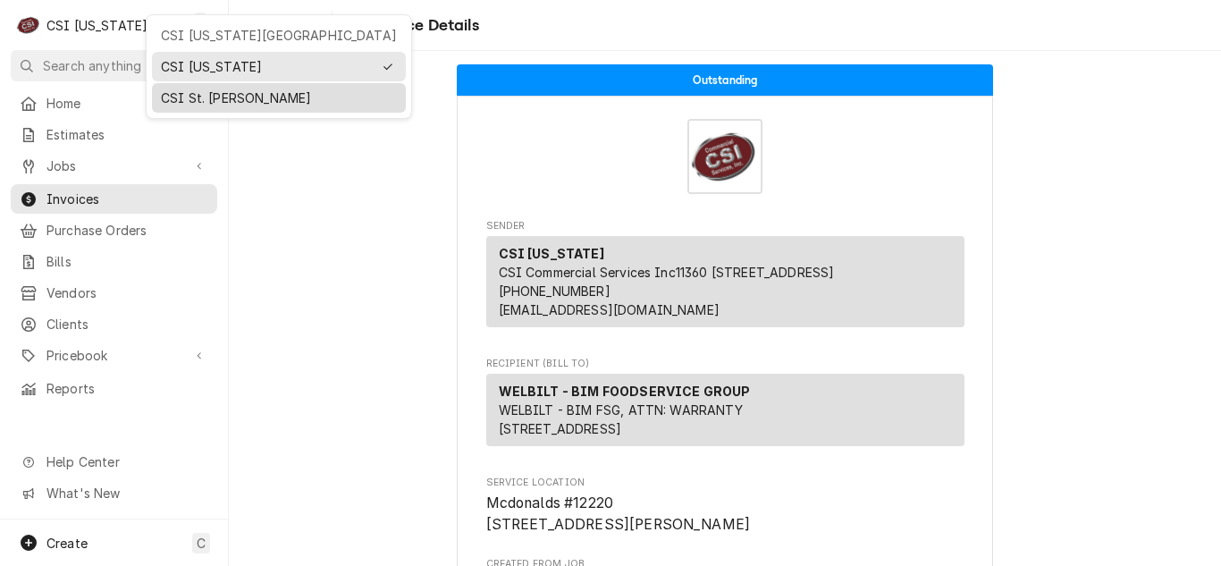
click at [210, 93] on div "CSI St. [PERSON_NAME]" at bounding box center [279, 97] width 236 height 19
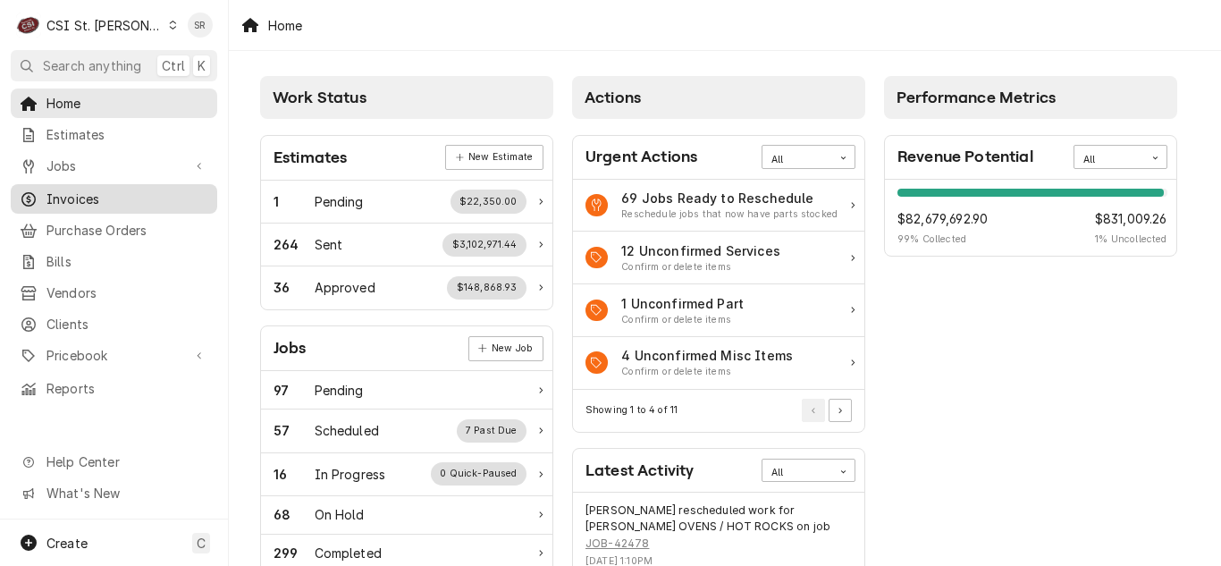
click at [79, 191] on span "Invoices" at bounding box center [127, 199] width 162 height 19
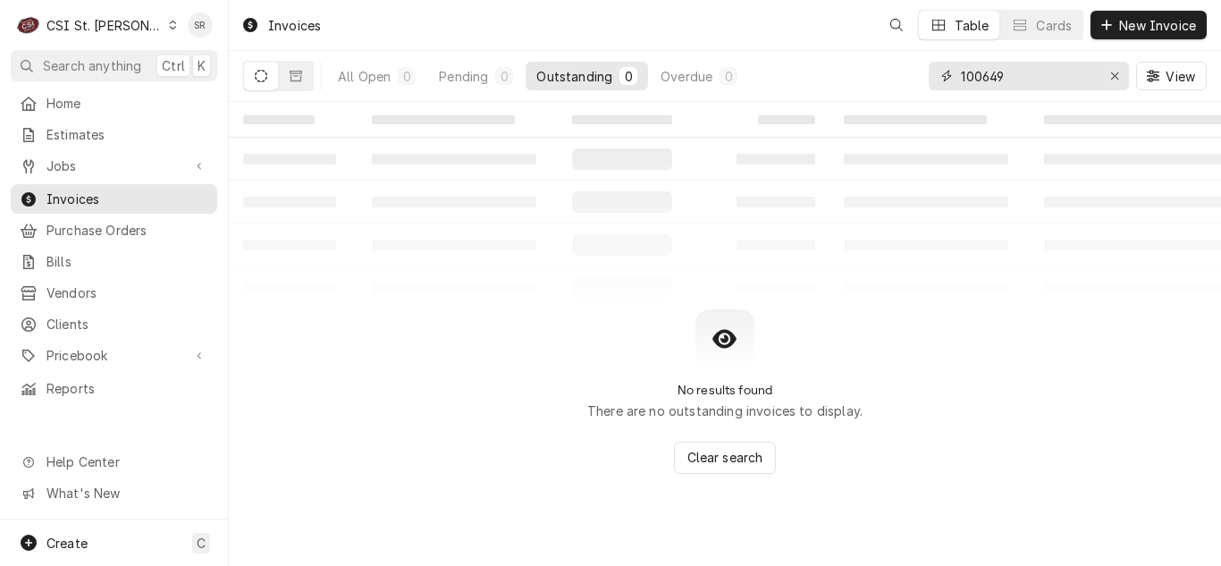
drag, startPoint x: 1030, startPoint y: 79, endPoint x: 925, endPoint y: 71, distance: 104.9
click at [925, 71] on div "All Open 0 Pending 0 Outstanding 0 Overdue 0 100649 View" at bounding box center [725, 76] width 964 height 50
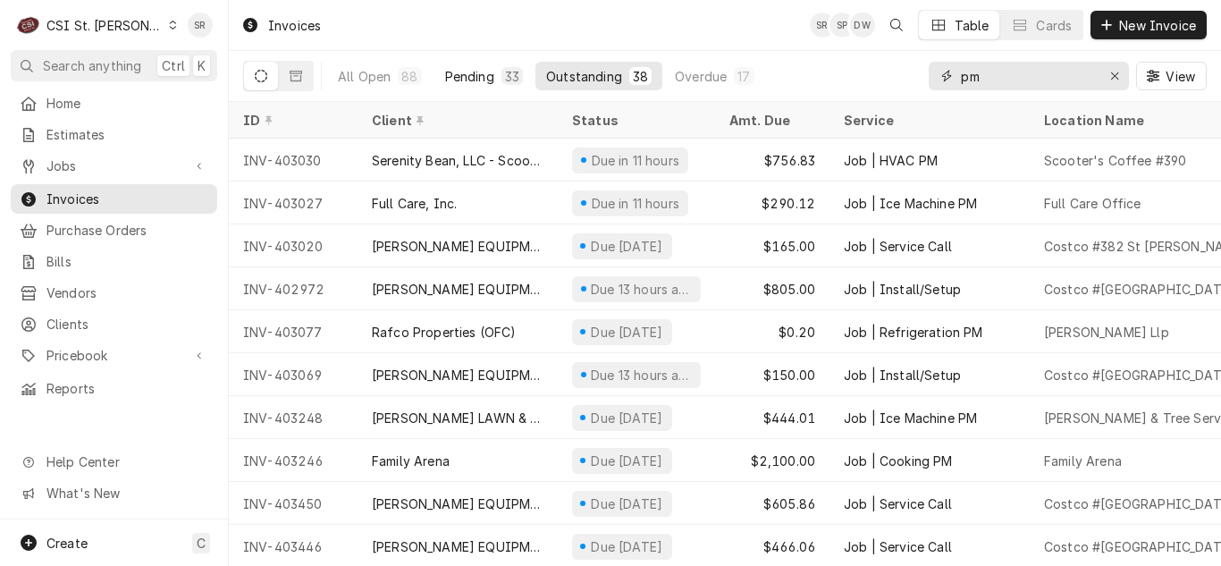
type input "pm"
click at [470, 75] on div "Pending" at bounding box center [469, 76] width 49 height 19
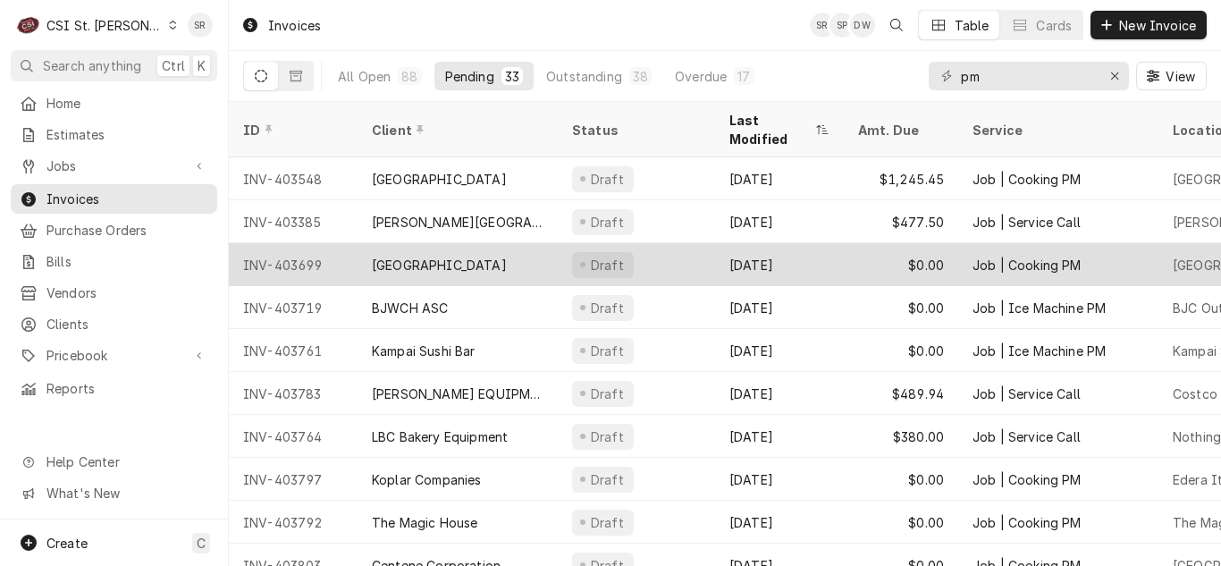
click at [848, 244] on div "$0.00" at bounding box center [901, 264] width 114 height 43
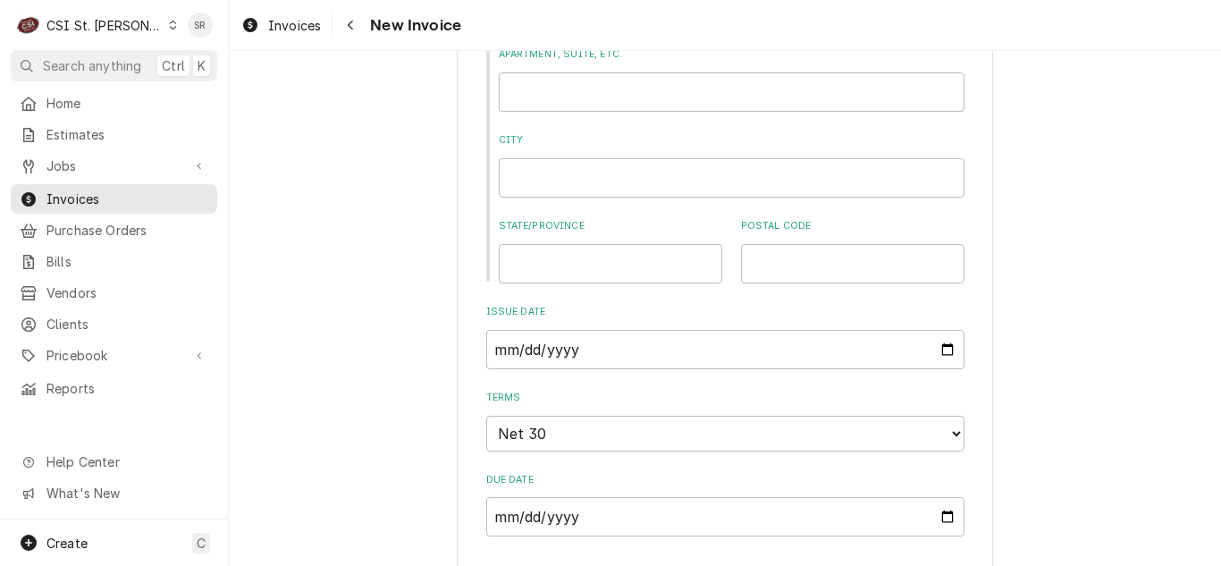
scroll to position [1073, 0]
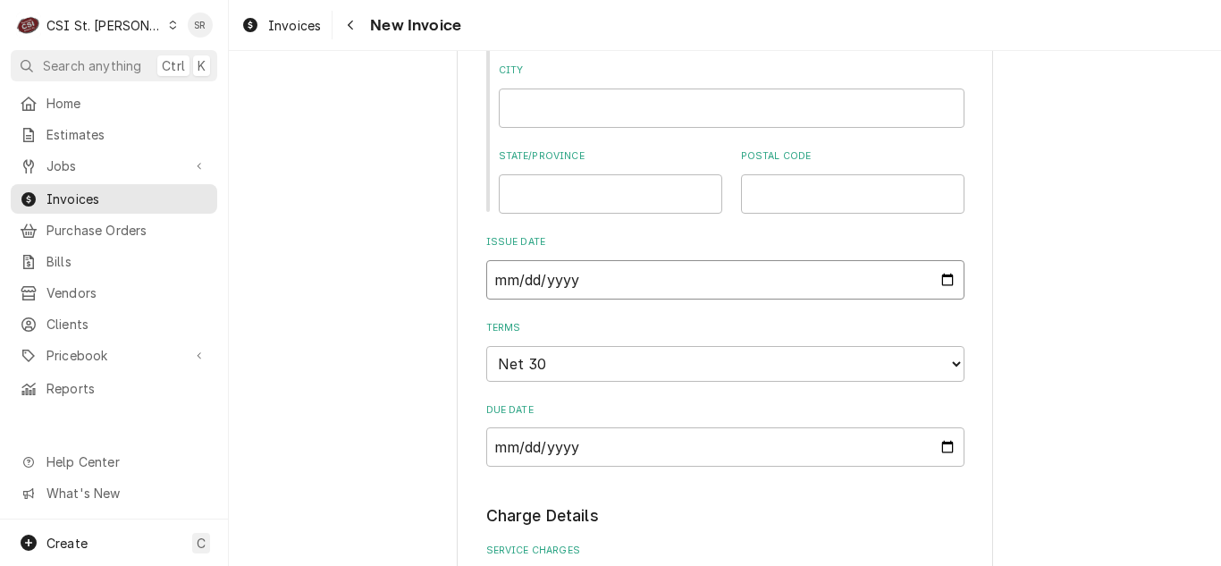
click at [946, 282] on input "2025-09-04" at bounding box center [725, 279] width 478 height 39
type textarea "x"
type input "2025-09-17"
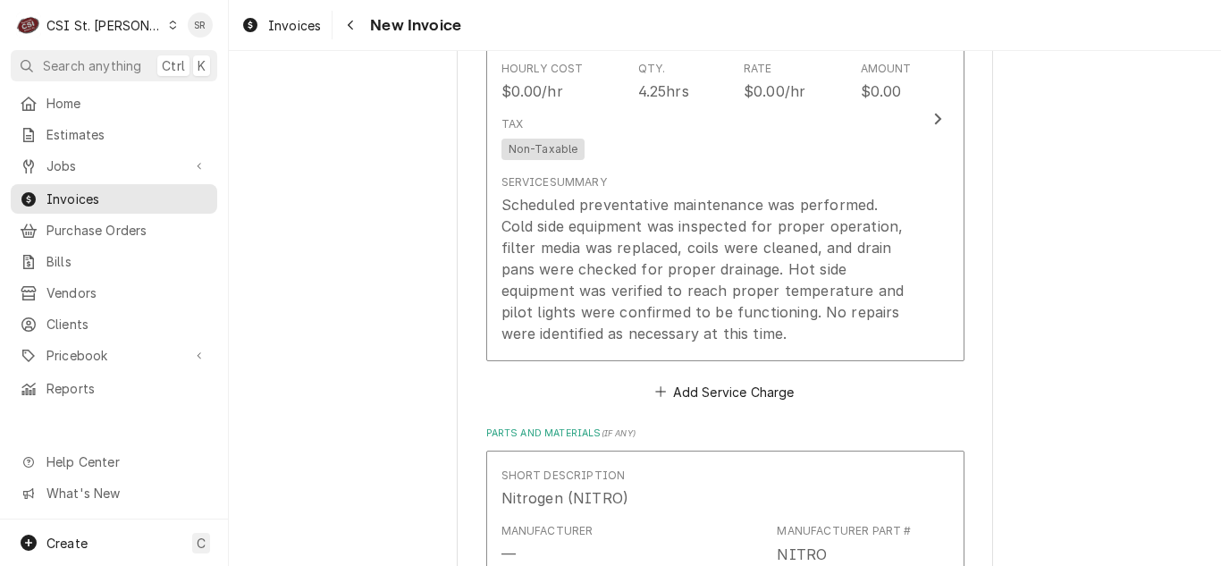
scroll to position [1698, 0]
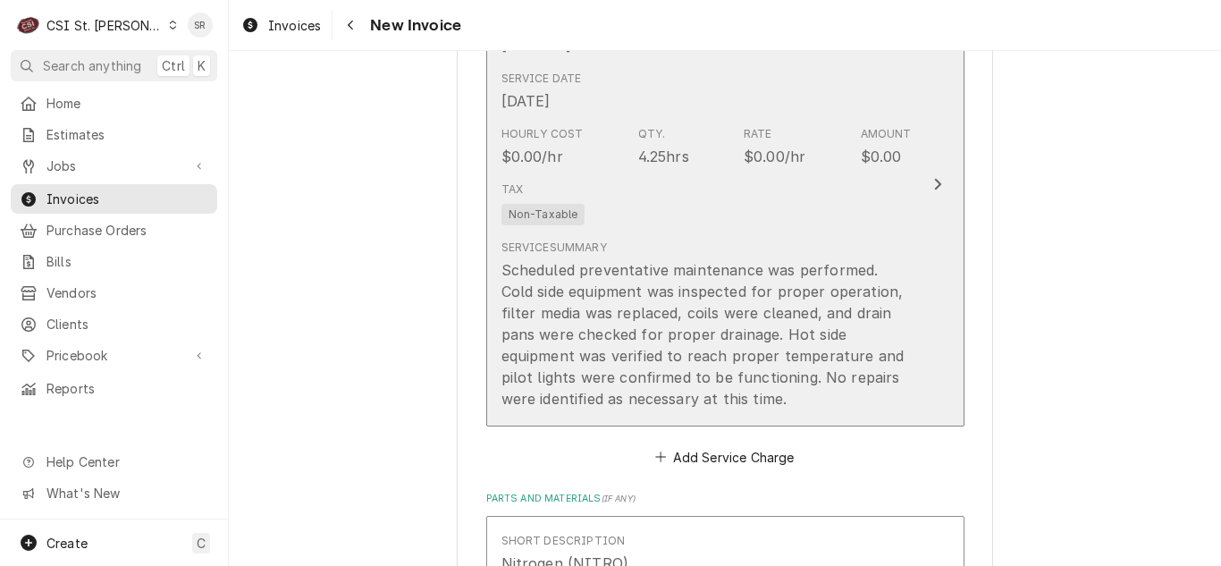
click at [666, 267] on div "Scheduled preventative maintenance was performed. Cold side equipment was inspe…" at bounding box center [706, 334] width 410 height 150
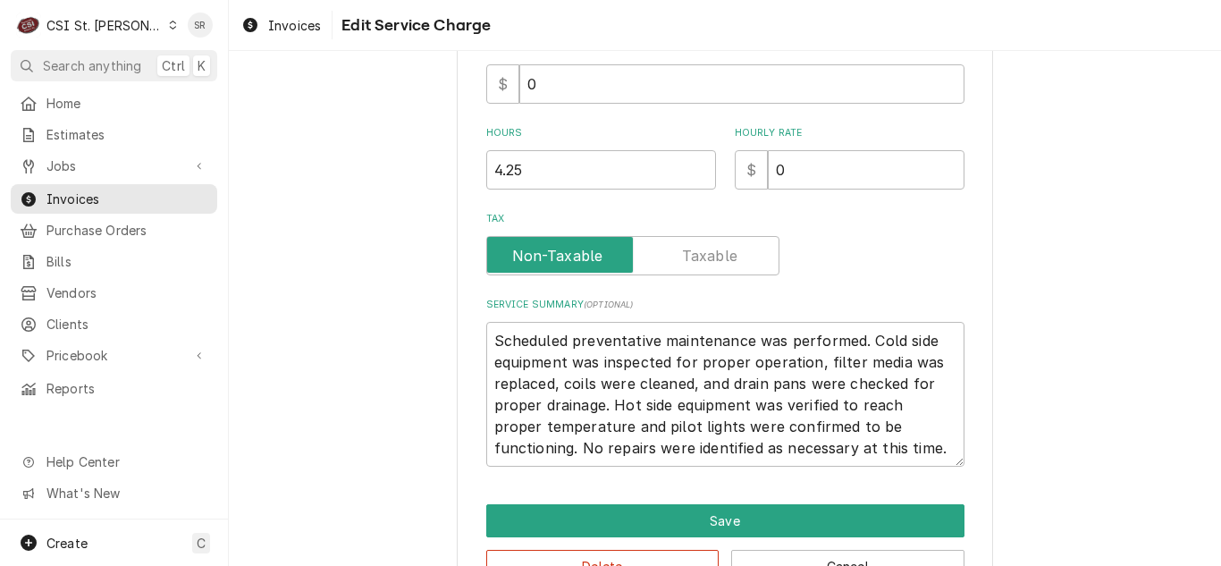
scroll to position [592, 0]
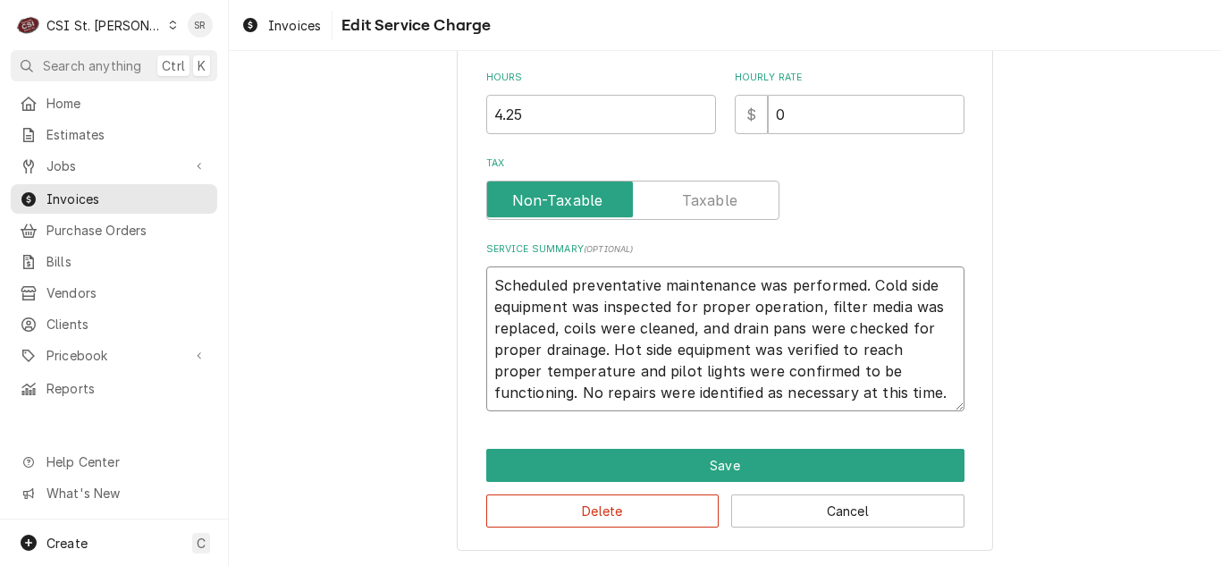
drag, startPoint x: 862, startPoint y: 397, endPoint x: 459, endPoint y: 273, distance: 421.9
click at [459, 273] on div "Use the fields below to edit this service charge Short Description 3-Labor (PM)…" at bounding box center [725, 22] width 536 height 1057
paste textarea "QUARTERLY EQUIPMENT MAINTENANCE - COOKING AND REFRIGERATION. SERVICES TO BE PER…"
type textarea "x"
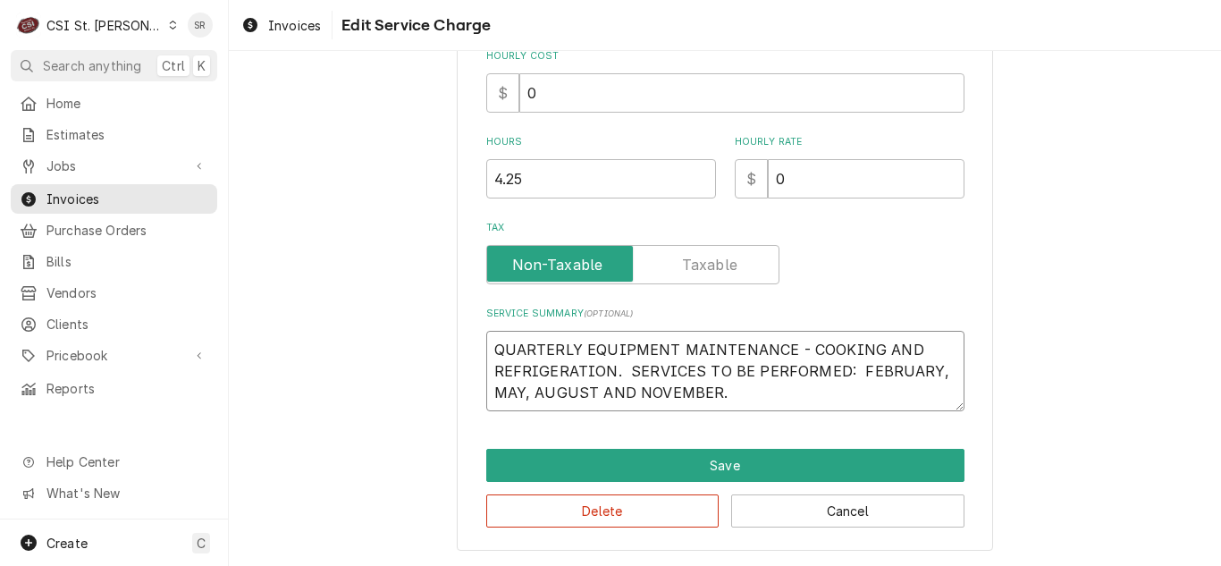
scroll to position [527, 0]
type textarea "QUARTERLY EQUIPMENT MAINTENANCE - COOKING AND REFRIGERATION. SERVICES TO BE PER…"
drag, startPoint x: 527, startPoint y: 168, endPoint x: 455, endPoint y: 167, distance: 72.4
click at [457, 167] on div "Use the fields below to edit this service charge Short Description 3-Labor (PM)…" at bounding box center [725, 54] width 536 height 992
type textarea "x"
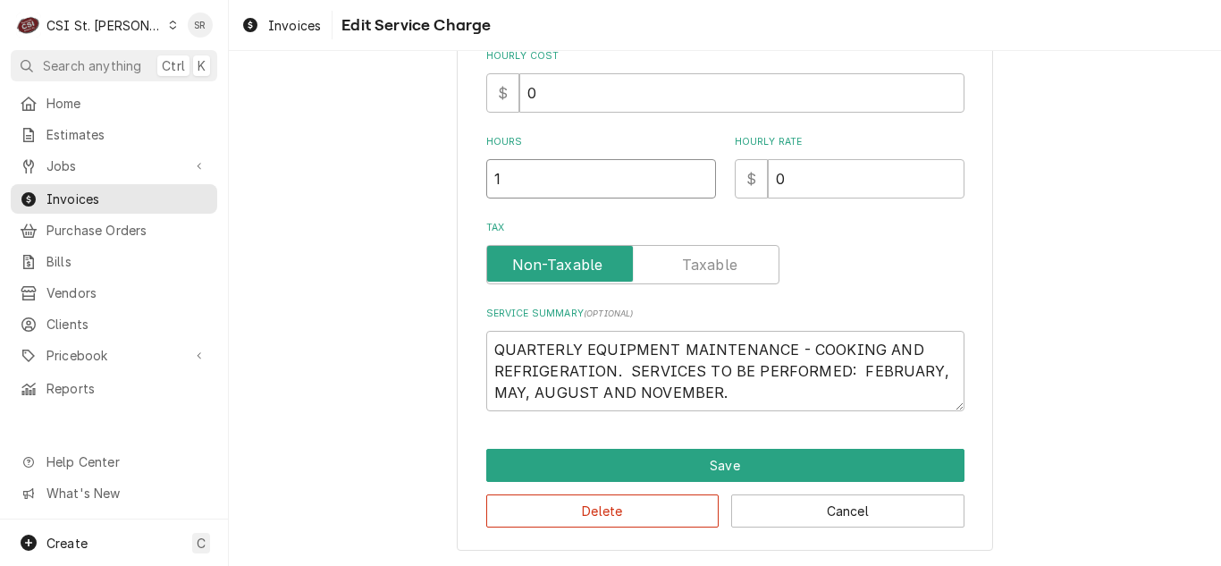
type input "1"
type textarea "x"
type input "2"
type textarea "x"
type input "23"
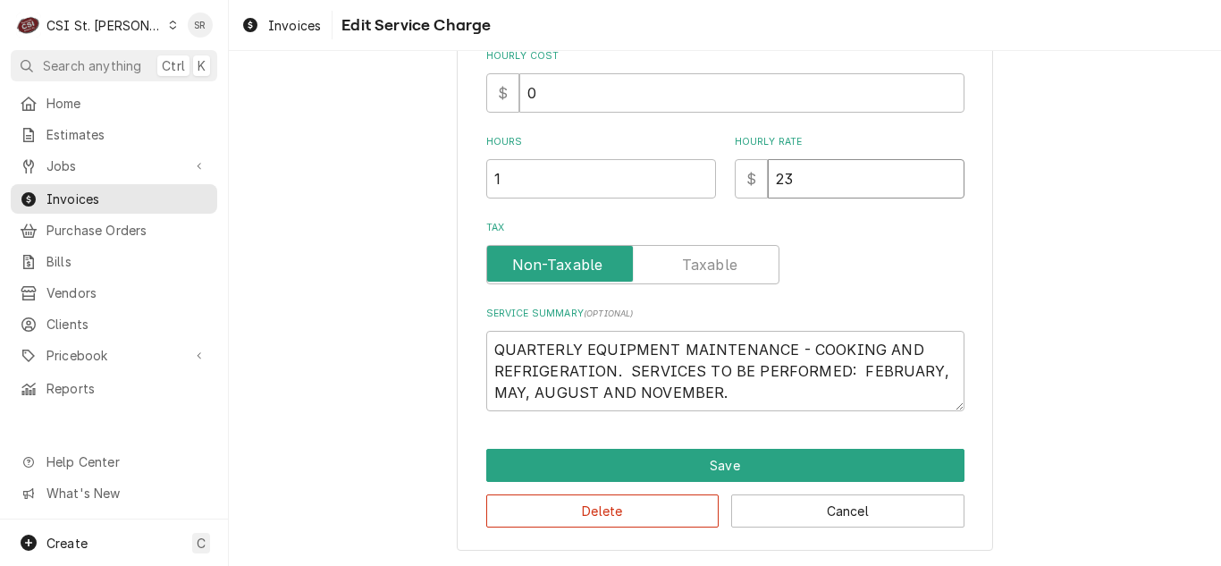
type textarea "x"
type input "238"
type textarea "x"
type input "238.5"
type textarea "x"
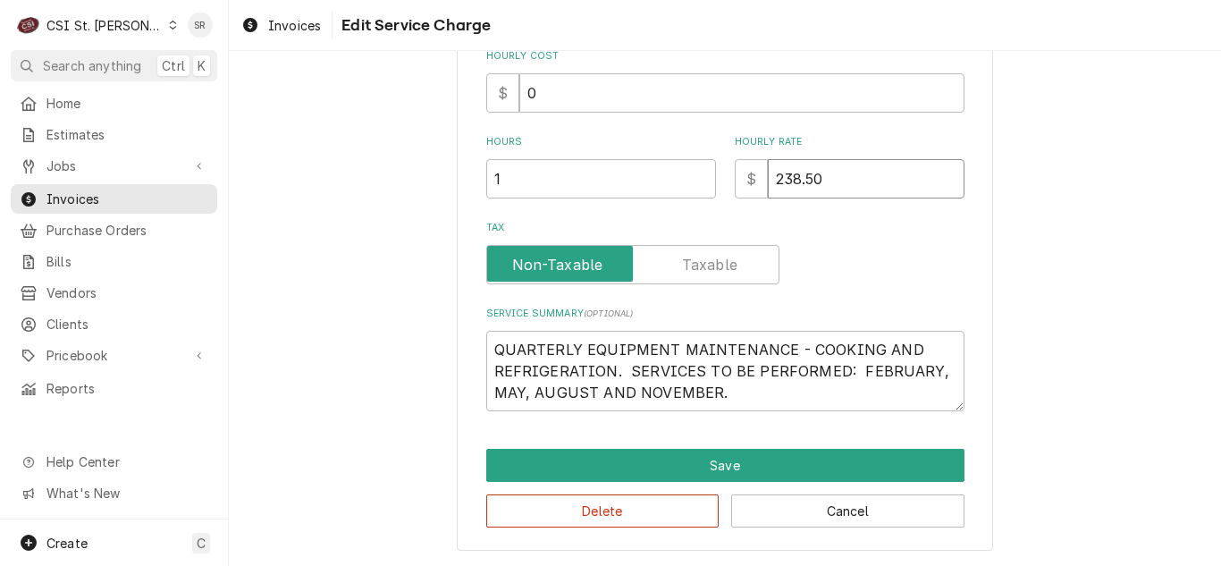
type input "238.50"
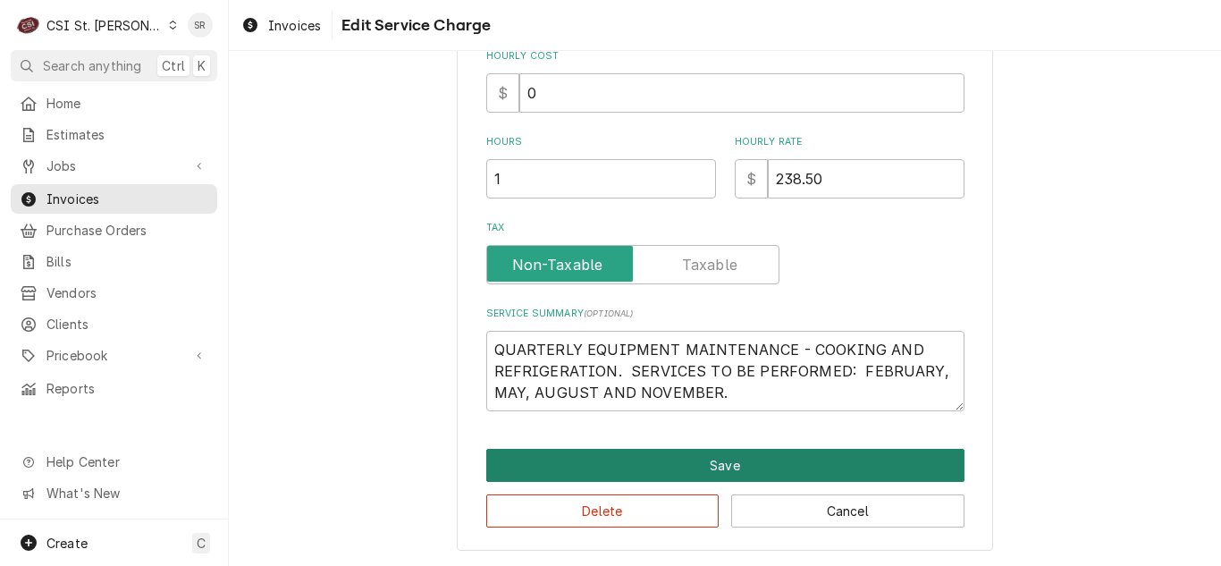
click at [756, 464] on button "Save" at bounding box center [725, 465] width 478 height 33
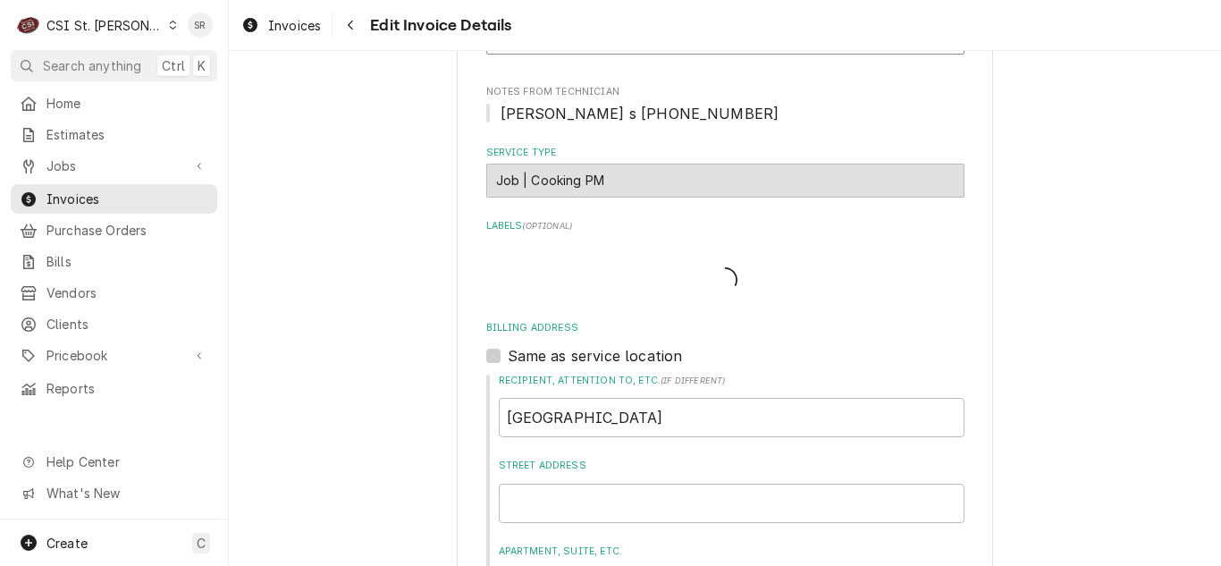
type textarea "x"
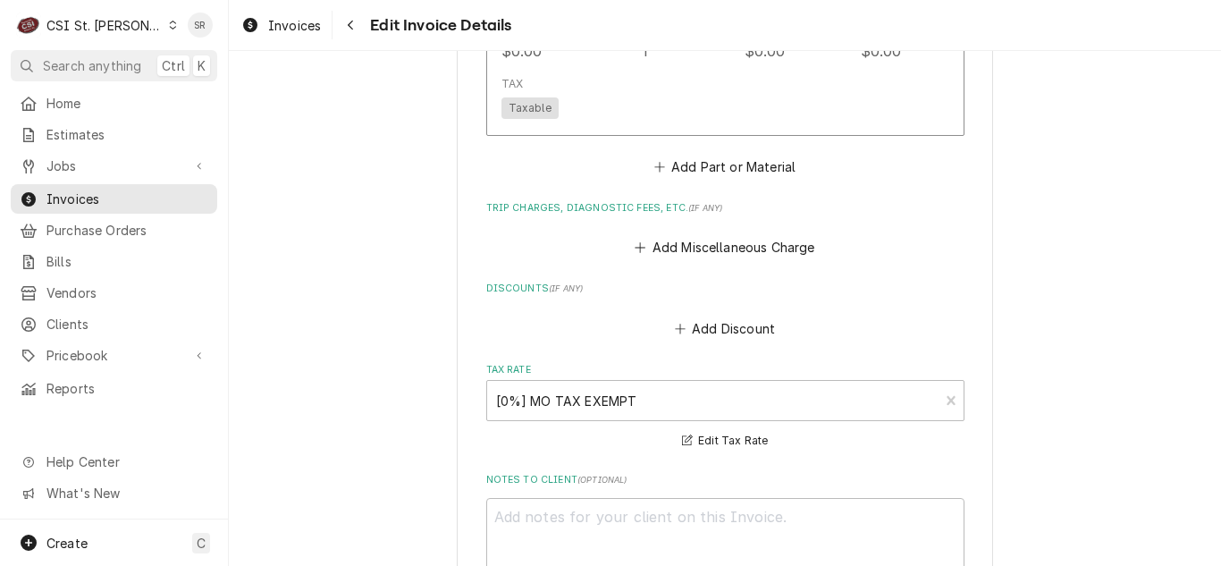
scroll to position [2448, 0]
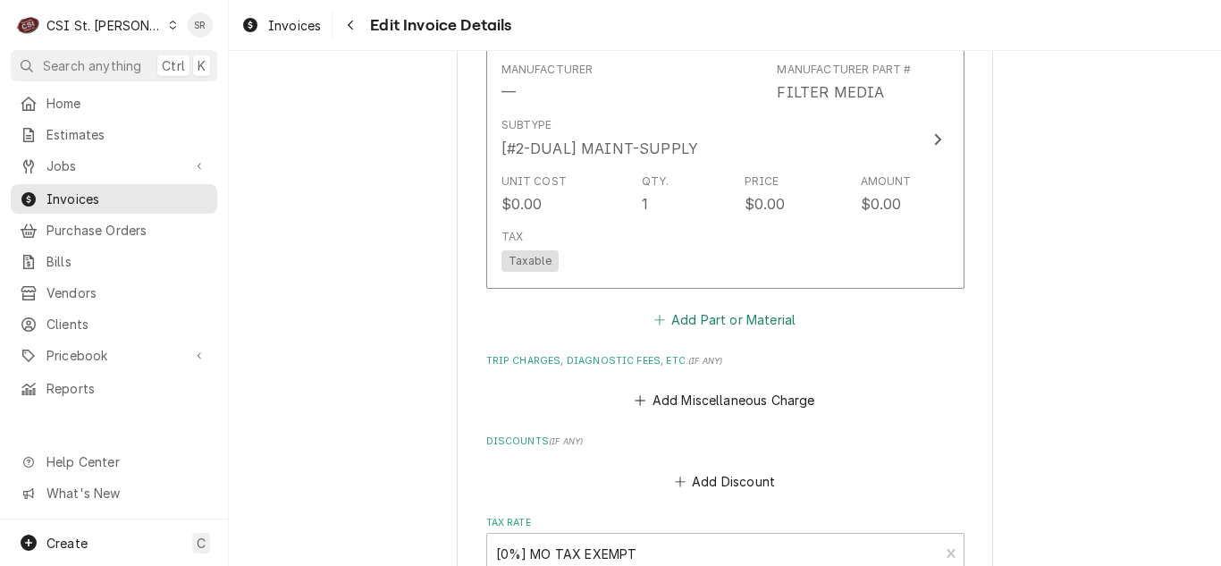
click at [704, 313] on button "Add Part or Material" at bounding box center [724, 320] width 147 height 25
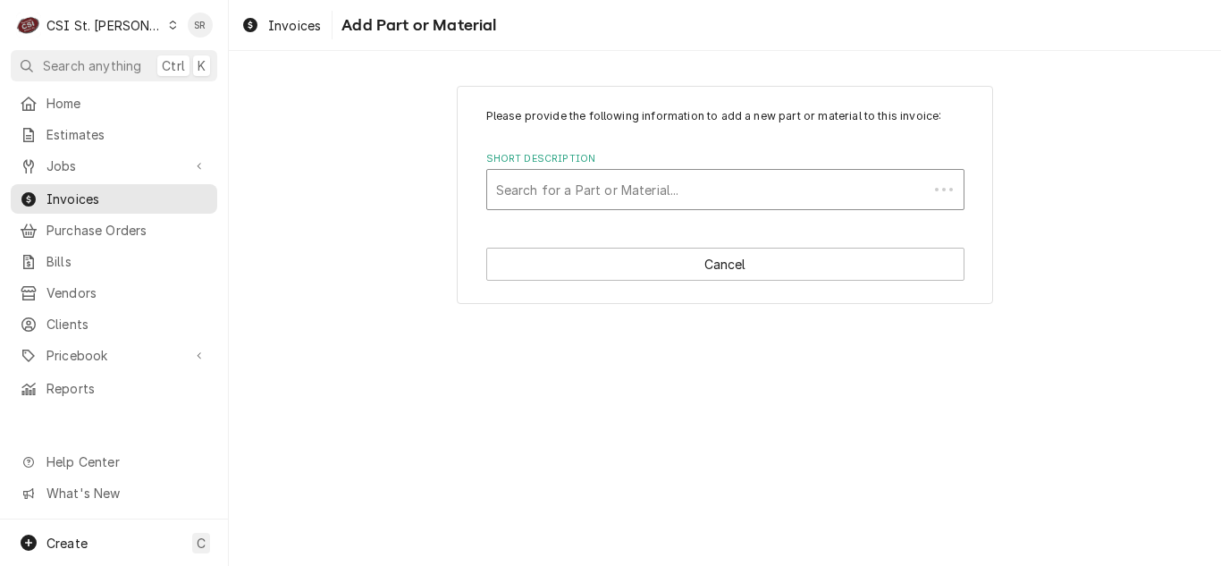
click at [569, 191] on div "Short Description" at bounding box center [707, 189] width 423 height 32
type input "misc main"
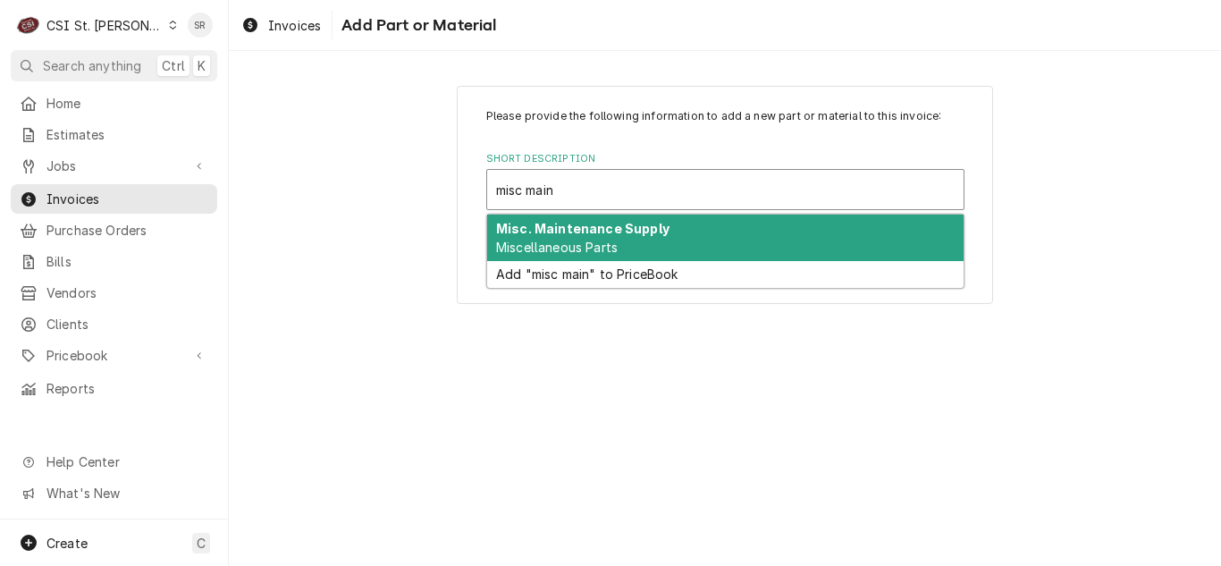
click at [587, 232] on strong "Misc. Maintenance Supply" at bounding box center [582, 228] width 173 height 15
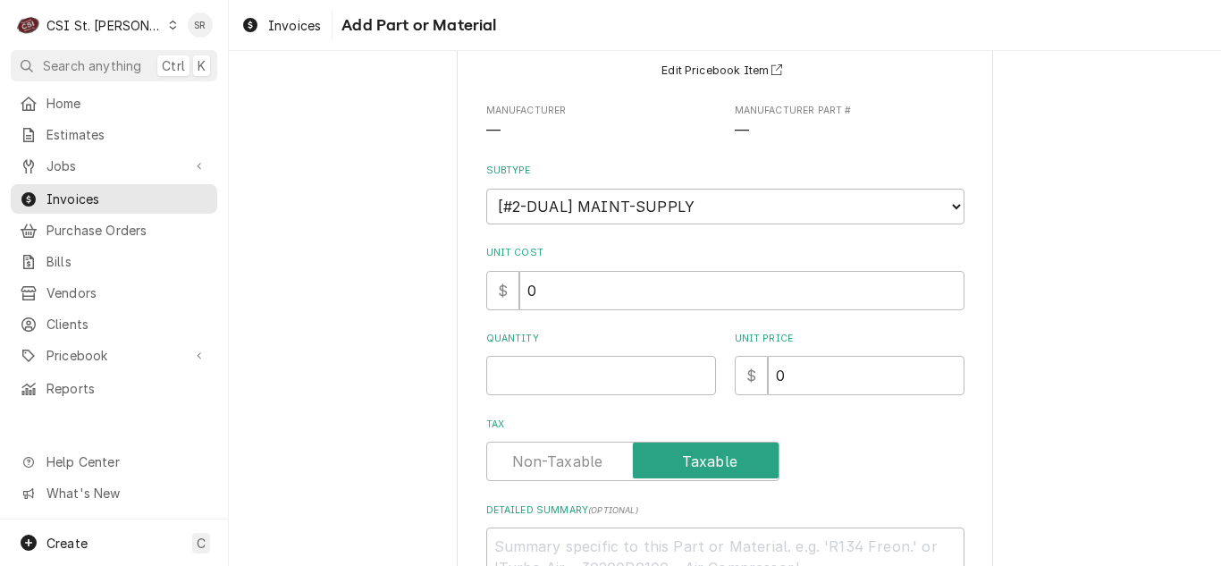
scroll to position [179, 0]
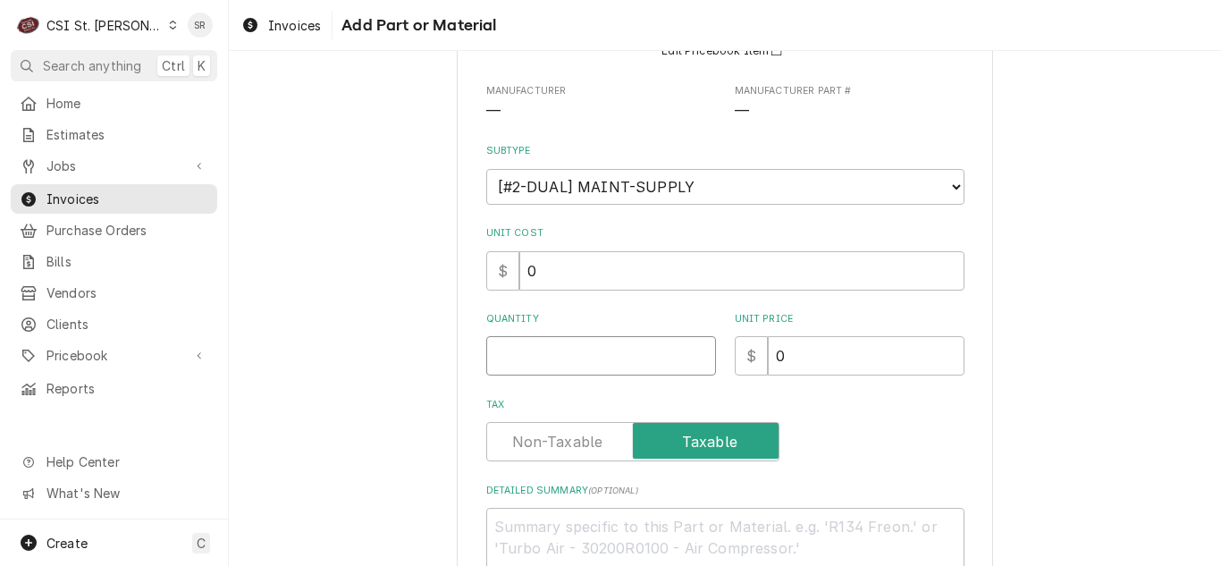
click at [538, 358] on input "Quantity" at bounding box center [601, 355] width 230 height 39
type textarea "x"
type input "1"
type textarea "x"
type input "2"
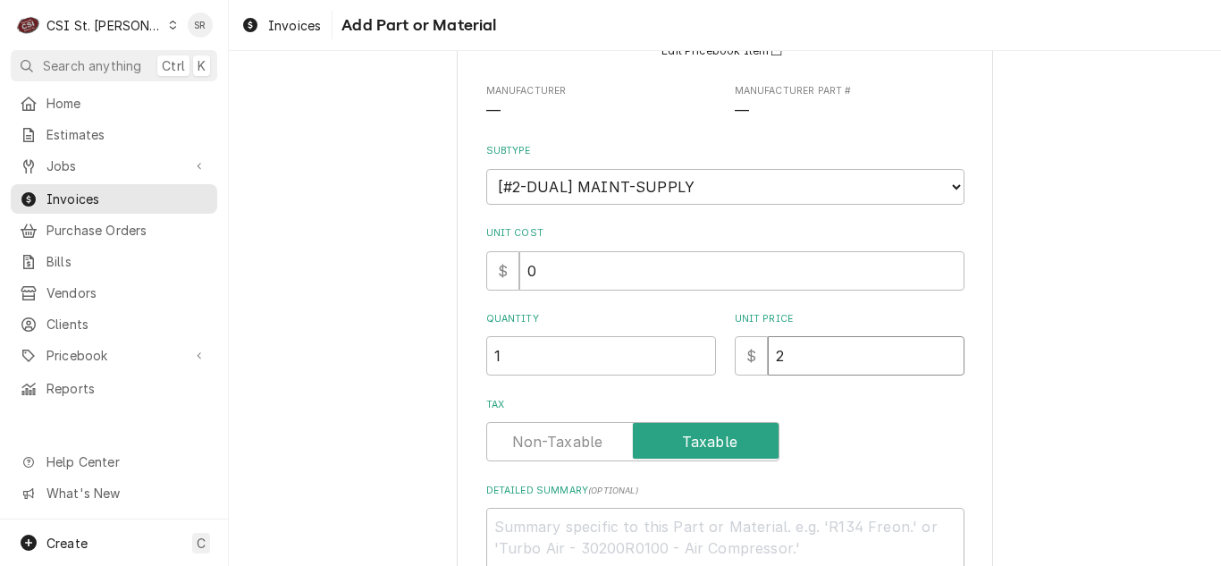
type textarea "x"
type input "26"
type textarea "x"
type input "26.5"
type textarea "x"
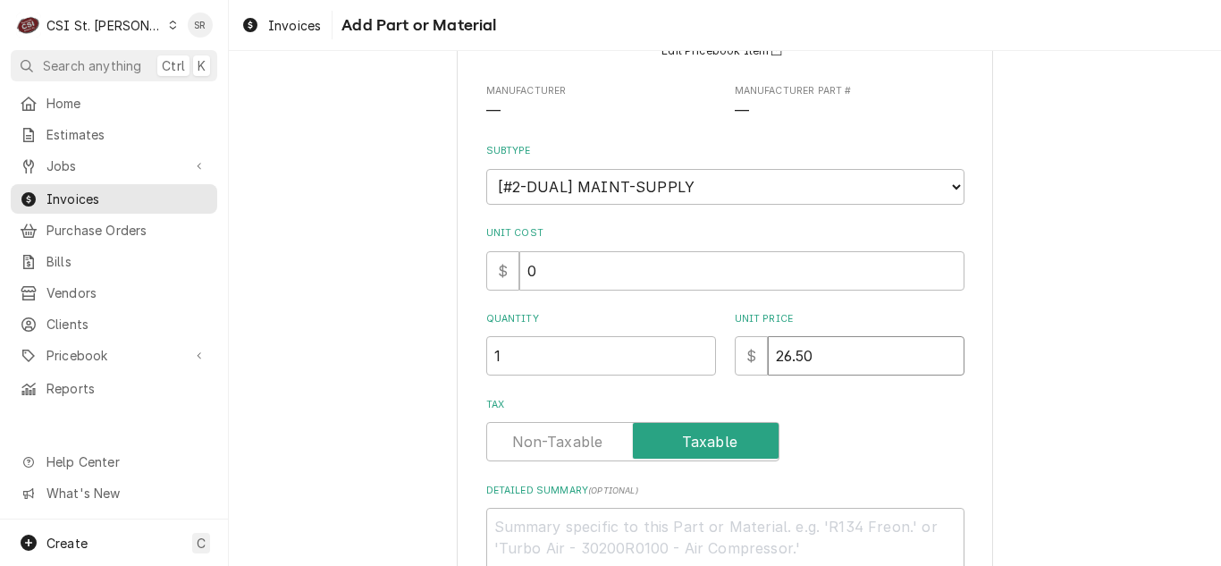
type input "26.50"
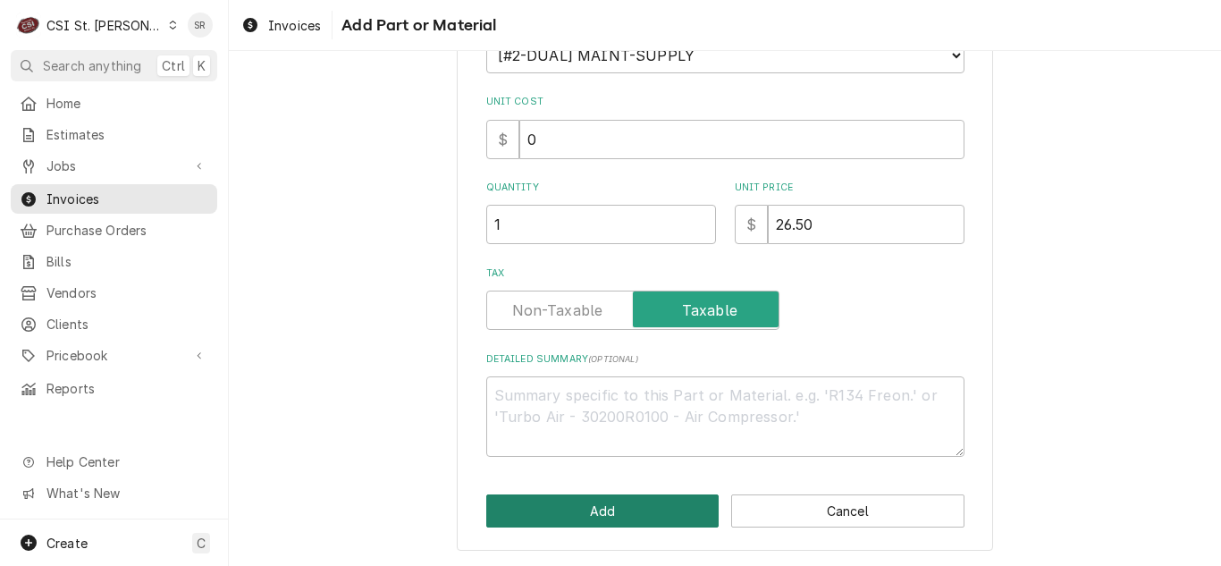
click at [644, 504] on button "Add" at bounding box center [602, 510] width 233 height 33
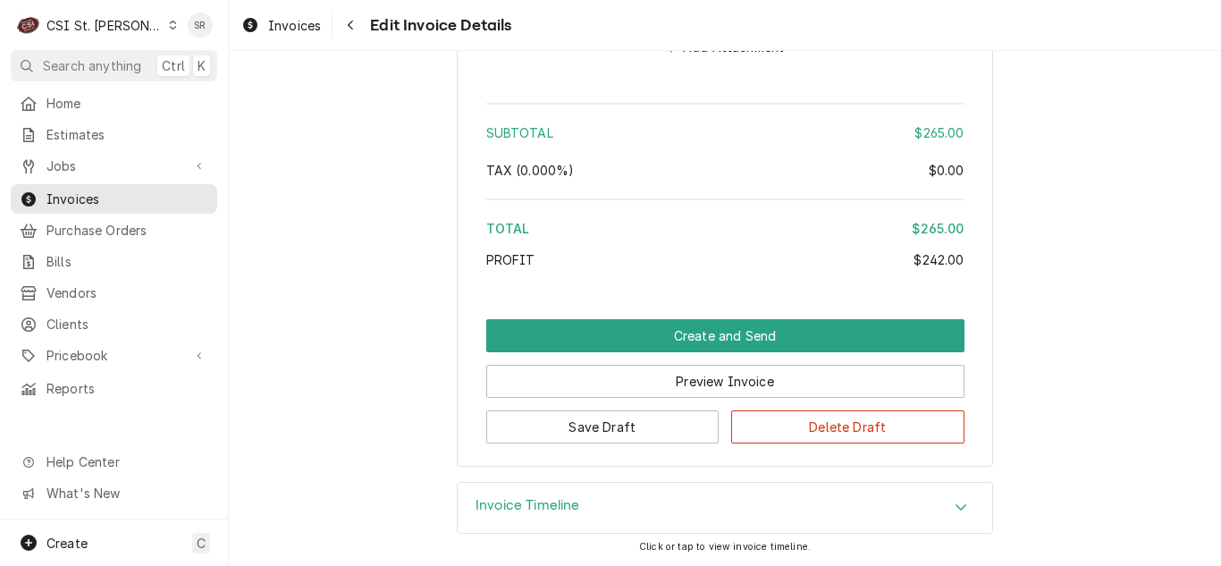
scroll to position [3510, 0]
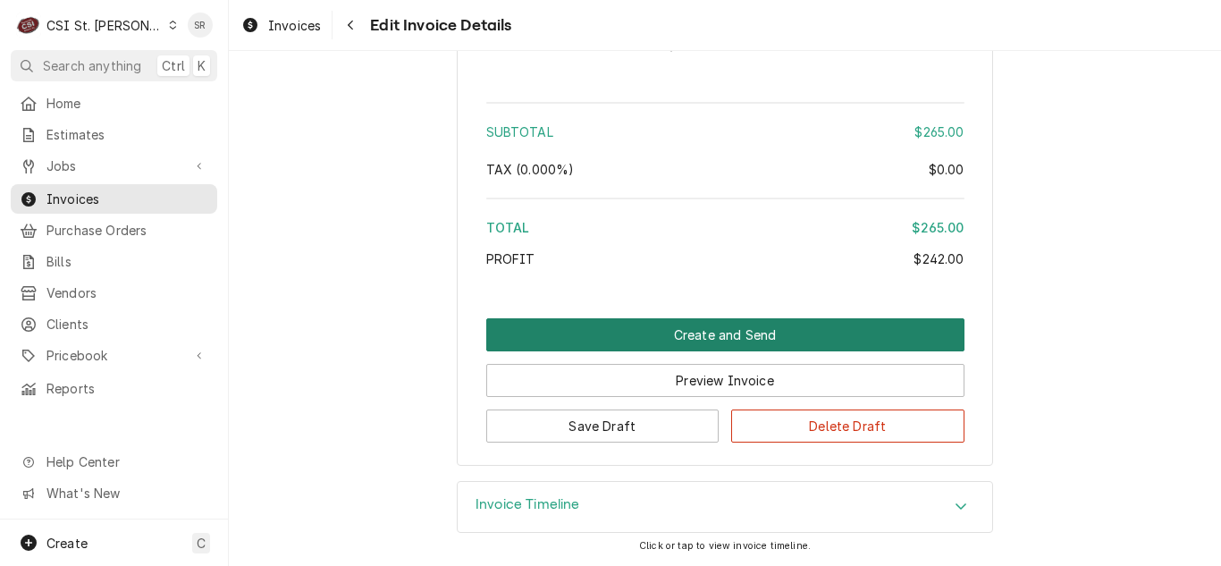
click at [721, 334] on button "Create and Send" at bounding box center [725, 334] width 478 height 33
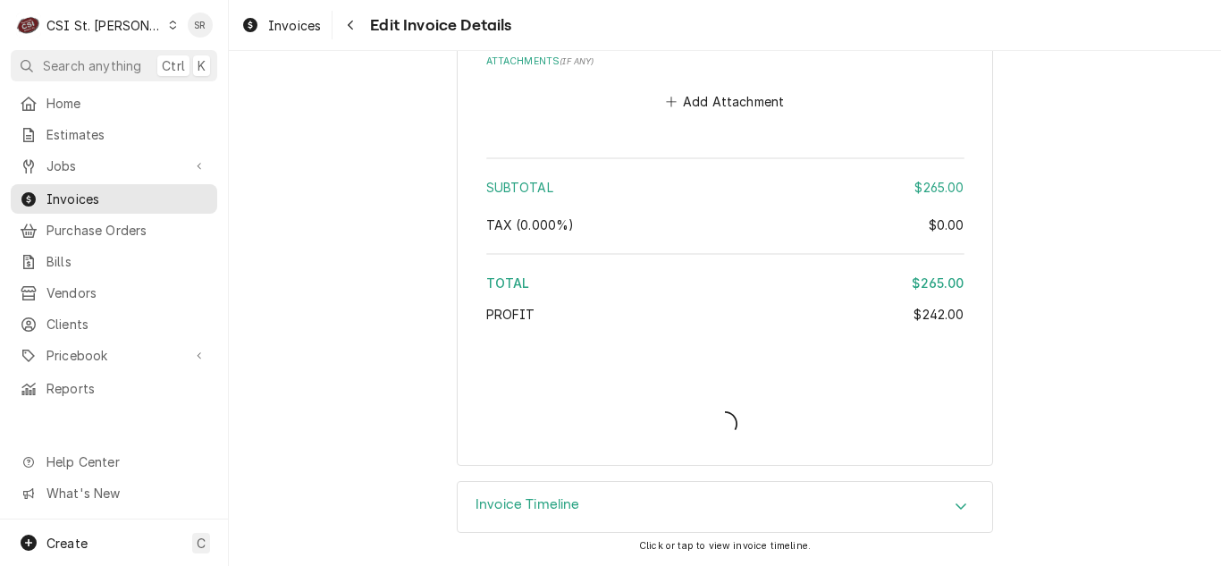
scroll to position [3454, 0]
type textarea "x"
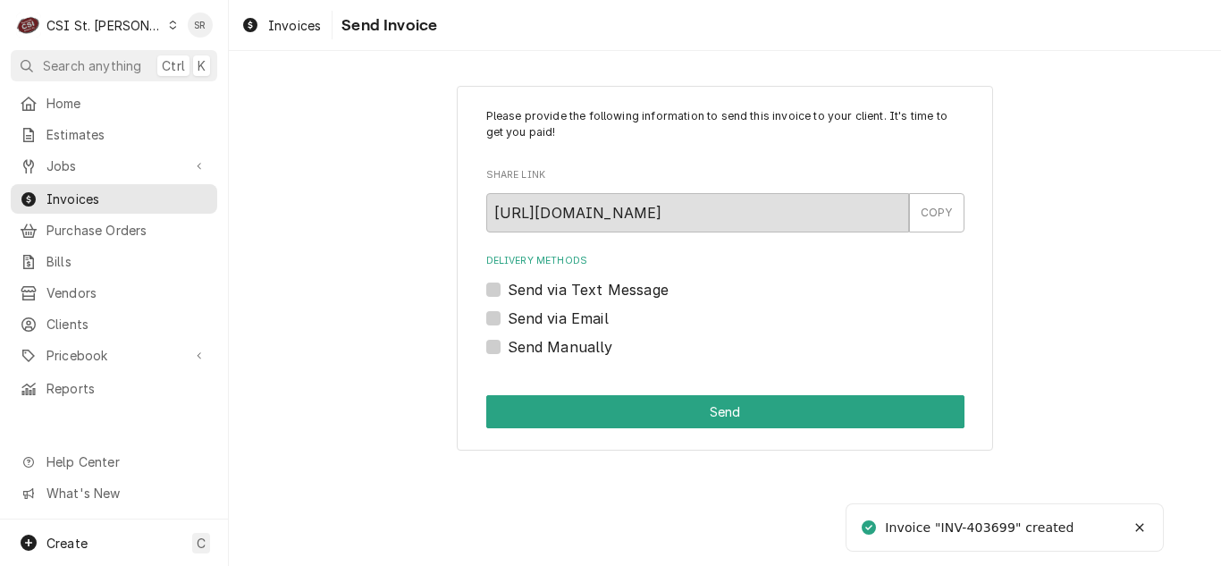
click at [517, 318] on label "Send via Email" at bounding box center [558, 318] width 101 height 21
click at [517, 318] on input "Send via Email" at bounding box center [747, 327] width 478 height 39
checkbox input "true"
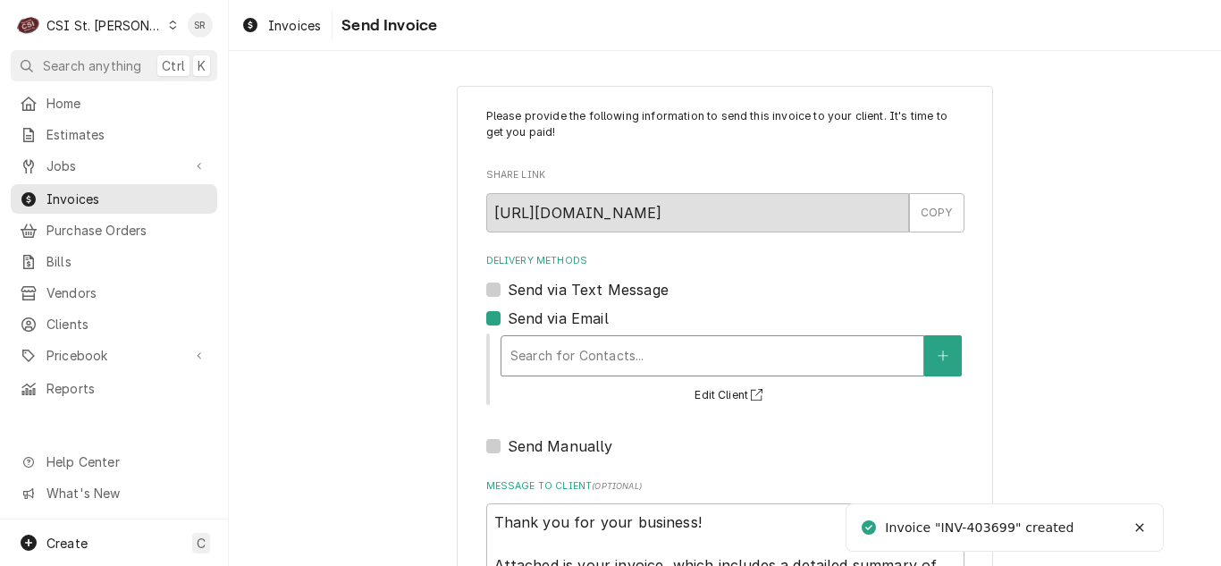
click at [627, 345] on div "Delivery Methods" at bounding box center [712, 356] width 404 height 32
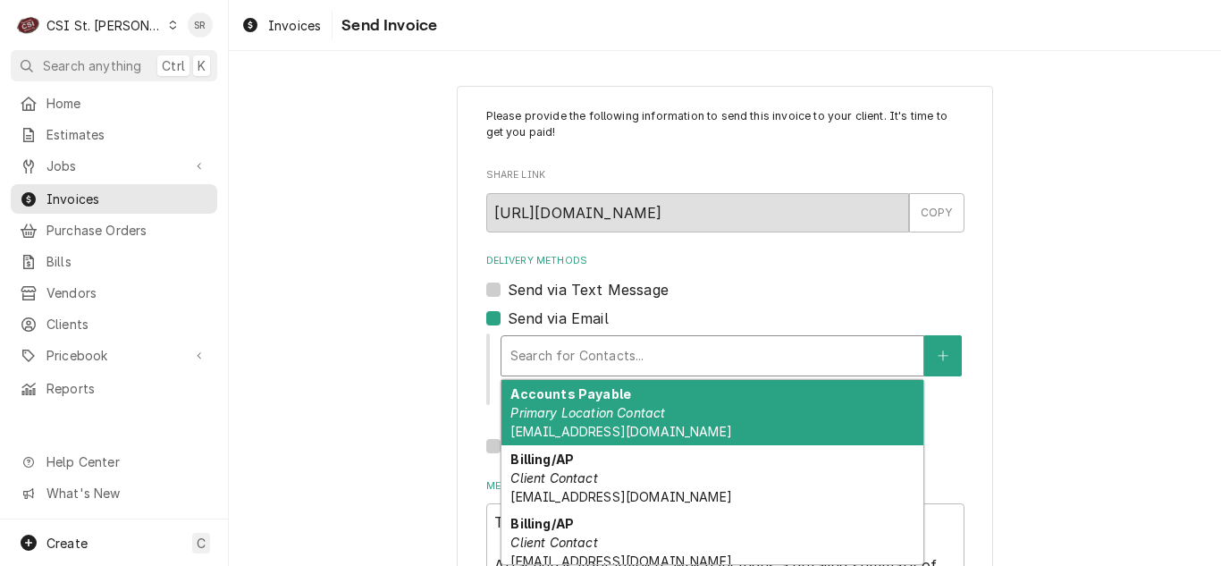
click at [628, 418] on em "Primary Location Contact" at bounding box center [587, 412] width 155 height 15
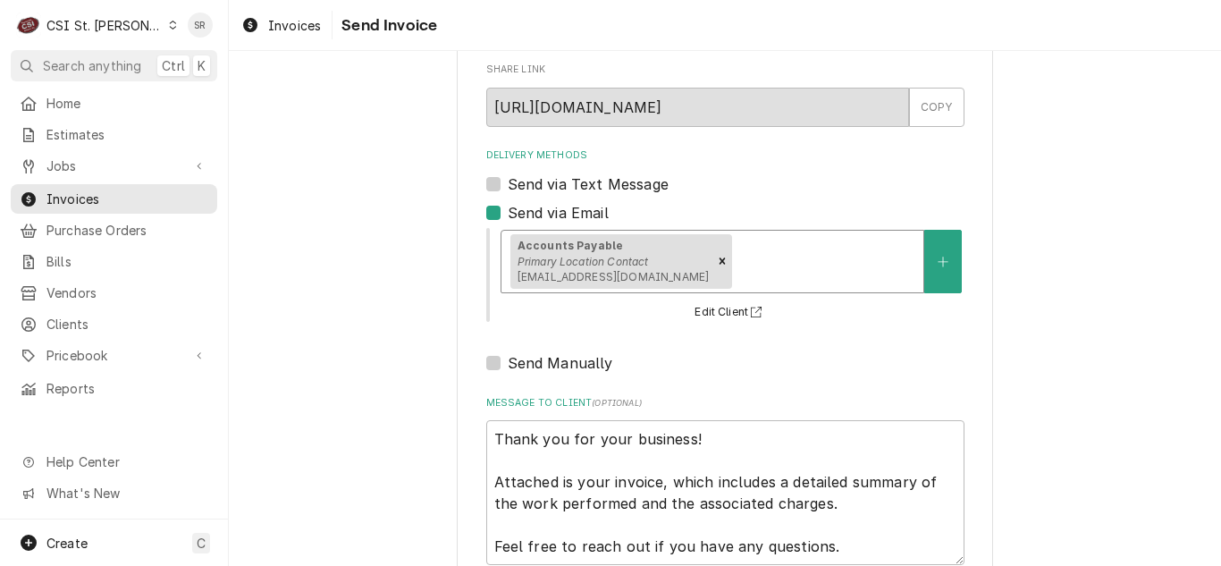
scroll to position [214, 0]
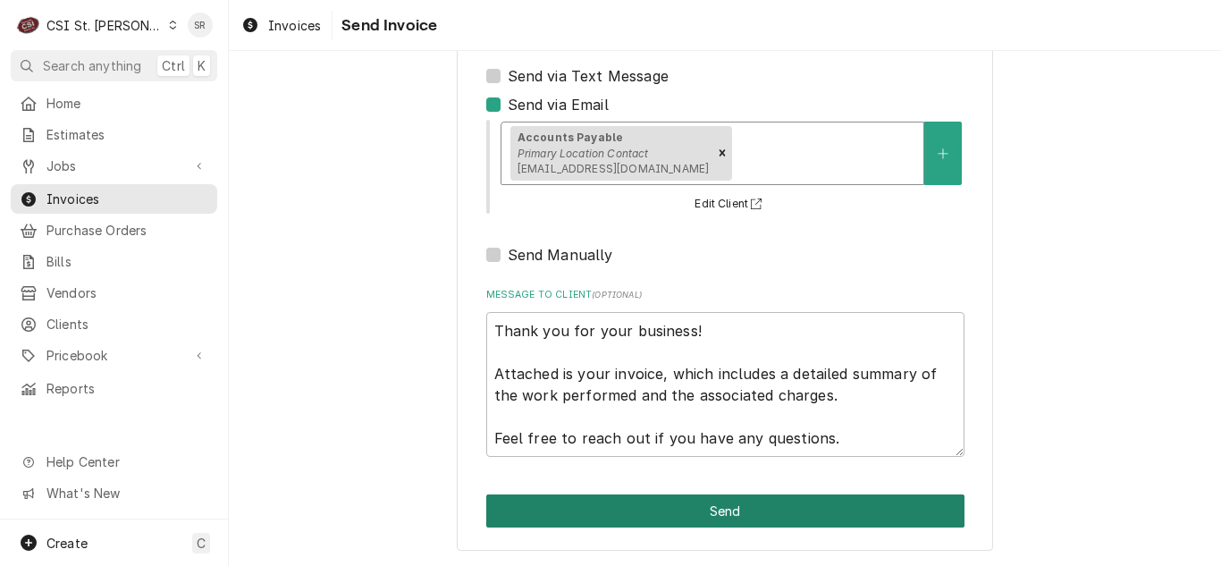
click at [727, 509] on button "Send" at bounding box center [725, 510] width 478 height 33
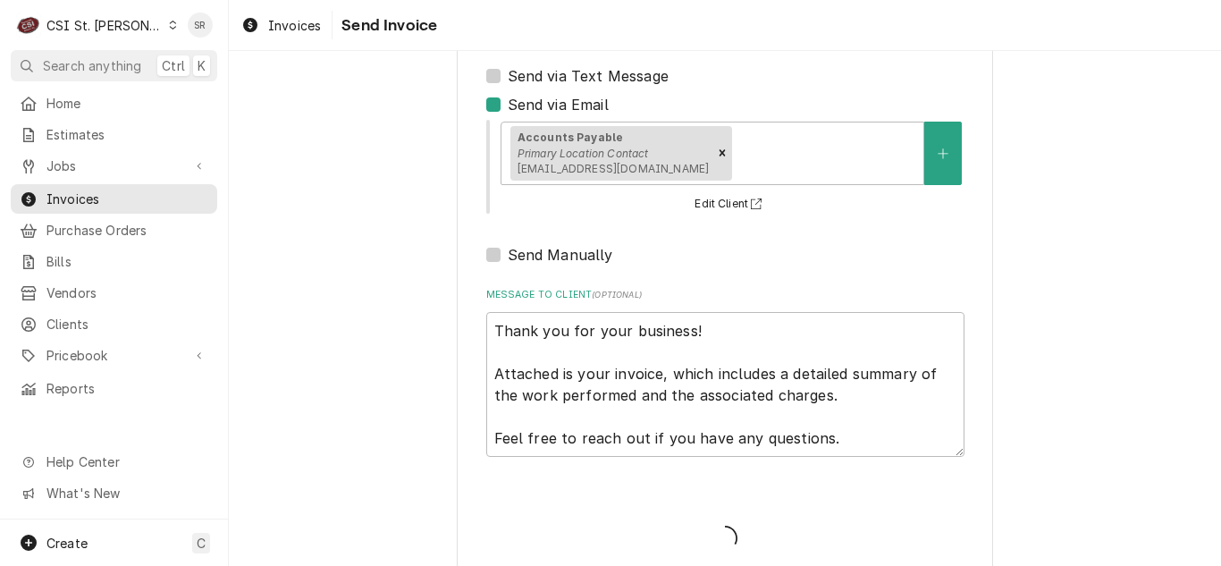
type textarea "x"
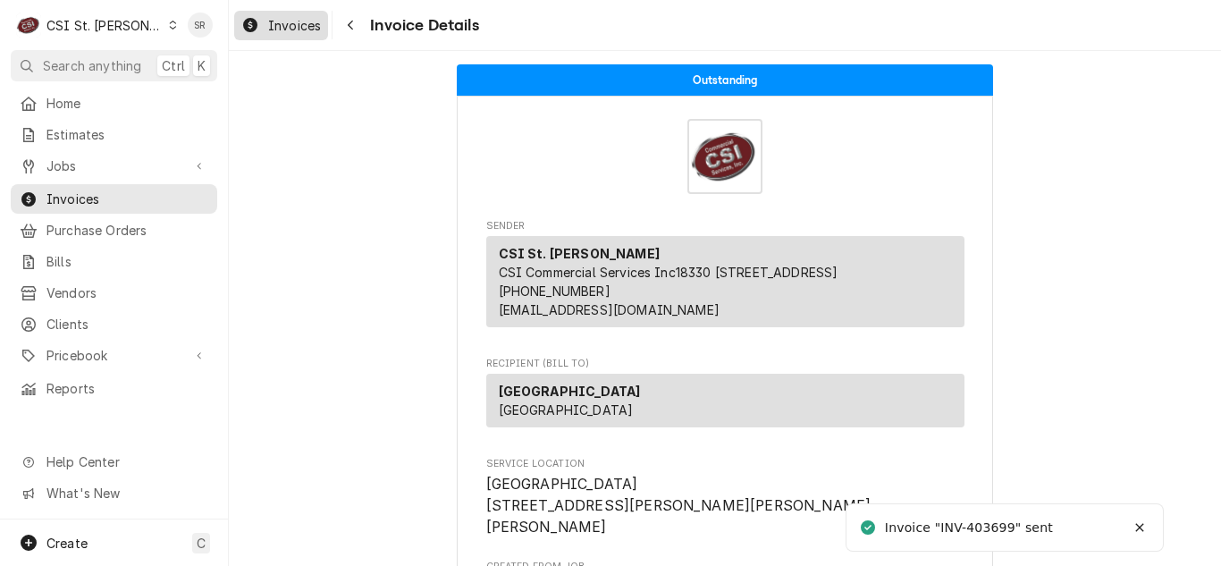
click at [281, 30] on span "Invoices" at bounding box center [294, 25] width 53 height 19
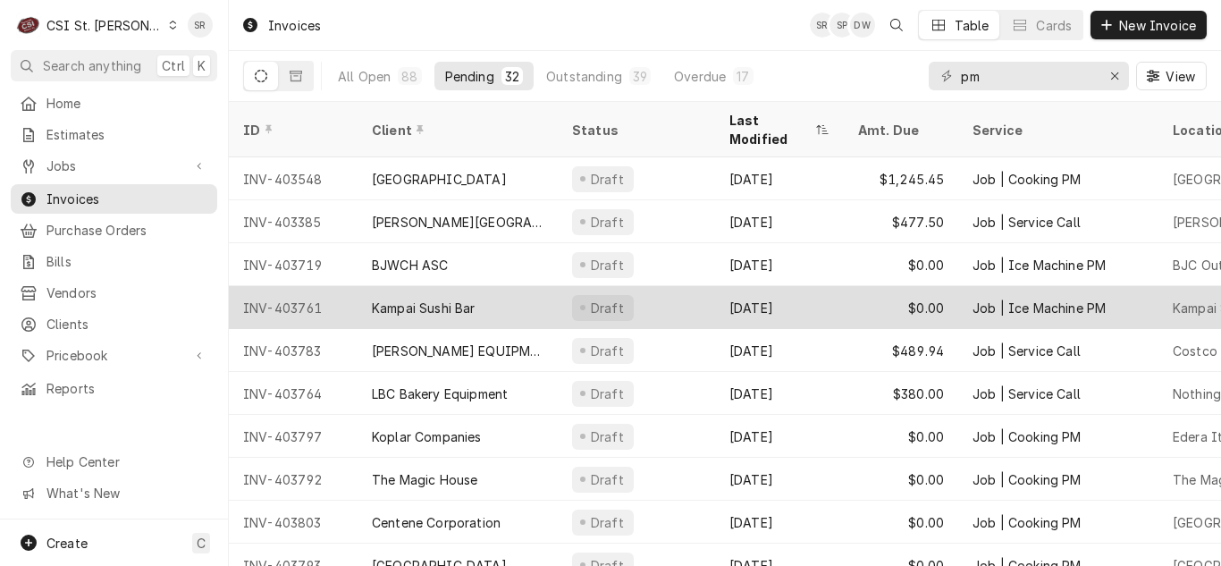
click at [735, 300] on div "[DATE]" at bounding box center [779, 307] width 129 height 43
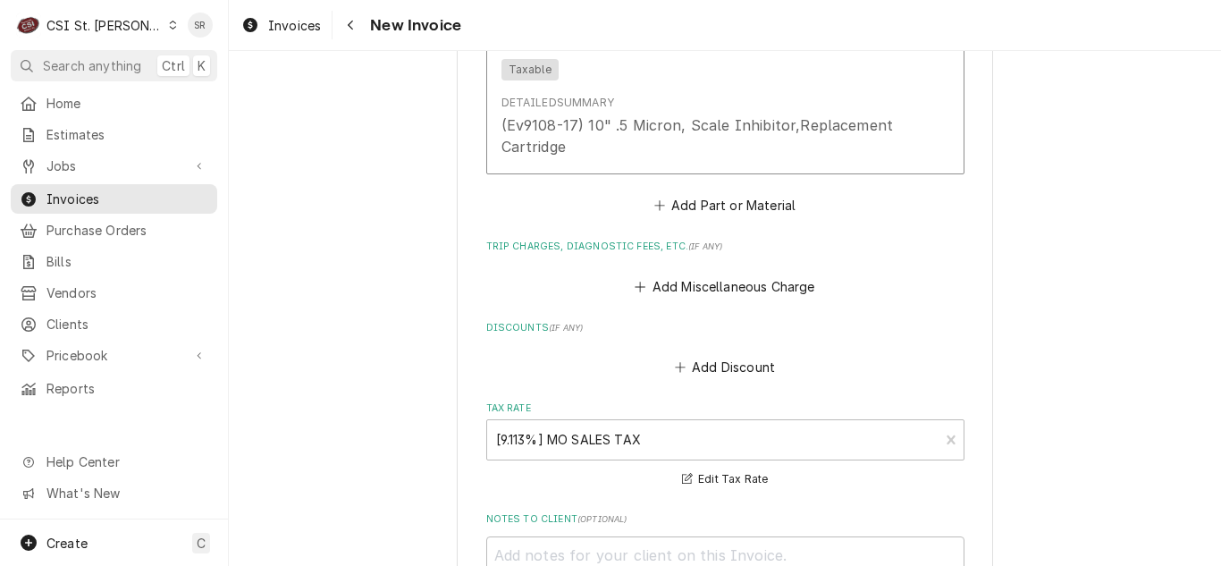
scroll to position [3308, 0]
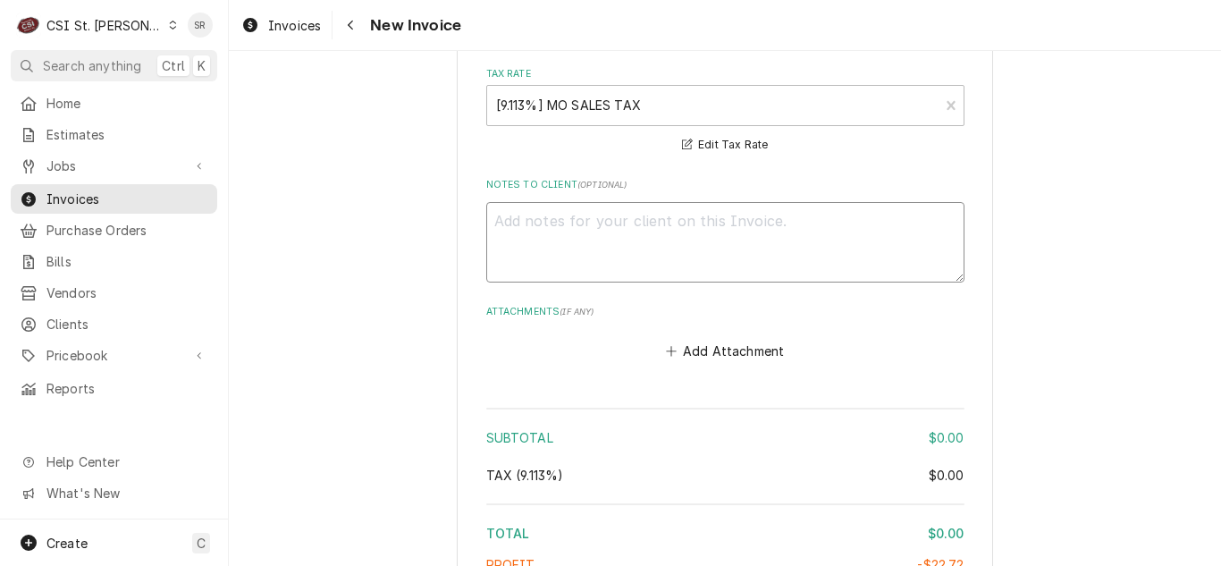
click at [652, 226] on textarea "Notes to Client ( optional )" at bounding box center [725, 242] width 478 height 80
type textarea "x"
type textarea "I"
type textarea "x"
type textarea "INC"
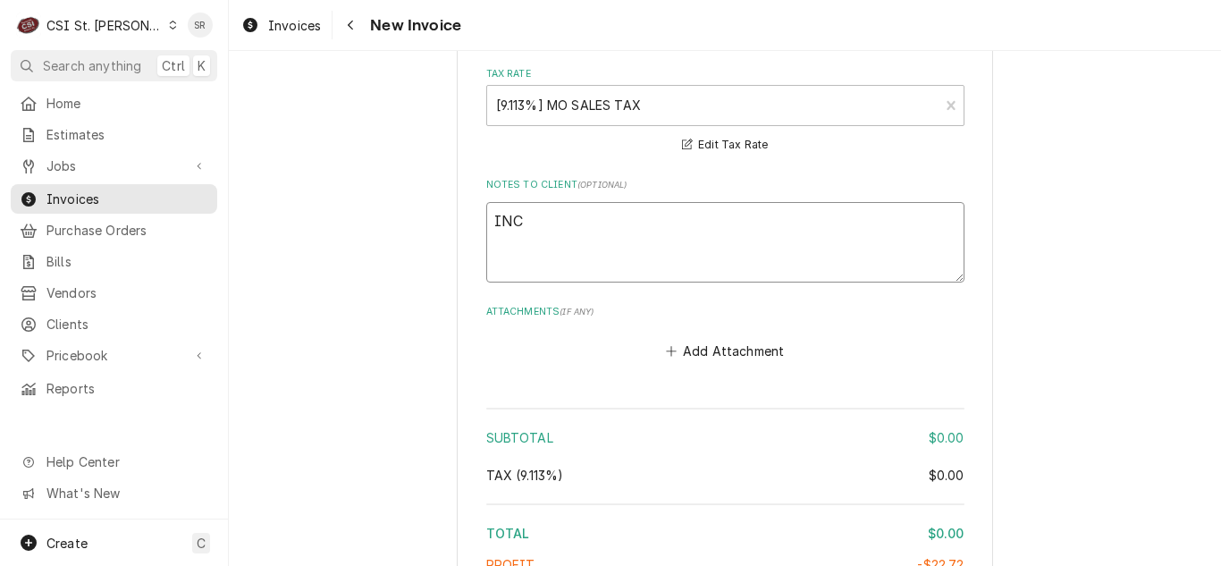
type textarea "x"
type textarea "INCL"
type textarea "x"
type textarea "INCLUD"
type textarea "x"
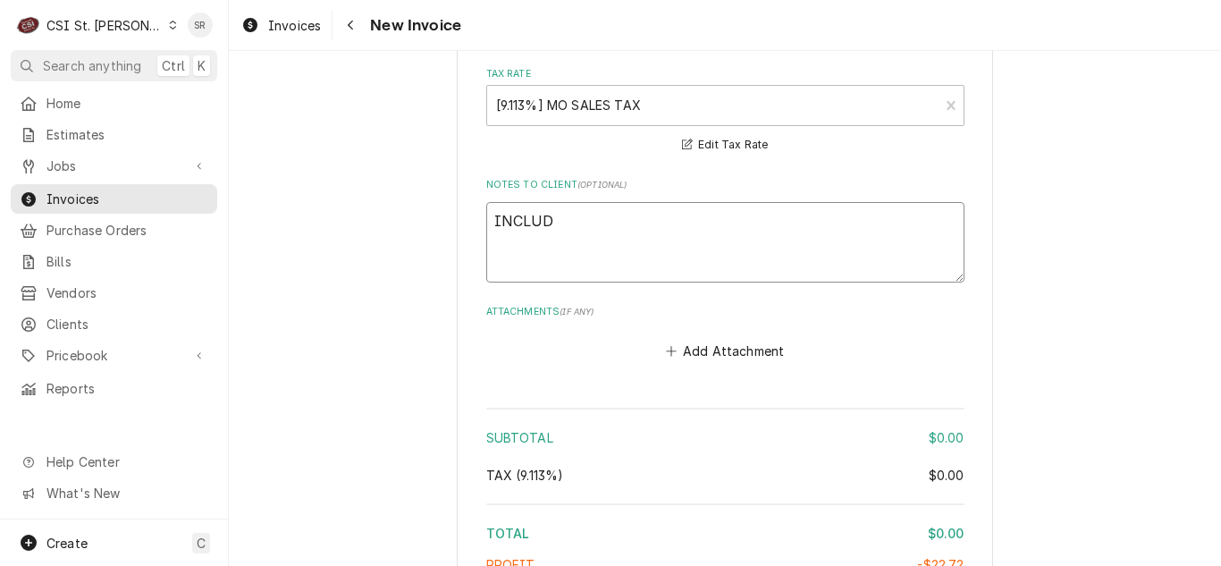
type textarea "INCLUDE"
type textarea "x"
type textarea "INCLUDED"
type textarea "x"
type textarea "INCLUDED"
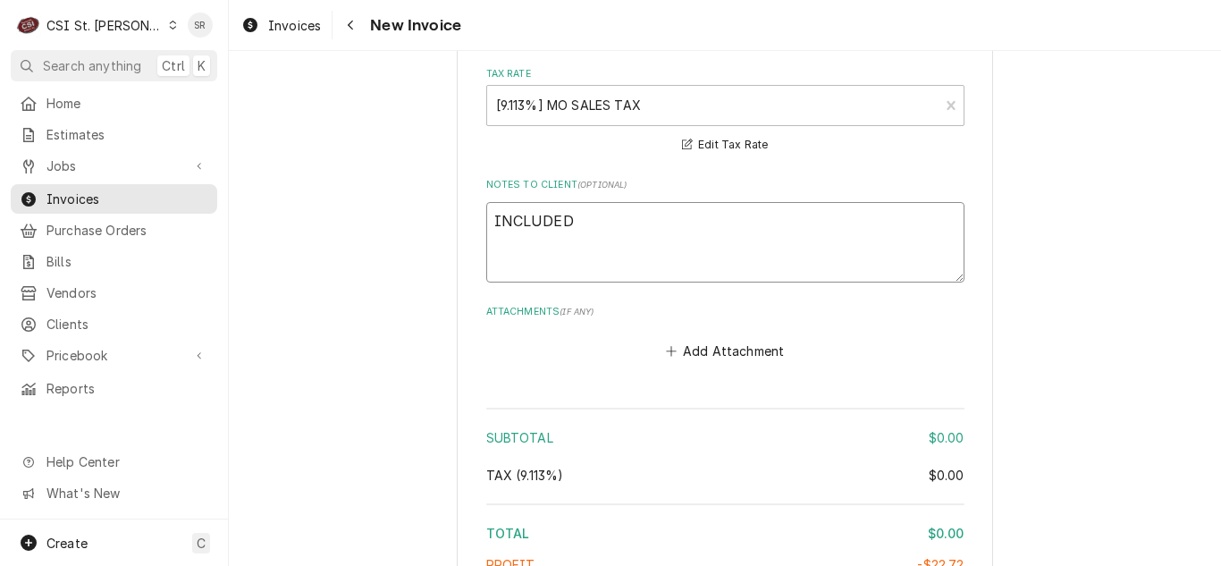
type textarea "x"
type textarea "INCLUDED I"
type textarea "x"
type textarea "INCLUDED IN"
type textarea "x"
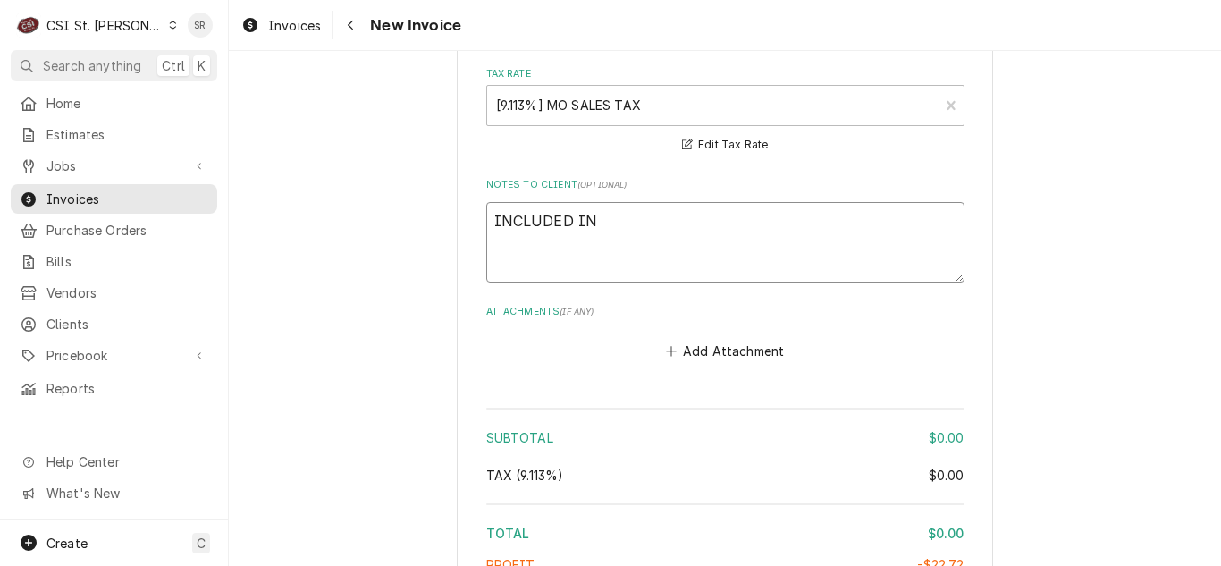
type textarea "INCLUDED IN"
type textarea "x"
type textarea "INCLUDED IN LE"
type textarea "x"
type textarea "INCLUDED IN LEA"
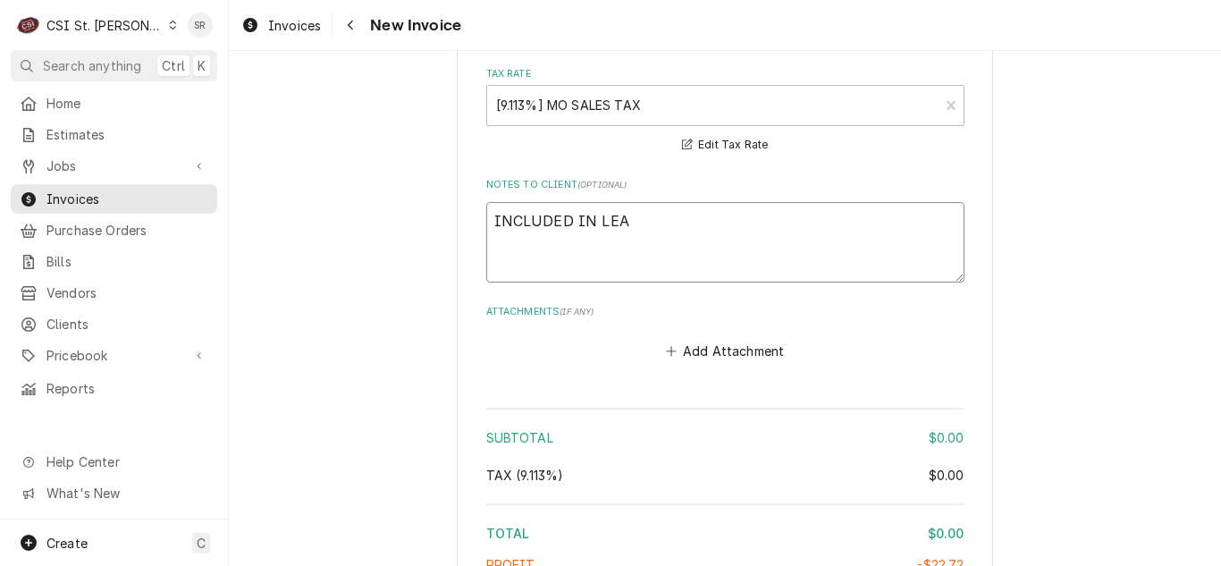
type textarea "x"
type textarea "INCLUDED IN LEAS"
type textarea "x"
type textarea "INCLUDED IN LEASE"
type textarea "x"
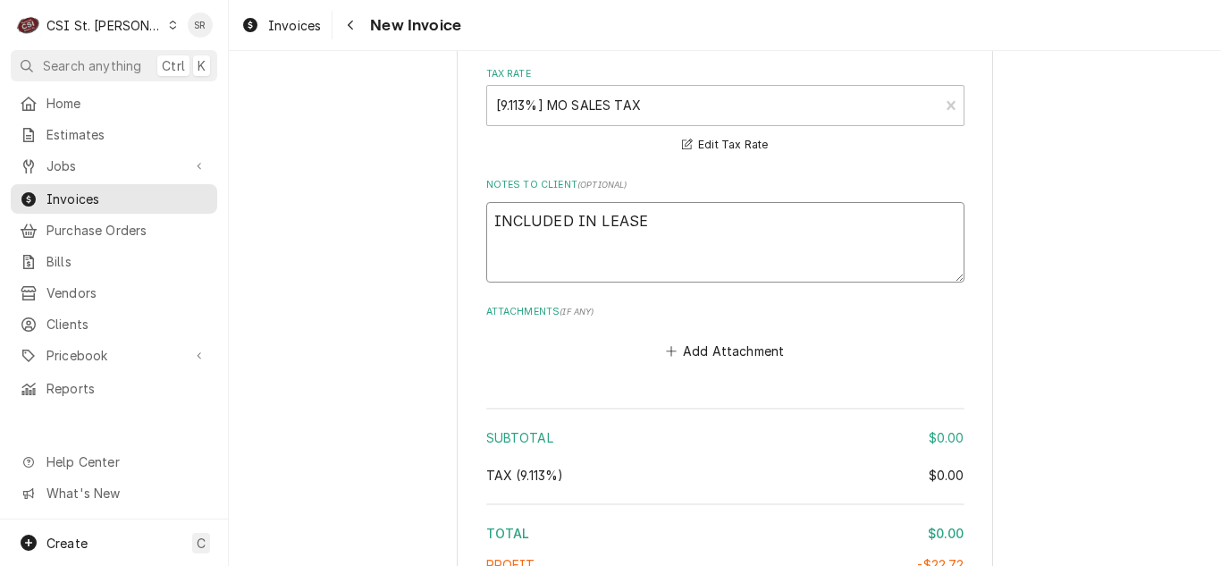
type textarea "INCLUDED IN LEASE"
type textarea "x"
type textarea "INCLUDED IN LEASE PA"
type textarea "x"
type textarea "INCLUDED IN LEASE PAY"
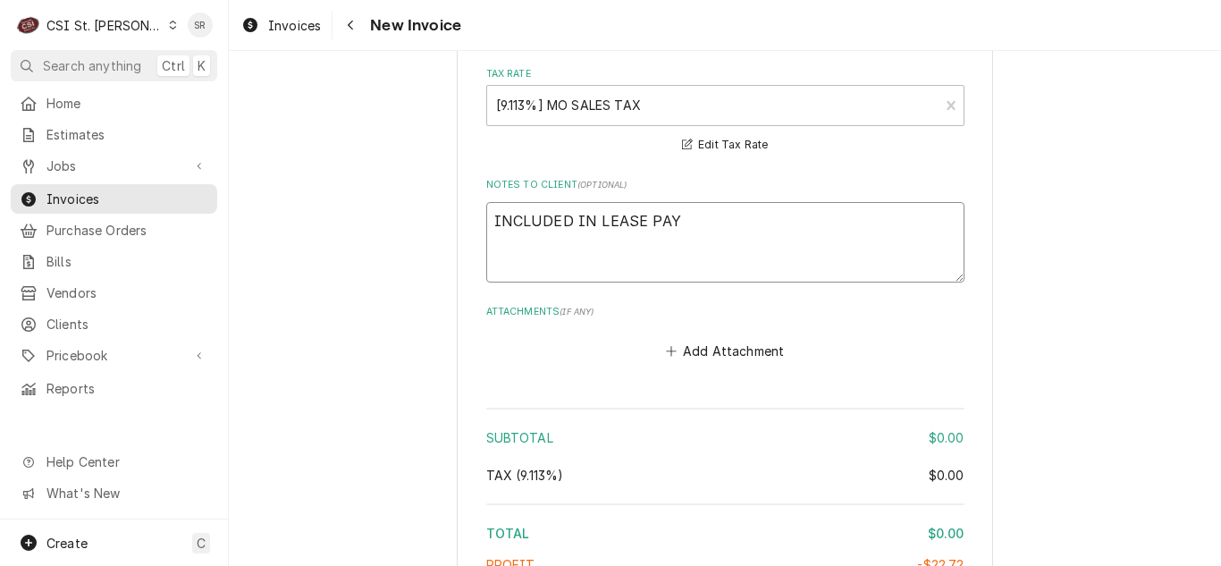
type textarea "x"
type textarea "INCLUDED IN LEASE PAYME"
type textarea "x"
type textarea "INCLUDED IN LEASE PAYMEN"
type textarea "x"
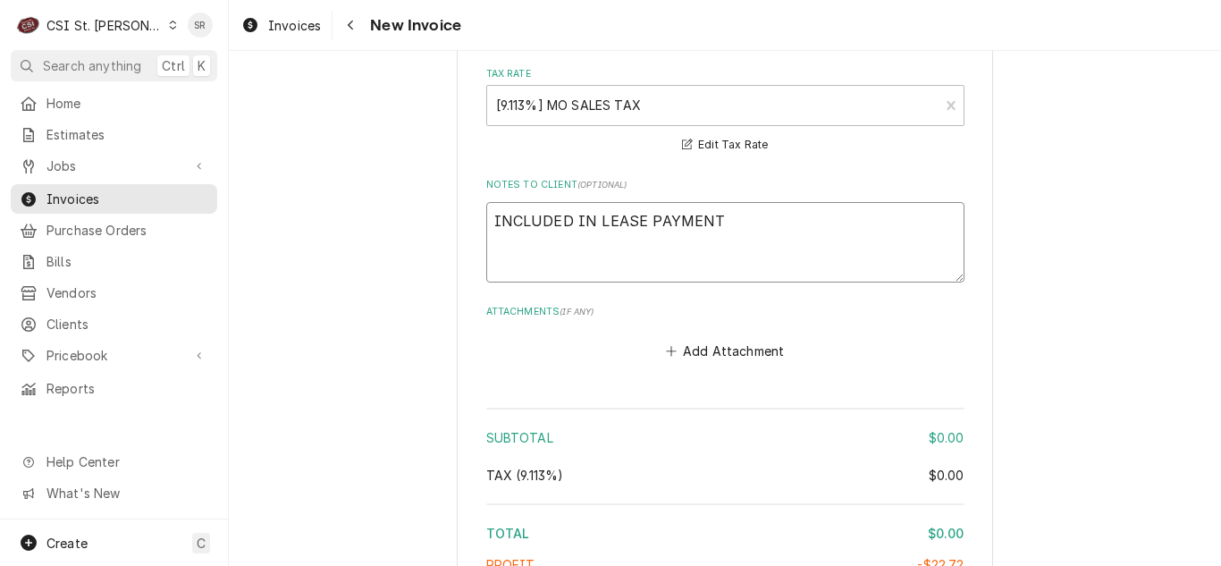
type textarea "INCLUDED IN LEASE PAYMENT"
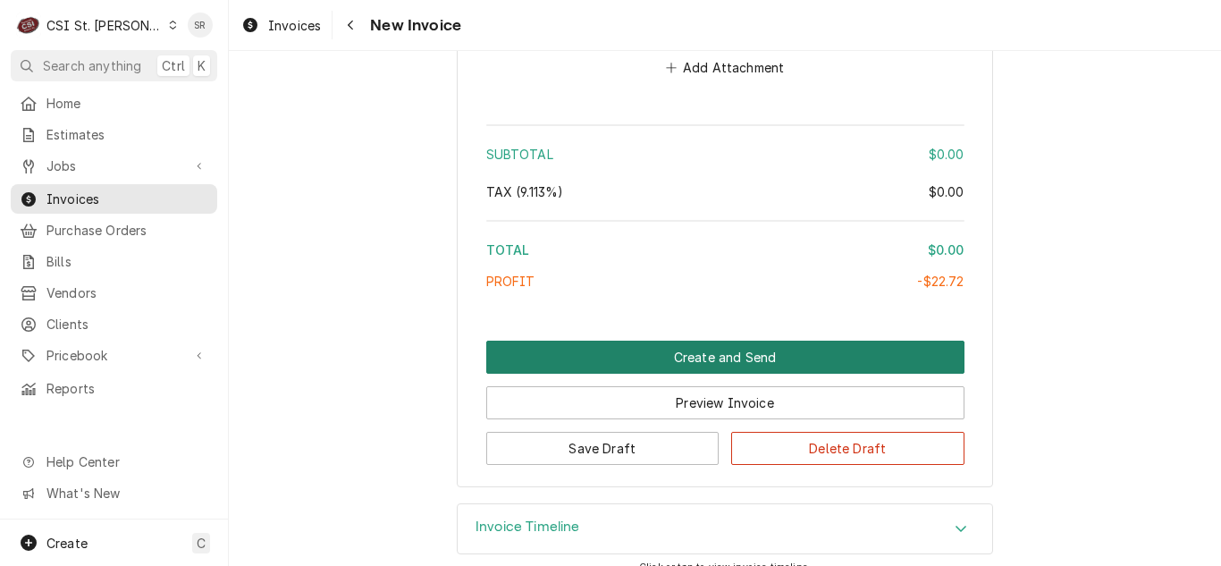
click at [759, 341] on button "Create and Send" at bounding box center [725, 357] width 478 height 33
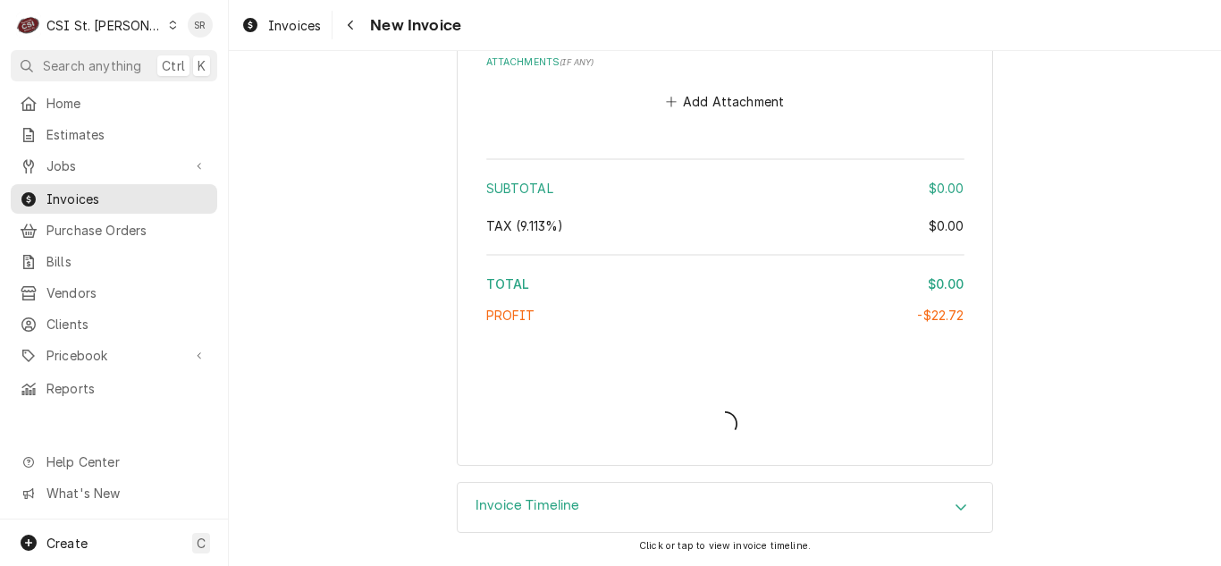
scroll to position [3535, 0]
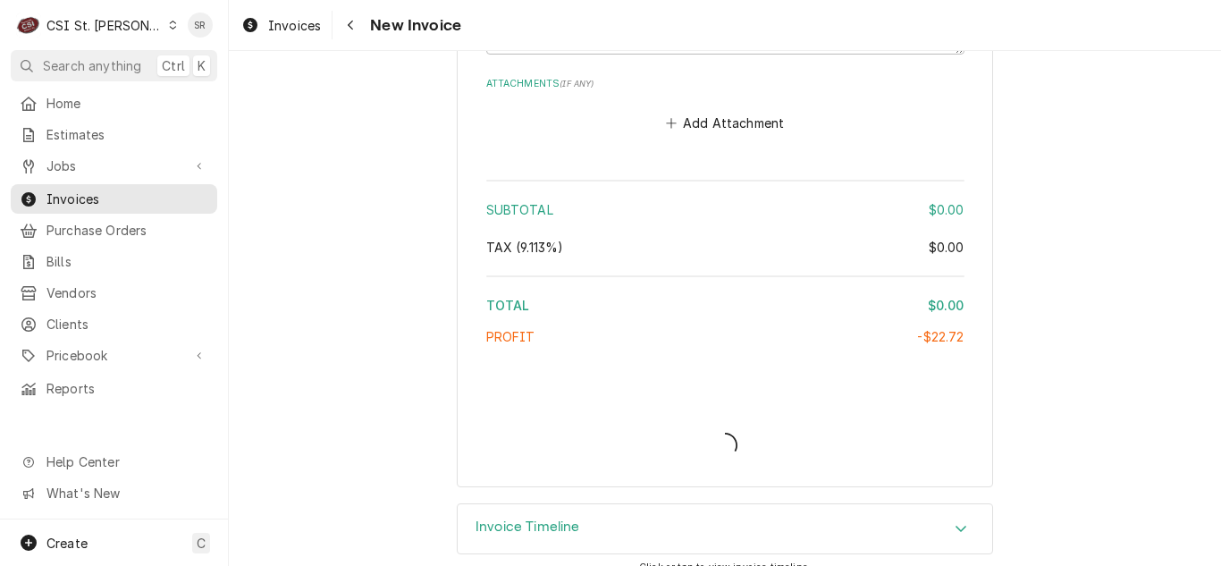
type textarea "x"
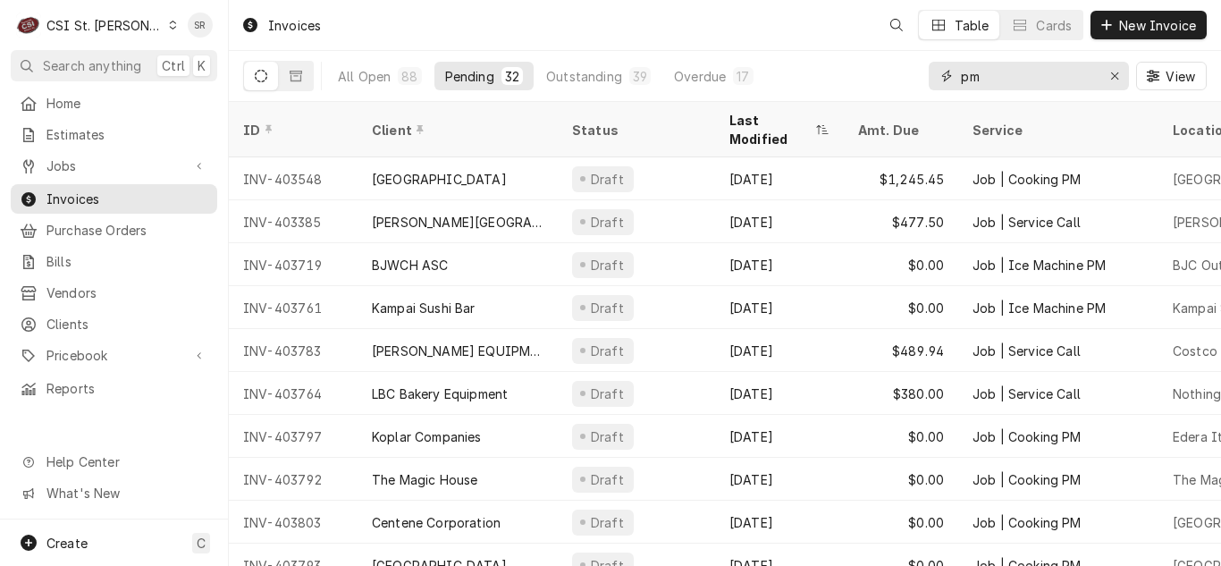
drag, startPoint x: 964, startPoint y: 70, endPoint x: 951, endPoint y: 66, distance: 13.0
click at [951, 66] on div "pm" at bounding box center [1029, 76] width 200 height 29
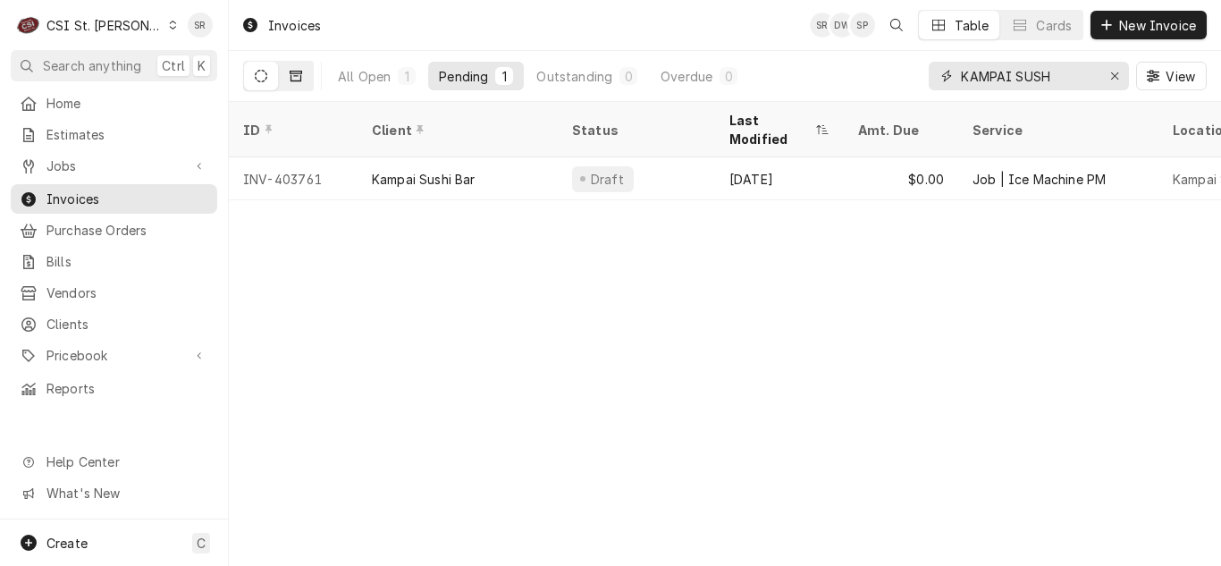
type input "KAMPAI SUSH"
click at [302, 69] on button "Dynamic Content Wrapper" at bounding box center [296, 76] width 34 height 29
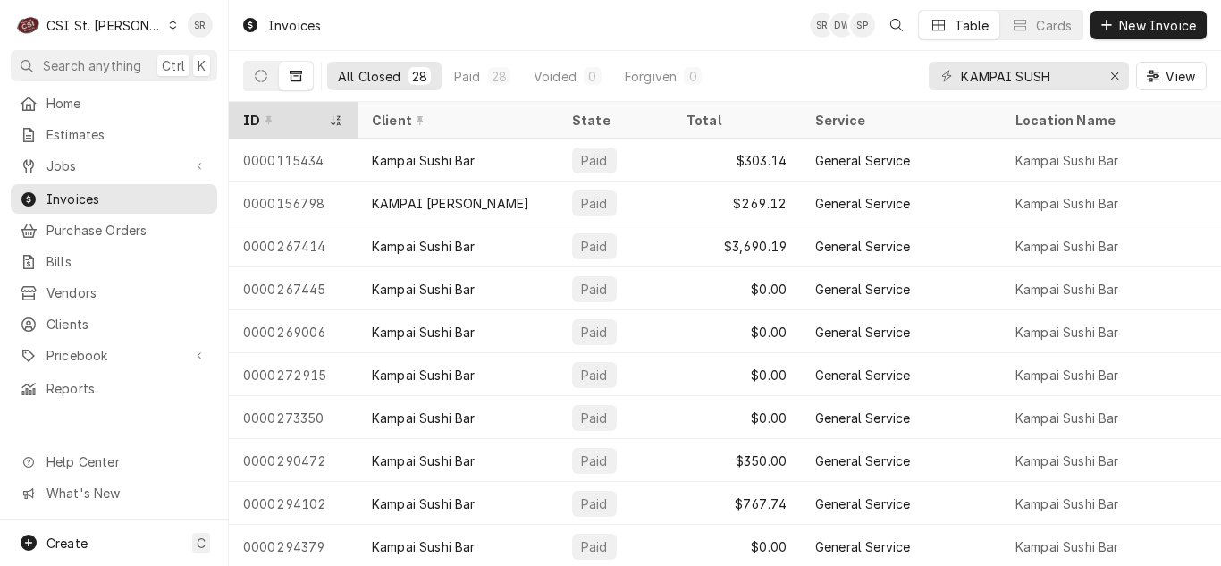
click at [283, 115] on div "ID" at bounding box center [284, 120] width 82 height 19
click at [301, 114] on div "ID" at bounding box center [284, 120] width 82 height 19
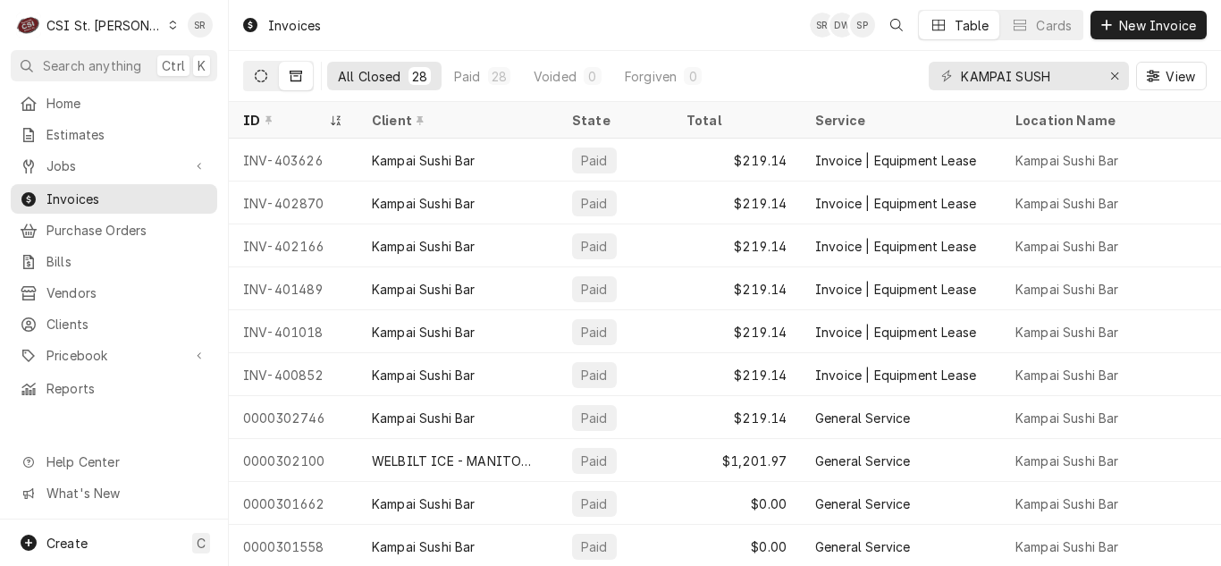
click at [255, 72] on icon "Dynamic Content Wrapper" at bounding box center [261, 76] width 13 height 13
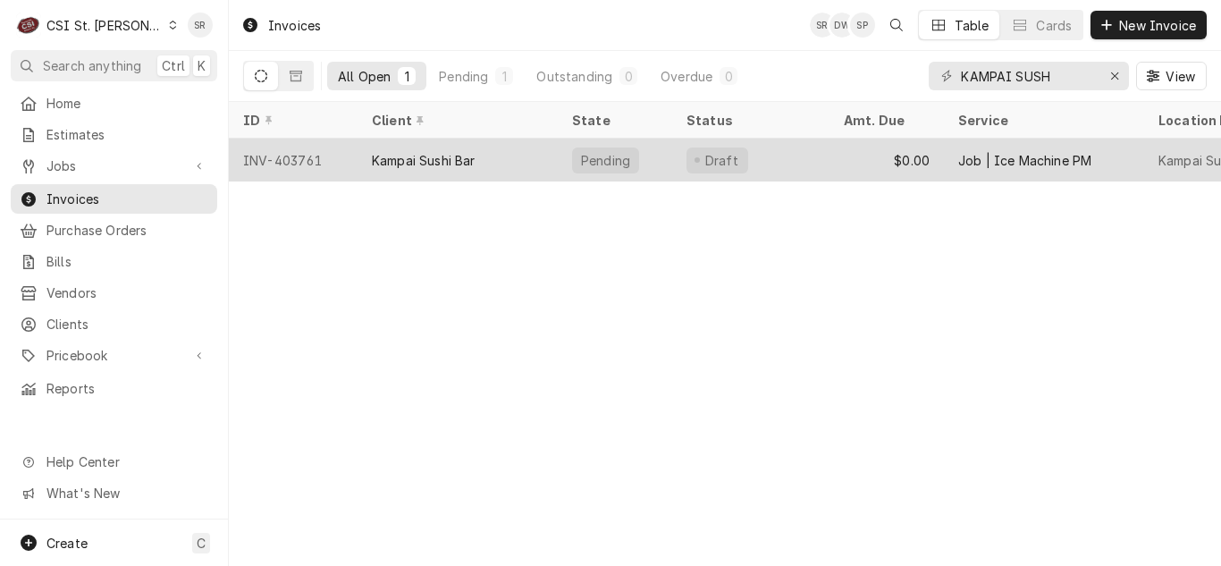
click at [516, 148] on div "Kampai Sushi Bar" at bounding box center [458, 160] width 200 height 43
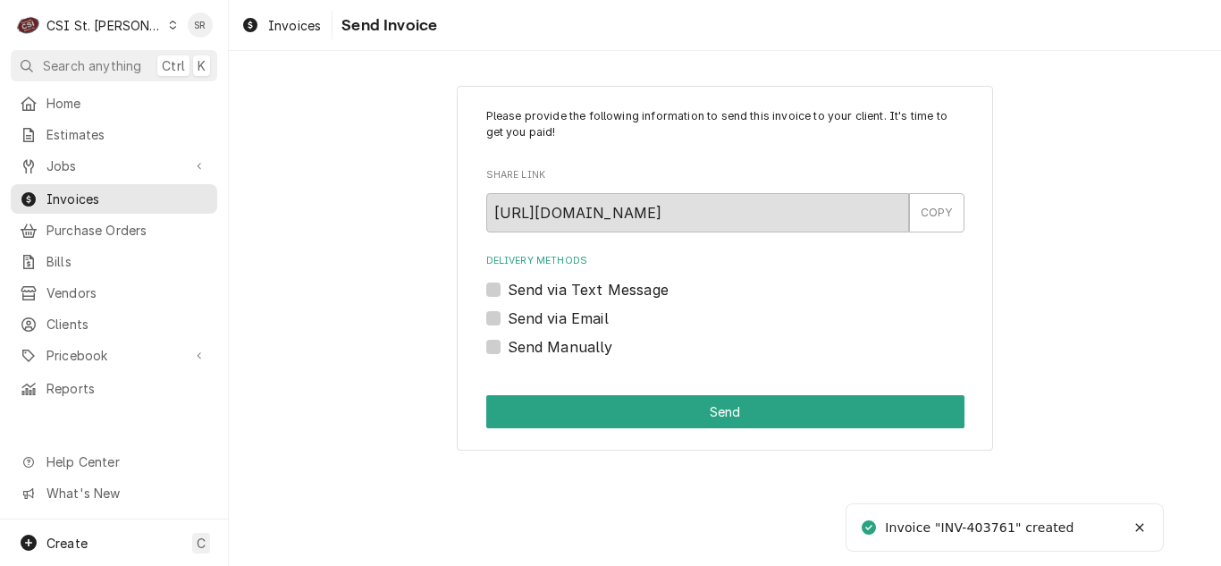
click at [551, 323] on label "Send via Email" at bounding box center [558, 318] width 101 height 21
click at [551, 323] on input "Send via Email" at bounding box center [747, 327] width 478 height 39
checkbox input "true"
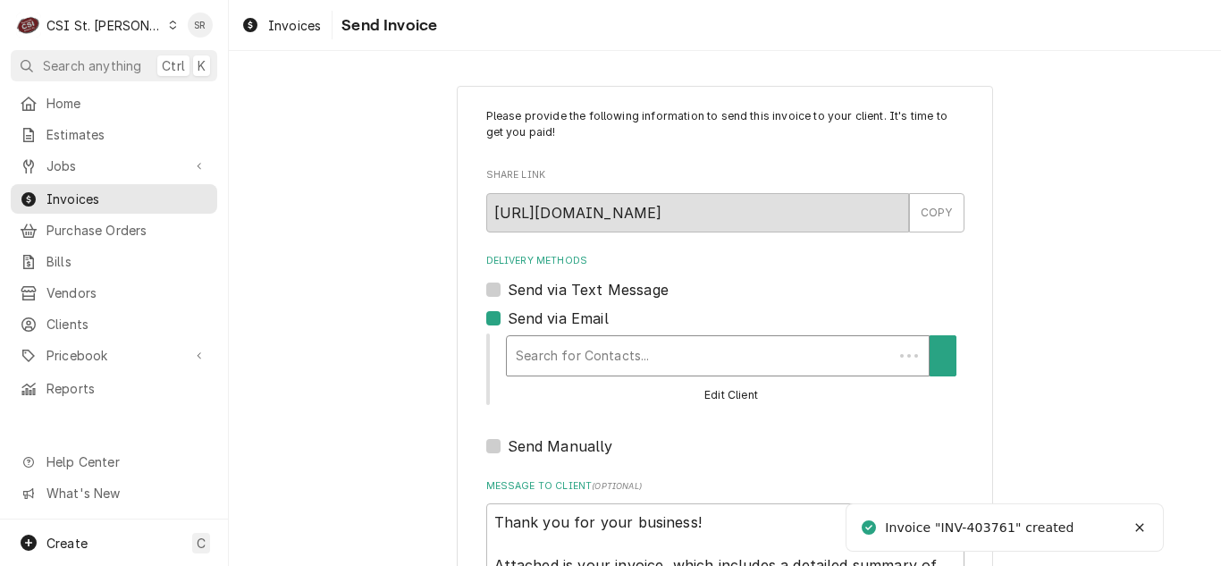
click at [619, 338] on div "Search for Contacts..." at bounding box center [700, 355] width 386 height 39
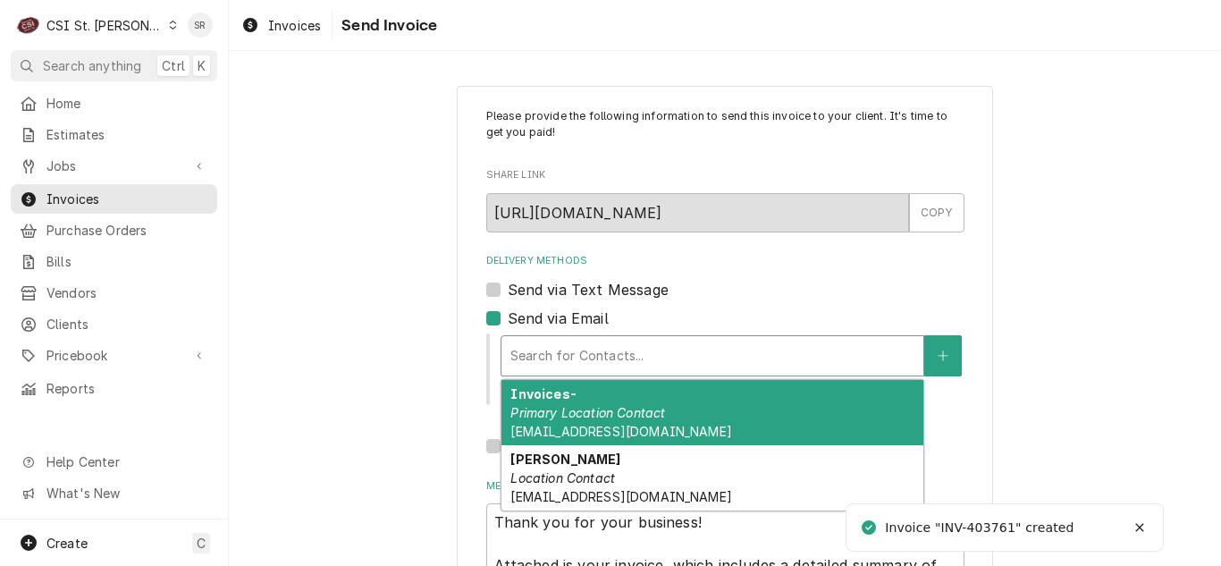
click at [637, 402] on div "Invoices- Primary Location Contact sungagio2006@hotmail.com" at bounding box center [712, 412] width 422 height 65
type textarea "x"
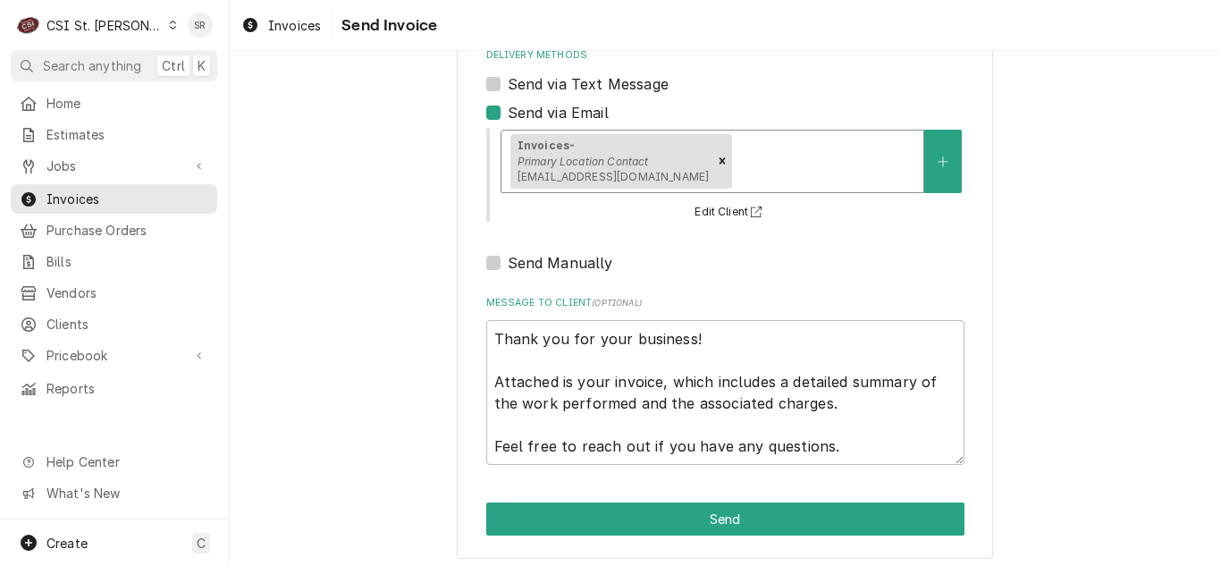
scroll to position [214, 0]
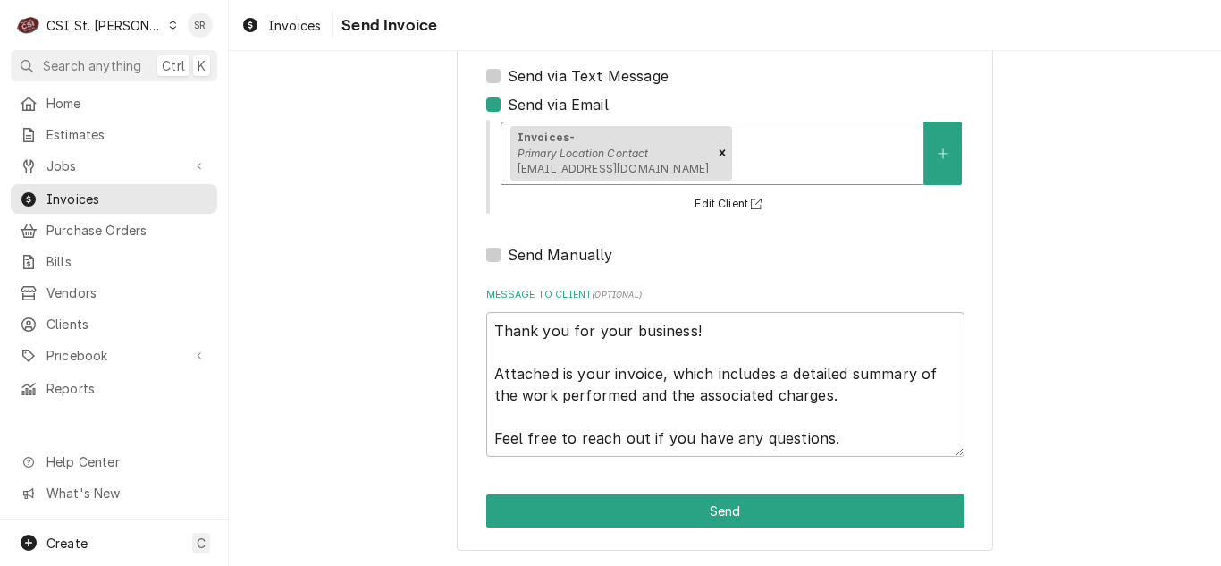
click at [508, 107] on label "Send via Email" at bounding box center [558, 104] width 101 height 21
click at [508, 107] on input "Send via Email" at bounding box center [747, 113] width 478 height 39
checkbox input "false"
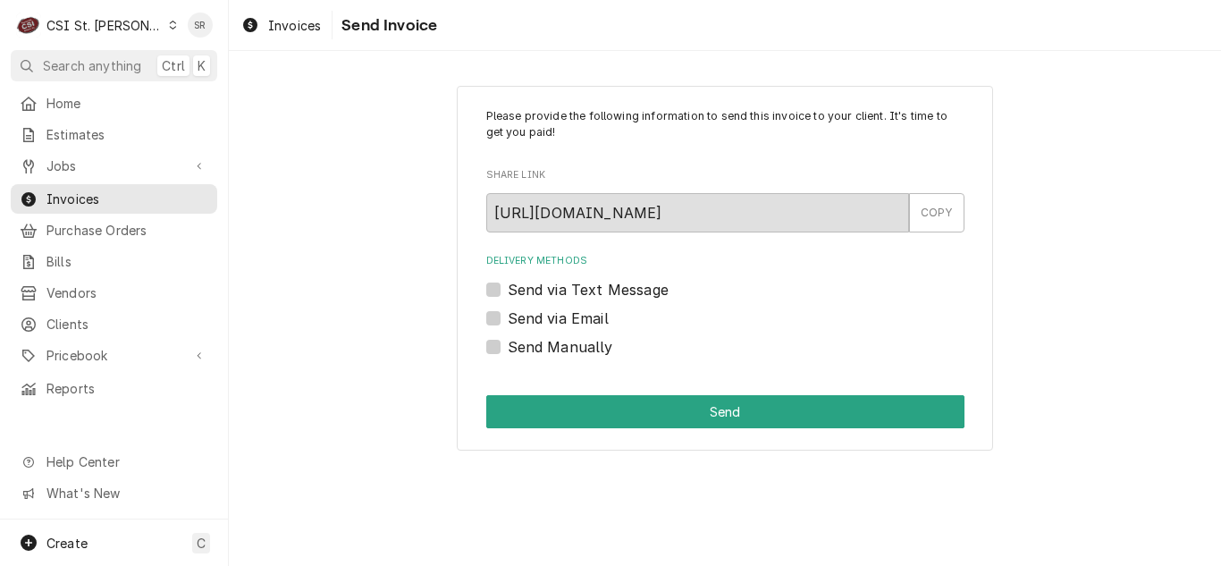
click at [508, 352] on label "Send Manually" at bounding box center [560, 346] width 105 height 21
click at [508, 352] on input "Send Manually" at bounding box center [747, 355] width 478 height 39
checkbox input "true"
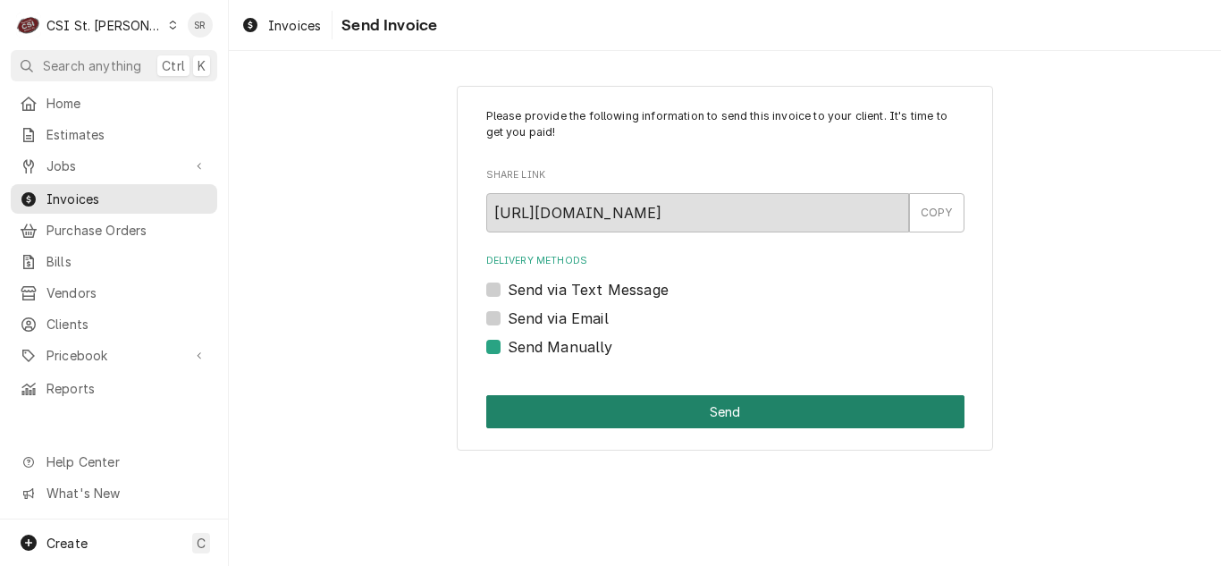
click at [737, 406] on button "Send" at bounding box center [725, 411] width 478 height 33
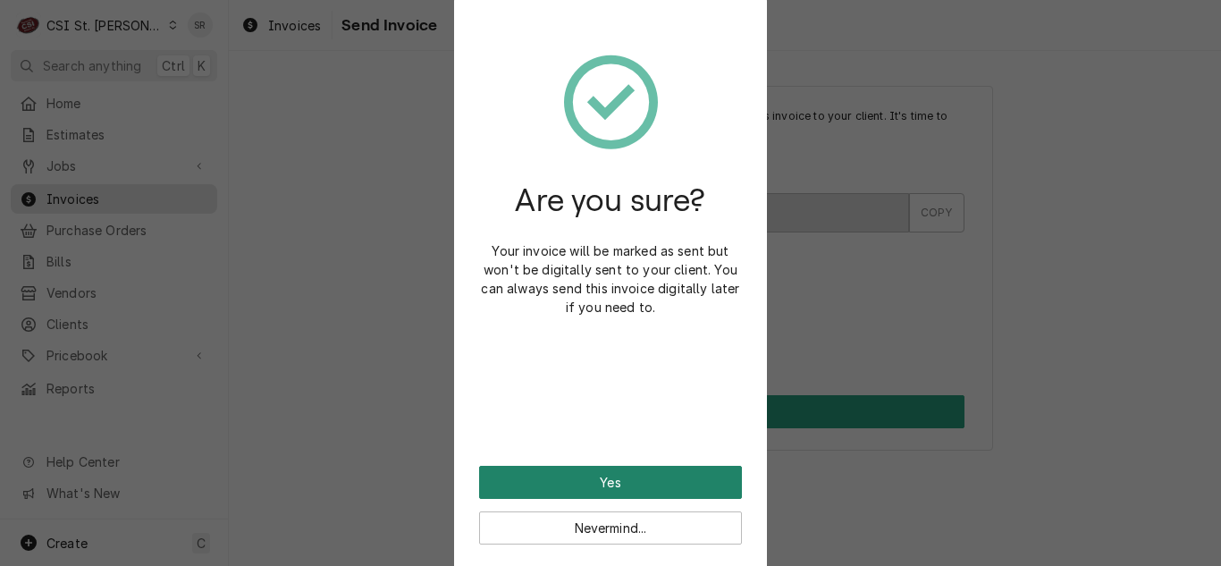
click at [605, 485] on button "Yes" at bounding box center [610, 482] width 263 height 33
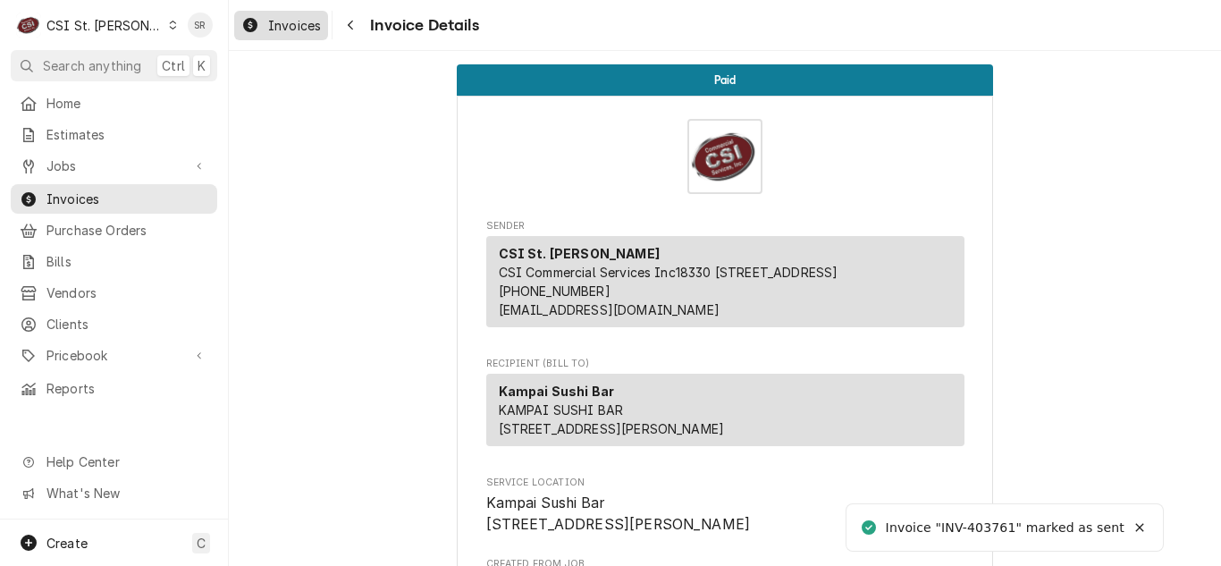
click at [296, 12] on link "Invoices" at bounding box center [281, 25] width 94 height 29
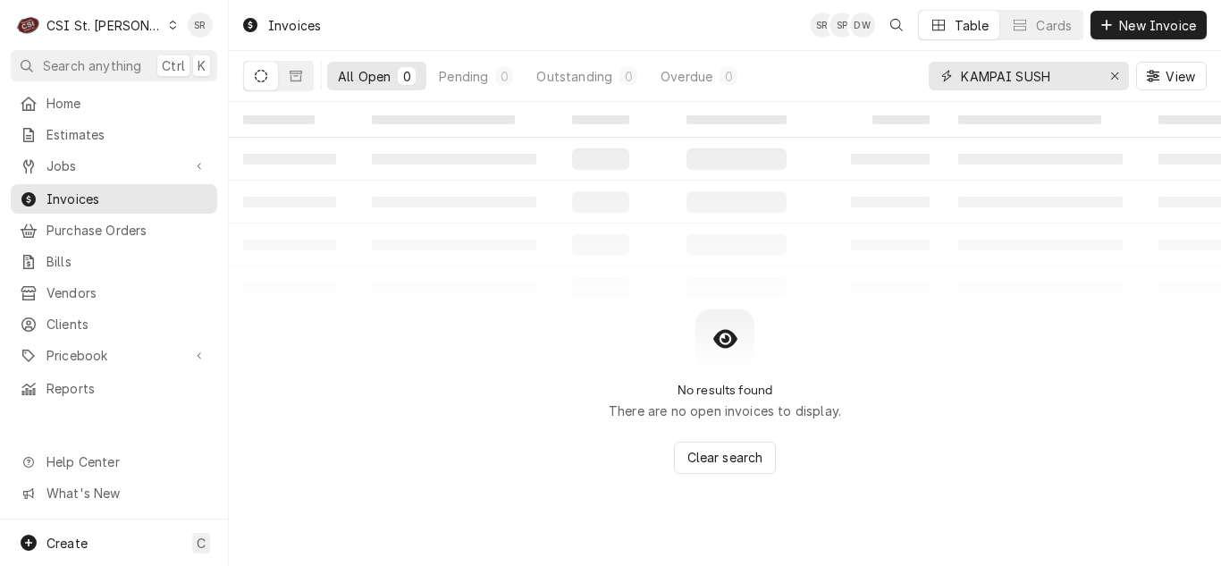
click at [1108, 73] on div "Erase input" at bounding box center [1115, 76] width 18 height 18
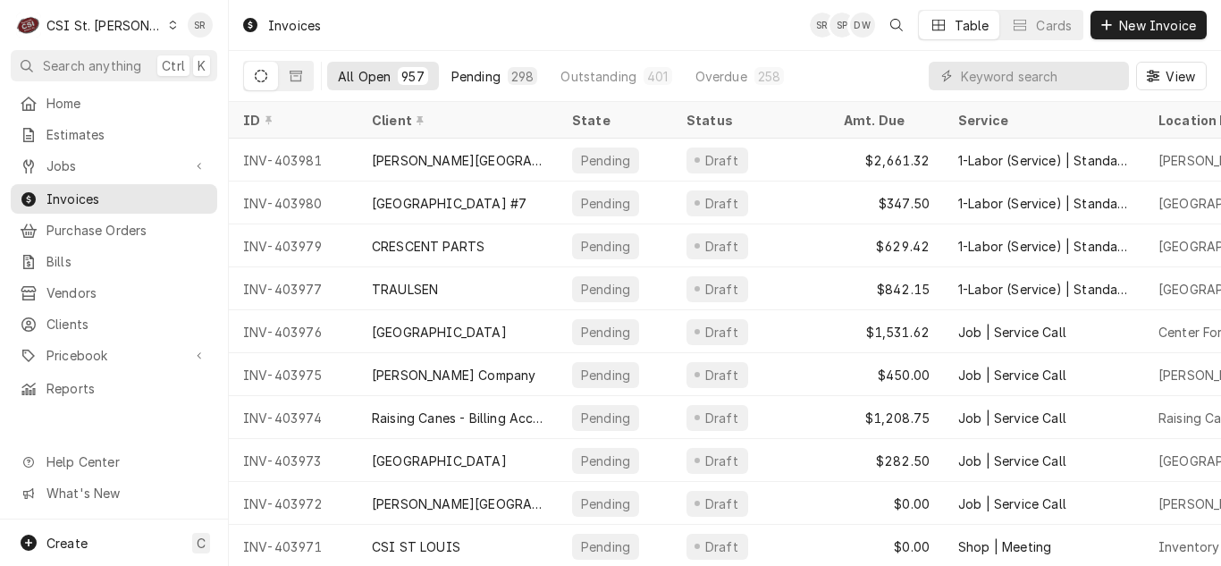
click at [494, 80] on div "Pending" at bounding box center [475, 76] width 49 height 19
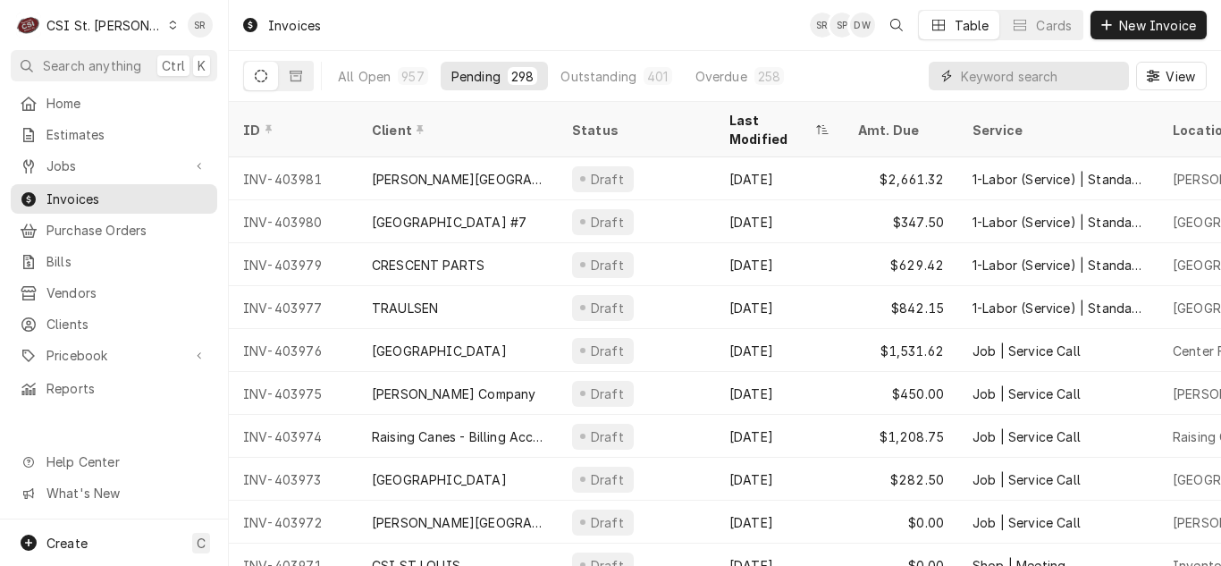
click at [1046, 87] on input "Dynamic Content Wrapper" at bounding box center [1040, 76] width 159 height 29
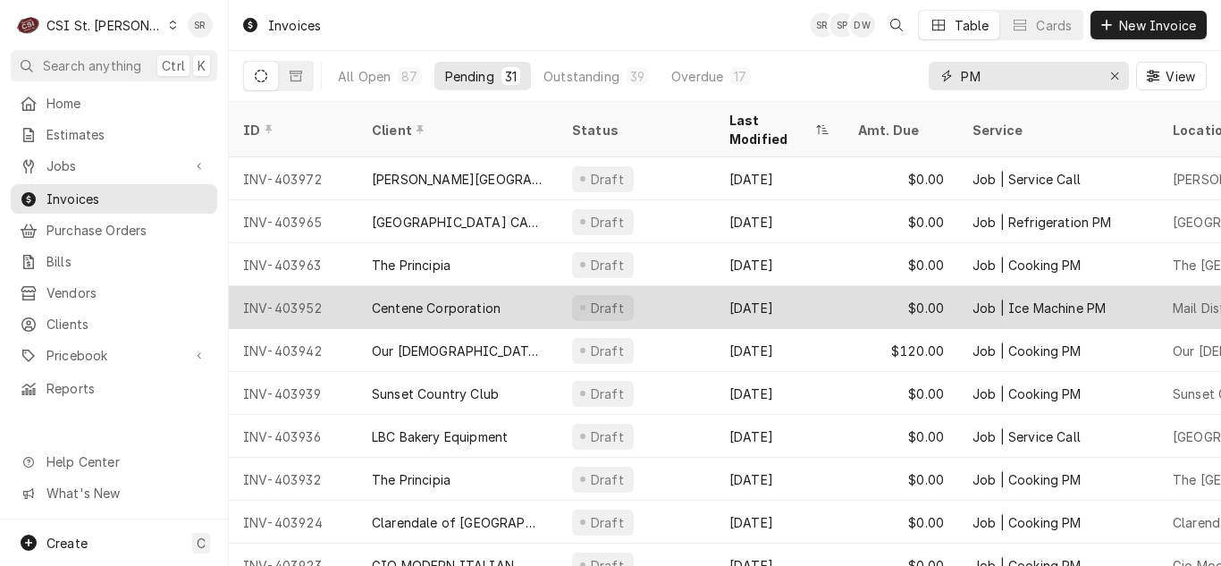
type input "PM"
click at [1014, 299] on div "Job | Ice Machine PM" at bounding box center [1039, 308] width 133 height 19
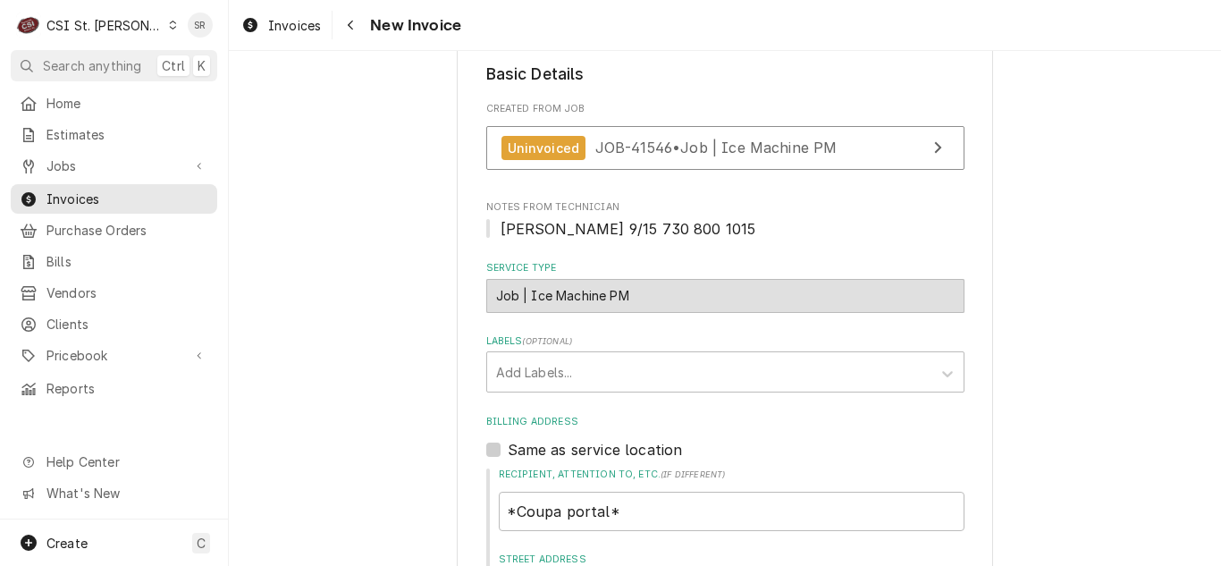
scroll to position [447, 0]
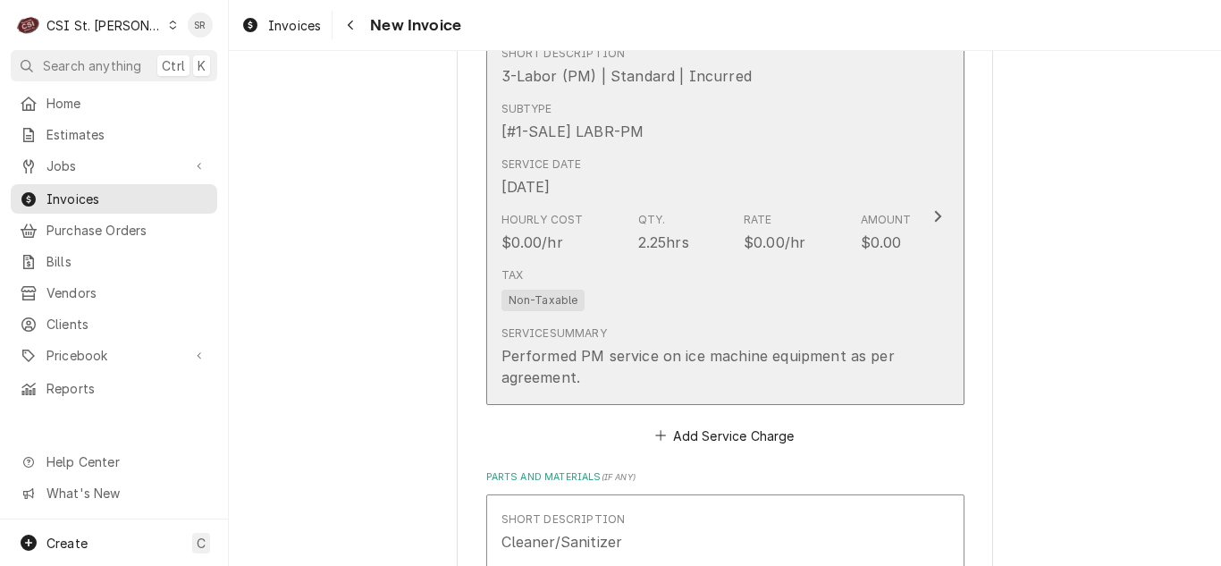
click at [766, 318] on div "Service Summary Performed PM service on ice machine equipment as per agreement." at bounding box center [706, 356] width 410 height 77
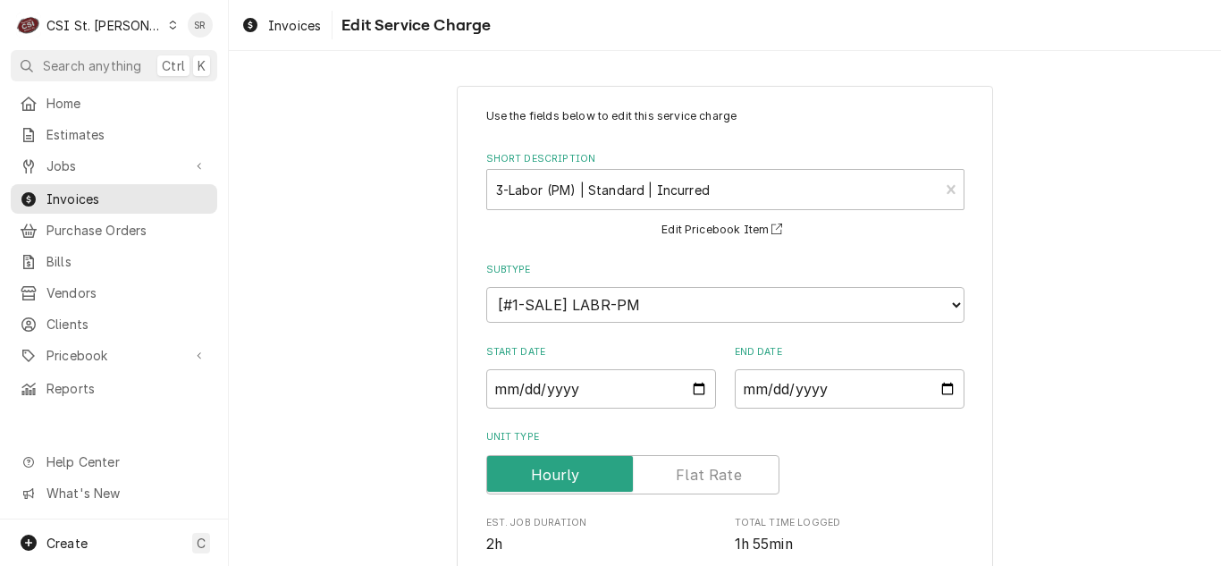
scroll to position [527, 0]
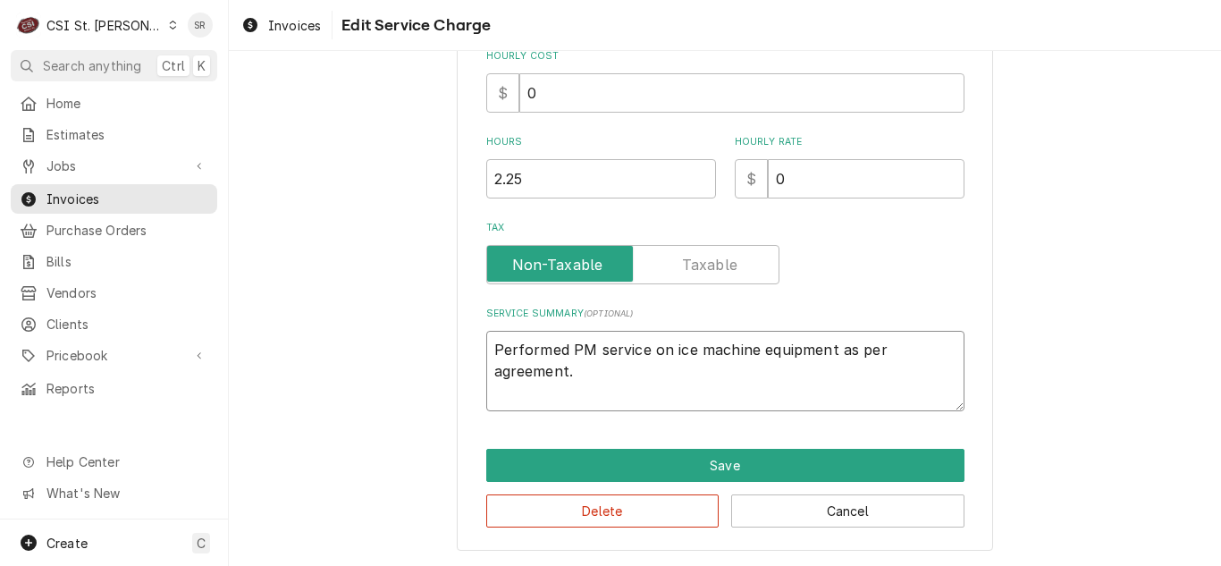
drag, startPoint x: 580, startPoint y: 375, endPoint x: 459, endPoint y: 333, distance: 128.1
click at [459, 333] on div "Use the fields below to edit this service charge Short Description 3-Labor (PM)…" at bounding box center [725, 54] width 536 height 992
paste textarea "Labor to semi-annual maintenance on ice machine"
type textarea "x"
type textarea "Labor to semi-annual maintenance on ice machine."
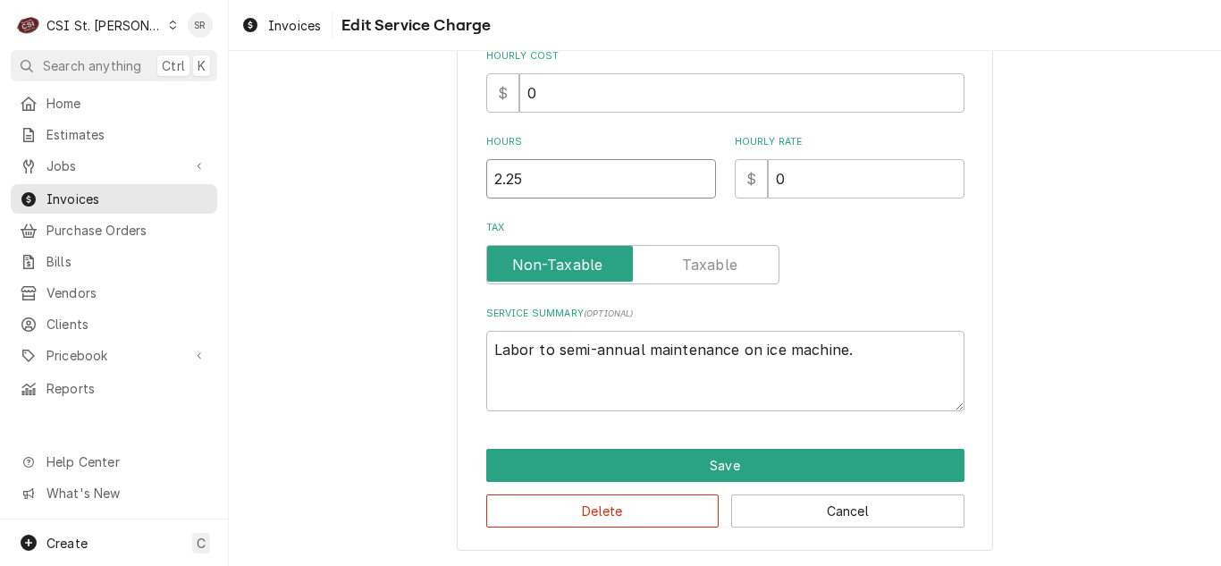
drag, startPoint x: 535, startPoint y: 200, endPoint x: 434, endPoint y: 173, distance: 104.7
click at [434, 173] on div "Use the fields below to edit this service charge Short Description 3-Labor (PM)…" at bounding box center [725, 54] width 992 height 1024
drag, startPoint x: 548, startPoint y: 178, endPoint x: 455, endPoint y: 169, distance: 93.4
click at [457, 169] on div "Use the fields below to edit this service charge Short Description 3-Labor (PM)…" at bounding box center [725, 54] width 536 height 992
type textarea "x"
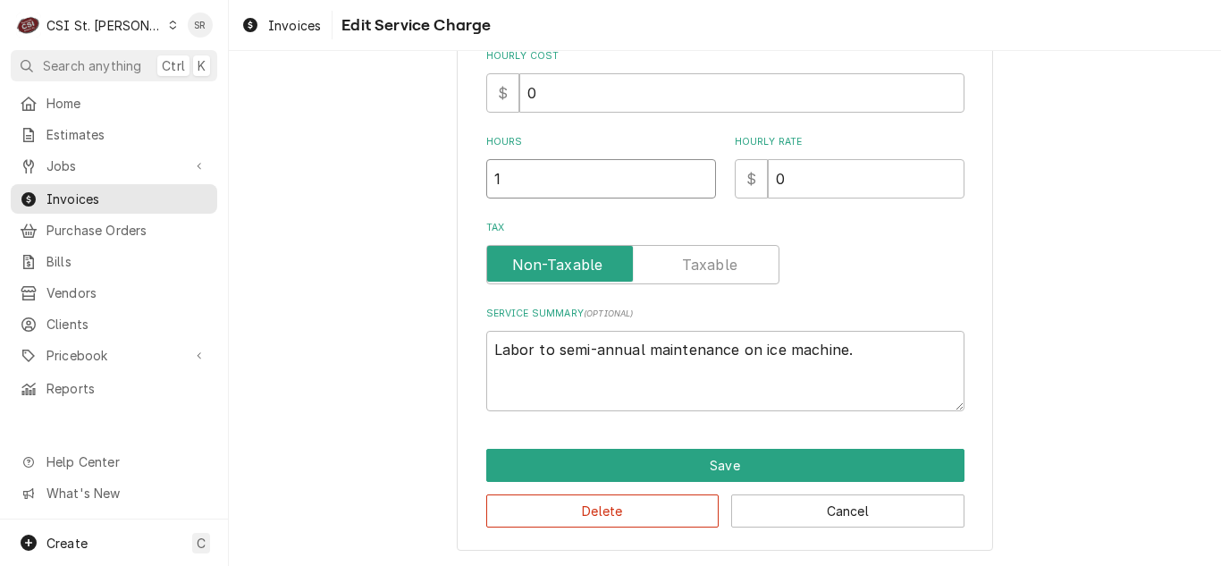
type input "1"
type textarea "x"
type input "2"
type textarea "x"
type input "25"
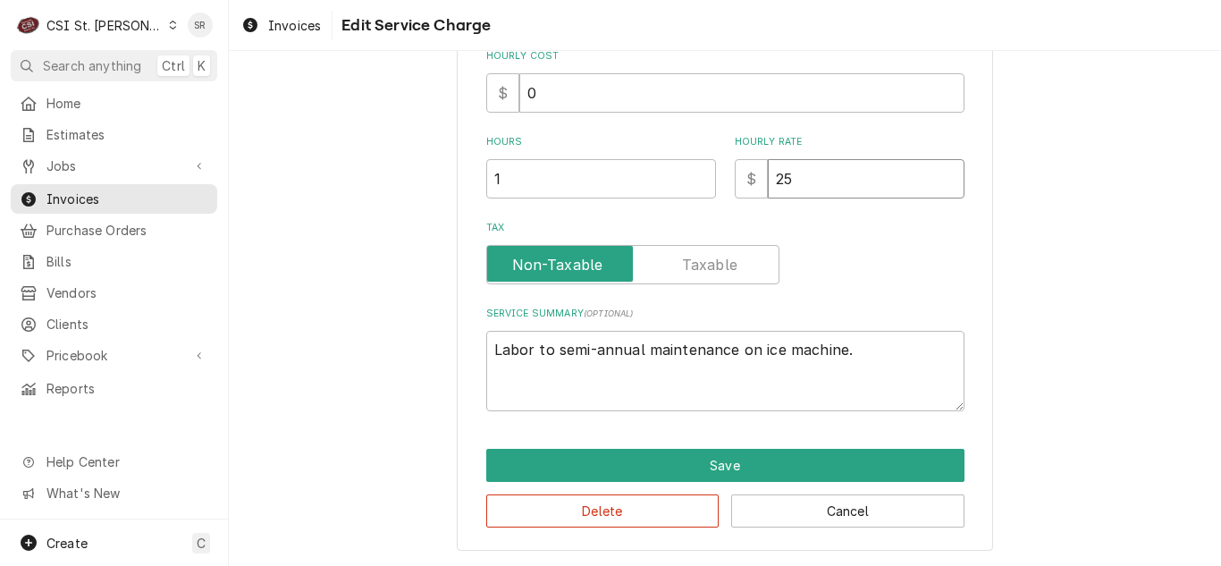
type textarea "x"
type input "250"
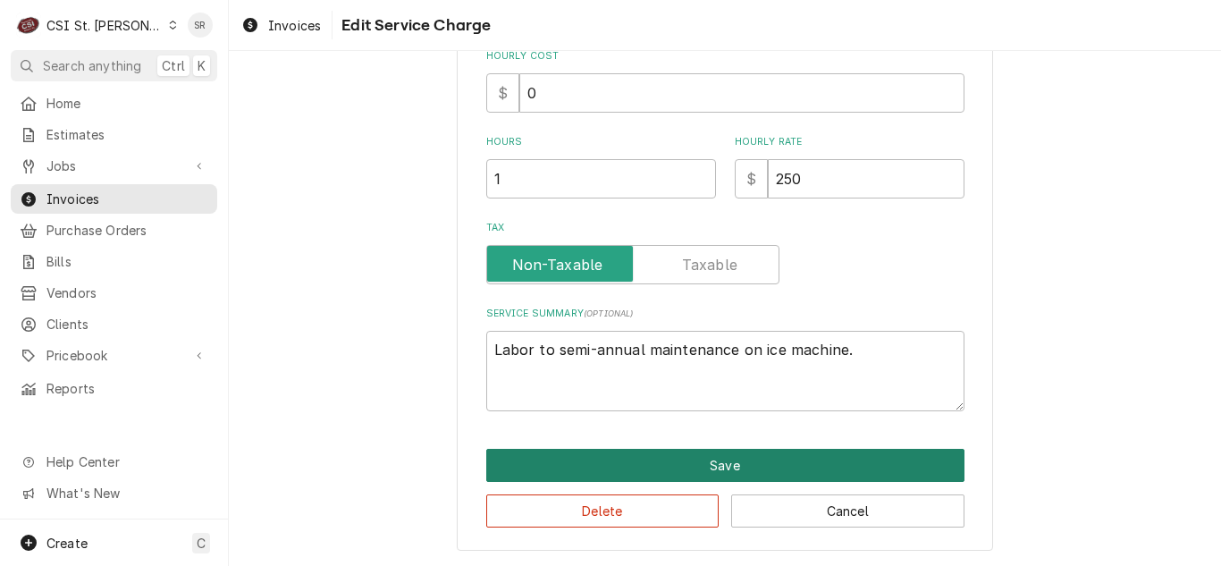
click at [701, 461] on button "Save" at bounding box center [725, 465] width 478 height 33
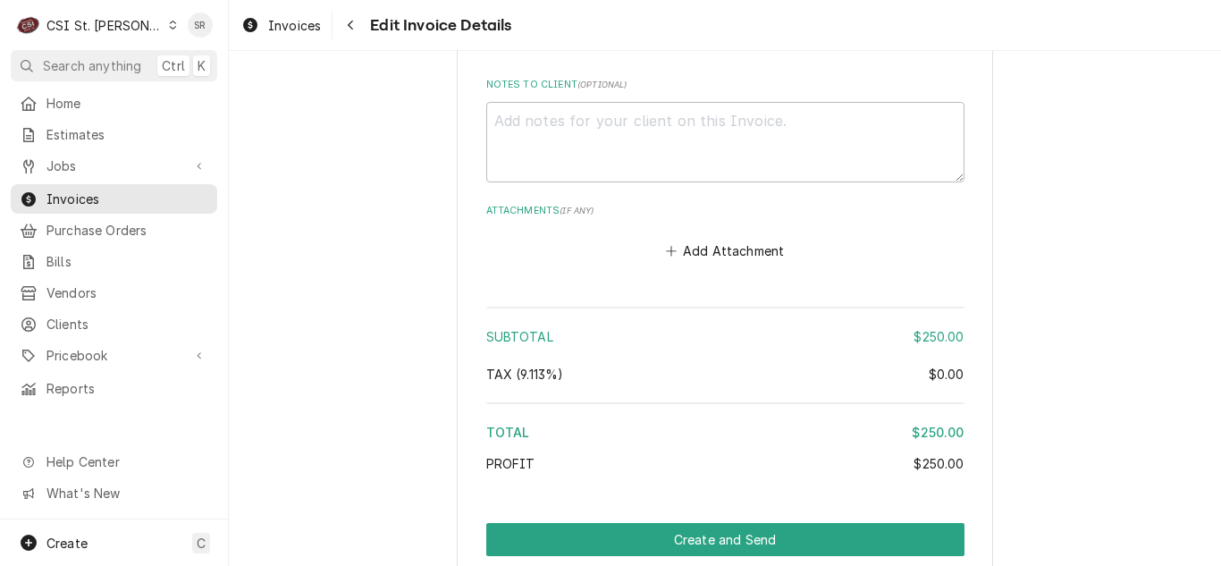
scroll to position [2750, 0]
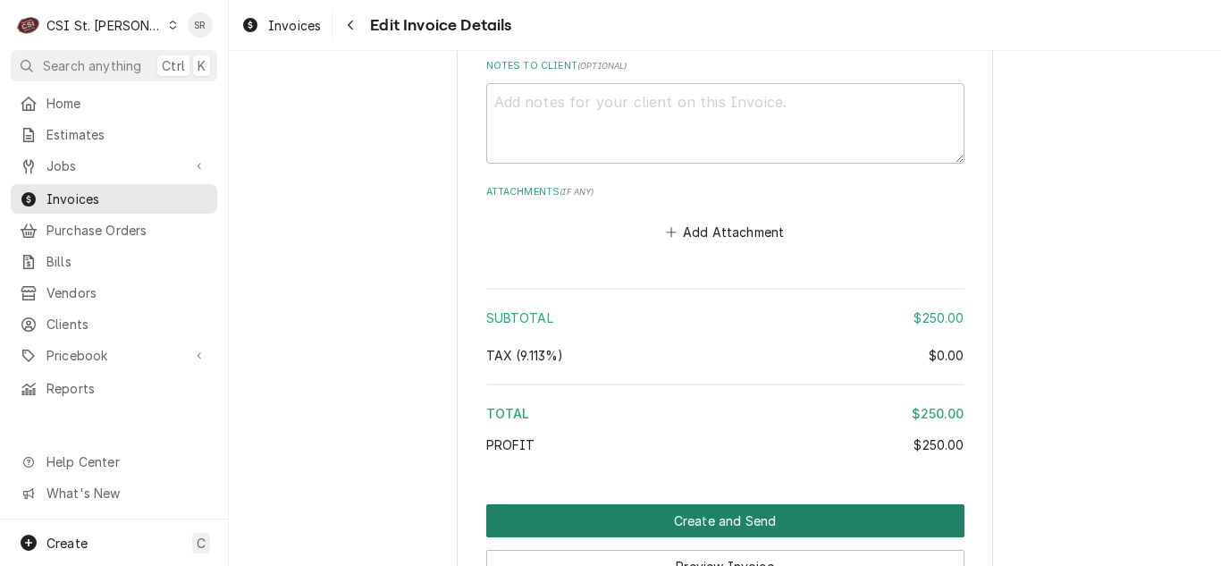
click at [718, 504] on button "Create and Send" at bounding box center [725, 520] width 478 height 33
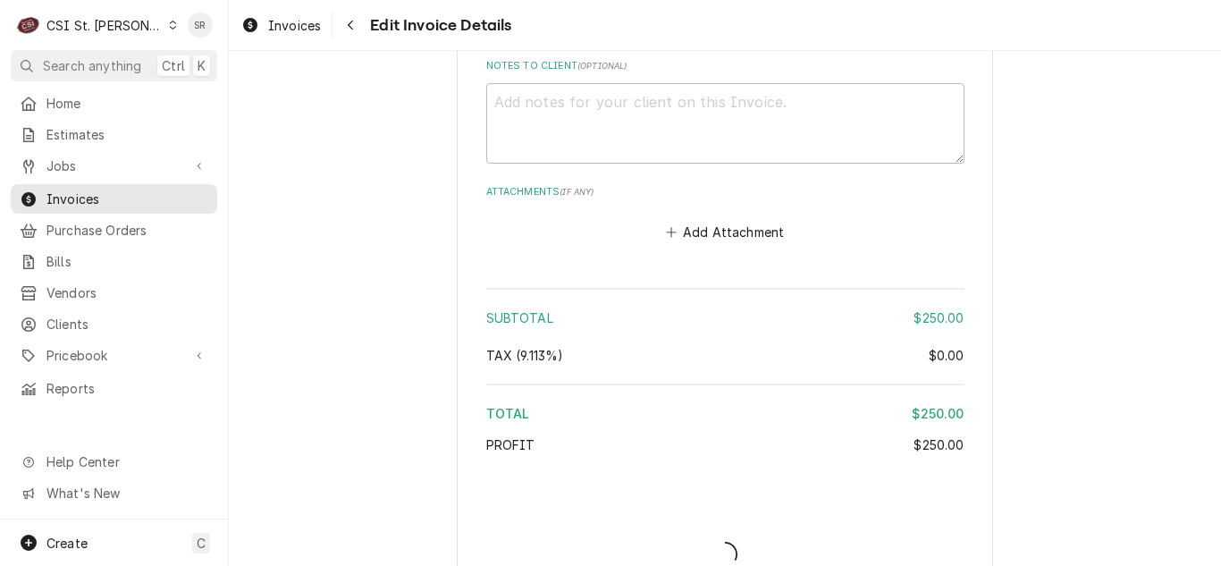
type textarea "x"
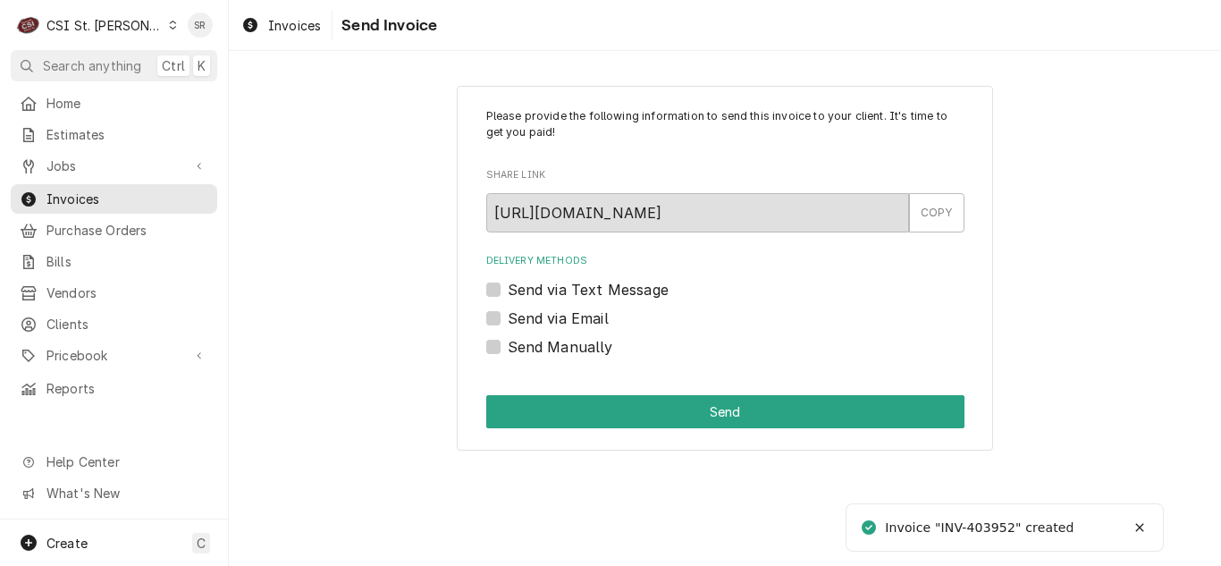
click at [562, 320] on label "Send via Email" at bounding box center [558, 318] width 101 height 21
click at [562, 320] on input "Send via Email" at bounding box center [747, 327] width 478 height 39
checkbox input "true"
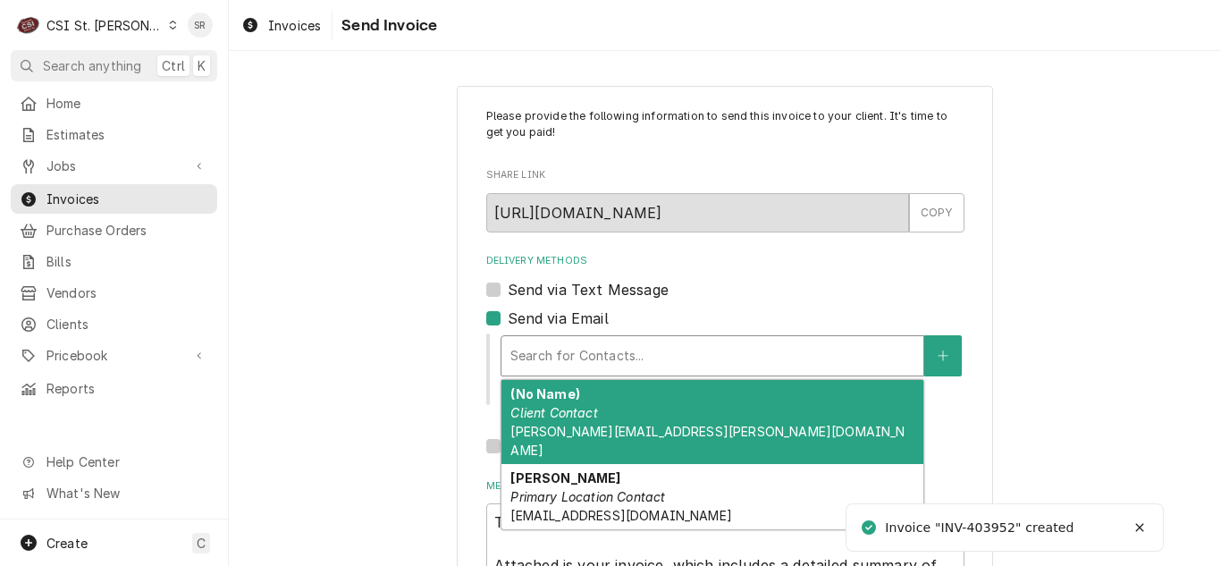
click at [591, 352] on div "Delivery Methods" at bounding box center [712, 356] width 404 height 32
click at [595, 410] on div "(No Name) Client Contact [PERSON_NAME][EMAIL_ADDRESS][PERSON_NAME][DOMAIN_NAME]" at bounding box center [712, 422] width 422 height 84
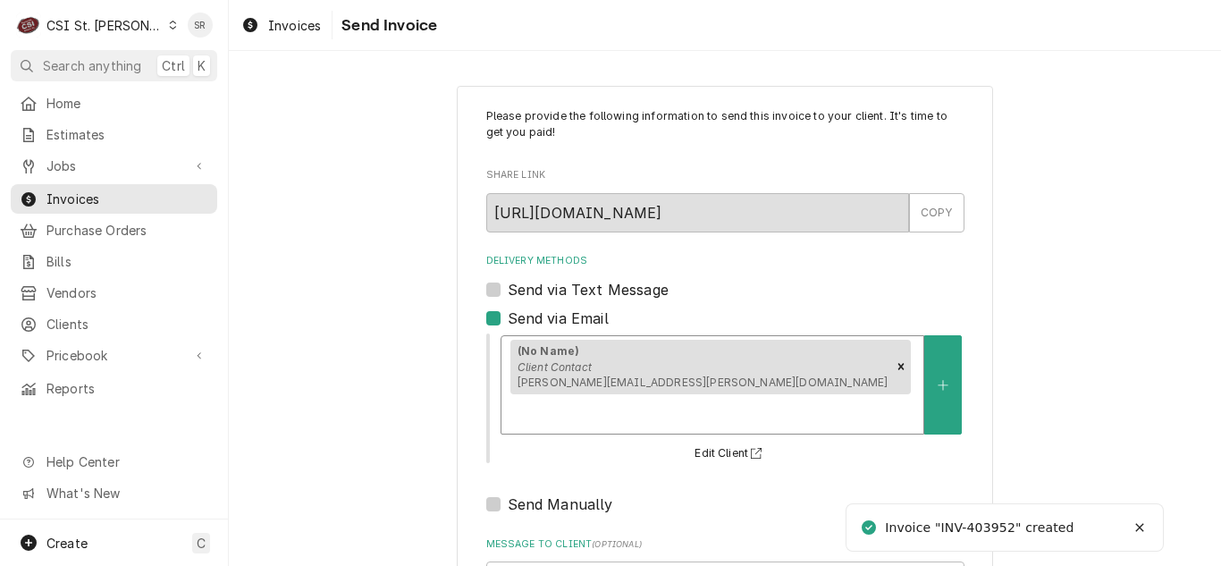
scroll to position [214, 0]
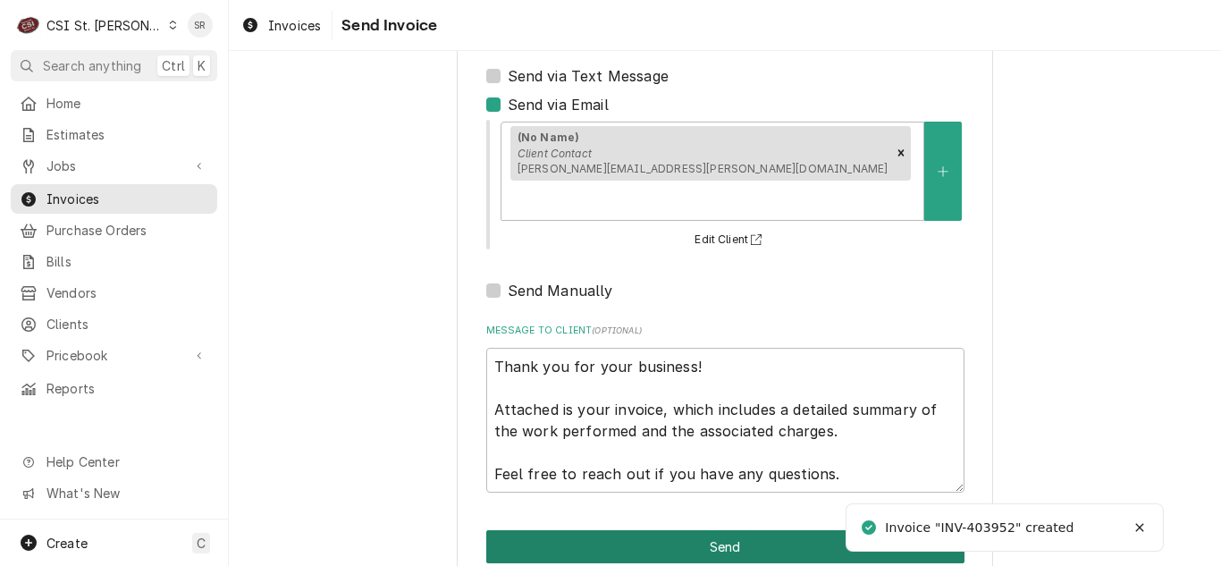
click at [727, 530] on button "Send" at bounding box center [725, 546] width 478 height 33
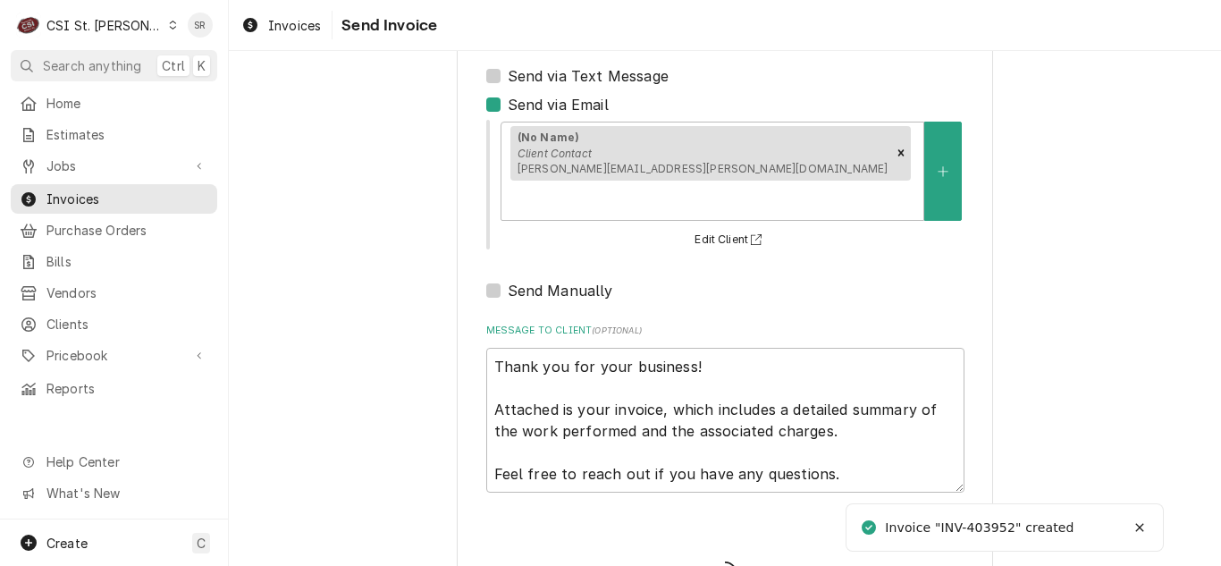
type textarea "x"
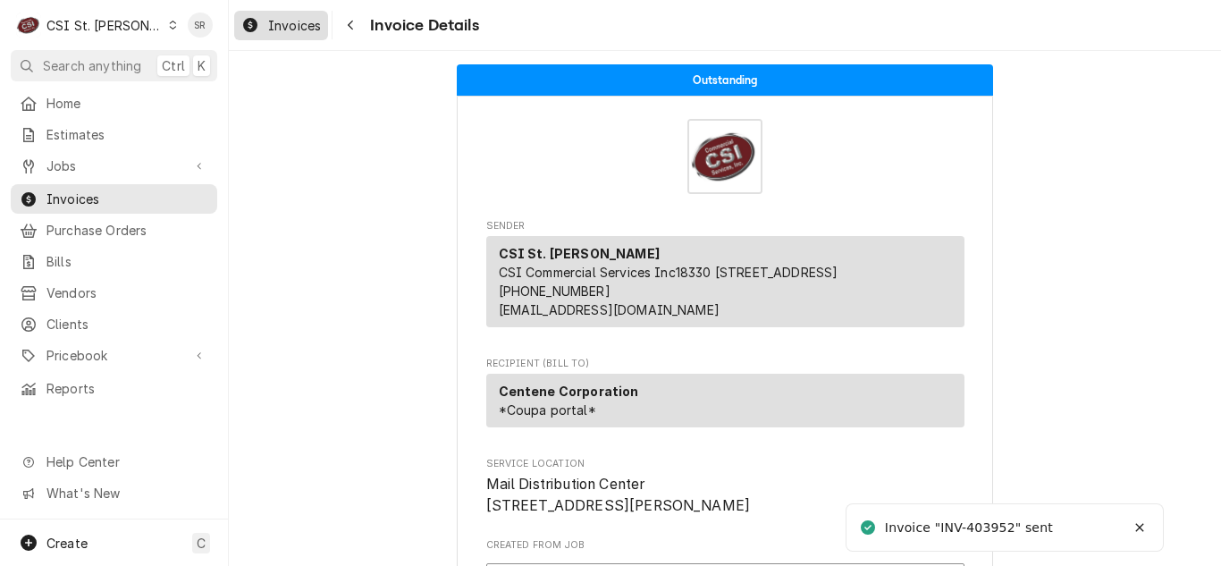
click at [285, 26] on span "Invoices" at bounding box center [294, 25] width 53 height 19
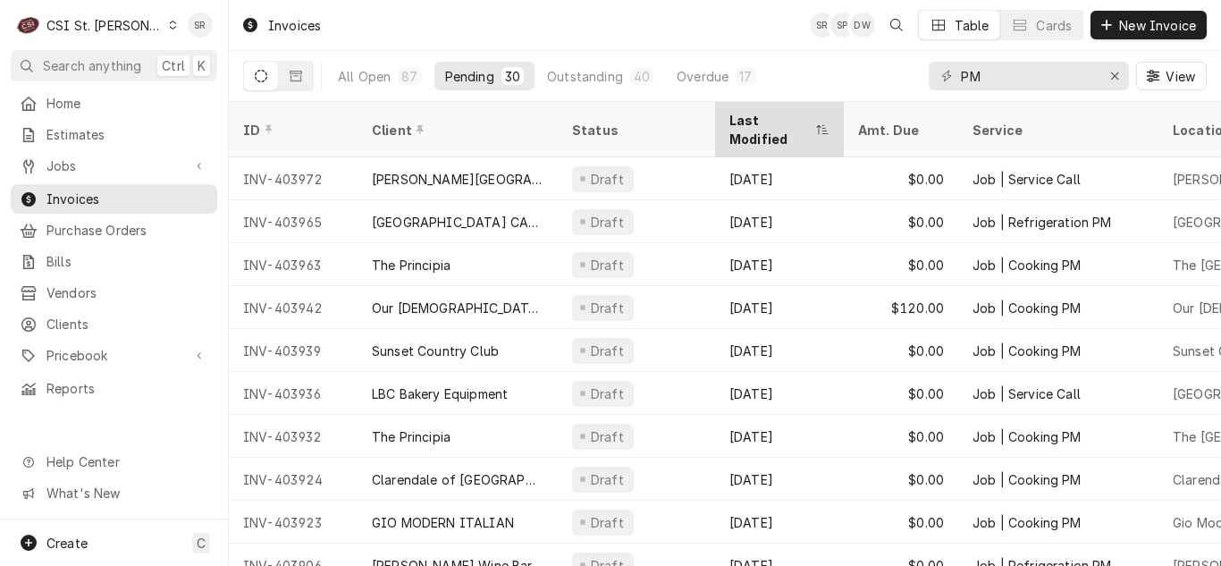
click at [767, 119] on div "Last Modified" at bounding box center [770, 130] width 82 height 38
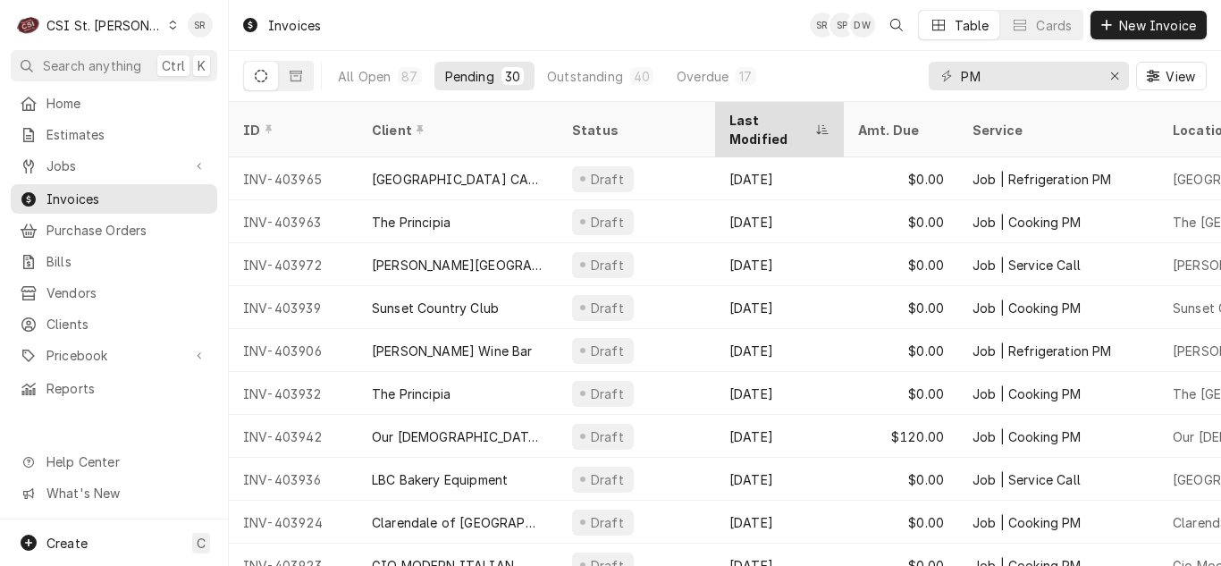
click at [758, 103] on th "Last Modified" at bounding box center [779, 129] width 129 height 55
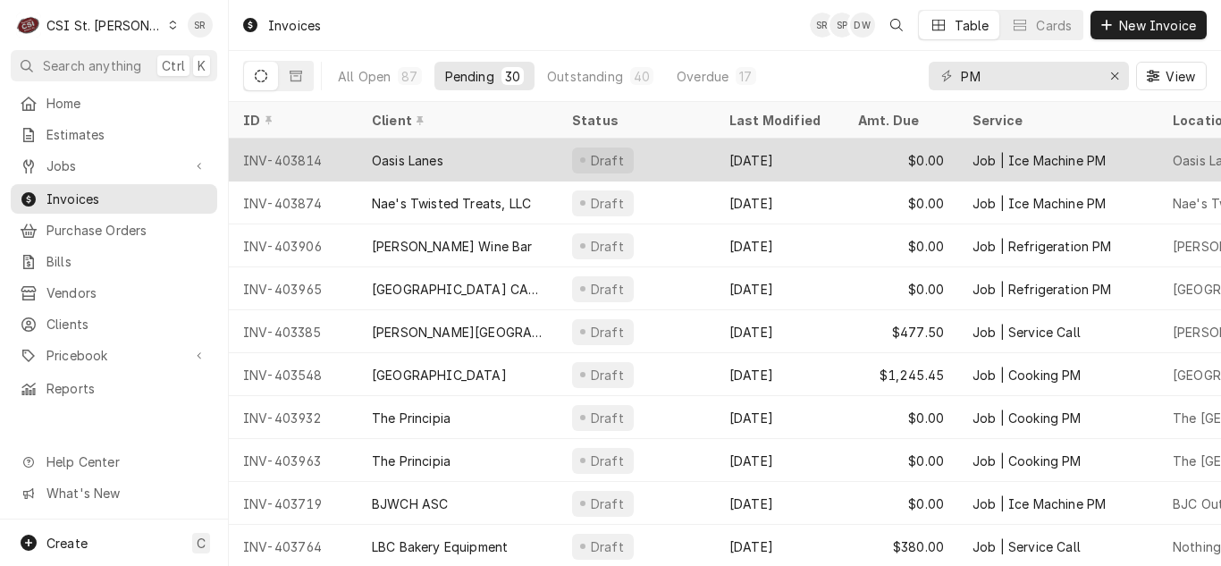
click at [770, 166] on div "[DATE]" at bounding box center [779, 160] width 129 height 43
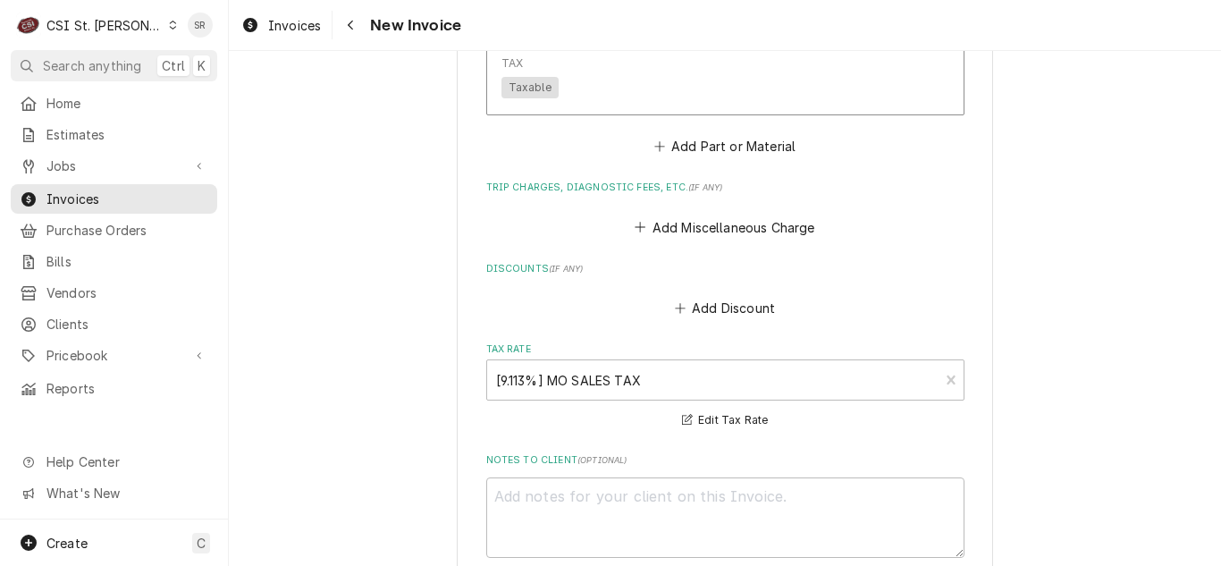
scroll to position [2503, 0]
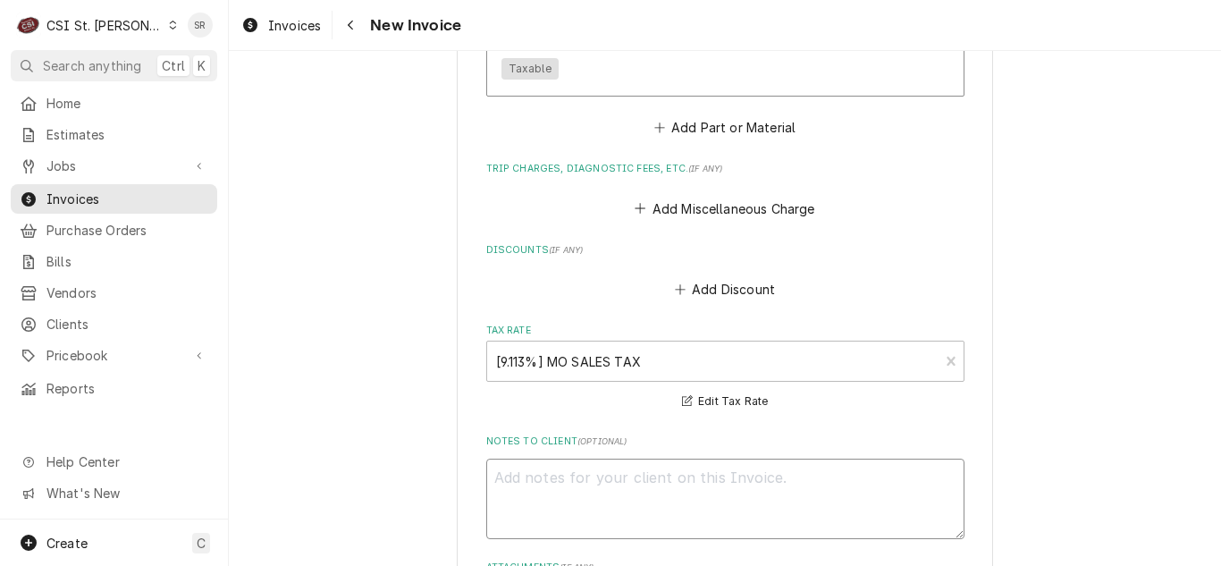
click at [688, 459] on textarea "Notes to Client ( optional )" at bounding box center [725, 499] width 478 height 80
type textarea "x"
type textarea "I"
type textarea "x"
type textarea "INC"
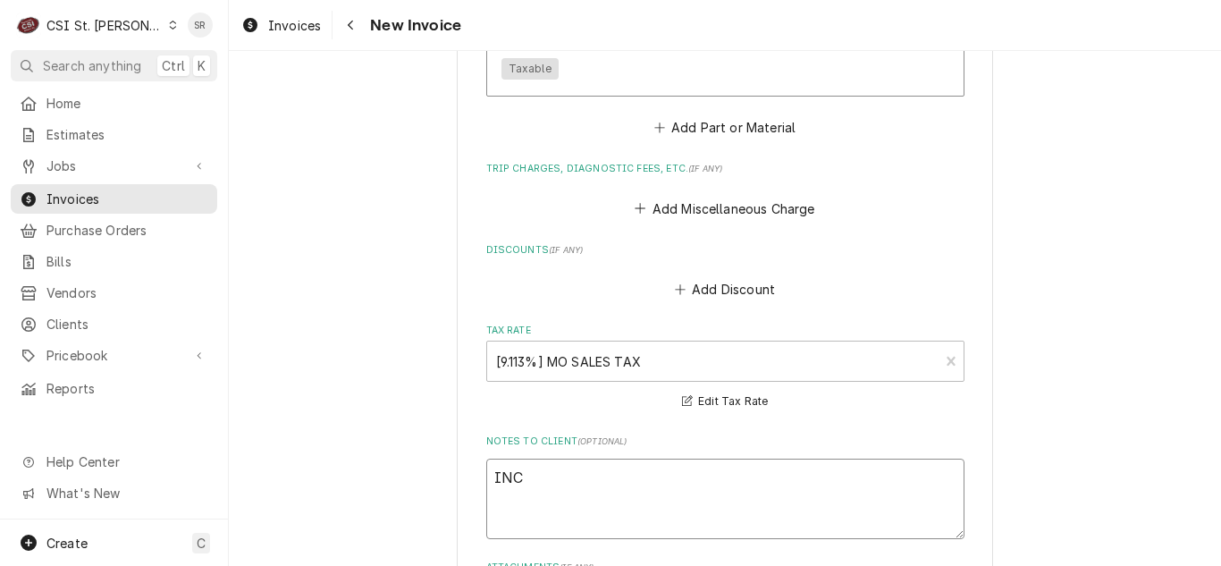
type textarea "x"
type textarea "INCL"
type textarea "x"
type textarea "INCLUD"
type textarea "x"
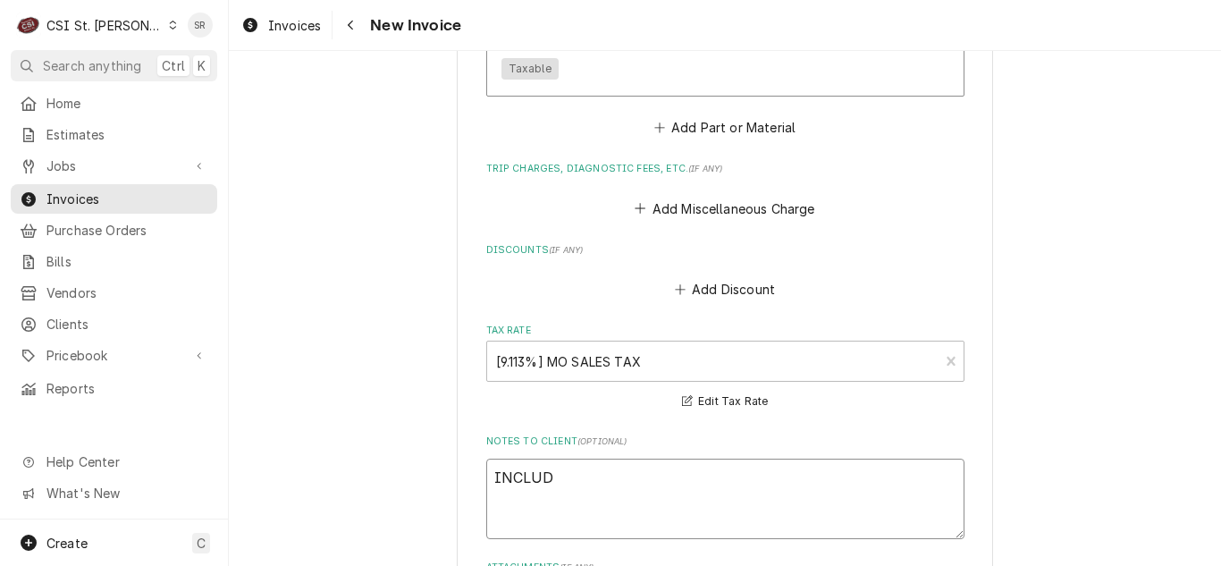
type textarea "INCLUDE"
type textarea "x"
type textarea "INCLUDED"
type textarea "x"
type textarea "INCLUDED I"
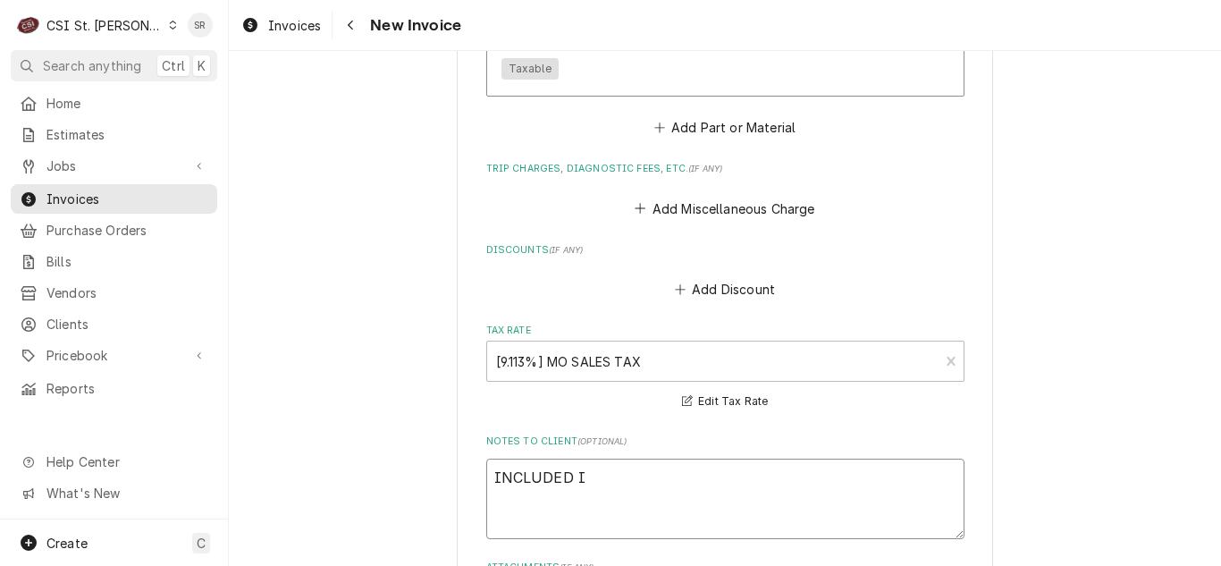
type textarea "x"
type textarea "INCLUDED IN"
type textarea "x"
type textarea "INCLUDED IN"
type textarea "x"
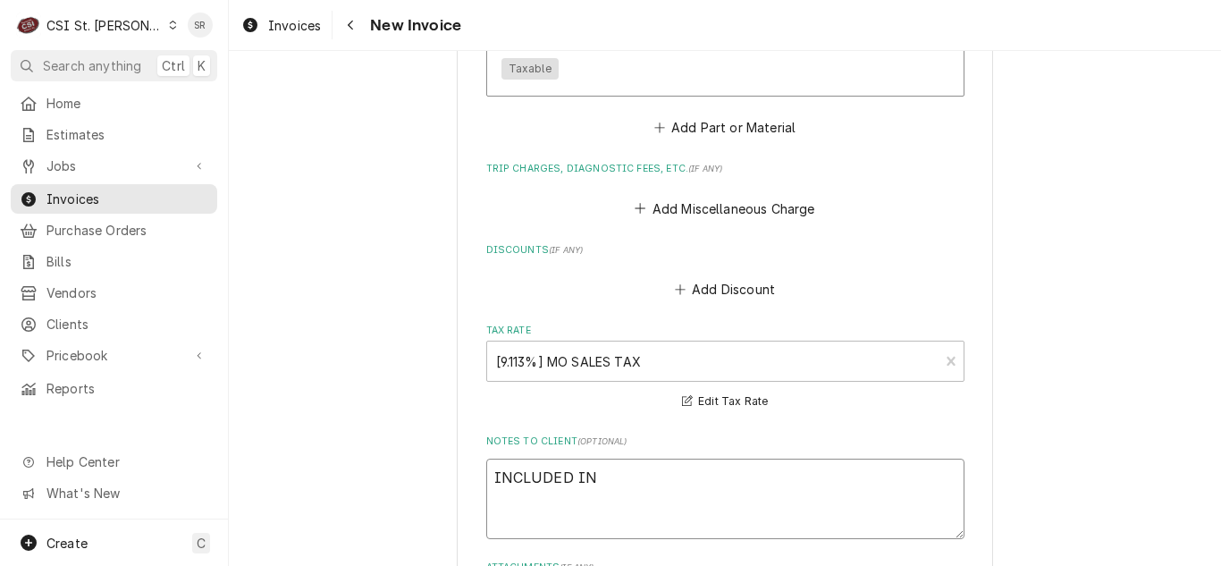
type textarea "INCLUDED IN L"
type textarea "x"
type textarea "INCLUDED IN LE"
type textarea "x"
type textarea "INCLUDED IN LEA"
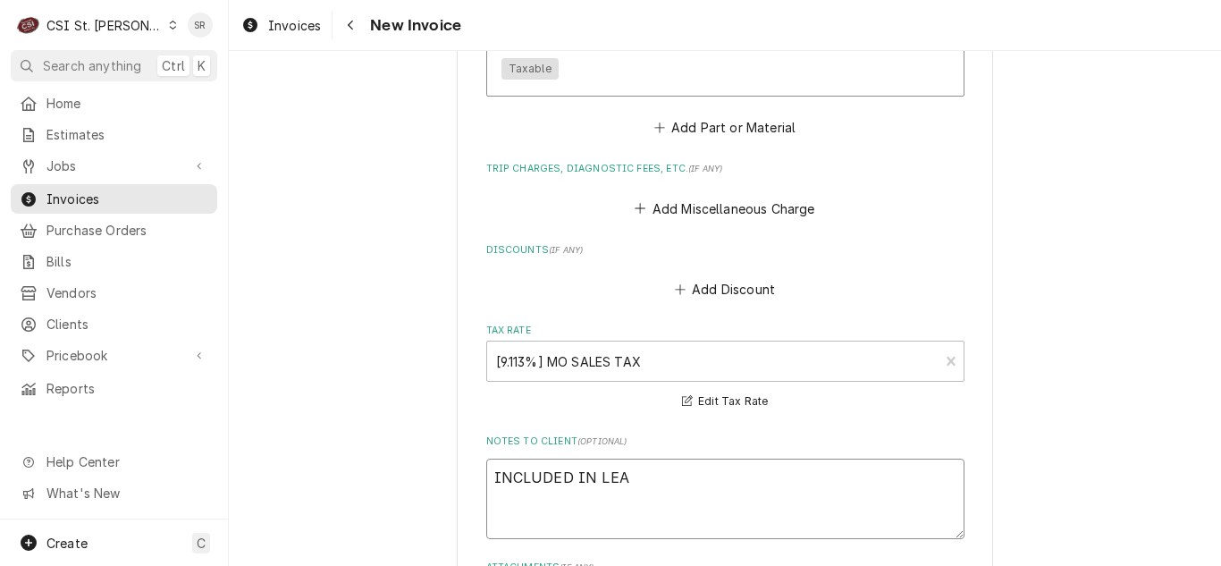
type textarea "x"
type textarea "INCLUDED IN LEAS"
type textarea "x"
type textarea "INCLUDED IN LEASE"
type textarea "x"
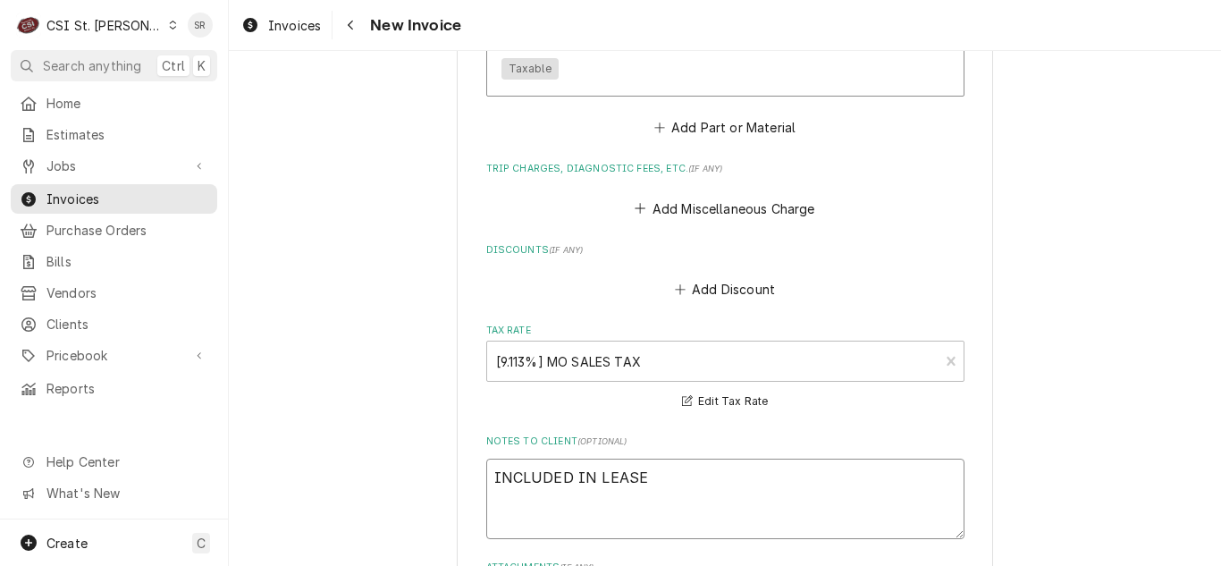
type textarea "INCLUDED IN LEASE"
type textarea "x"
type textarea "INCLUDED IN LEASE P"
type textarea "x"
type textarea "INCLUDED IN LEASE PA"
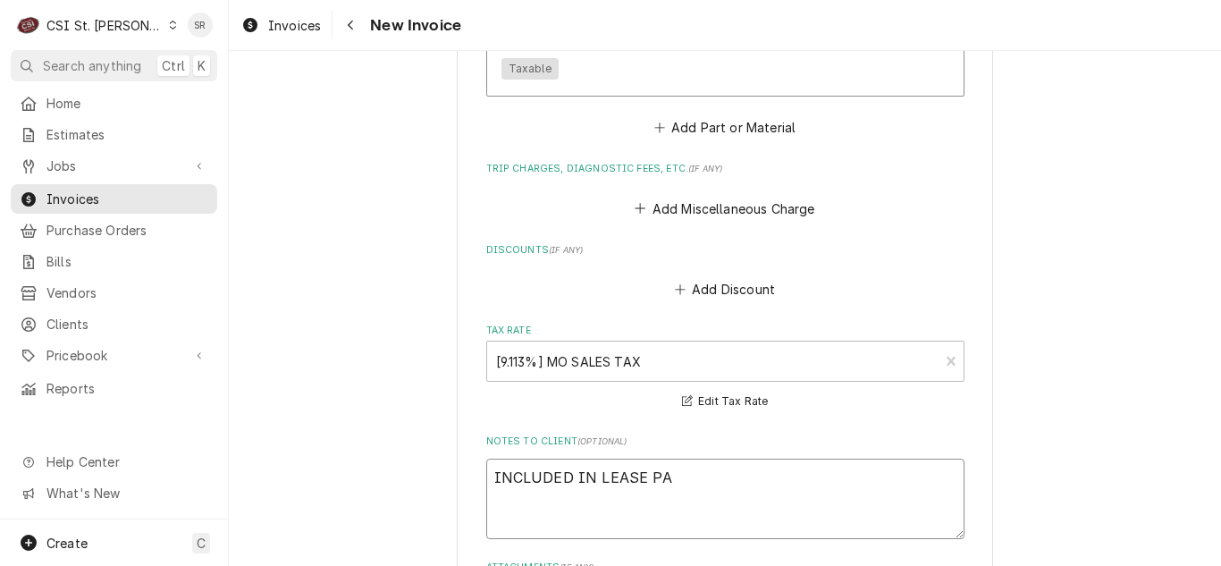
type textarea "x"
type textarea "INCLUDED IN LEASE PAY"
type textarea "x"
type textarea "INCLUDED IN LEASE PAYM"
type textarea "x"
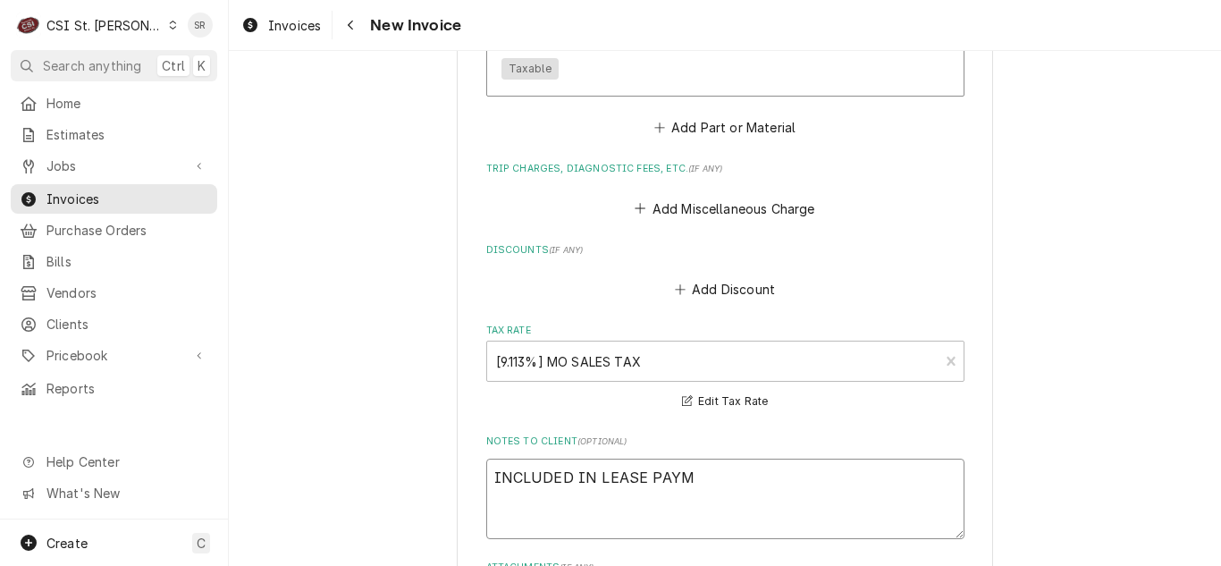
type textarea "INCLUDED IN LEASE PAYME"
type textarea "x"
type textarea "INCLUDED IN LEASE PAYMENT"
type textarea "x"
type textarea "INCLUDED IN LEASE PAYMENT"
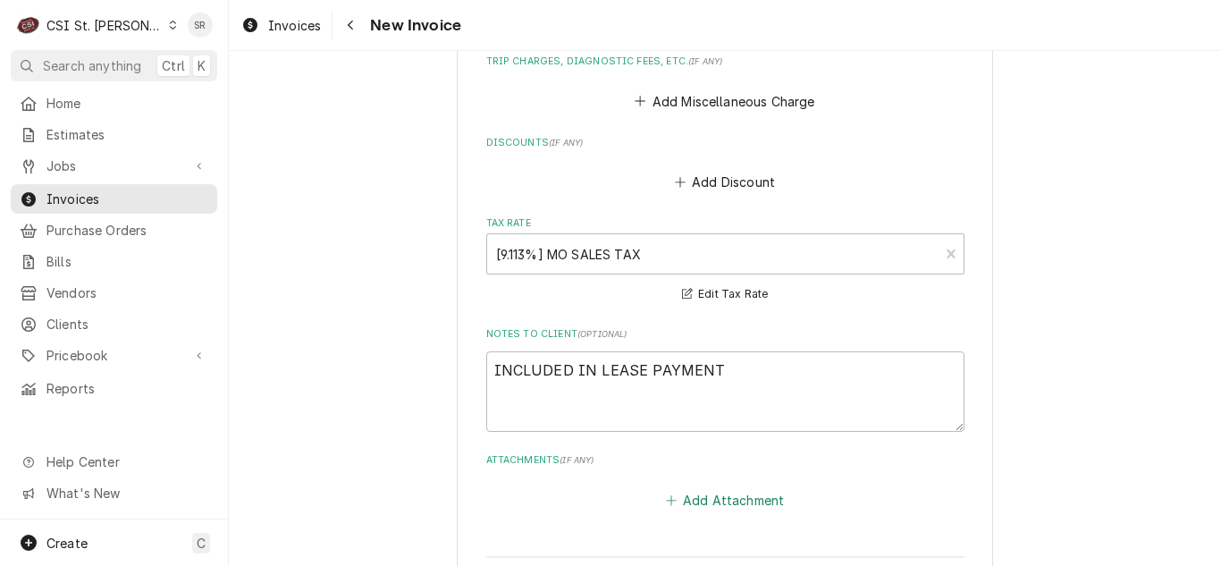
scroll to position [2871, 0]
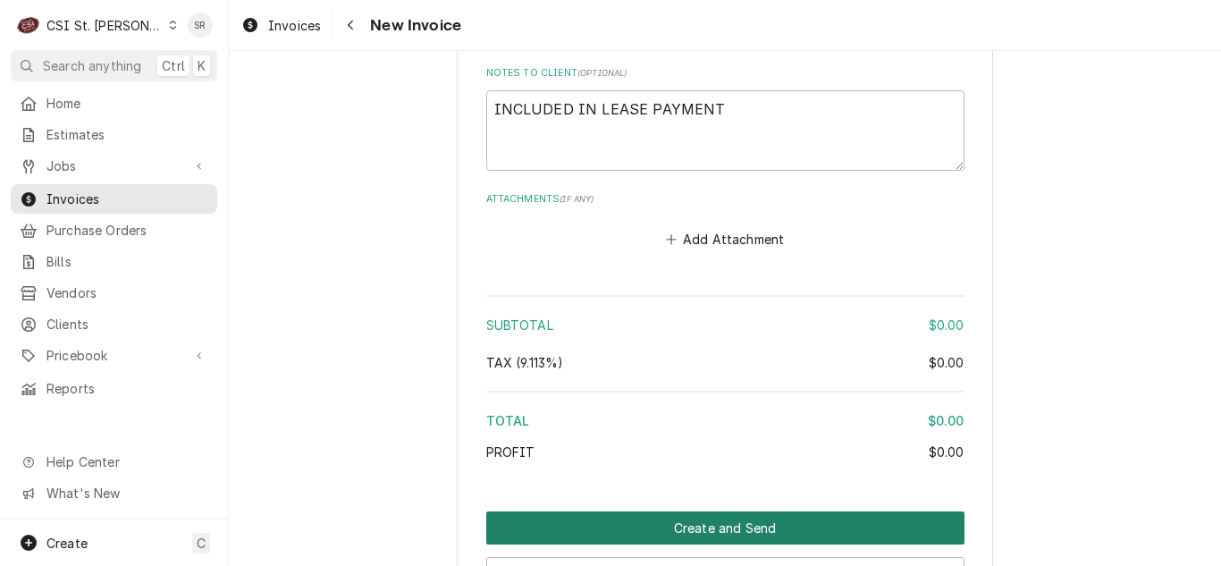
click at [740, 511] on button "Create and Send" at bounding box center [725, 527] width 478 height 33
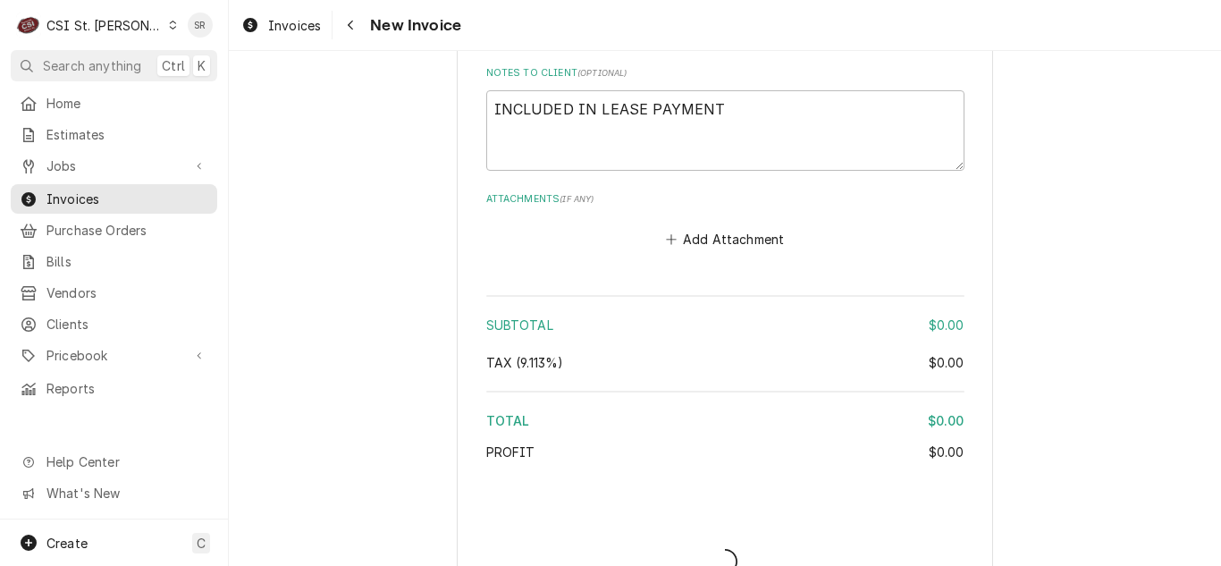
type textarea "x"
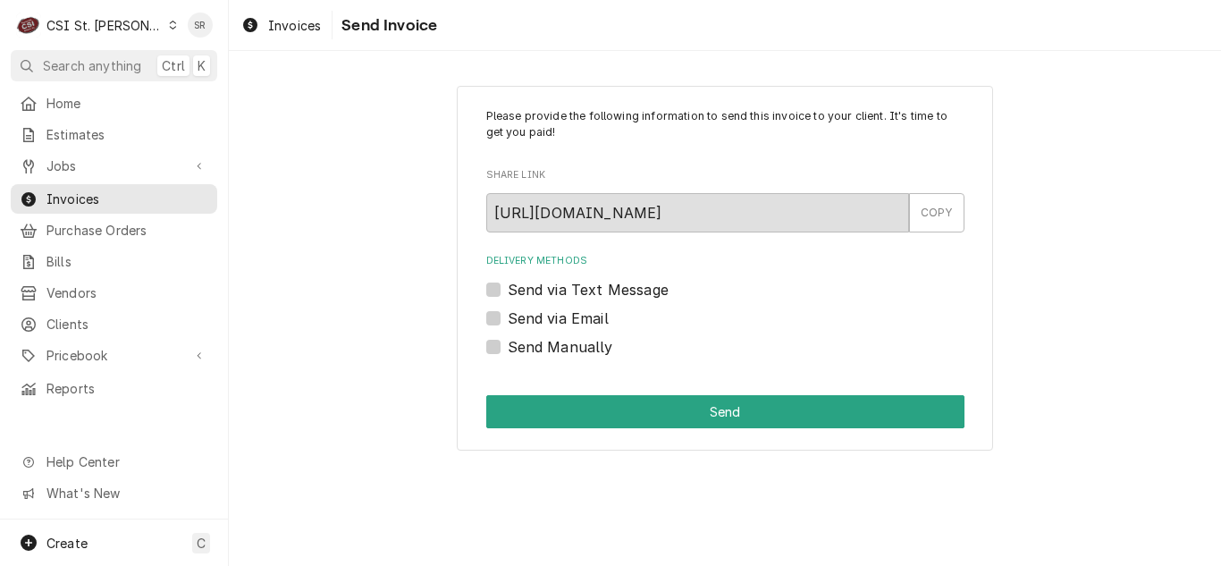
click at [527, 341] on label "Send Manually" at bounding box center [560, 346] width 105 height 21
click at [527, 341] on input "Send Manually" at bounding box center [747, 355] width 478 height 39
checkbox input "true"
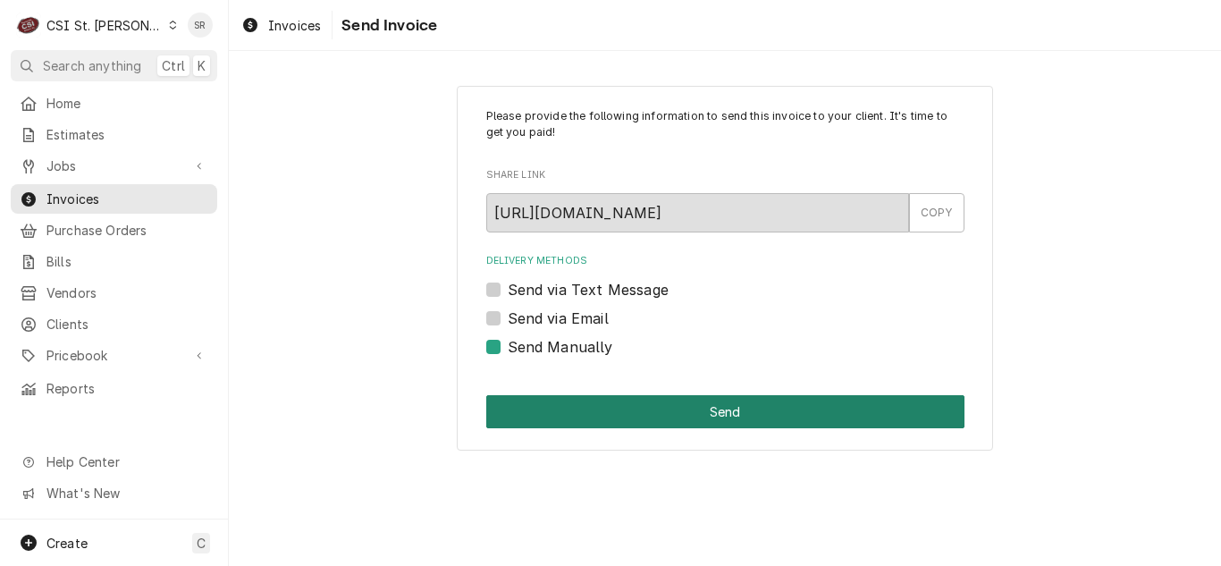
click at [662, 405] on button "Send" at bounding box center [725, 411] width 478 height 33
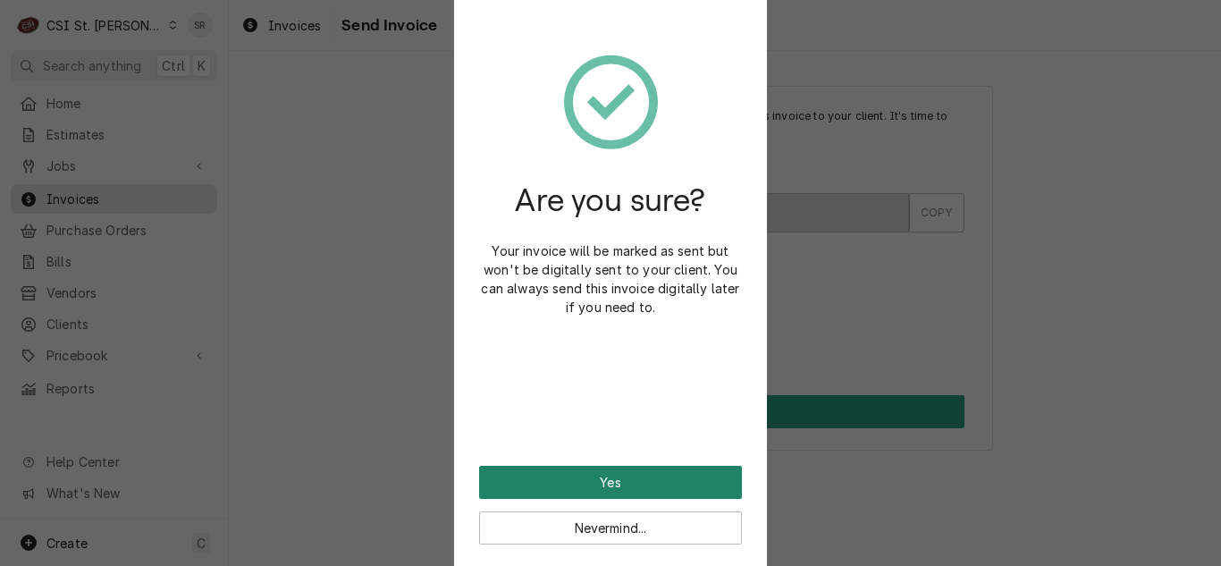
click at [647, 476] on button "Yes" at bounding box center [610, 482] width 263 height 33
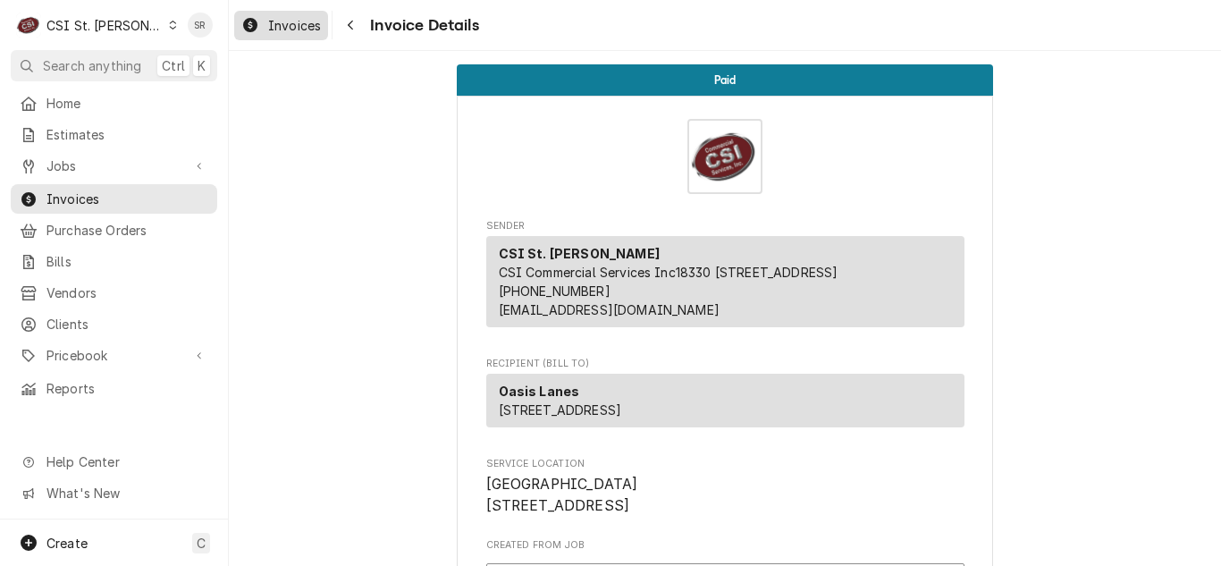
click at [286, 21] on span "Invoices" at bounding box center [294, 25] width 53 height 19
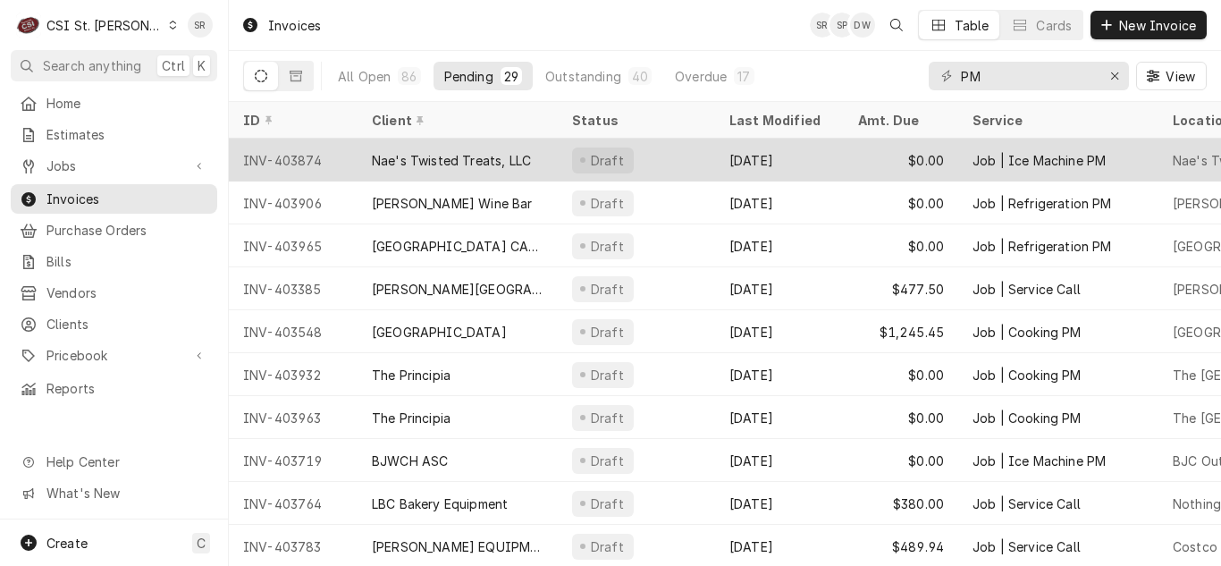
click at [717, 160] on div "[DATE]" at bounding box center [779, 160] width 129 height 43
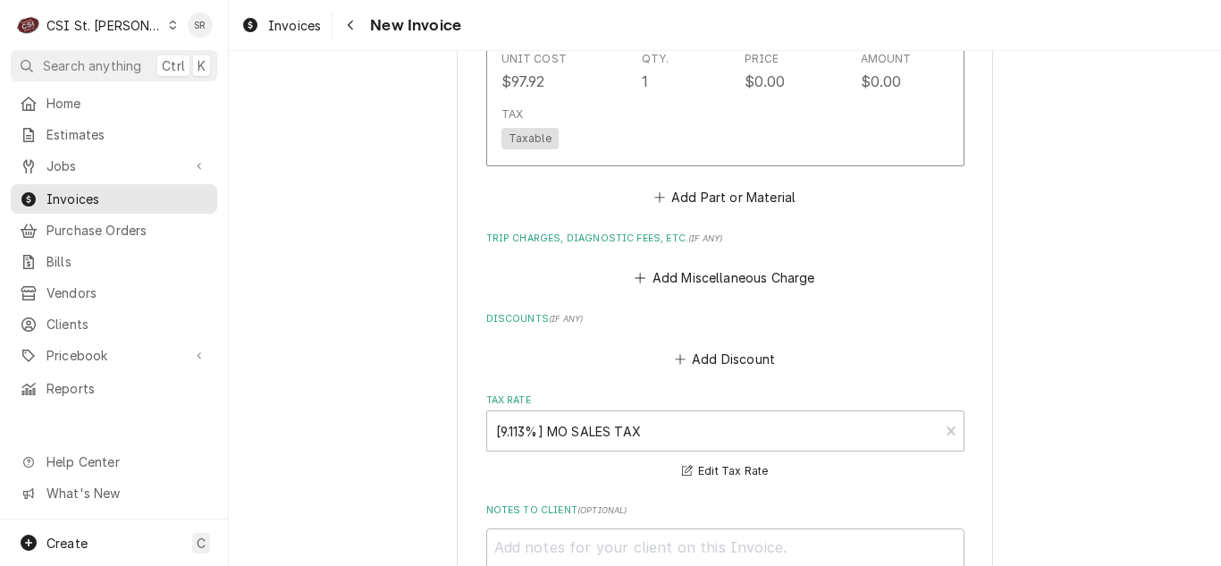
scroll to position [2861, 0]
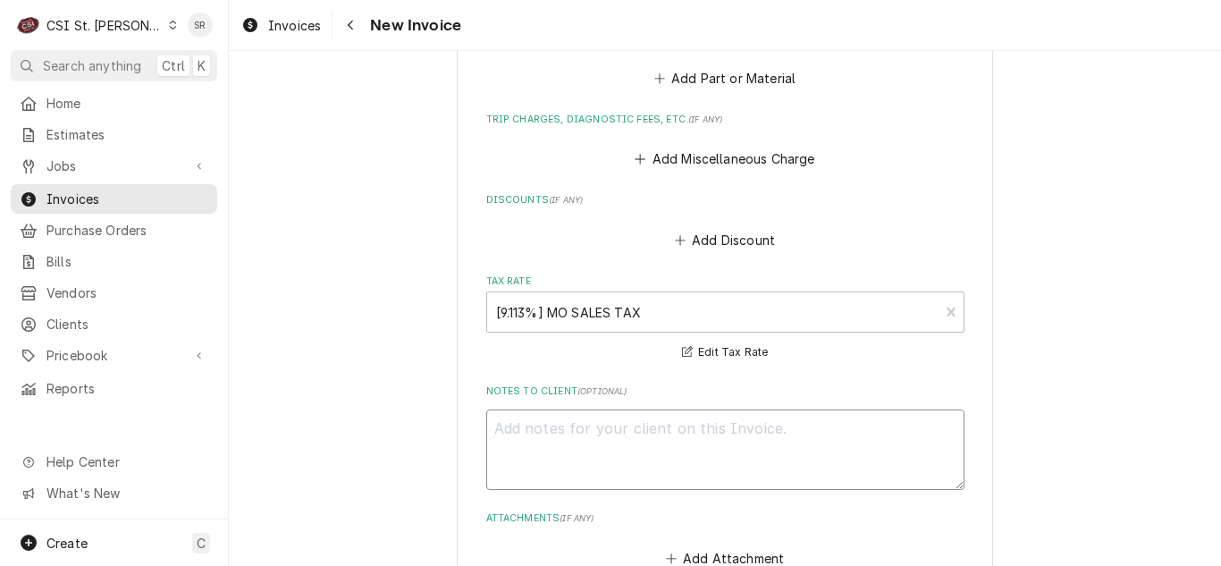
click at [684, 443] on textarea "Notes to Client ( optional )" at bounding box center [725, 449] width 478 height 80
type textarea "x"
type textarea "I"
type textarea "x"
type textarea "IN"
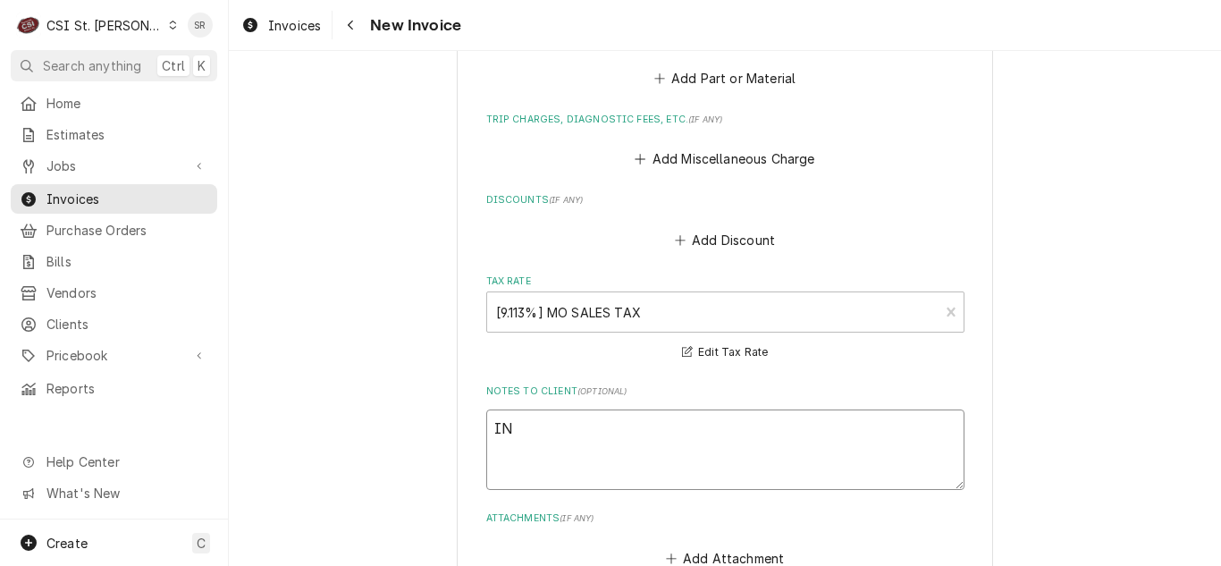
type textarea "x"
type textarea "INC"
type textarea "x"
type textarea "INCL"
type textarea "x"
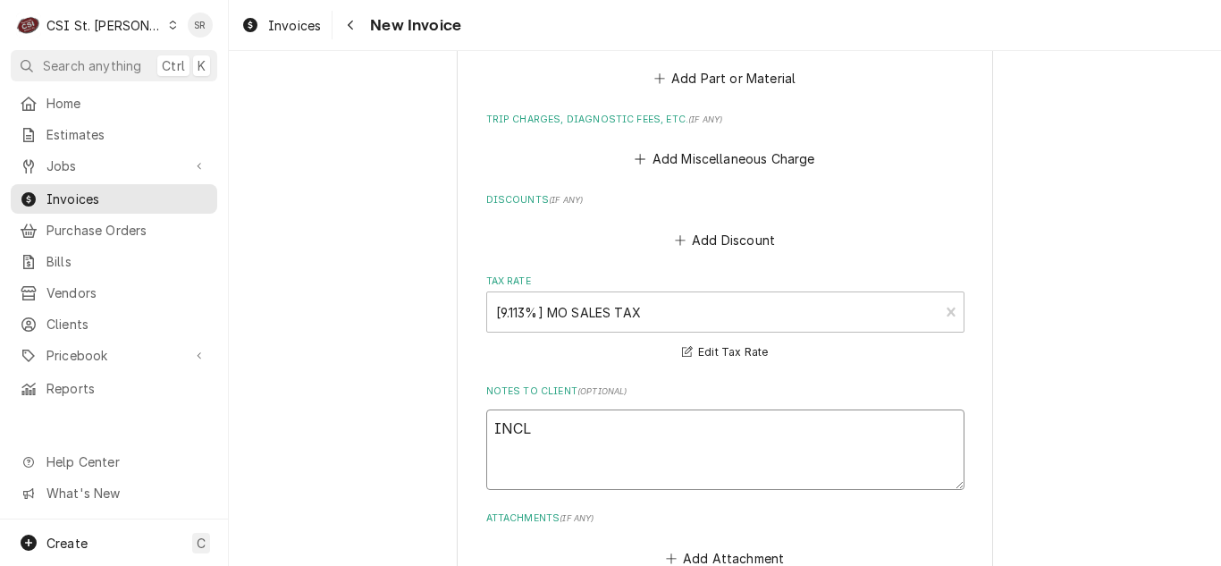
type textarea "INCLU"
type textarea "x"
type textarea "INCLUD"
type textarea "x"
type textarea "INCLUDE"
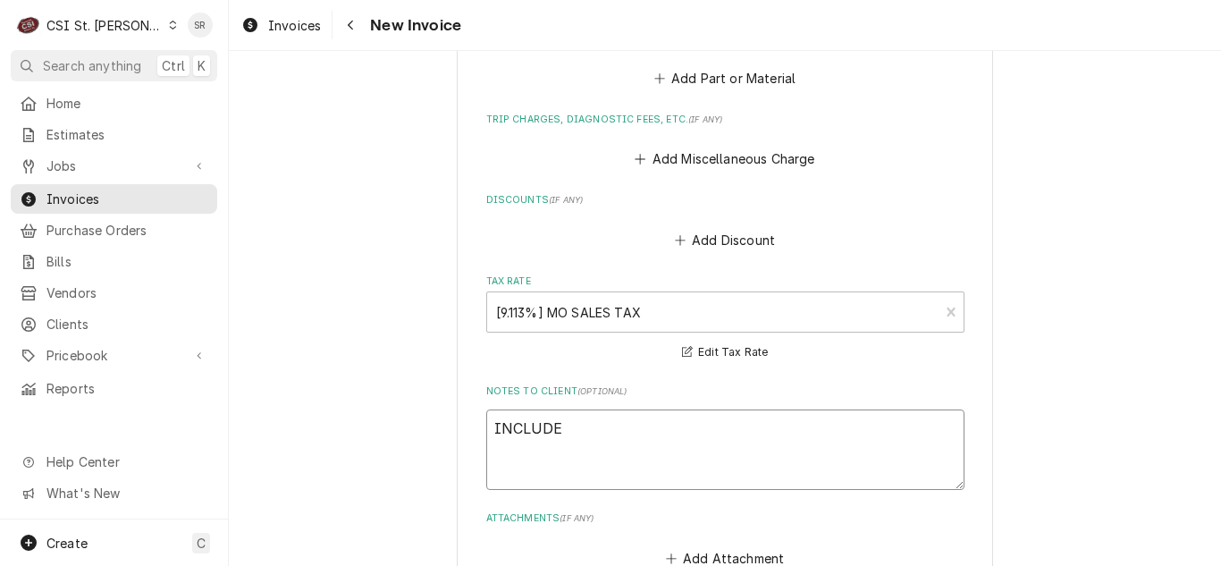
type textarea "x"
type textarea "INCLUDED"
type textarea "x"
type textarea "INCLUDED"
type textarea "x"
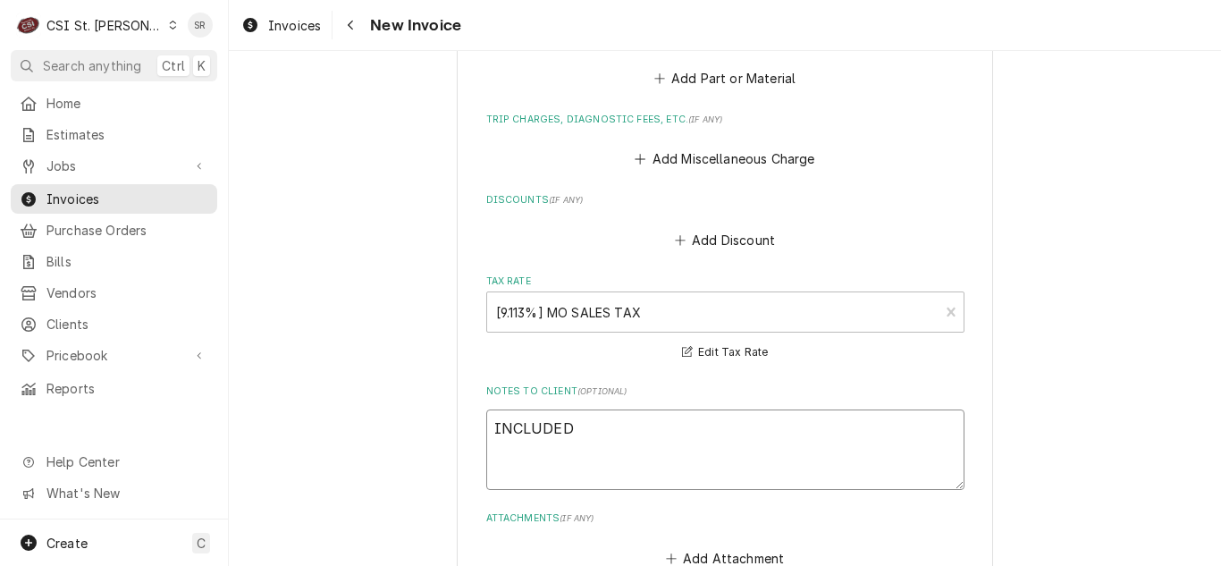
type textarea "INCLUDED I"
type textarea "x"
type textarea "INCLUDED IN"
type textarea "x"
type textarea "INCLUDED IN"
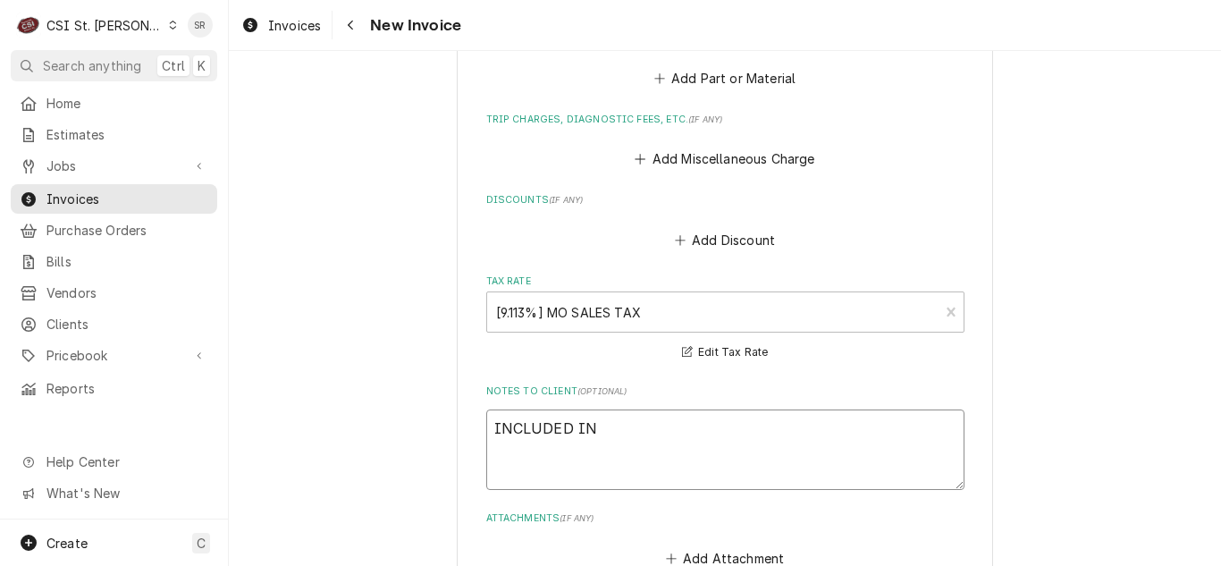
type textarea "x"
type textarea "INCLUDED IN L"
type textarea "x"
type textarea "INCLUDED IN LE"
type textarea "x"
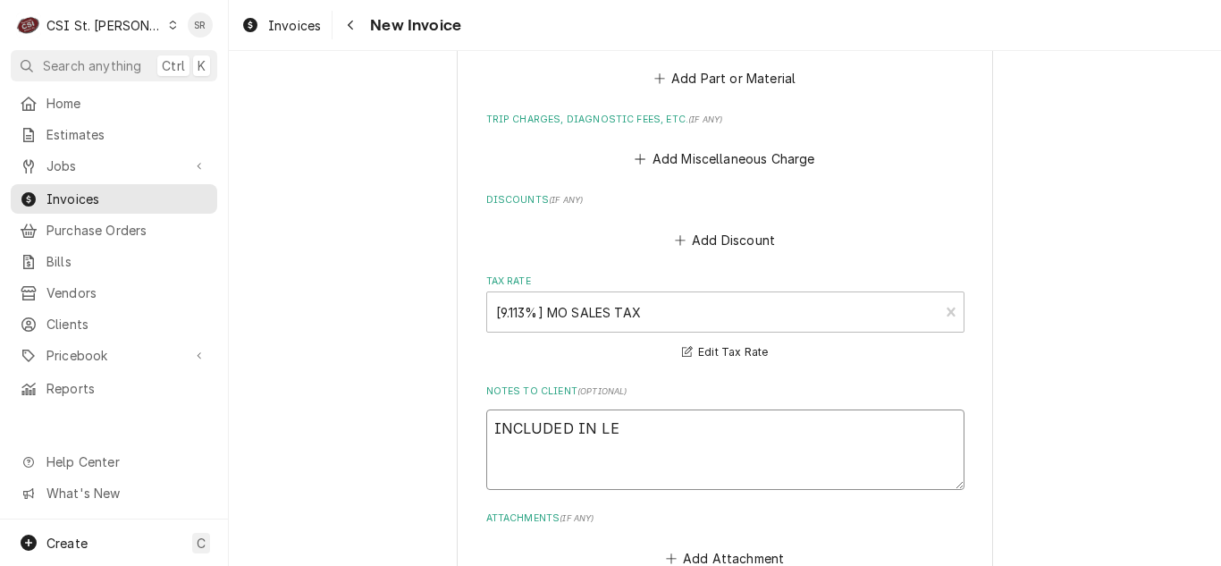
type textarea "INCLUDED IN LEA"
type textarea "x"
type textarea "INCLUDED IN LEAS"
type textarea "x"
type textarea "INCLUDED IN LEASE"
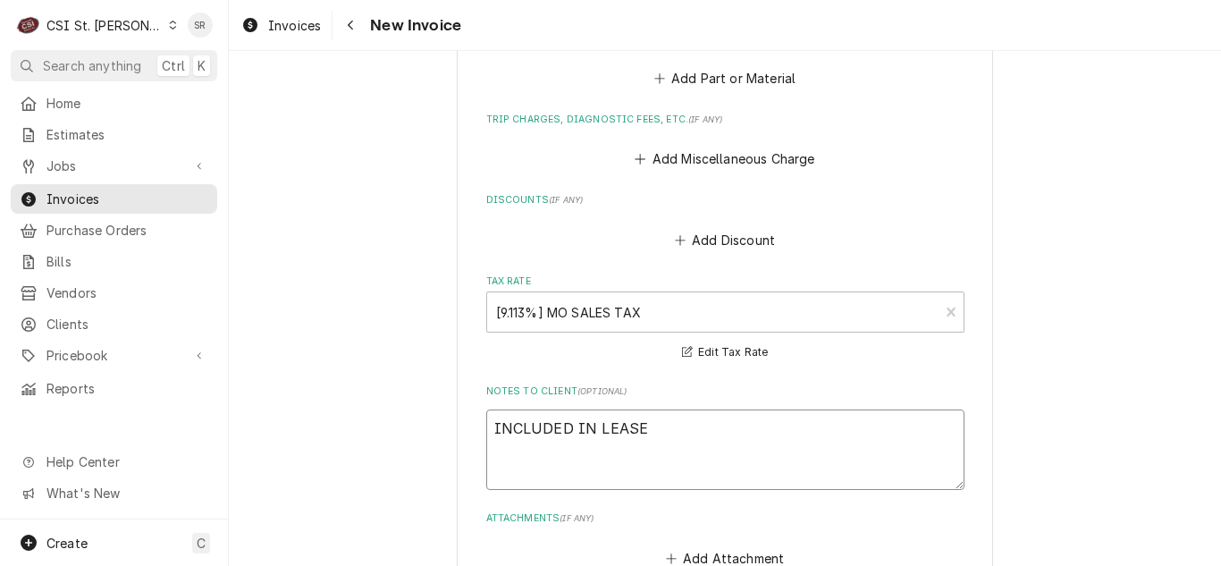
type textarea "x"
type textarea "INCLUDED IN LEASE P"
type textarea "x"
type textarea "INCLUDED IN LEASE PA"
type textarea "x"
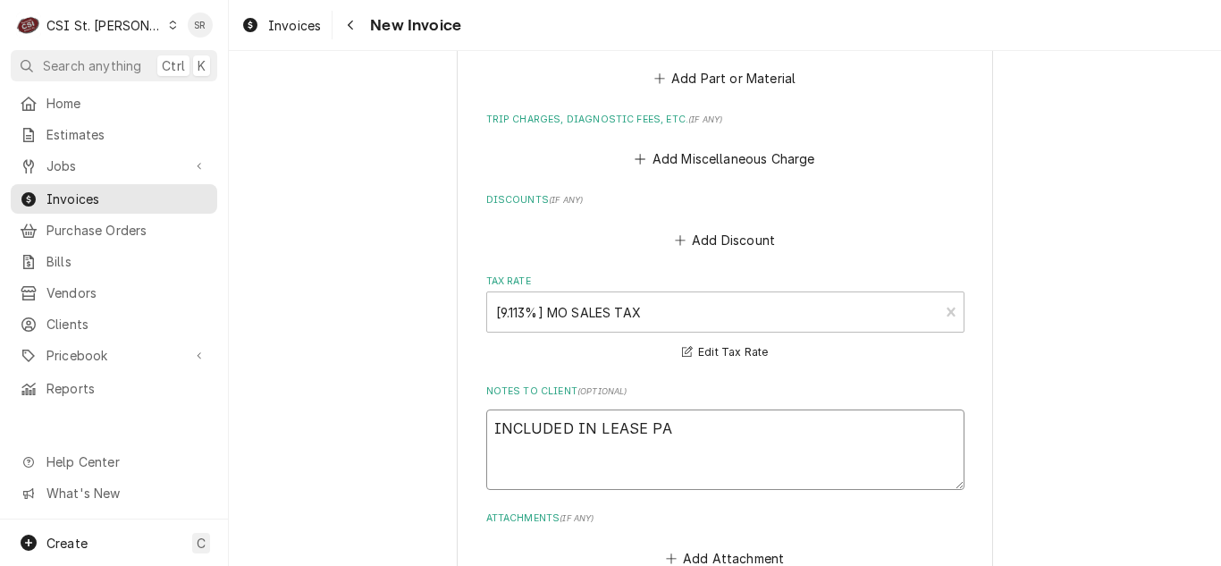
type textarea "INCLUDED IN LEASE PAY"
type textarea "x"
type textarea "INCLUDED IN LEASE PAYM"
type textarea "x"
type textarea "INCLUDED IN LEASE PAYME"
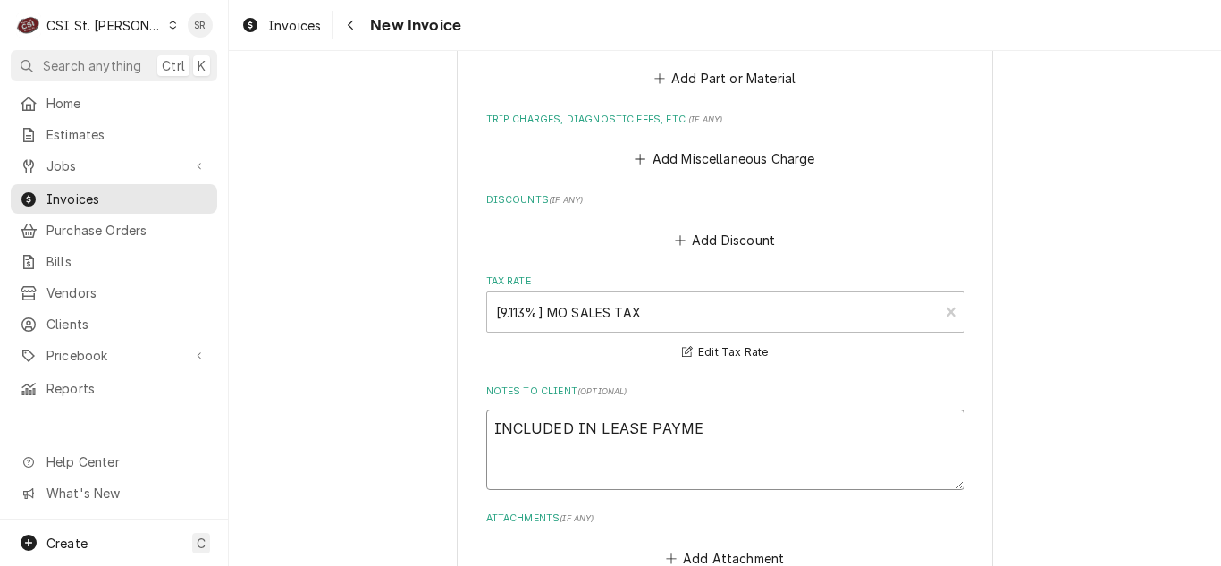
type textarea "x"
type textarea "INCLUDED IN LEASE PAYMENT"
type textarea "x"
type textarea "INCLUDED IN LEASE PAYMENT"
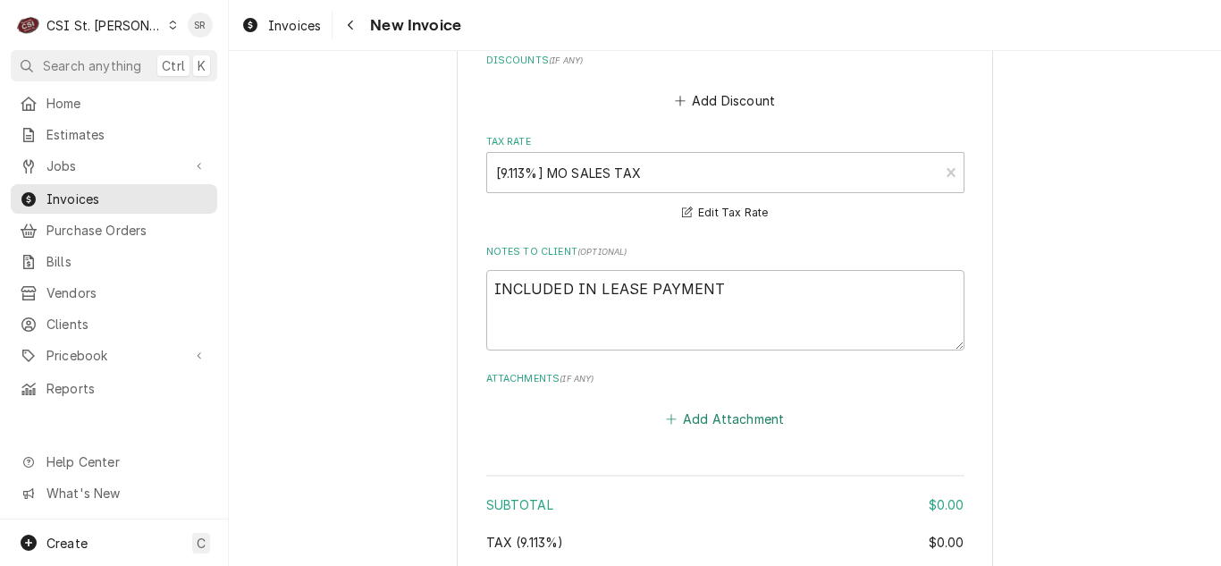
scroll to position [3373, 0]
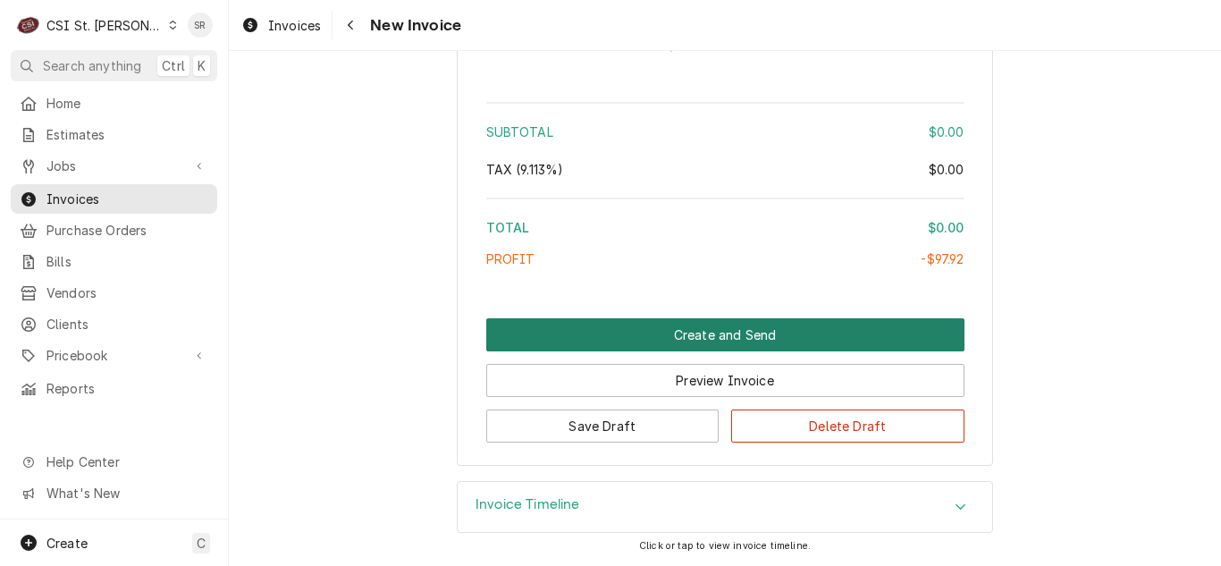
click at [736, 335] on button "Create and Send" at bounding box center [725, 334] width 478 height 33
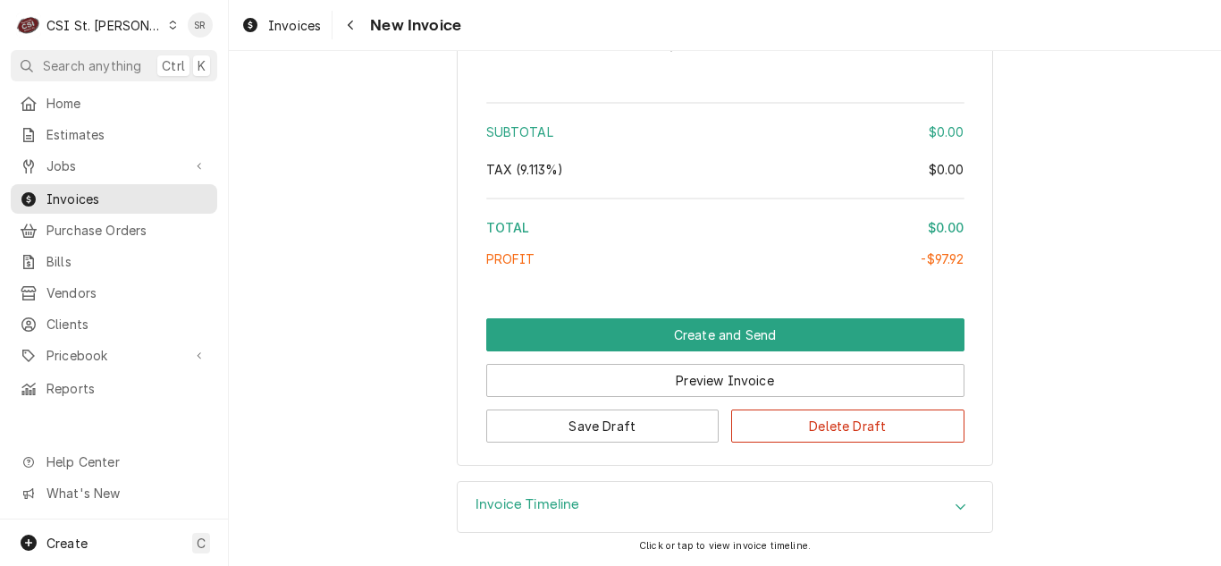
scroll to position [3317, 0]
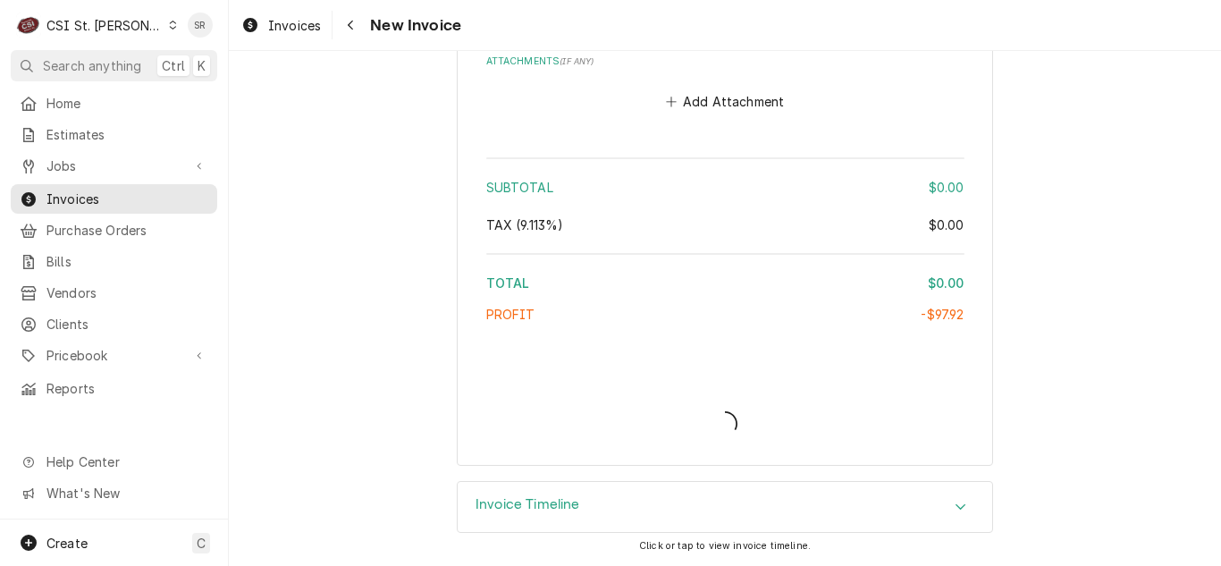
type textarea "x"
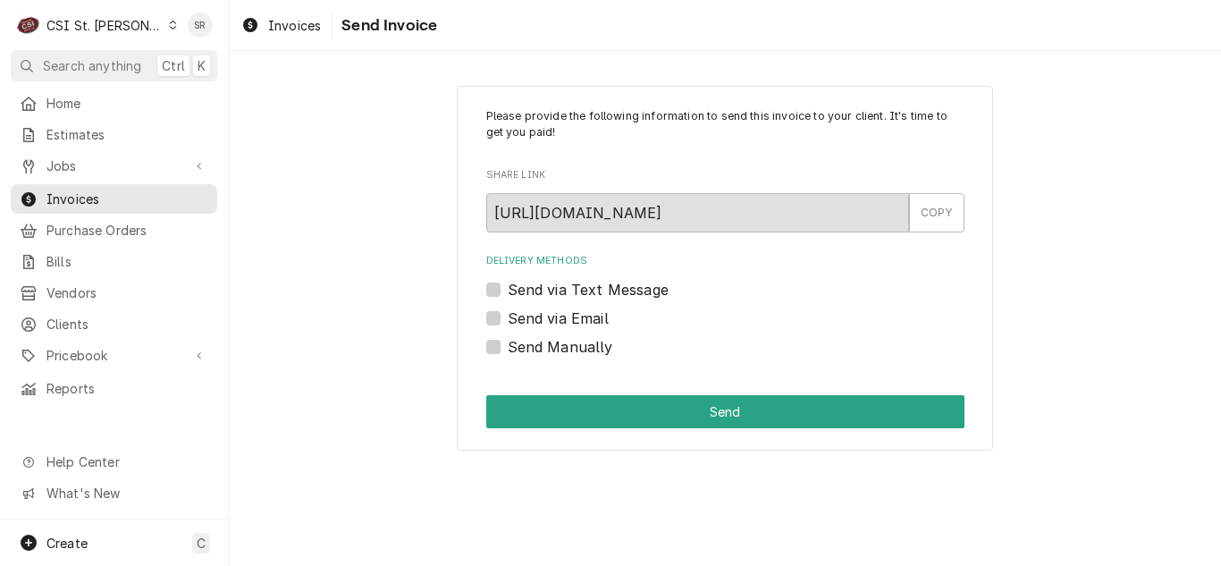
click at [529, 348] on label "Send Manually" at bounding box center [560, 346] width 105 height 21
click at [529, 348] on input "Send Manually" at bounding box center [747, 355] width 478 height 39
checkbox input "true"
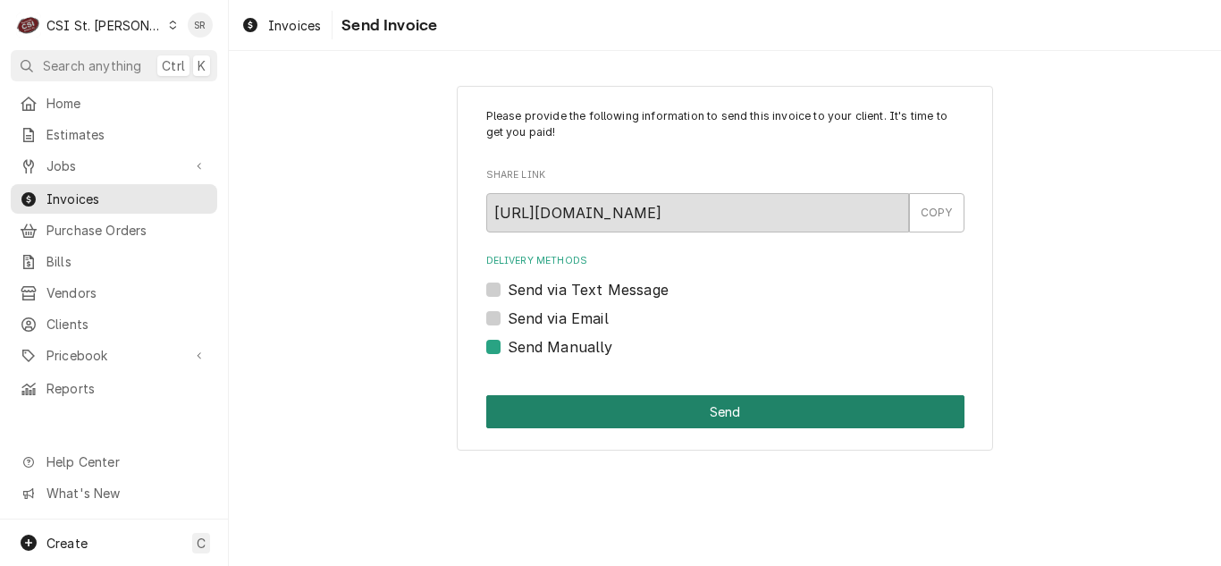
click at [715, 410] on button "Send" at bounding box center [725, 411] width 478 height 33
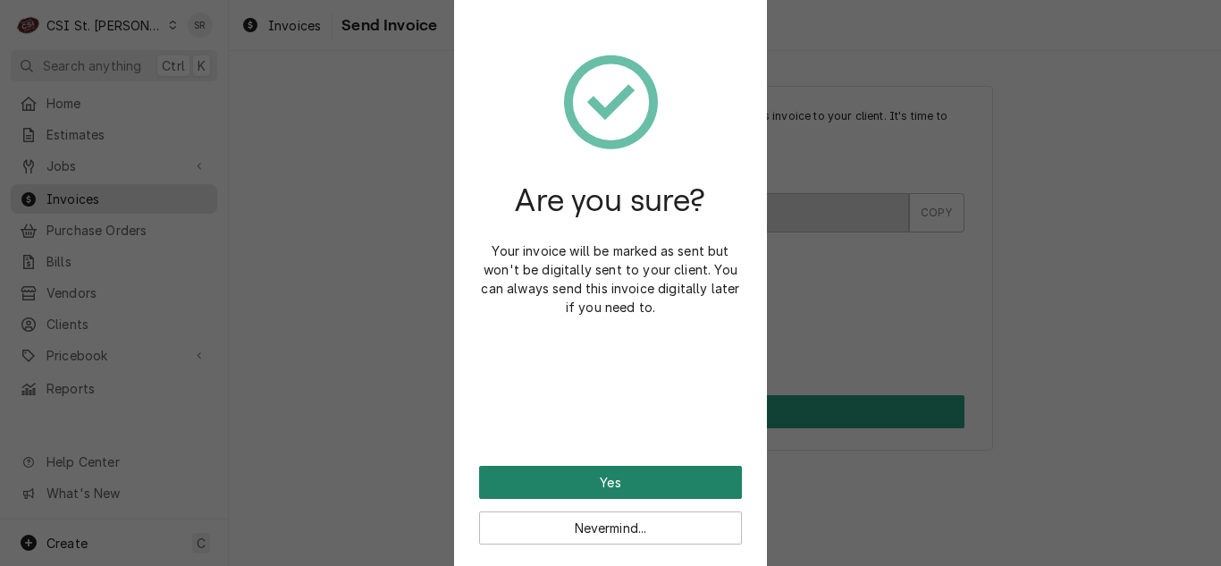
click at [629, 484] on button "Yes" at bounding box center [610, 482] width 263 height 33
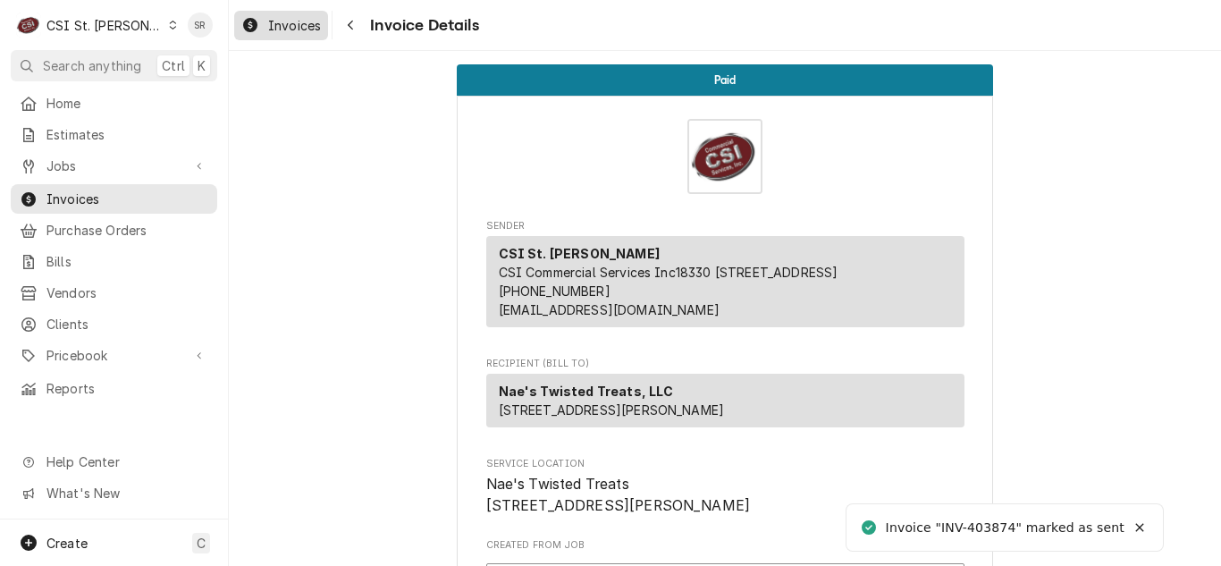
click at [291, 29] on span "Invoices" at bounding box center [294, 25] width 53 height 19
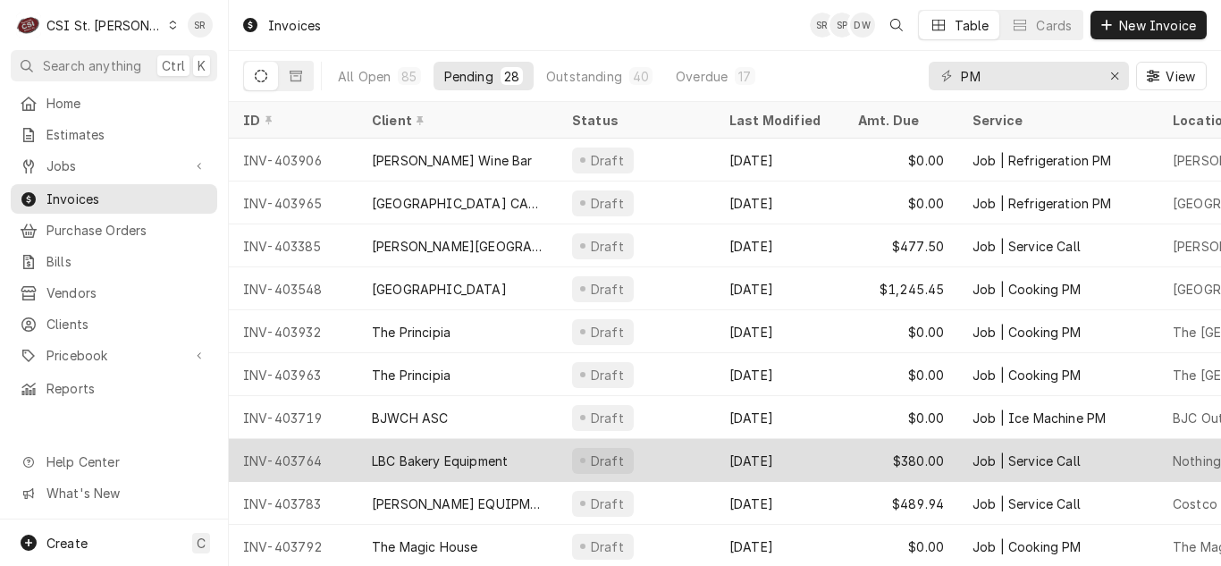
scroll to position [89, 0]
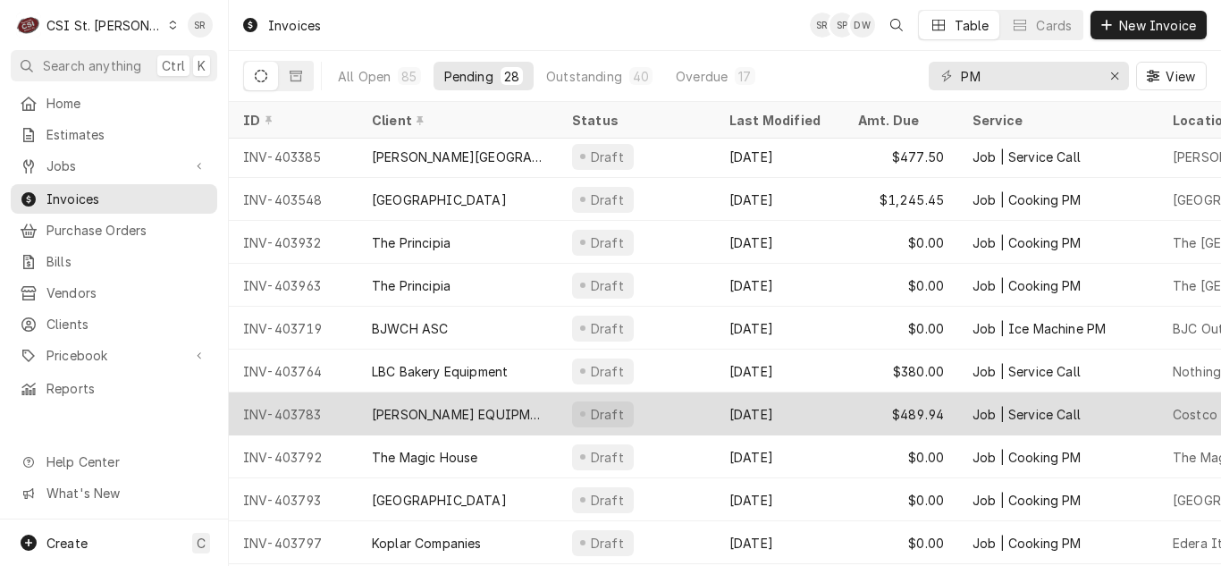
click at [692, 403] on div "Draft" at bounding box center [636, 413] width 157 height 43
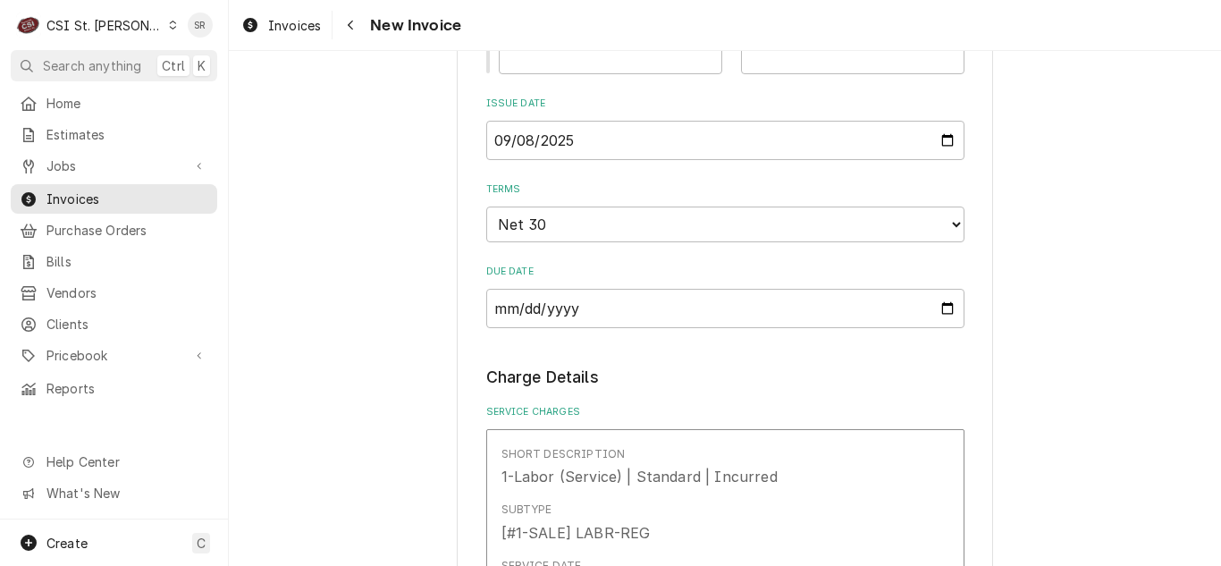
scroll to position [1877, 0]
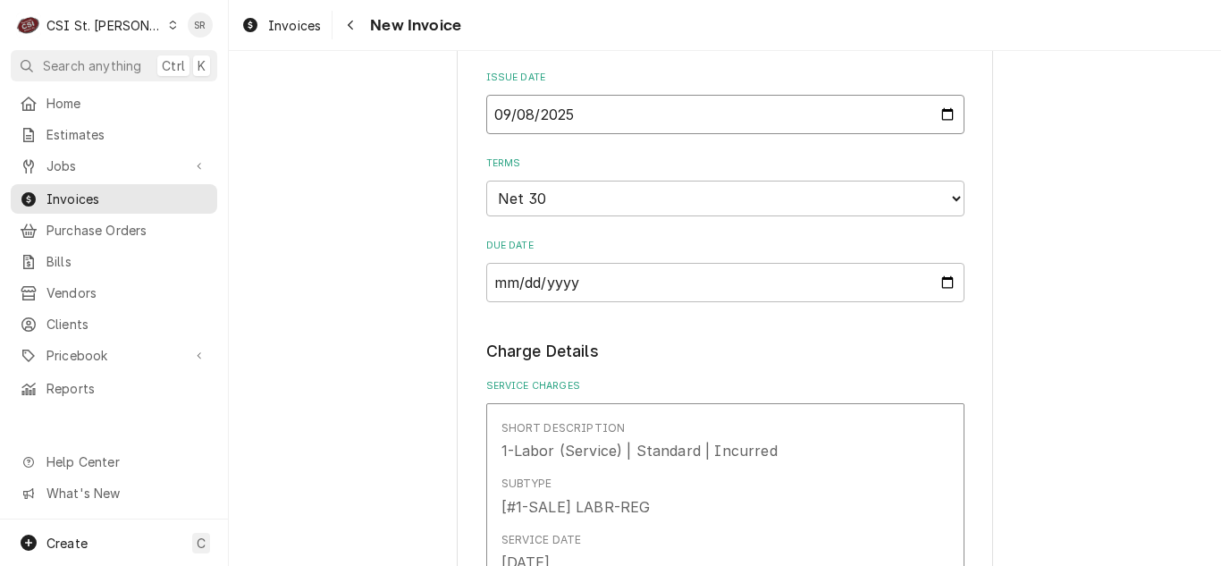
click at [940, 106] on input "2025-09-08" at bounding box center [725, 114] width 478 height 39
type textarea "x"
type input "2025-09-17"
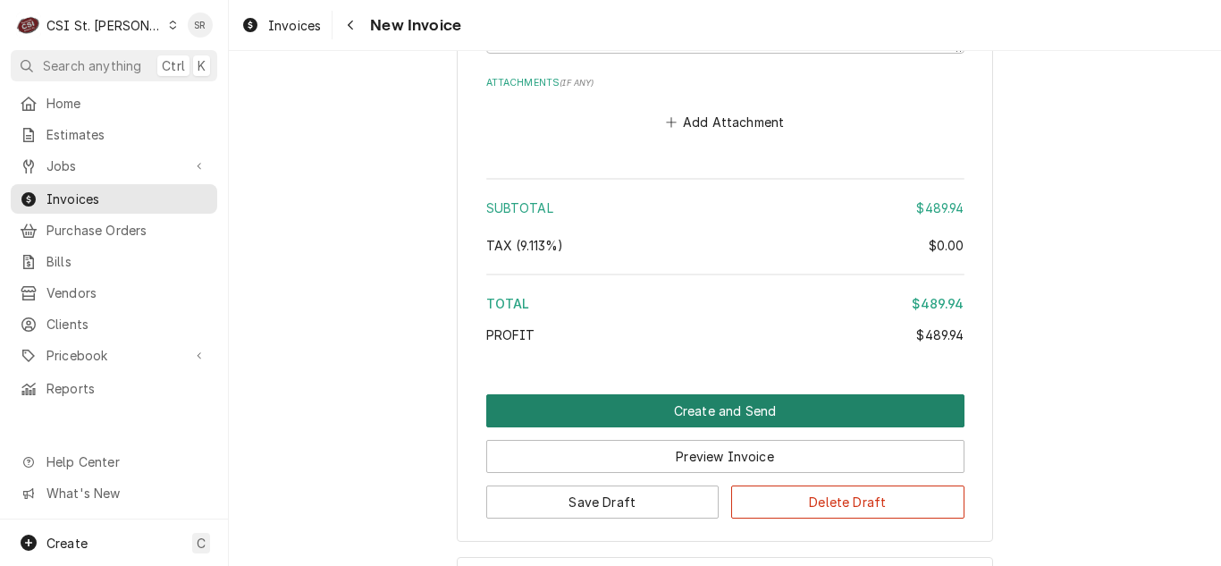
click at [723, 394] on button "Create and Send" at bounding box center [725, 410] width 478 height 33
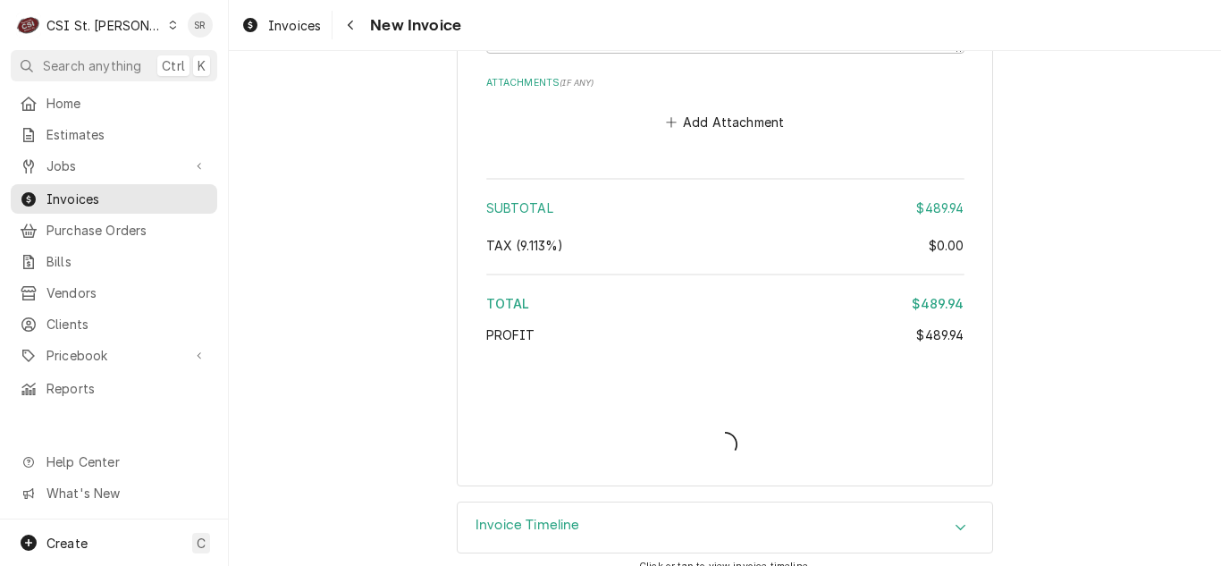
scroll to position [4090, 0]
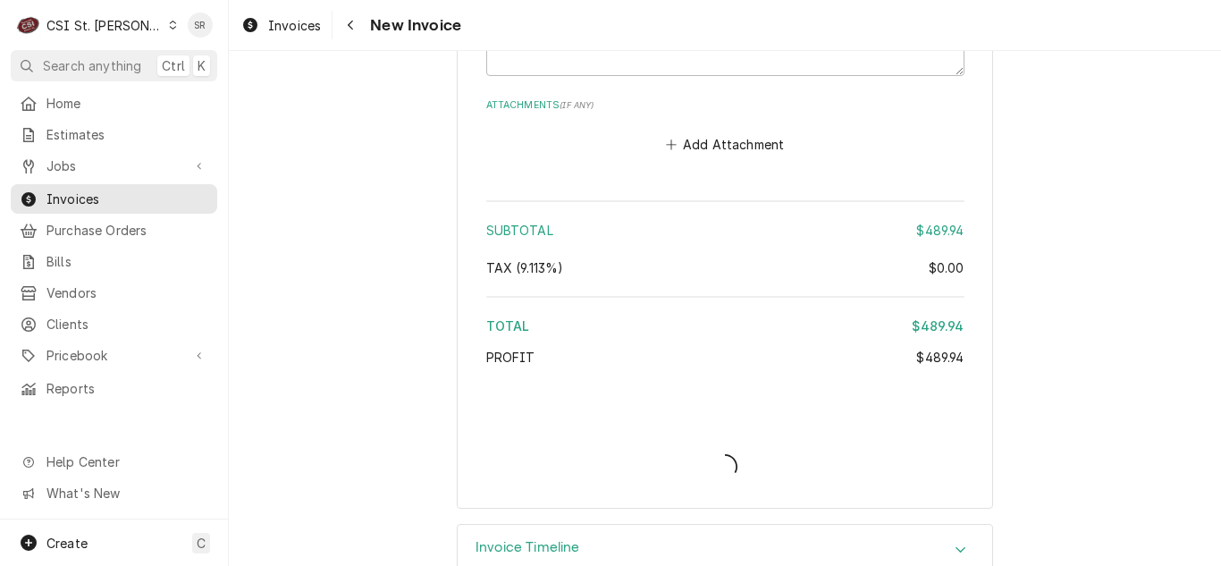
type textarea "x"
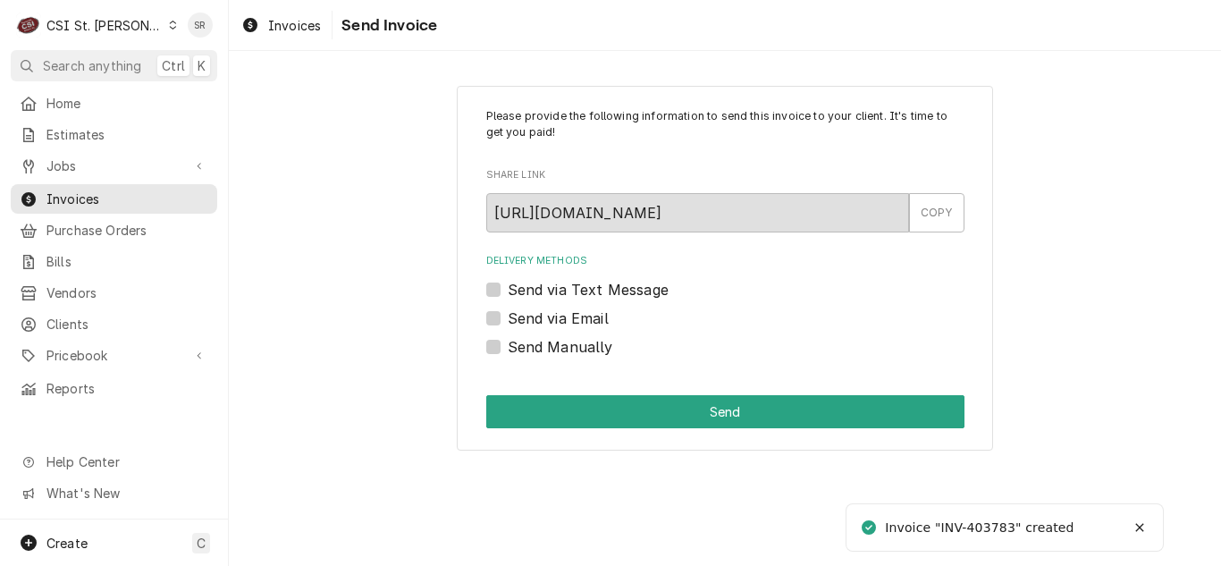
click at [571, 309] on label "Send via Email" at bounding box center [558, 318] width 101 height 21
click at [571, 309] on input "Send via Email" at bounding box center [747, 327] width 478 height 39
checkbox input "true"
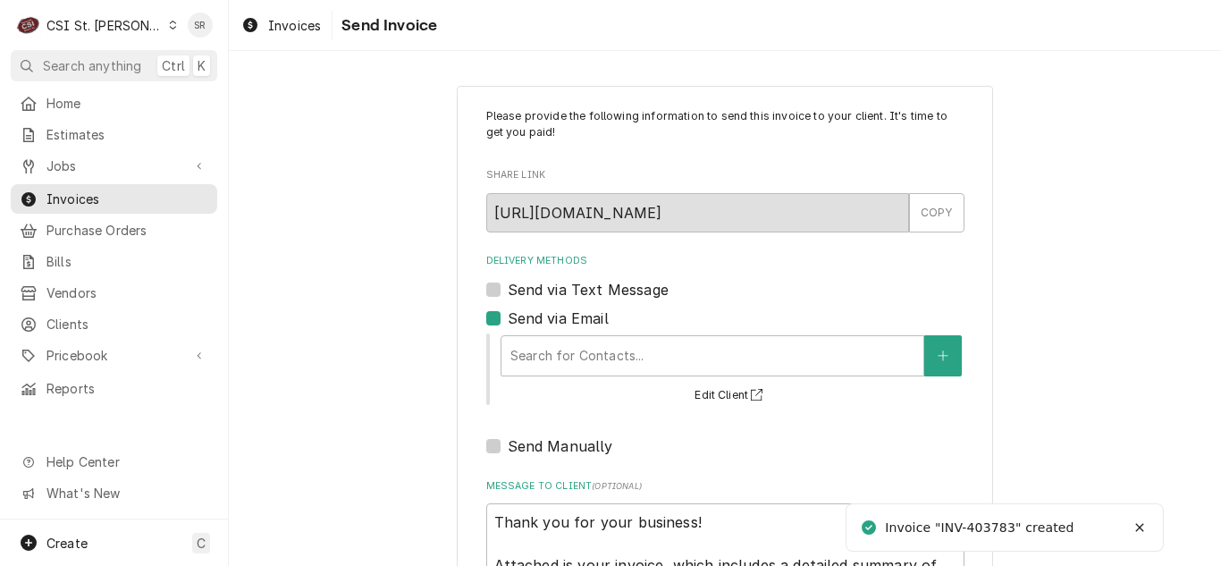
click at [611, 333] on div "Search for Contacts... Edit Client" at bounding box center [732, 369] width 466 height 74
click at [612, 355] on div "Delivery Methods" at bounding box center [712, 356] width 404 height 32
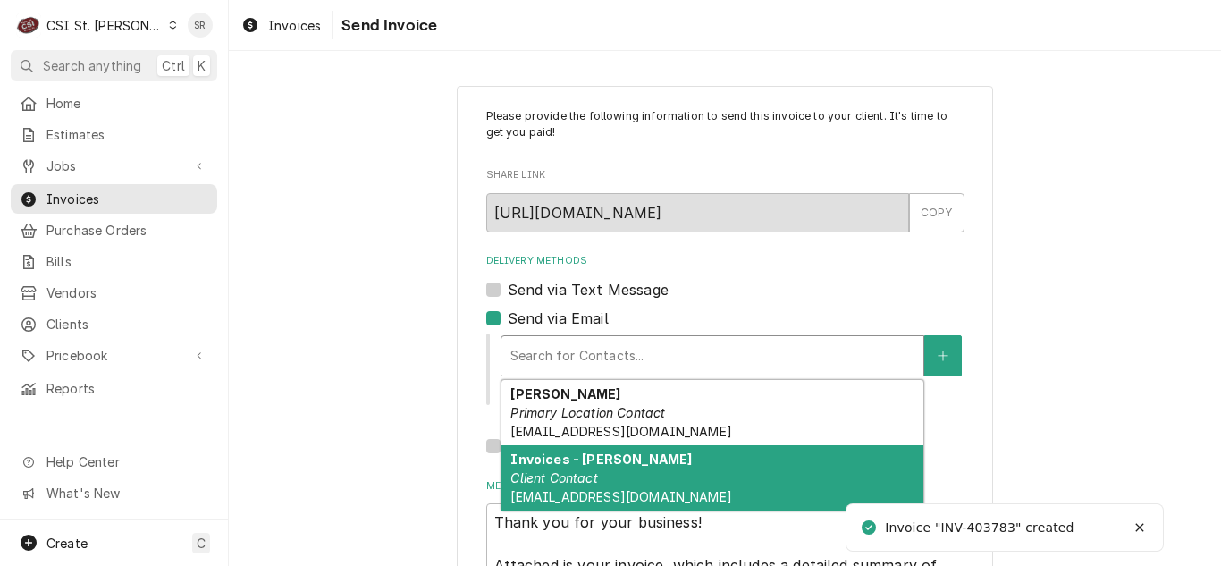
click at [603, 467] on div "Invoices - Kelsey Client Contact kelsey.hetlage@csi1.com" at bounding box center [712, 477] width 422 height 65
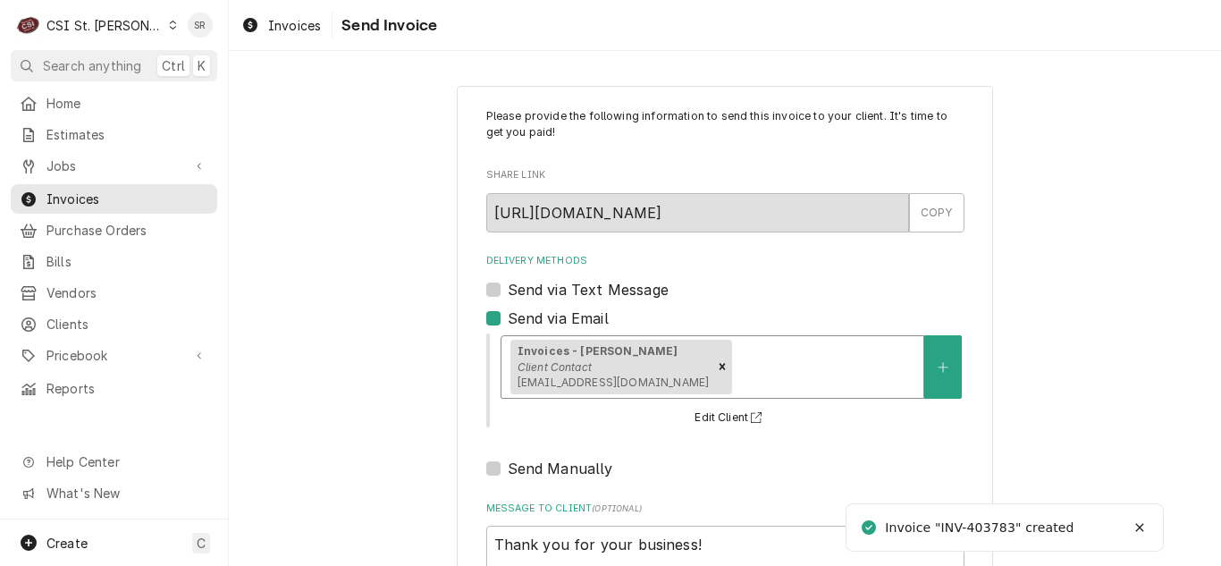
scroll to position [214, 0]
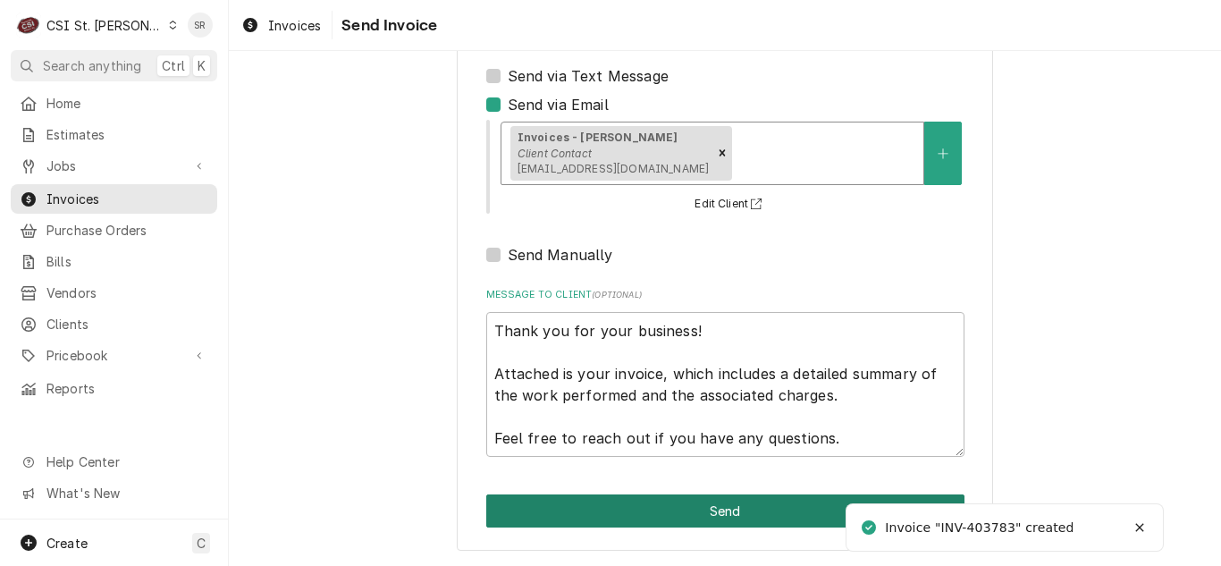
click at [726, 505] on button "Send" at bounding box center [725, 510] width 478 height 33
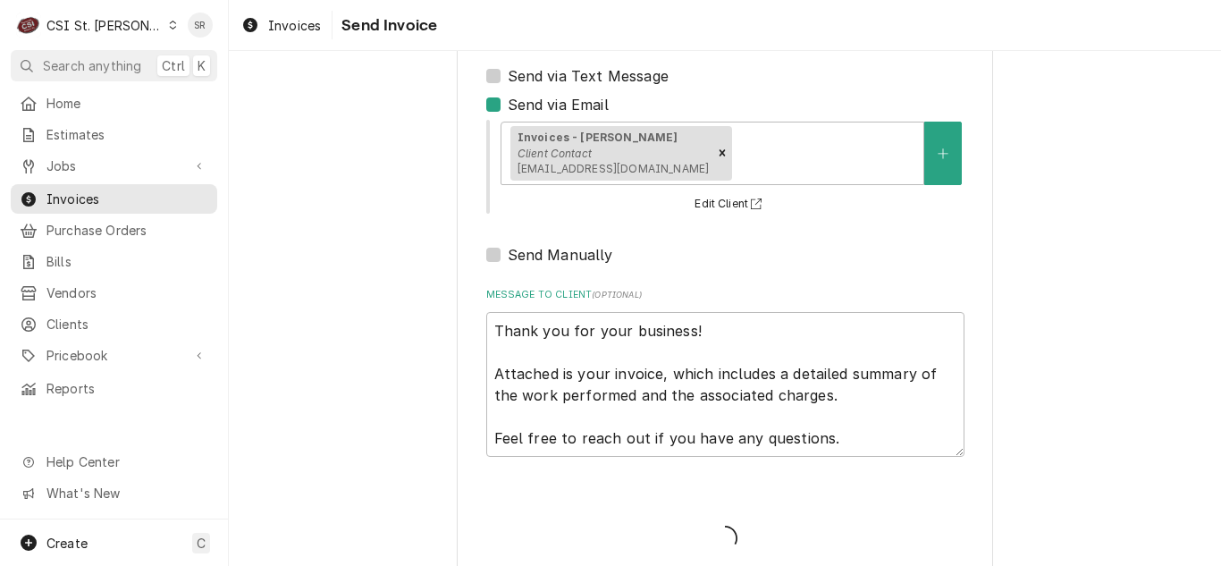
type textarea "x"
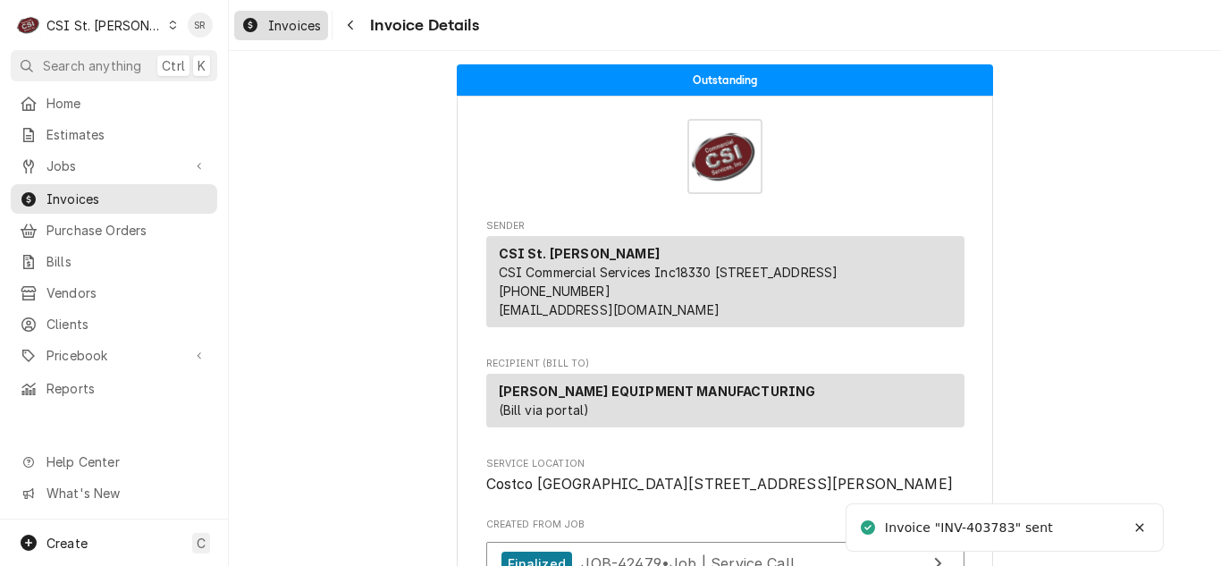
click at [291, 26] on span "Invoices" at bounding box center [294, 25] width 53 height 19
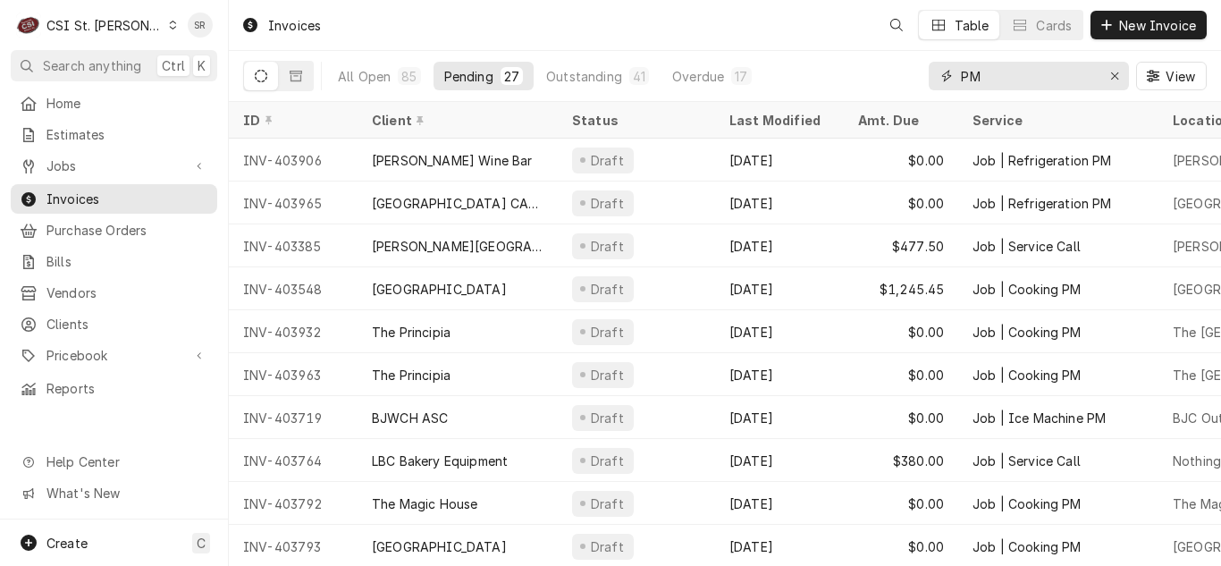
drag, startPoint x: 988, startPoint y: 75, endPoint x: 926, endPoint y: 71, distance: 61.8
click at [926, 71] on div "All Open 85 Pending 27 Outstanding 41 Overdue 17 PM View" at bounding box center [725, 76] width 964 height 50
type input "HARDT"
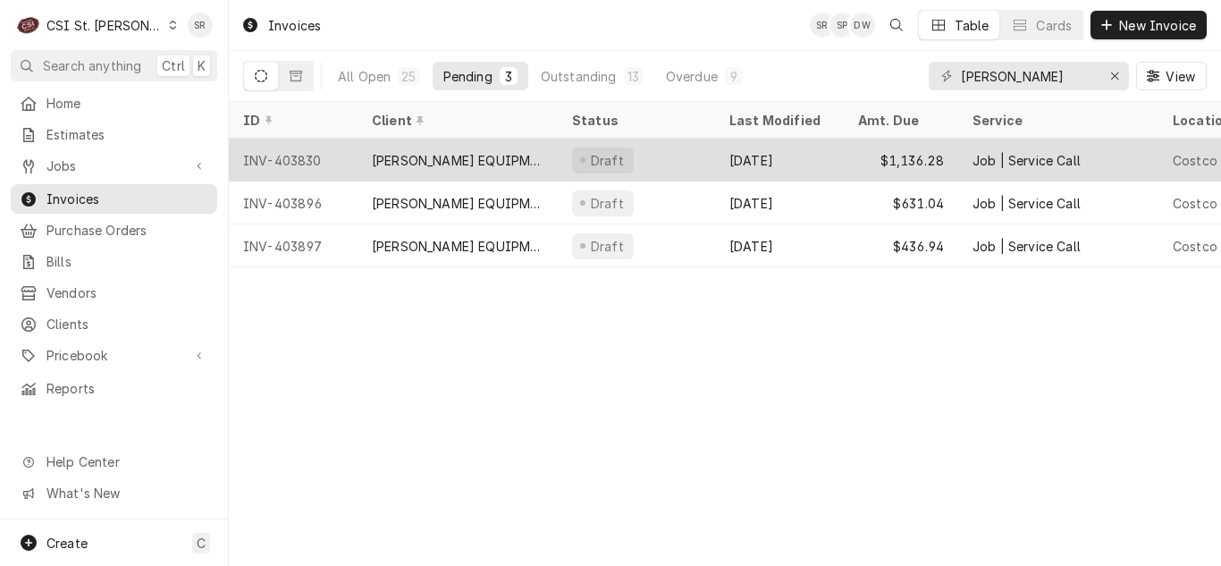
click at [811, 151] on div "Sep 11" at bounding box center [779, 160] width 129 height 43
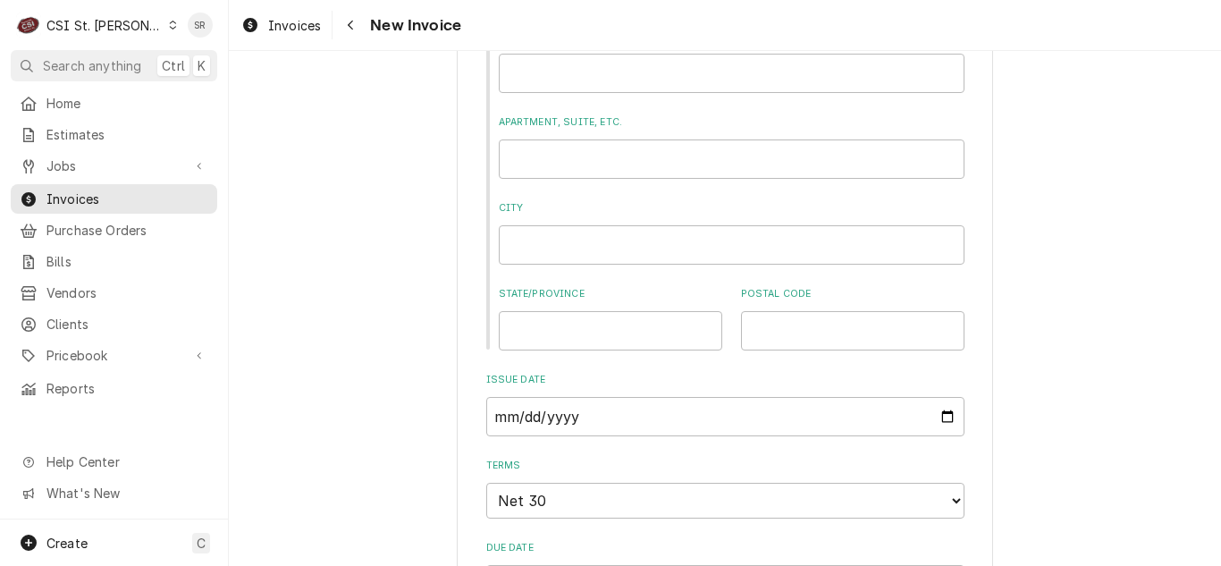
scroll to position [1698, 0]
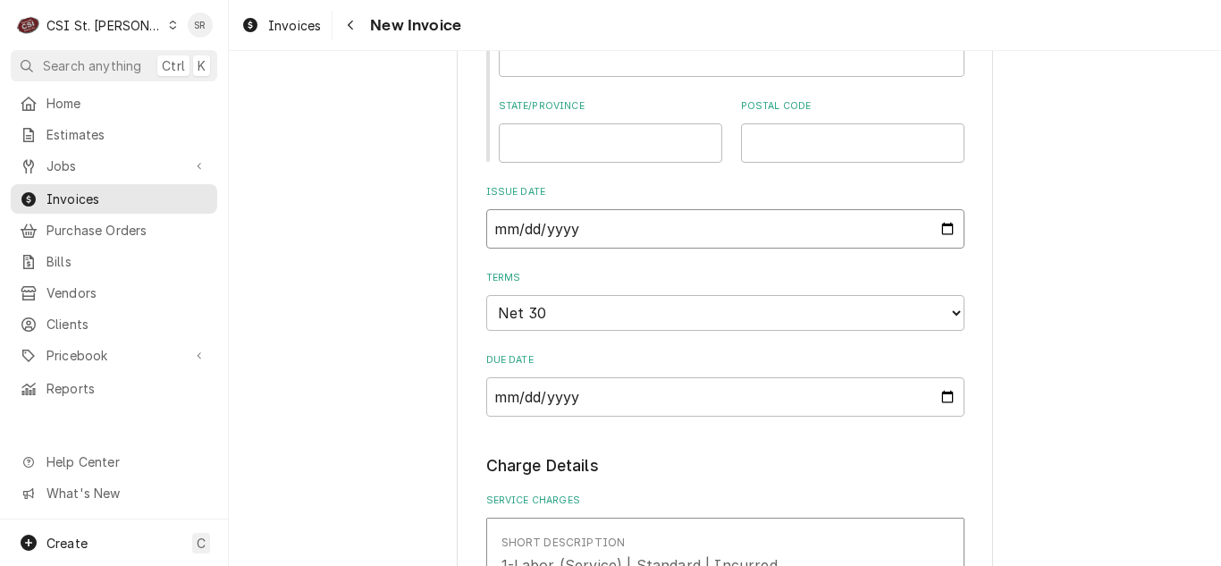
click at [941, 229] on input "2025-09-10" at bounding box center [725, 228] width 478 height 39
type textarea "x"
type input "2025-09-17"
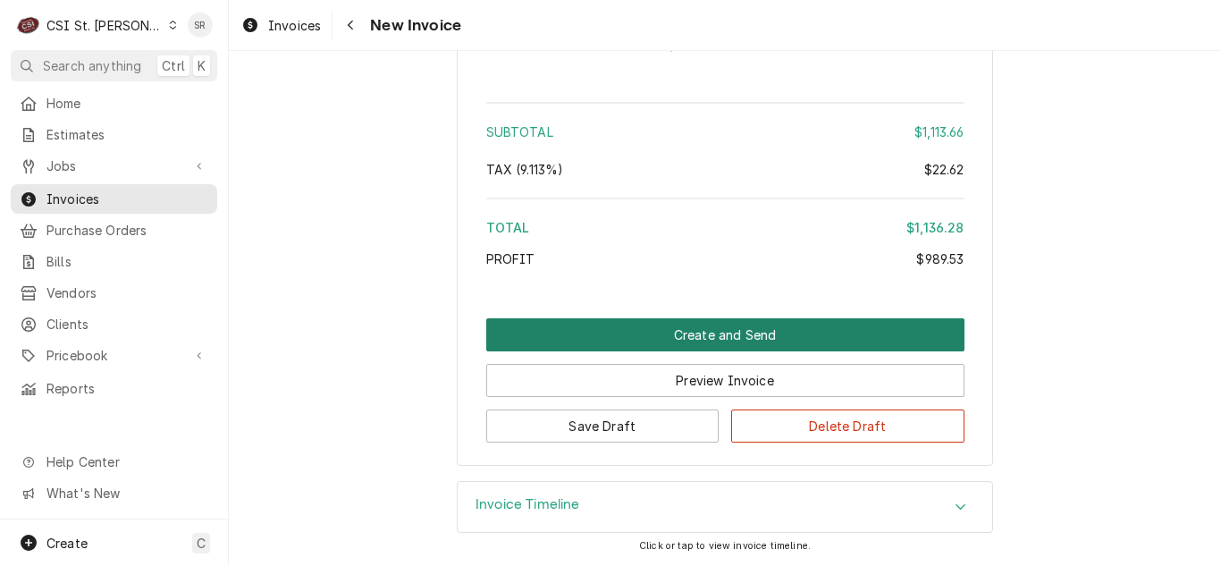
click at [740, 344] on button "Create and Send" at bounding box center [725, 334] width 478 height 33
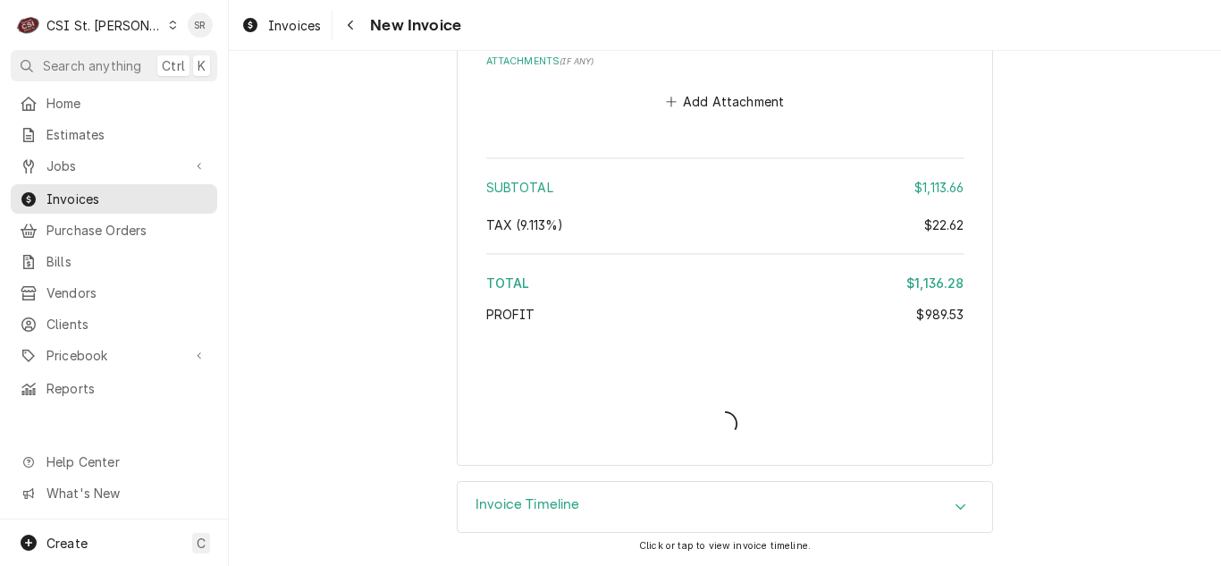
scroll to position [4664, 0]
type textarea "x"
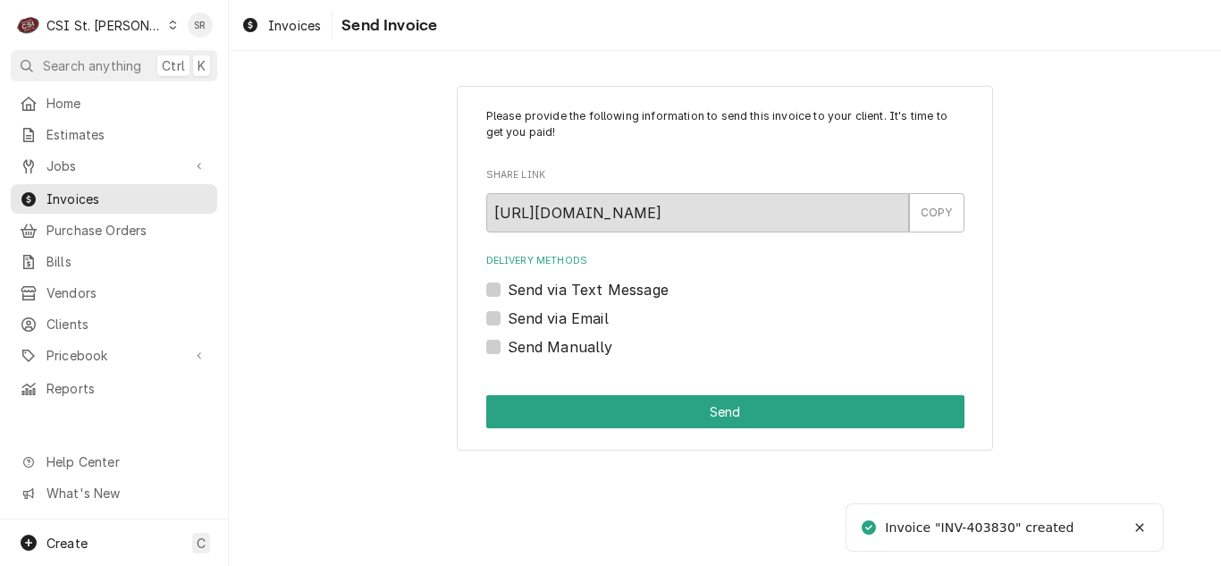
click at [552, 324] on label "Send via Email" at bounding box center [558, 318] width 101 height 21
click at [552, 324] on input "Send via Email" at bounding box center [747, 327] width 478 height 39
checkbox input "true"
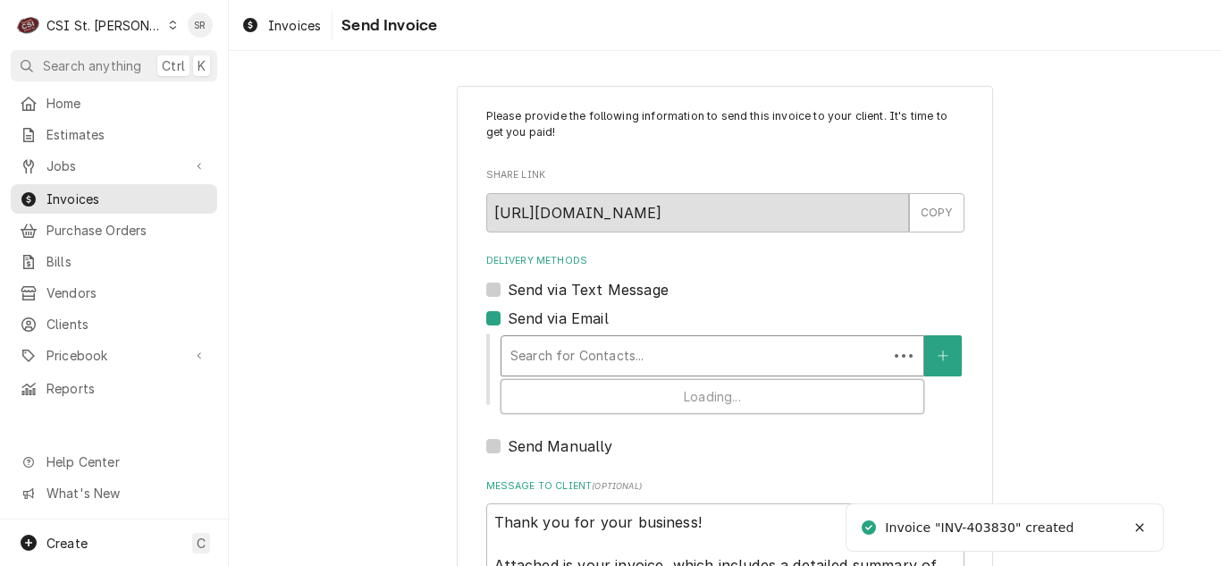
click at [619, 336] on div "Search for Contacts..." at bounding box center [694, 355] width 386 height 39
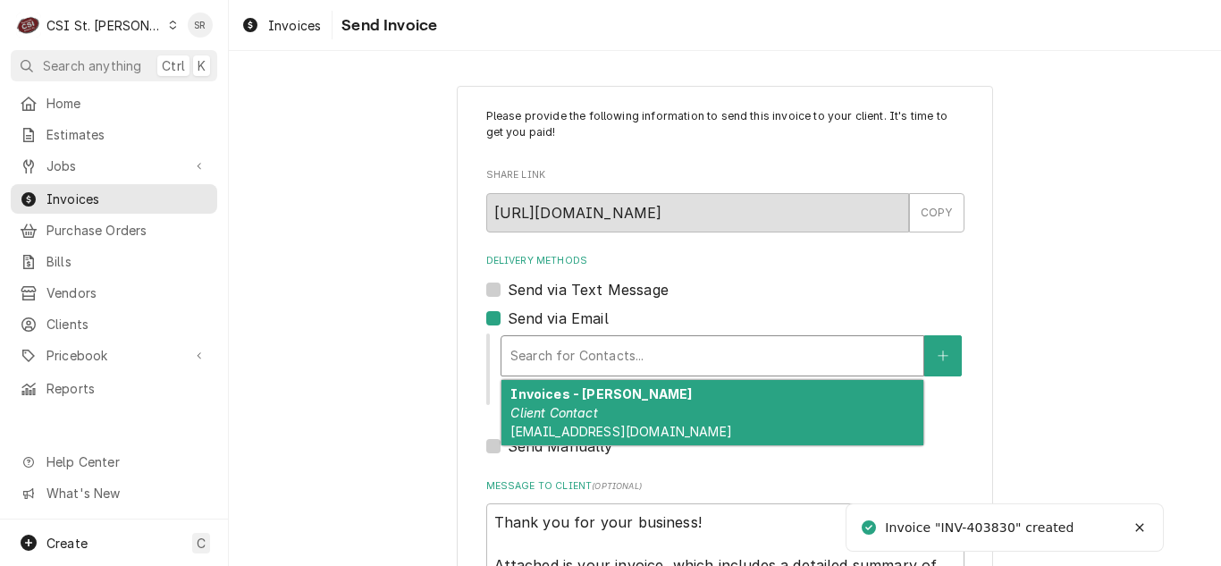
click at [625, 416] on div "Invoices - Kelsey Client Contact kelsey.hetlage@csi1.com" at bounding box center [712, 412] width 422 height 65
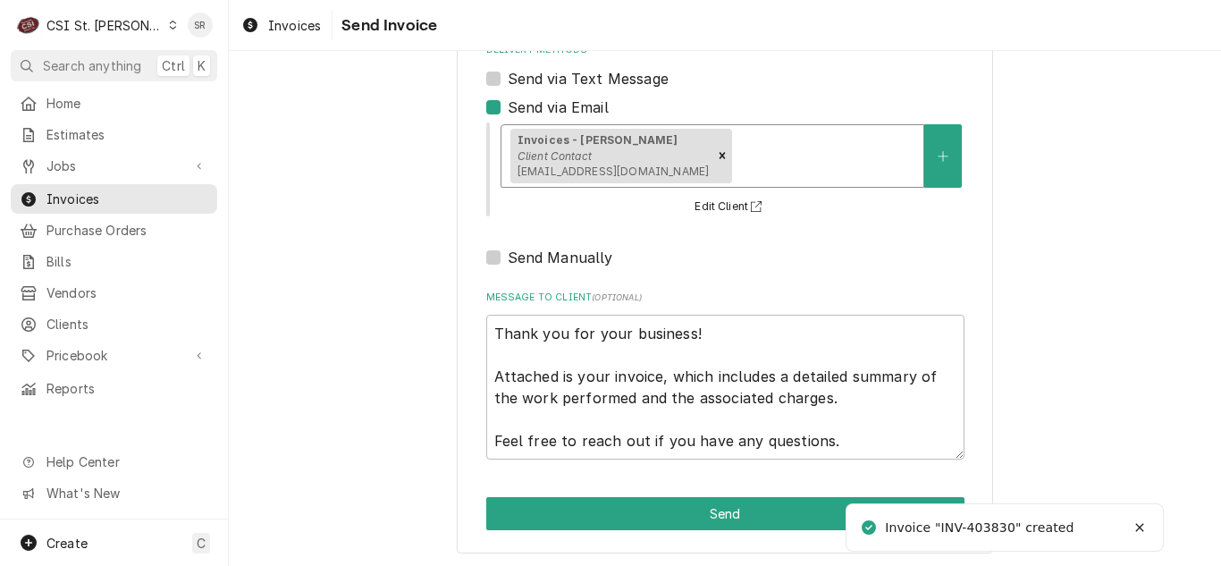
scroll to position [214, 0]
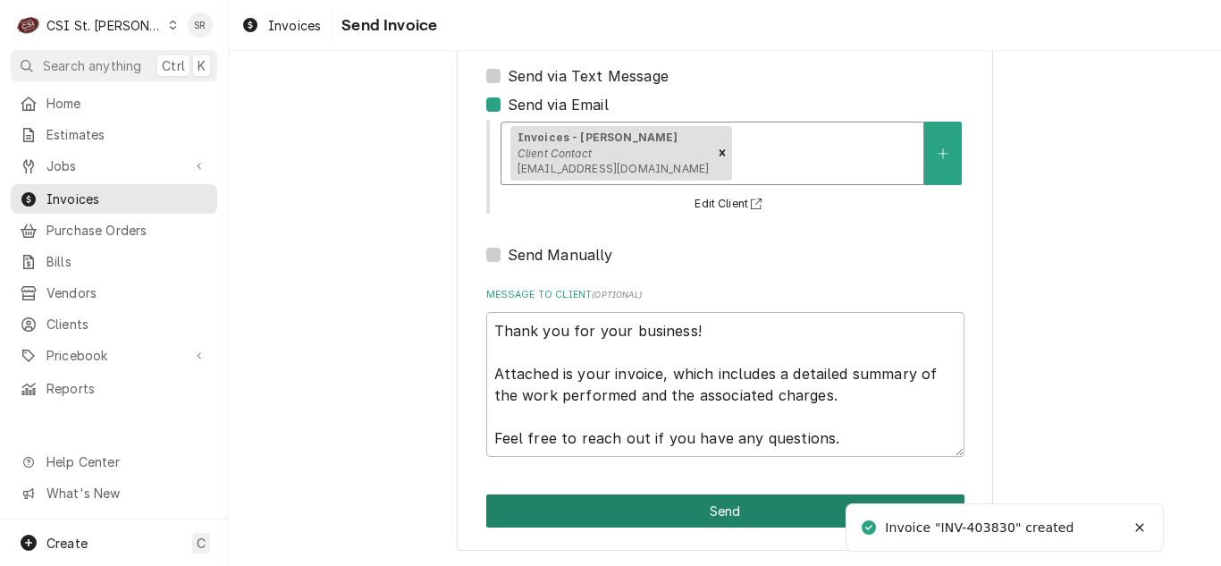
click at [735, 504] on button "Send" at bounding box center [725, 510] width 478 height 33
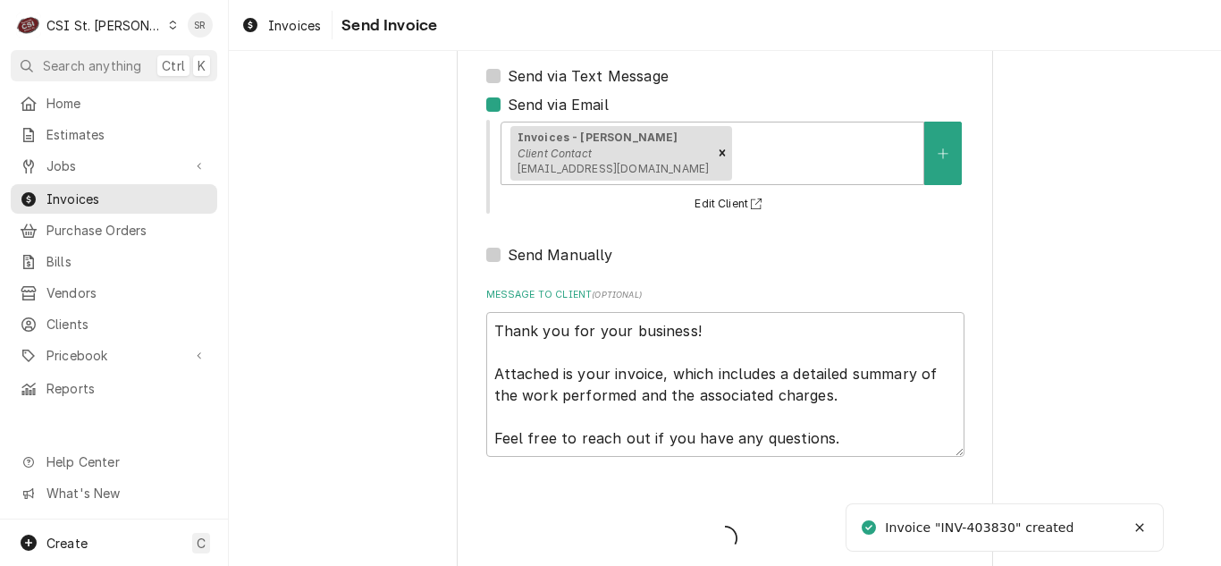
type textarea "x"
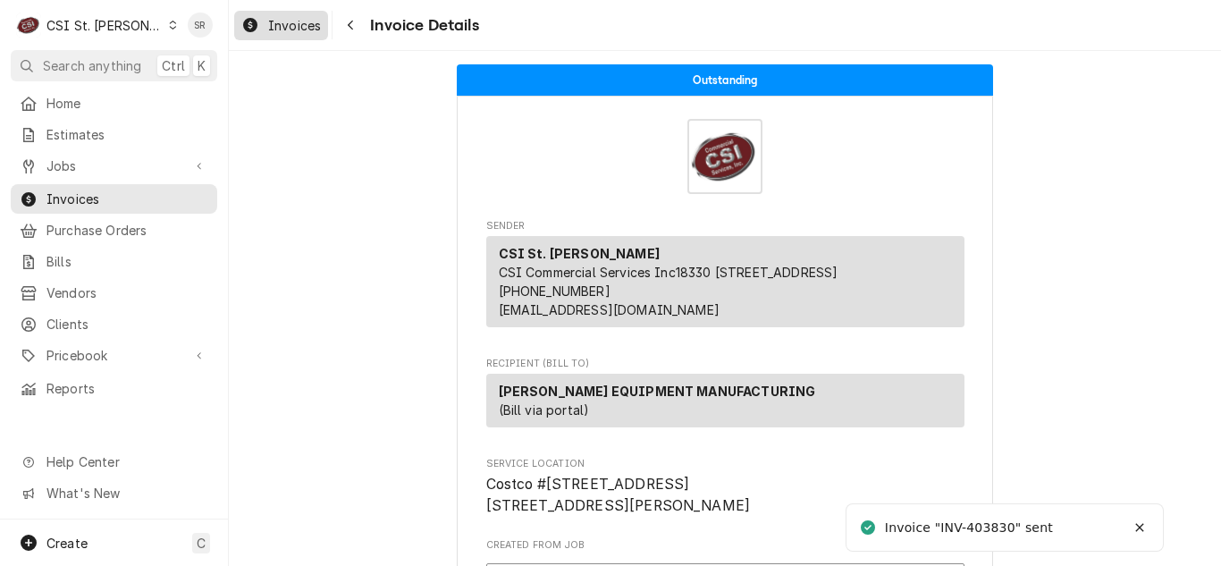
click at [310, 23] on span "Invoices" at bounding box center [294, 25] width 53 height 19
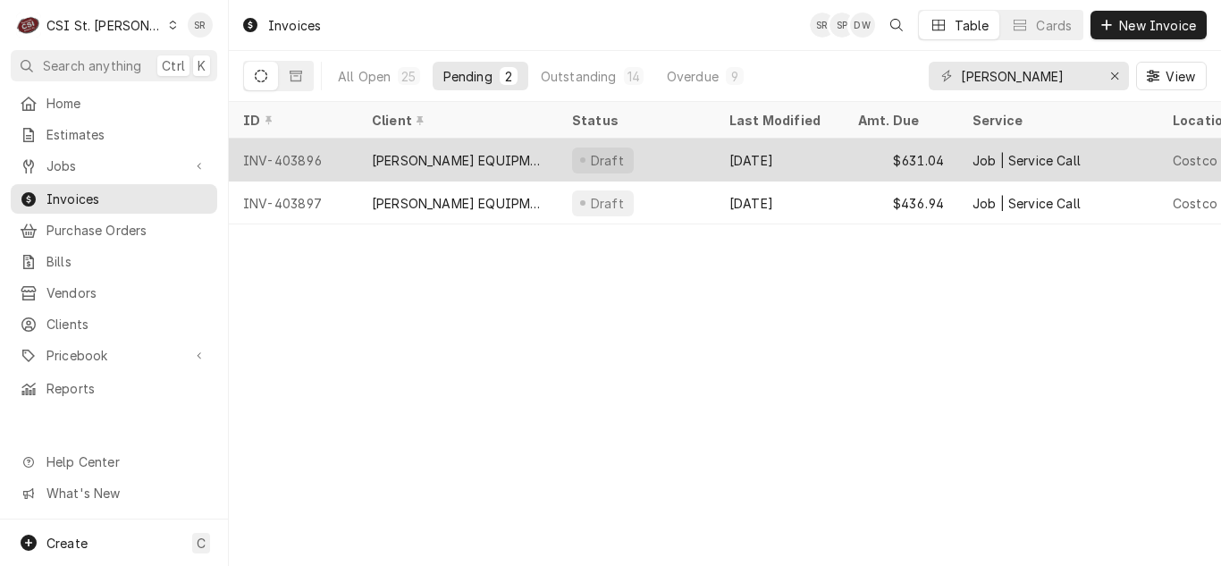
click at [864, 152] on div "$631.04" at bounding box center [901, 160] width 114 height 43
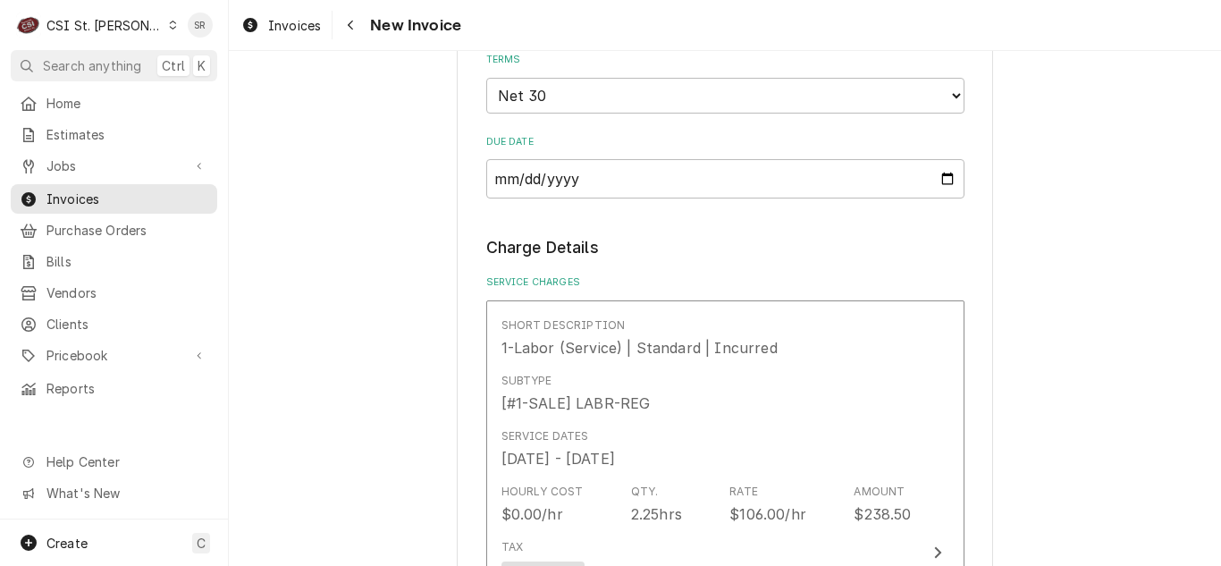
scroll to position [1788, 0]
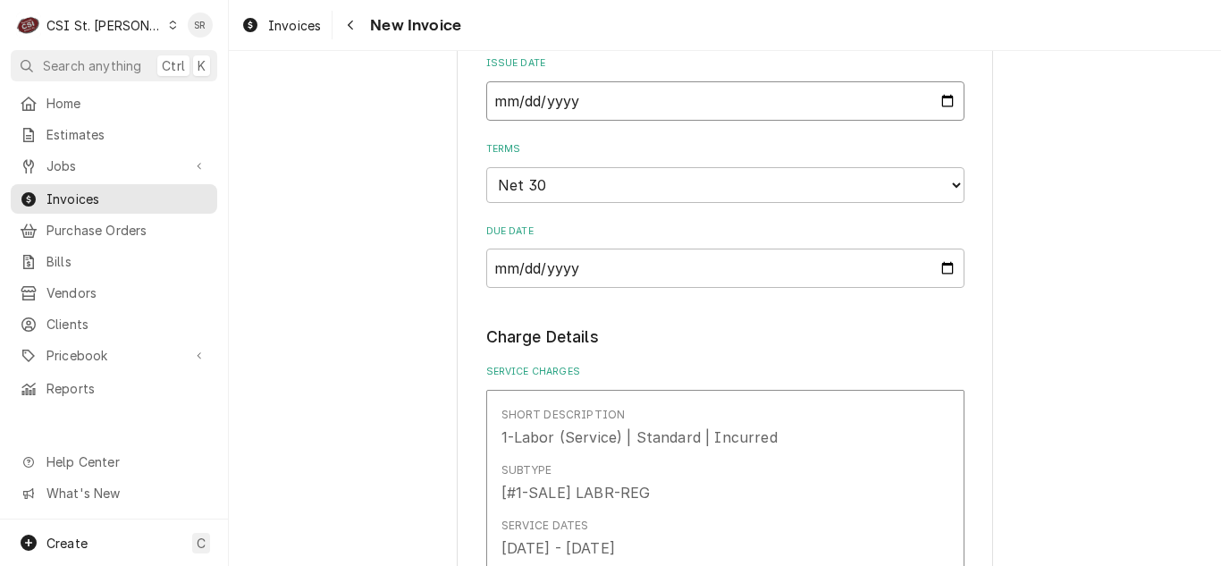
click at [940, 103] on input "2025-09-12" at bounding box center [725, 100] width 478 height 39
type textarea "x"
type input "2025-09-17"
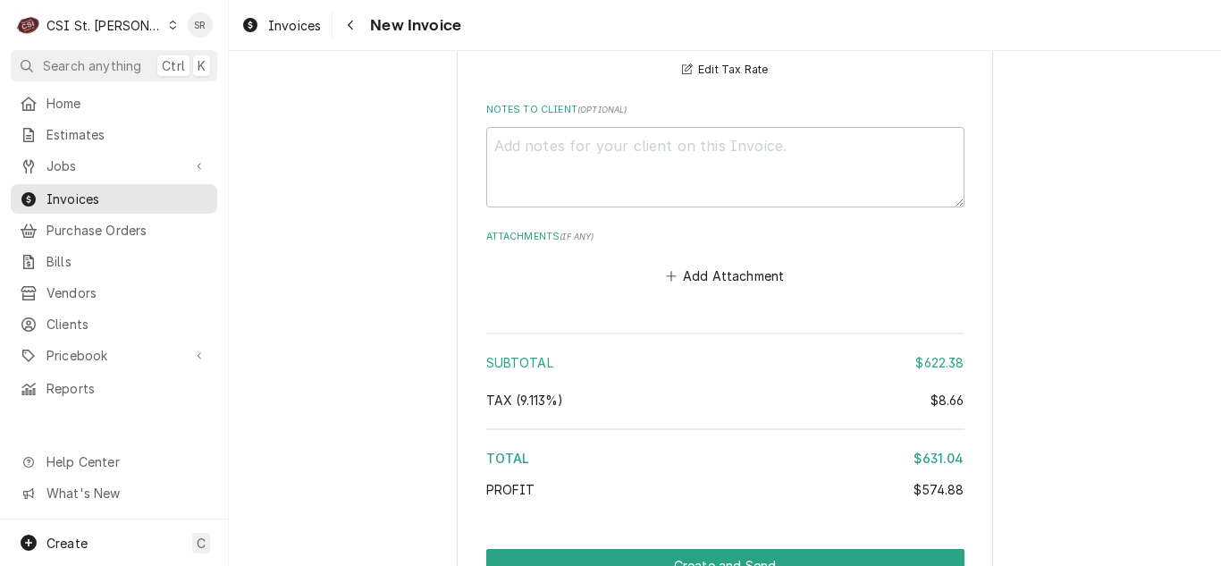
scroll to position [4470, 0]
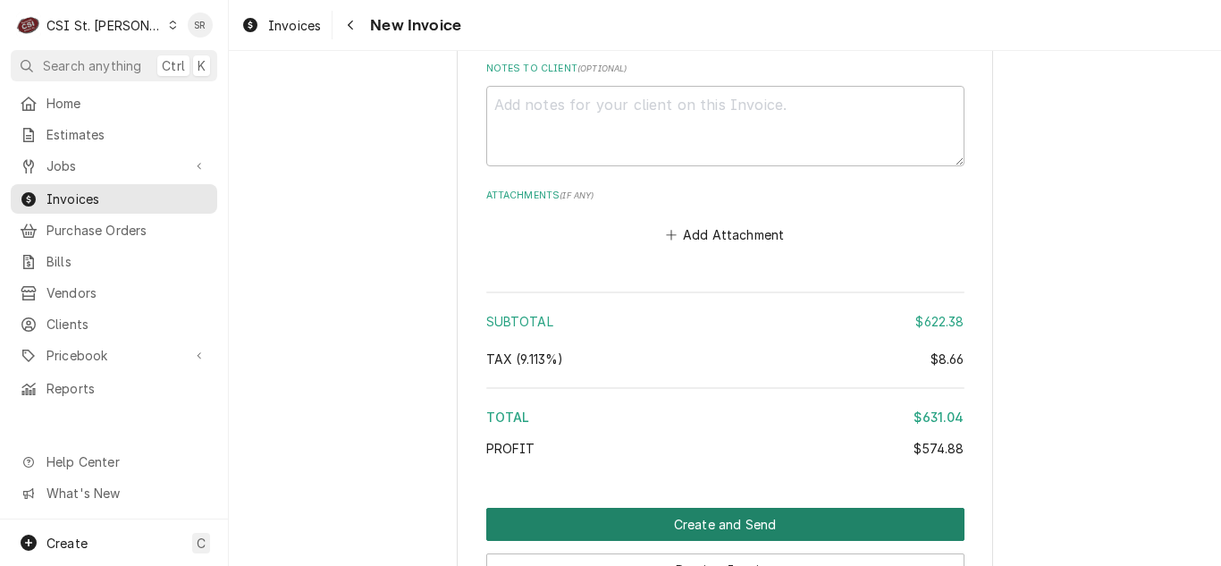
click at [715, 508] on button "Create and Send" at bounding box center [725, 524] width 478 height 33
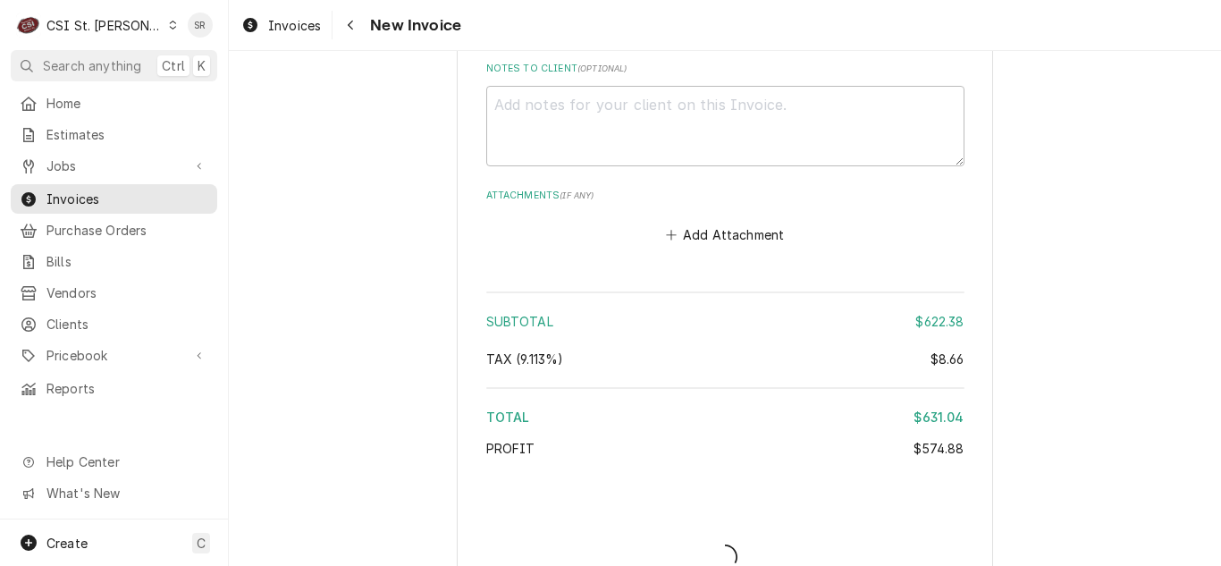
type textarea "x"
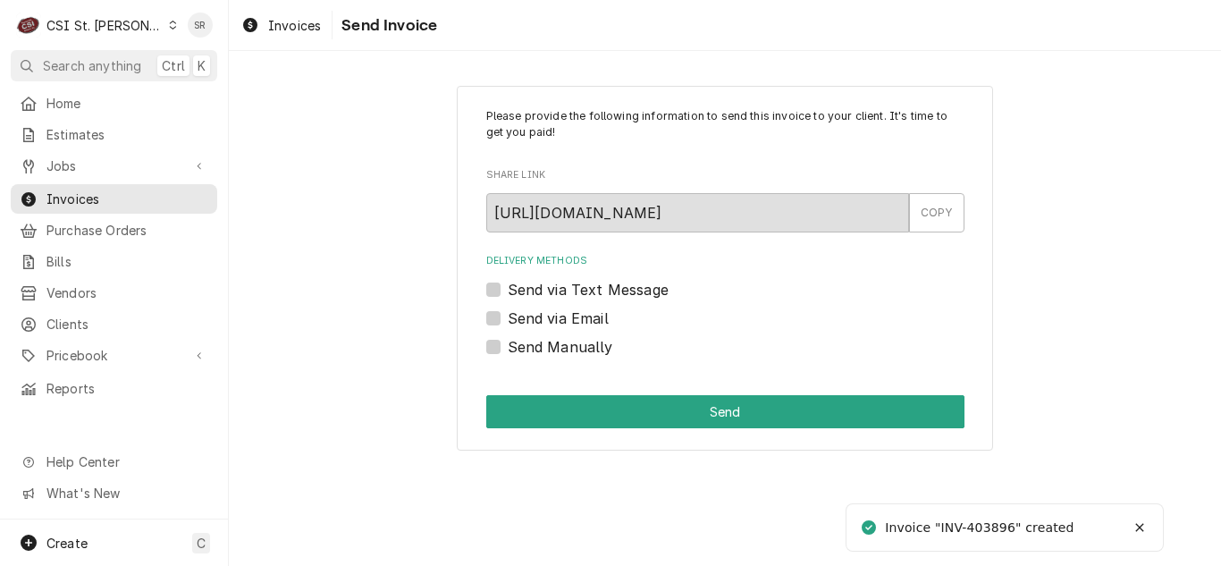
click at [574, 310] on label "Send via Email" at bounding box center [558, 318] width 101 height 21
click at [574, 310] on input "Send via Email" at bounding box center [747, 327] width 478 height 39
checkbox input "true"
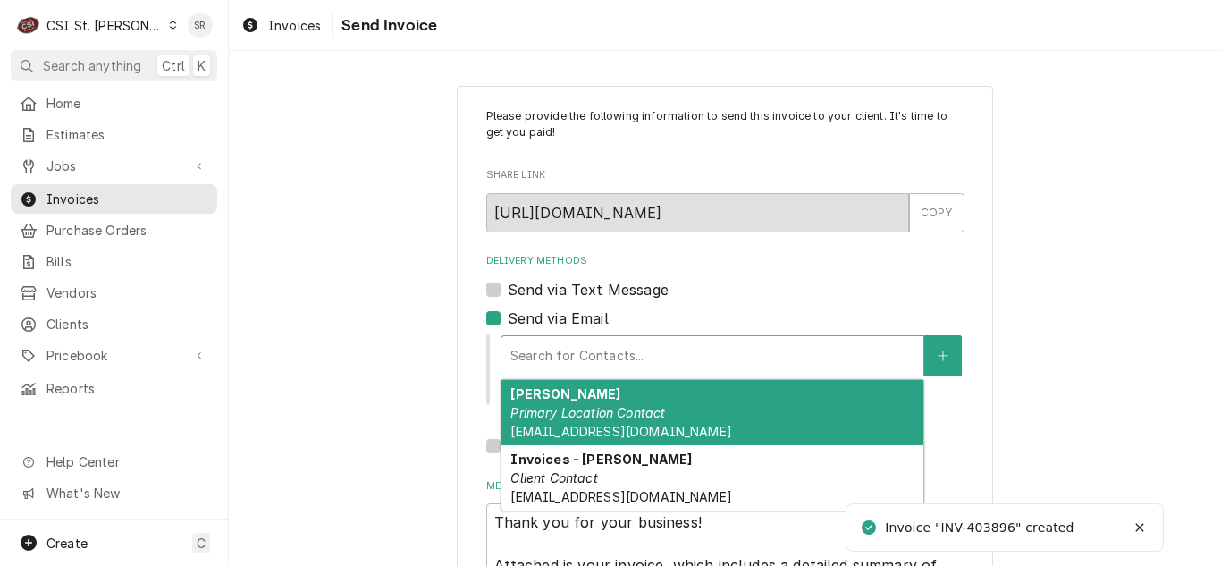
click at [637, 345] on div "Delivery Methods" at bounding box center [712, 356] width 404 height 32
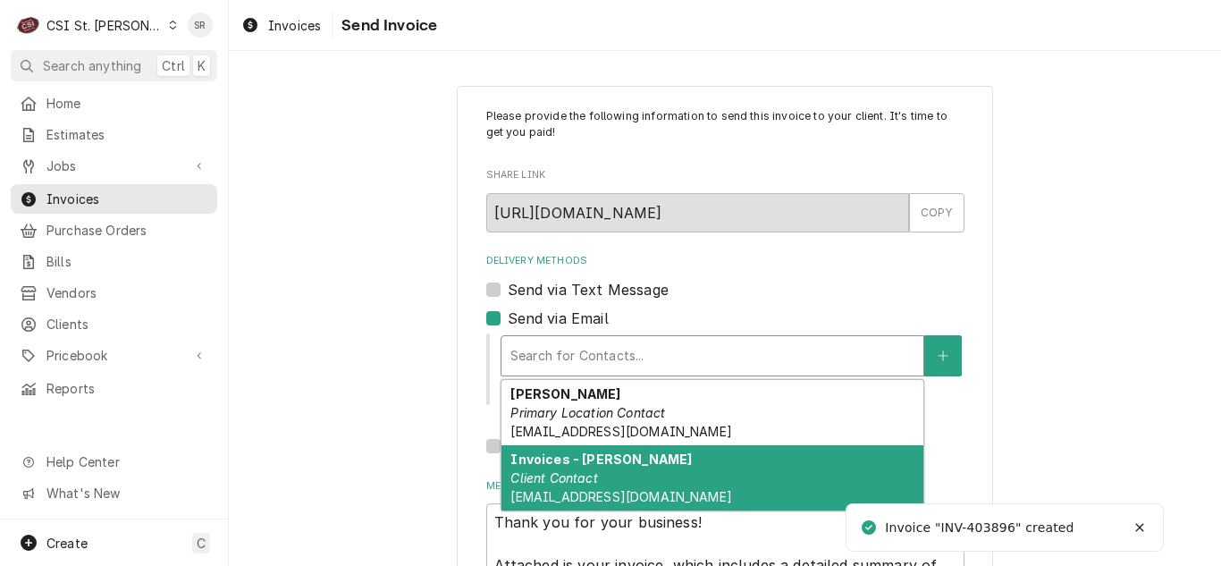
click at [616, 477] on div "Invoices - [PERSON_NAME] Client Contact [EMAIL_ADDRESS][DOMAIN_NAME]" at bounding box center [712, 477] width 422 height 65
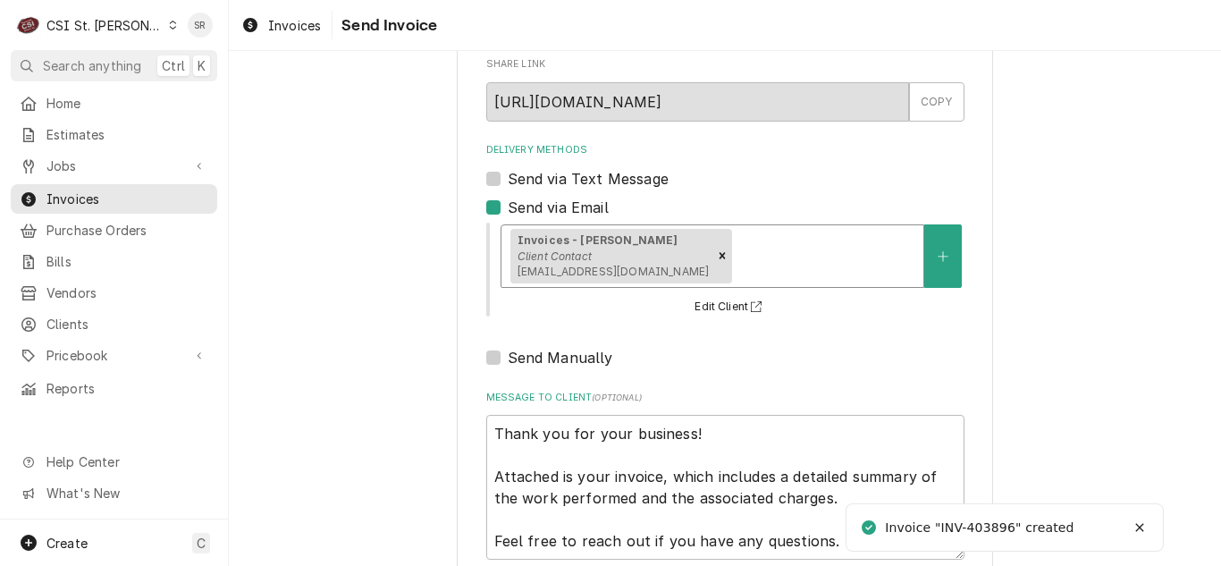
scroll to position [214, 0]
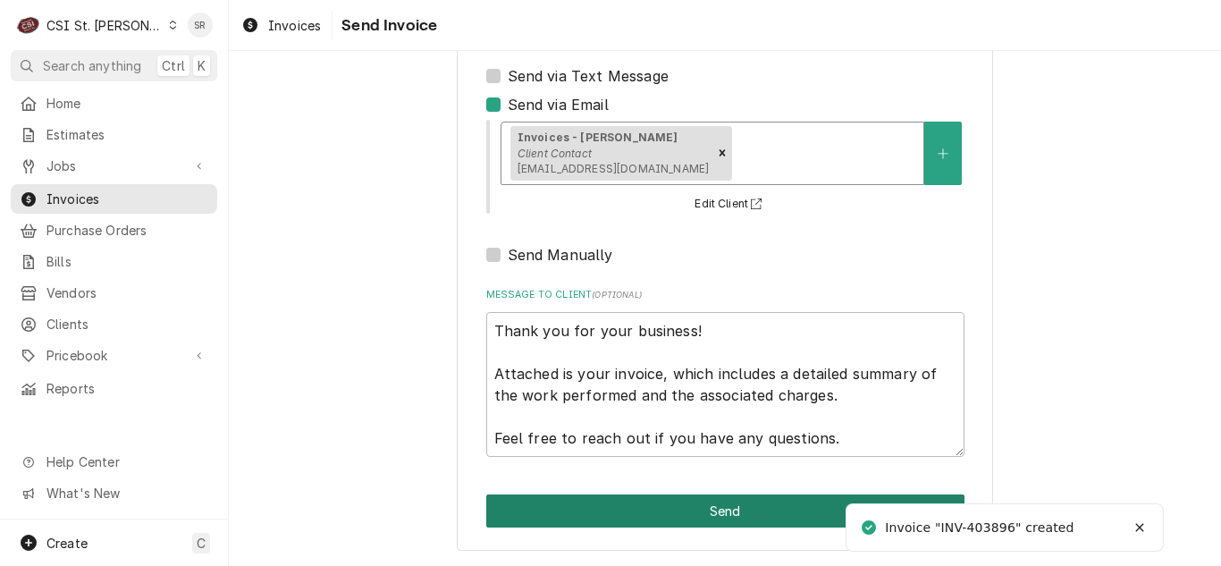
click at [696, 518] on button "Send" at bounding box center [725, 510] width 478 height 33
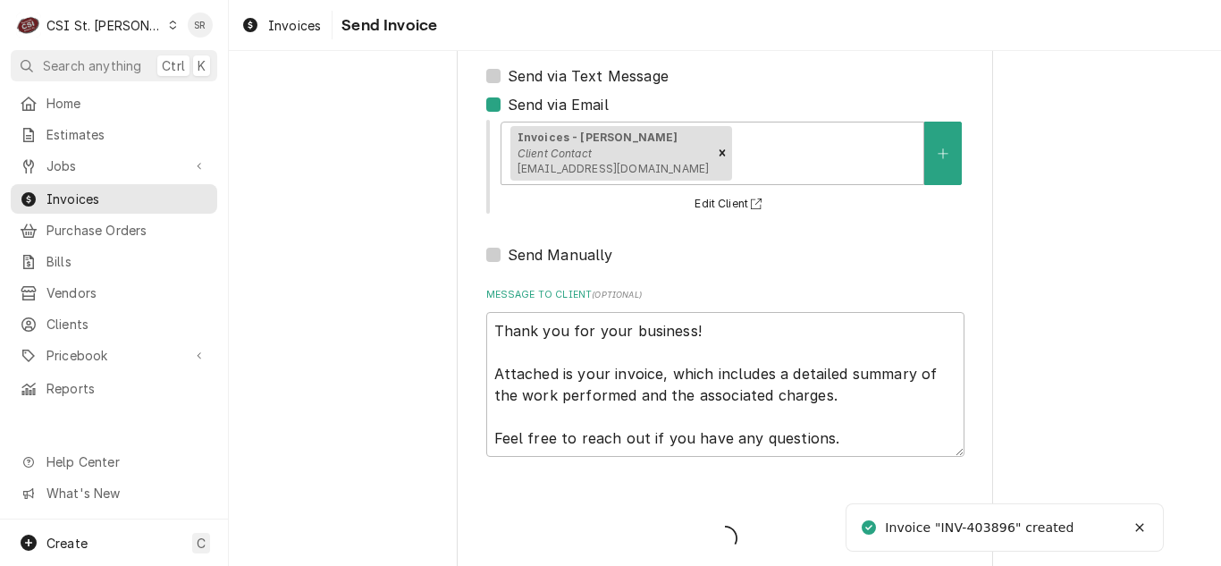
type textarea "x"
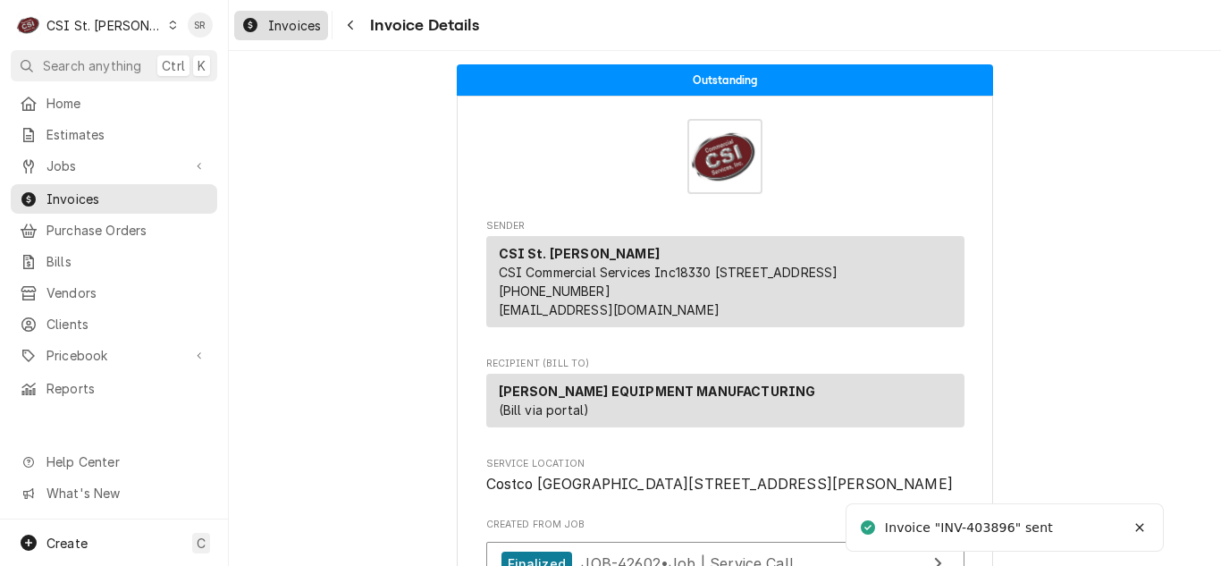
click at [282, 14] on div "Invoices" at bounding box center [281, 25] width 87 height 22
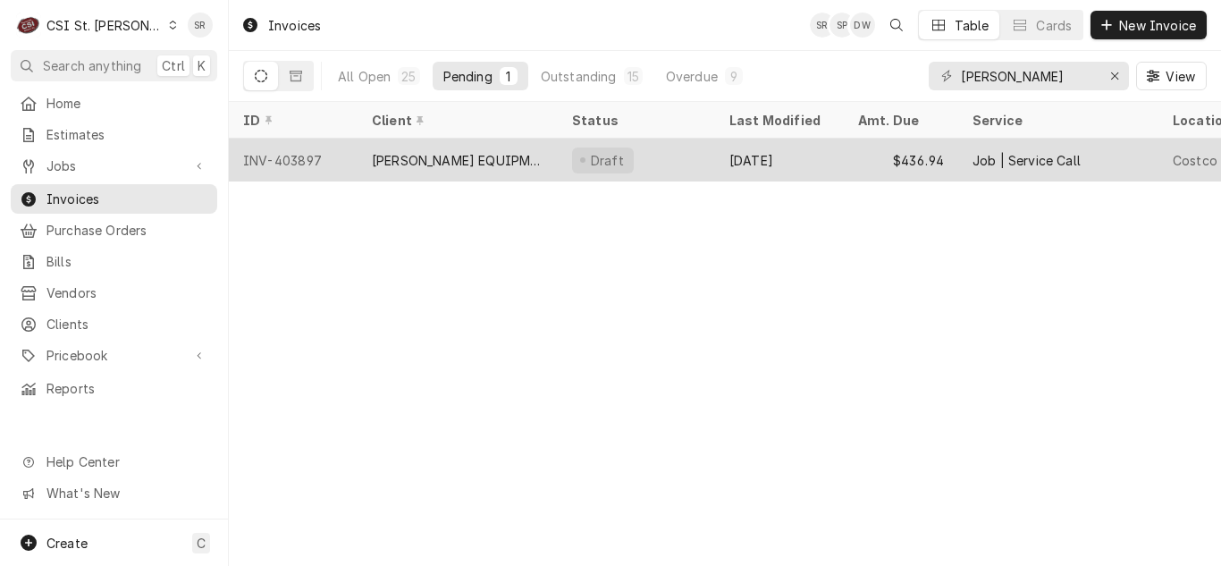
click at [569, 142] on div "Draft" at bounding box center [636, 160] width 157 height 43
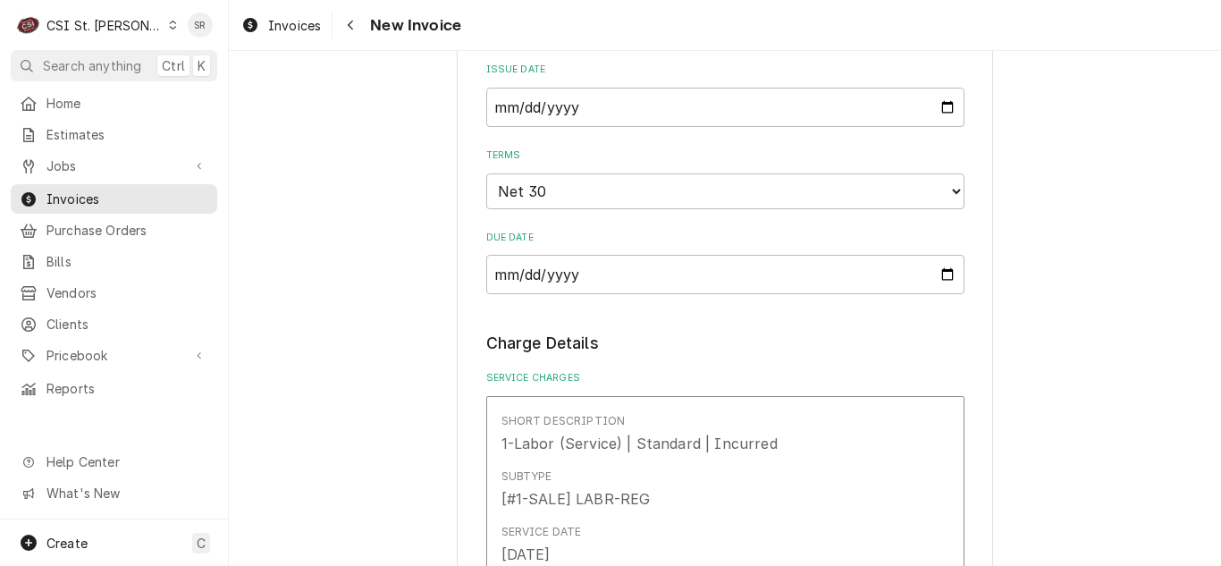
scroll to position [1698, 0]
click at [941, 105] on input "[DATE]" at bounding box center [725, 104] width 478 height 39
type input "[DATE]"
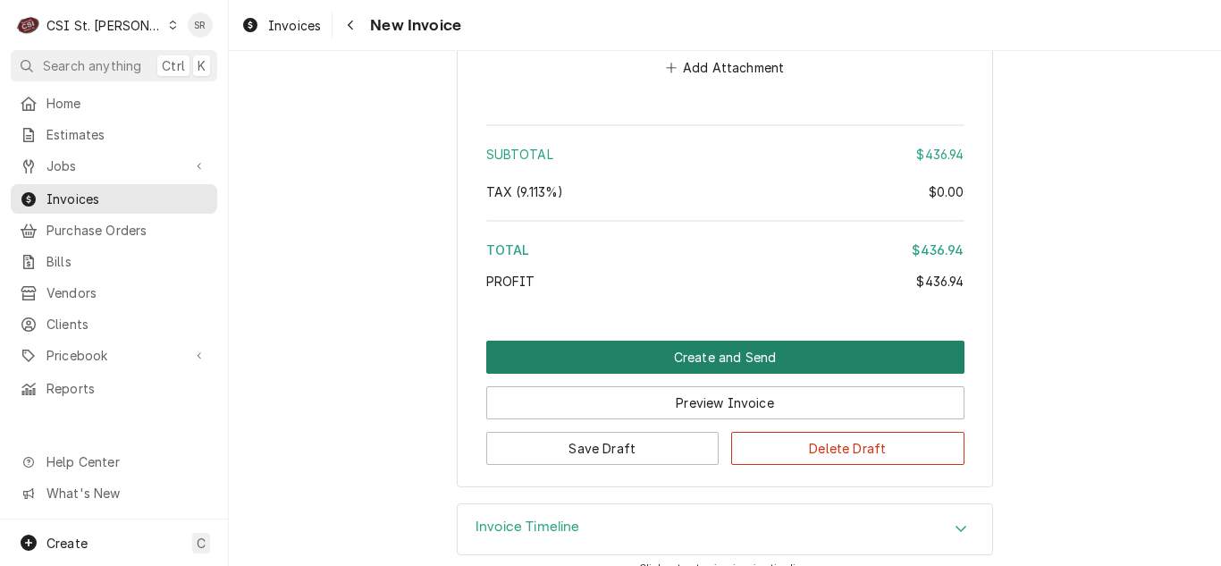
click at [743, 341] on button "Create and Send" at bounding box center [725, 357] width 478 height 33
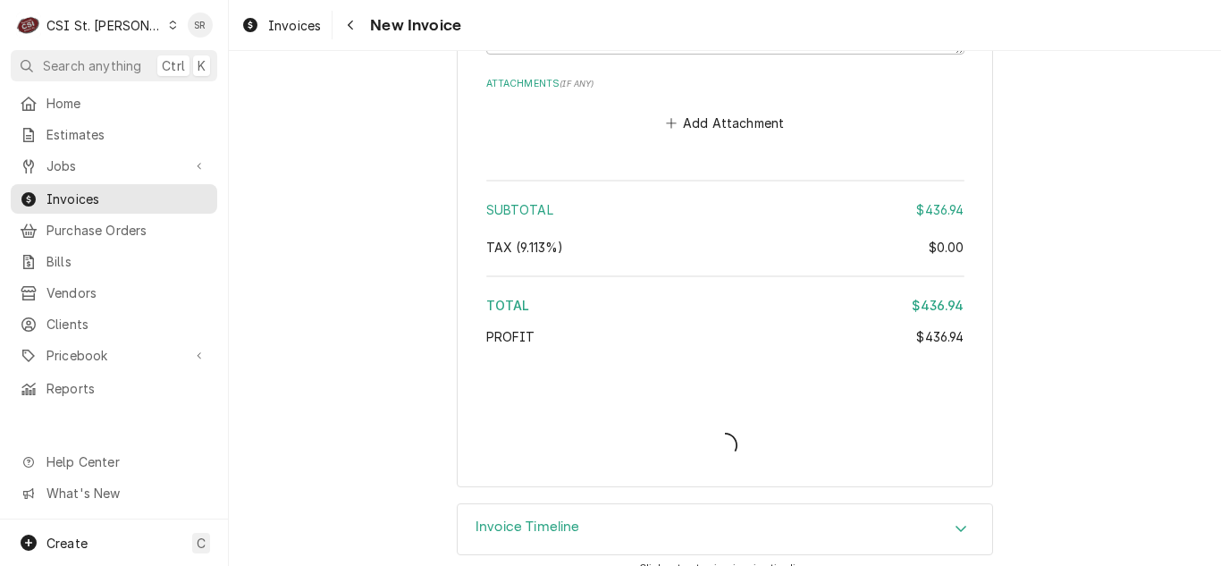
type textarea "x"
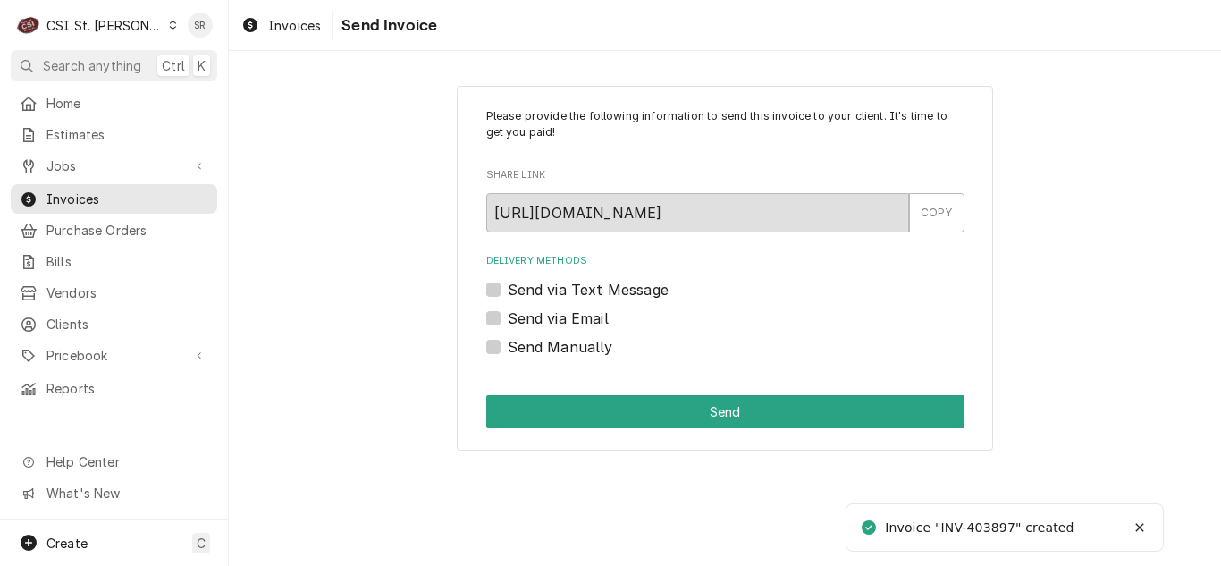
click at [580, 321] on label "Send via Email" at bounding box center [558, 318] width 101 height 21
click at [580, 321] on input "Send via Email" at bounding box center [747, 327] width 478 height 39
checkbox input "true"
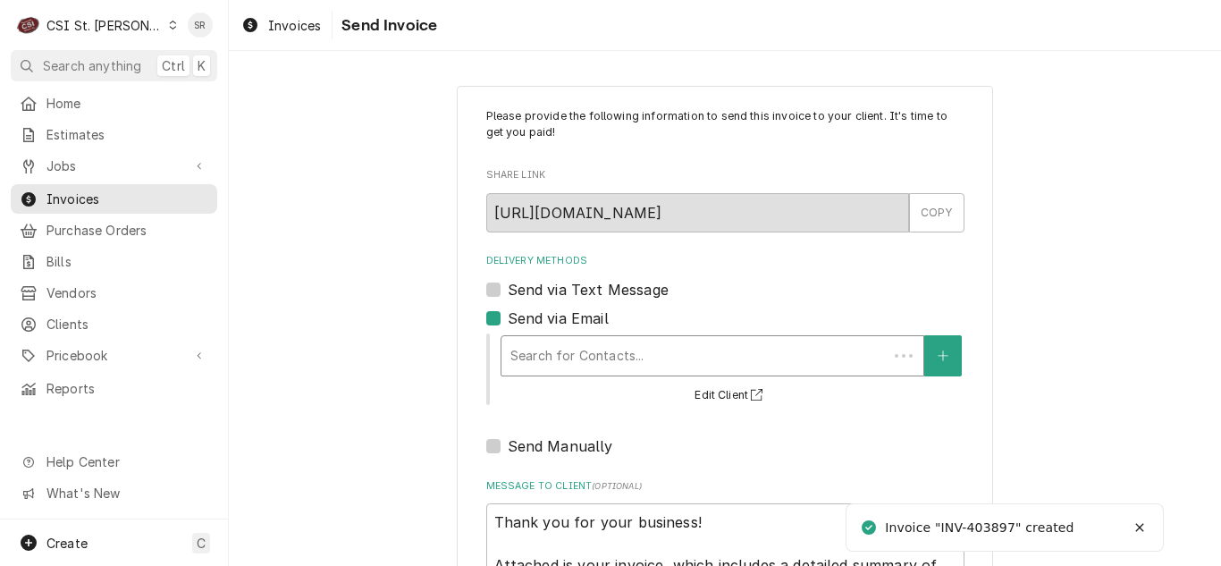
click at [641, 345] on div "Delivery Methods" at bounding box center [694, 356] width 368 height 32
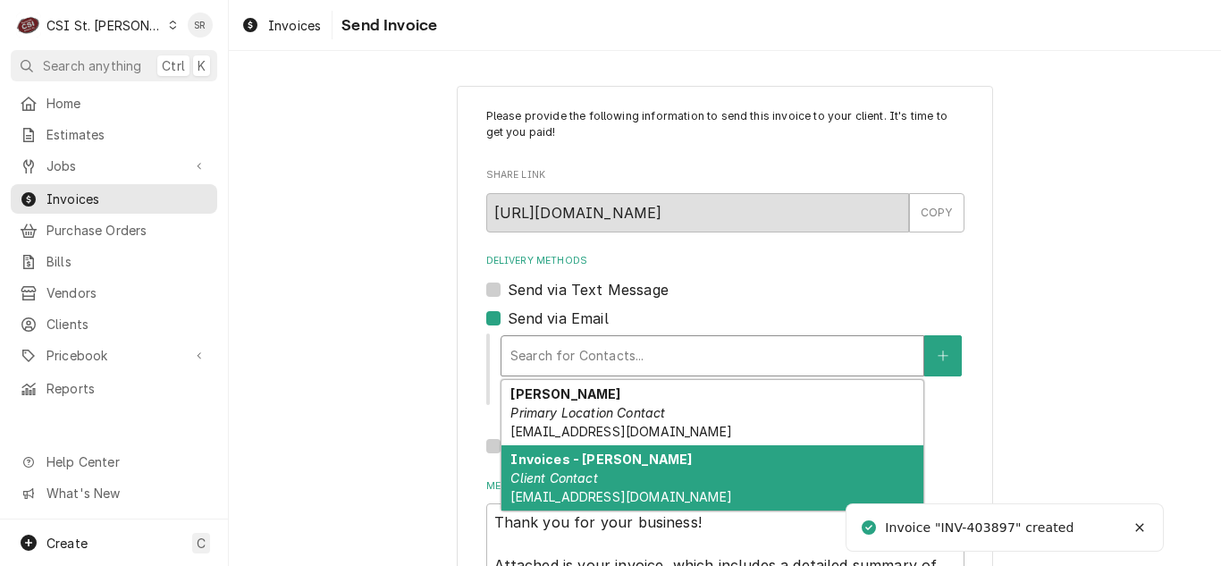
click at [622, 459] on div "Invoices - [PERSON_NAME] Client Contact [EMAIL_ADDRESS][DOMAIN_NAME]" at bounding box center [712, 477] width 422 height 65
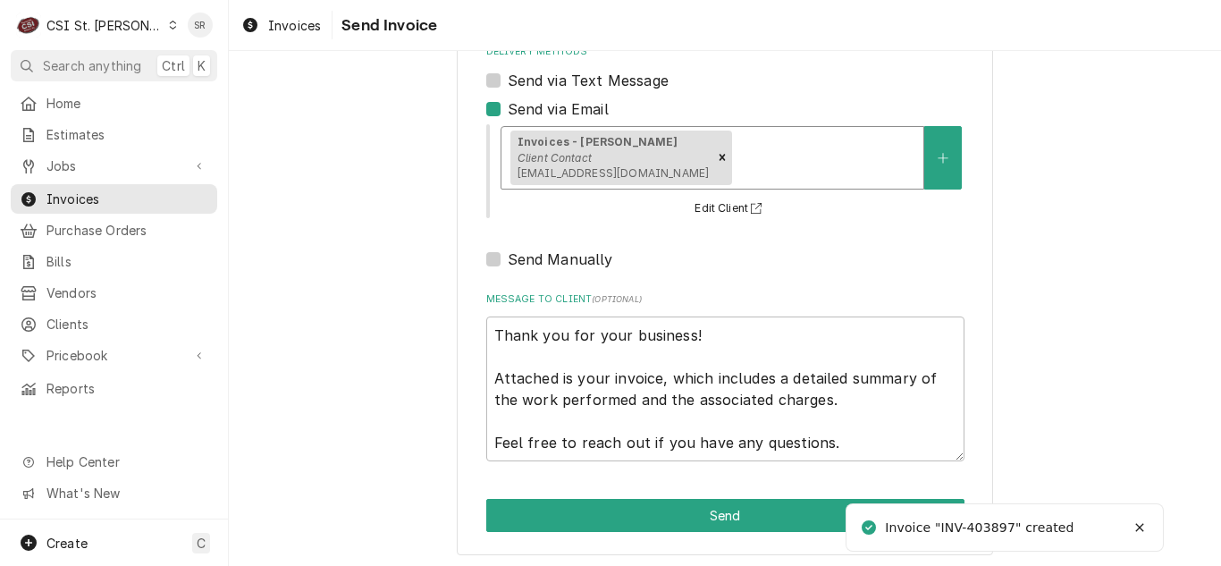
scroll to position [214, 0]
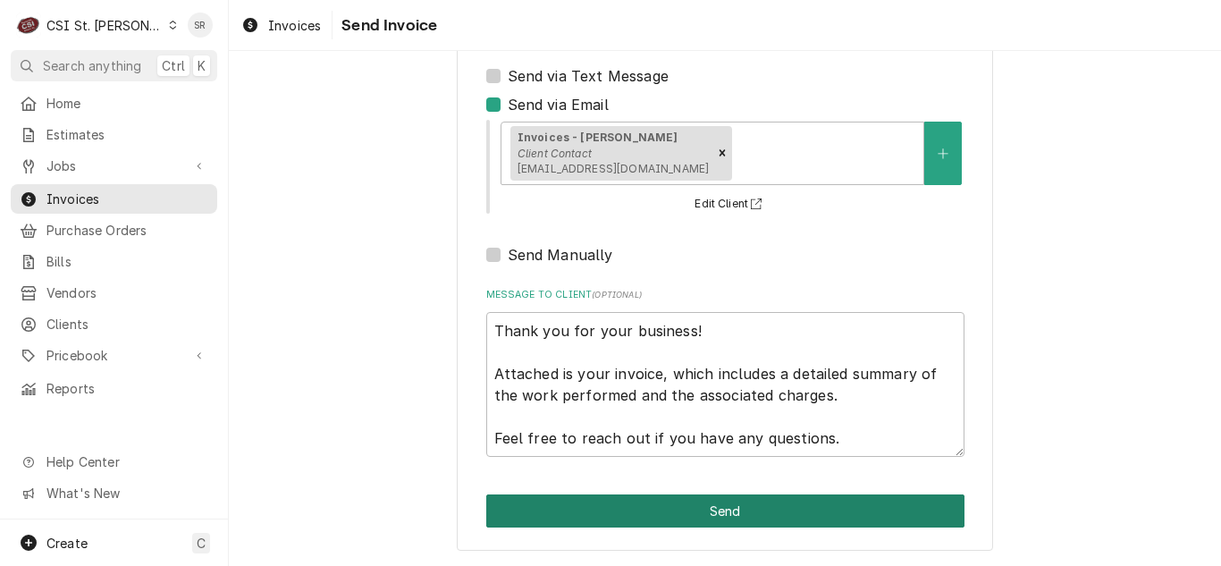
click at [713, 517] on button "Send" at bounding box center [725, 510] width 478 height 33
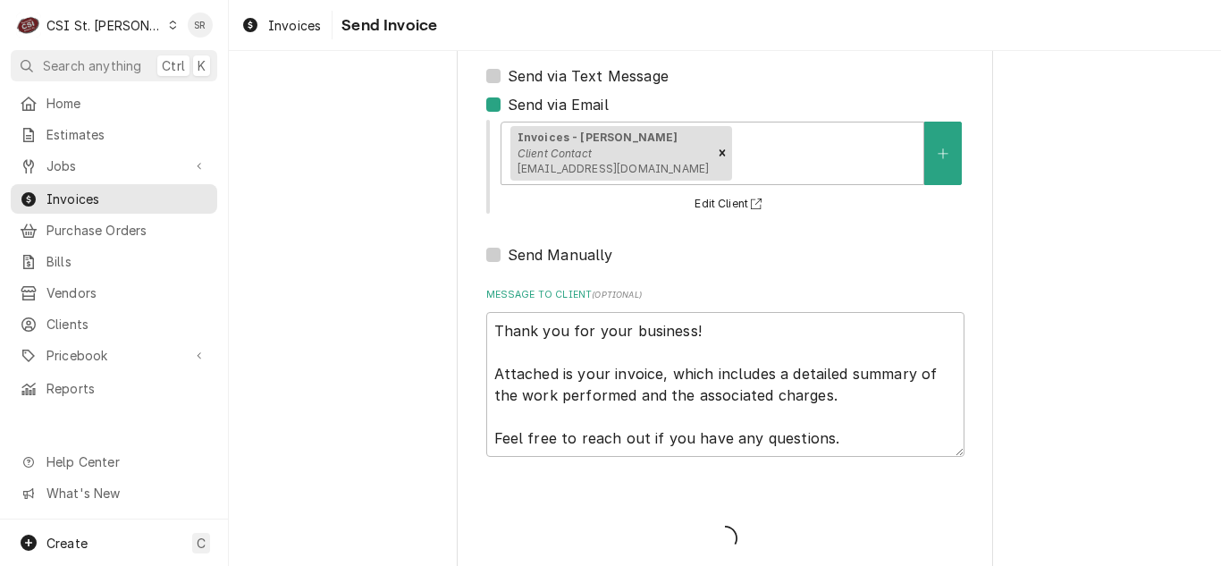
type textarea "x"
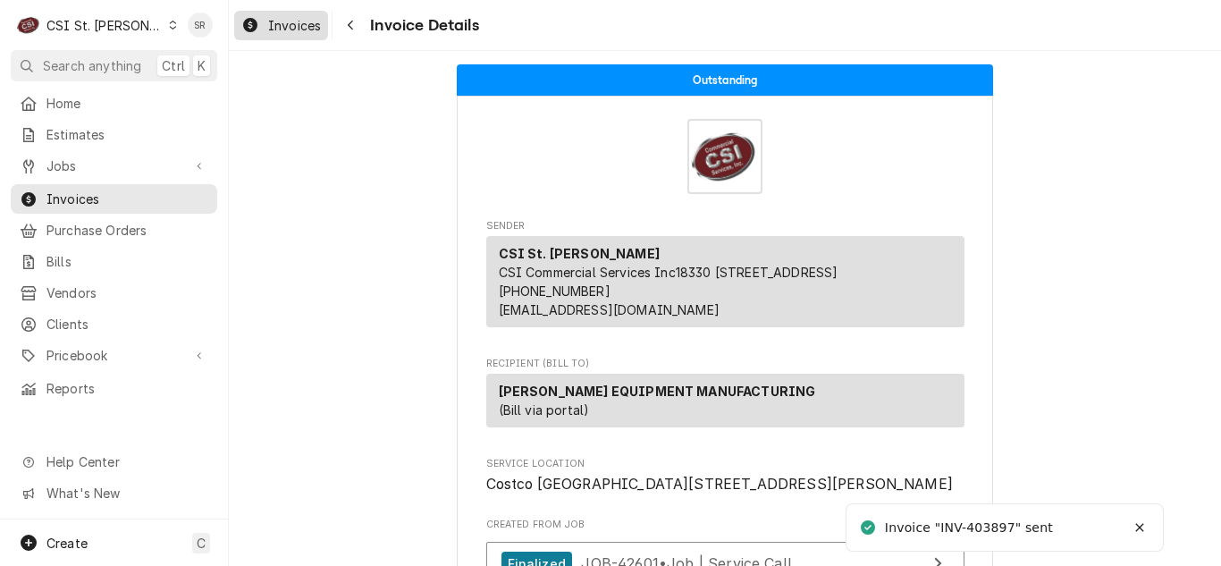
click at [304, 31] on span "Invoices" at bounding box center [294, 25] width 53 height 19
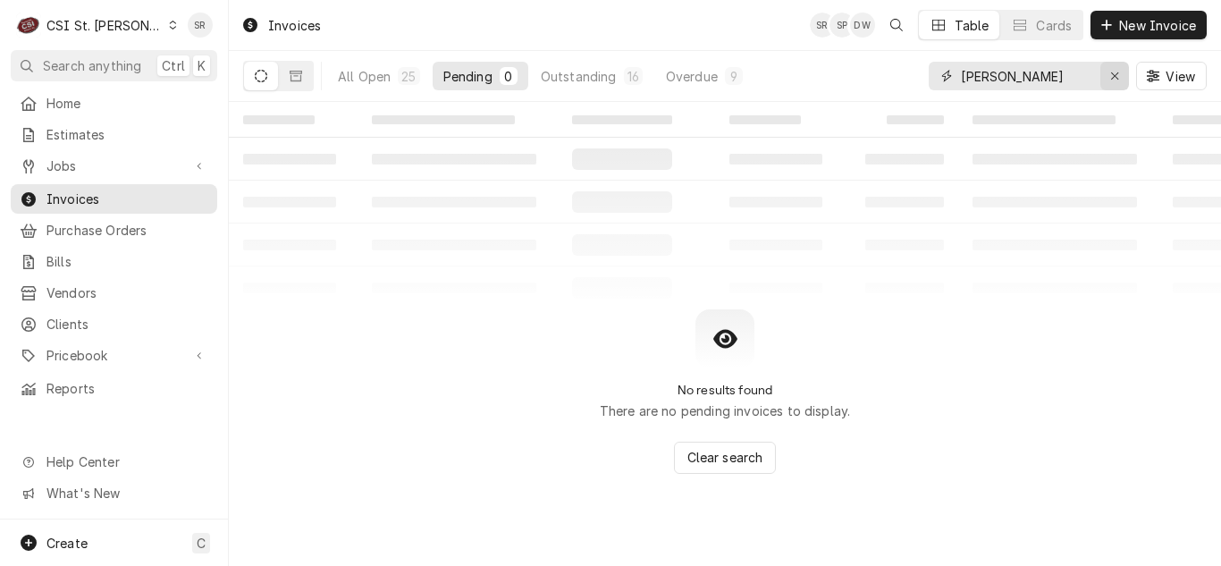
click at [1110, 81] on icon "Erase input" at bounding box center [1115, 76] width 10 height 13
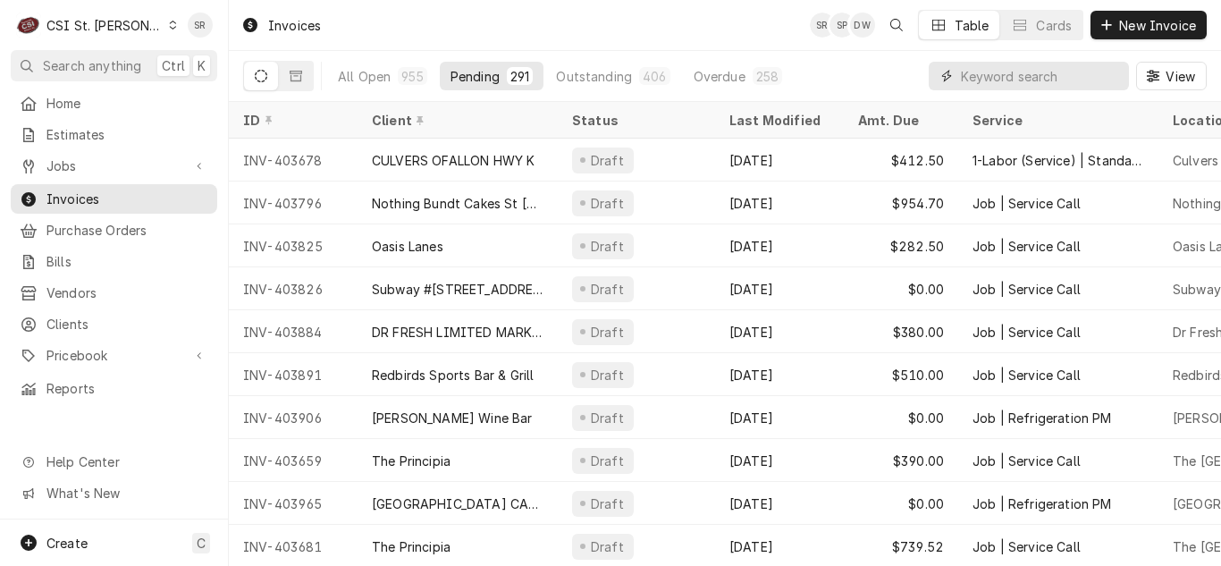
click at [1011, 80] on input "Dynamic Content Wrapper" at bounding box center [1040, 76] width 159 height 29
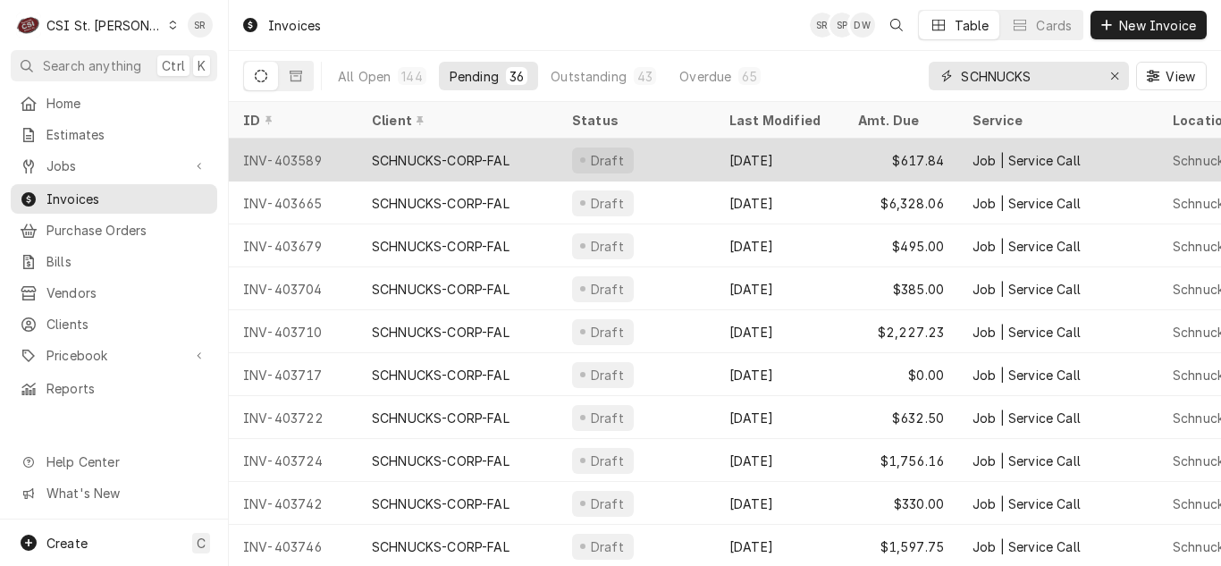
type input "SCHNUCKS"
click at [518, 161] on div "SCHNUCKS-CORP-FAL" at bounding box center [458, 160] width 200 height 43
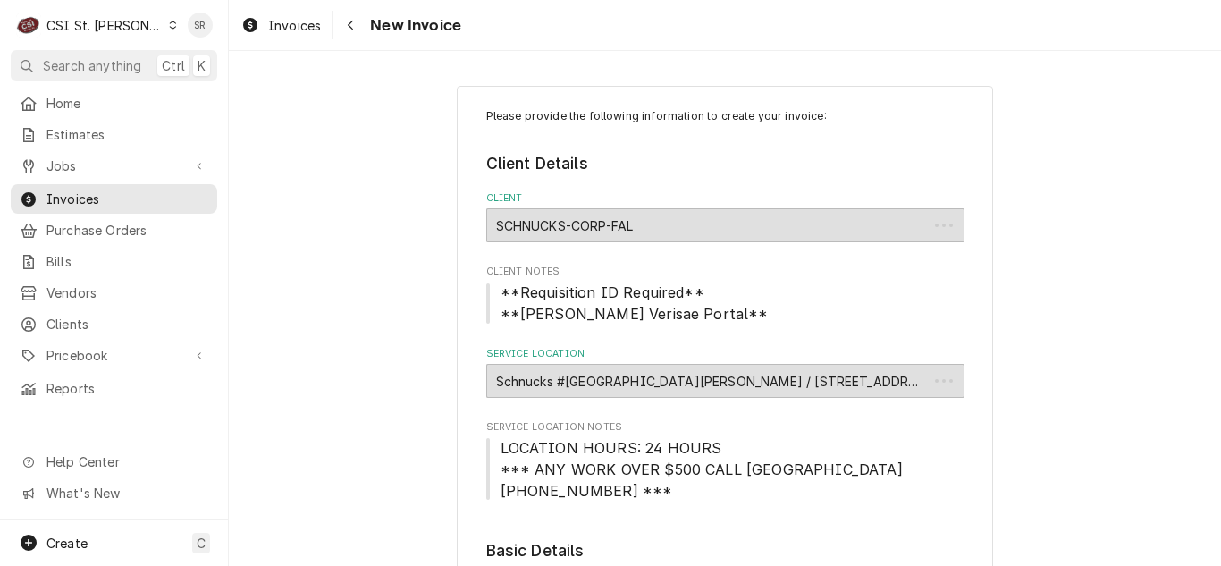
type textarea "x"
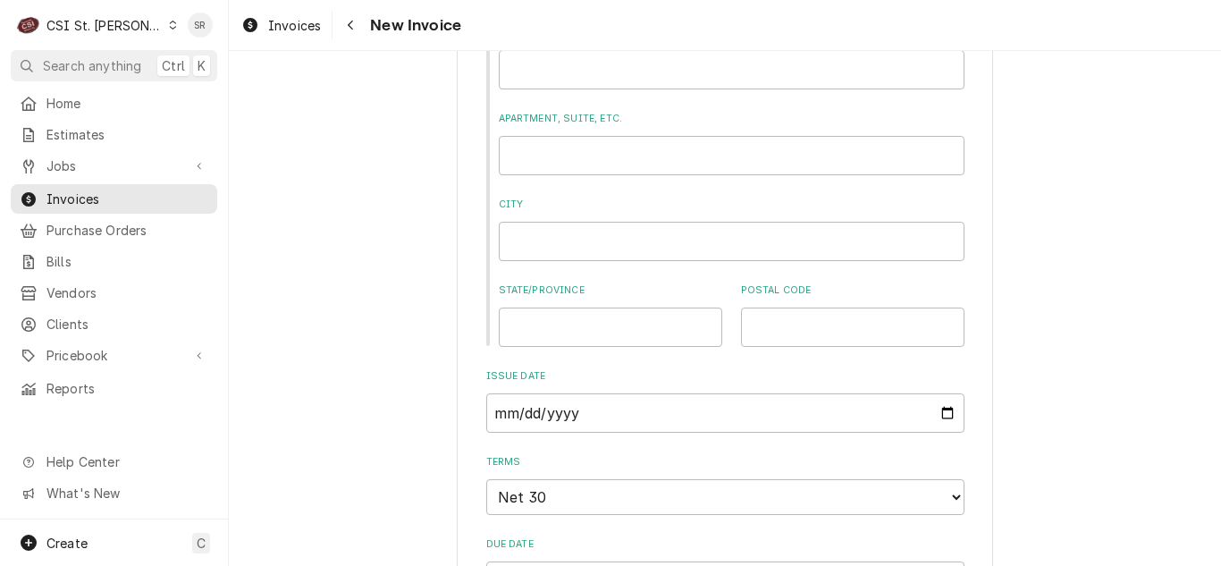
scroll to position [1520, 0]
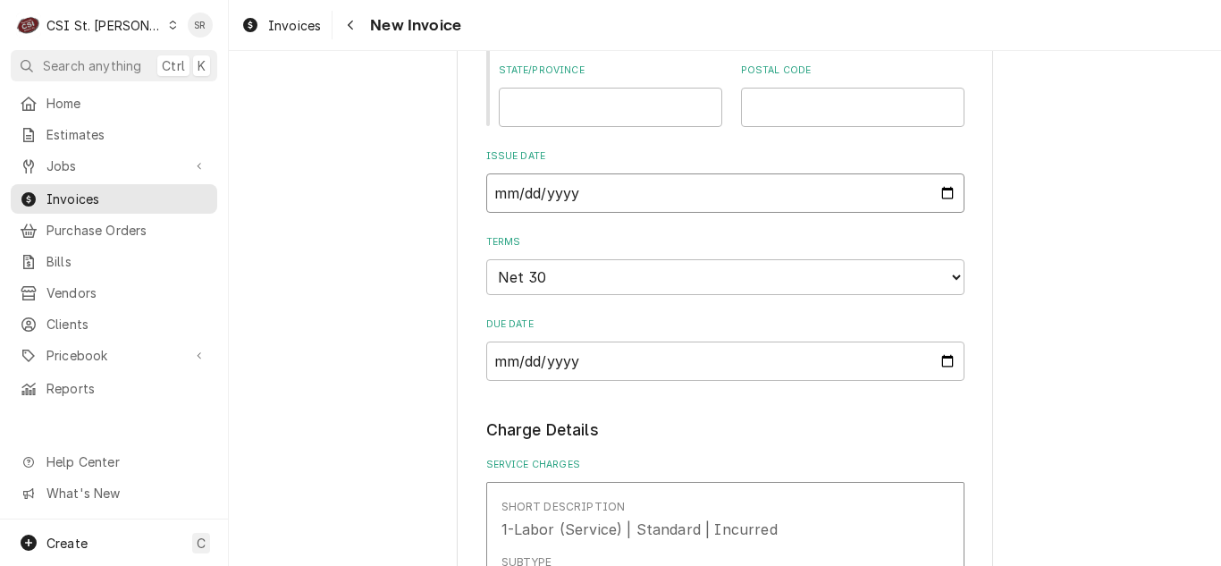
click at [935, 192] on input "2025-09-02" at bounding box center [725, 192] width 478 height 39
type input "2025-09-17"
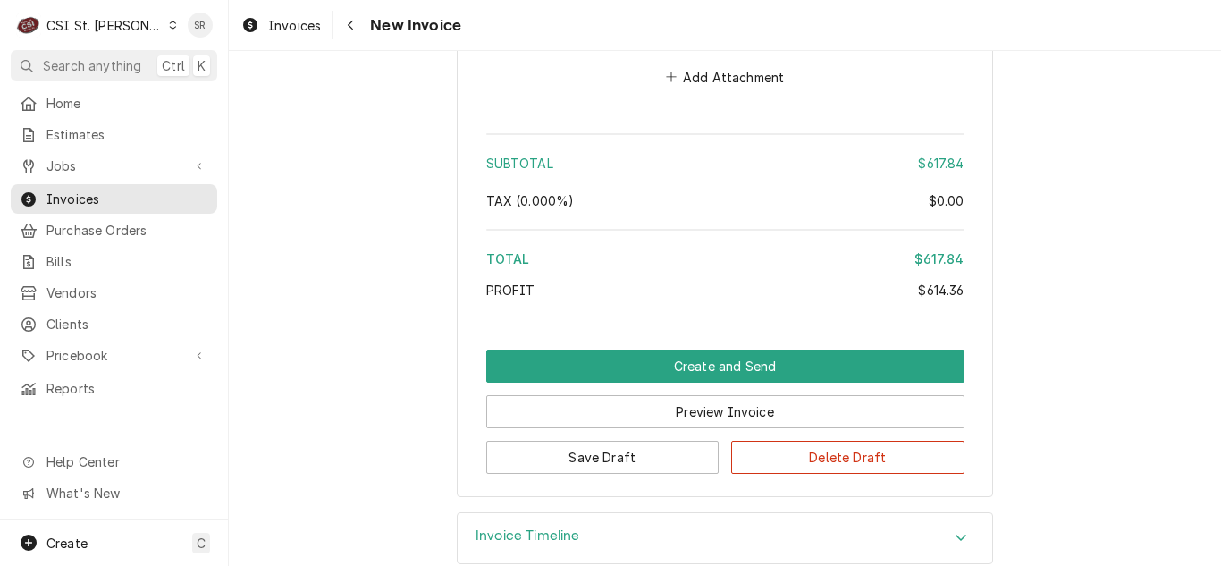
scroll to position [4153, 0]
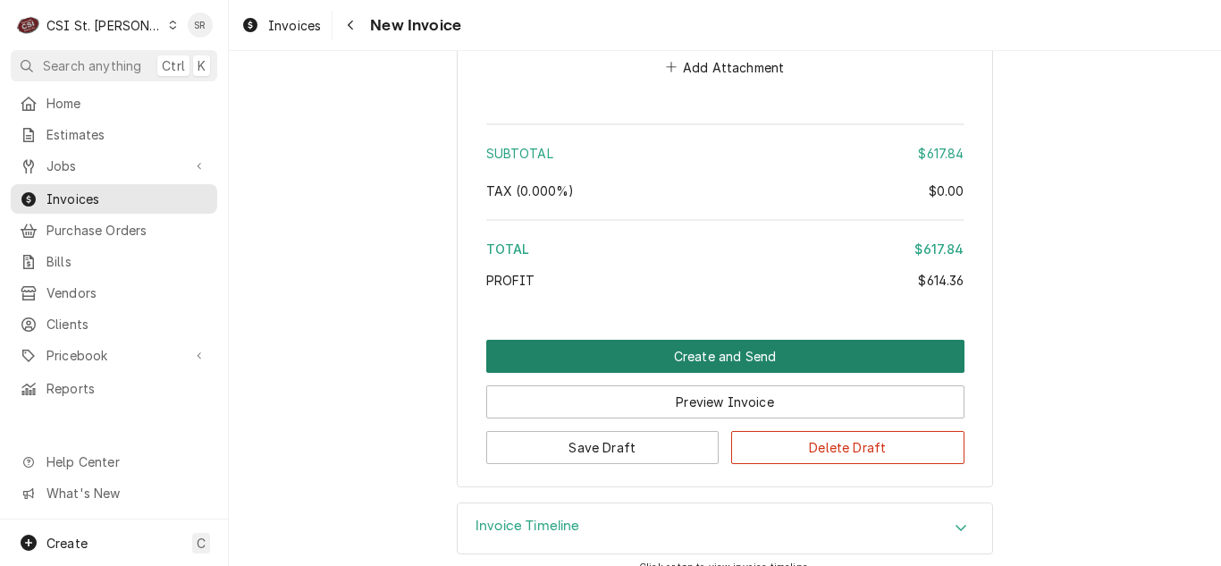
click at [796, 340] on button "Create and Send" at bounding box center [725, 356] width 478 height 33
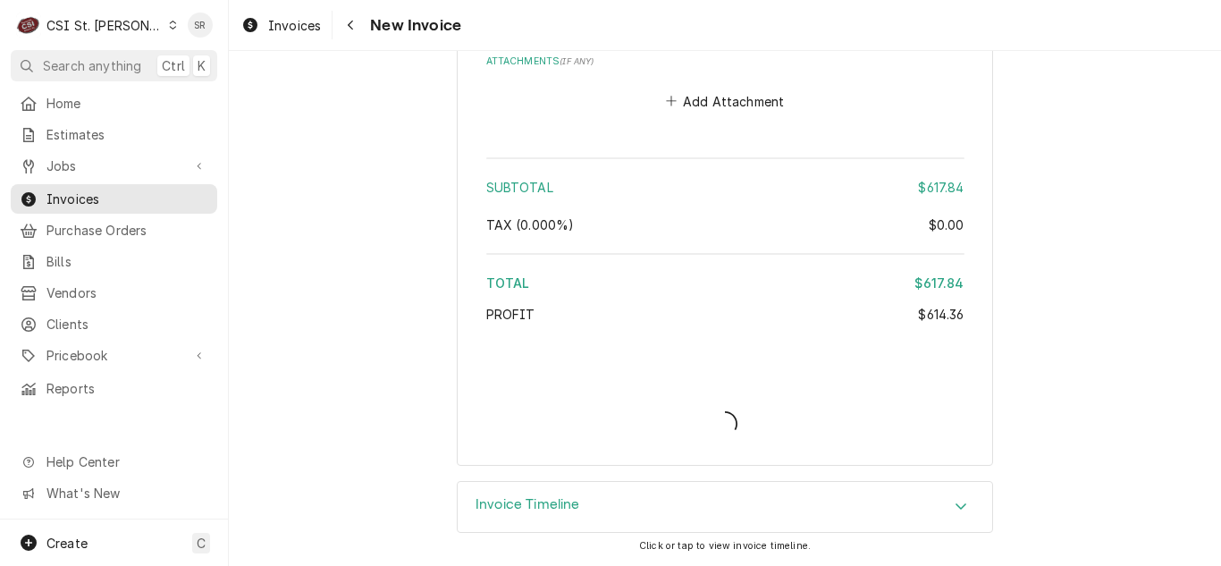
scroll to position [4098, 0]
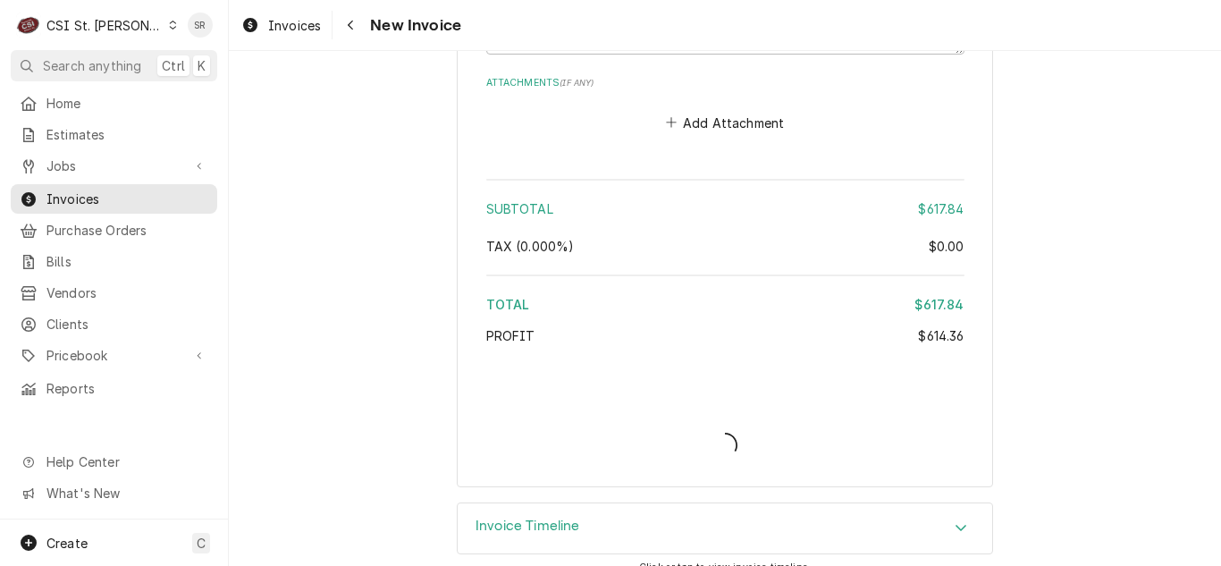
type textarea "x"
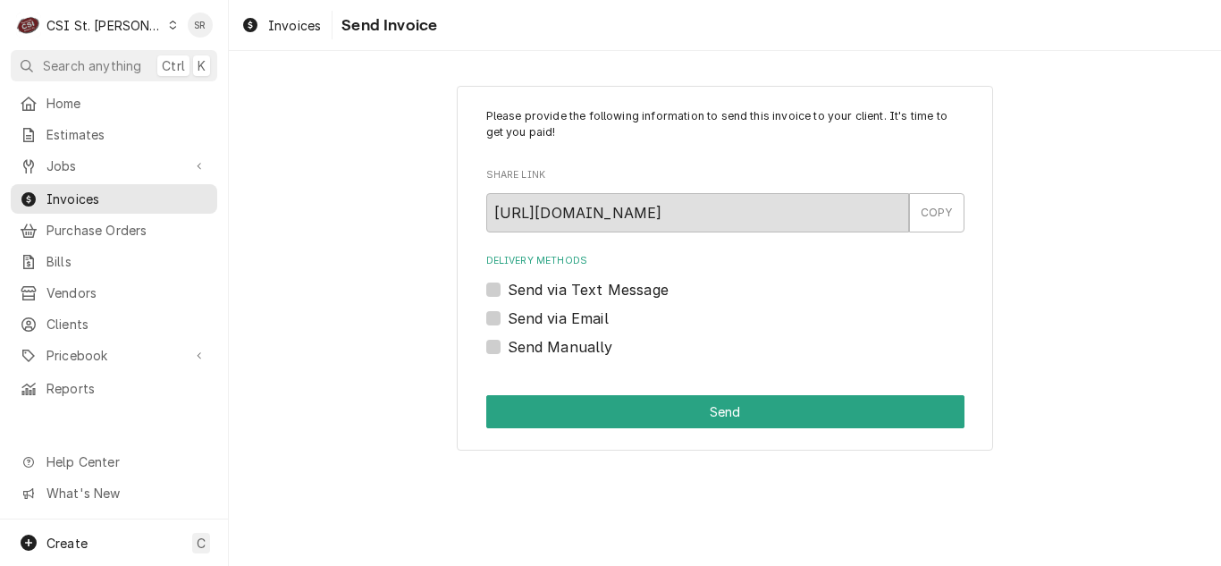
click at [521, 311] on label "Send via Email" at bounding box center [558, 318] width 101 height 21
click at [521, 311] on input "Send via Email" at bounding box center [747, 327] width 478 height 39
checkbox input "true"
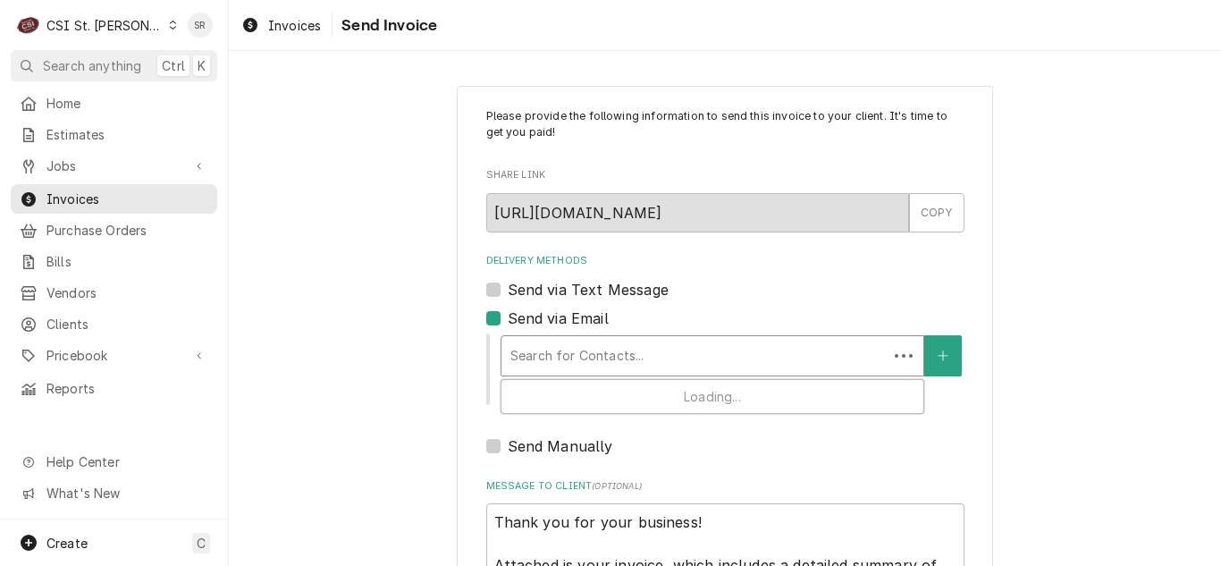
click at [614, 340] on div "Delivery Methods" at bounding box center [694, 356] width 368 height 32
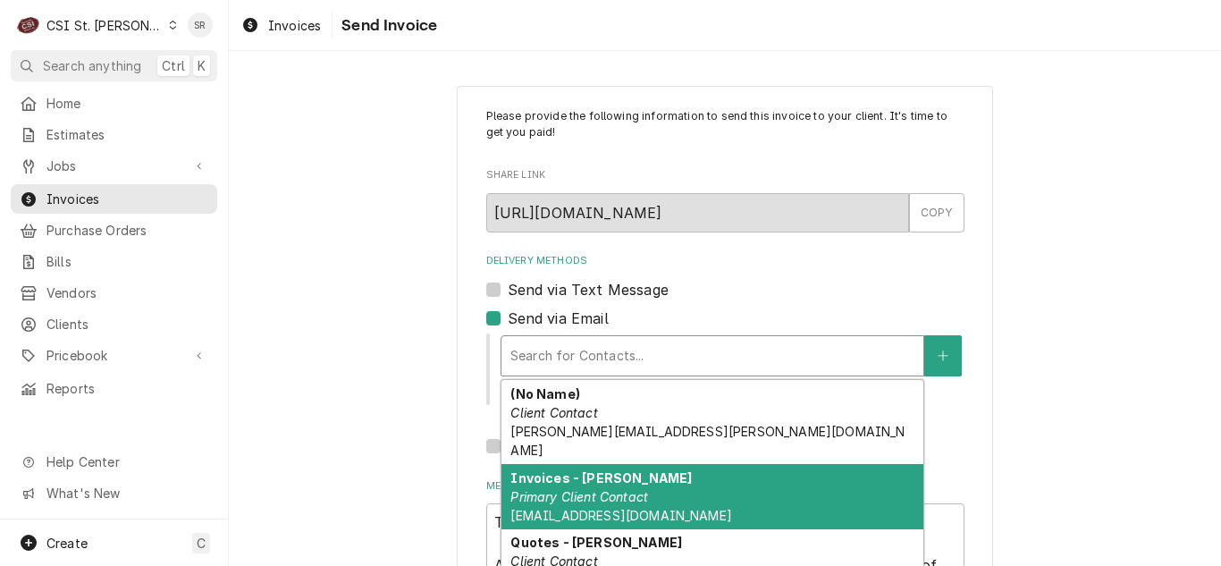
click at [610, 489] on em "Primary Client Contact" at bounding box center [579, 496] width 138 height 15
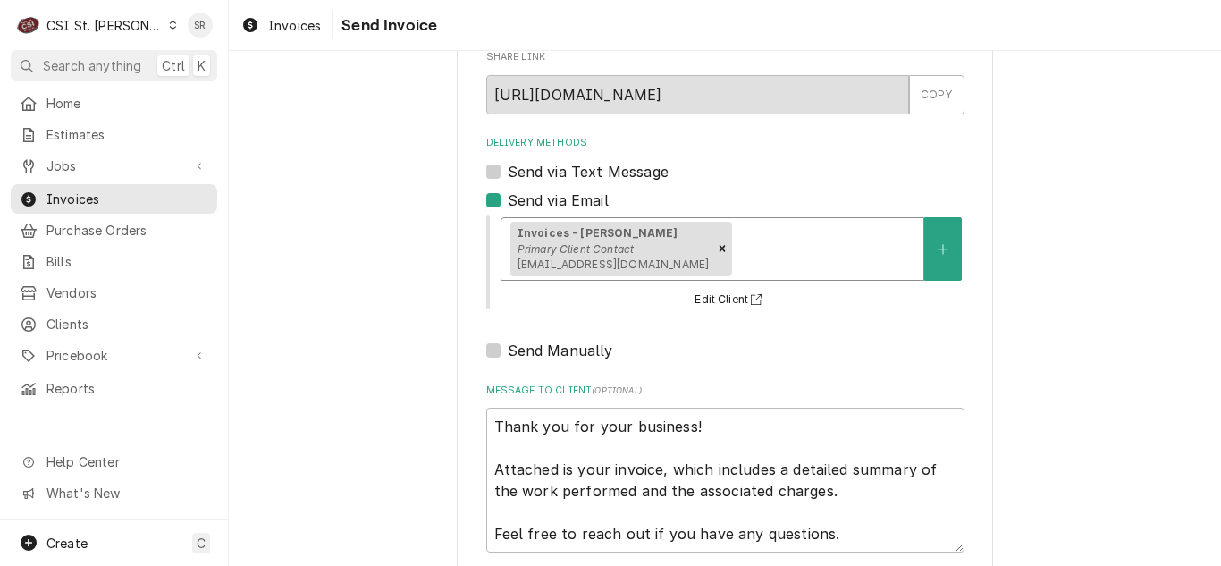
scroll to position [214, 0]
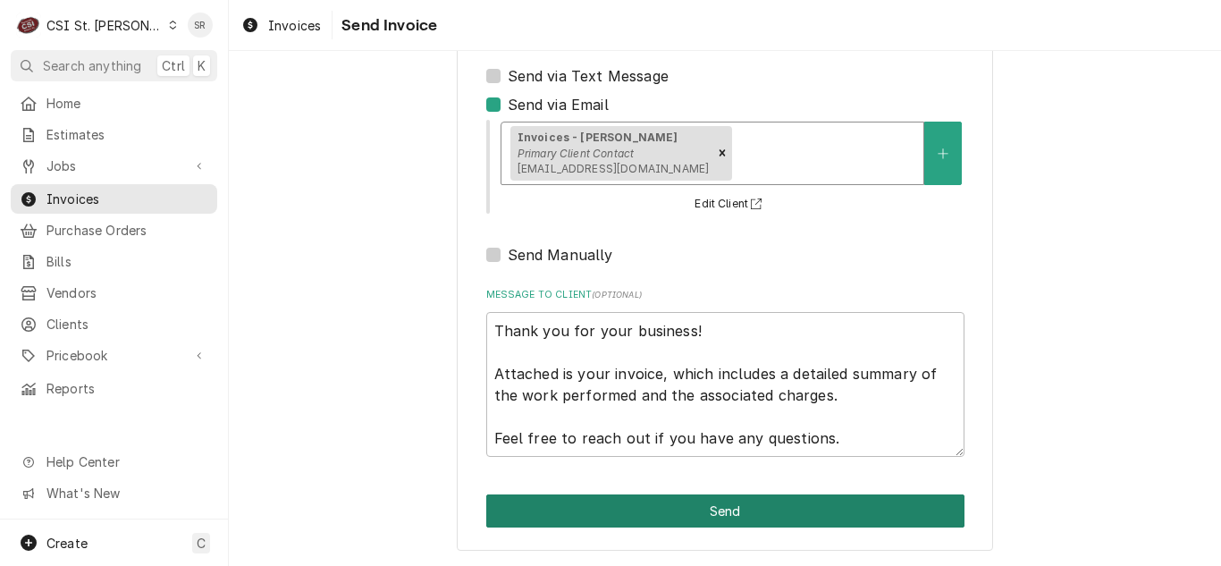
click at [733, 518] on button "Send" at bounding box center [725, 510] width 478 height 33
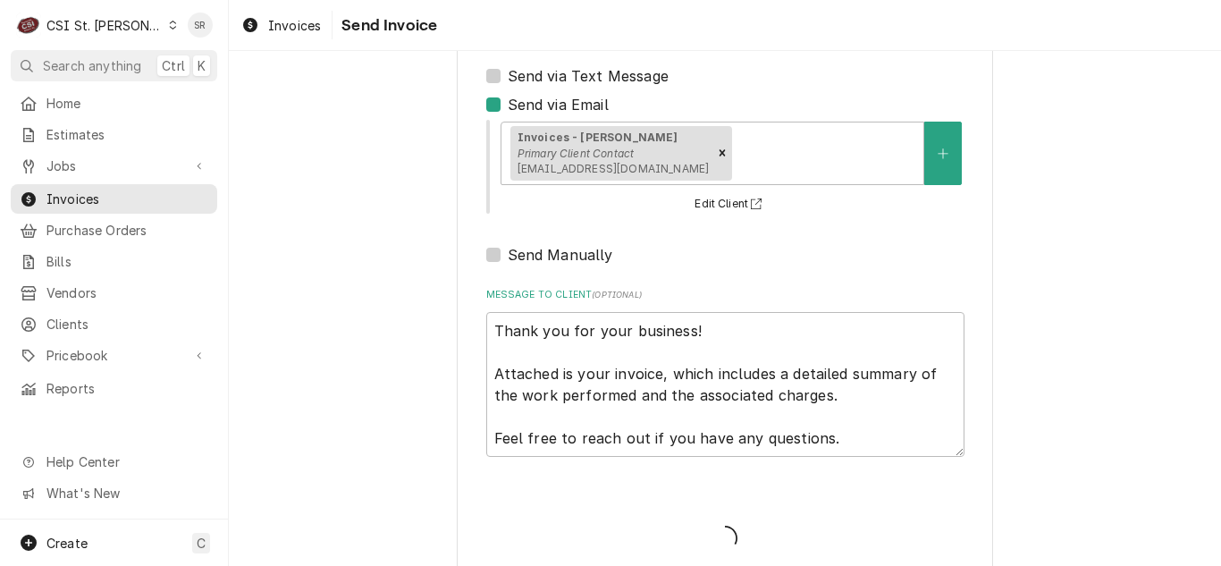
type textarea "x"
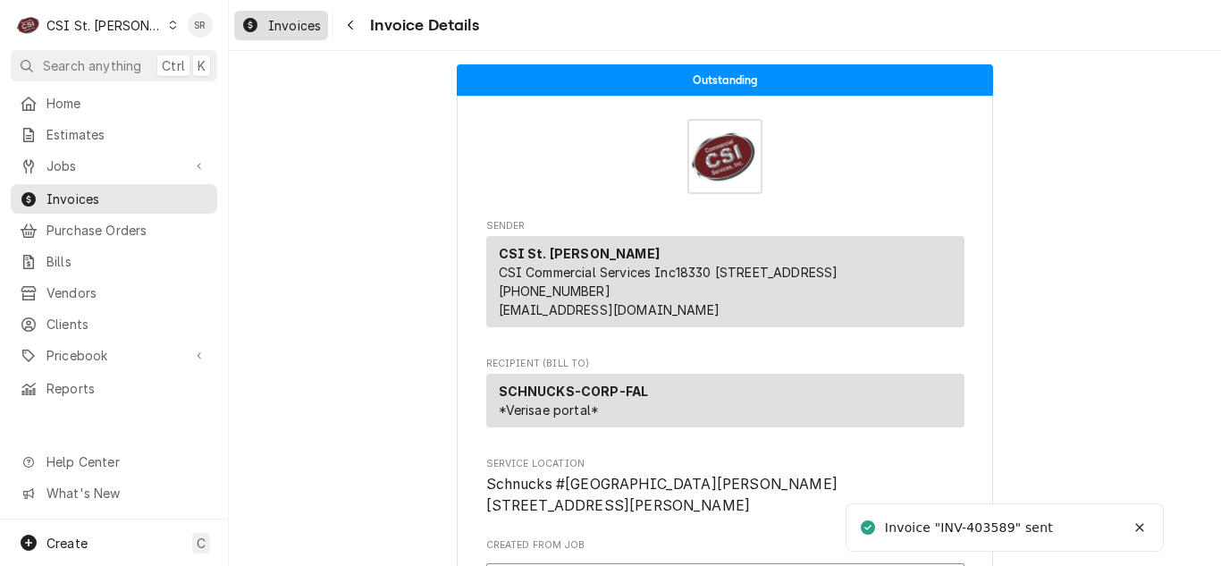
click at [282, 21] on span "Invoices" at bounding box center [294, 25] width 53 height 19
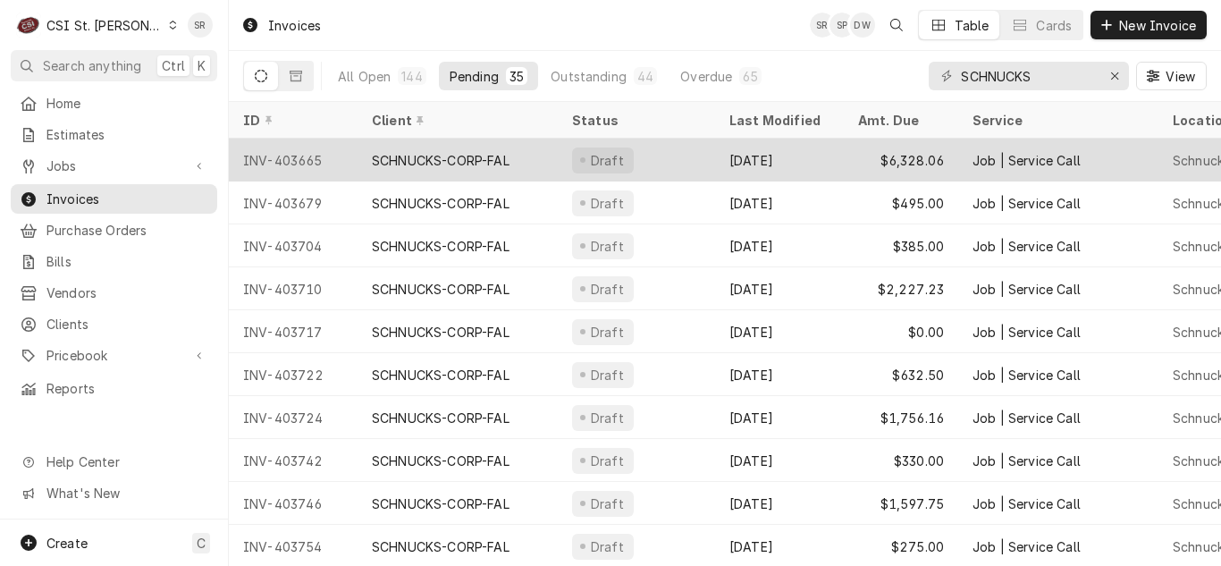
click at [576, 164] on div "Draft" at bounding box center [603, 160] width 62 height 26
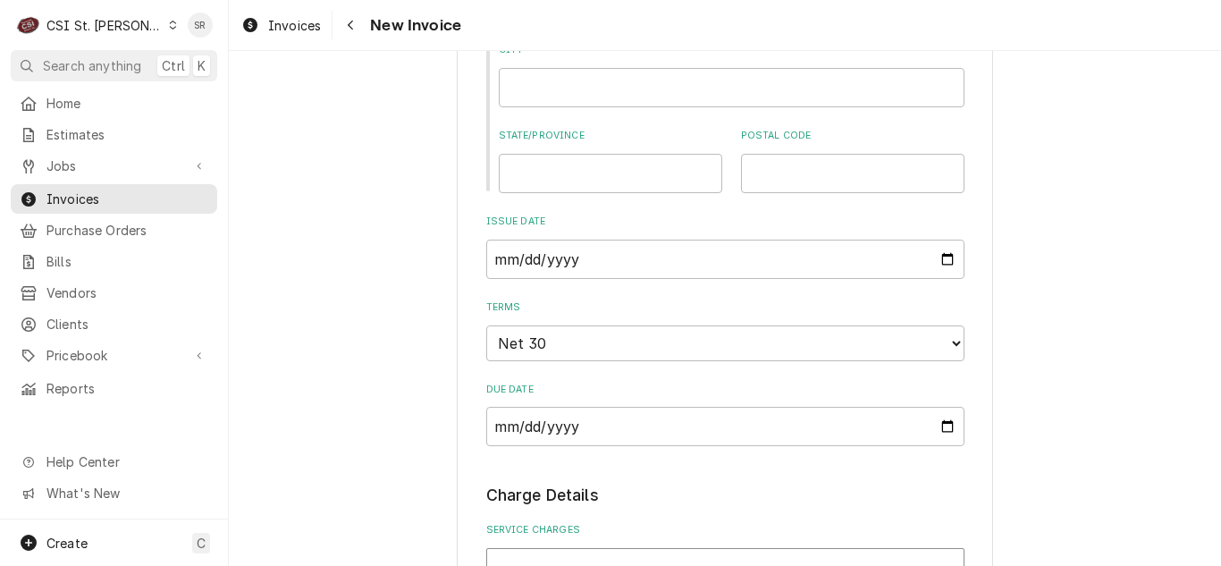
scroll to position [1251, 0]
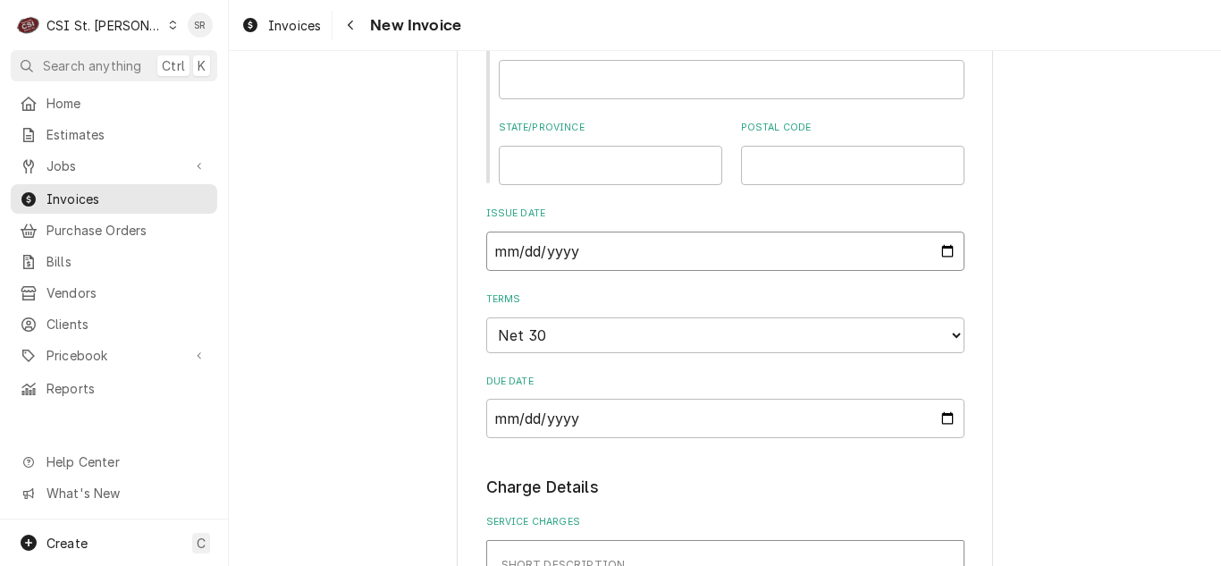
click at [941, 251] on input "[DATE]" at bounding box center [725, 251] width 478 height 39
type input "[DATE]"
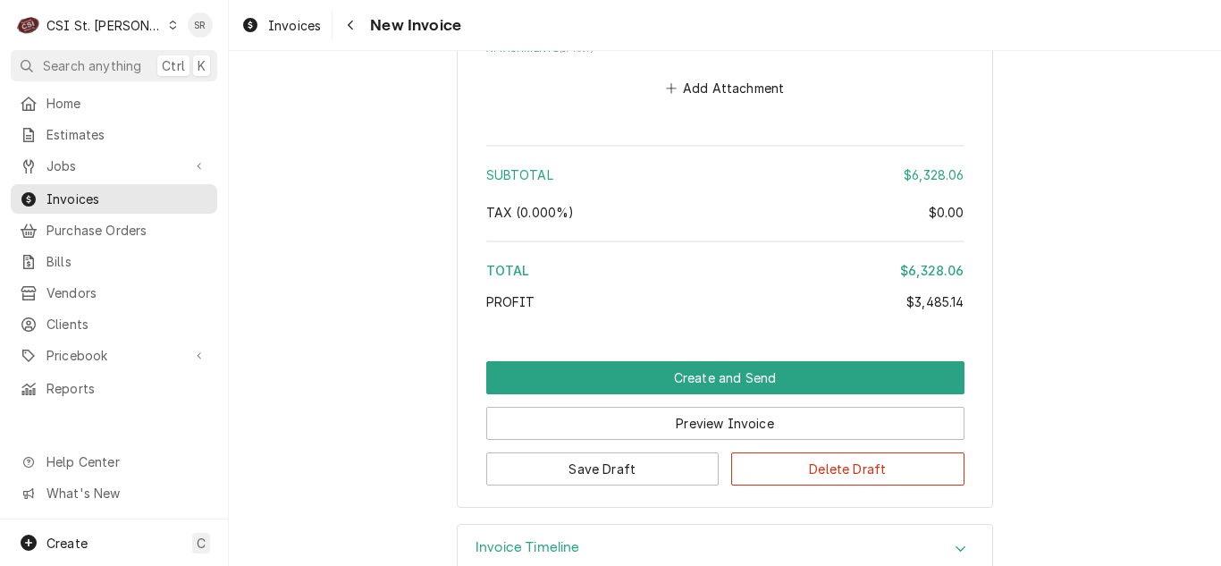
scroll to position [4648, 0]
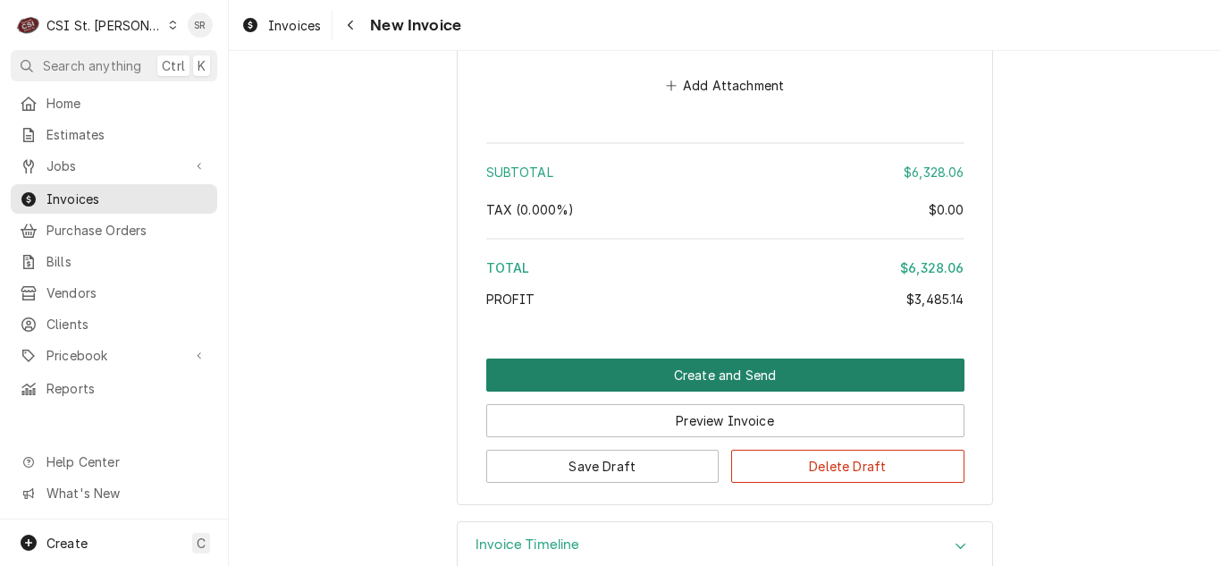
click at [709, 363] on button "Create and Send" at bounding box center [725, 374] width 478 height 33
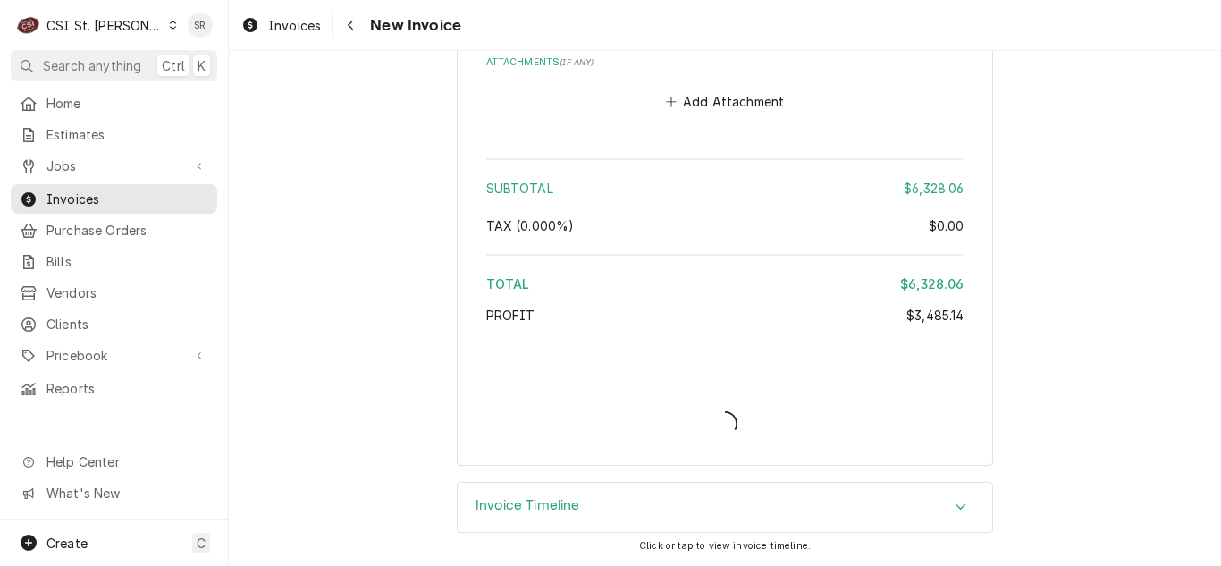
type textarea "x"
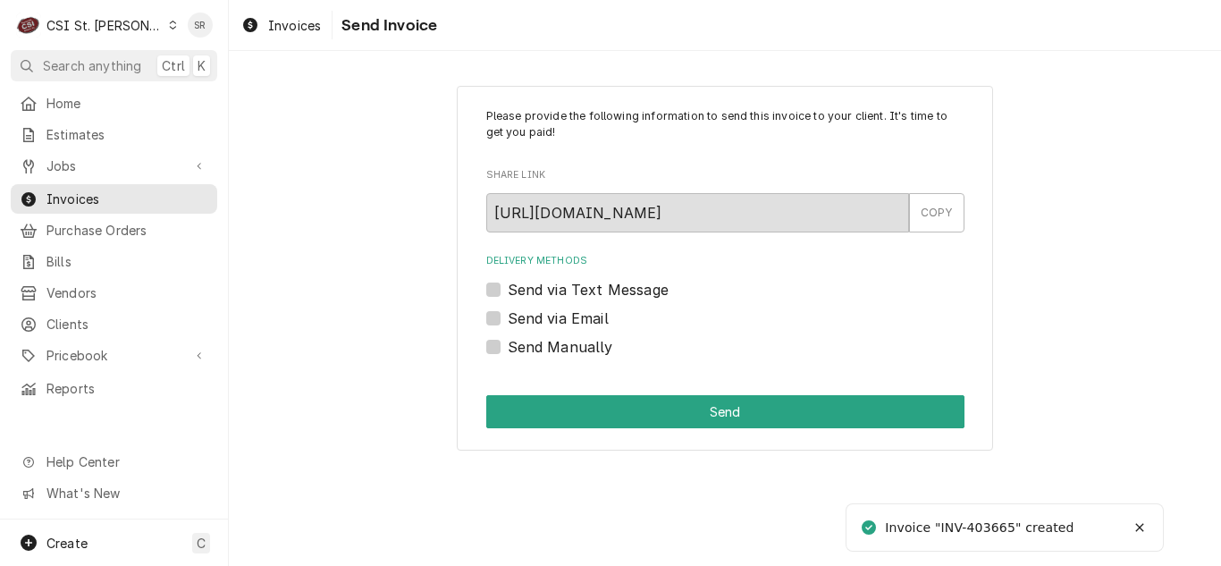
click at [576, 309] on label "Send via Email" at bounding box center [558, 318] width 101 height 21
click at [576, 309] on input "Send via Email" at bounding box center [747, 327] width 478 height 39
checkbox input "true"
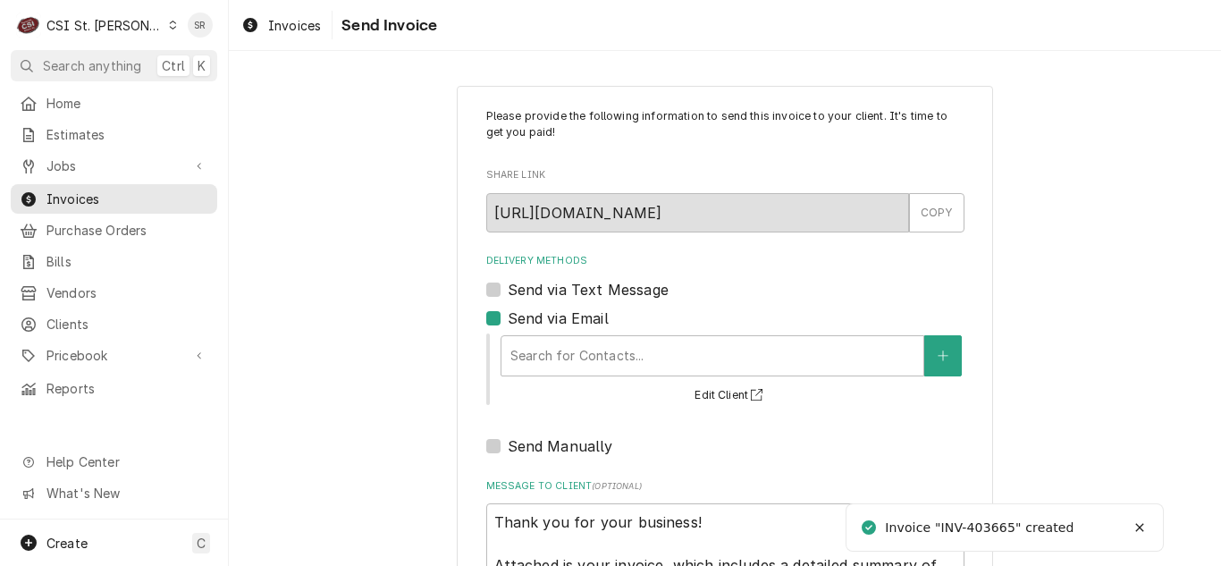
click at [642, 386] on div "Search for Contacts... Edit Client" at bounding box center [732, 369] width 466 height 74
click at [637, 351] on div "Delivery Methods" at bounding box center [712, 356] width 404 height 32
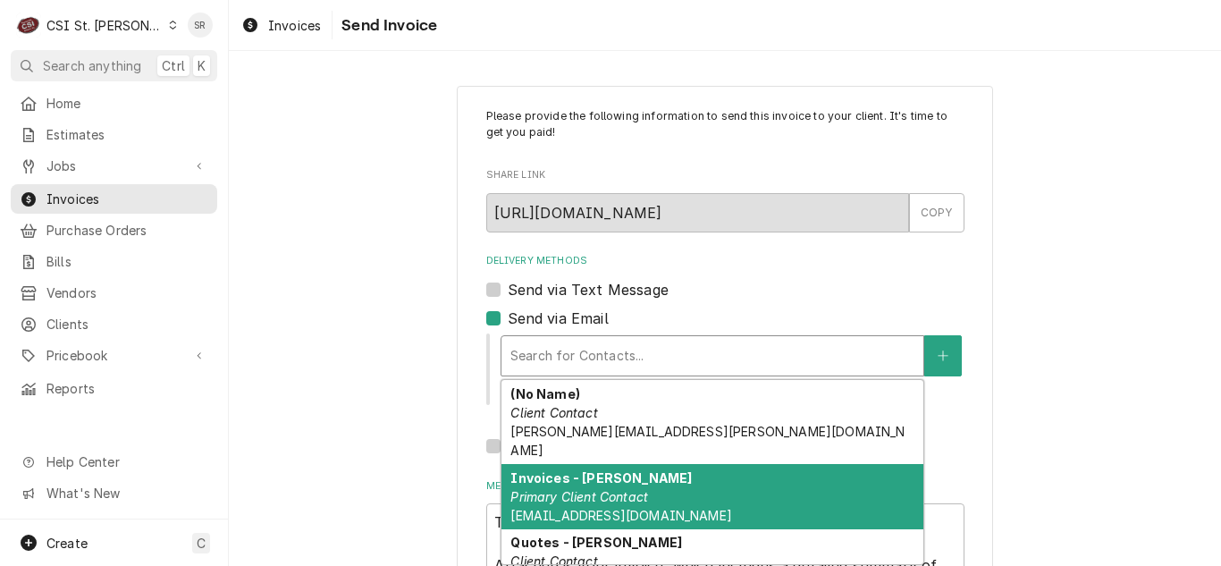
click at [604, 489] on em "Primary Client Contact" at bounding box center [579, 496] width 138 height 15
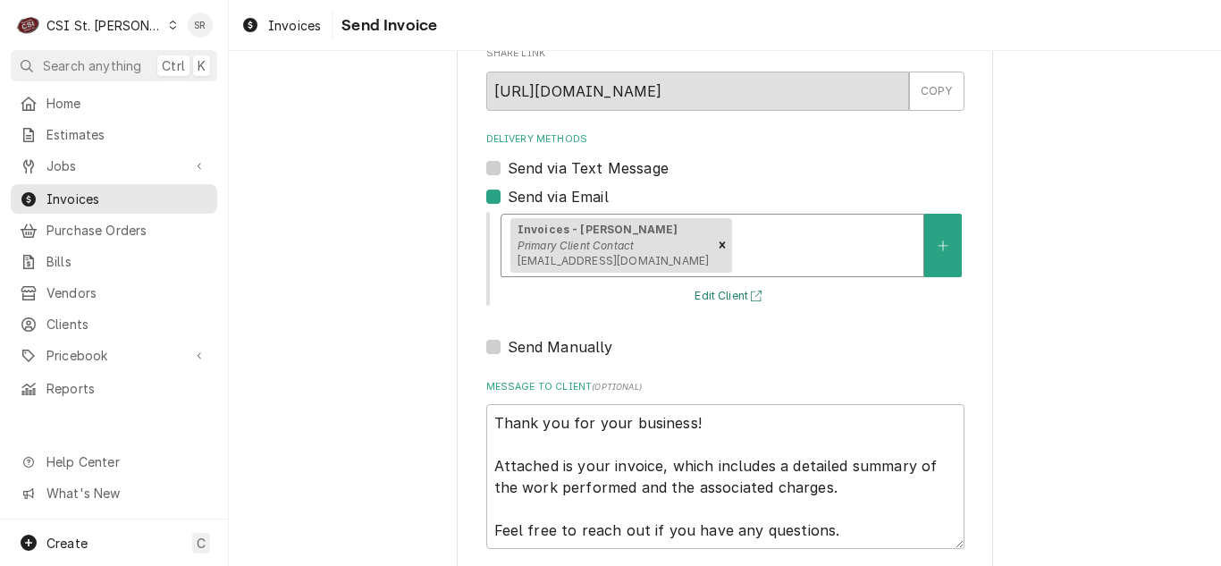
scroll to position [214, 0]
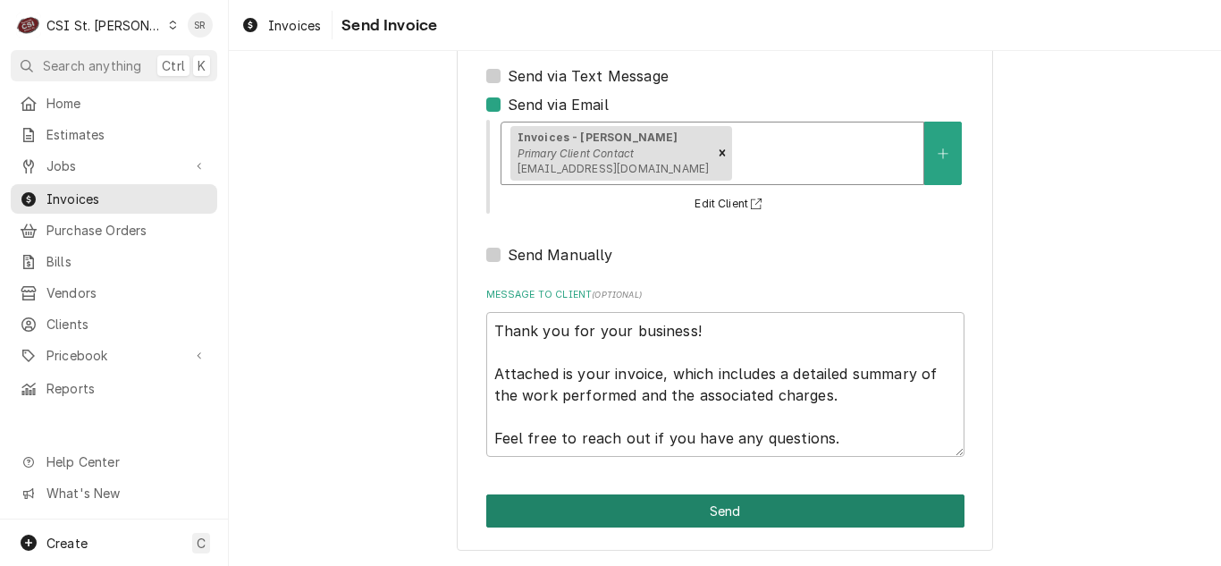
click at [734, 505] on button "Send" at bounding box center [725, 510] width 478 height 33
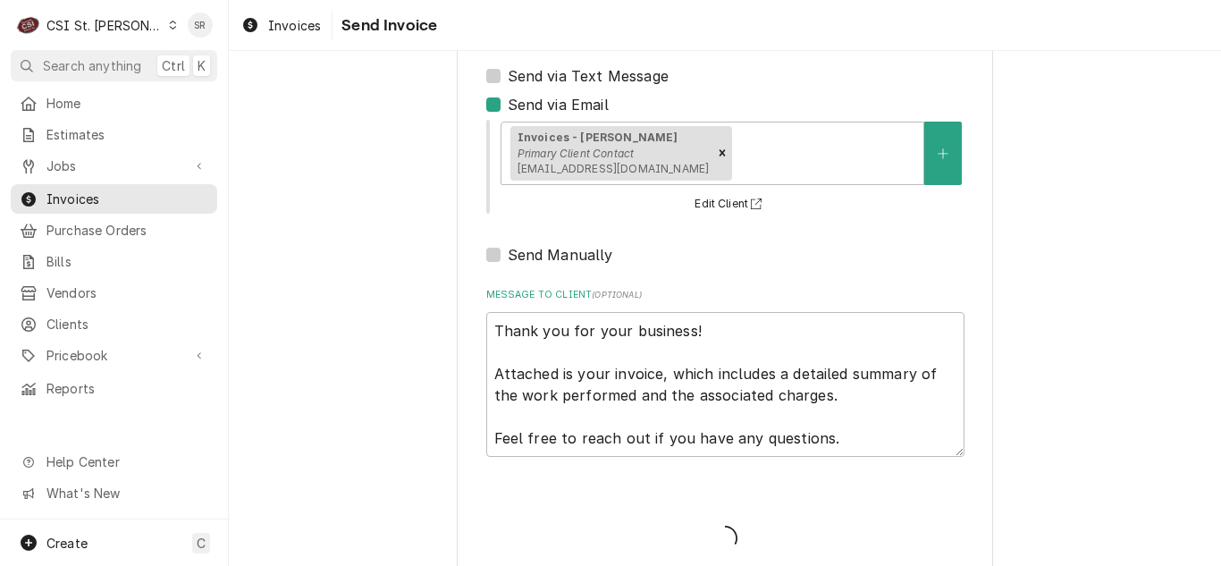
type textarea "x"
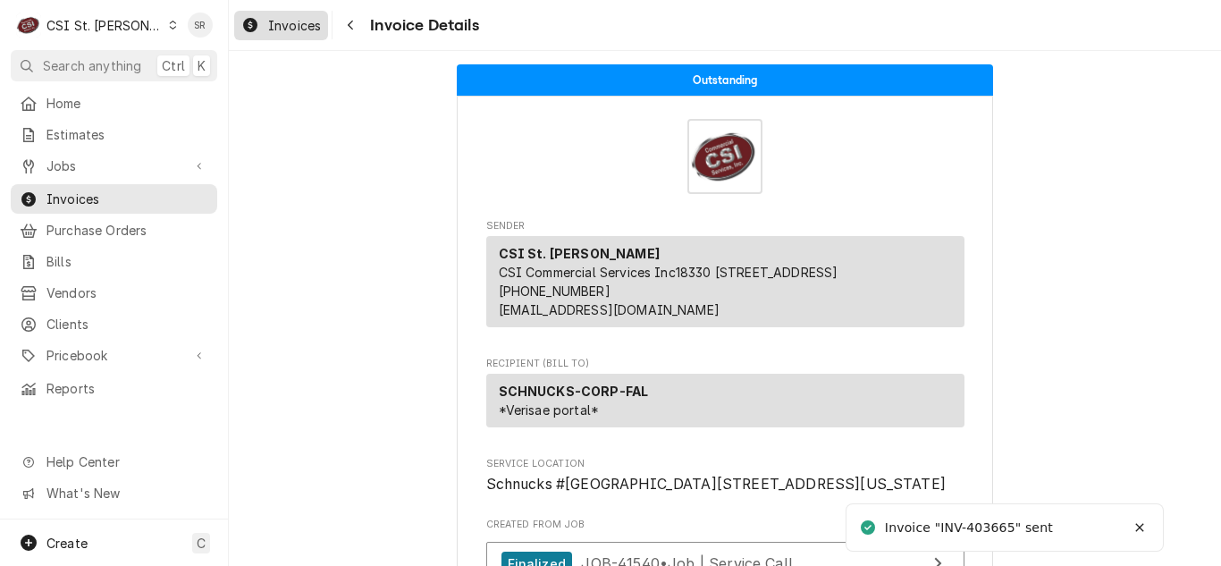
click at [288, 33] on span "Invoices" at bounding box center [294, 25] width 53 height 19
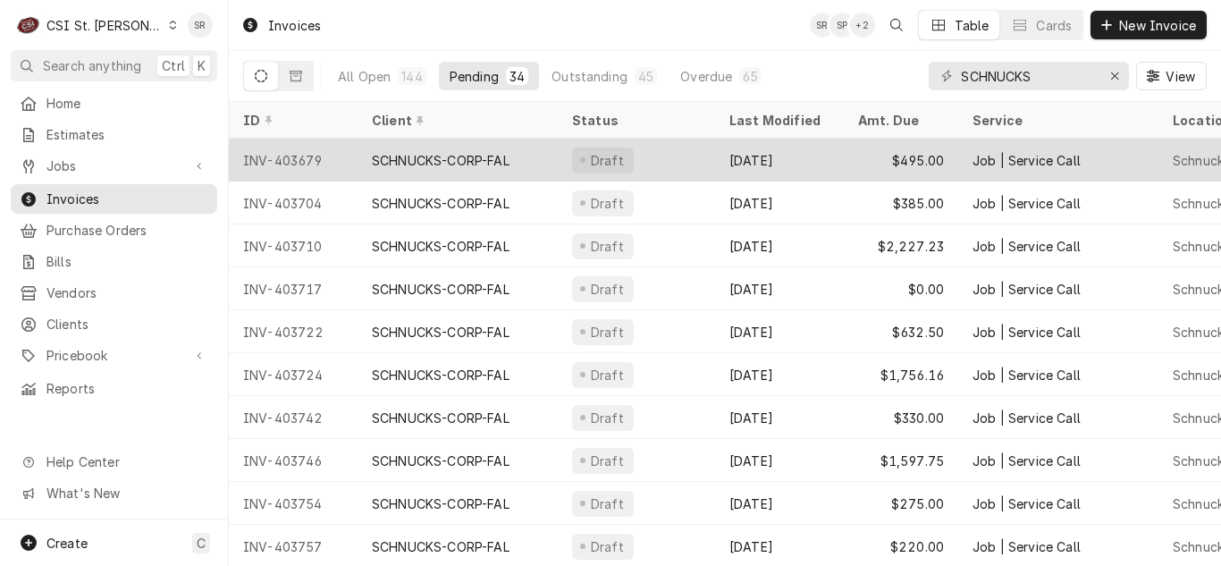
click at [744, 148] on div "Sep 4" at bounding box center [779, 160] width 129 height 43
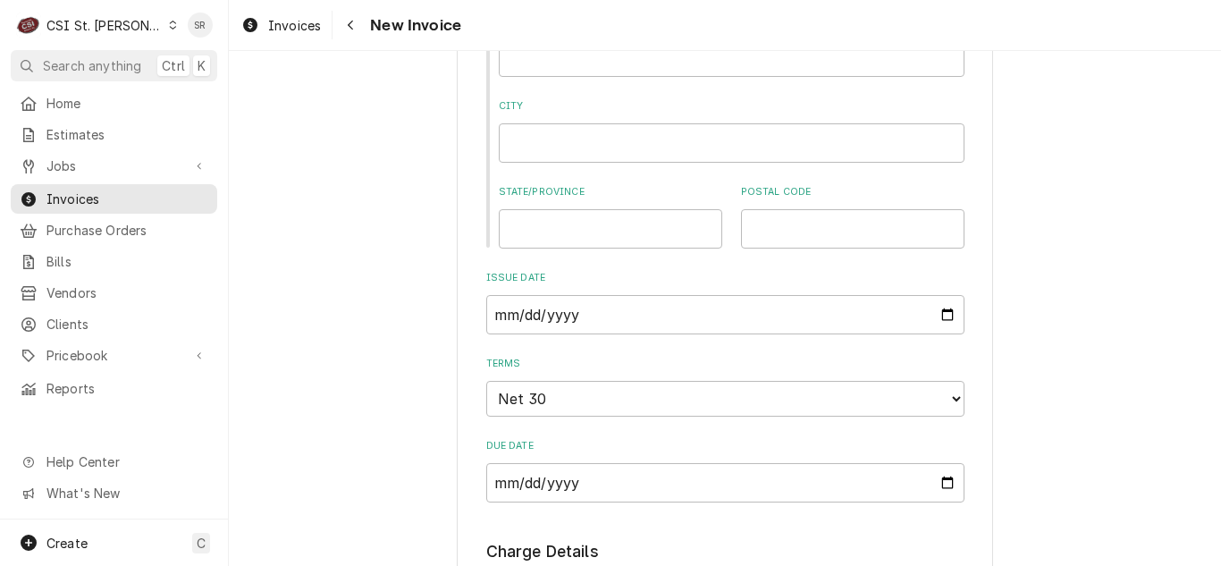
scroll to position [1341, 0]
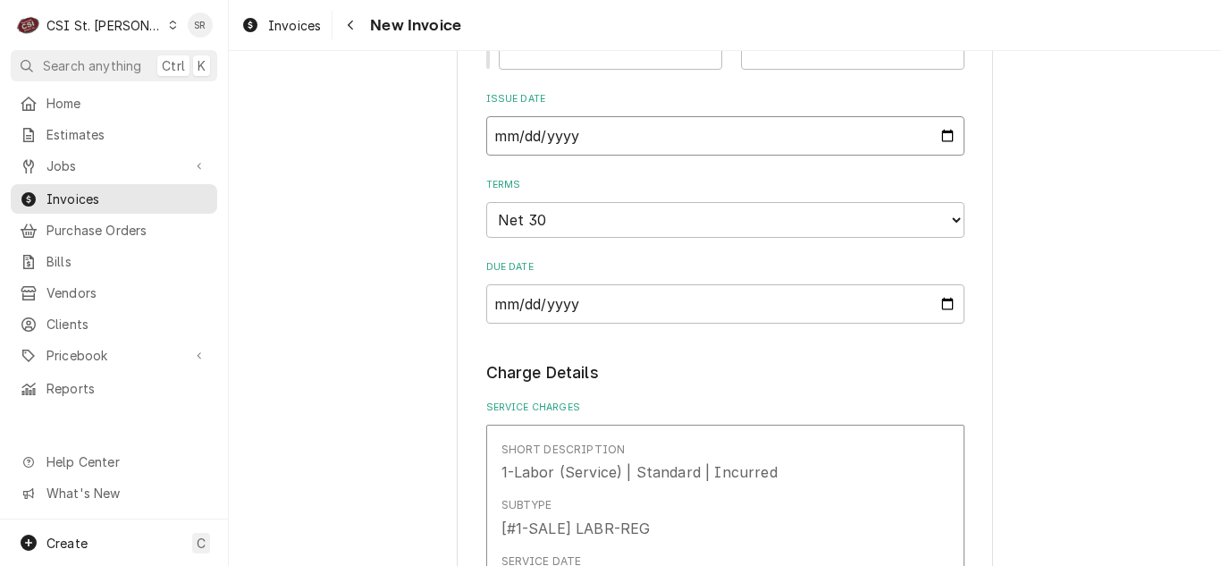
click at [943, 133] on input "2025-09-03" at bounding box center [725, 135] width 478 height 39
type textarea "x"
type input "2025-09-17"
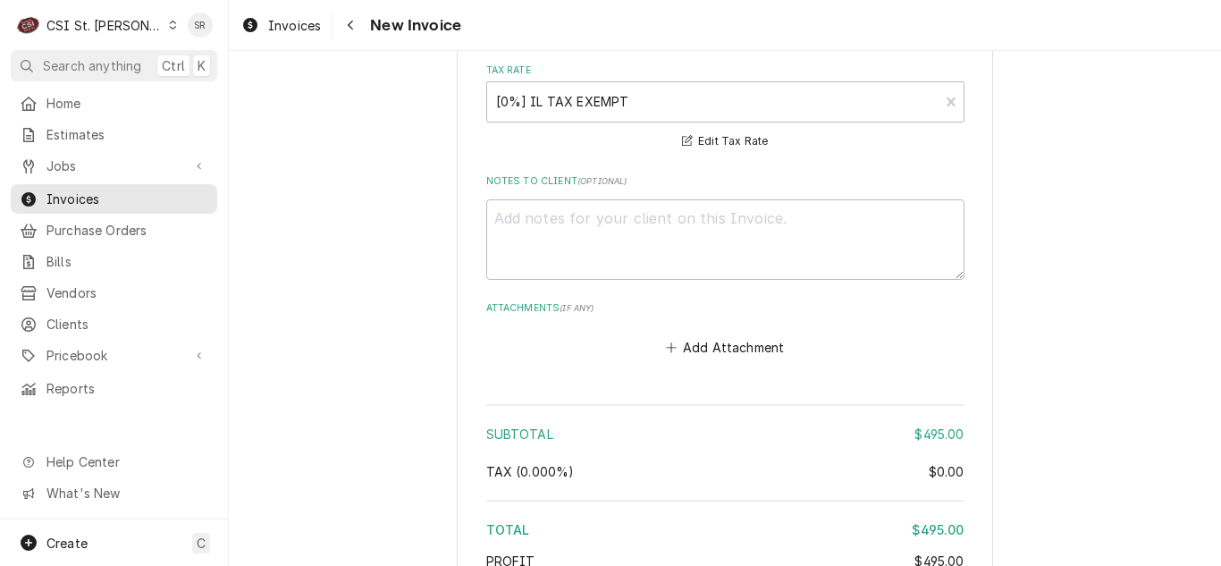
scroll to position [3103, 0]
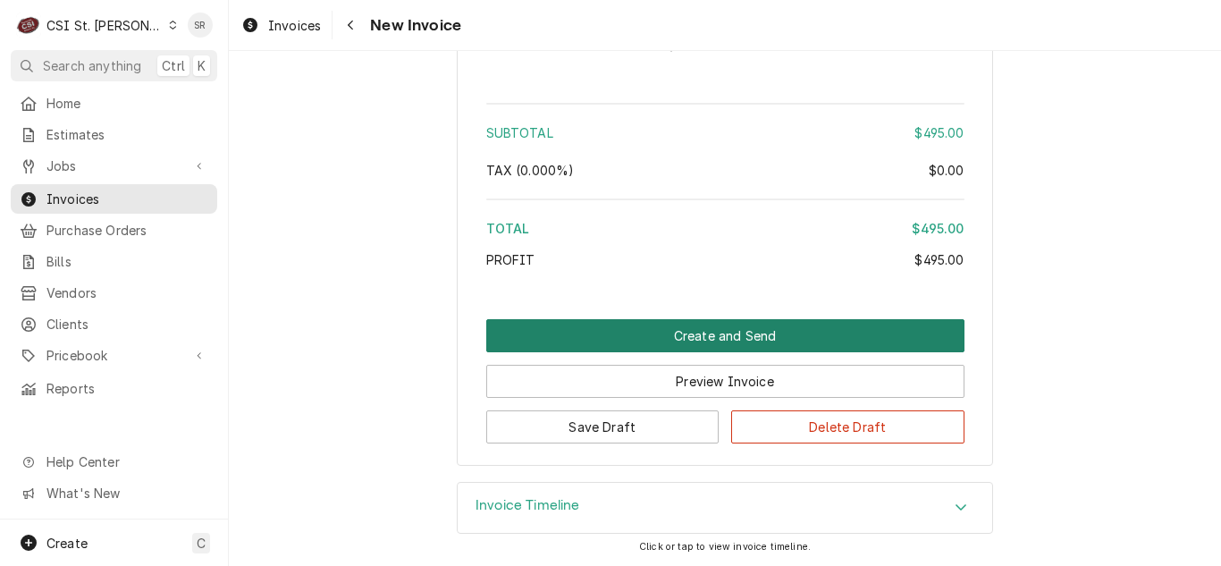
click at [678, 328] on button "Create and Send" at bounding box center [725, 335] width 478 height 33
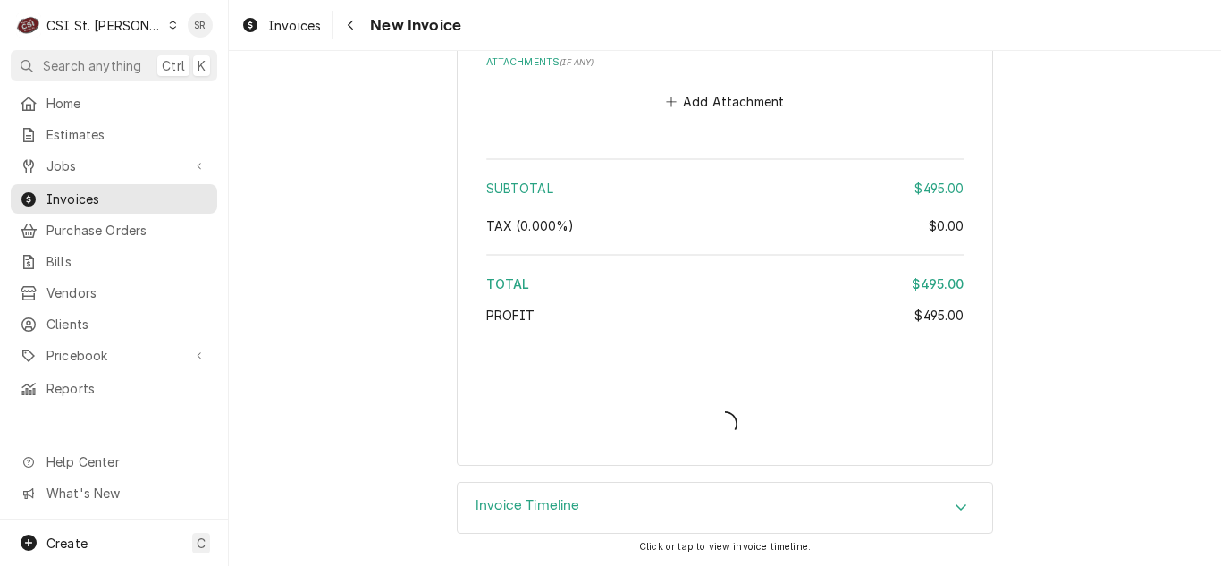
type textarea "x"
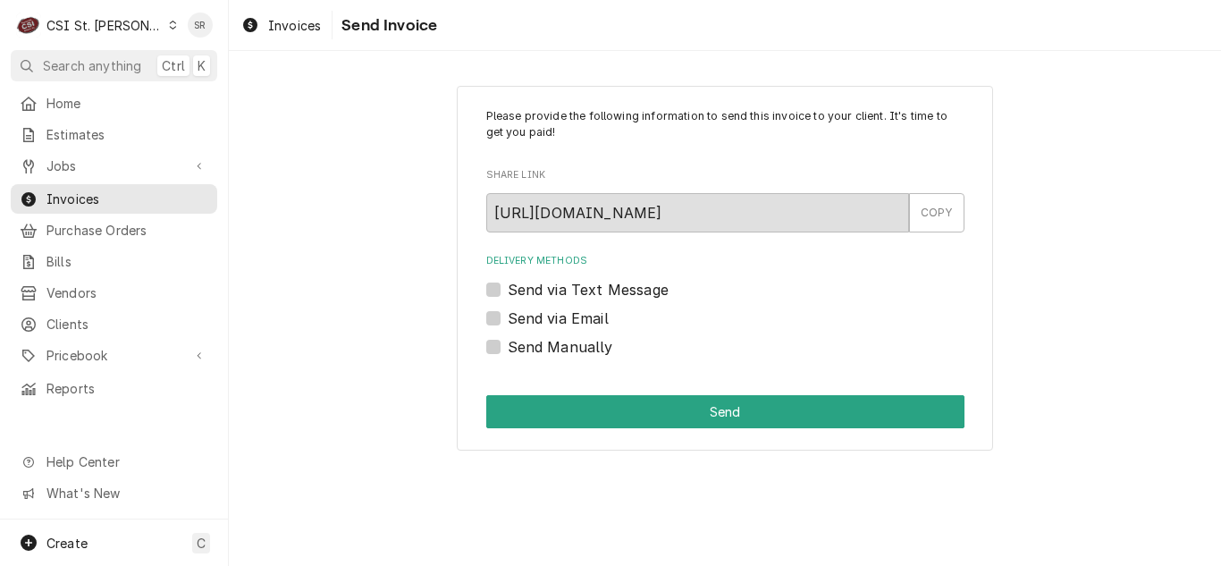
click at [549, 314] on label "Send via Email" at bounding box center [558, 318] width 101 height 21
click at [549, 314] on input "Send via Email" at bounding box center [747, 327] width 478 height 39
checkbox input "true"
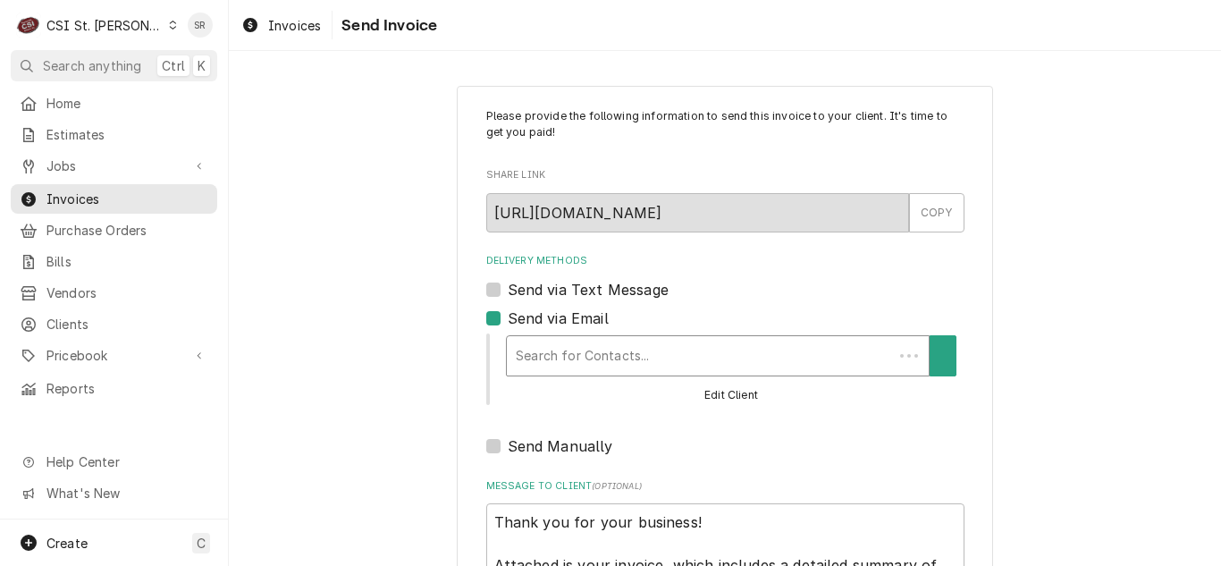
click at [576, 336] on div "Search for Contacts..." at bounding box center [700, 355] width 386 height 39
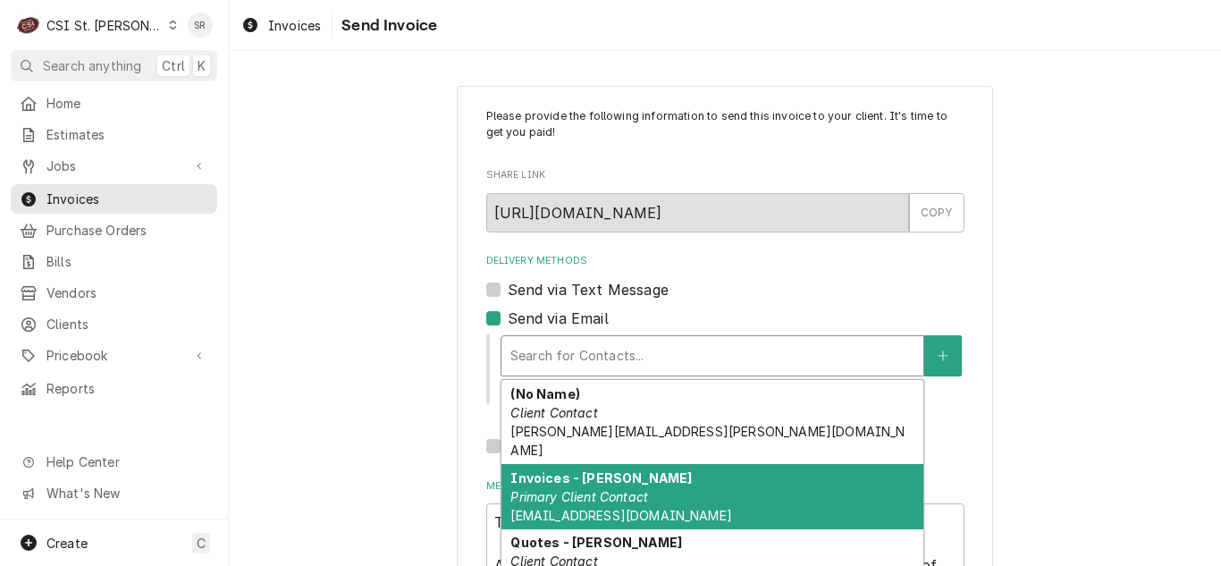
click at [592, 468] on div "Invoices - Kyley Primary Client Contact kyleyh@csi1.com" at bounding box center [712, 496] width 422 height 65
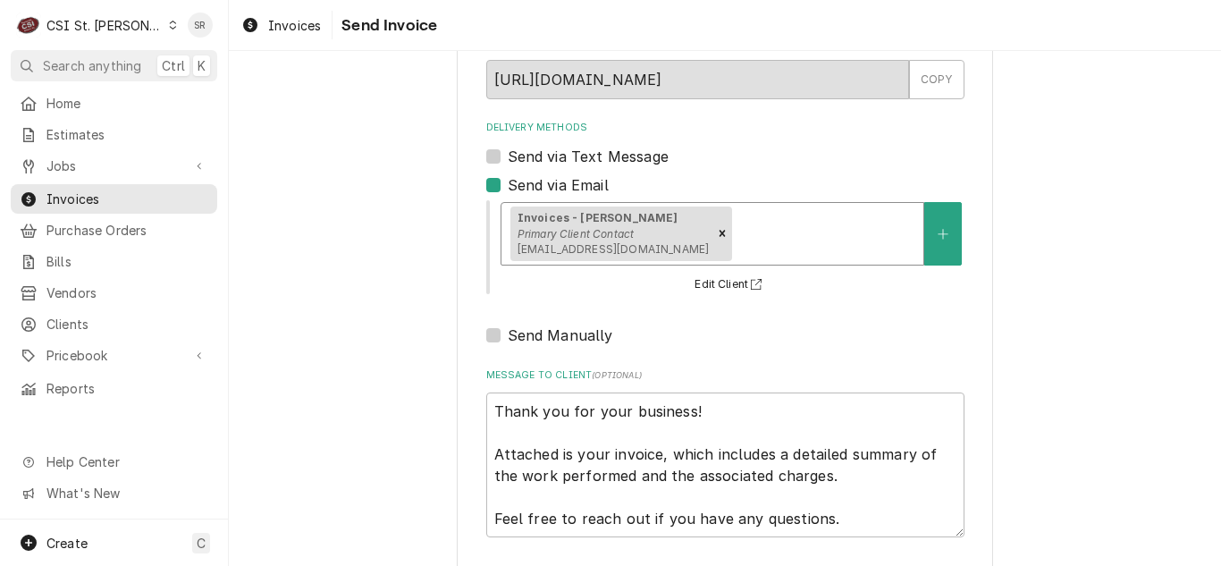
scroll to position [214, 0]
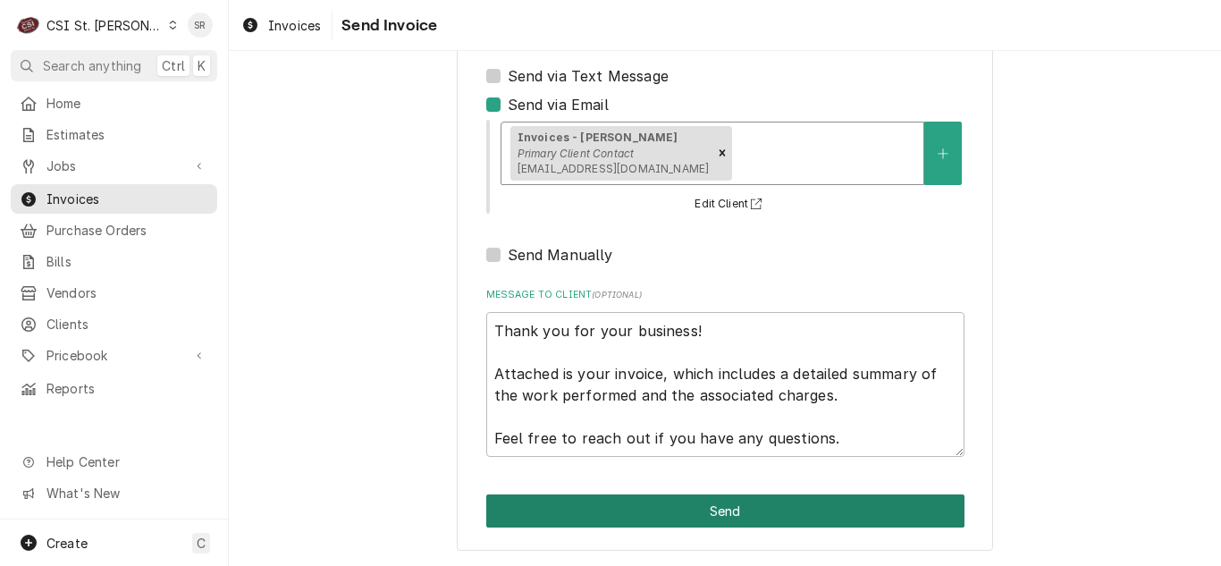
click at [741, 517] on button "Send" at bounding box center [725, 510] width 478 height 33
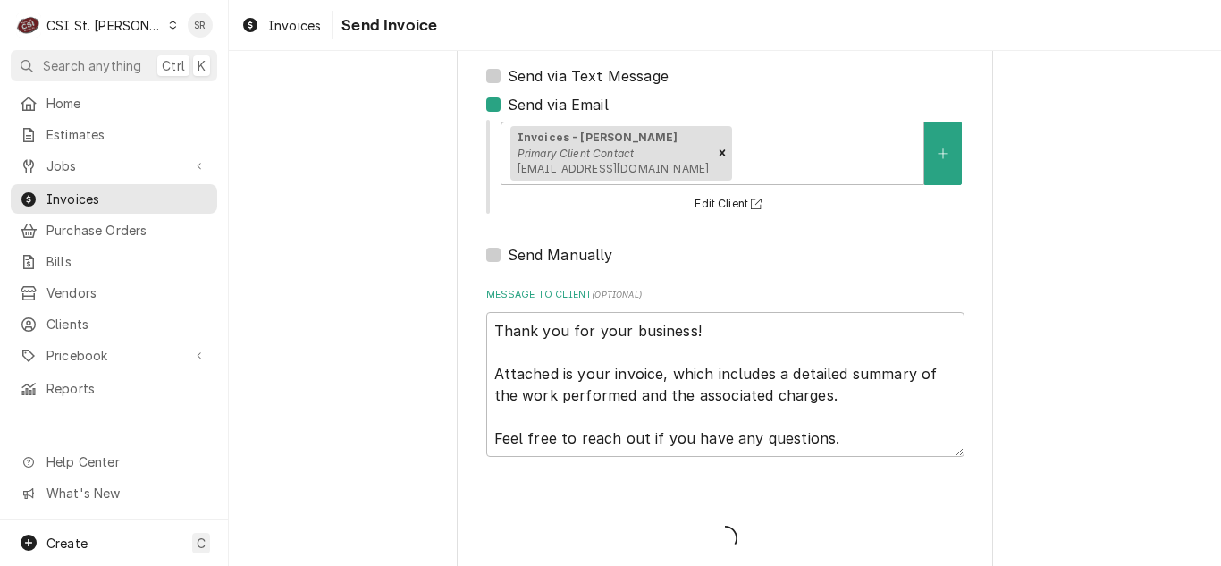
type textarea "x"
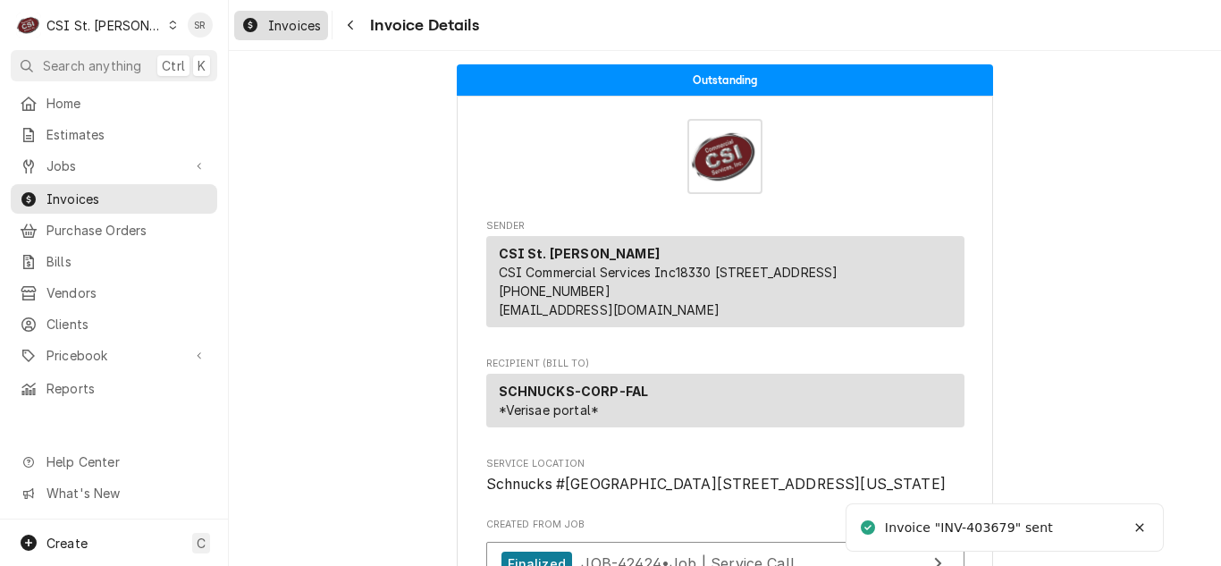
click at [278, 27] on span "Invoices" at bounding box center [294, 25] width 53 height 19
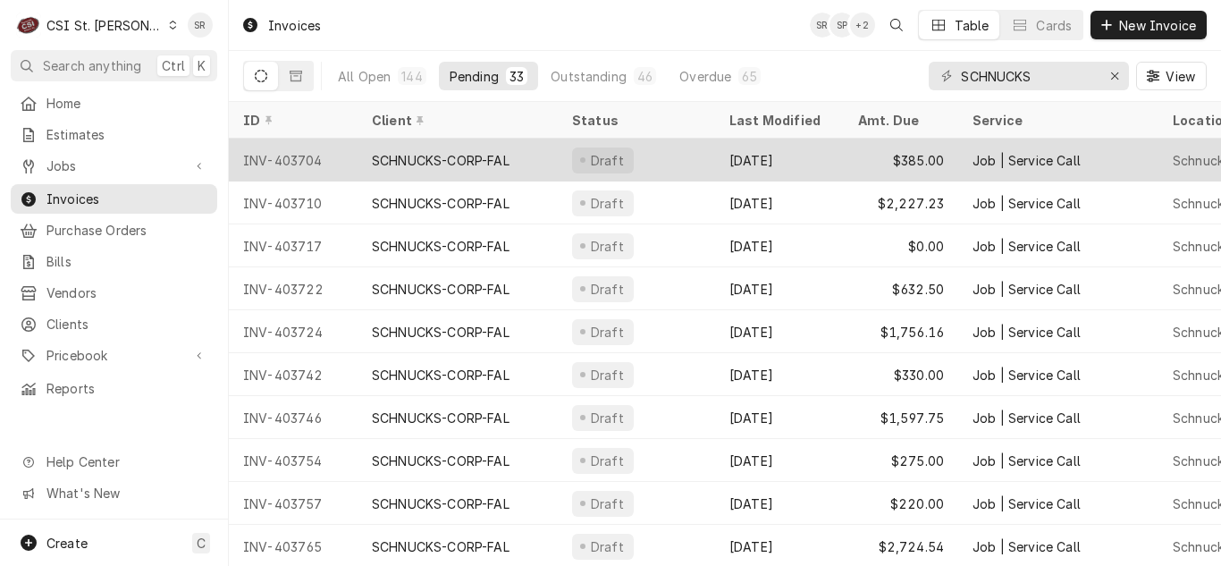
click at [518, 155] on div "SCHNUCKS-CORP-FAL" at bounding box center [458, 160] width 200 height 43
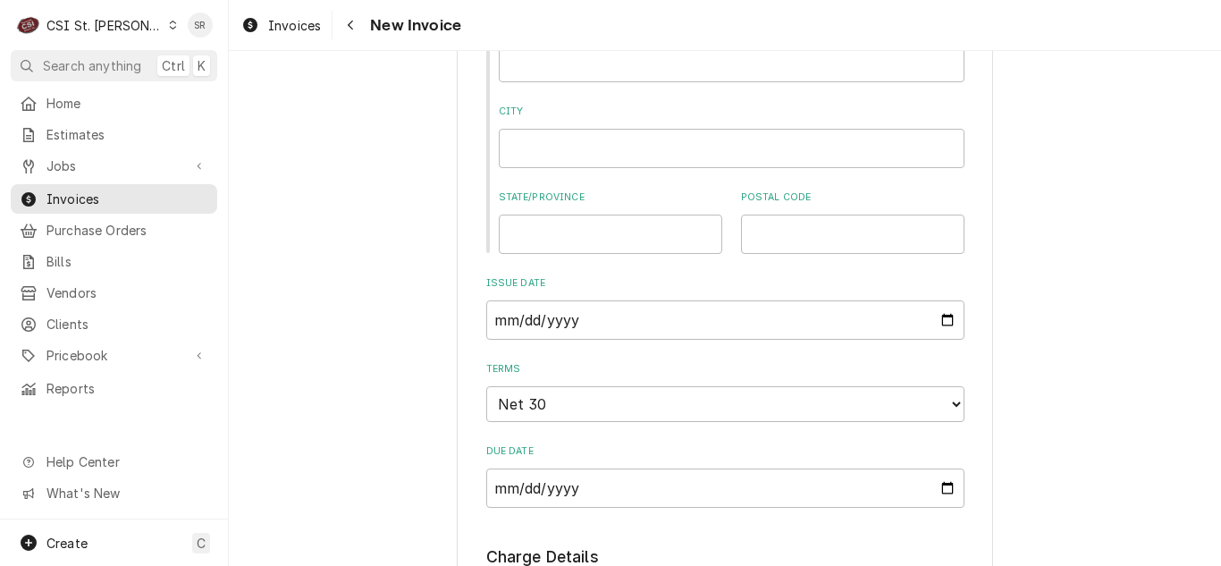
scroll to position [1251, 0]
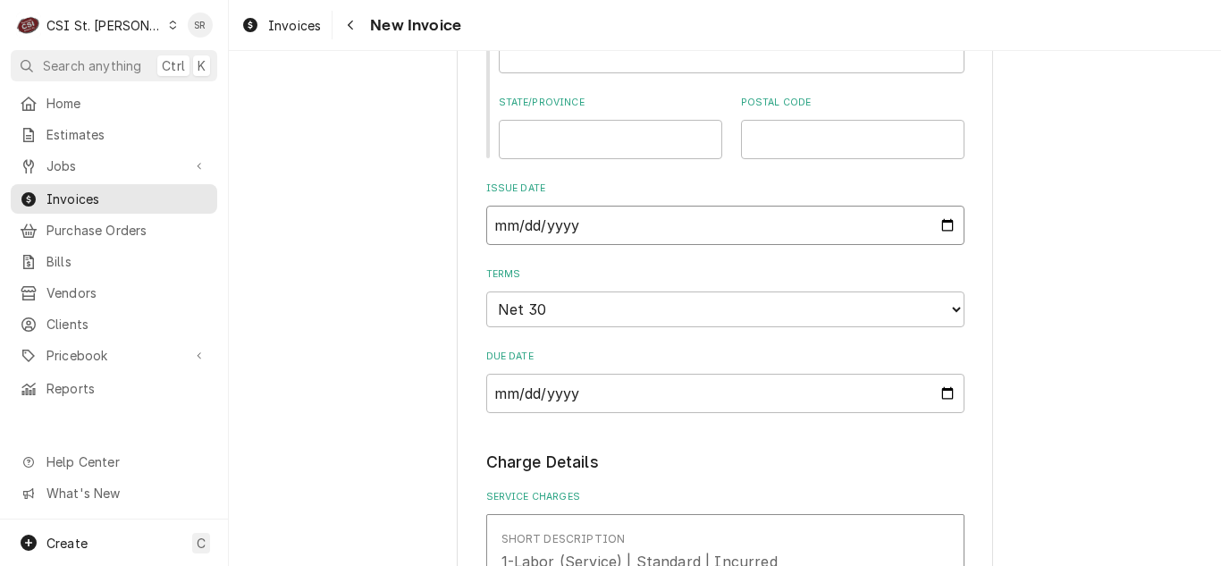
click at [939, 228] on input "[DATE]" at bounding box center [725, 225] width 478 height 39
type textarea "x"
type input "[DATE]"
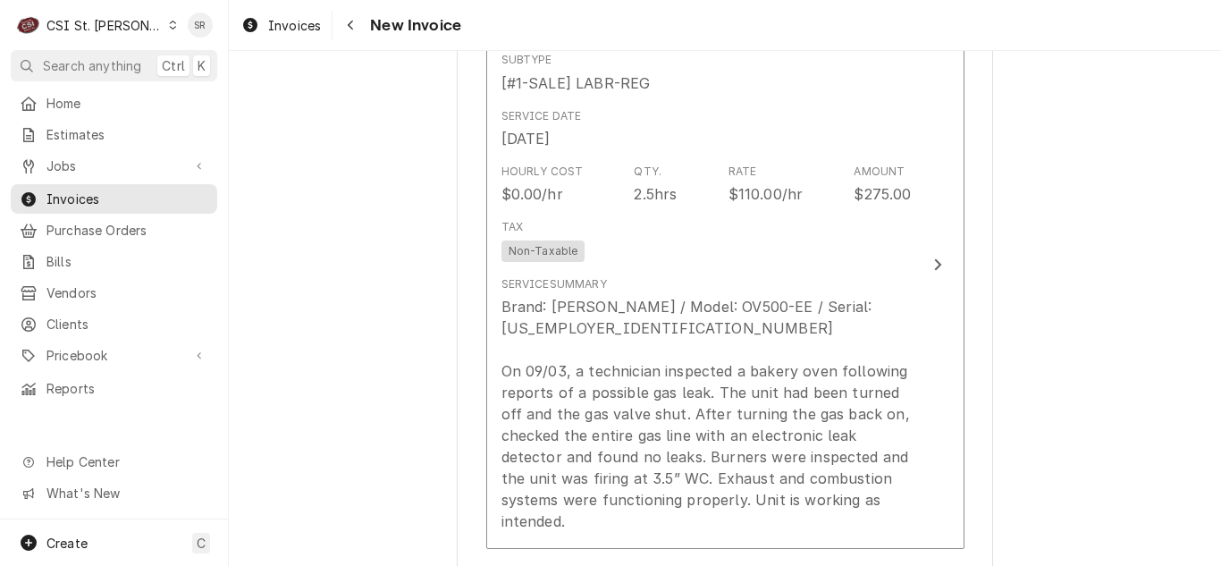
scroll to position [1788, 0]
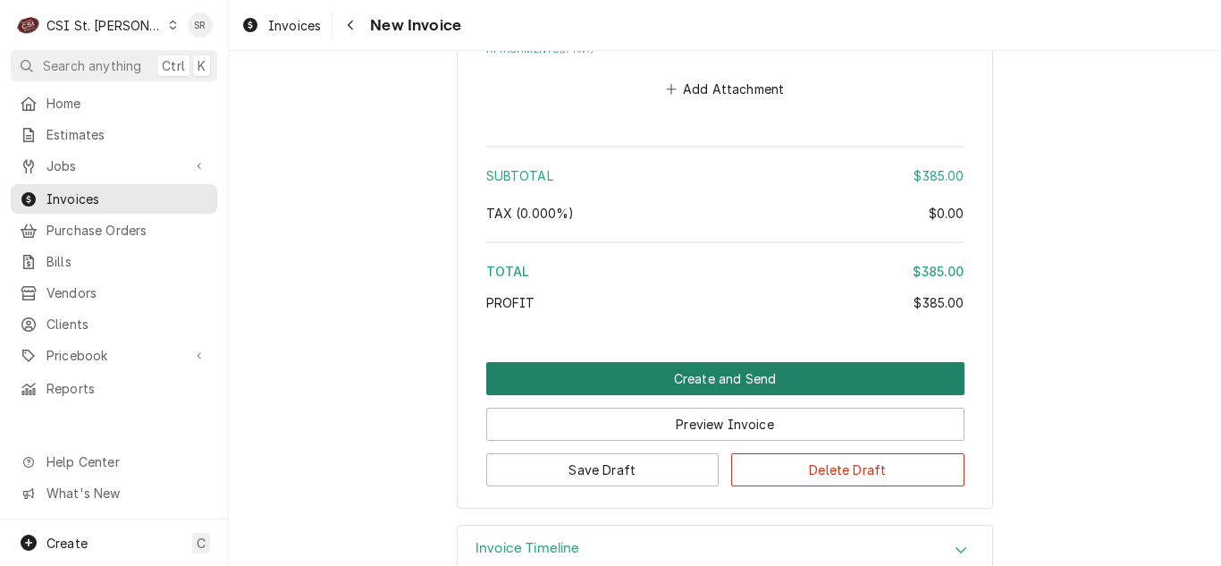
click at [674, 362] on button "Create and Send" at bounding box center [725, 378] width 478 height 33
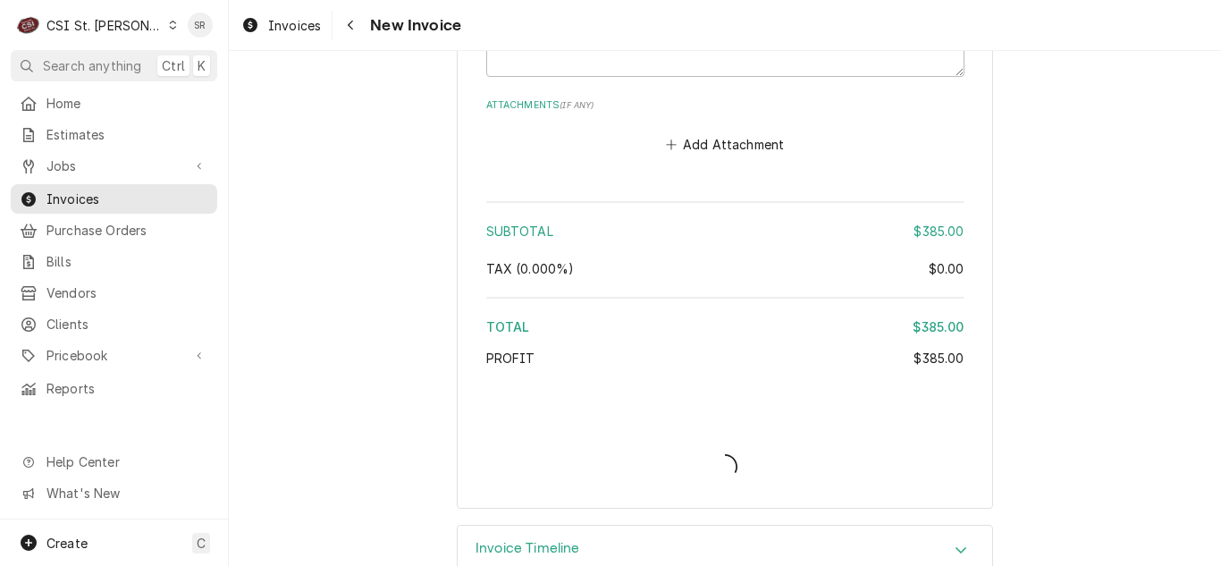
type textarea "x"
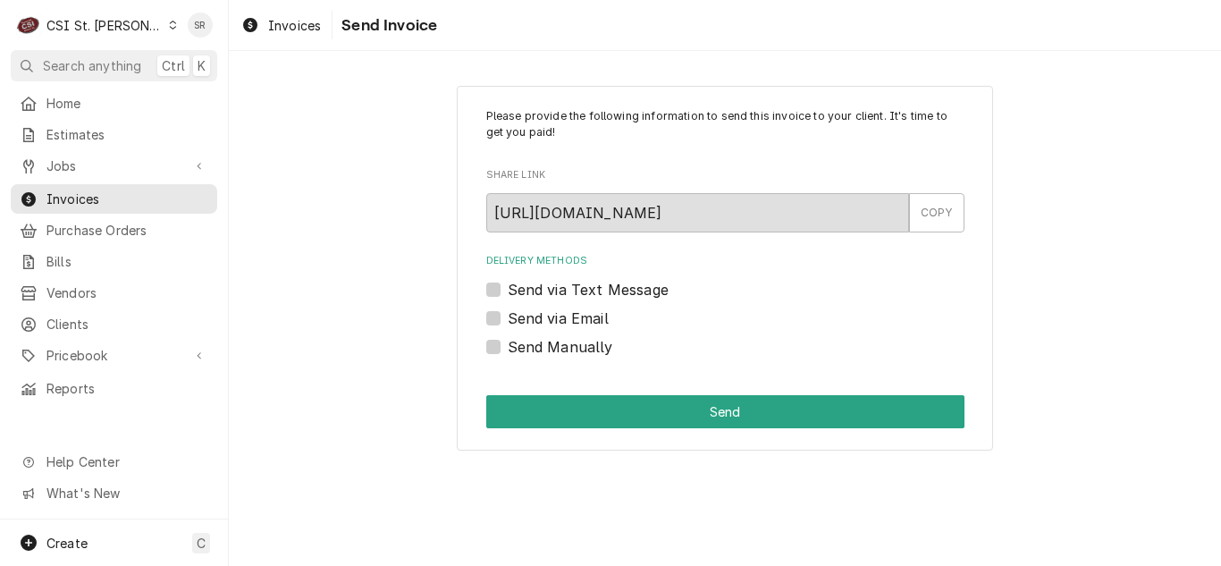
click at [549, 319] on label "Send via Email" at bounding box center [558, 318] width 101 height 21
click at [549, 319] on input "Send via Email" at bounding box center [747, 327] width 478 height 39
checkbox input "true"
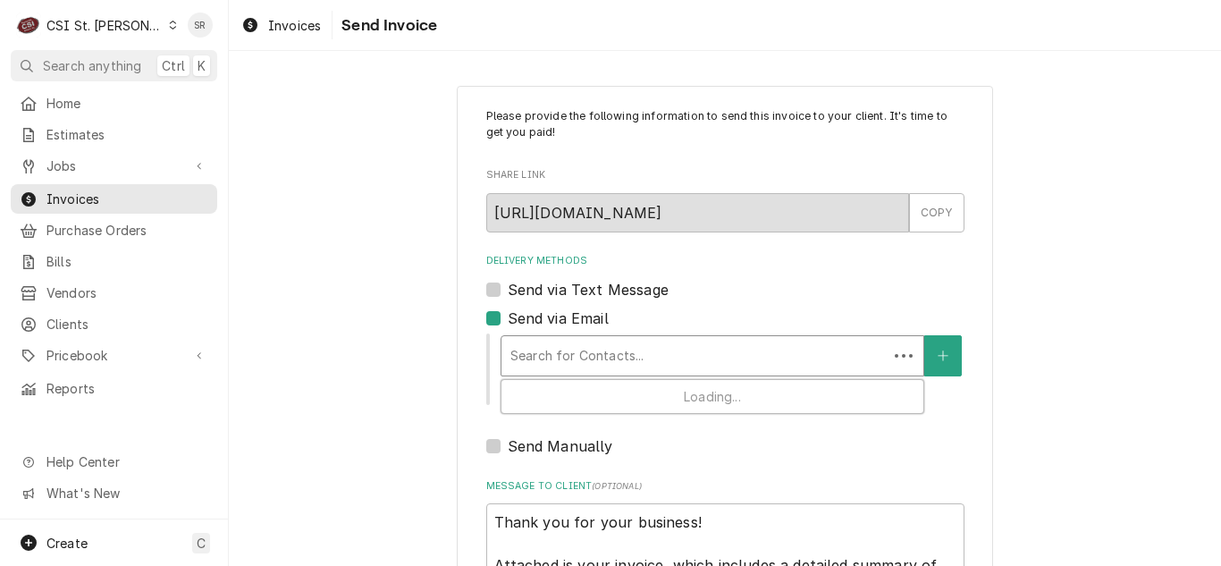
click at [631, 348] on div "Delivery Methods" at bounding box center [694, 356] width 368 height 32
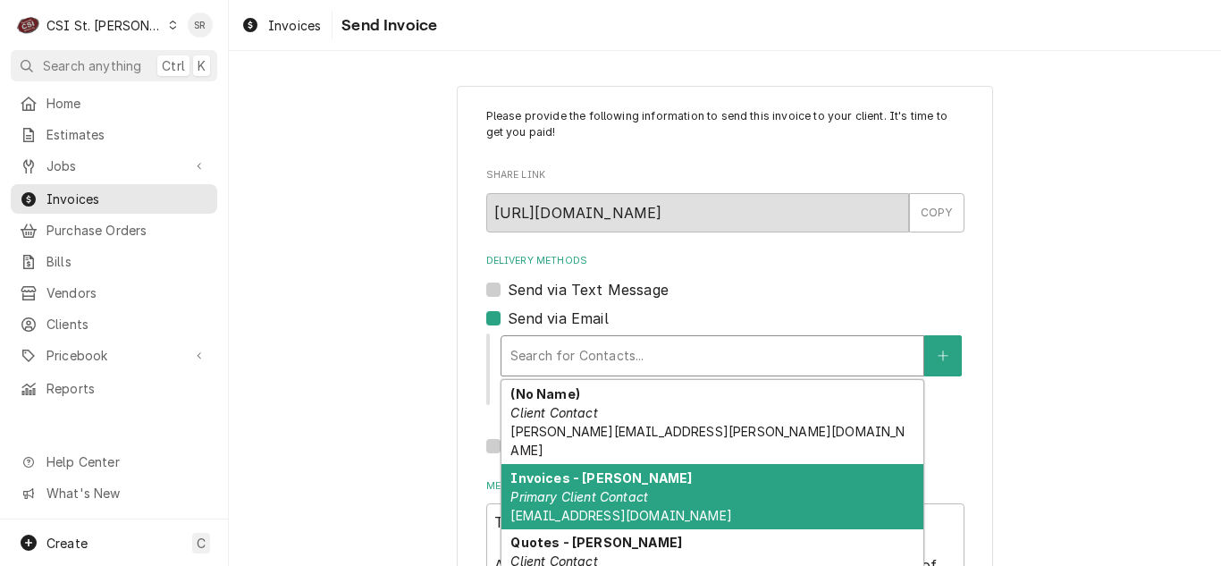
click at [621, 464] on div "Invoices - Kyley Primary Client Contact kyleyh@csi1.com" at bounding box center [712, 496] width 422 height 65
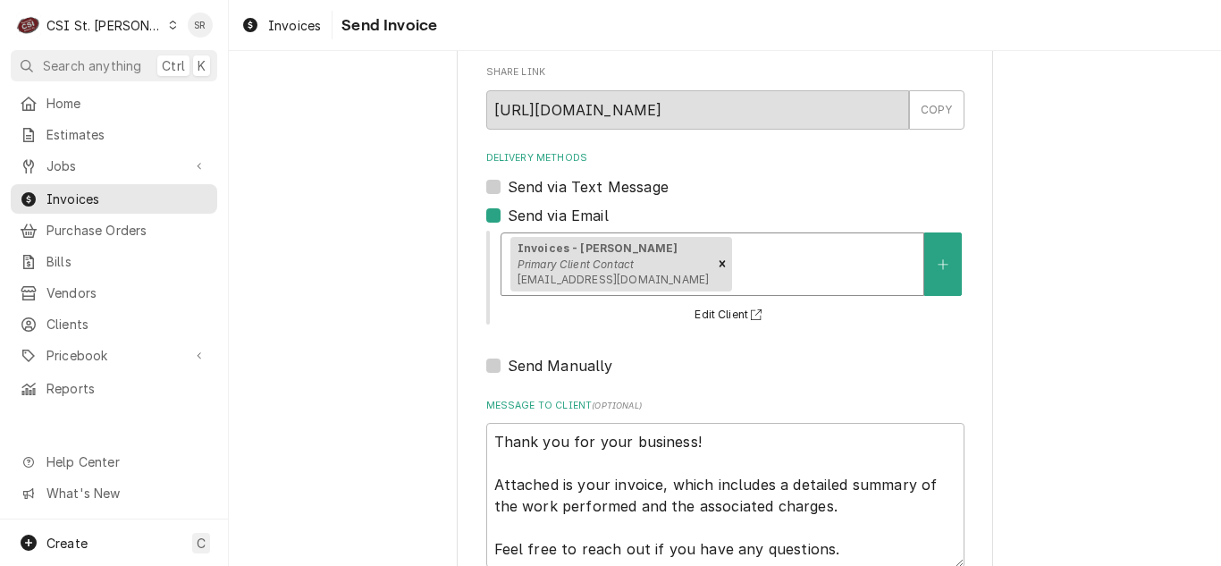
scroll to position [214, 0]
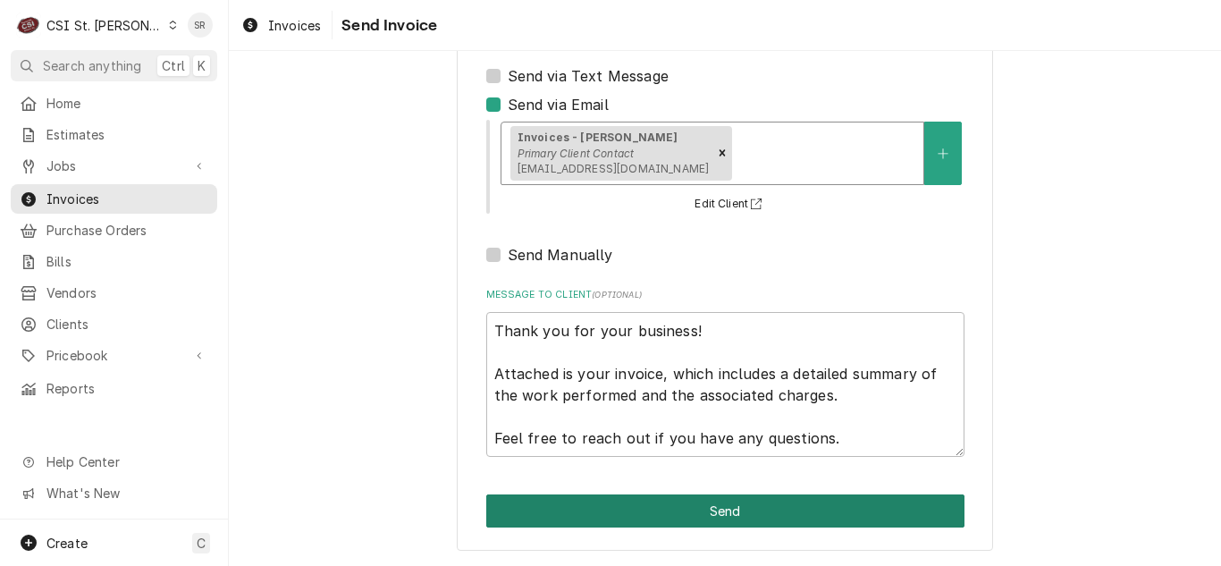
click at [754, 505] on button "Send" at bounding box center [725, 510] width 478 height 33
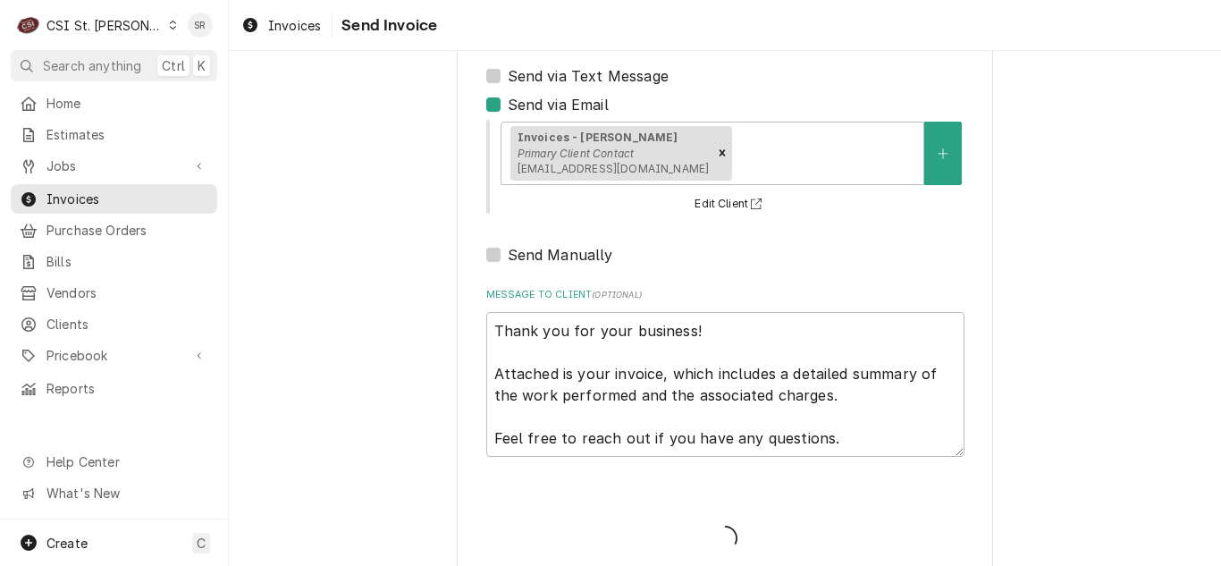
type textarea "x"
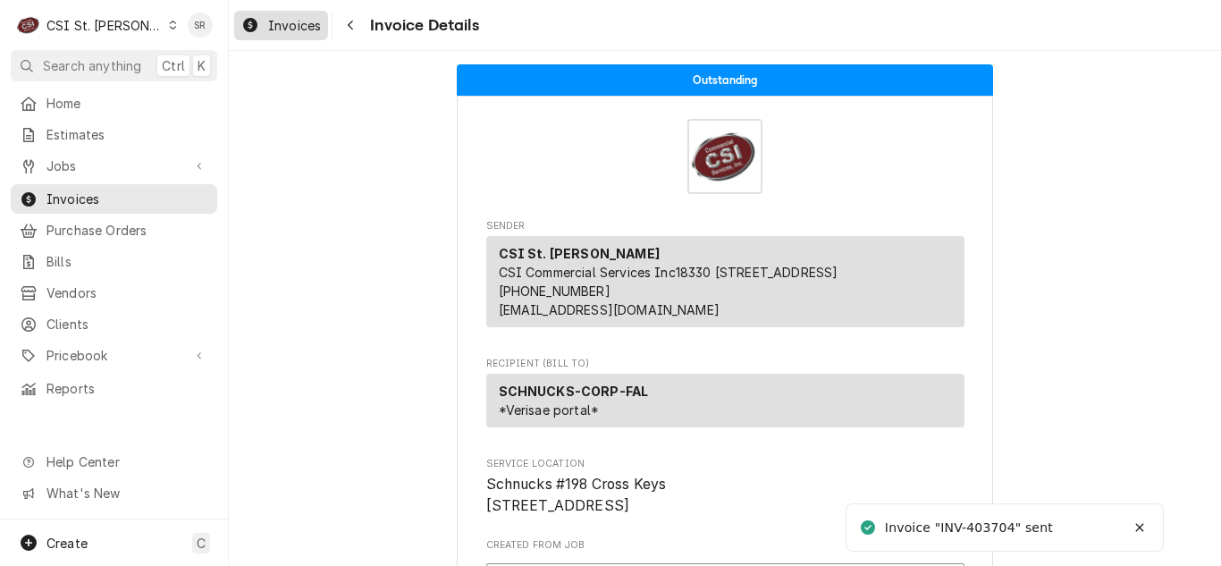
click at [278, 23] on span "Invoices" at bounding box center [294, 25] width 53 height 19
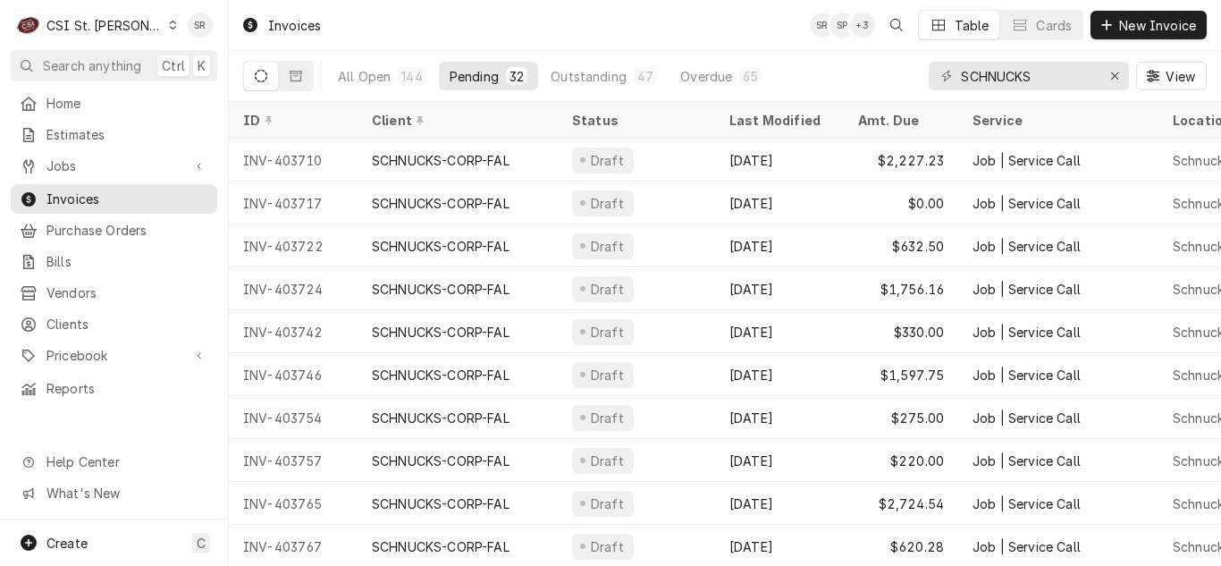
click at [276, 63] on div "Invoices SR SP + 3 Table Cards New Invoice All Open 144 Pending 32 Outstanding …" at bounding box center [725, 51] width 992 height 102
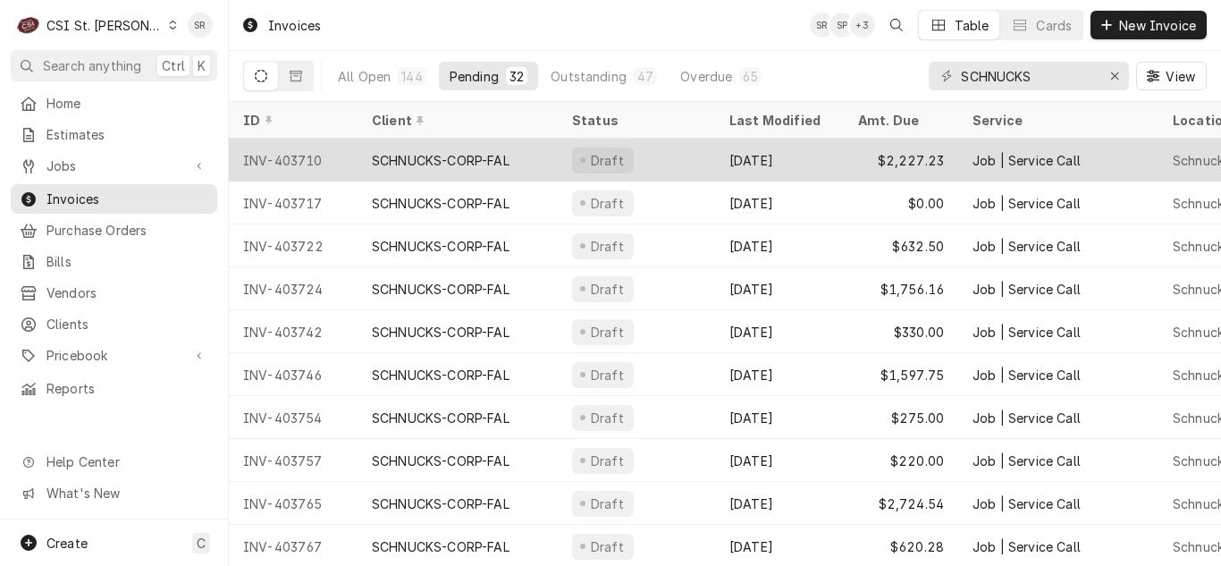
click at [655, 147] on div "Draft" at bounding box center [636, 160] width 157 height 43
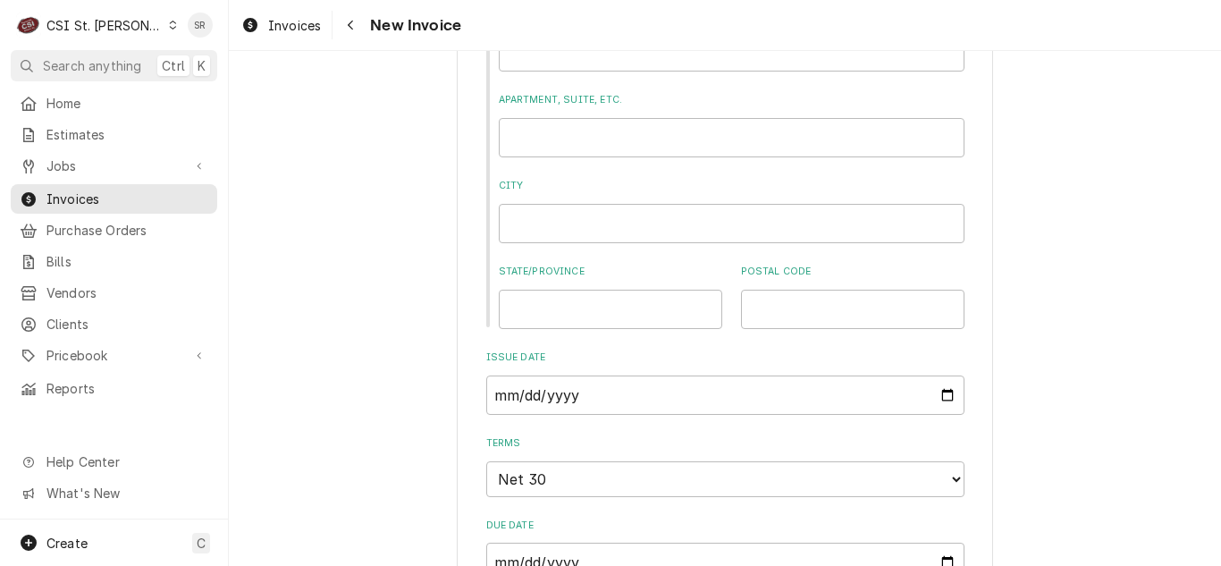
scroll to position [1430, 0]
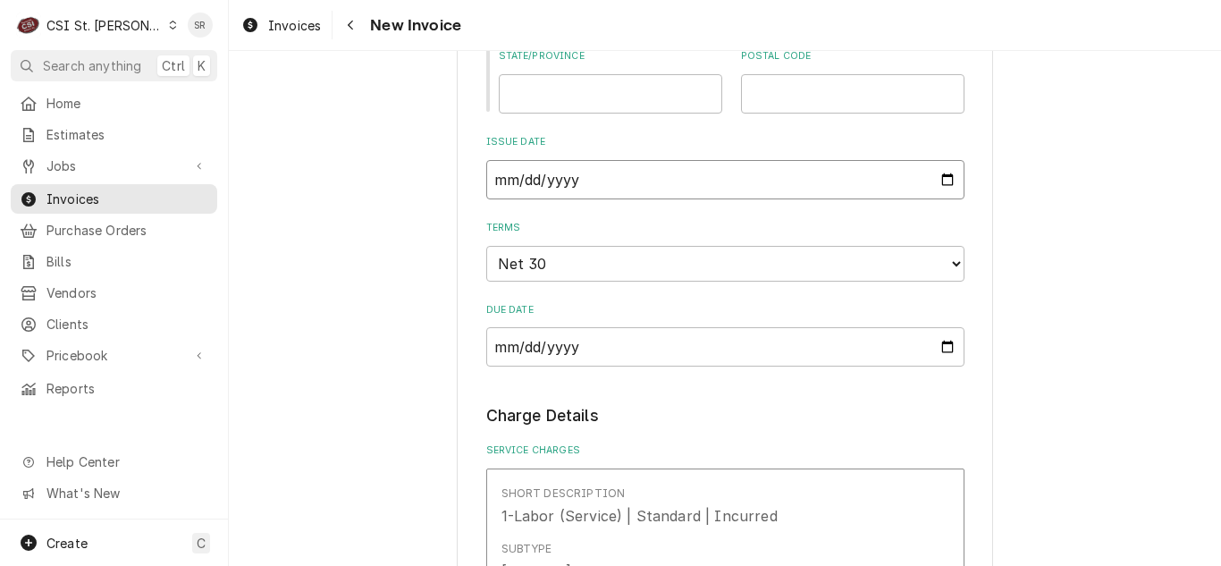
click at [946, 178] on input "[DATE]" at bounding box center [725, 179] width 478 height 39
type textarea "x"
type input "[DATE]"
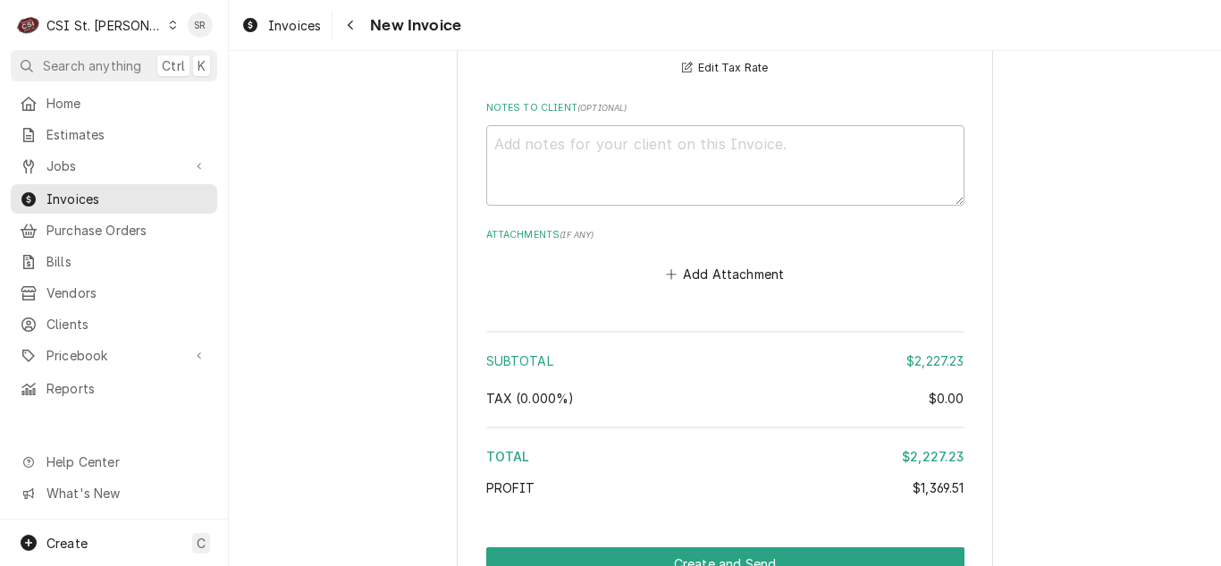
scroll to position [4917, 0]
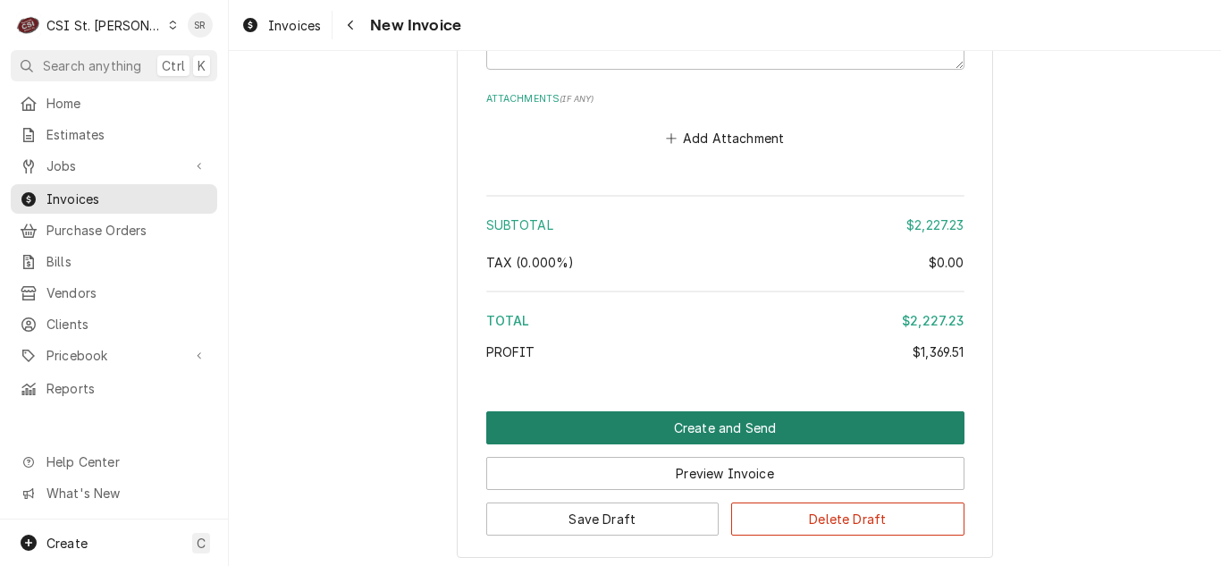
click at [744, 427] on button "Create and Send" at bounding box center [725, 427] width 478 height 33
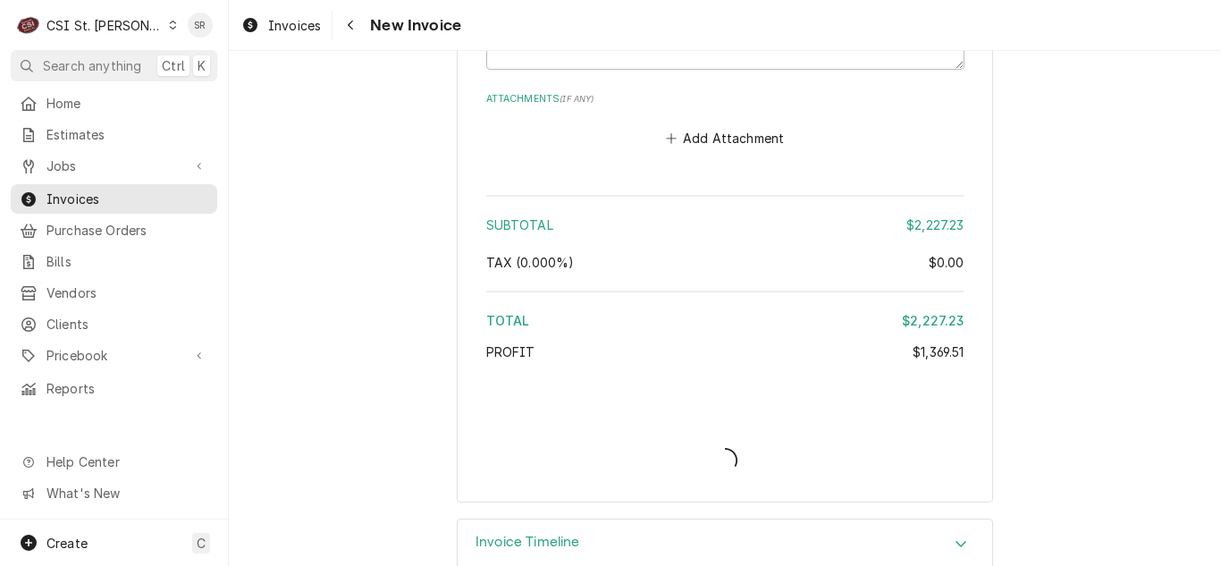
type textarea "x"
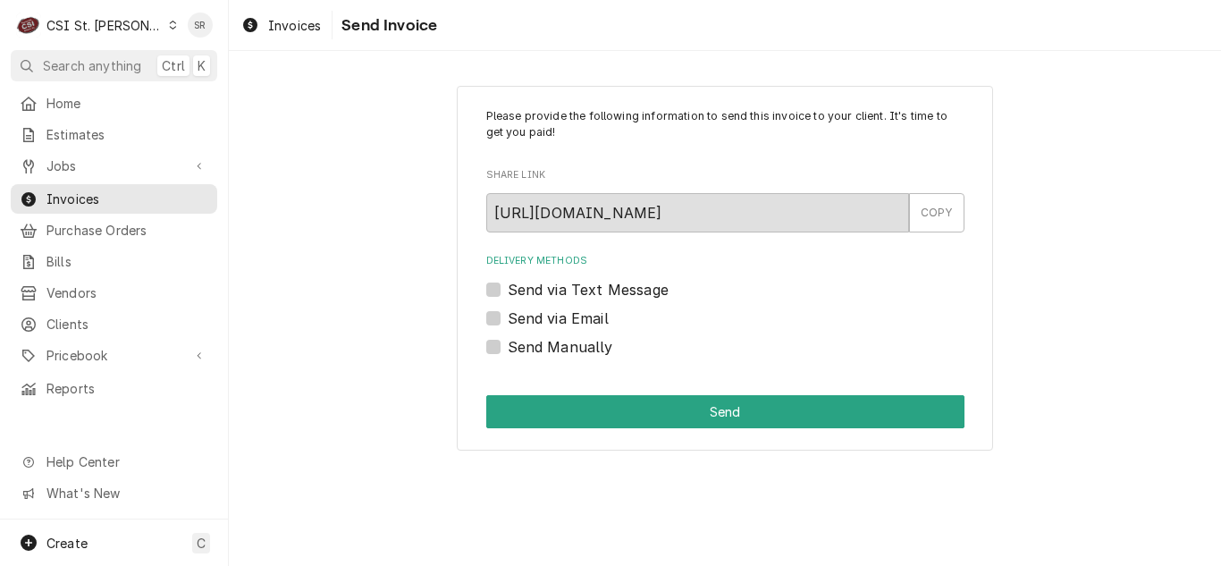
click at [596, 322] on label "Send via Email" at bounding box center [558, 318] width 101 height 21
click at [596, 322] on input "Send via Email" at bounding box center [747, 327] width 478 height 39
checkbox input "true"
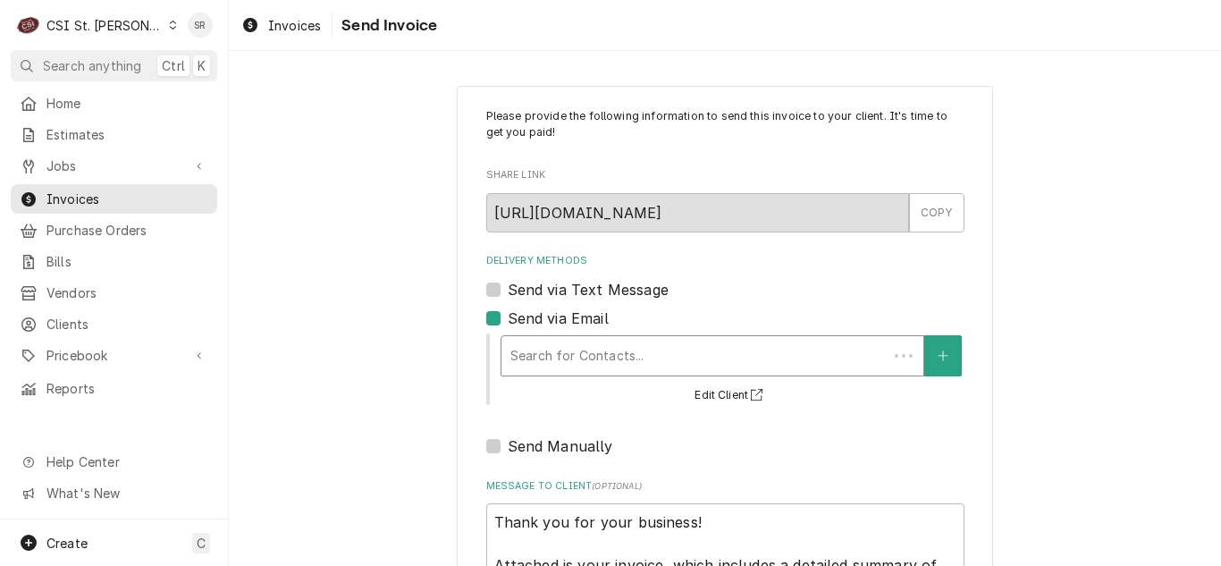
click at [646, 356] on div "Delivery Methods" at bounding box center [694, 356] width 368 height 32
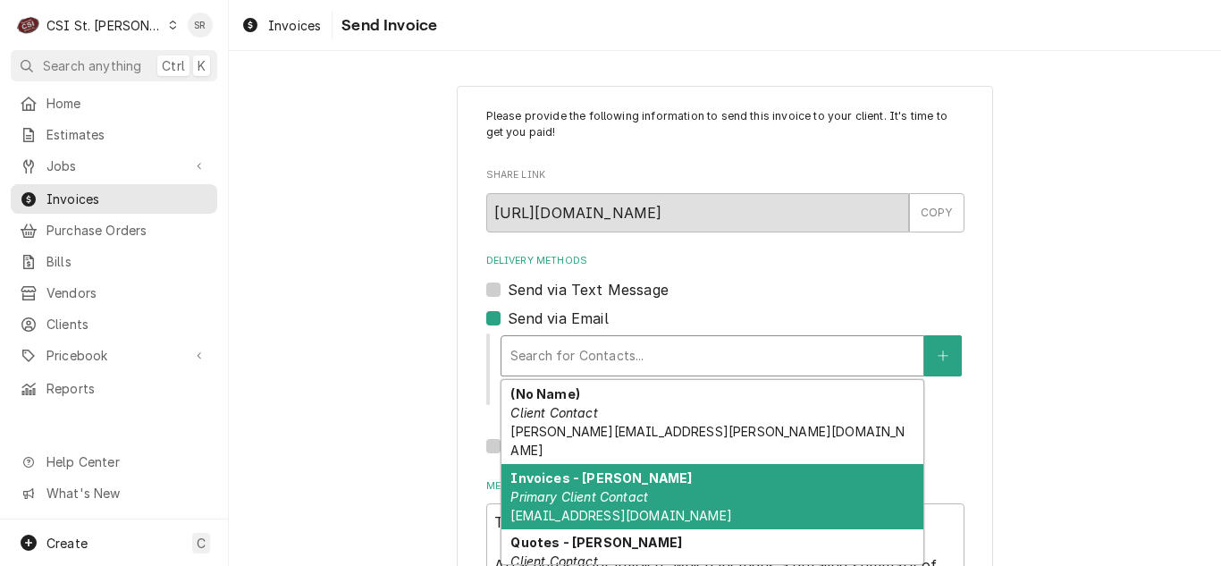
click at [629, 489] on em "Primary Client Contact" at bounding box center [579, 496] width 138 height 15
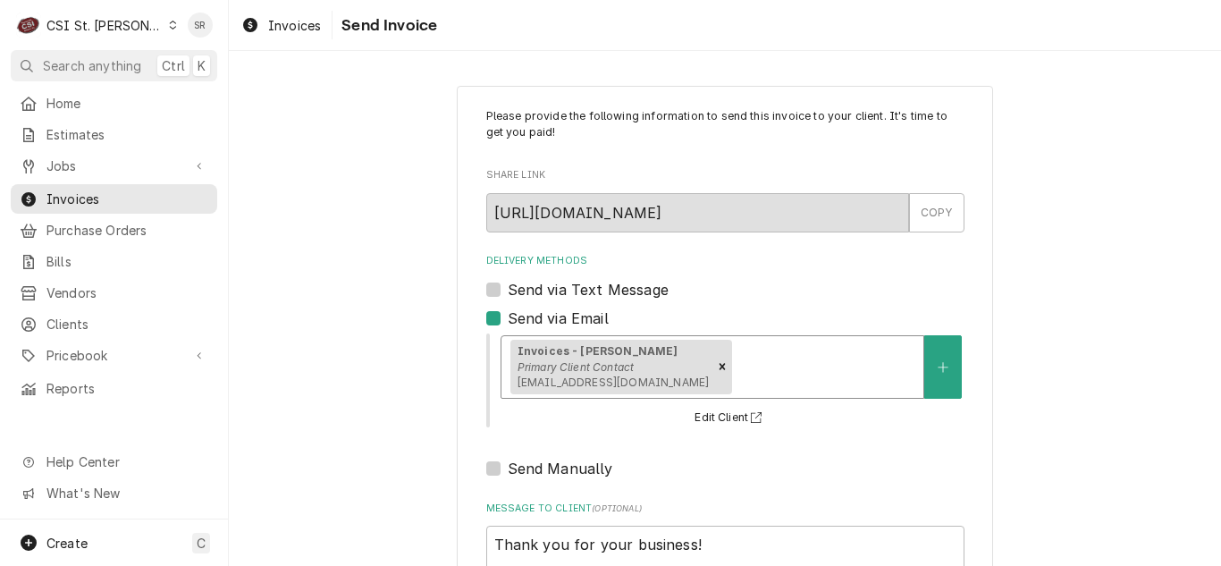
scroll to position [214, 0]
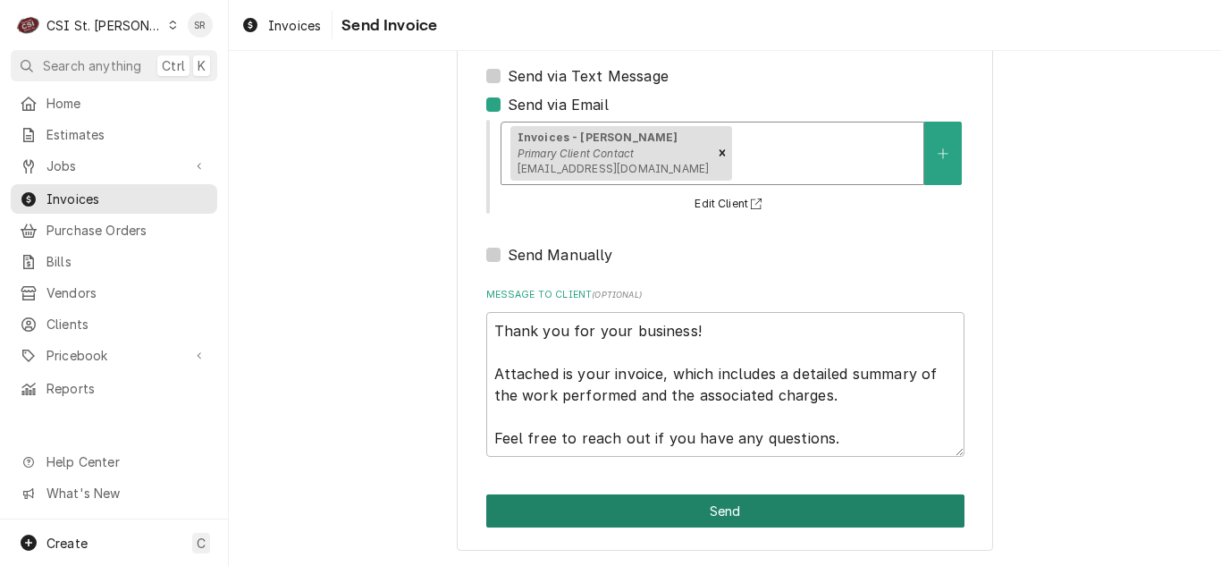
click at [719, 505] on button "Send" at bounding box center [725, 510] width 478 height 33
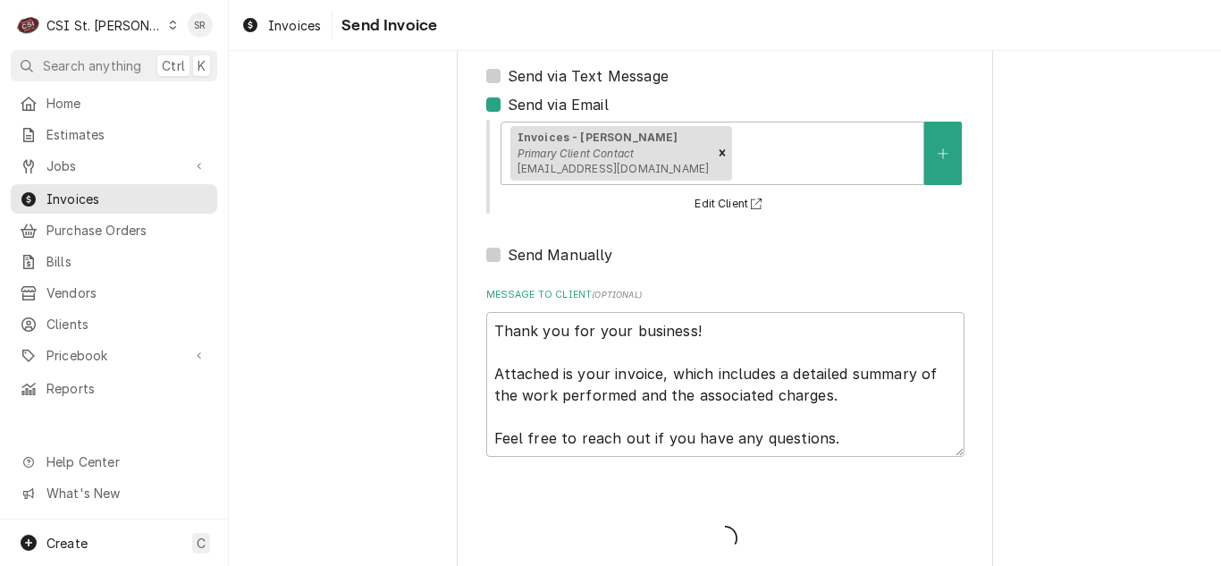
type textarea "x"
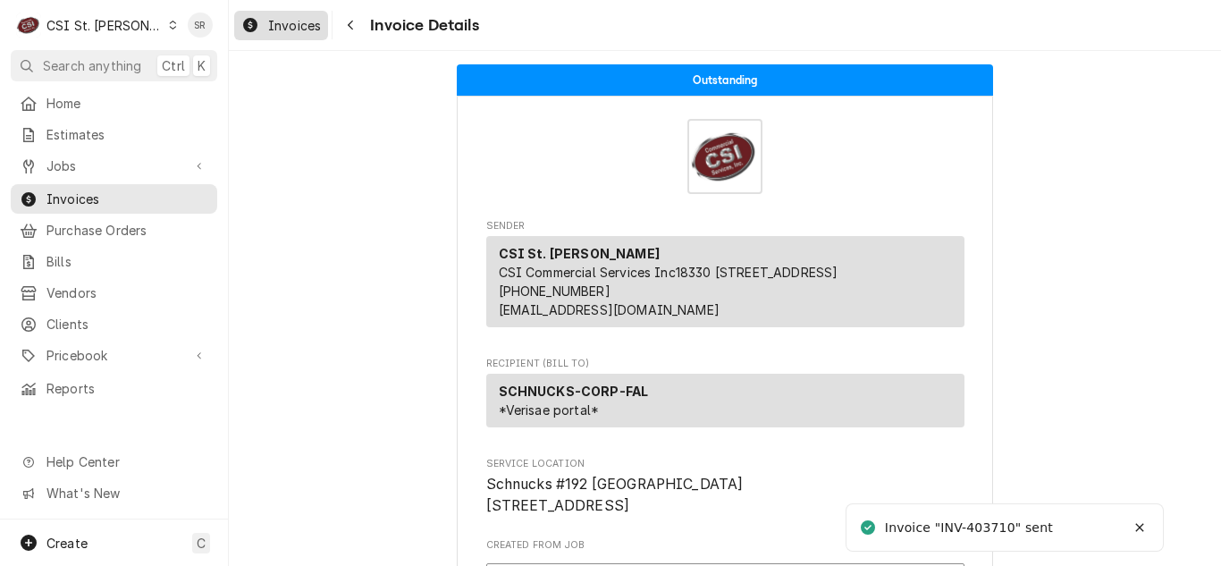
click at [285, 31] on span "Invoices" at bounding box center [294, 25] width 53 height 19
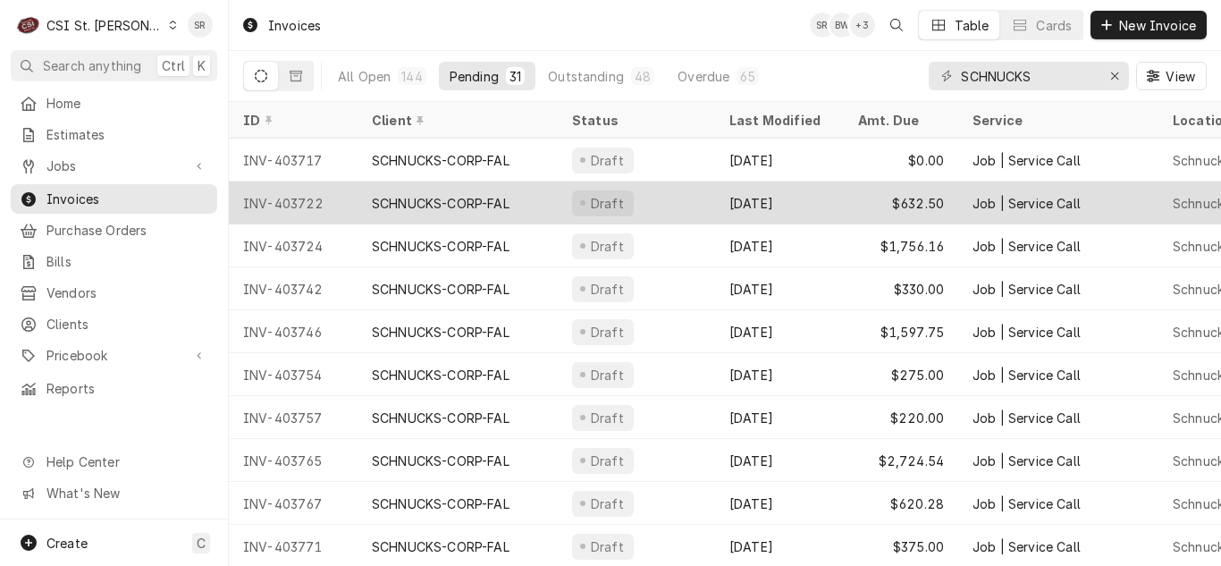
click at [685, 202] on div "Draft" at bounding box center [636, 202] width 157 height 43
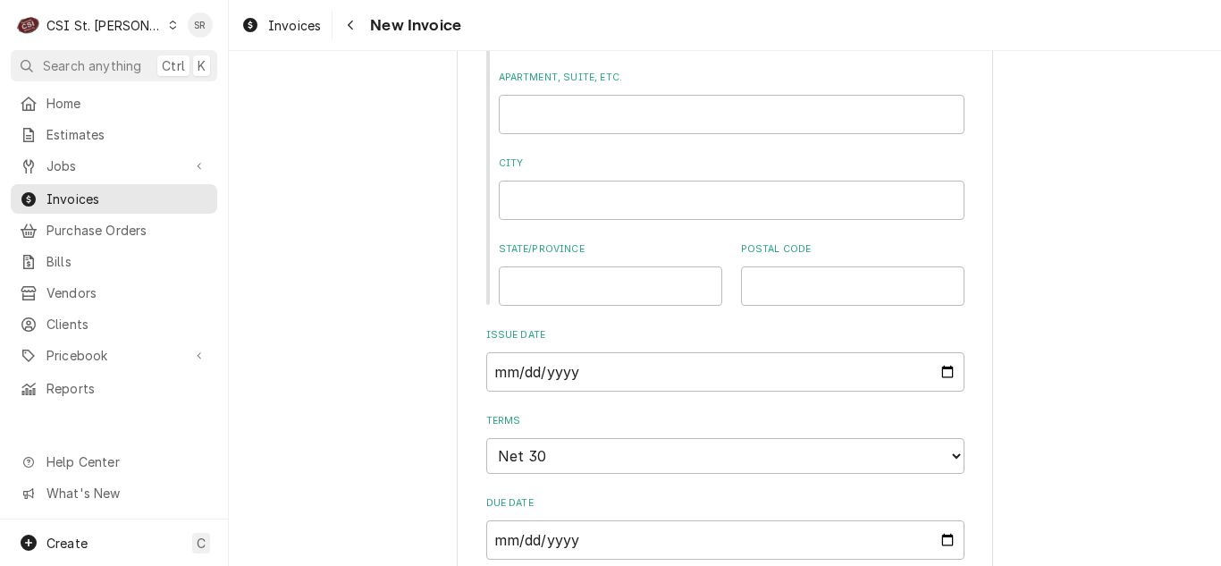
scroll to position [1520, 0]
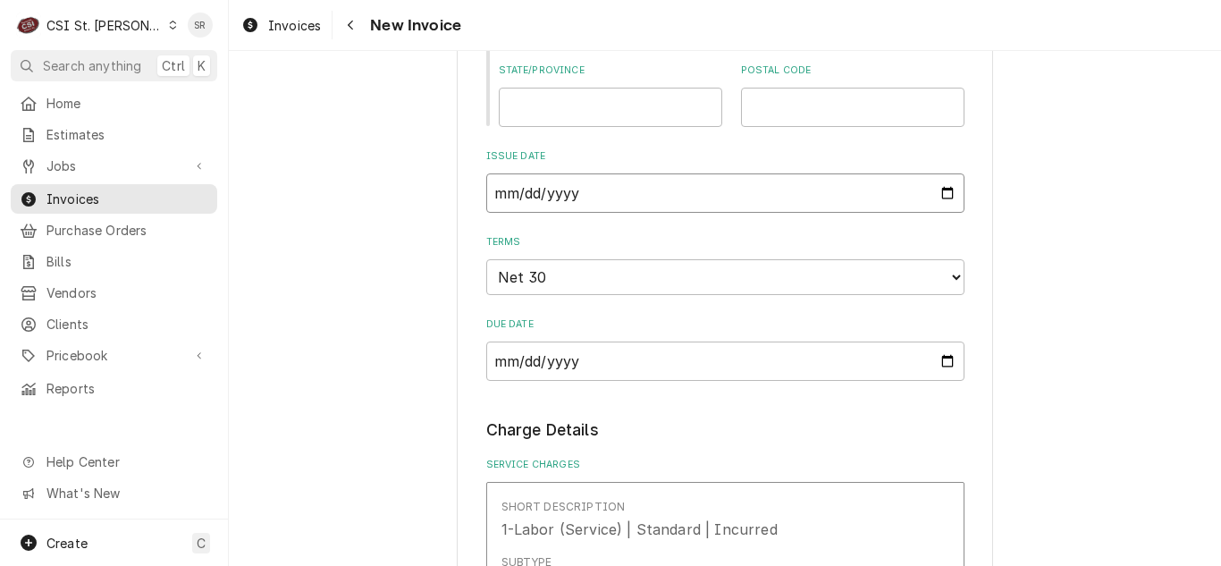
click at [947, 190] on input "[DATE]" at bounding box center [725, 192] width 478 height 39
type textarea "x"
type input "[DATE]"
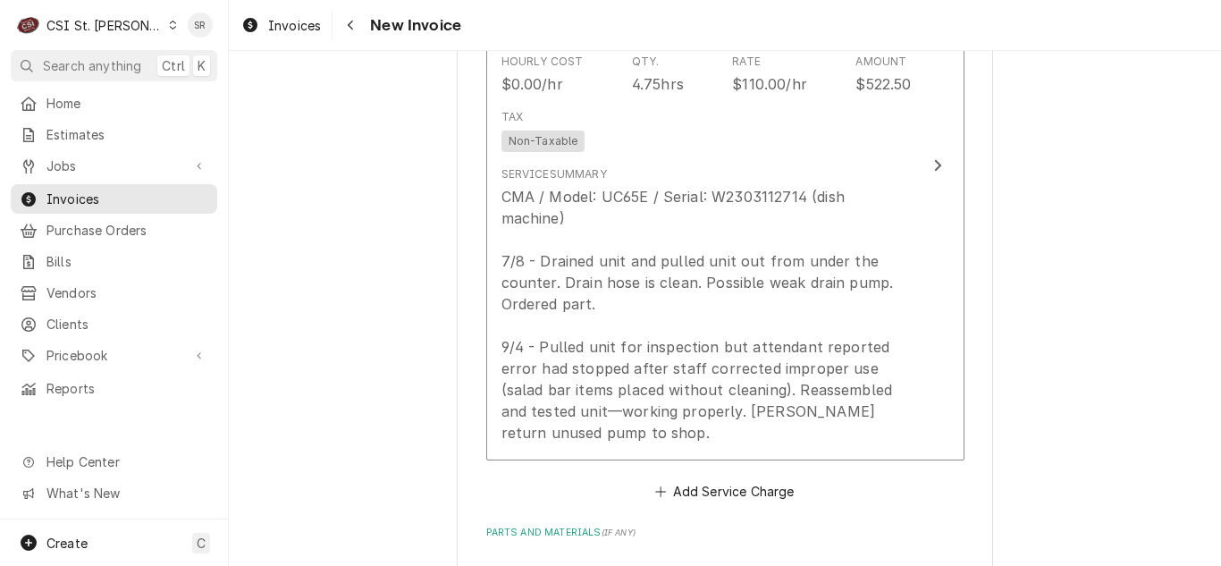
scroll to position [2145, 0]
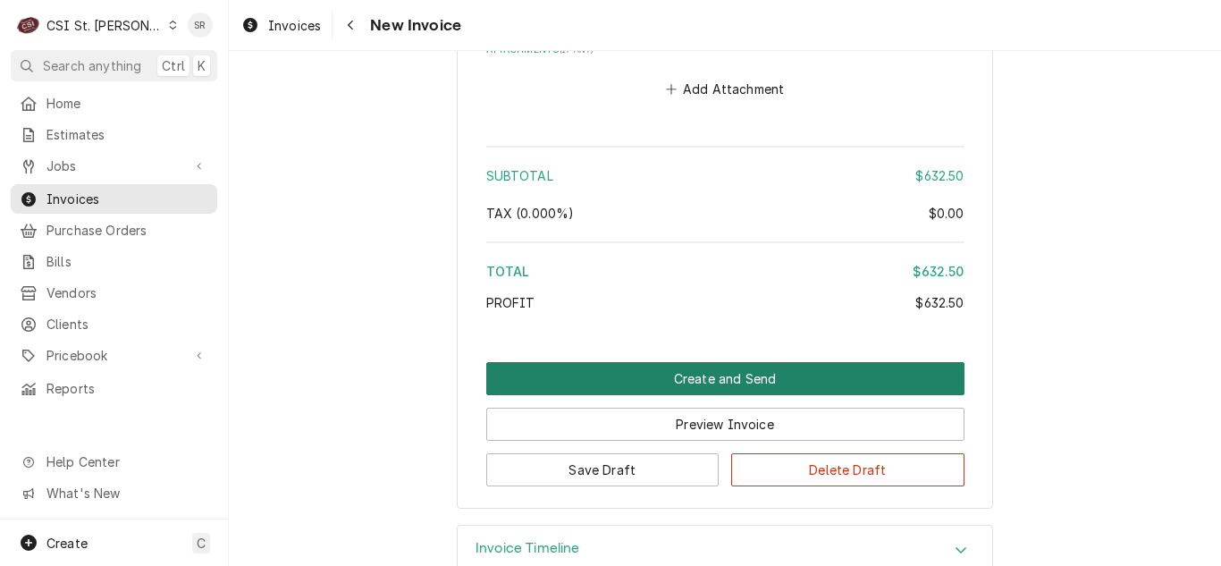
click at [731, 362] on button "Create and Send" at bounding box center [725, 378] width 478 height 33
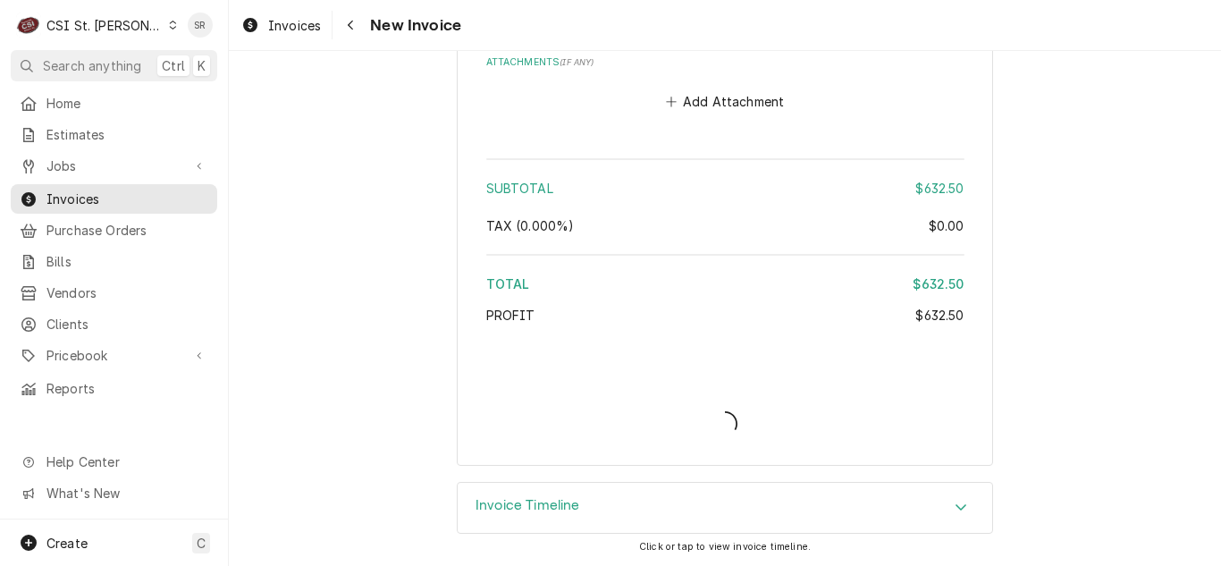
scroll to position [3348, 0]
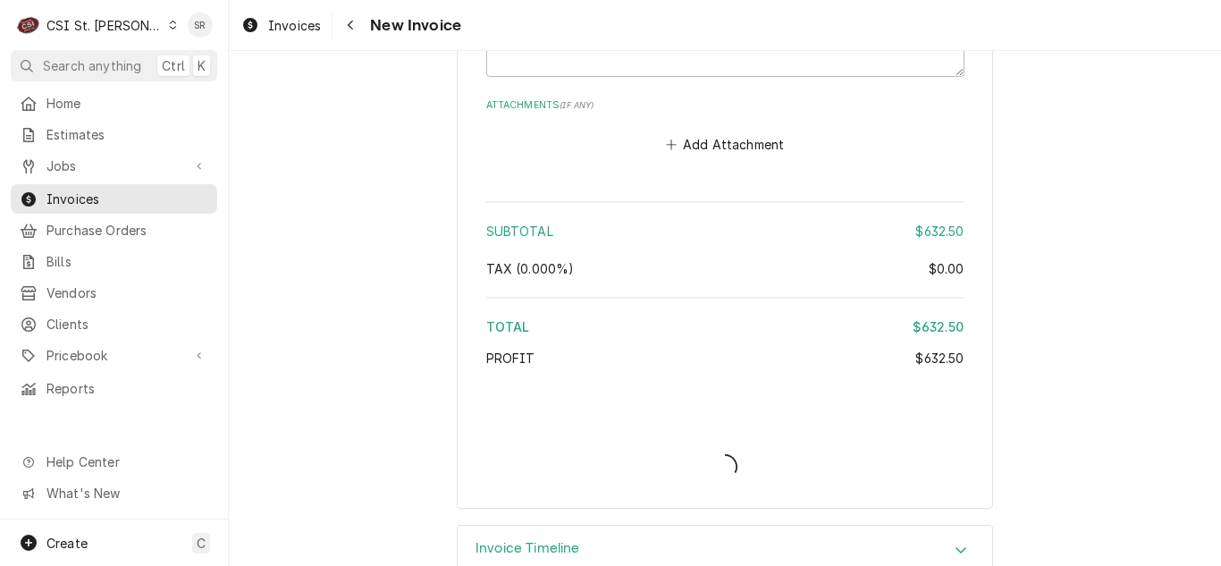
type textarea "x"
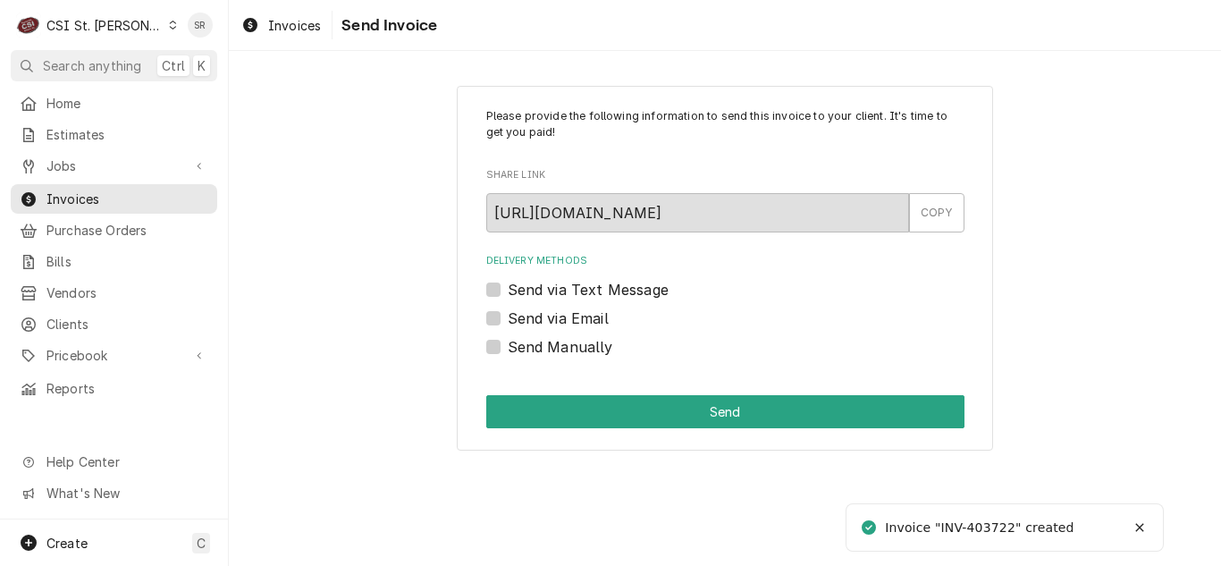
click at [529, 325] on label "Send via Email" at bounding box center [558, 318] width 101 height 21
click at [529, 325] on input "Send via Email" at bounding box center [747, 327] width 478 height 39
checkbox input "true"
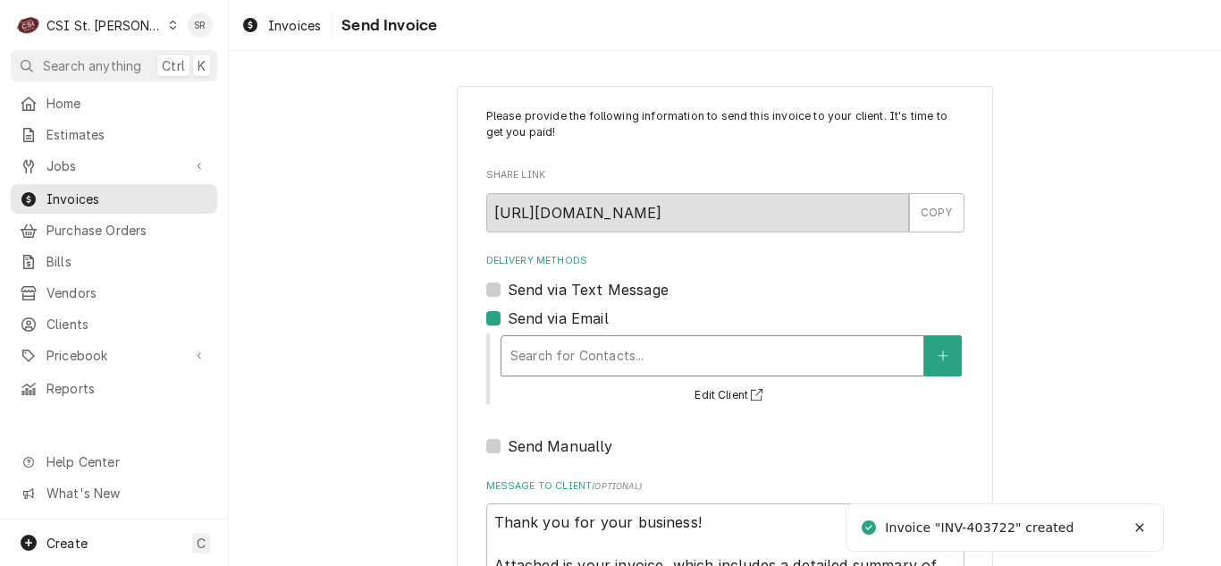
click at [611, 361] on div "Delivery Methods" at bounding box center [712, 356] width 404 height 32
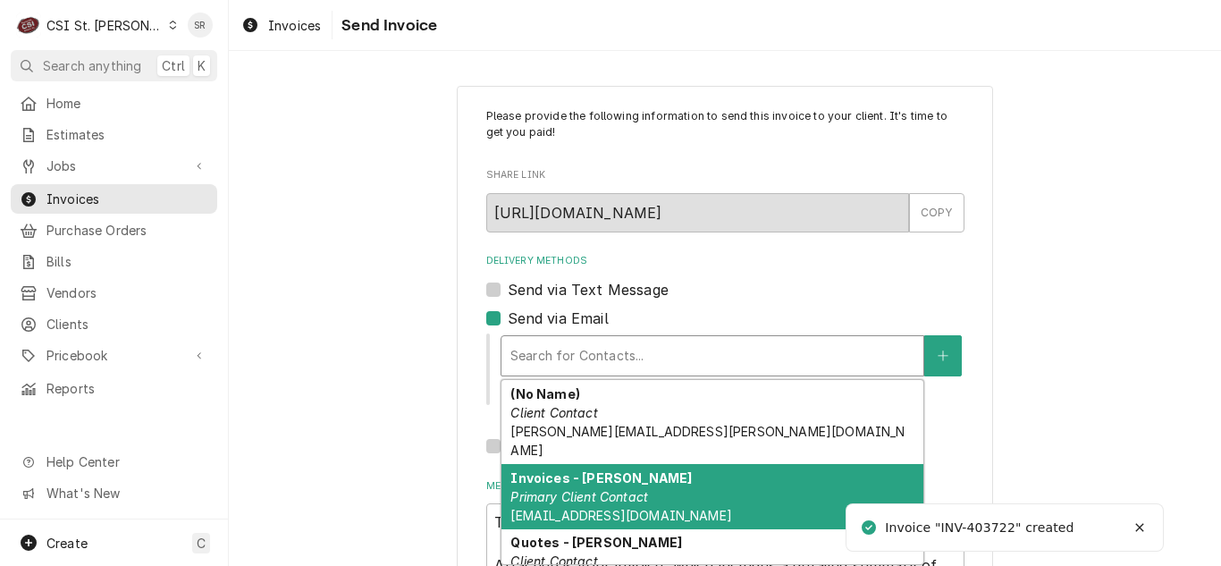
click at [613, 488] on div "Invoices - Kyley Primary Client Contact kyleyh@csi1.com" at bounding box center [712, 496] width 422 height 65
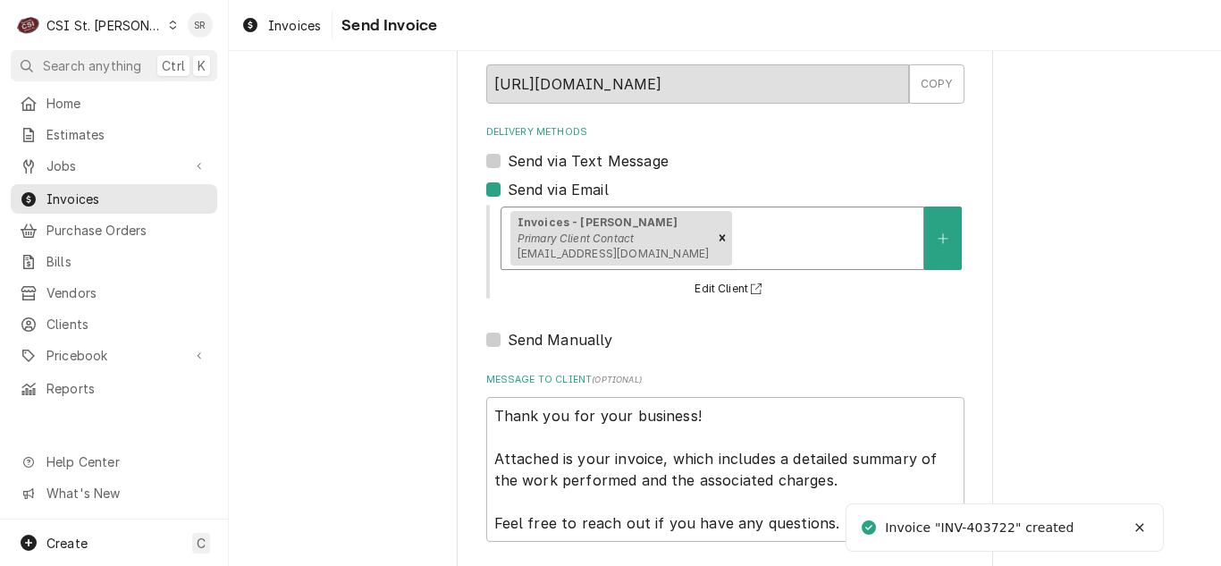
scroll to position [214, 0]
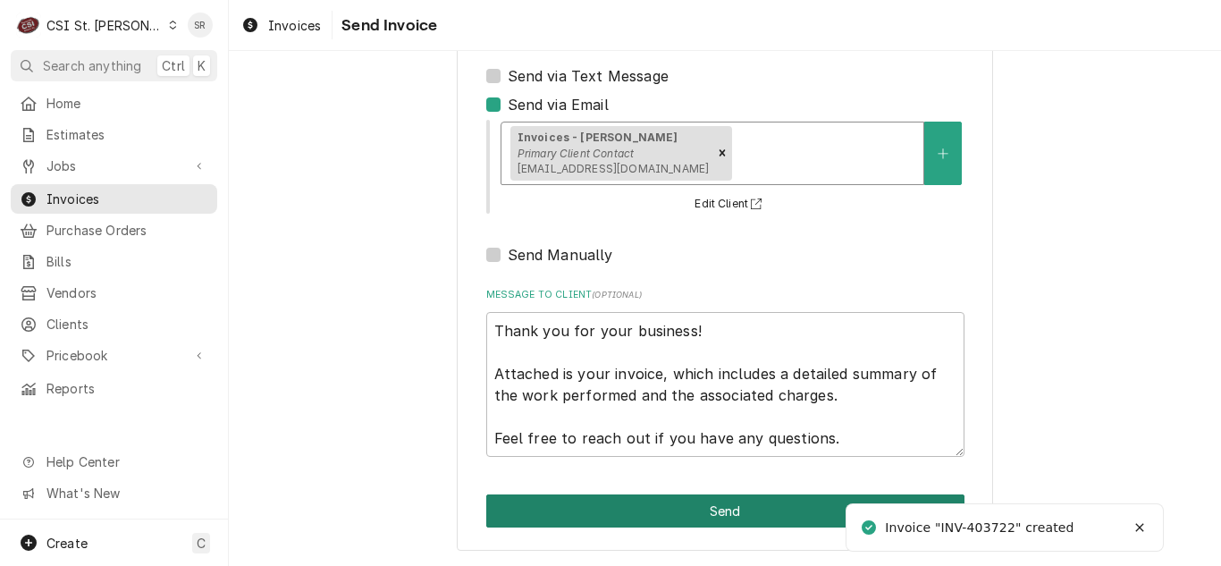
click at [630, 518] on button "Send" at bounding box center [725, 510] width 478 height 33
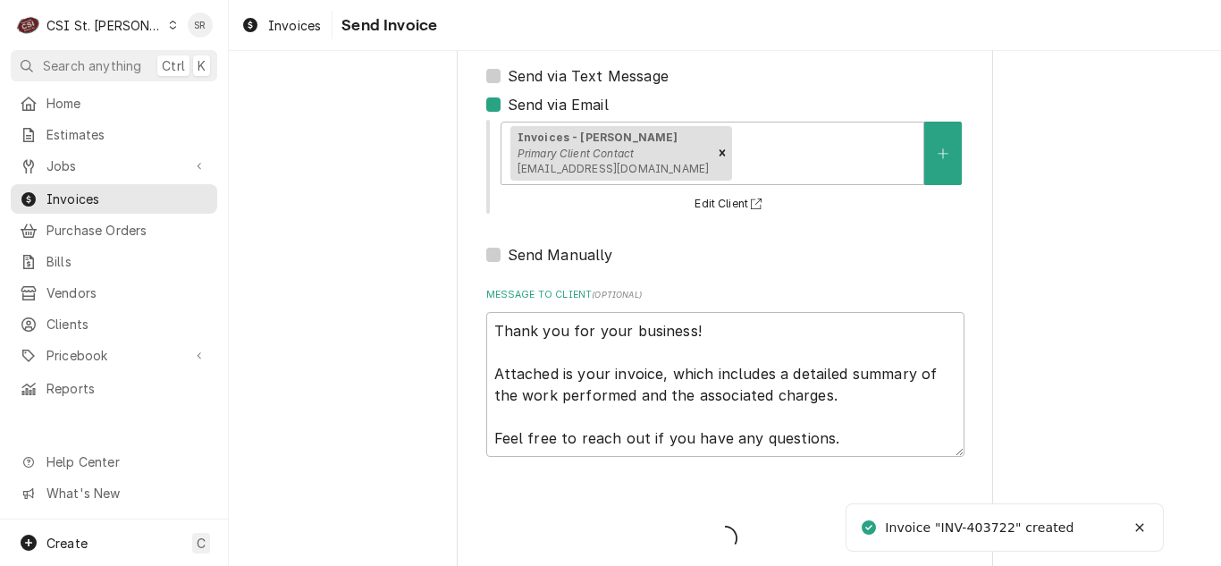
type textarea "x"
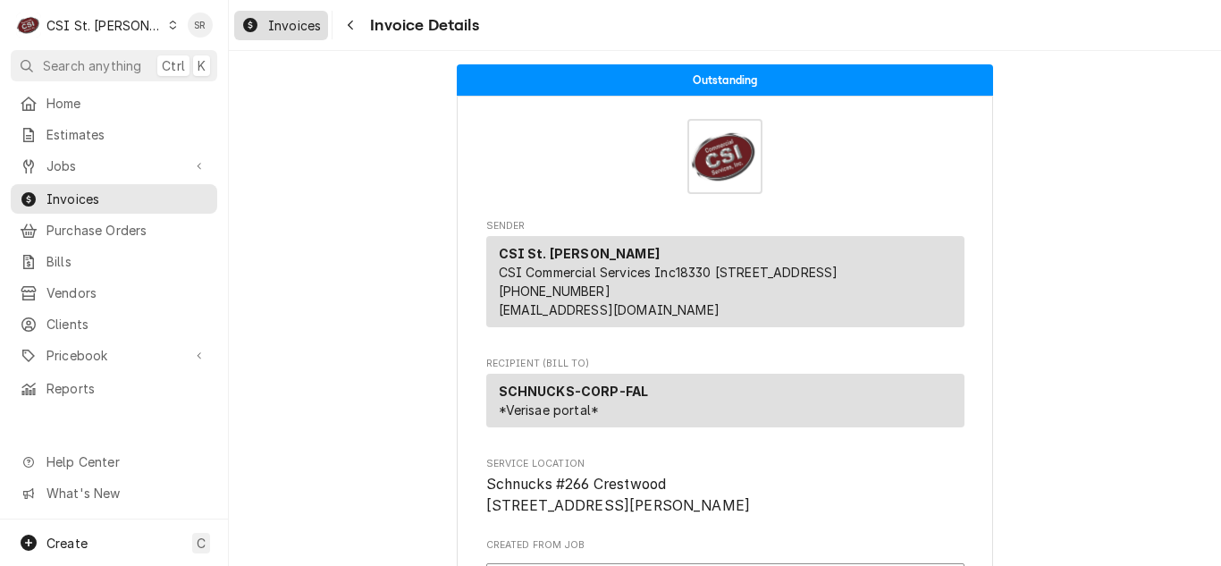
click at [285, 29] on span "Invoices" at bounding box center [294, 25] width 53 height 19
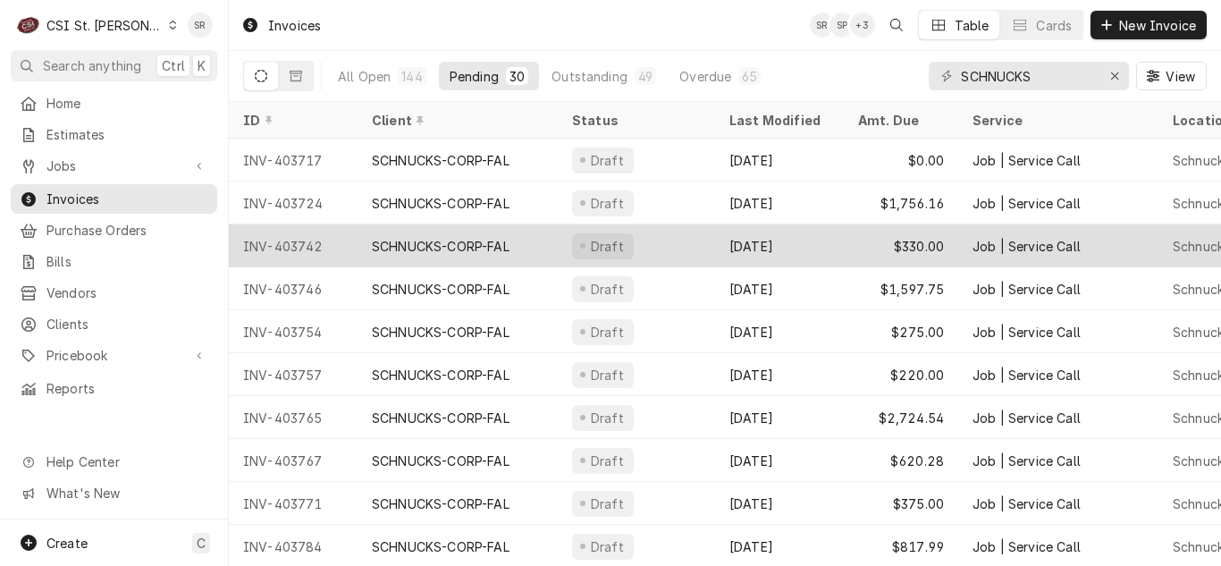
click at [799, 251] on div "[DATE]" at bounding box center [779, 245] width 129 height 43
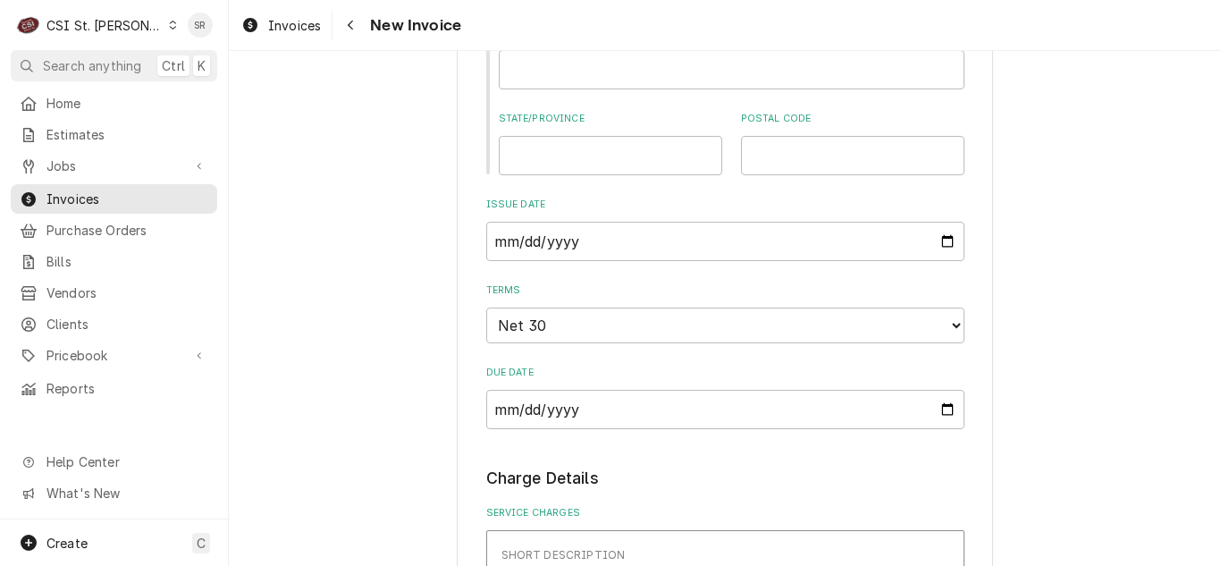
scroll to position [1341, 0]
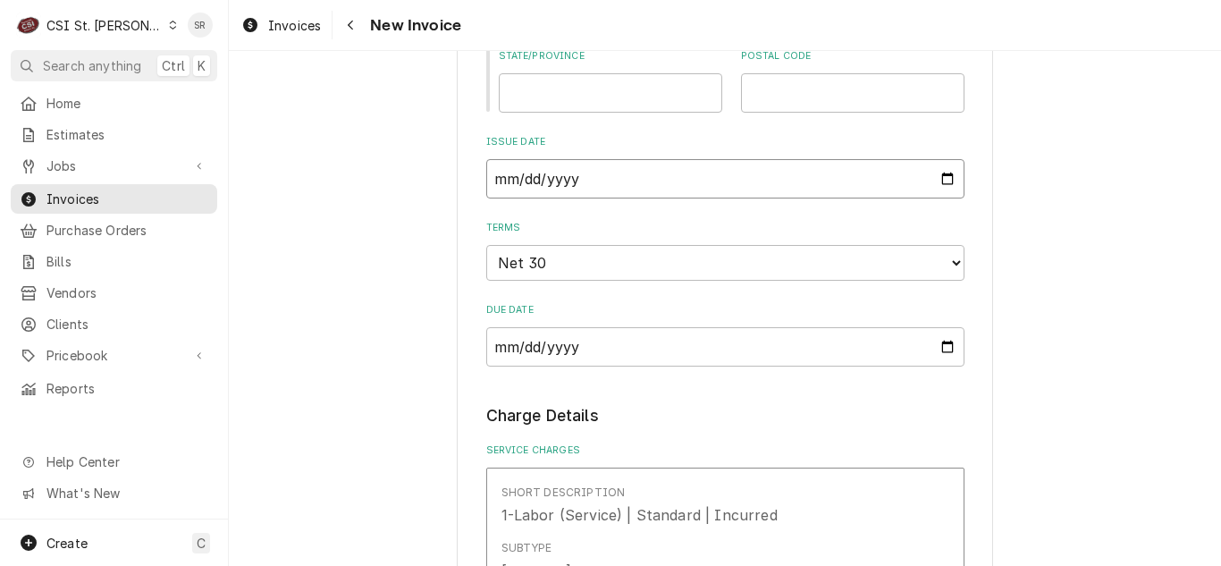
click at [936, 182] on input "2025-09-05" at bounding box center [725, 178] width 478 height 39
type textarea "x"
type input "2025-09-17"
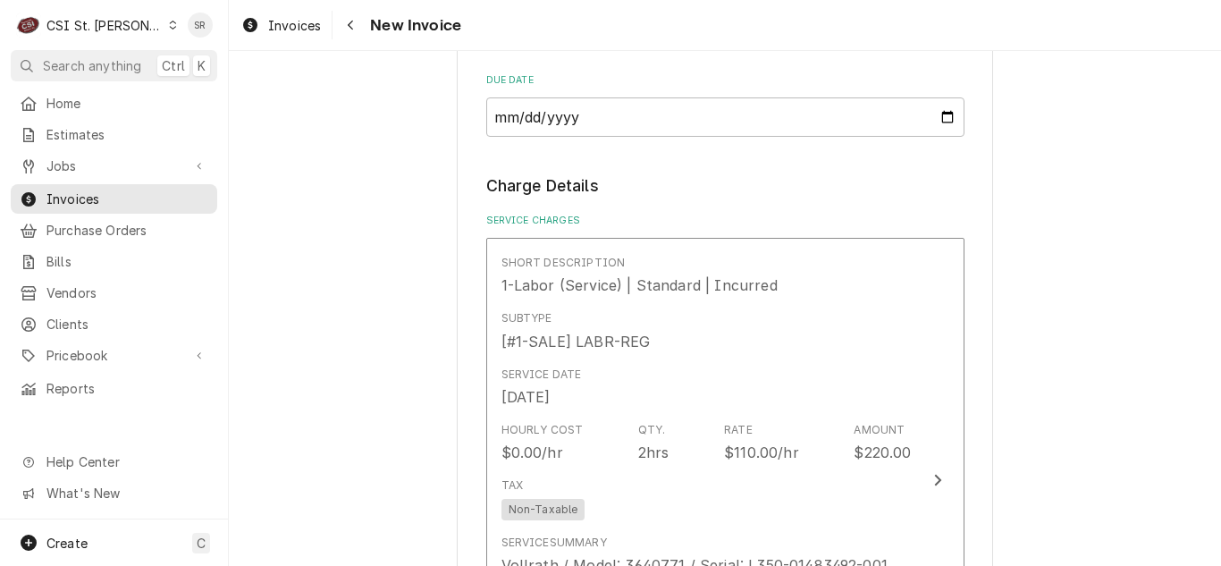
scroll to position [1788, 0]
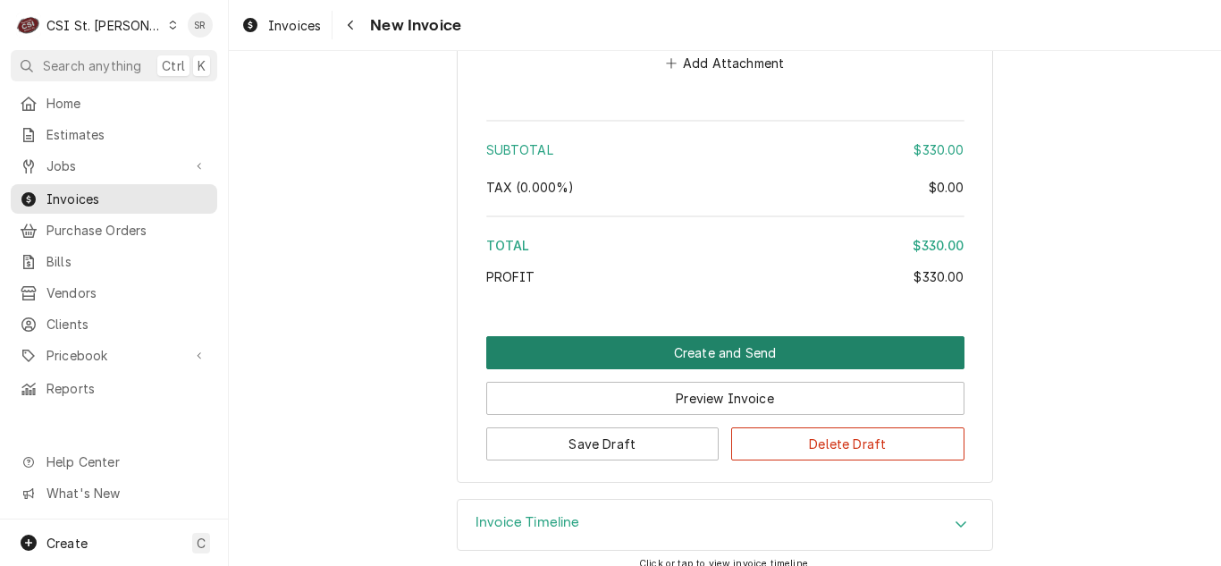
click at [710, 350] on button "Create and Send" at bounding box center [725, 352] width 478 height 33
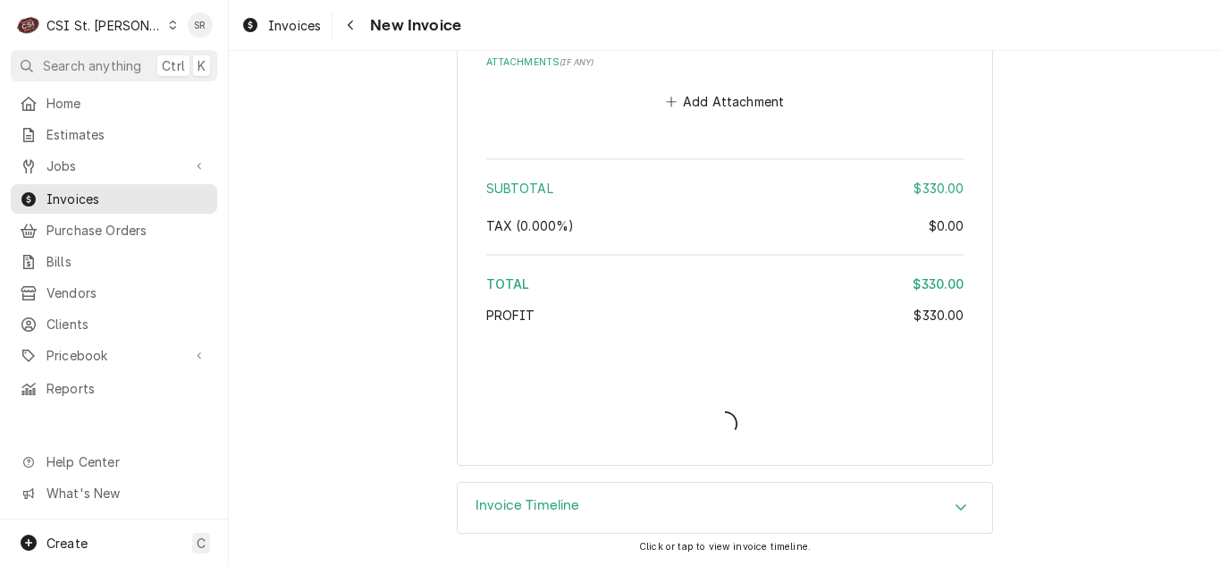
scroll to position [3090, 0]
type textarea "x"
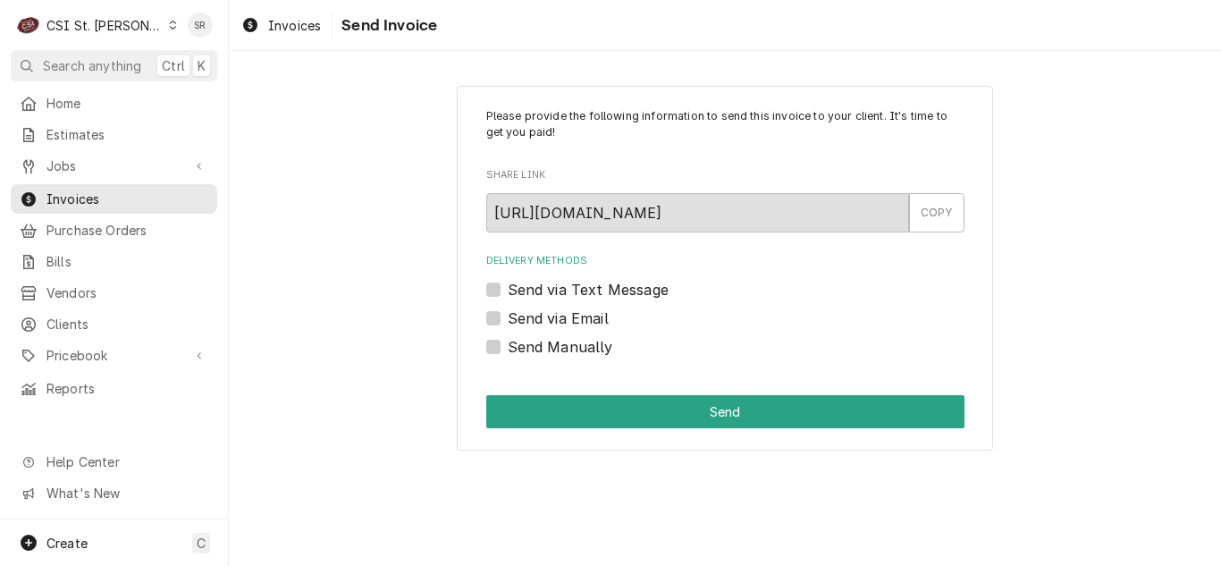
click at [577, 317] on label "Send via Email" at bounding box center [558, 318] width 101 height 21
click at [577, 317] on input "Send via Email" at bounding box center [747, 327] width 478 height 39
checkbox input "true"
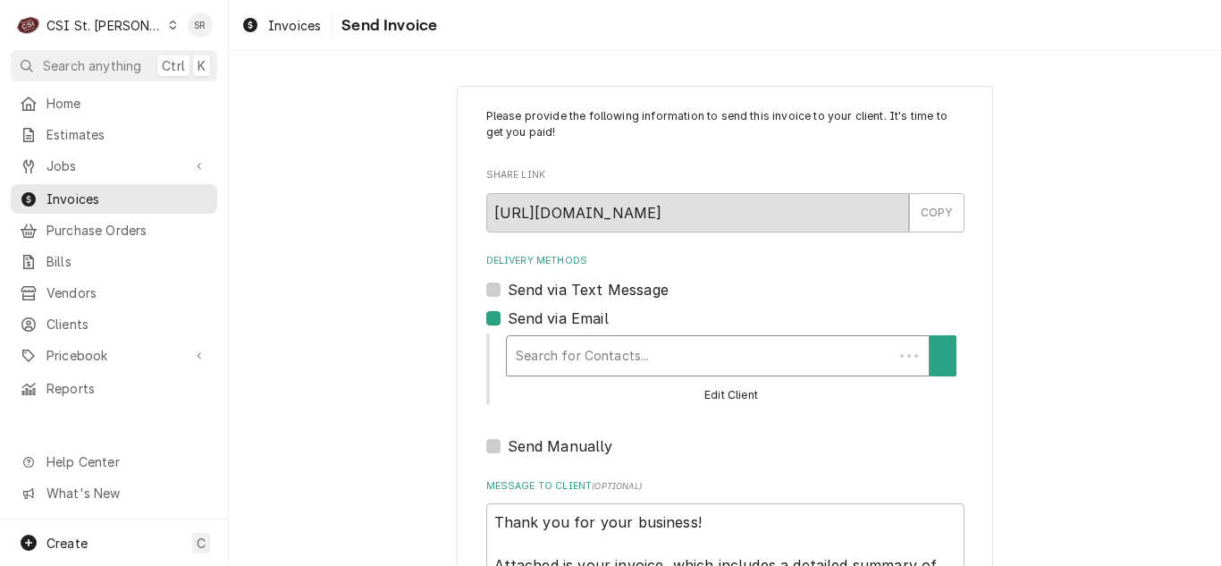
click at [609, 348] on div "Delivery Methods" at bounding box center [700, 356] width 368 height 32
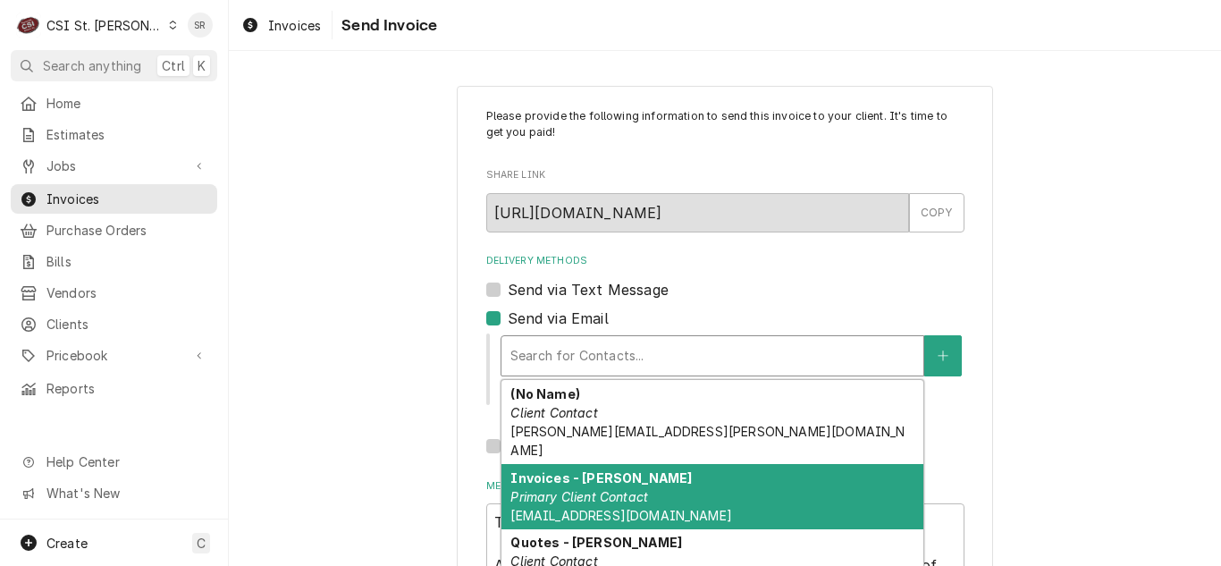
click at [604, 470] on strong "Invoices - [PERSON_NAME]" at bounding box center [600, 477] width 181 height 15
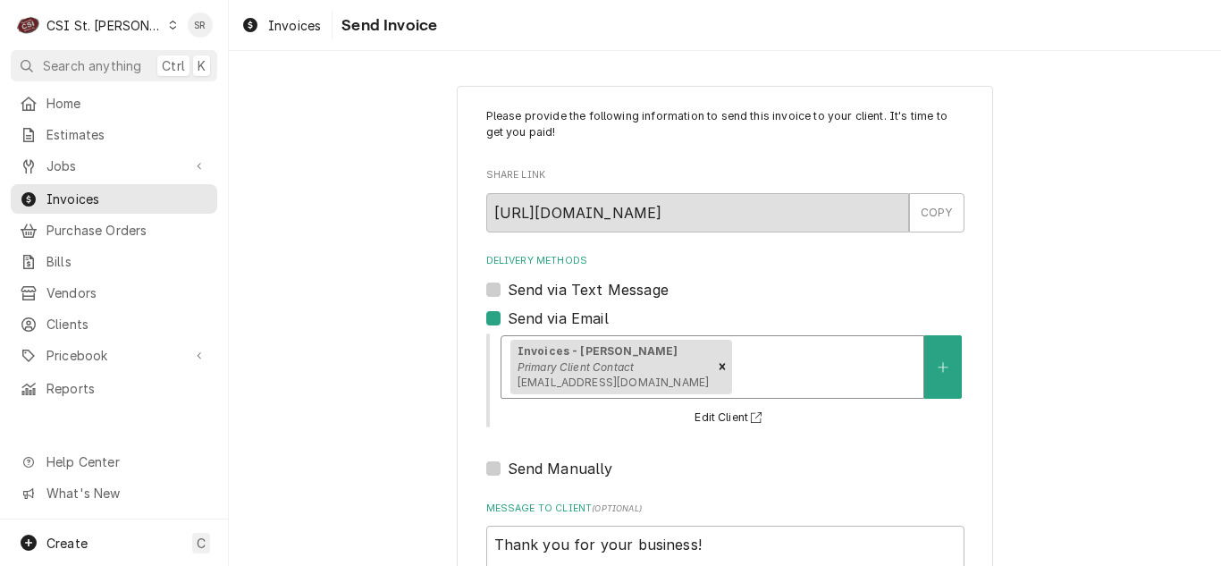
scroll to position [214, 0]
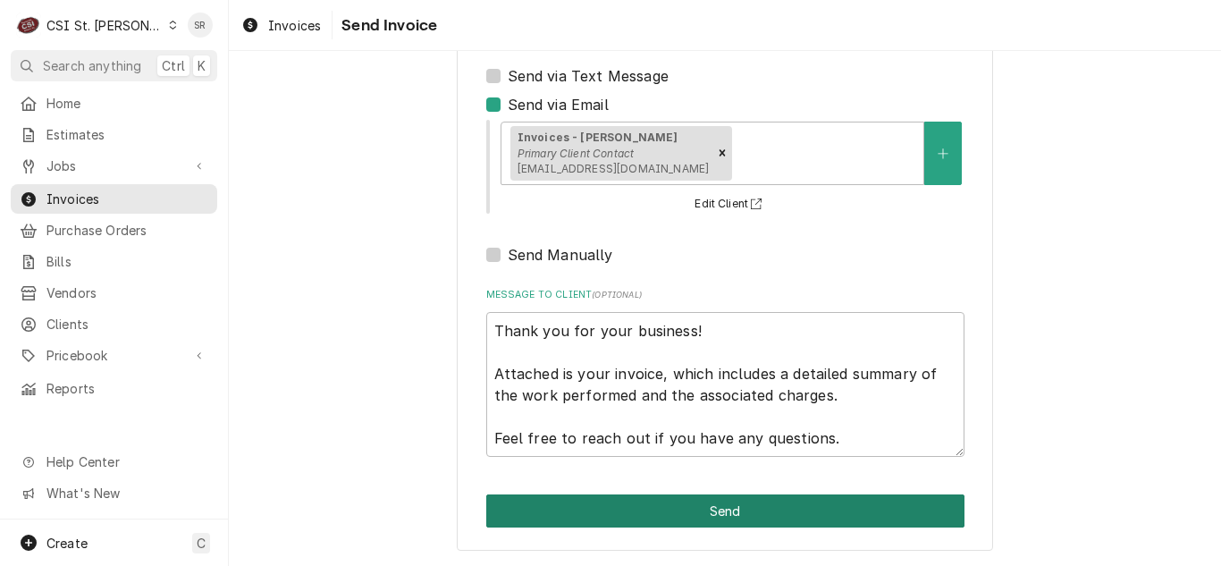
click at [744, 499] on button "Send" at bounding box center [725, 510] width 478 height 33
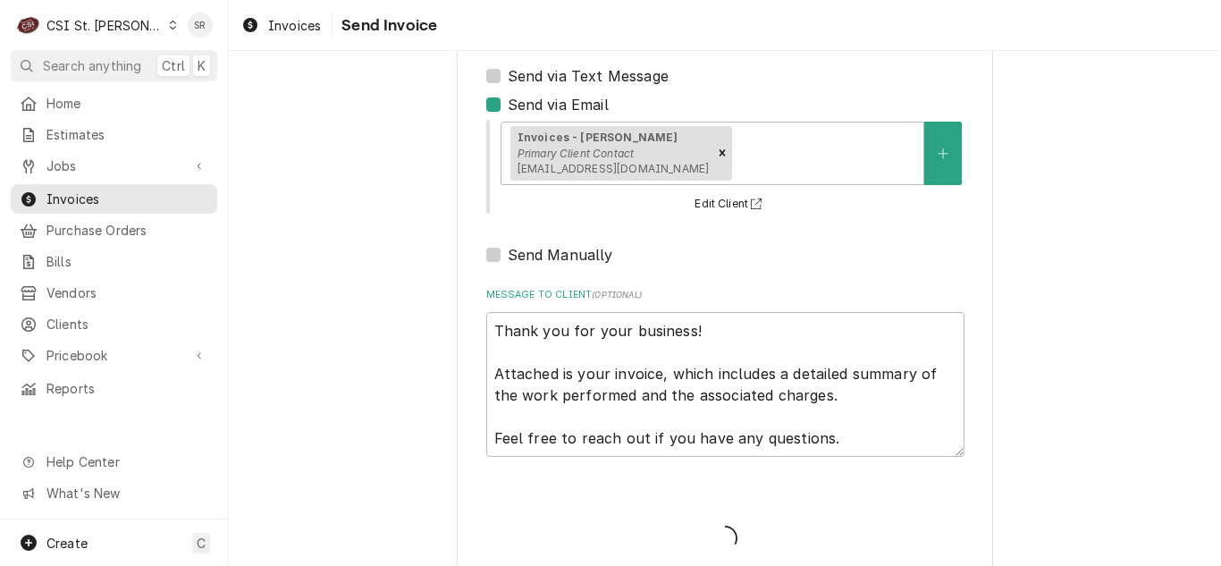
type textarea "x"
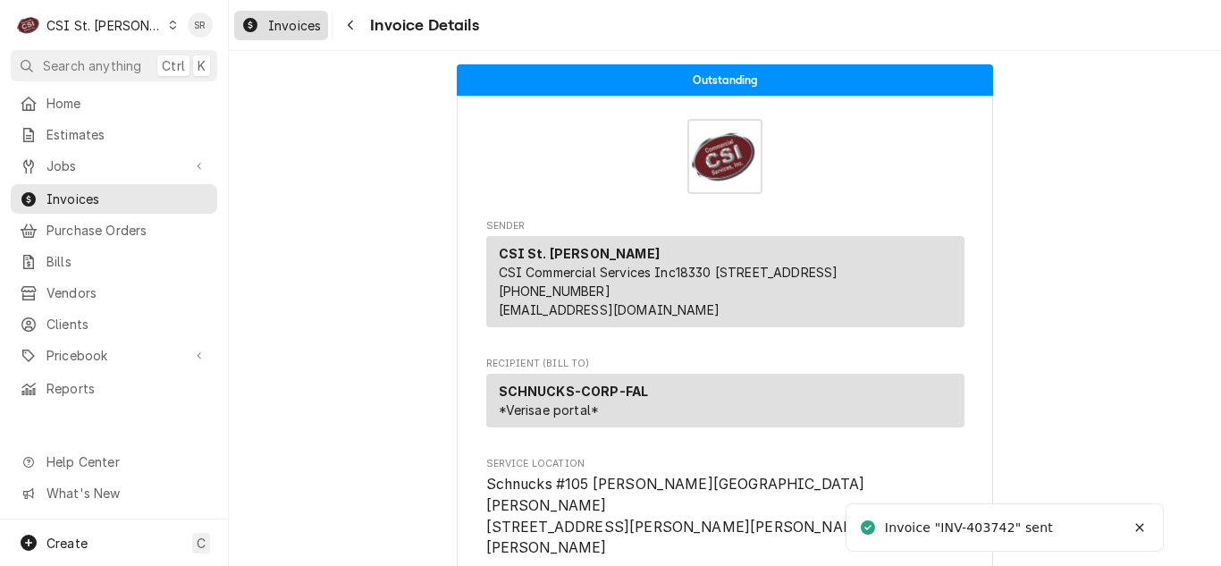
click at [277, 28] on span "Invoices" at bounding box center [294, 25] width 53 height 19
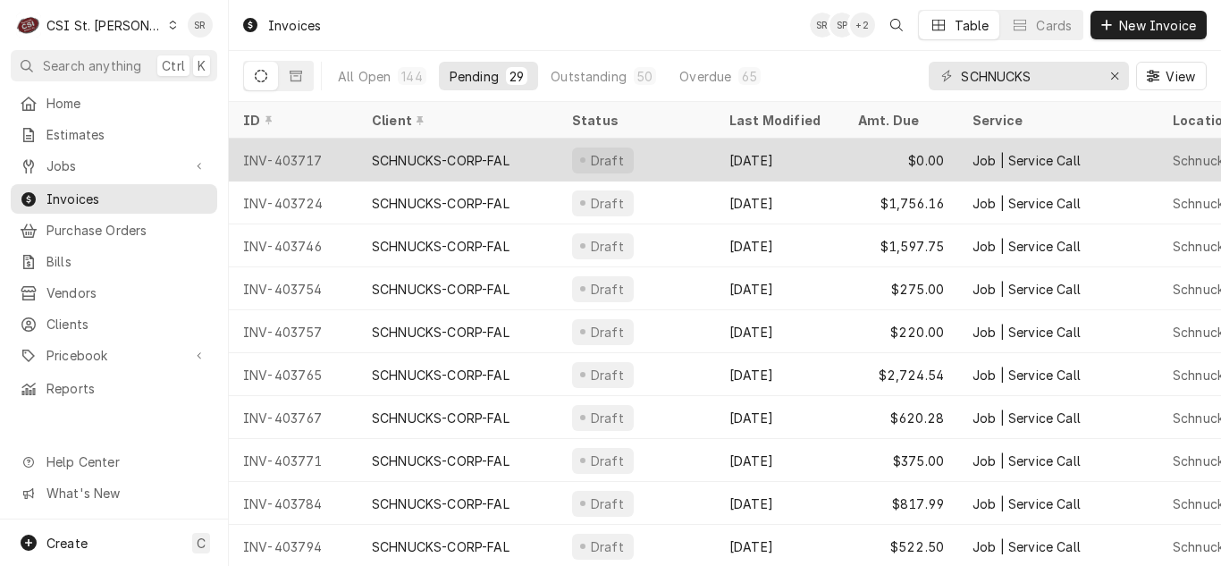
click at [720, 162] on div "[DATE]" at bounding box center [779, 160] width 129 height 43
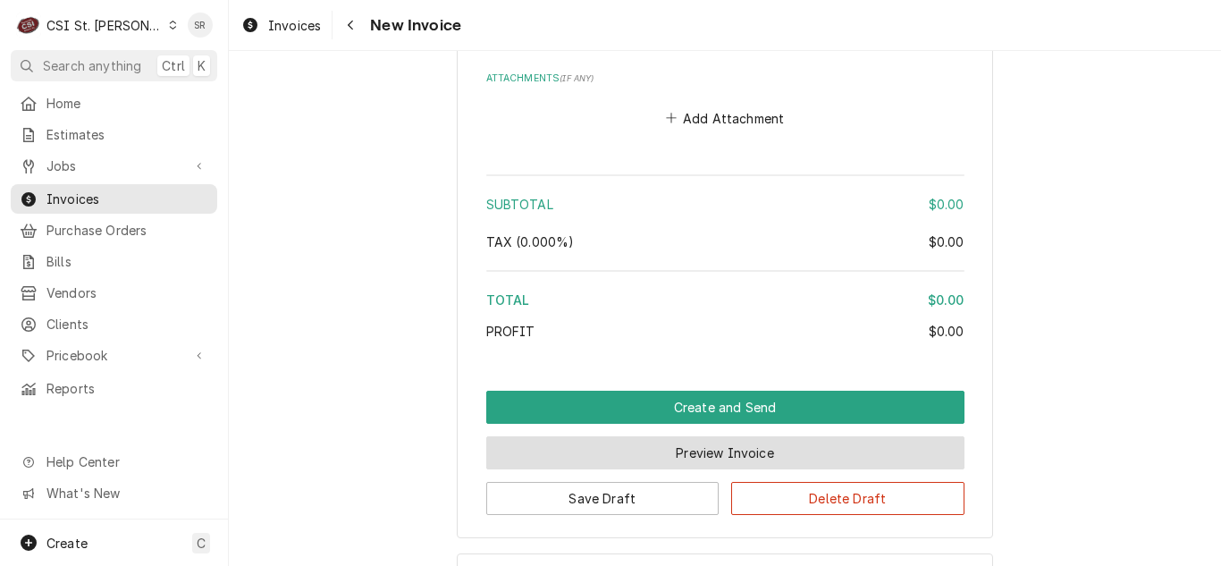
scroll to position [3095, 0]
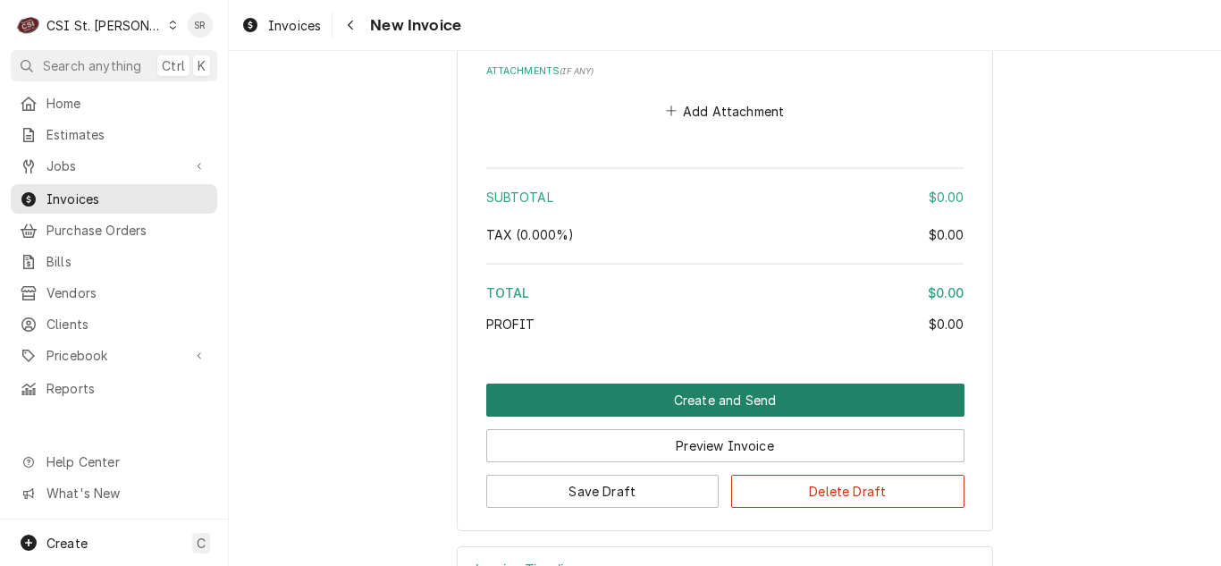
click at [733, 383] on button "Create and Send" at bounding box center [725, 399] width 478 height 33
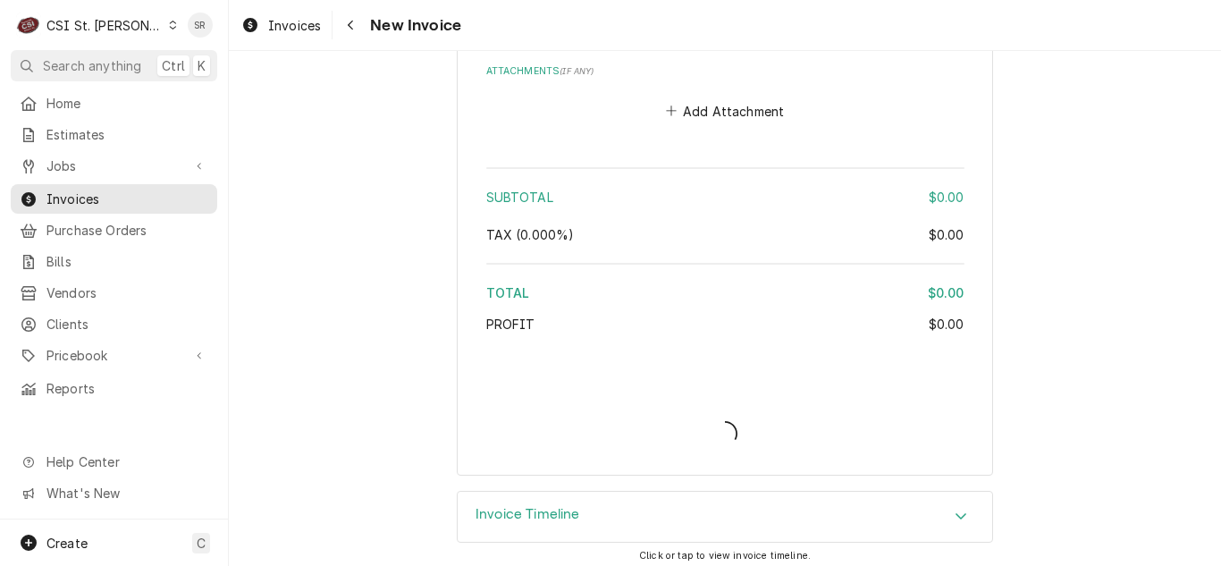
scroll to position [3039, 0]
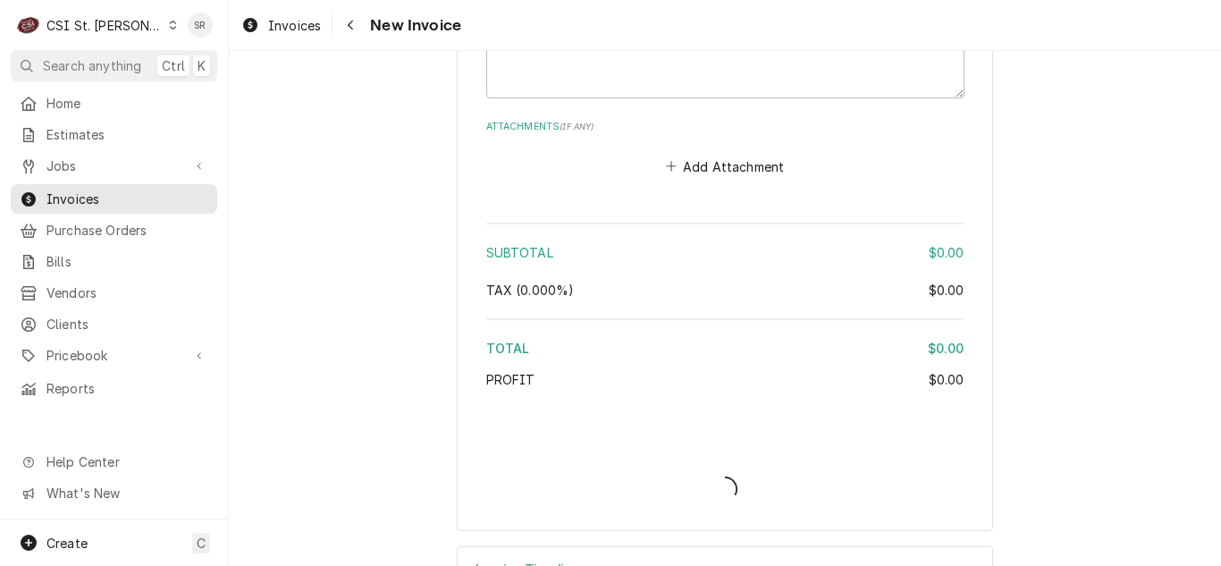
type textarea "x"
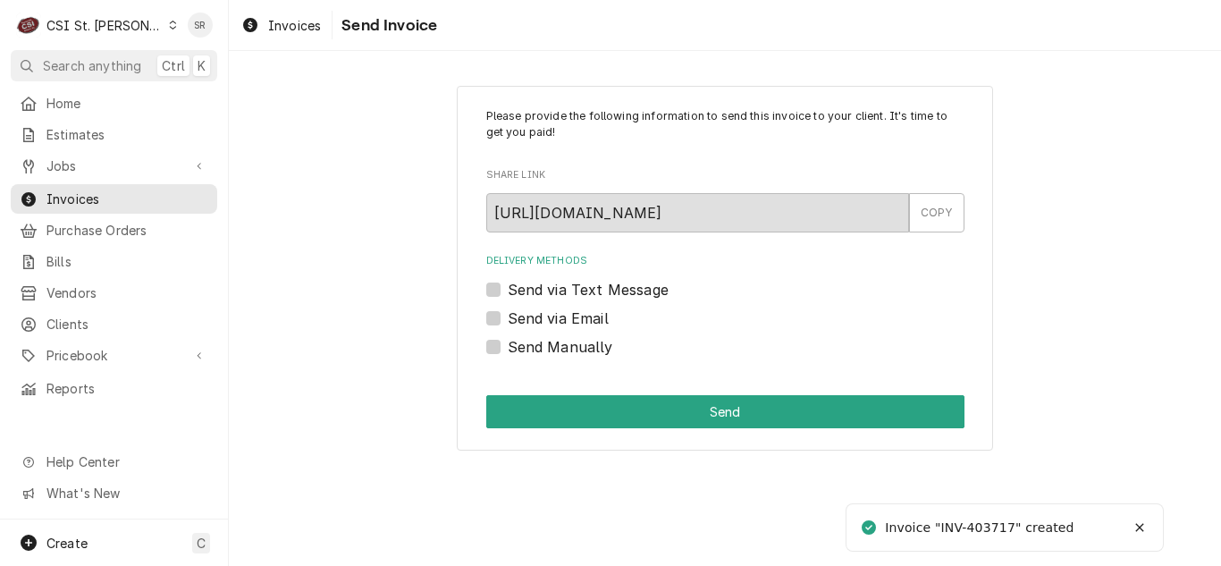
click at [536, 314] on label "Send via Email" at bounding box center [558, 318] width 101 height 21
click at [536, 314] on input "Send via Email" at bounding box center [747, 327] width 478 height 39
checkbox input "true"
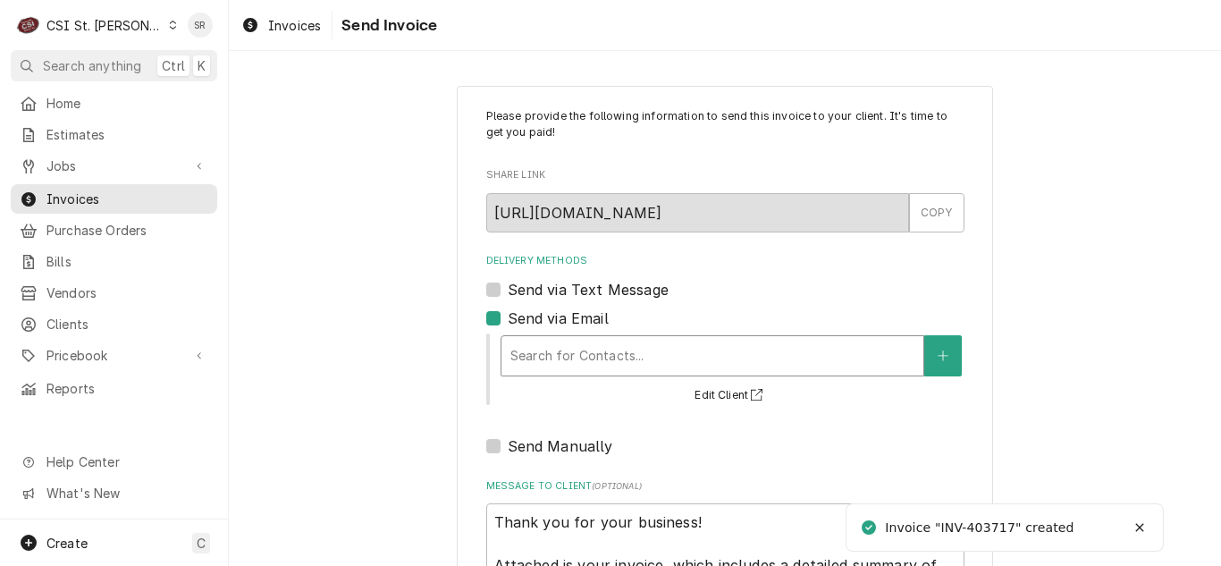
click at [606, 337] on div "Search for Contacts..." at bounding box center [712, 355] width 422 height 39
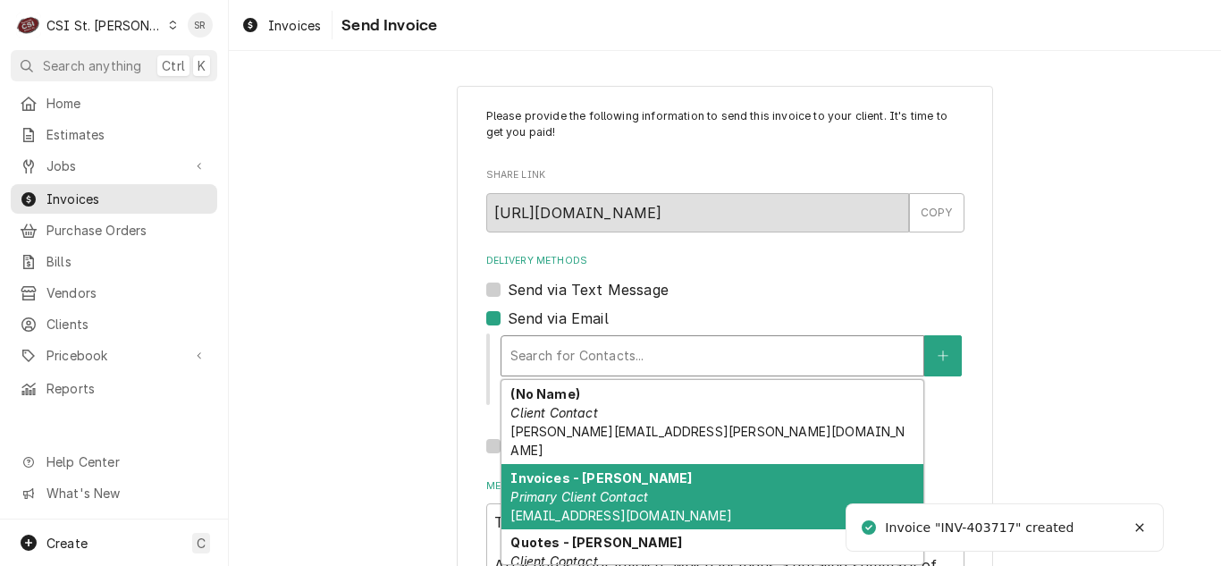
click at [601, 489] on em "Primary Client Contact" at bounding box center [579, 496] width 138 height 15
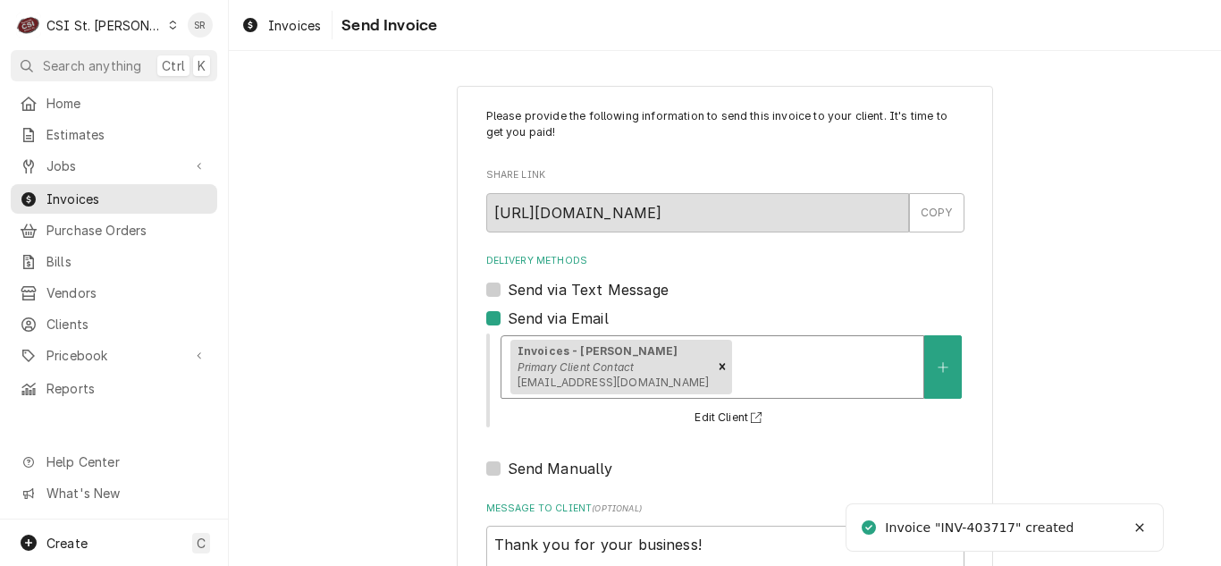
scroll to position [214, 0]
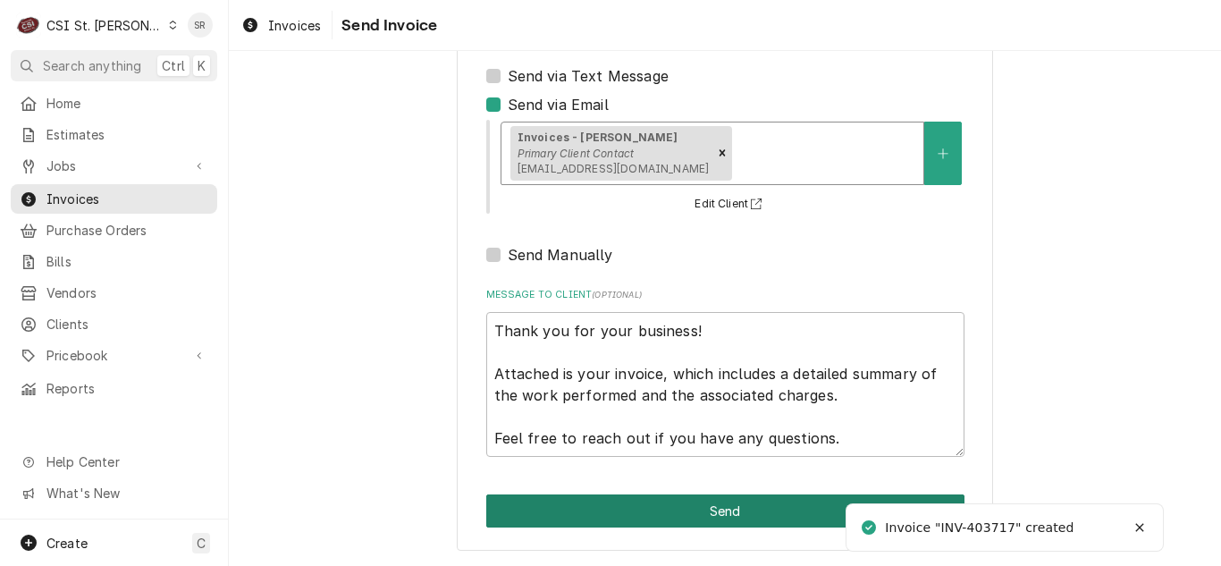
click at [703, 511] on button "Send" at bounding box center [725, 510] width 478 height 33
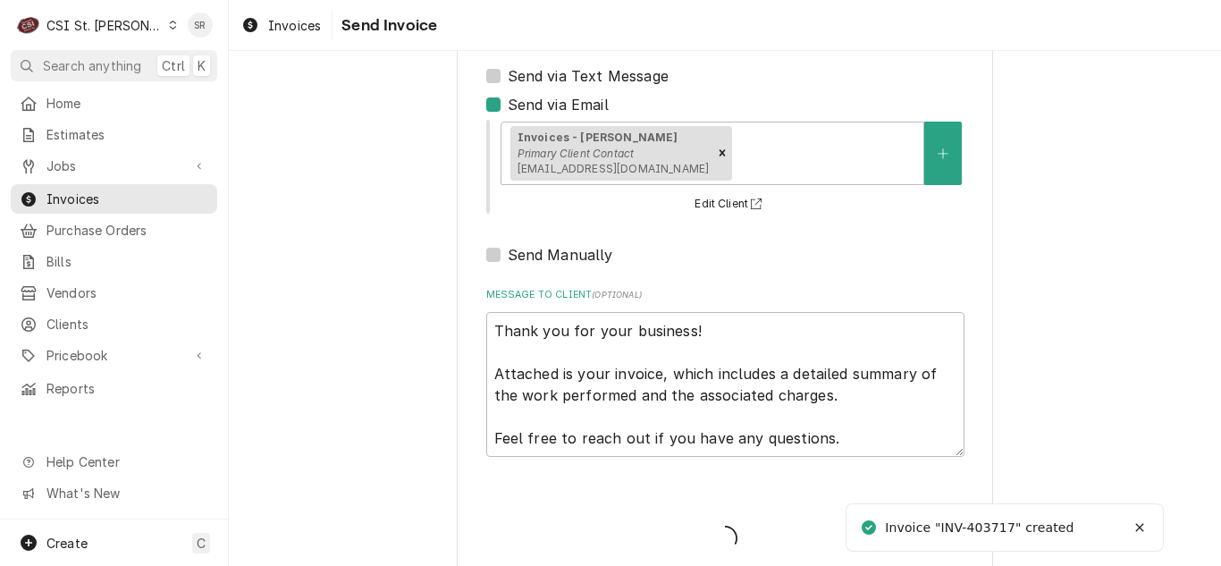
type textarea "x"
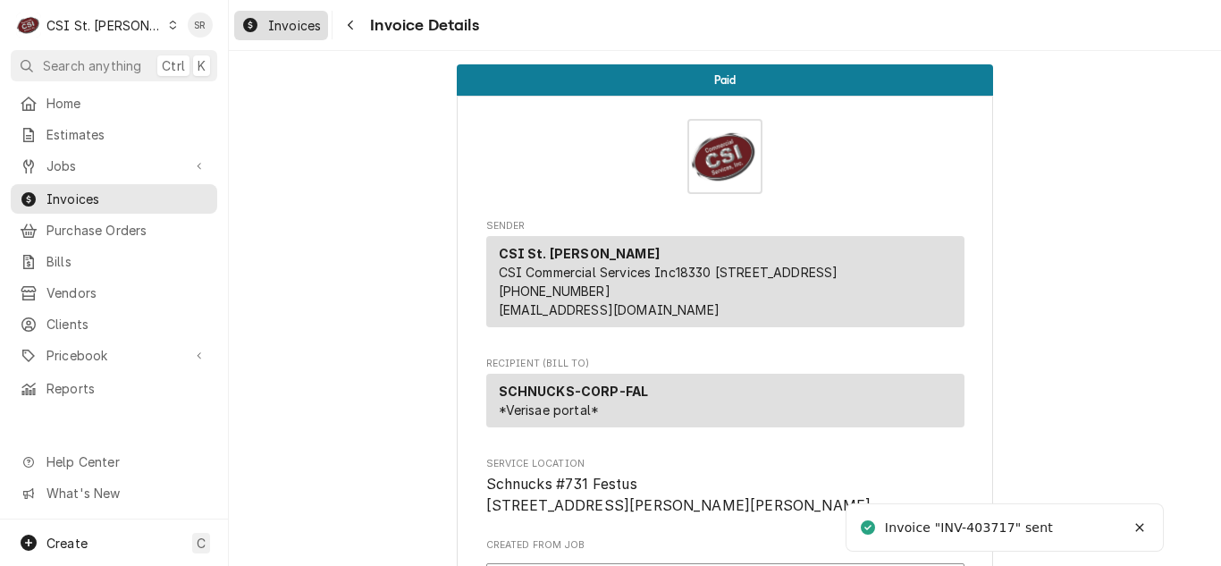
click at [286, 24] on span "Invoices" at bounding box center [294, 25] width 53 height 19
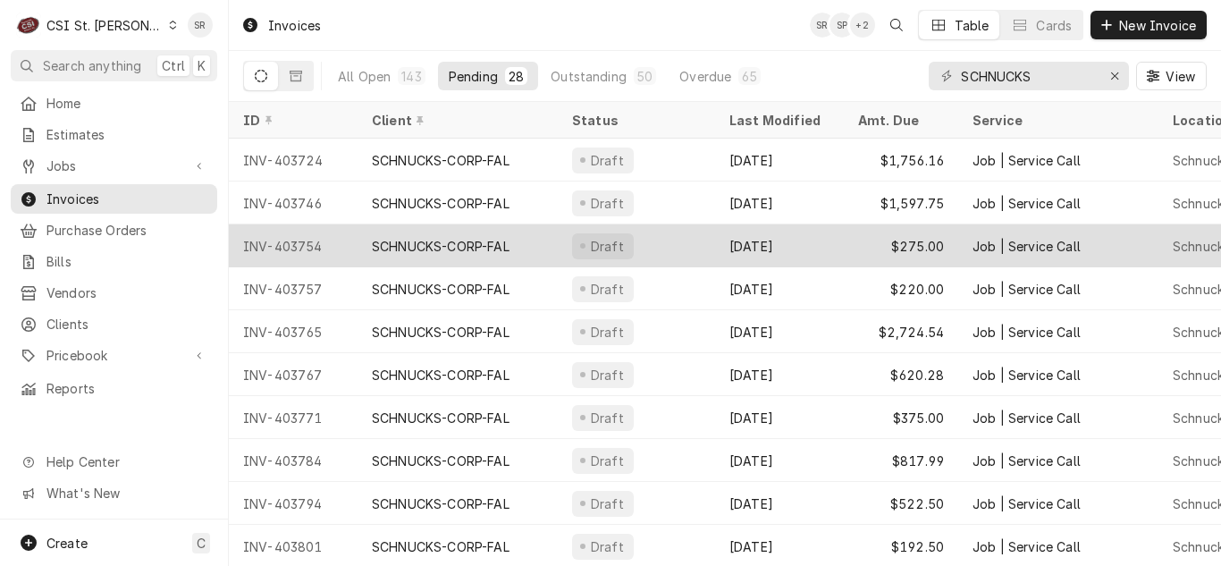
click at [852, 240] on div "$275.00" at bounding box center [901, 245] width 114 height 43
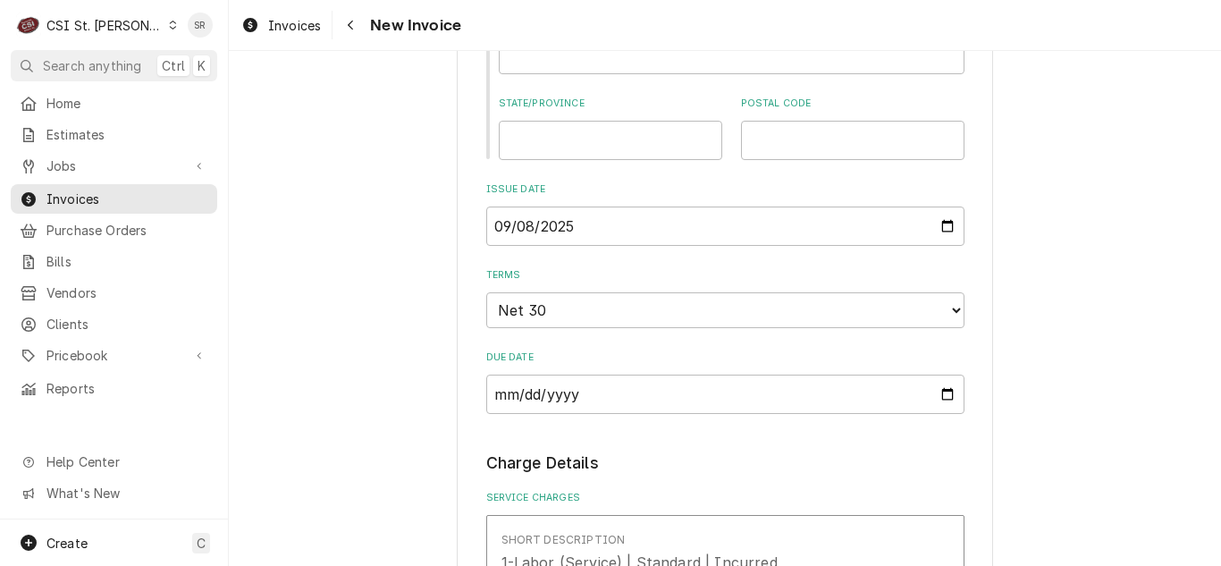
scroll to position [1251, 0]
click at [953, 226] on input "2025-09-08" at bounding box center [725, 225] width 478 height 39
click at [936, 223] on input "2025-09-08" at bounding box center [725, 225] width 478 height 39
type input "2025-09-17"
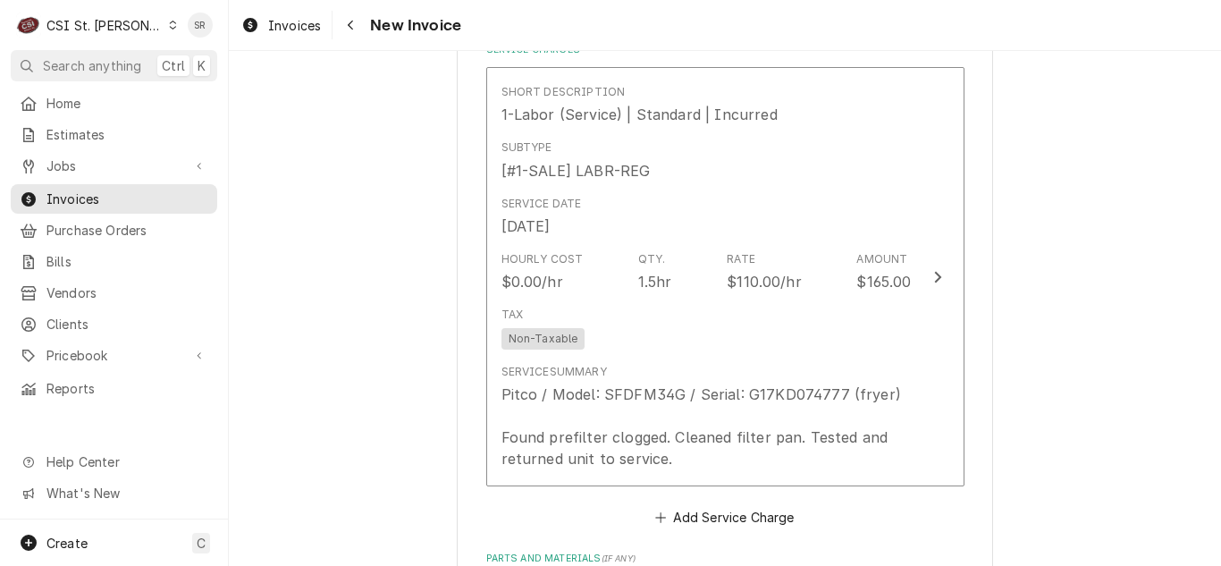
scroll to position [1788, 0]
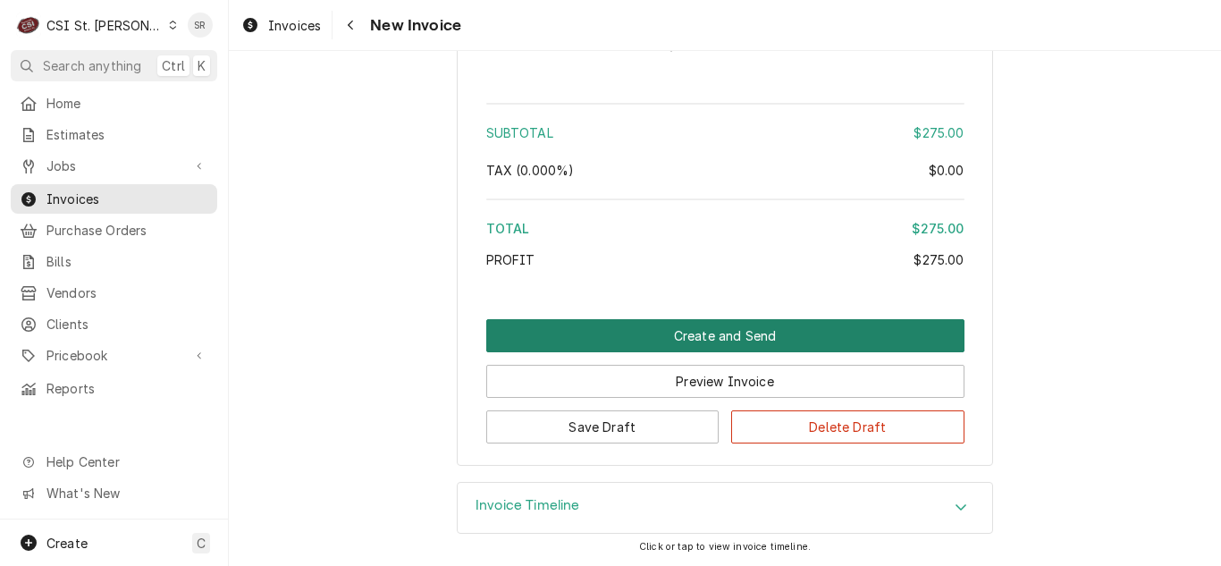
click at [743, 341] on button "Create and Send" at bounding box center [725, 335] width 478 height 33
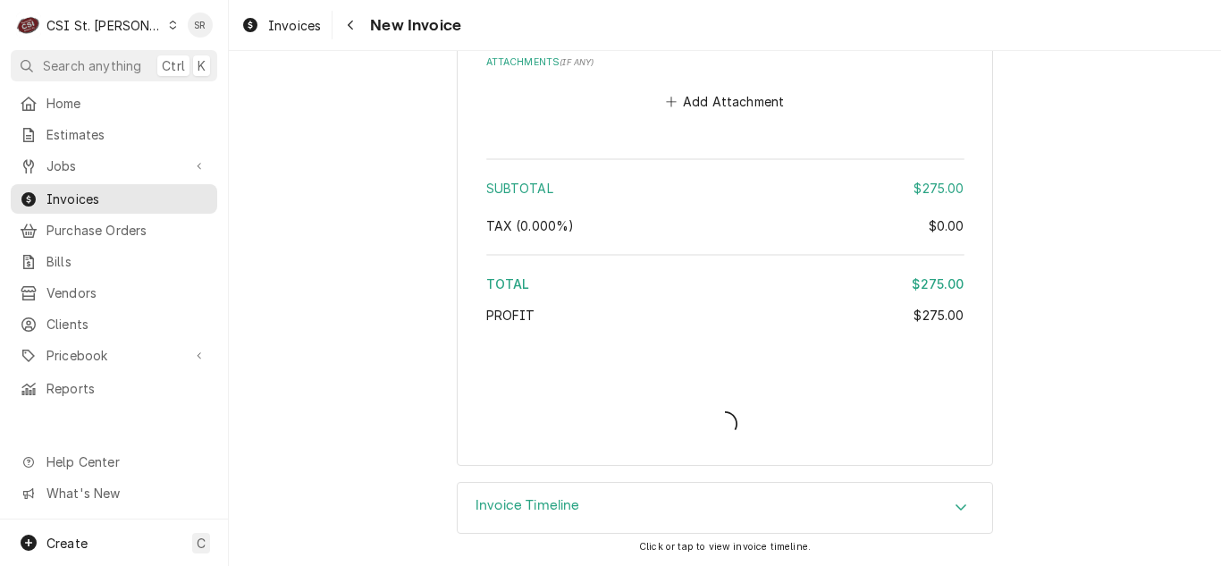
type textarea "x"
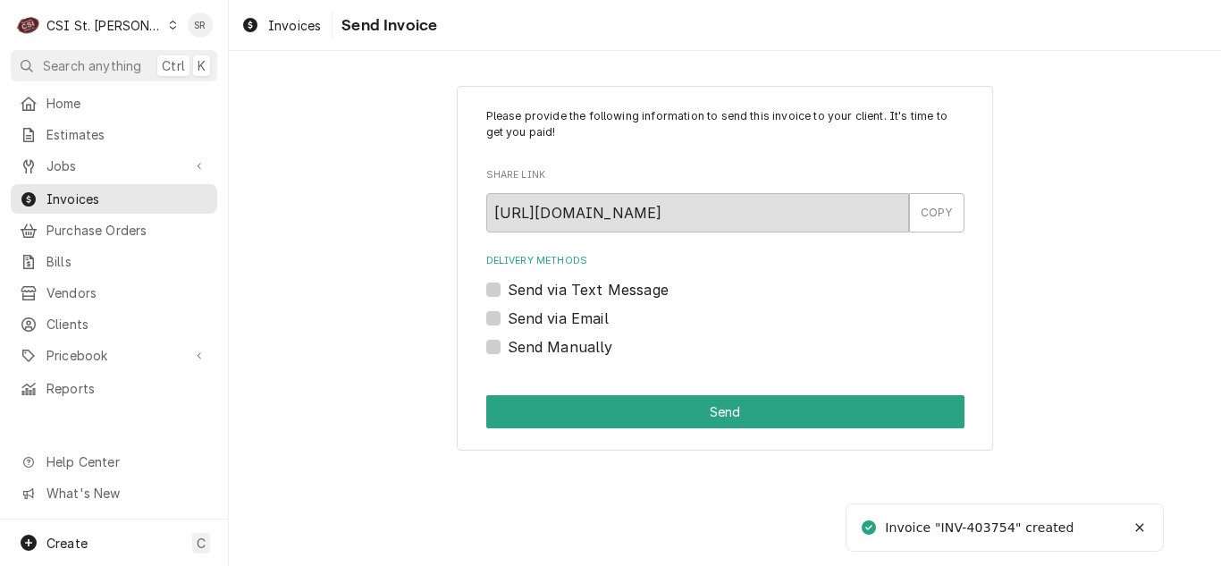
click at [568, 322] on label "Send via Email" at bounding box center [558, 318] width 101 height 21
click at [568, 322] on input "Send via Email" at bounding box center [747, 327] width 478 height 39
checkbox input "true"
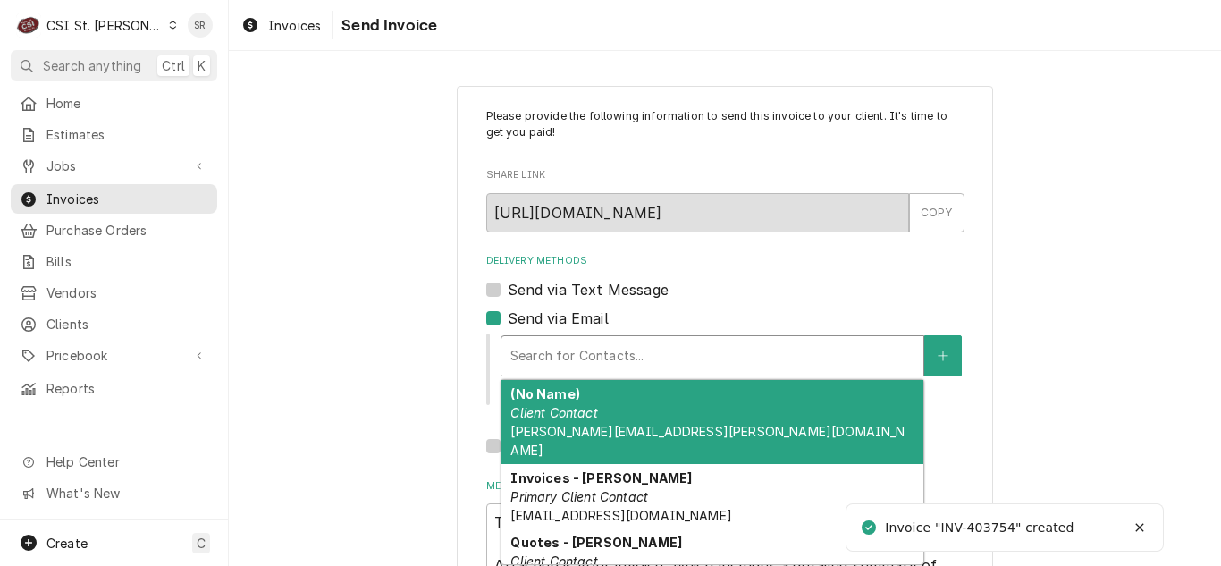
click at [648, 338] on div "Search for Contacts..." at bounding box center [712, 355] width 422 height 39
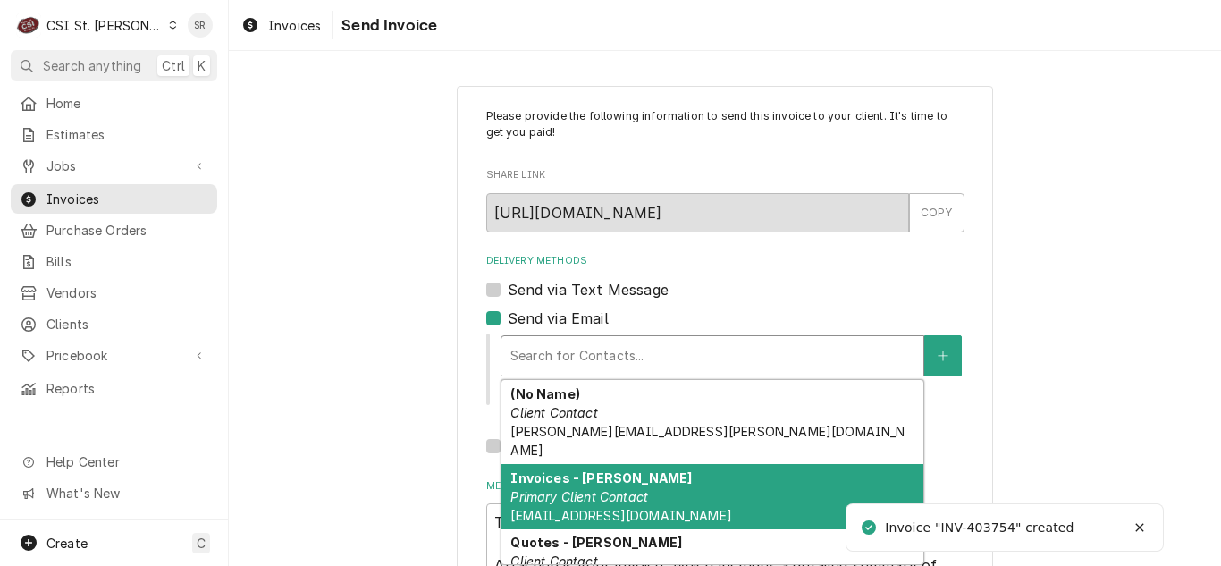
click at [624, 464] on div "Invoices - [PERSON_NAME] Primary Client Contact [EMAIL_ADDRESS][DOMAIN_NAME]" at bounding box center [712, 496] width 422 height 65
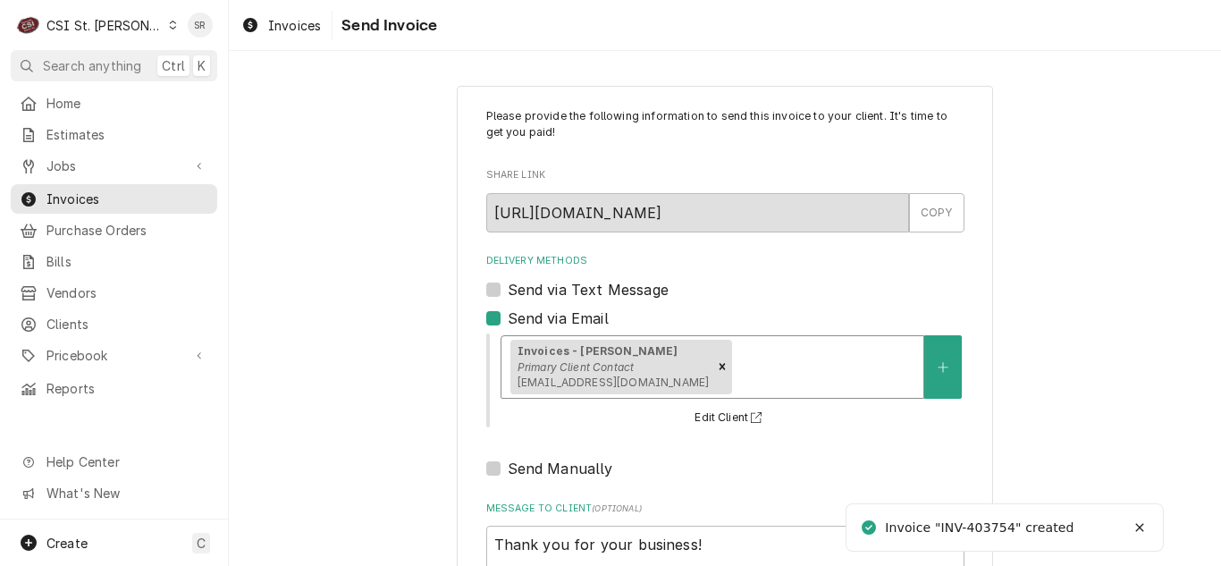
scroll to position [214, 0]
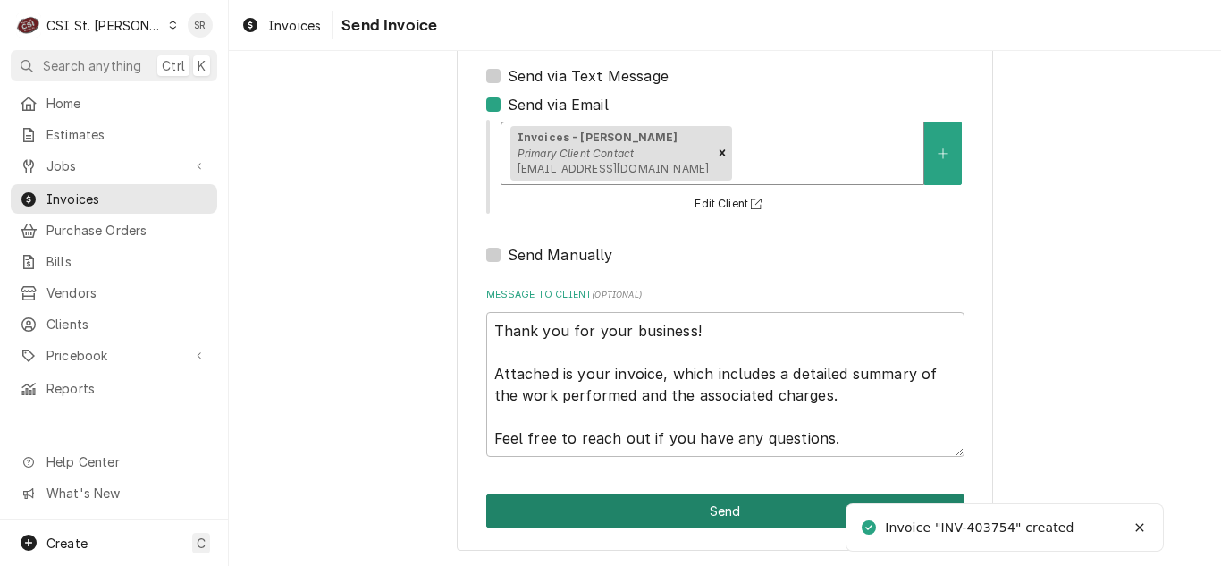
click at [712, 501] on button "Send" at bounding box center [725, 510] width 478 height 33
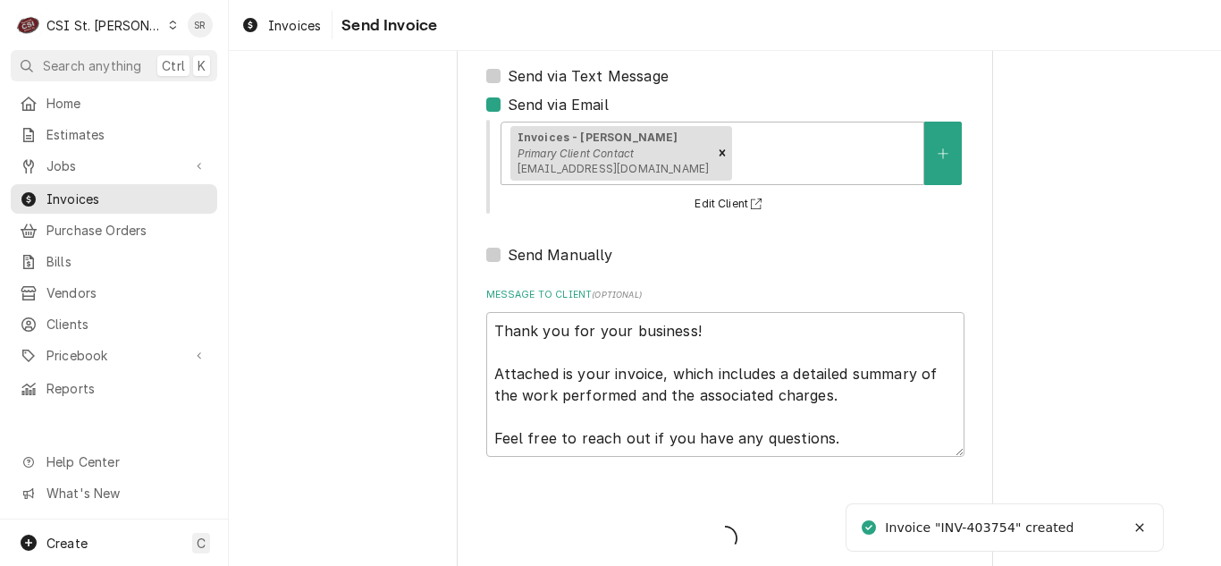
type textarea "x"
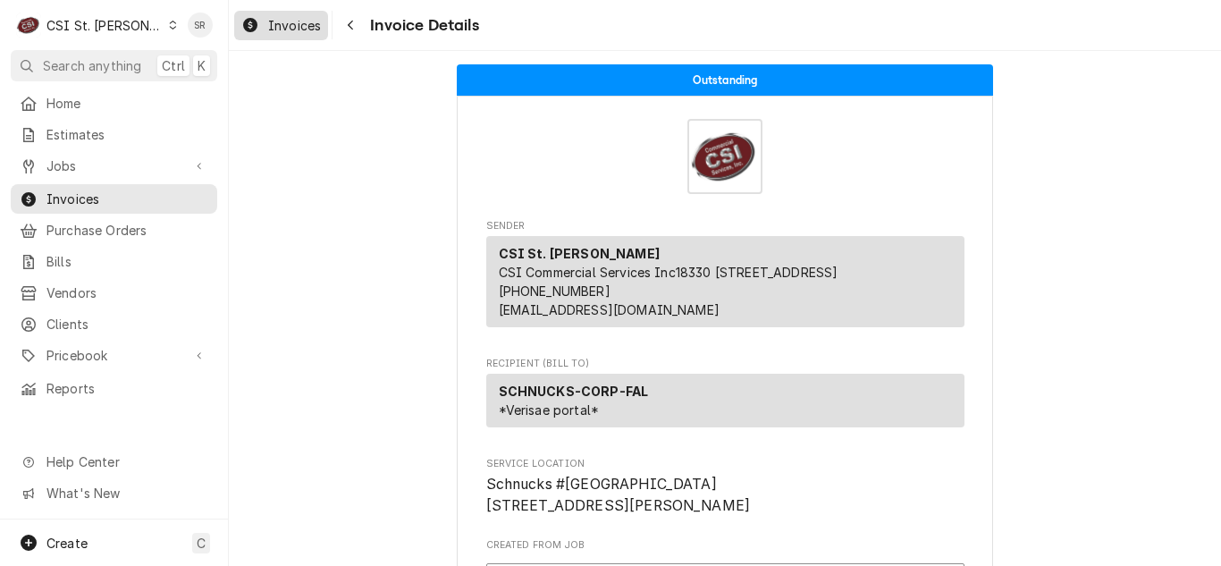
click at [305, 28] on span "Invoices" at bounding box center [294, 25] width 53 height 19
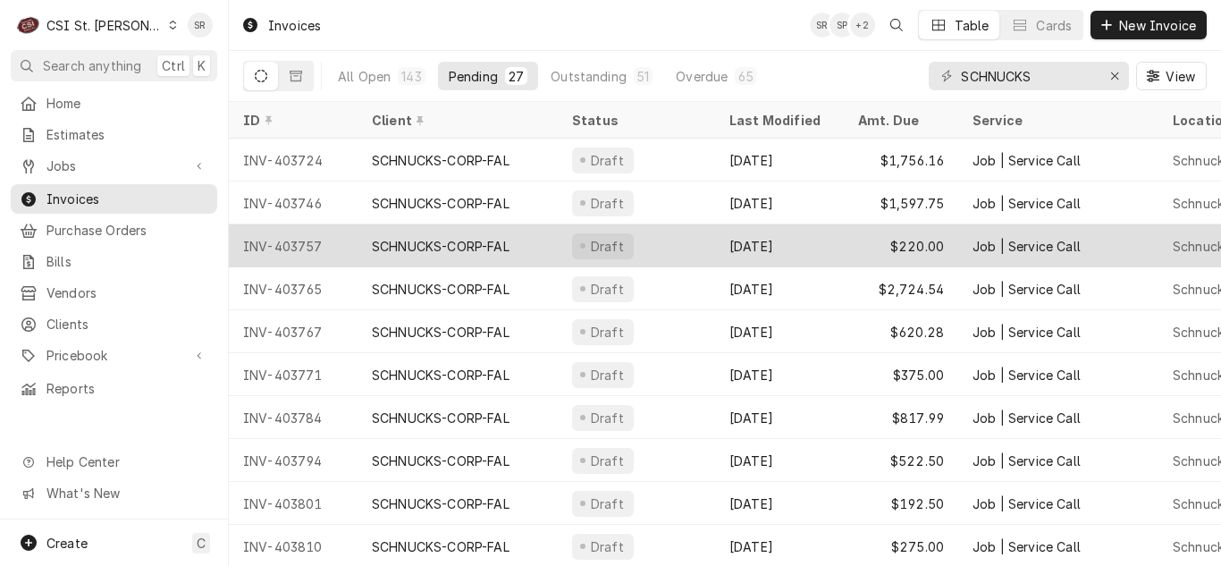
click at [656, 238] on div "Draft" at bounding box center [636, 245] width 157 height 43
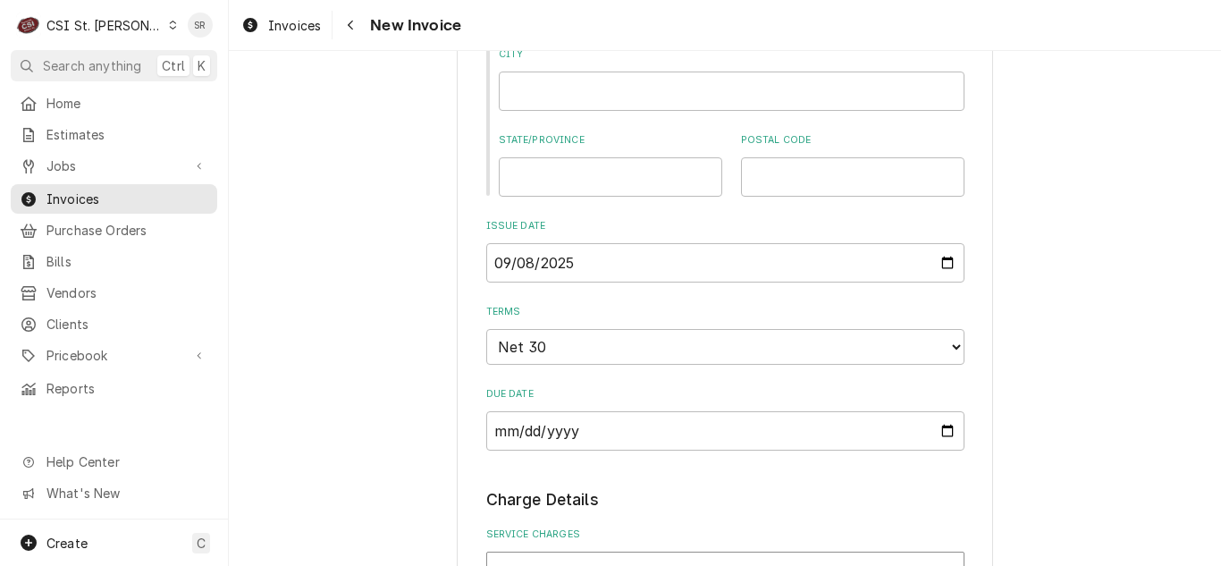
scroll to position [1341, 0]
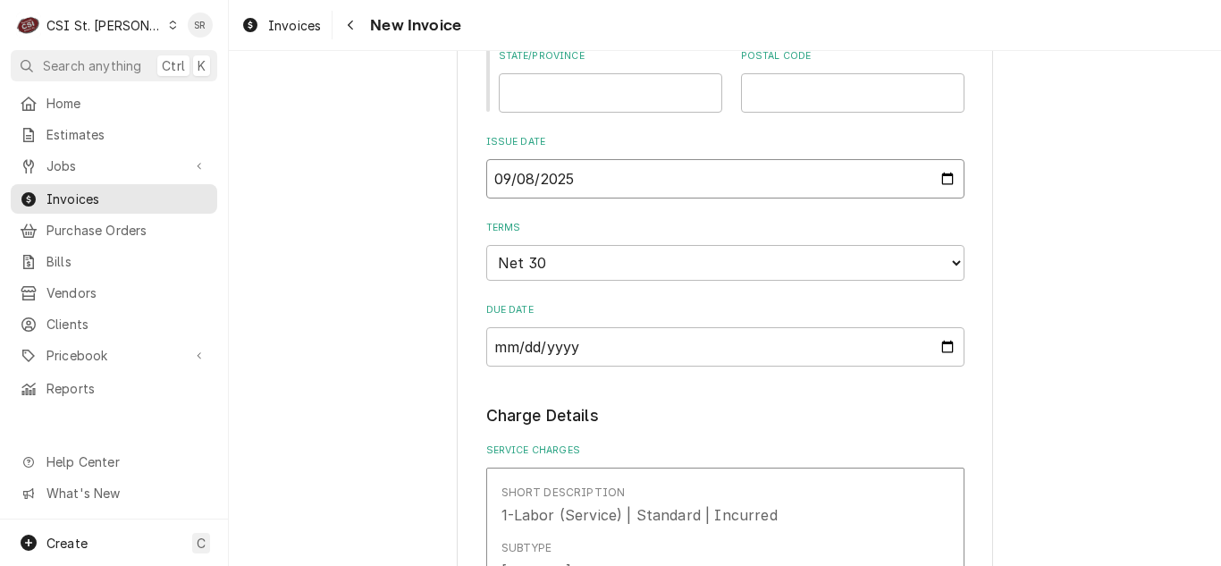
click at [936, 177] on input "2025-09-08" at bounding box center [725, 178] width 478 height 39
type input "[DATE]"
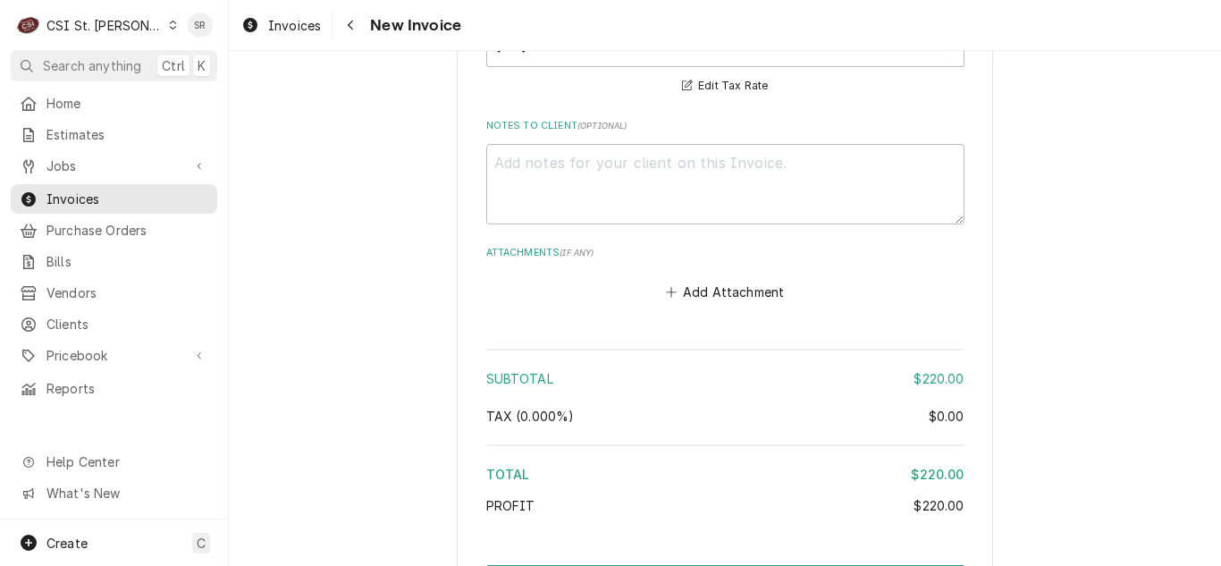
scroll to position [3129, 0]
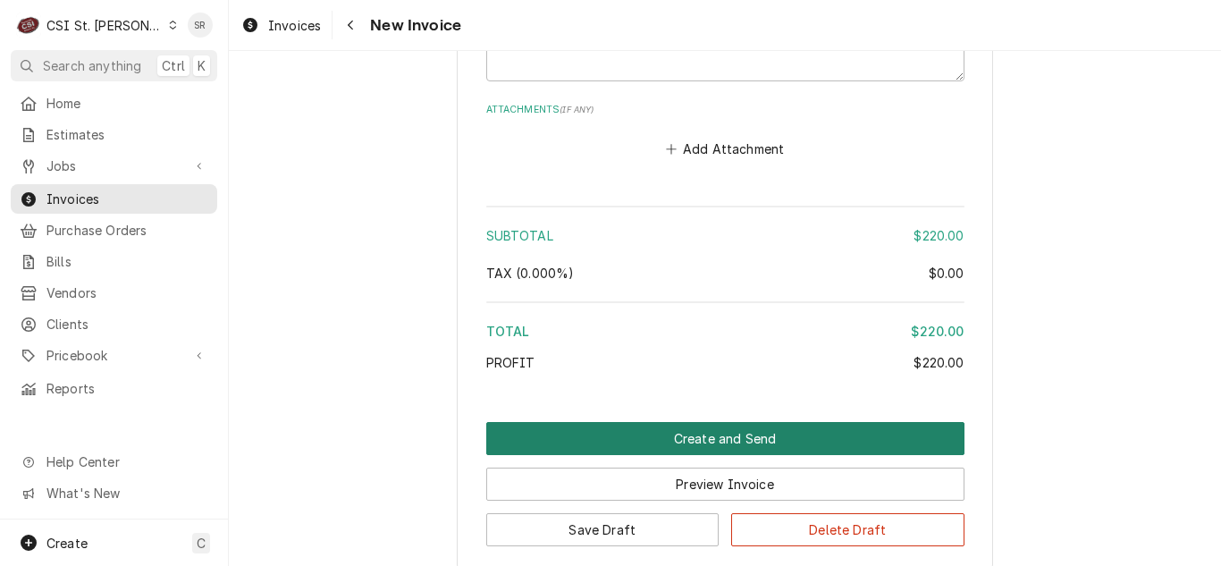
click at [737, 422] on button "Create and Send" at bounding box center [725, 438] width 478 height 33
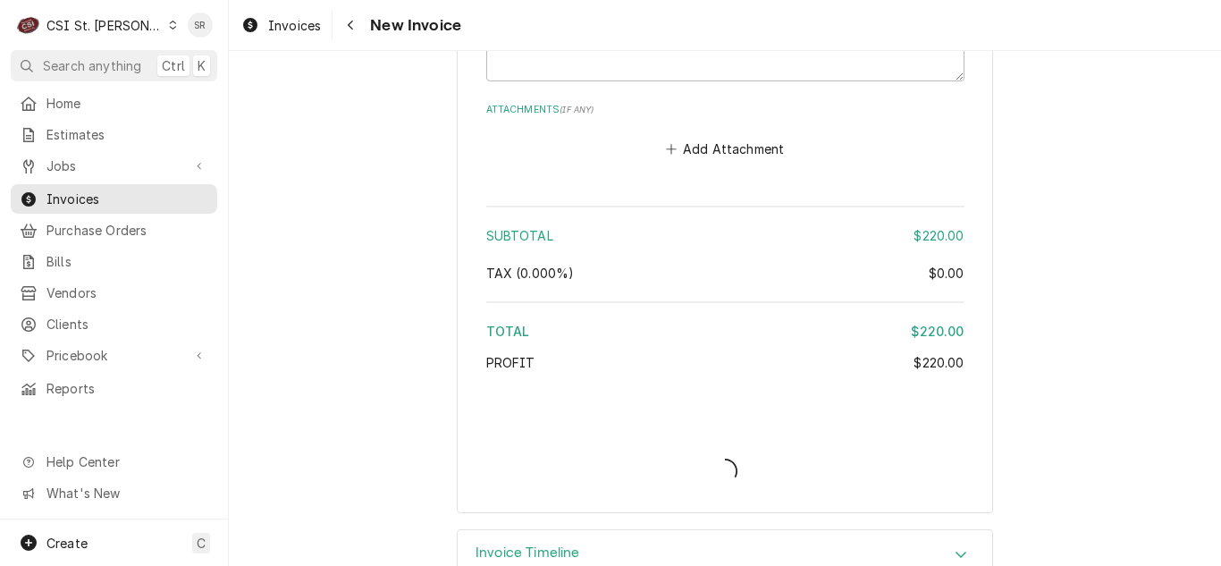
type textarea "x"
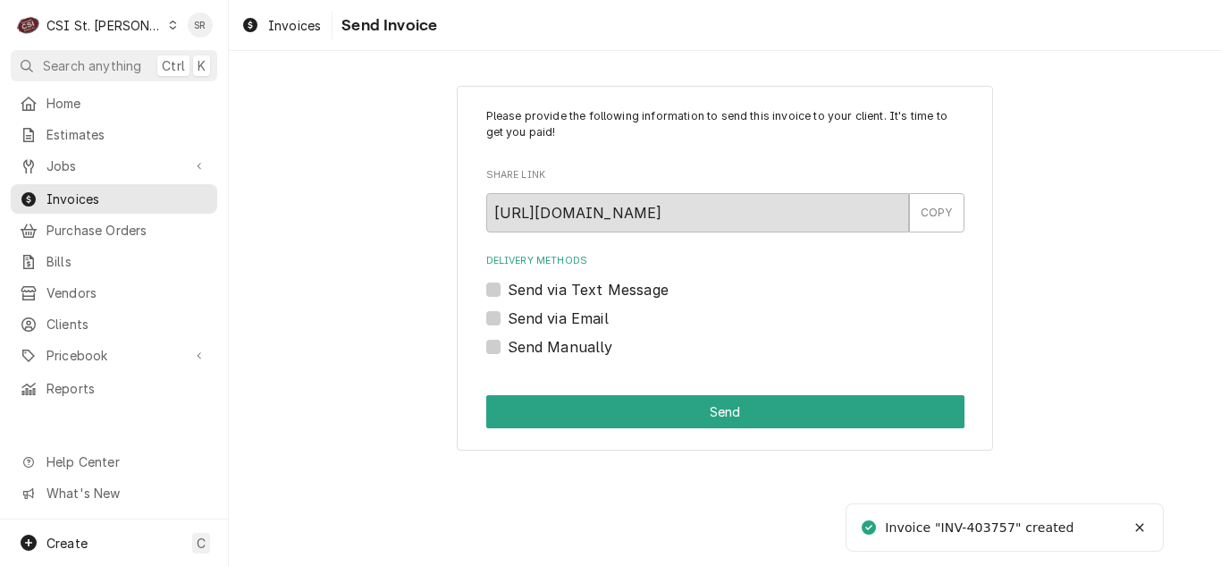
click at [576, 310] on label "Send via Email" at bounding box center [558, 318] width 101 height 21
click at [576, 310] on input "Send via Email" at bounding box center [747, 327] width 478 height 39
checkbox input "true"
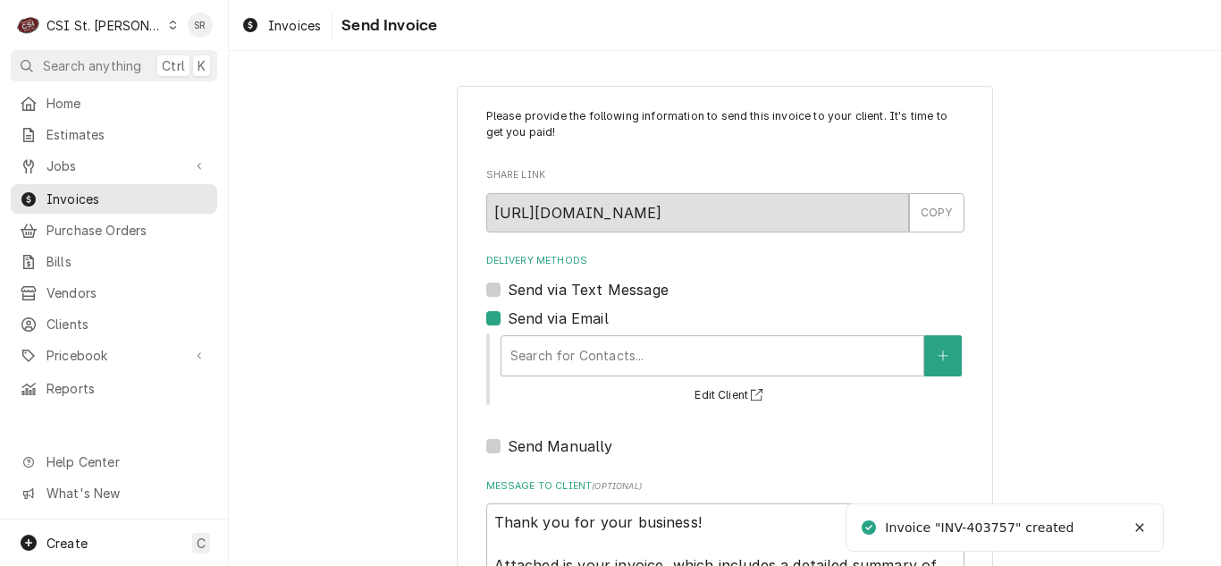
click at [640, 354] on div "Delivery Methods" at bounding box center [712, 356] width 404 height 32
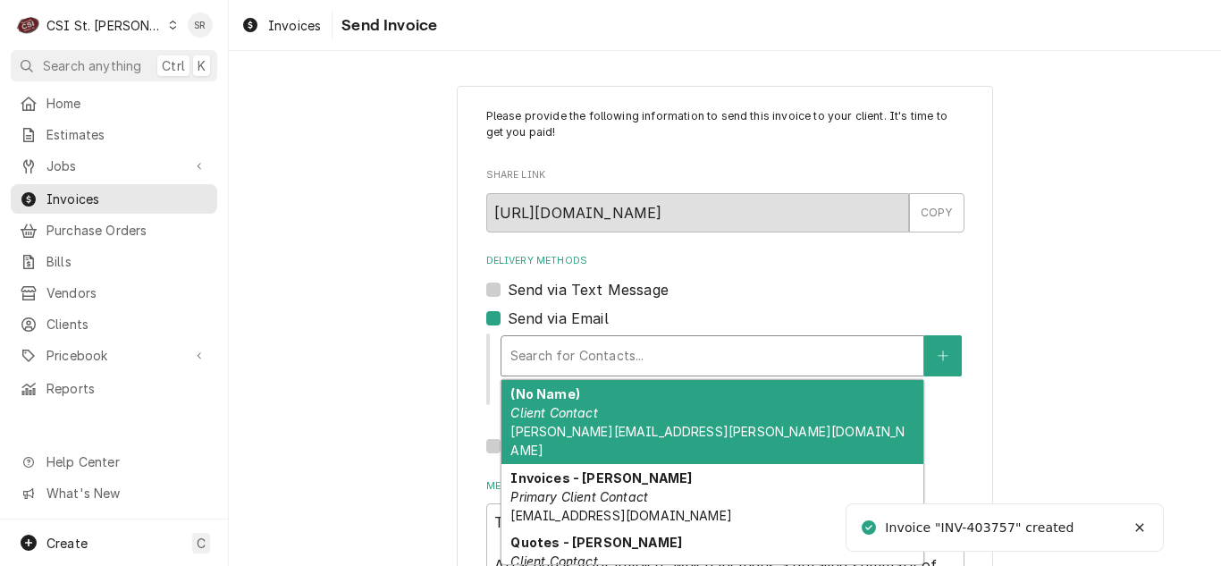
click at [617, 464] on div "Invoices - Kyley Primary Client Contact kyleyh@csi1.com" at bounding box center [712, 496] width 422 height 65
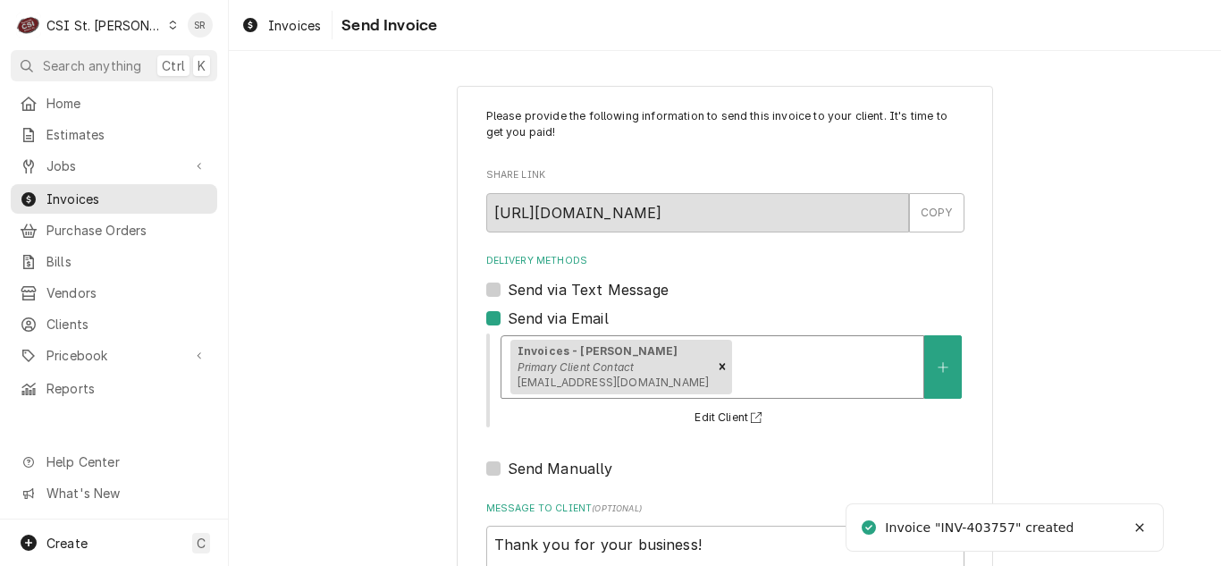
scroll to position [214, 0]
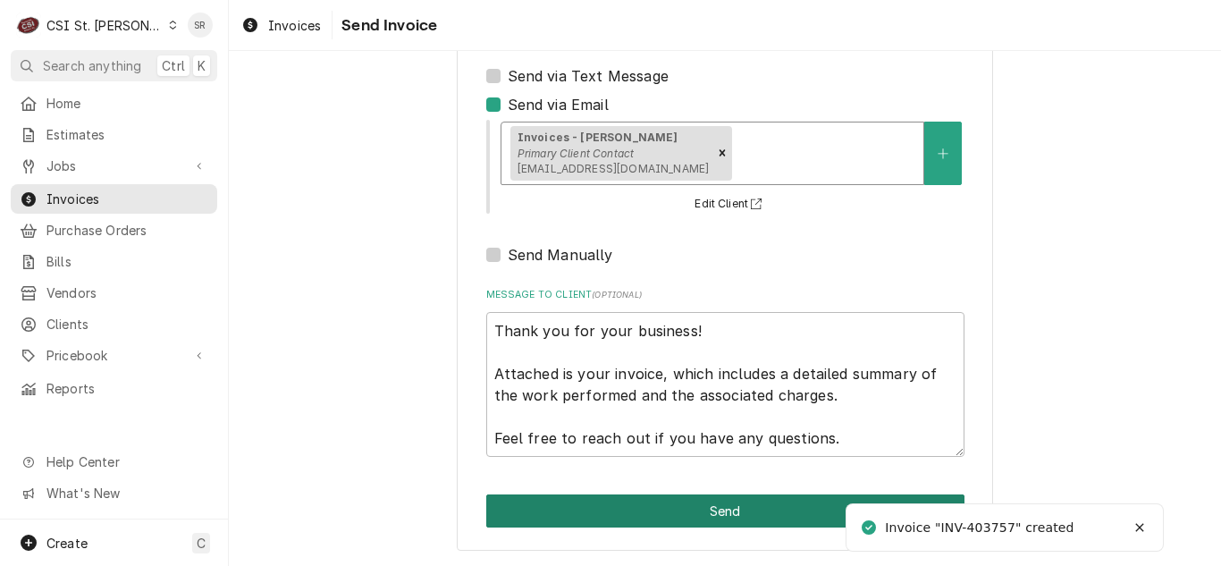
click at [760, 512] on button "Send" at bounding box center [725, 510] width 478 height 33
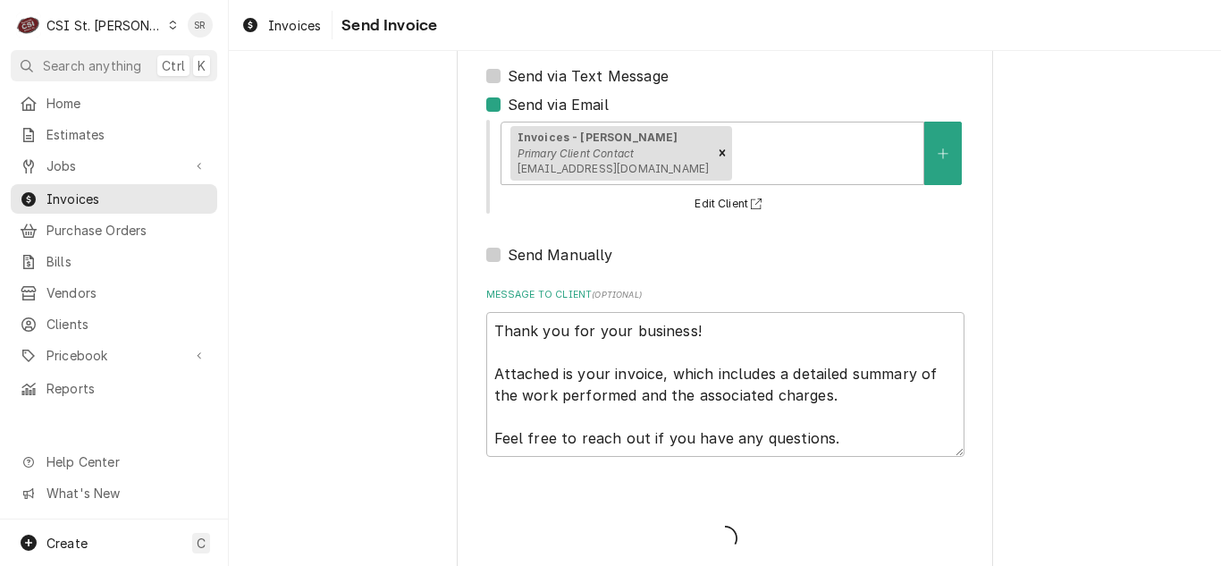
type textarea "x"
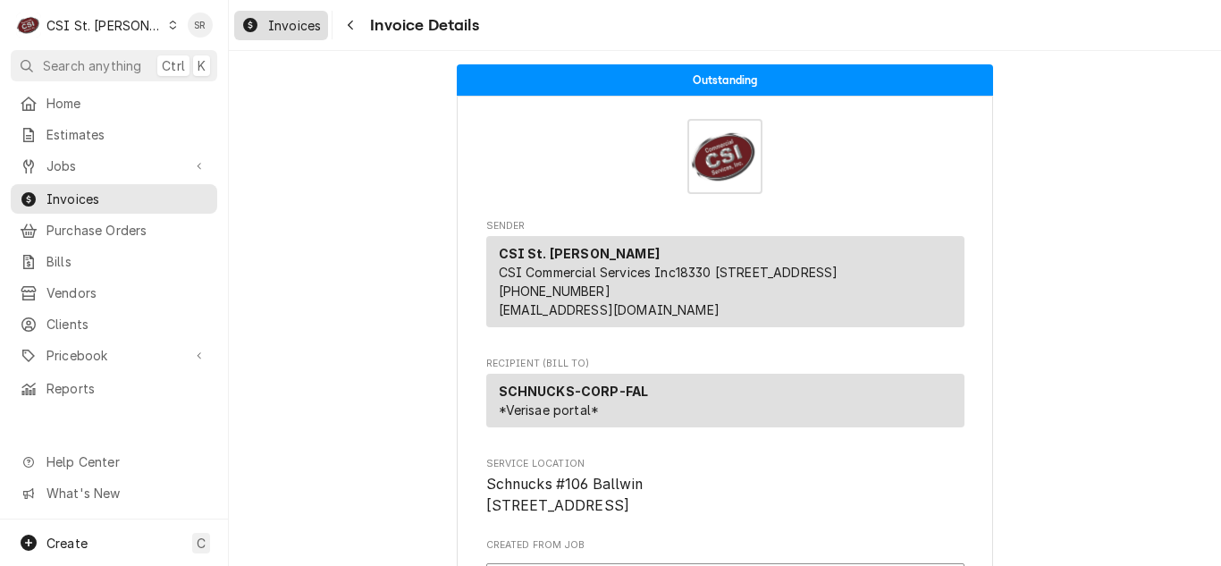
click at [280, 26] on span "Invoices" at bounding box center [294, 25] width 53 height 19
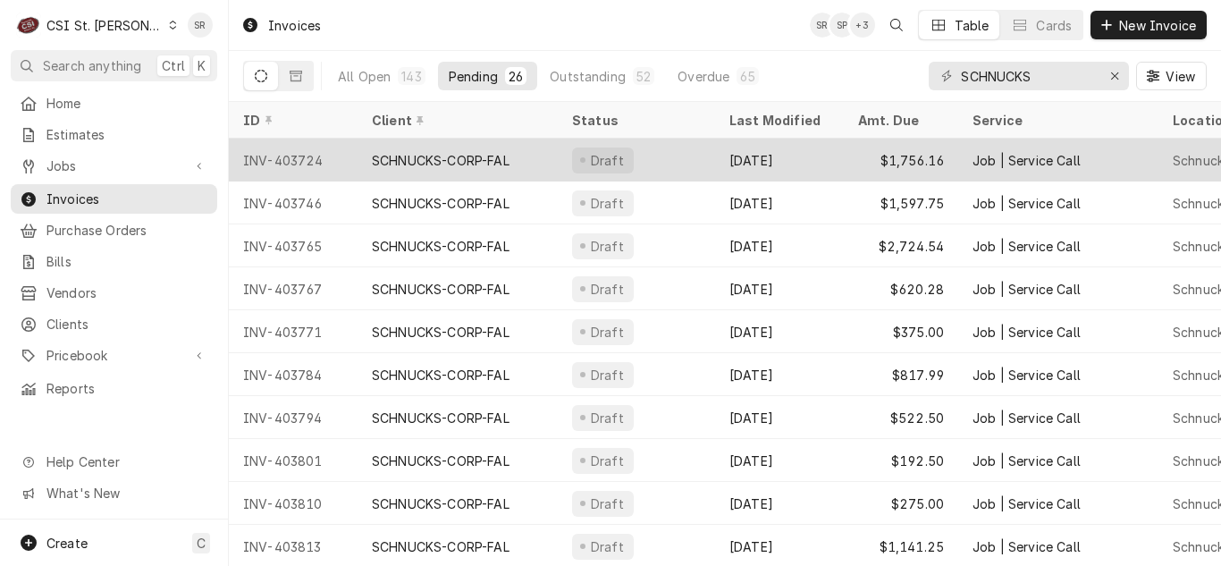
click at [783, 140] on div "Sep 5" at bounding box center [779, 160] width 129 height 43
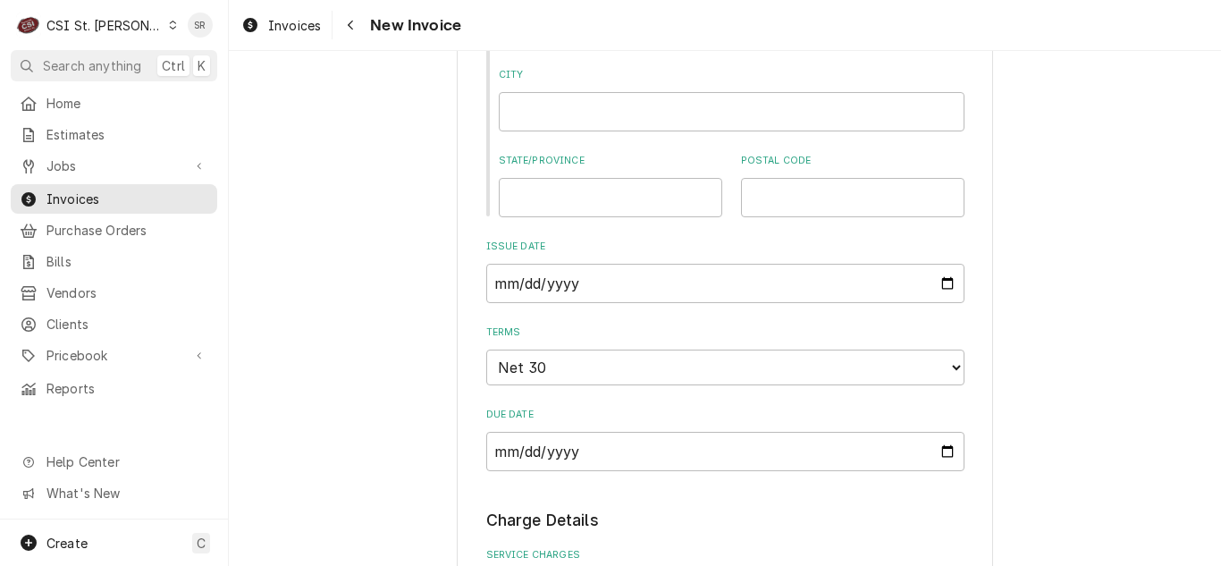
scroll to position [1341, 0]
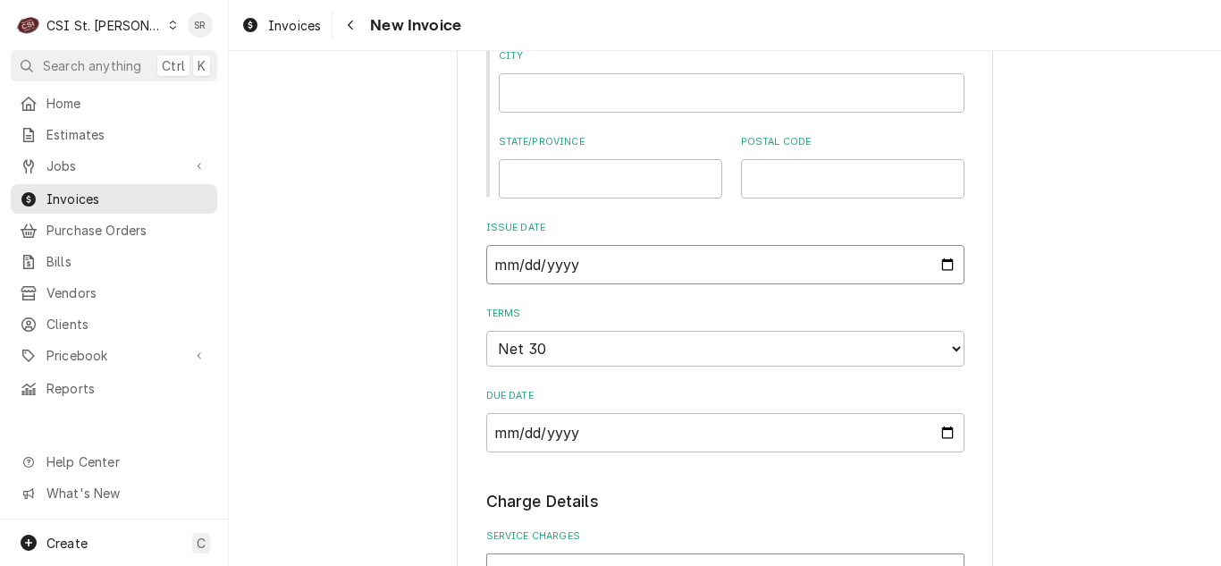
click at [940, 265] on input "2025-09-05" at bounding box center [725, 264] width 478 height 39
type textarea "x"
type input "2025-09-17"
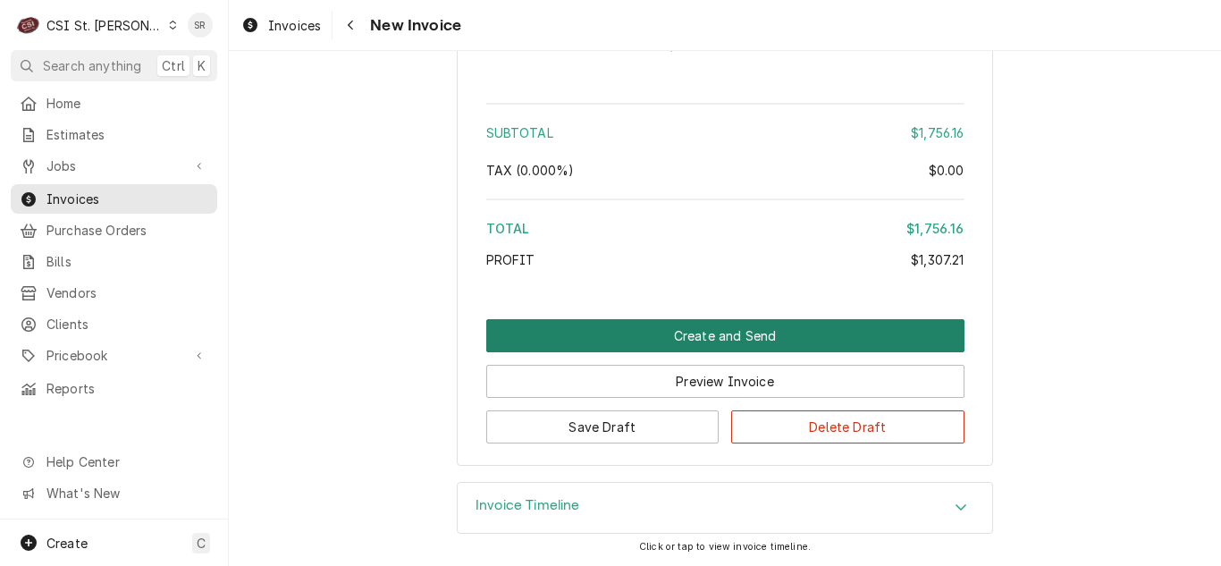
click at [719, 340] on button "Create and Send" at bounding box center [725, 335] width 478 height 33
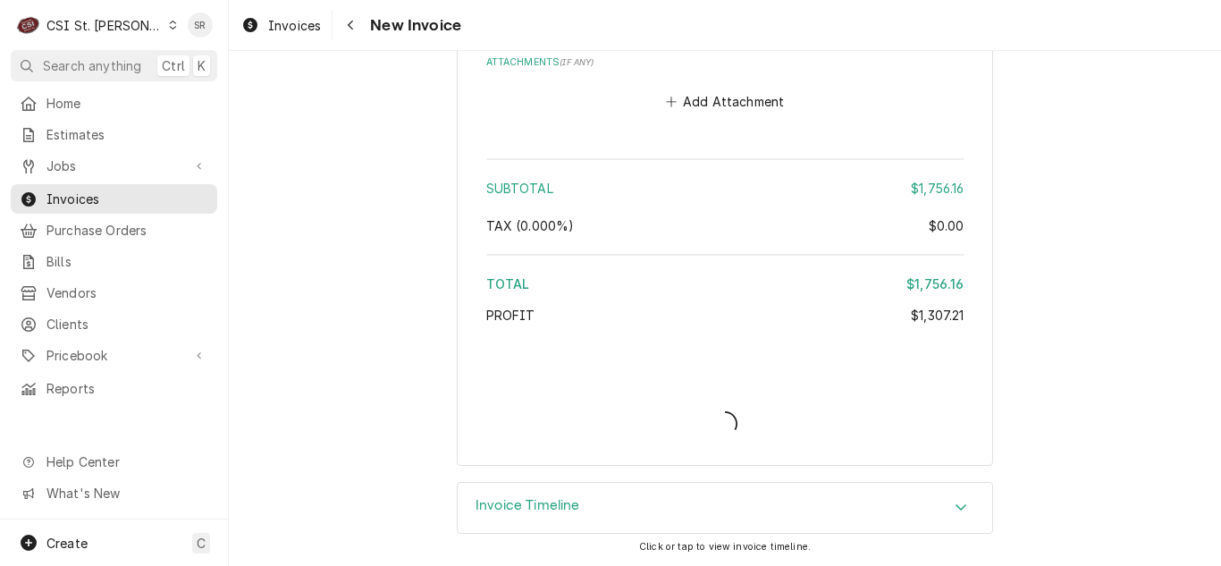
scroll to position [4457, 0]
type textarea "x"
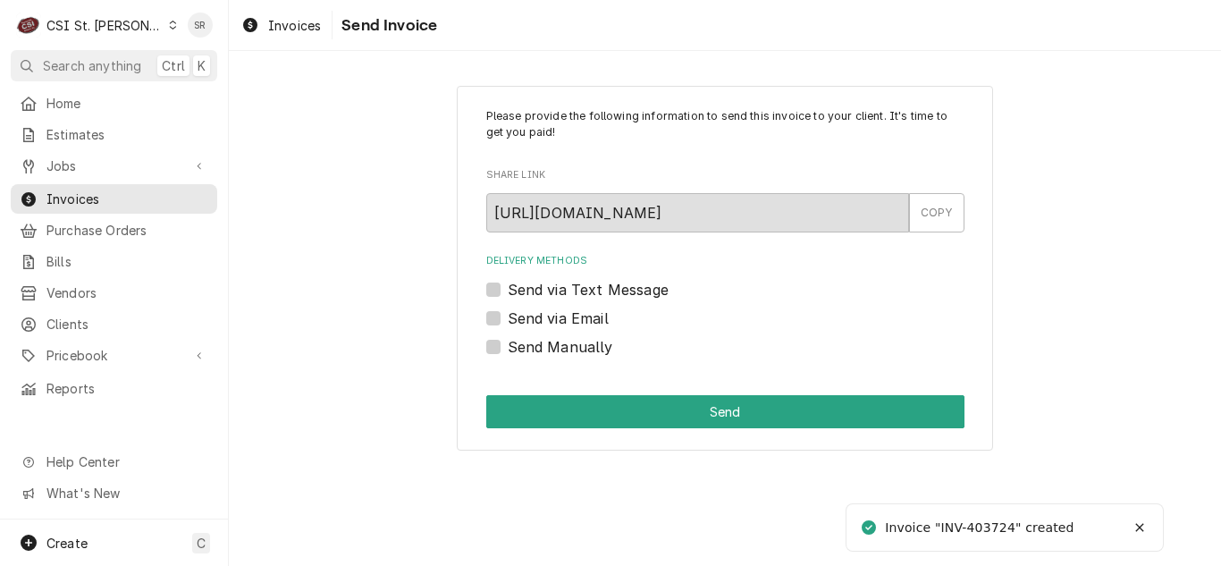
click at [552, 316] on label "Send via Email" at bounding box center [558, 318] width 101 height 21
click at [552, 316] on input "Send via Email" at bounding box center [747, 327] width 478 height 39
checkbox input "true"
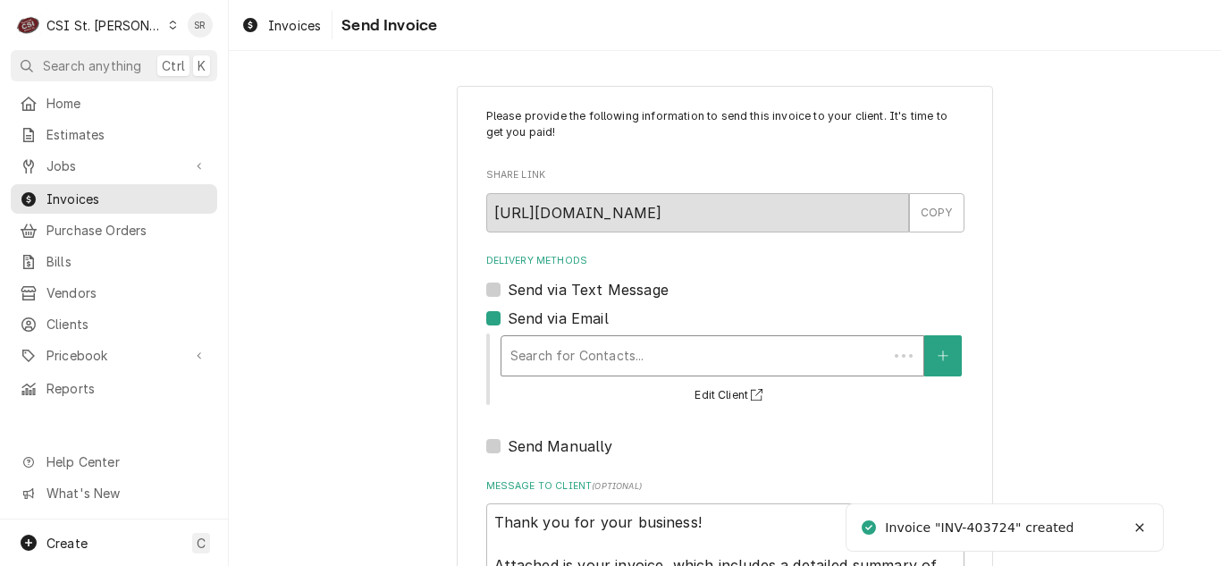
click at [628, 348] on div "Delivery Methods" at bounding box center [694, 356] width 368 height 32
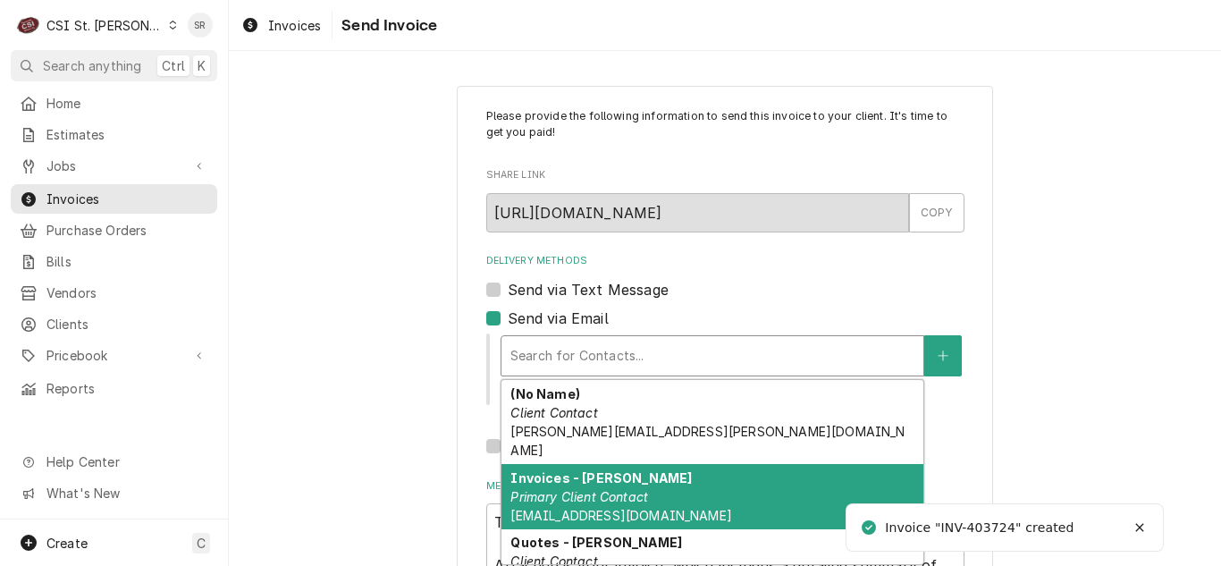
click at [617, 464] on div "Invoices - Kyley Primary Client Contact kyleyh@csi1.com" at bounding box center [712, 496] width 422 height 65
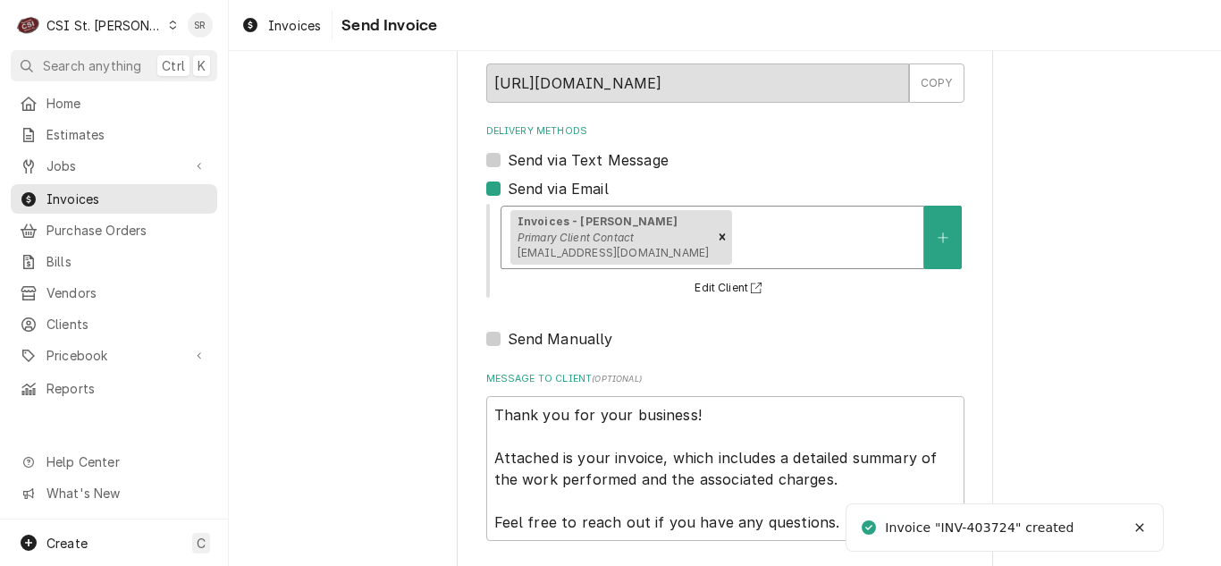
scroll to position [214, 0]
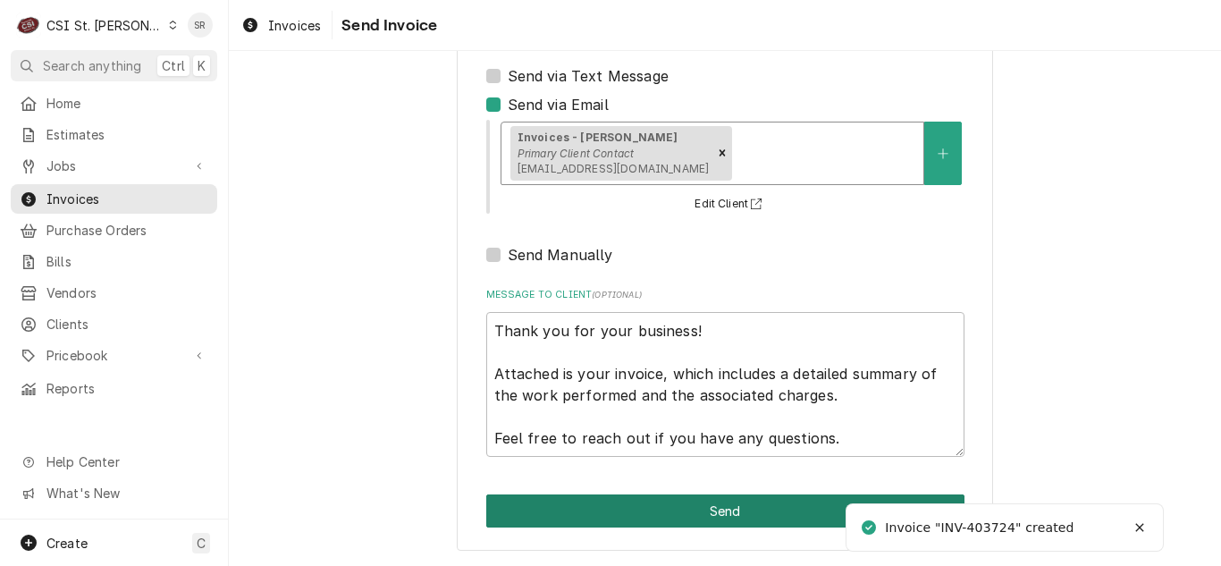
click at [737, 503] on button "Send" at bounding box center [725, 510] width 478 height 33
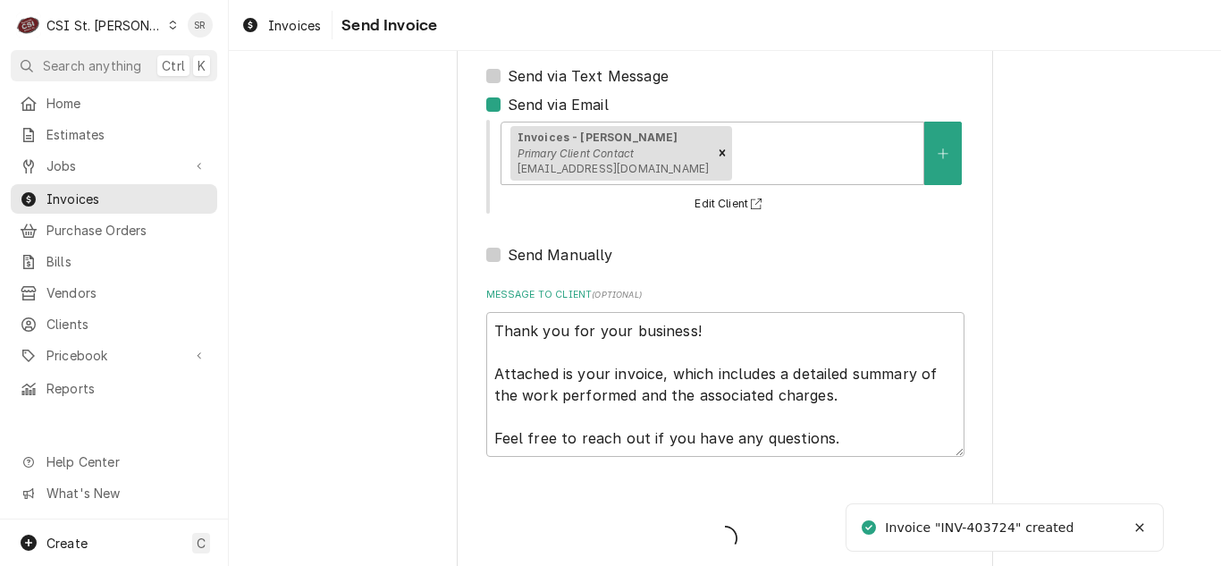
type textarea "x"
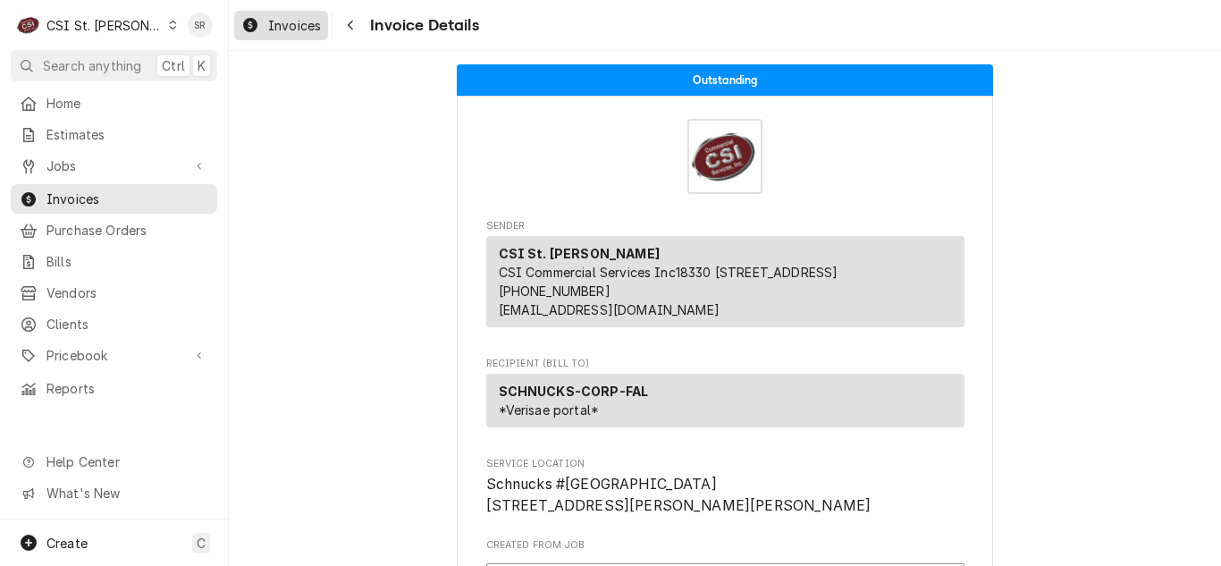
click at [290, 17] on span "Invoices" at bounding box center [294, 25] width 53 height 19
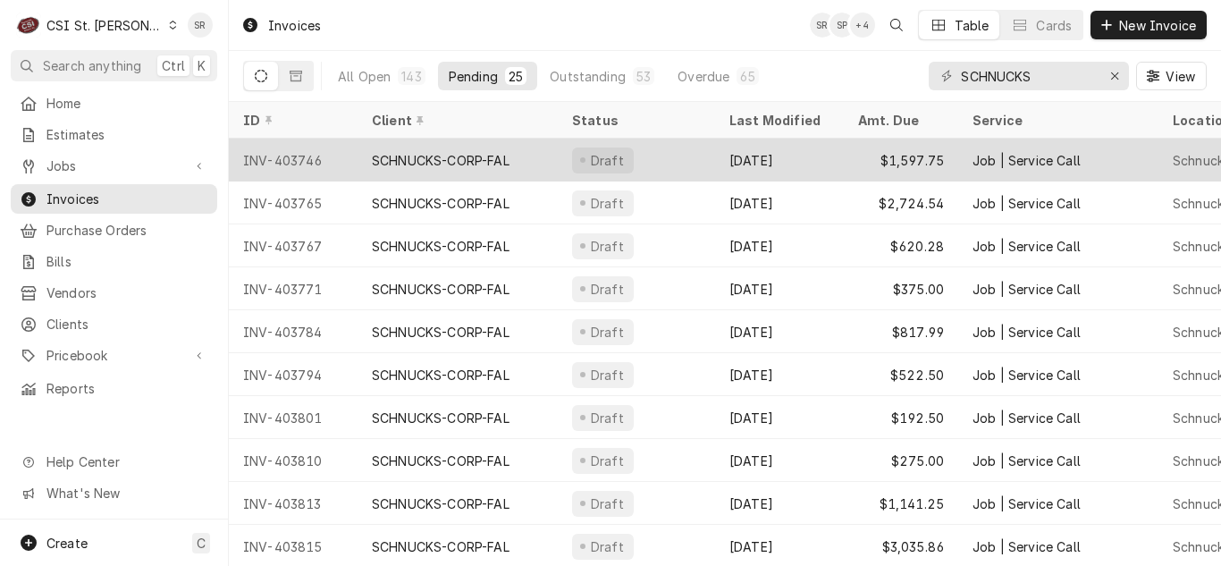
click at [692, 157] on div "Draft" at bounding box center [636, 160] width 157 height 43
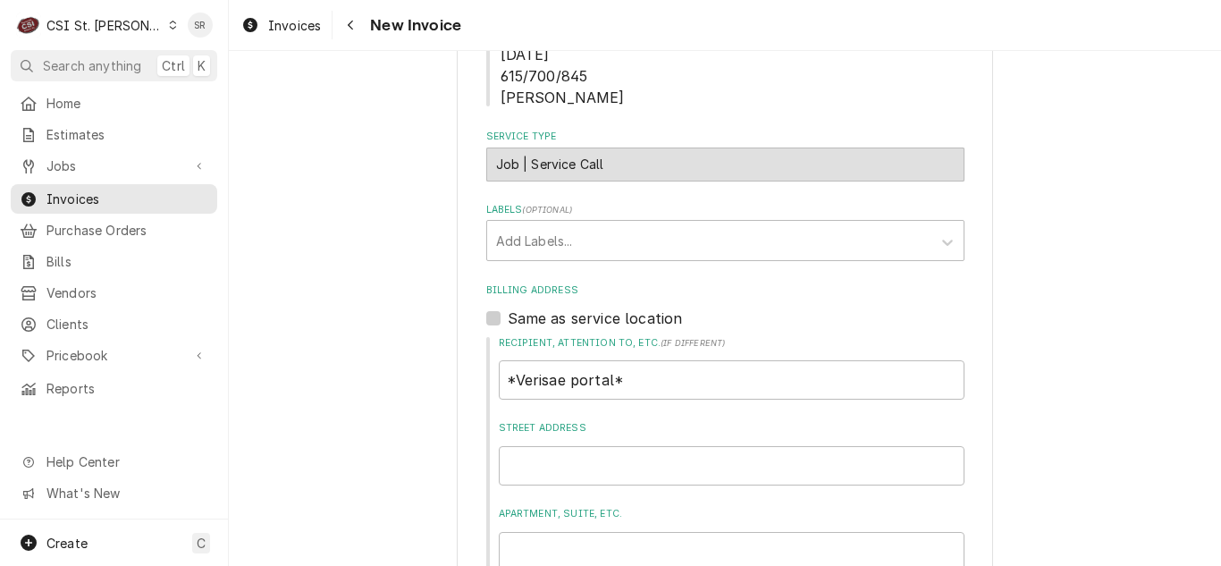
scroll to position [1162, 0]
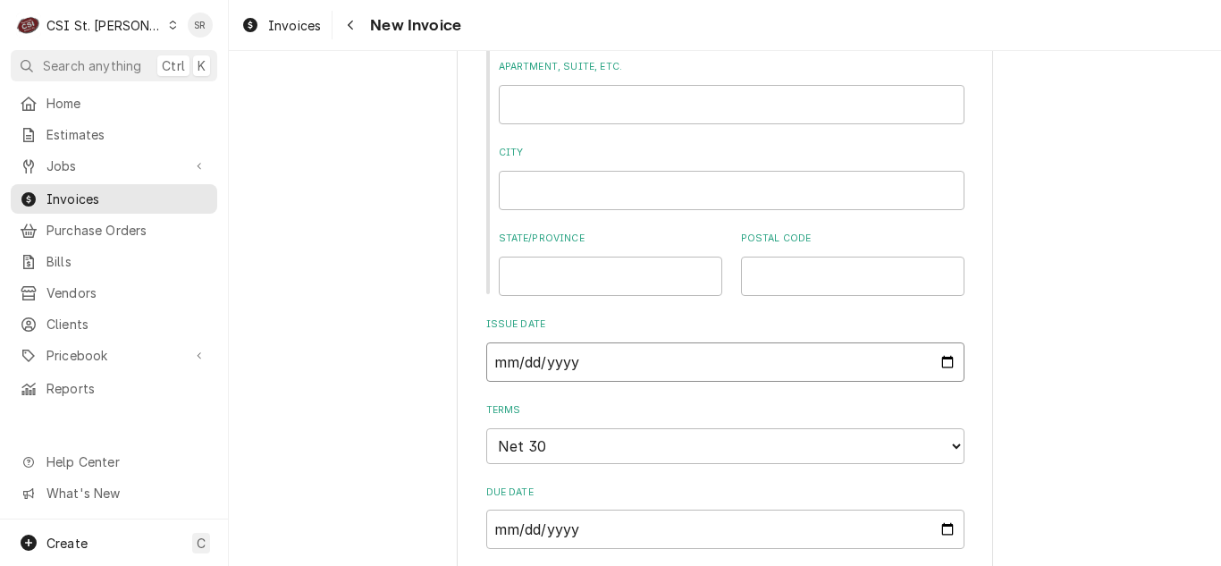
drag, startPoint x: 946, startPoint y: 361, endPoint x: 925, endPoint y: 363, distance: 20.6
click at [946, 361] on input "[DATE]" at bounding box center [725, 361] width 478 height 39
type input "[DATE]"
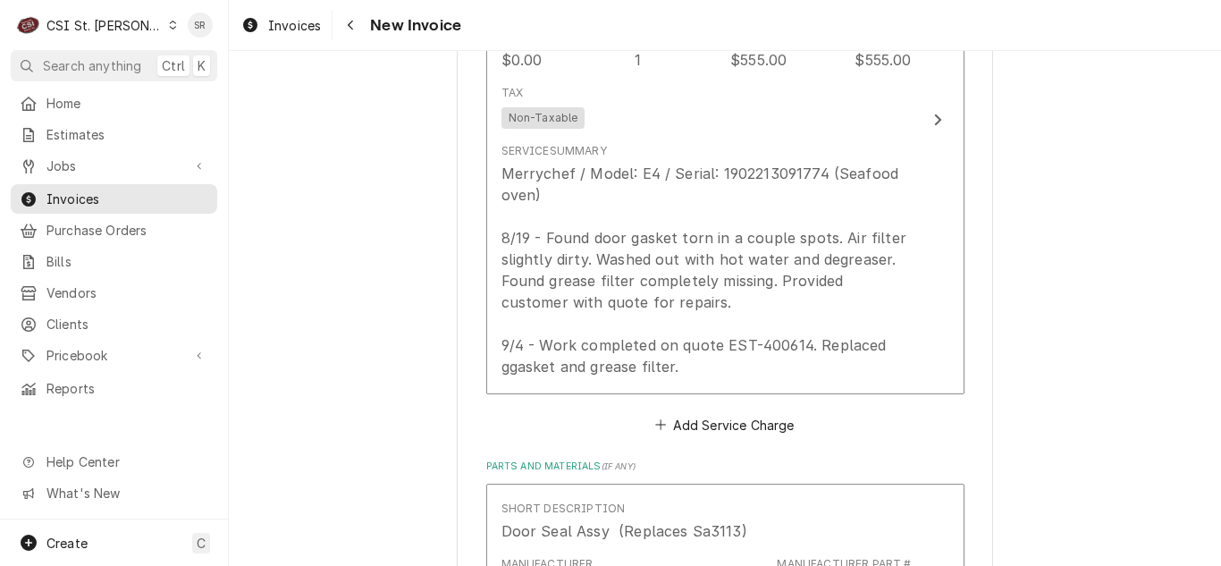
scroll to position [2414, 0]
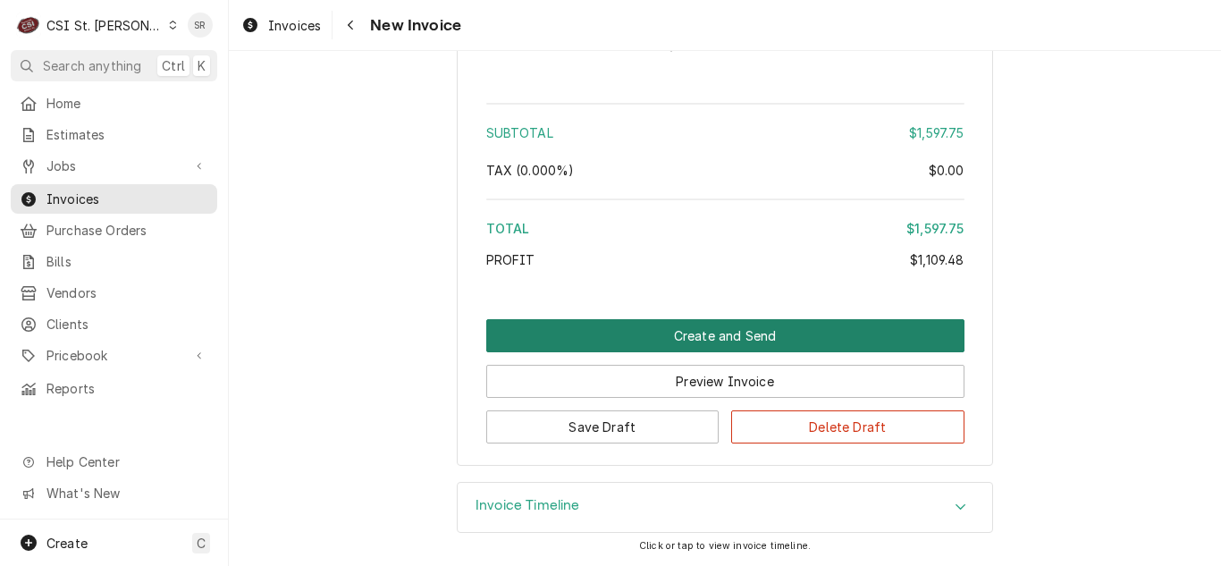
click at [716, 328] on button "Create and Send" at bounding box center [725, 335] width 478 height 33
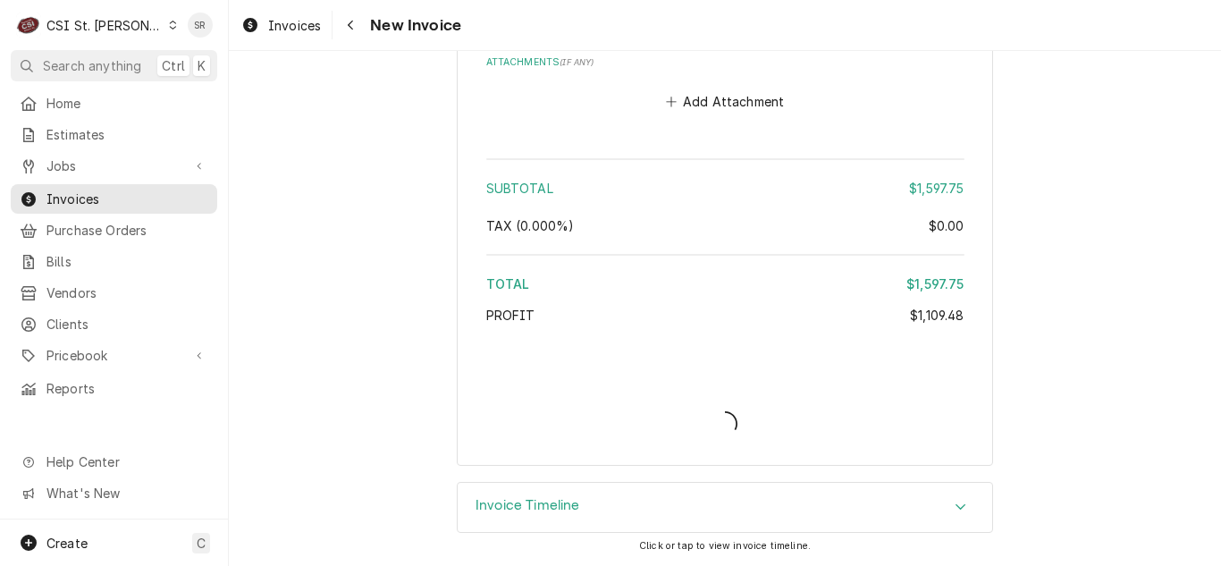
type textarea "x"
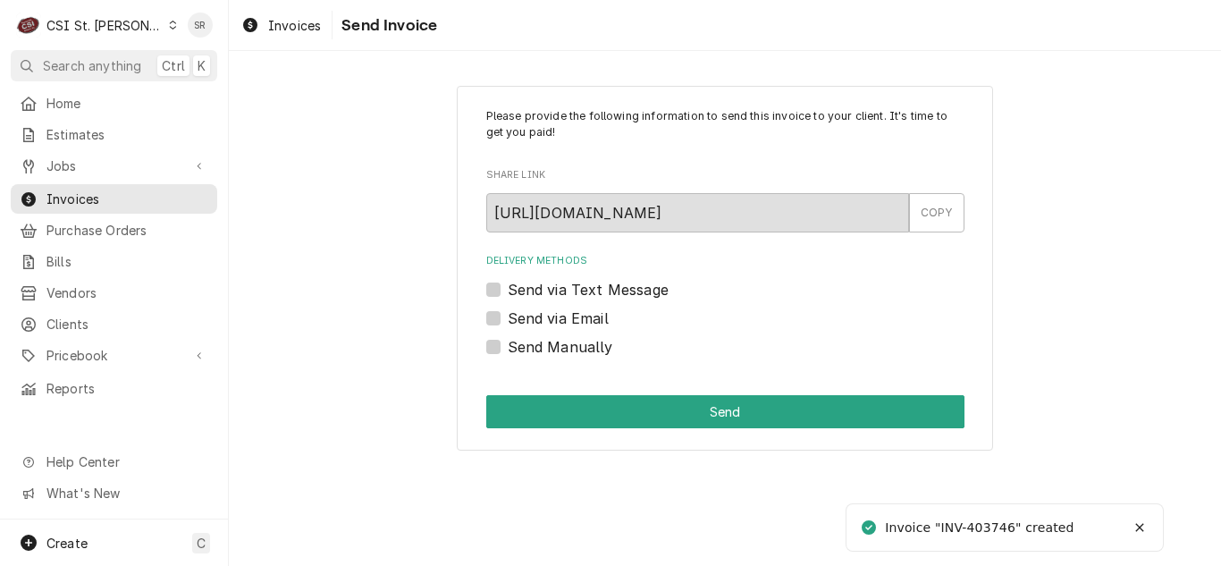
click at [539, 323] on label "Send via Email" at bounding box center [558, 318] width 101 height 21
click at [539, 323] on input "Send via Email" at bounding box center [747, 327] width 478 height 39
checkbox input "true"
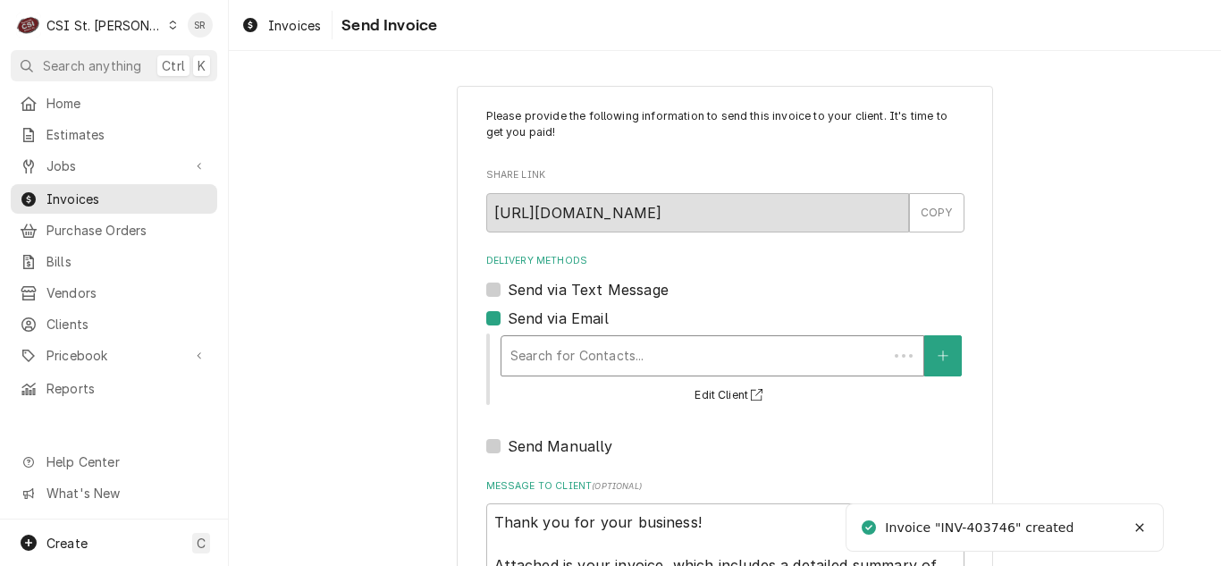
click at [632, 354] on div "Delivery Methods" at bounding box center [694, 356] width 368 height 32
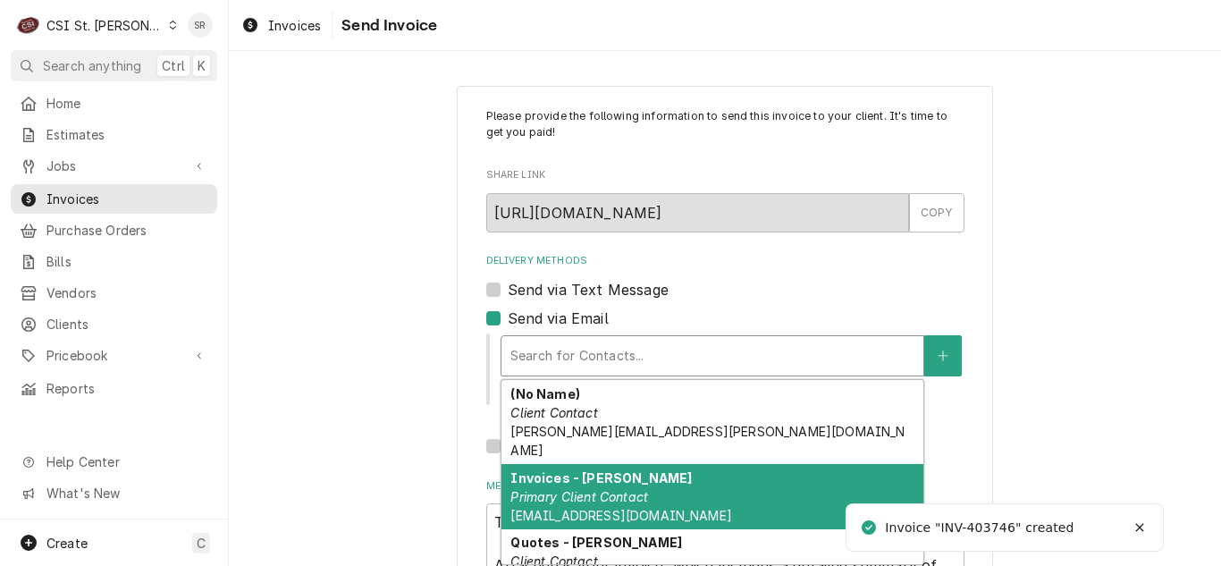
click at [627, 464] on div "Invoices - [PERSON_NAME] Primary Client Contact [EMAIL_ADDRESS][DOMAIN_NAME]" at bounding box center [712, 496] width 422 height 65
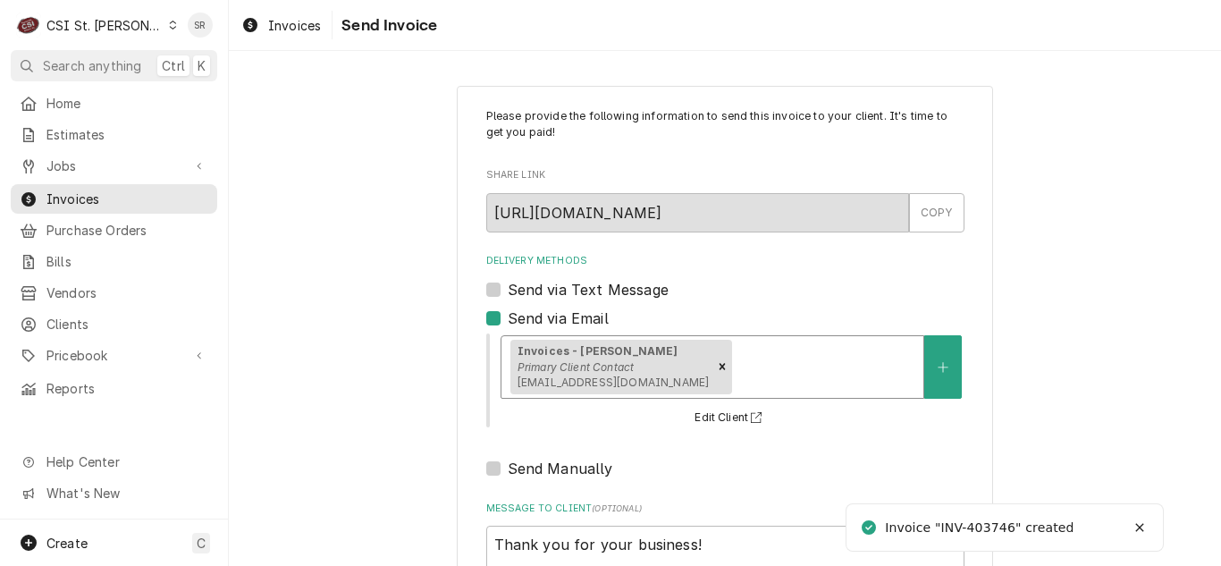
scroll to position [214, 0]
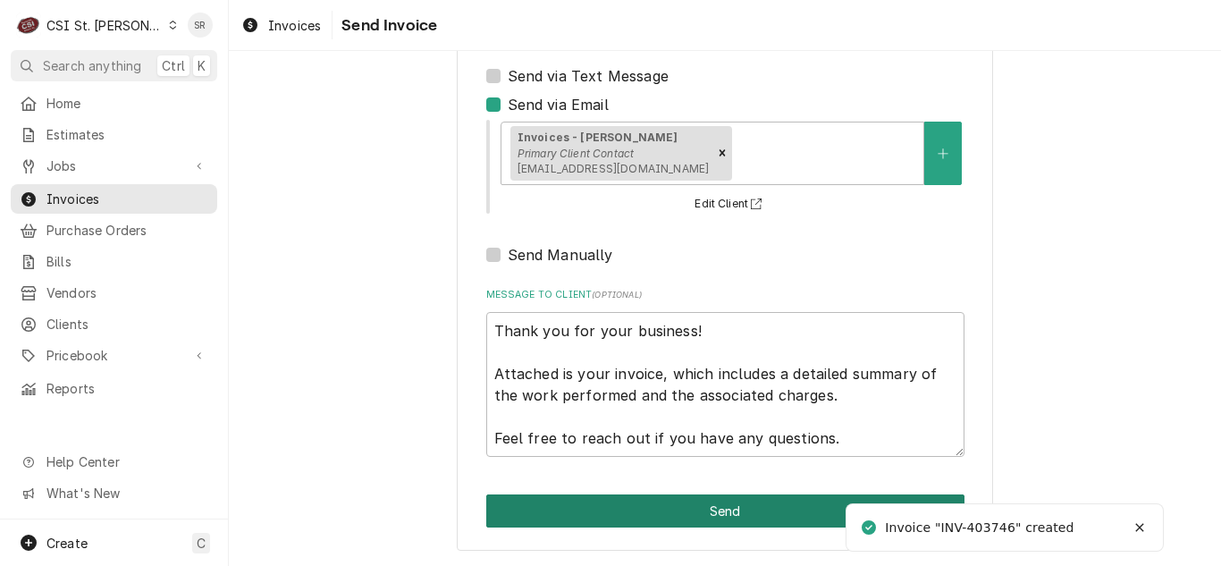
click at [695, 501] on button "Send" at bounding box center [725, 510] width 478 height 33
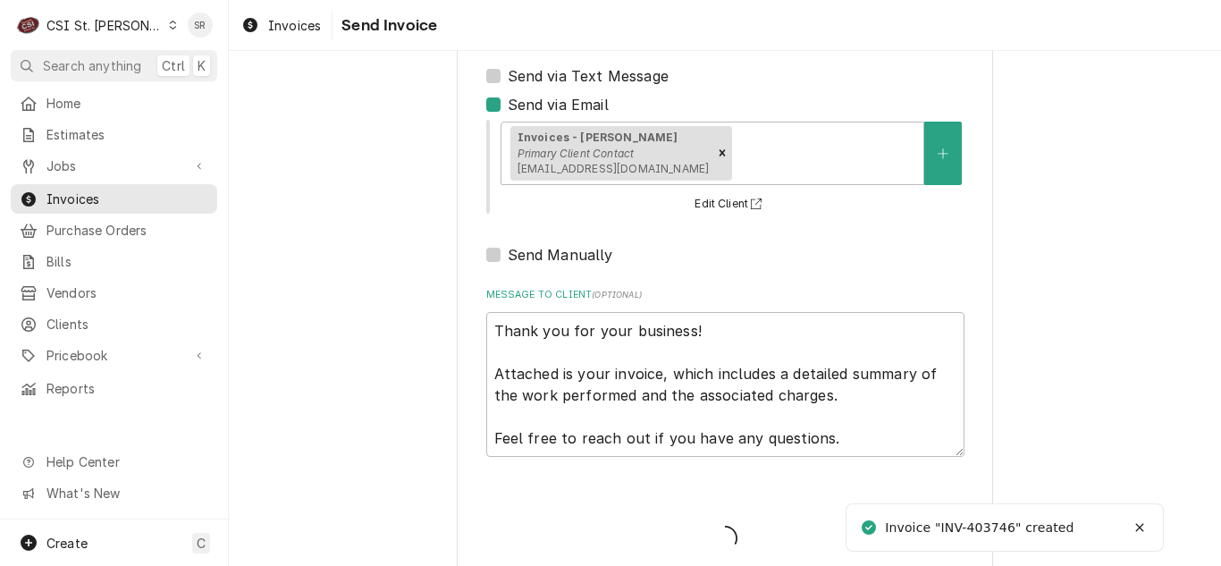
type textarea "x"
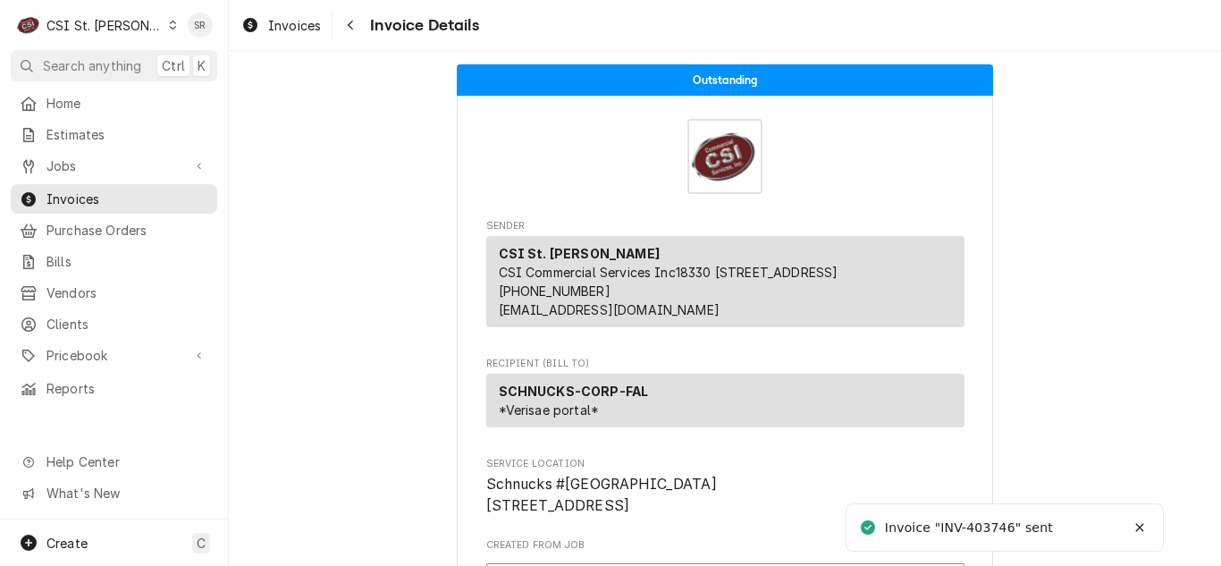
click at [278, 41] on div "Invoices Invoice Details" at bounding box center [725, 25] width 992 height 50
click at [285, 29] on span "Invoices" at bounding box center [294, 25] width 53 height 19
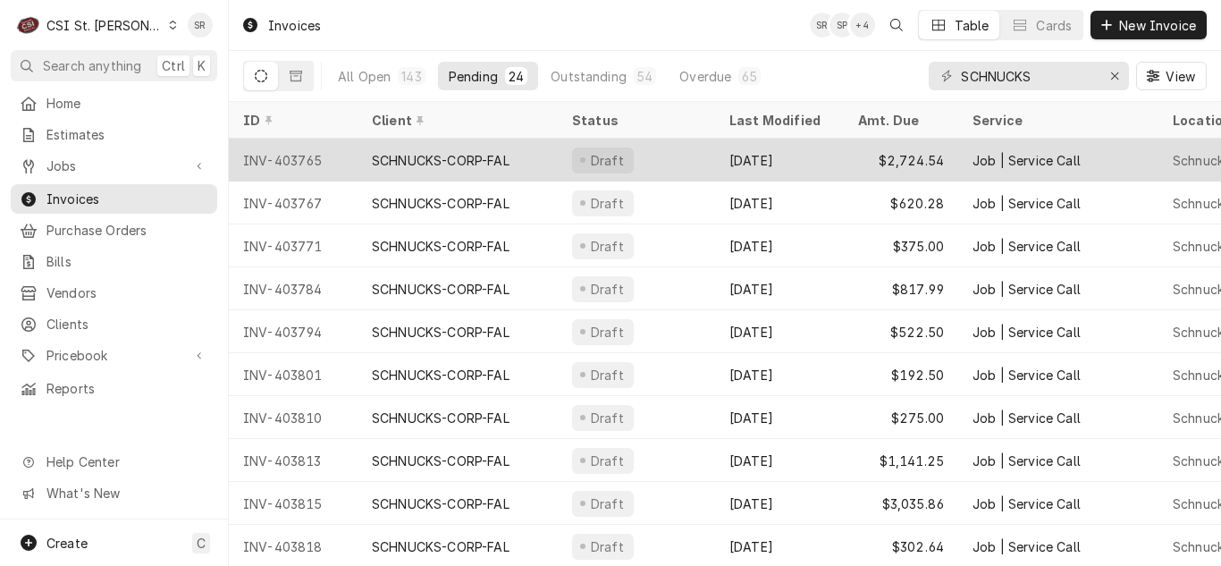
click at [712, 162] on div "Draft" at bounding box center [636, 160] width 157 height 43
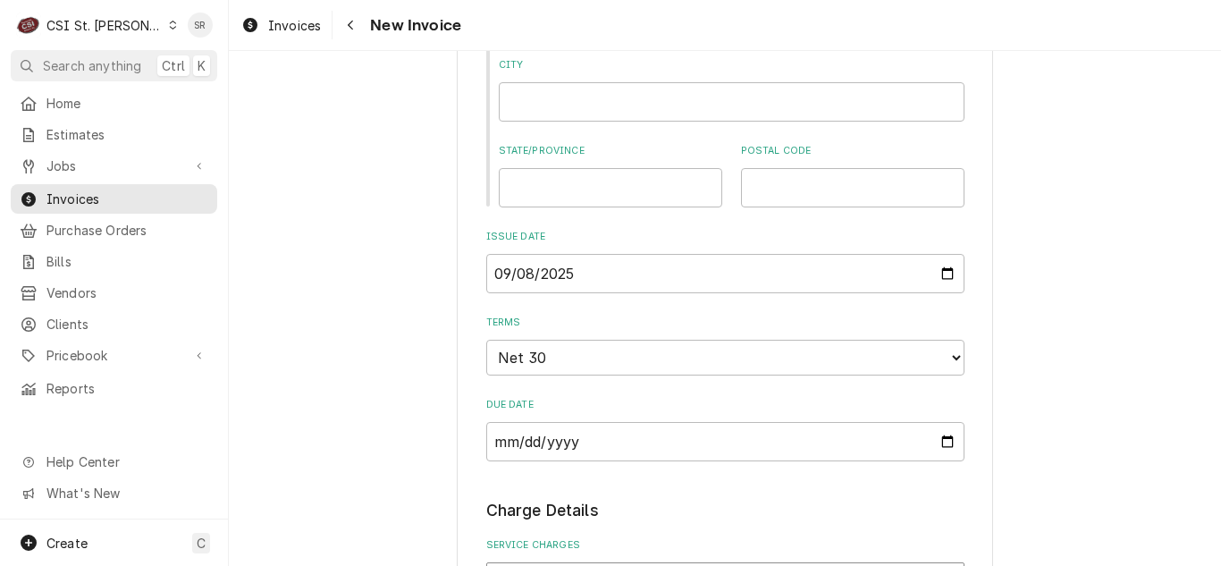
scroll to position [1341, 0]
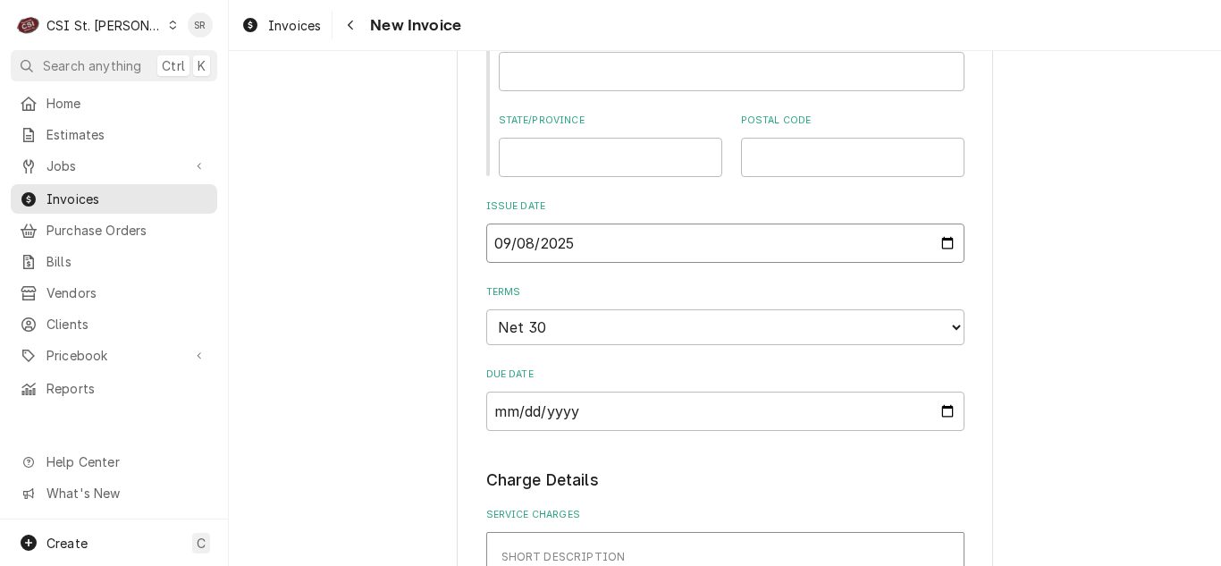
click at [942, 235] on input "2025-09-08" at bounding box center [725, 242] width 478 height 39
type textarea "x"
type input "2025-09-17"
click at [273, 25] on span "Invoices" at bounding box center [294, 25] width 53 height 19
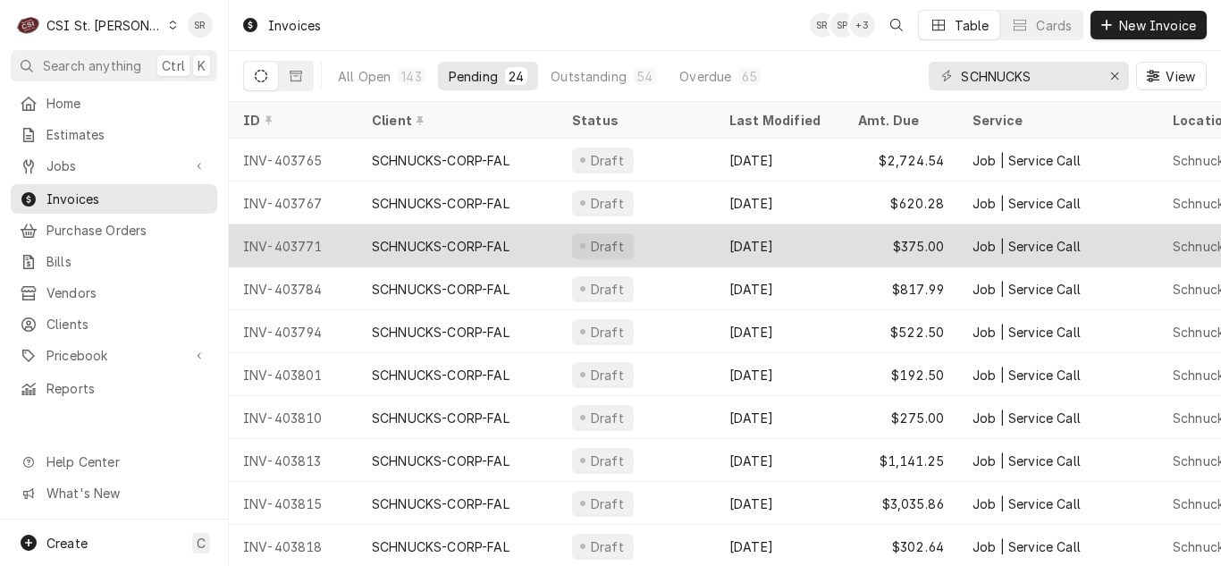
click at [796, 234] on div "[DATE]" at bounding box center [779, 245] width 129 height 43
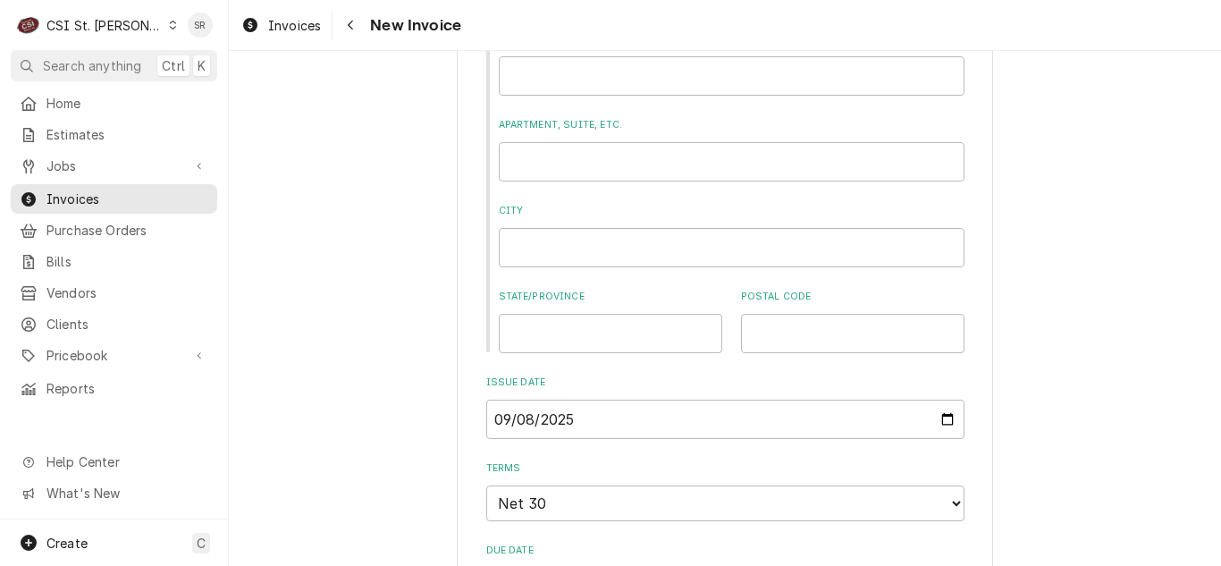
scroll to position [1162, 0]
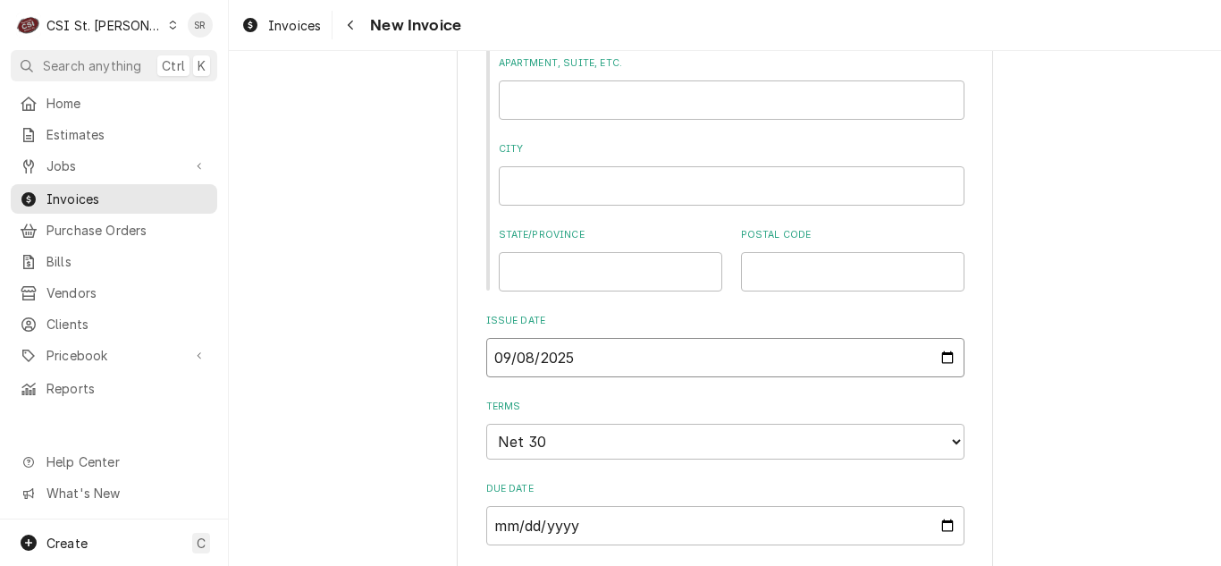
click at [936, 357] on input "2025-09-08" at bounding box center [725, 357] width 478 height 39
type textarea "x"
type input "2025-09-17"
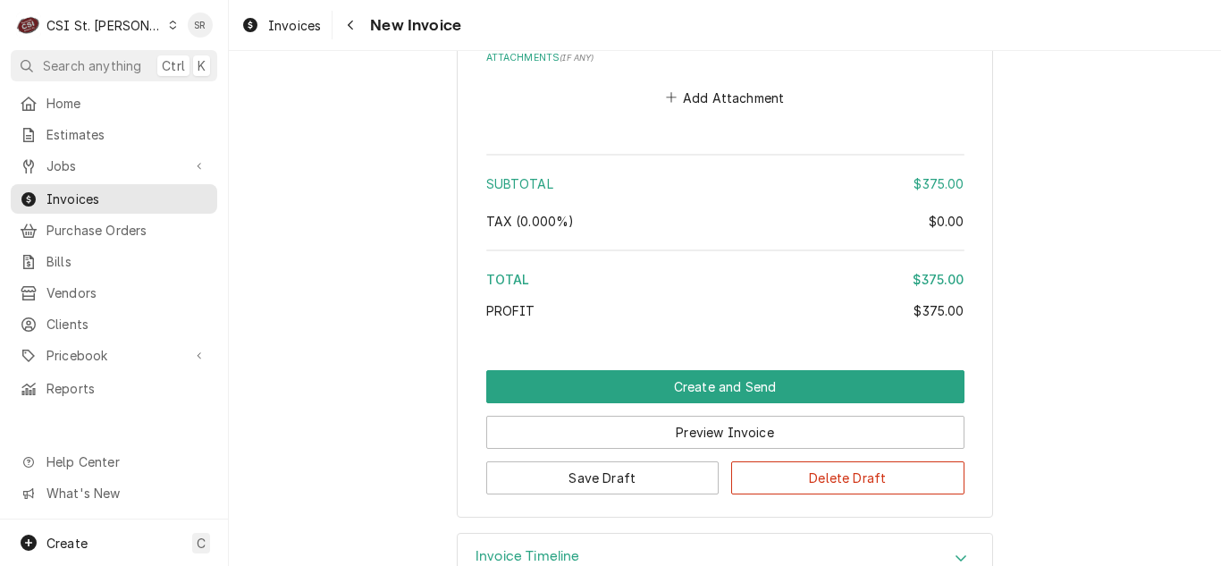
scroll to position [2771, 0]
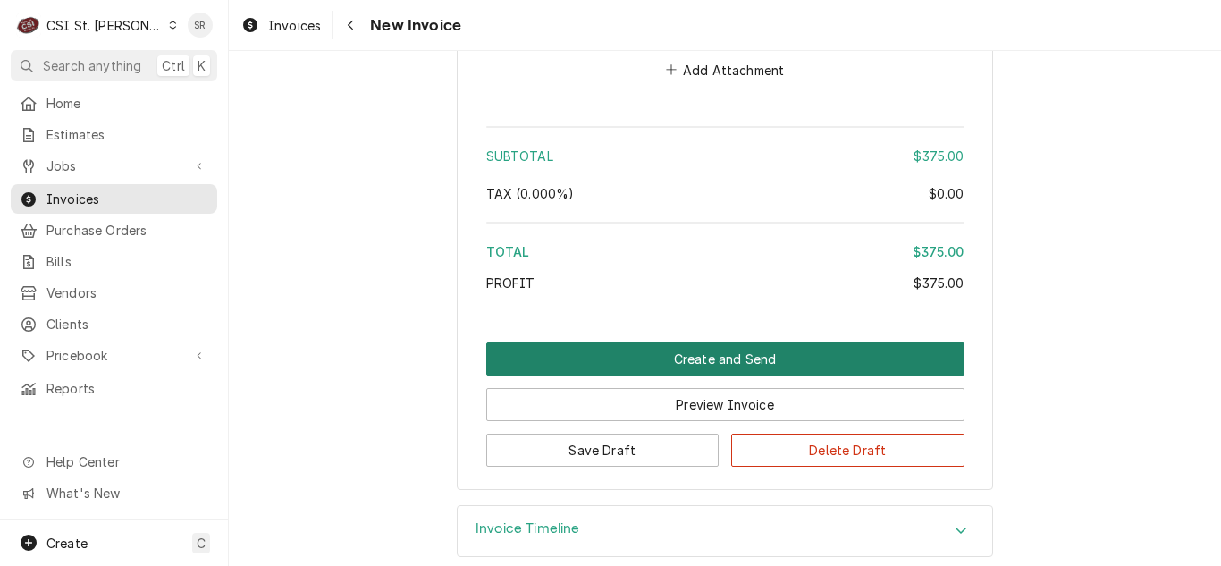
click at [781, 342] on button "Create and Send" at bounding box center [725, 358] width 478 height 33
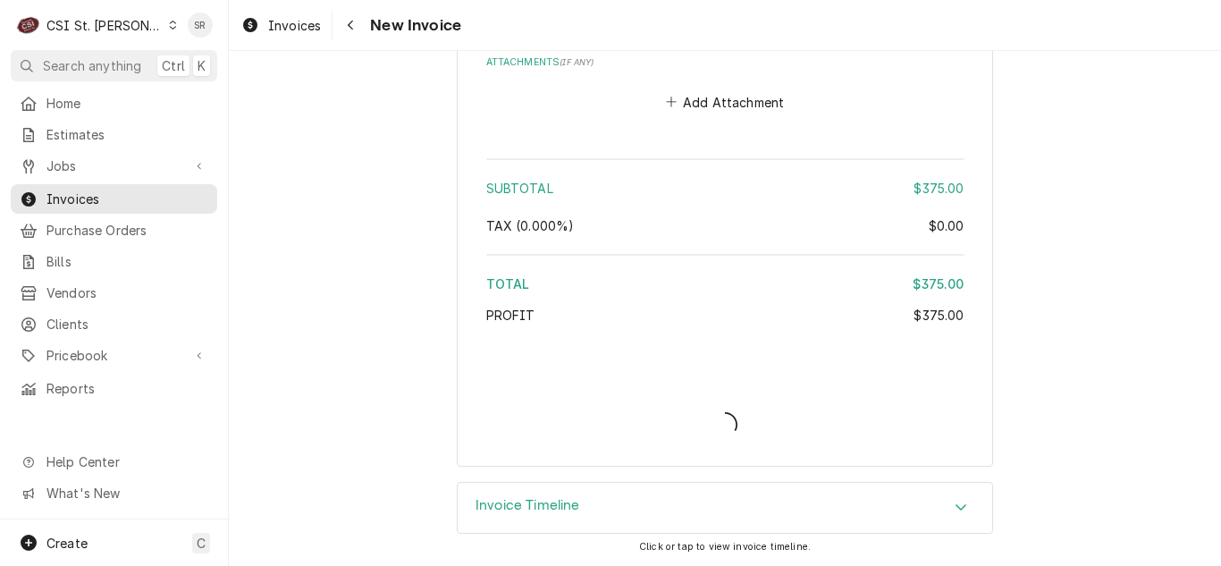
scroll to position [2718, 0]
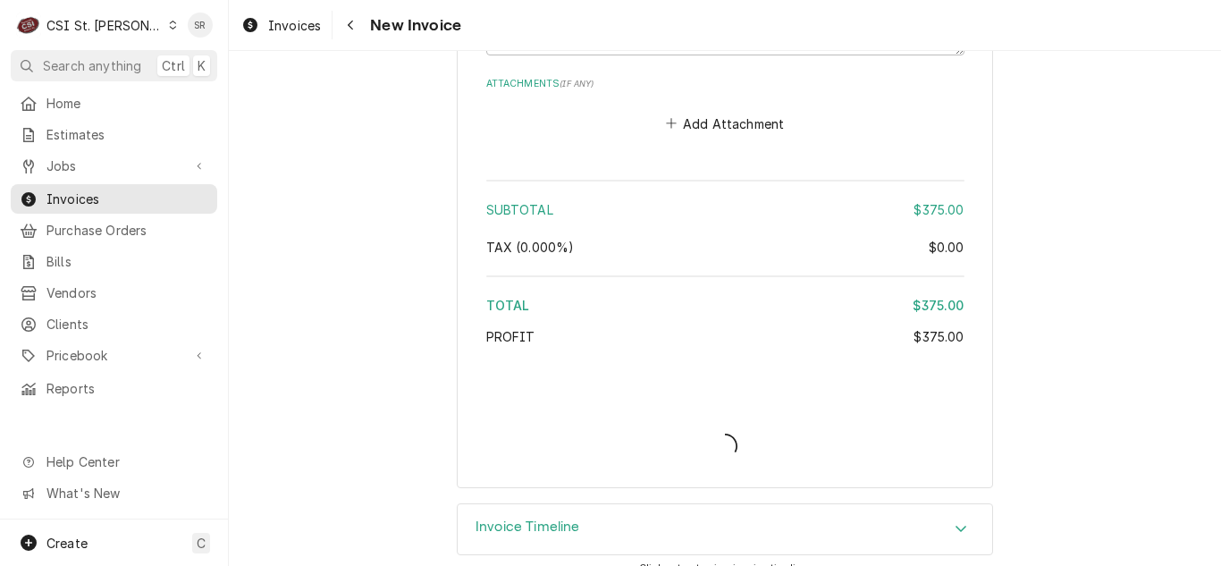
type textarea "x"
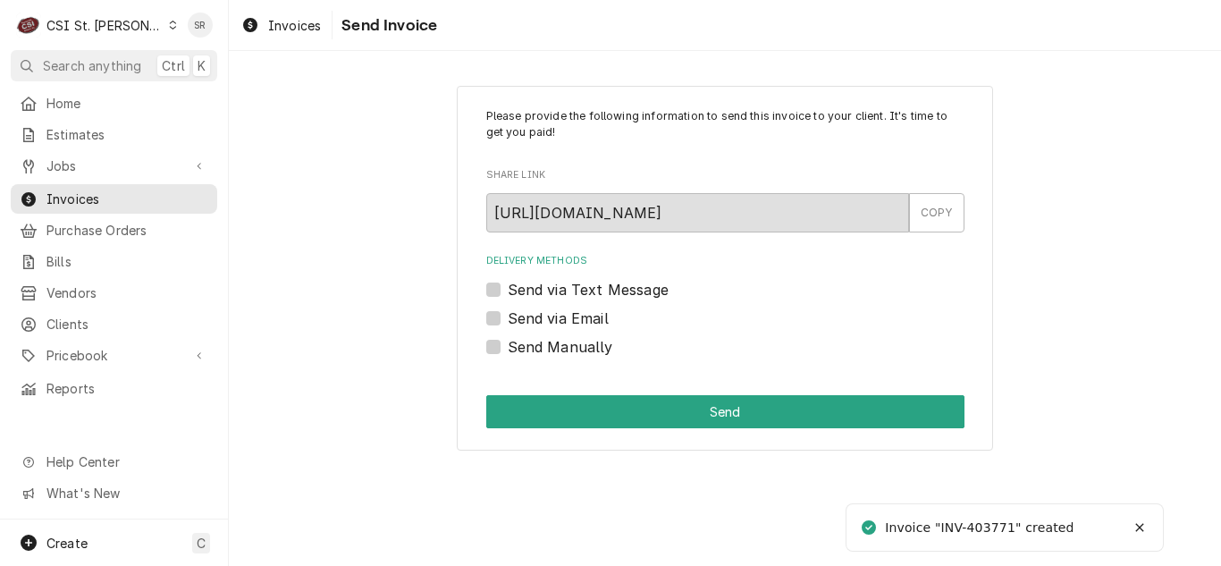
click at [580, 313] on label "Send via Email" at bounding box center [558, 318] width 101 height 21
click at [580, 313] on input "Send via Email" at bounding box center [747, 327] width 478 height 39
checkbox input "true"
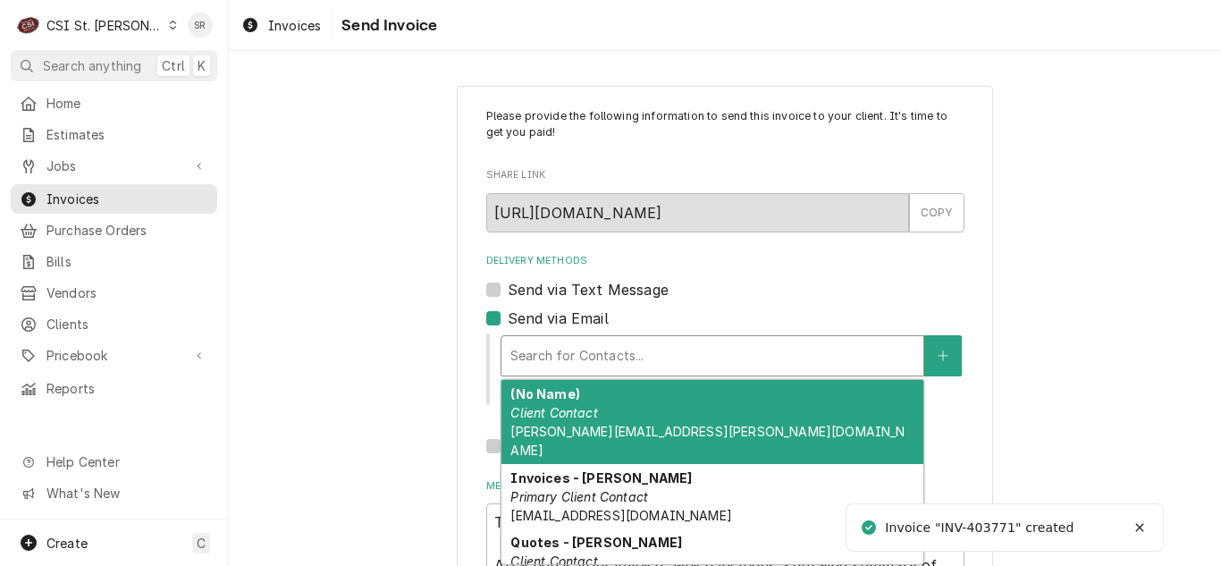
click at [615, 347] on div "Delivery Methods" at bounding box center [712, 356] width 404 height 32
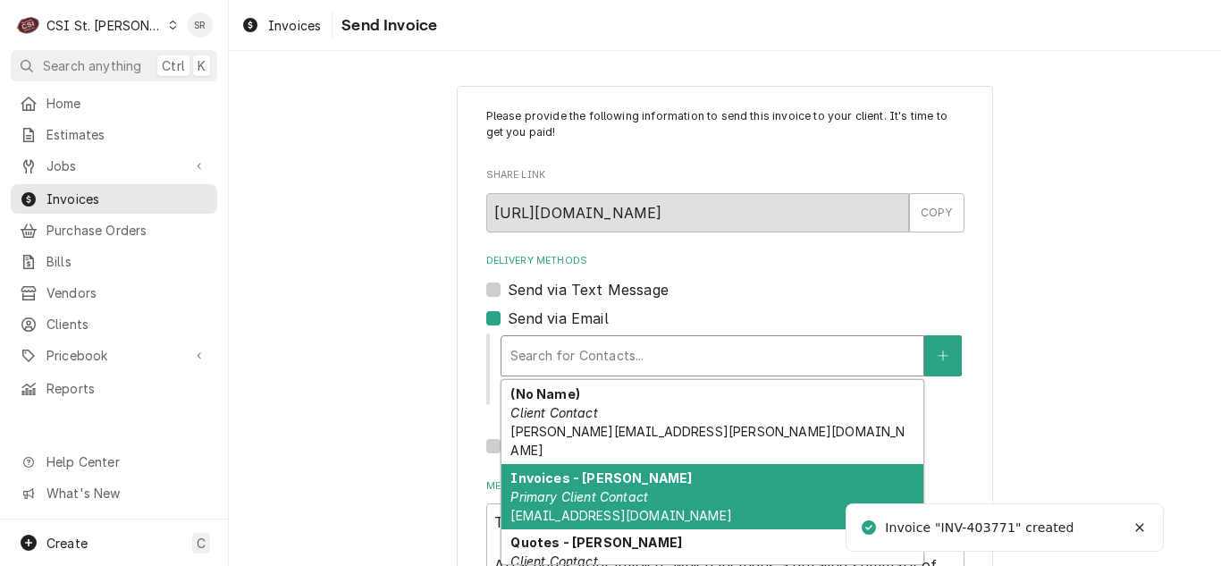
click at [615, 468] on div "Invoices - [PERSON_NAME] Primary Client Contact [EMAIL_ADDRESS][DOMAIN_NAME]" at bounding box center [712, 496] width 422 height 65
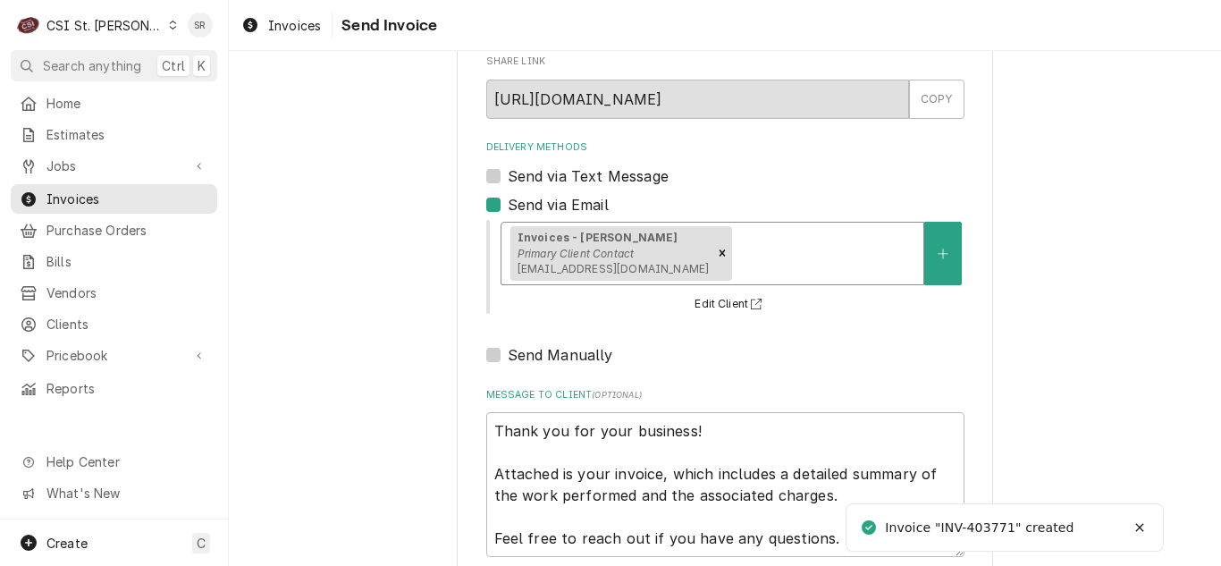
scroll to position [214, 0]
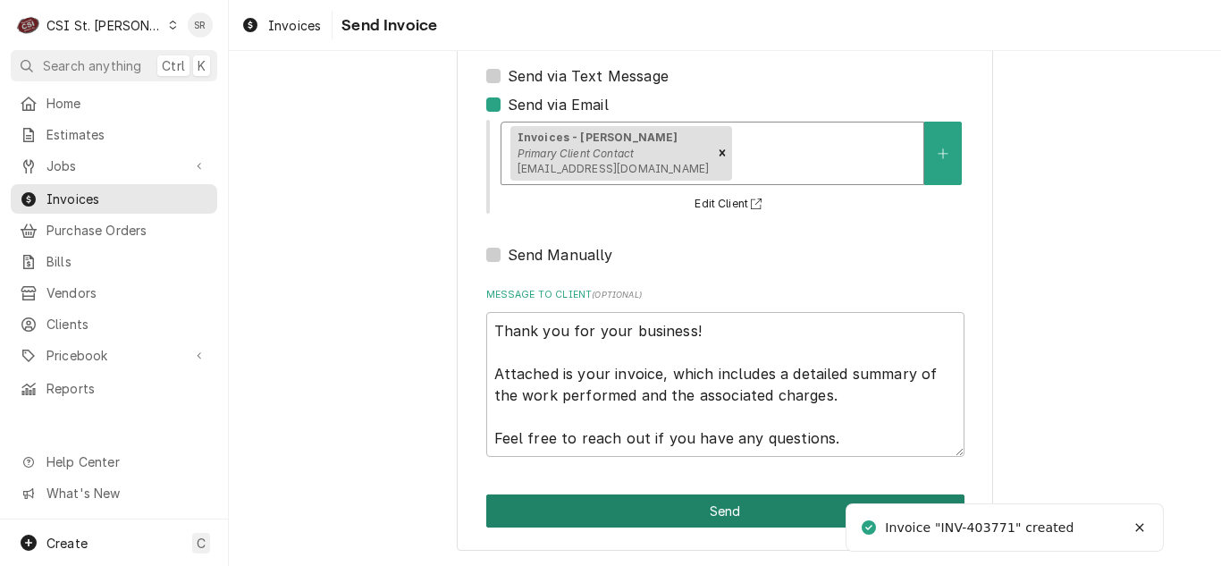
click at [687, 508] on button "Send" at bounding box center [725, 510] width 478 height 33
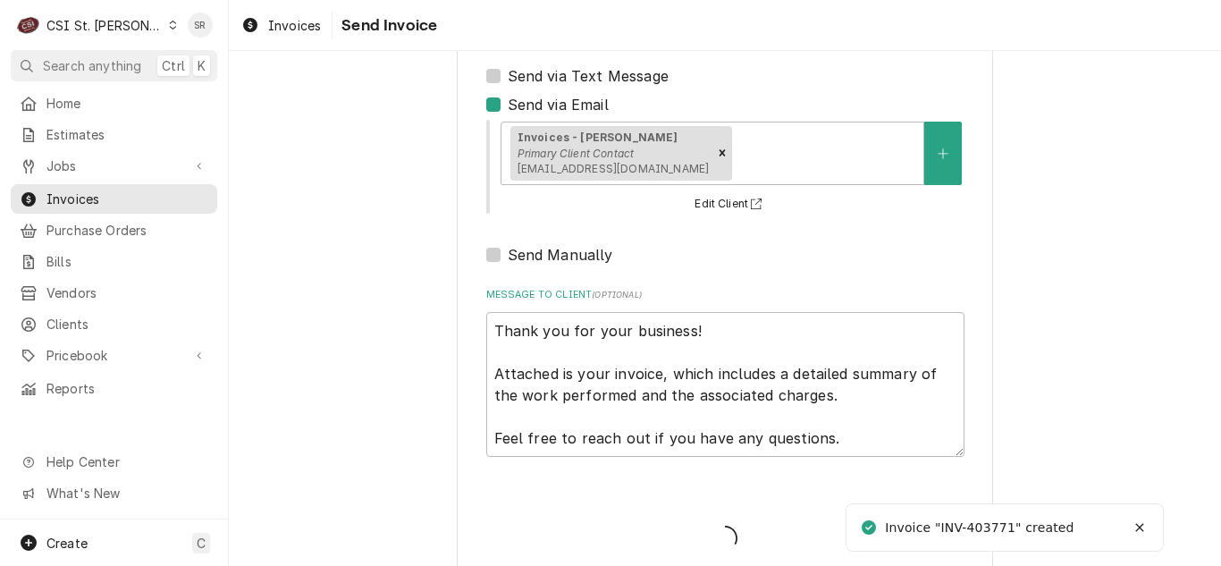
type textarea "x"
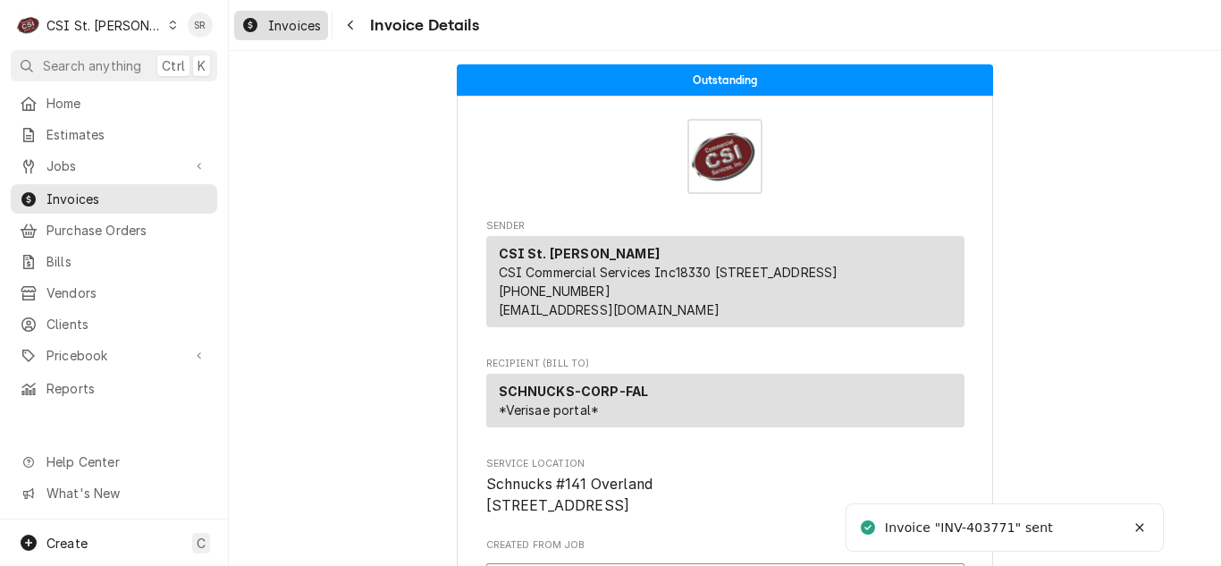
click at [274, 16] on span "Invoices" at bounding box center [294, 25] width 53 height 19
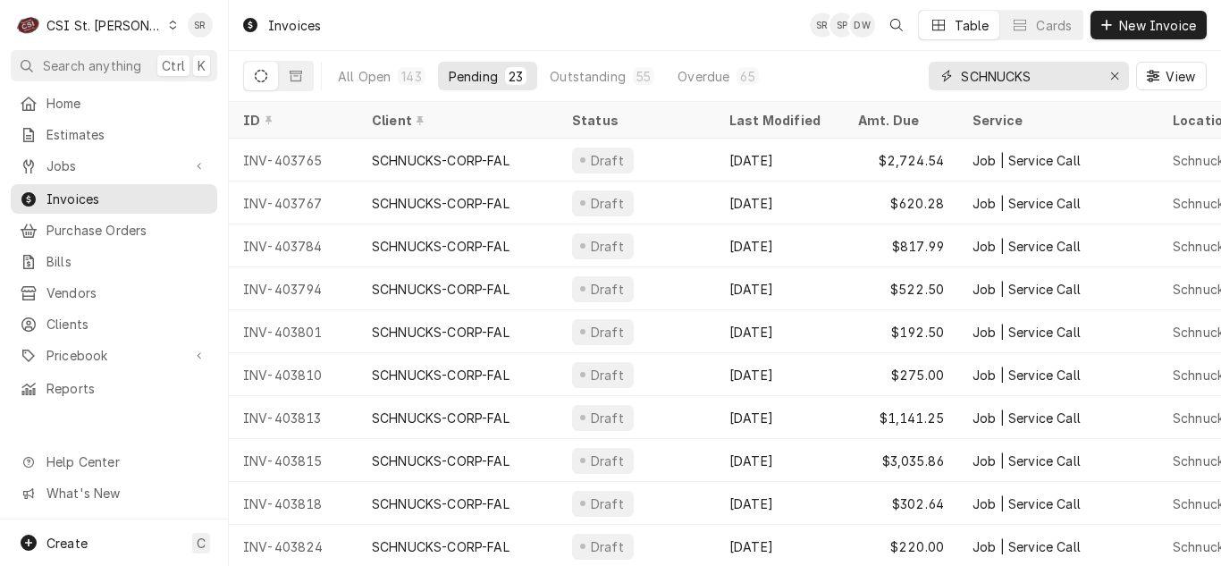
drag, startPoint x: 1067, startPoint y: 78, endPoint x: 953, endPoint y: 68, distance: 114.8
click at [953, 68] on div "SCHNUCKS" at bounding box center [1029, 76] width 200 height 29
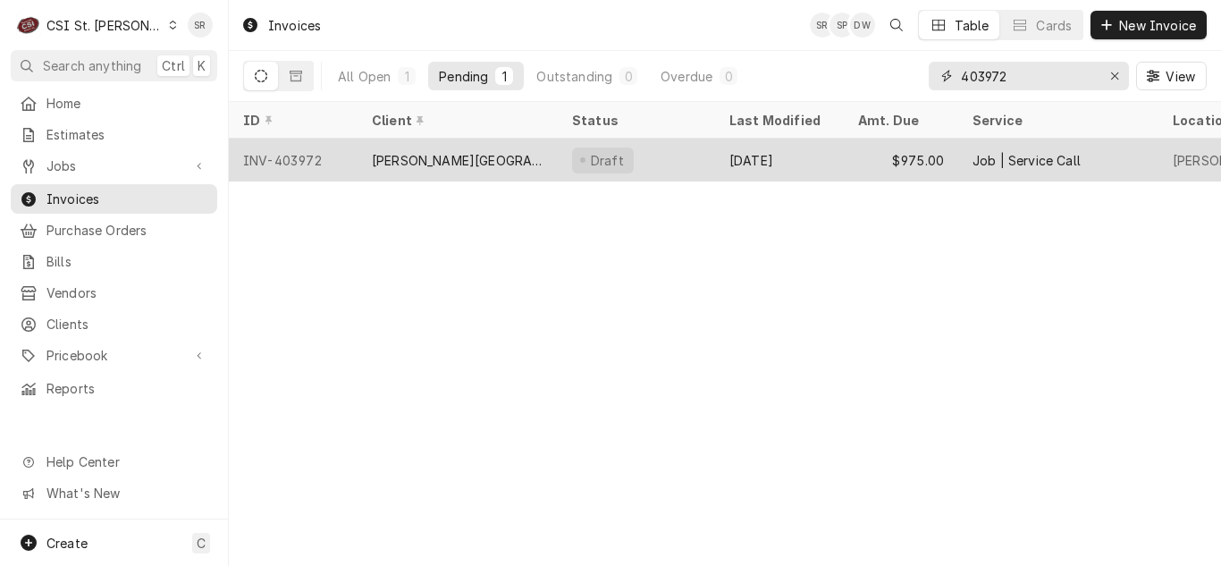
type input "403972"
click at [478, 170] on div "[PERSON_NAME][GEOGRAPHIC_DATA]" at bounding box center [458, 160] width 200 height 43
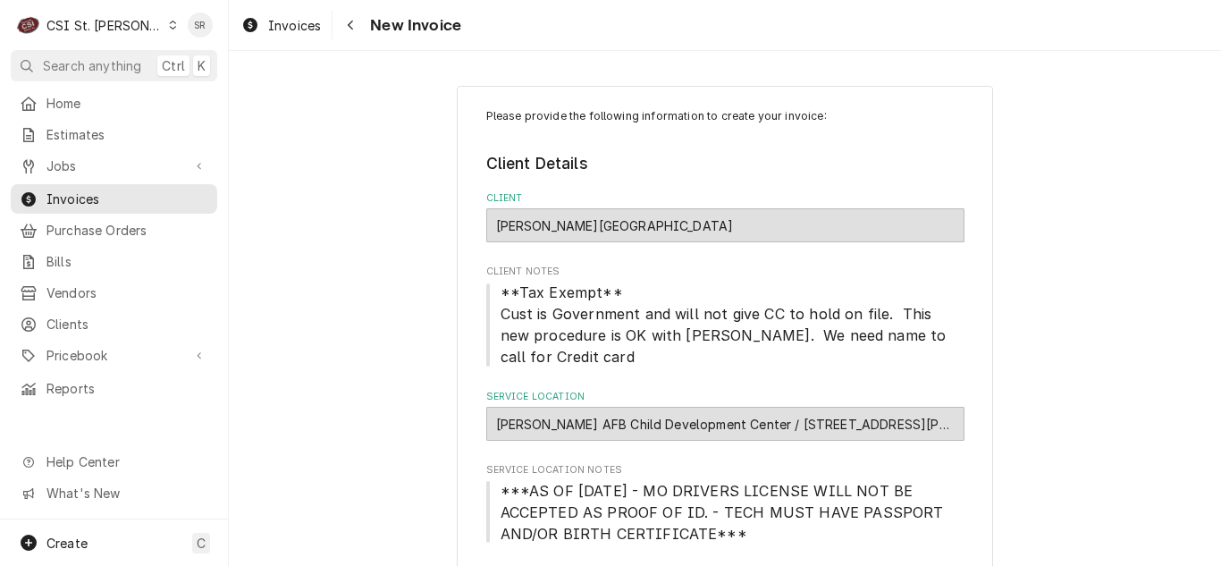
click at [270, 34] on div "Invoices" at bounding box center [281, 25] width 87 height 22
